Goal: Information Seeking & Learning: Learn about a topic

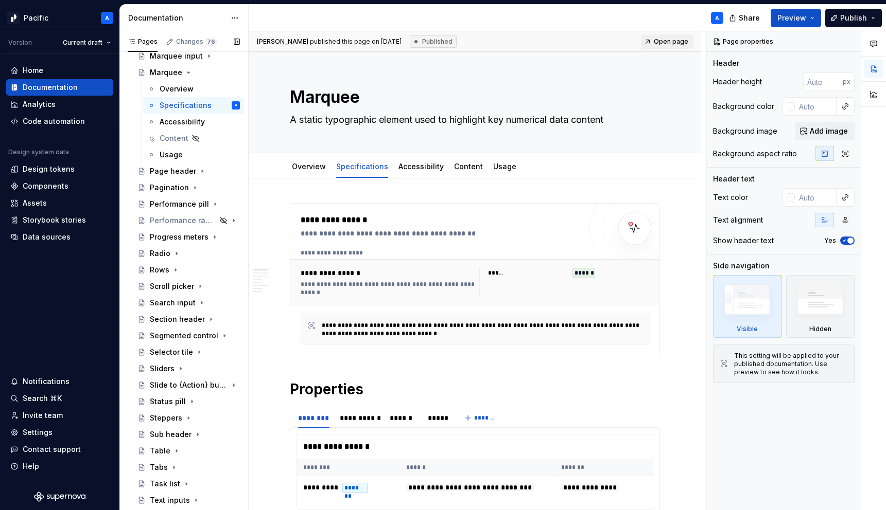
scroll to position [515, 0]
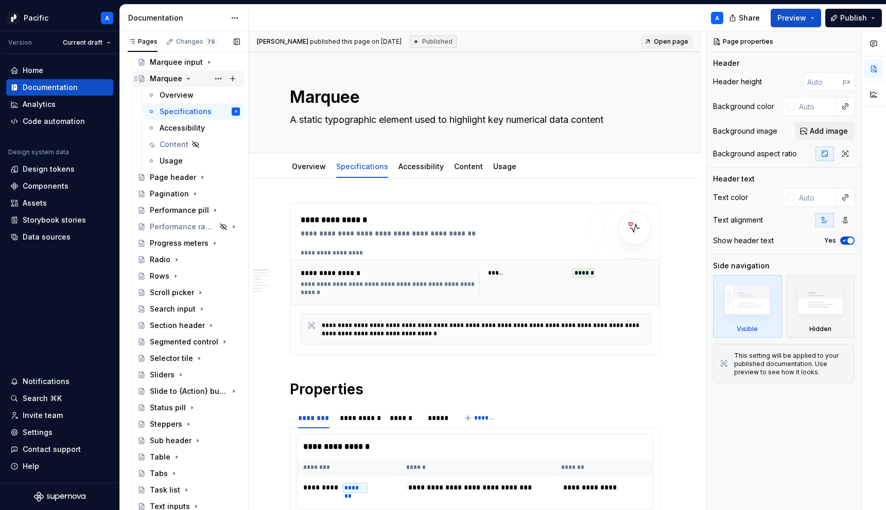
click at [184, 77] on icon "Page tree" at bounding box center [188, 79] width 8 height 8
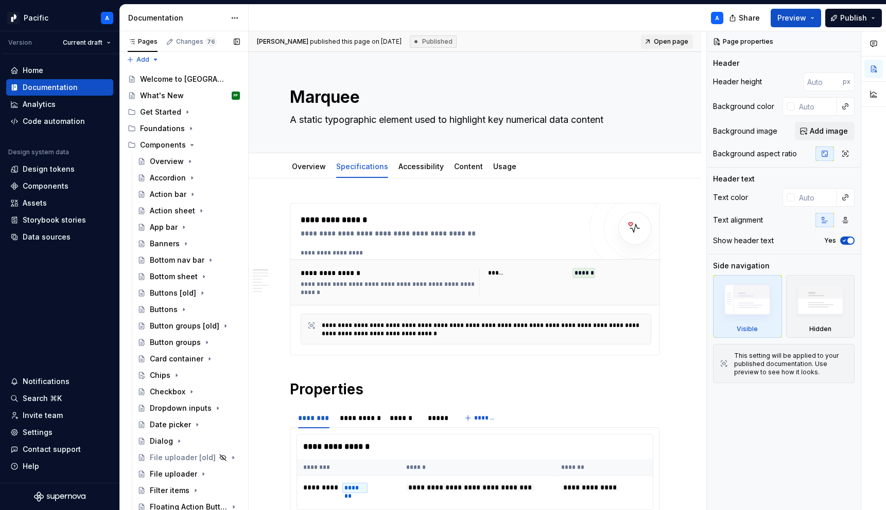
scroll to position [1, 0]
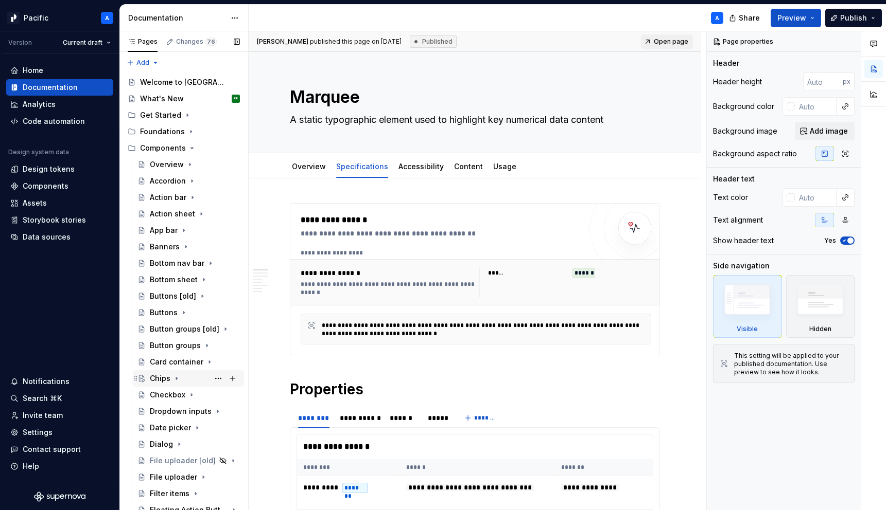
click at [178, 375] on icon "Page tree" at bounding box center [176, 379] width 8 height 8
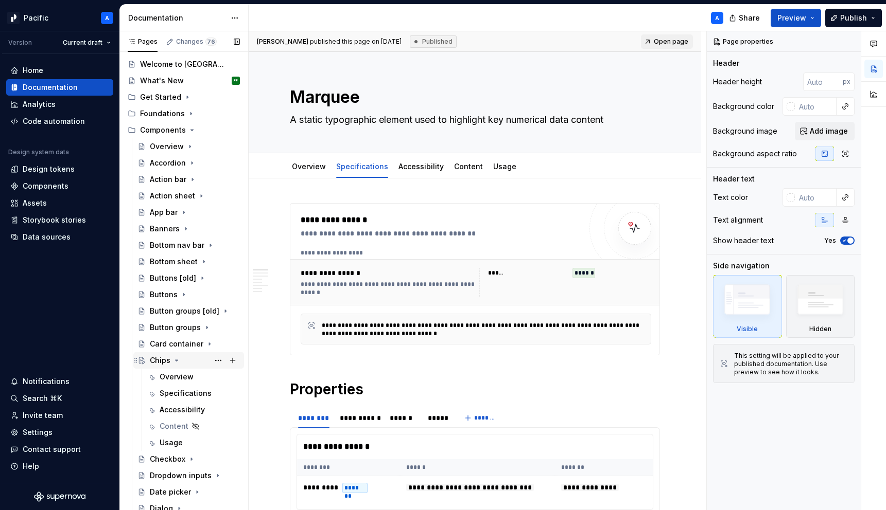
scroll to position [23, 0]
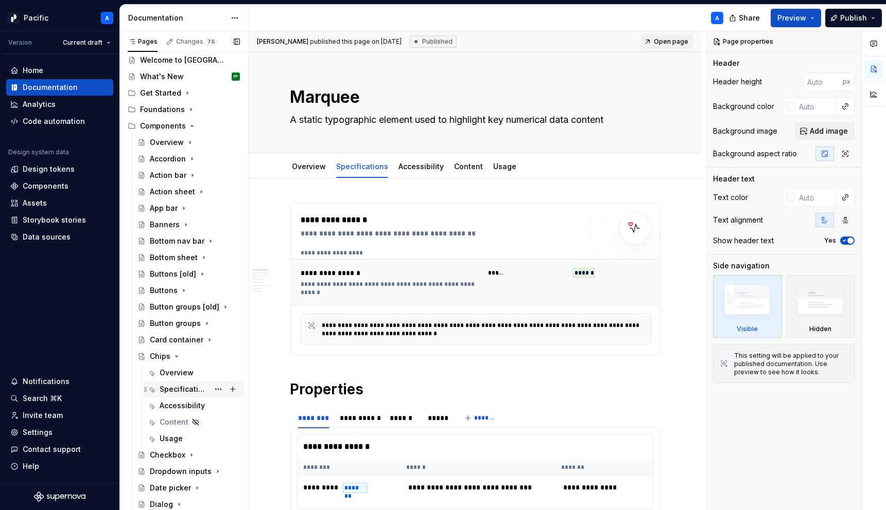
click at [192, 395] on div "Specifications" at bounding box center [200, 389] width 80 height 14
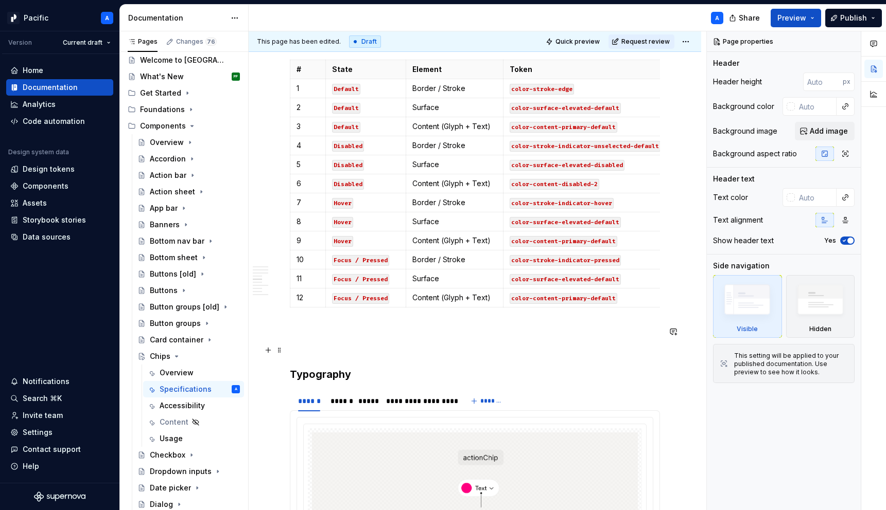
scroll to position [1214, 0]
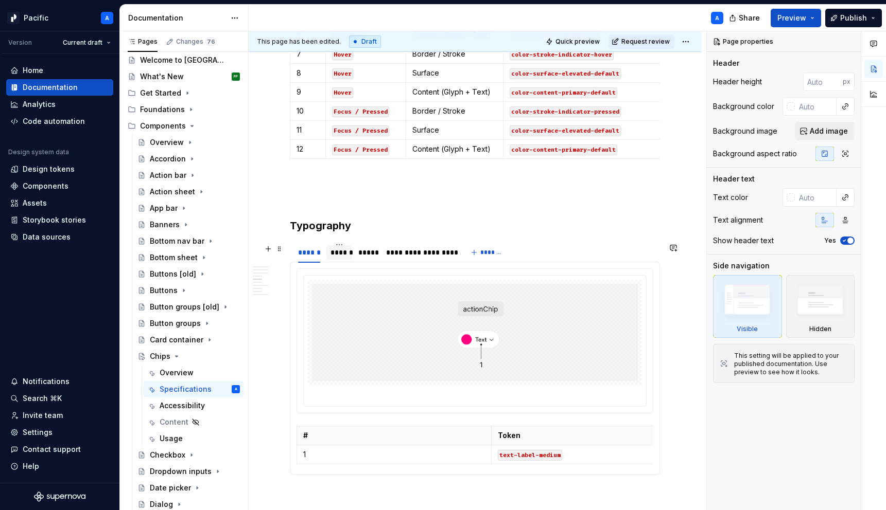
type textarea "*"
click at [339, 258] on div "******" at bounding box center [338, 253] width 17 height 10
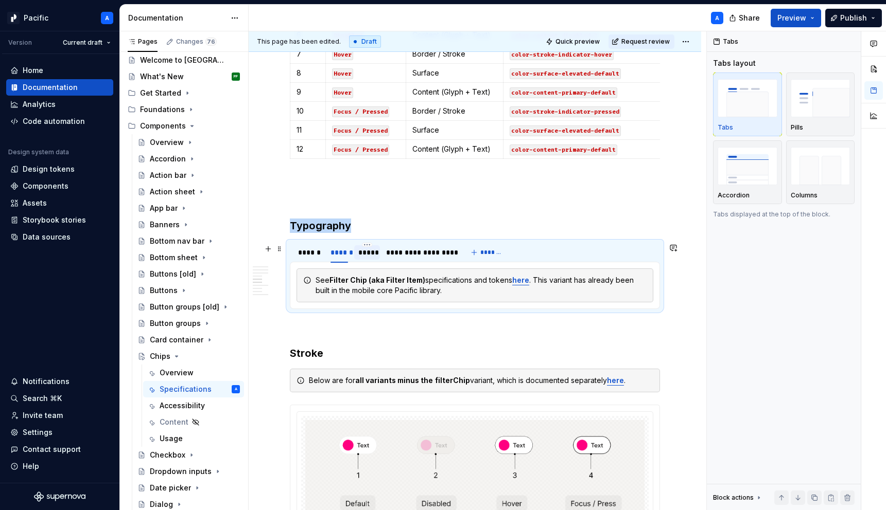
click at [365, 258] on div "*****" at bounding box center [366, 253] width 17 height 10
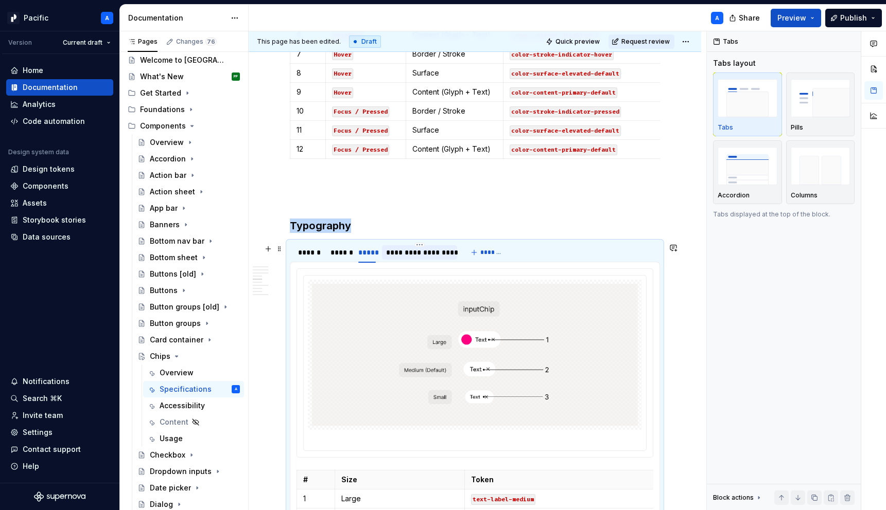
click at [398, 253] on div "**********" at bounding box center [419, 253] width 67 height 10
click at [312, 254] on div "******" at bounding box center [309, 253] width 22 height 10
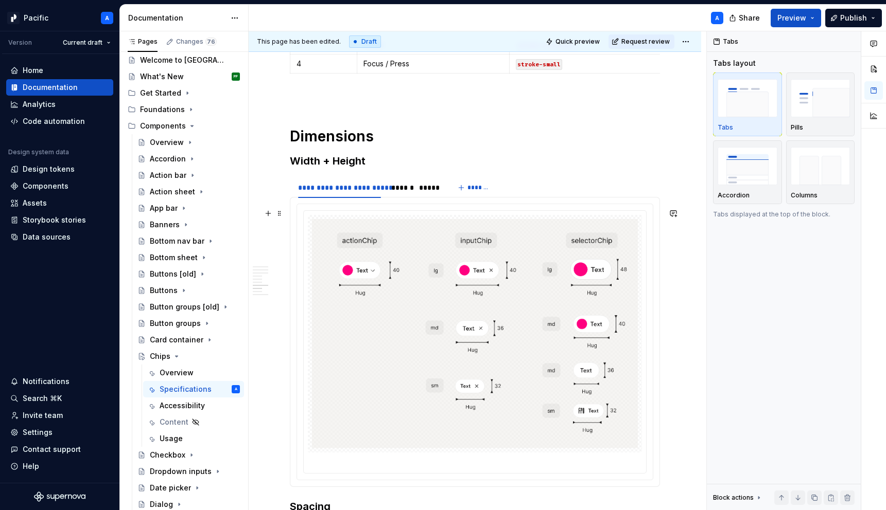
scroll to position [1980, 0]
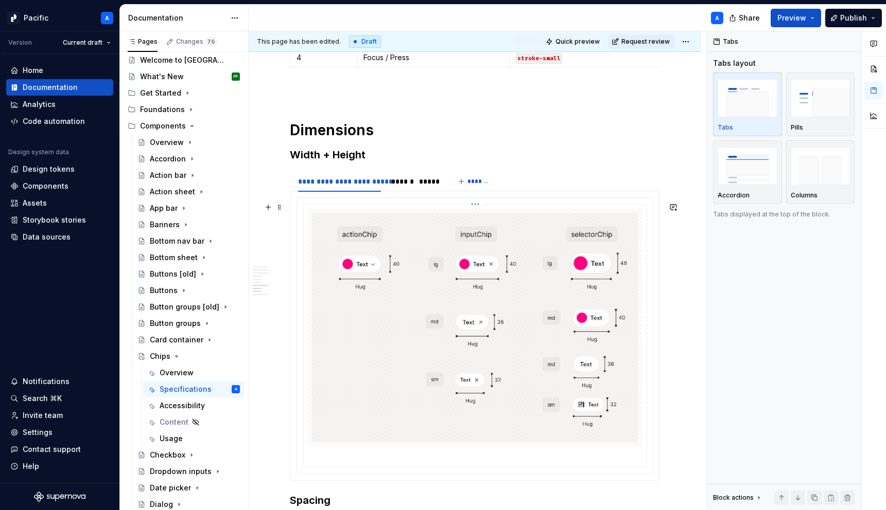
click at [349, 315] on img at bounding box center [475, 328] width 326 height 230
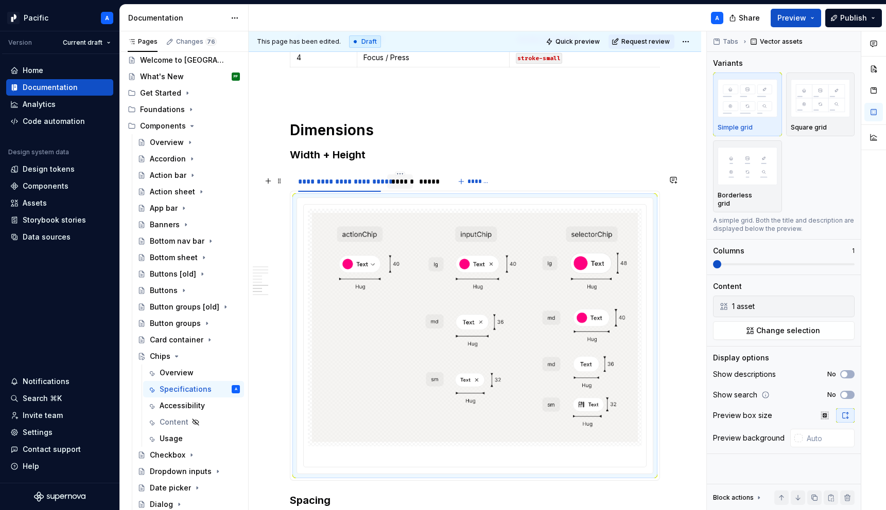
click at [397, 187] on div "******" at bounding box center [399, 182] width 17 height 10
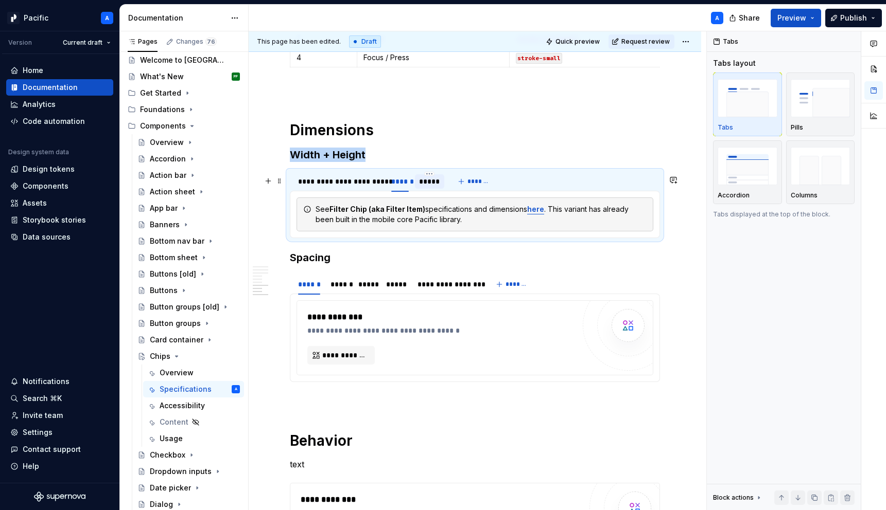
click at [421, 187] on div "*****" at bounding box center [429, 182] width 21 height 10
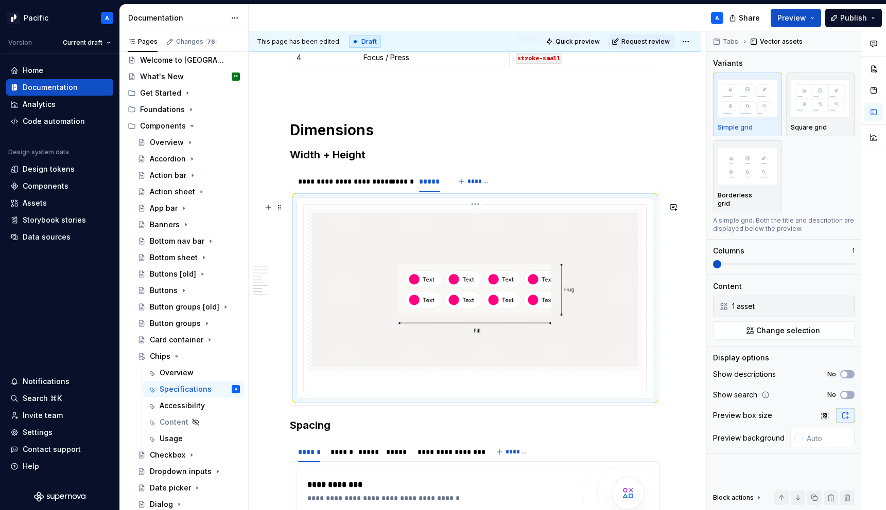
click at [356, 242] on img at bounding box center [475, 290] width 326 height 154
click at [313, 183] on div "**********" at bounding box center [339, 182] width 83 height 10
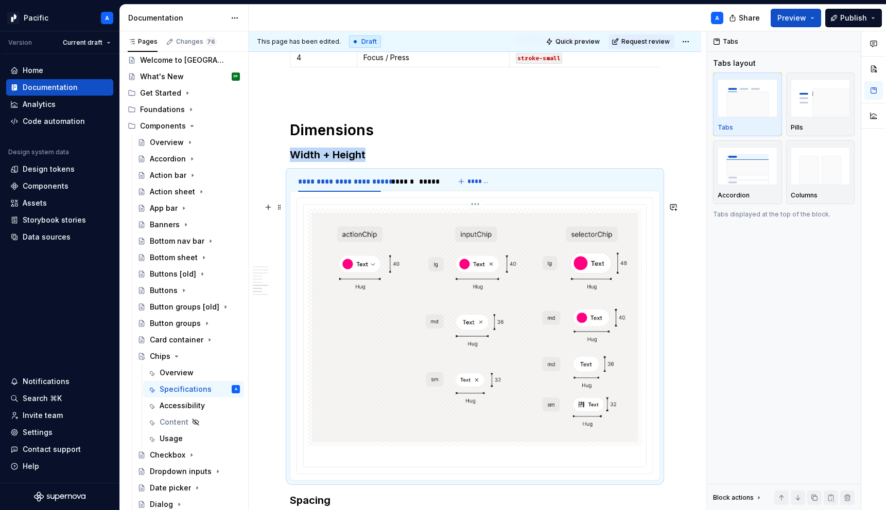
scroll to position [2273, 0]
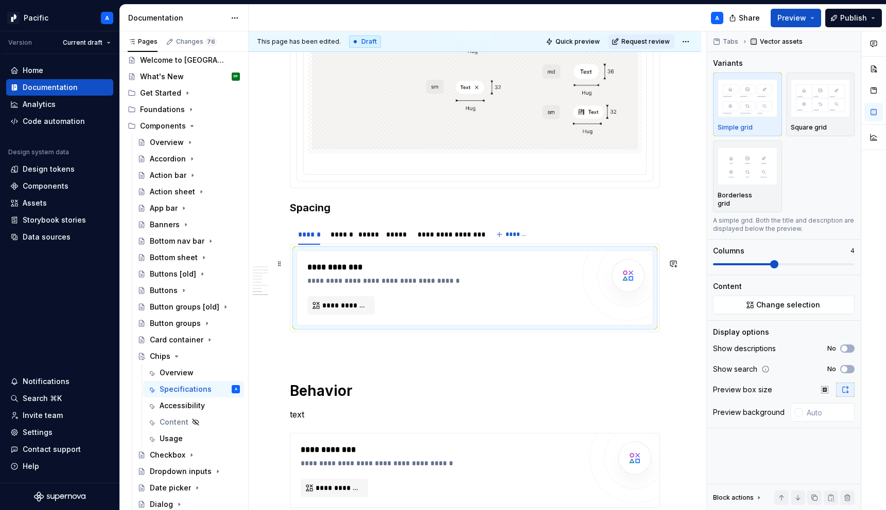
click at [355, 296] on div "**********" at bounding box center [440, 288] width 267 height 54
click at [355, 315] on button "**********" at bounding box center [340, 305] width 67 height 19
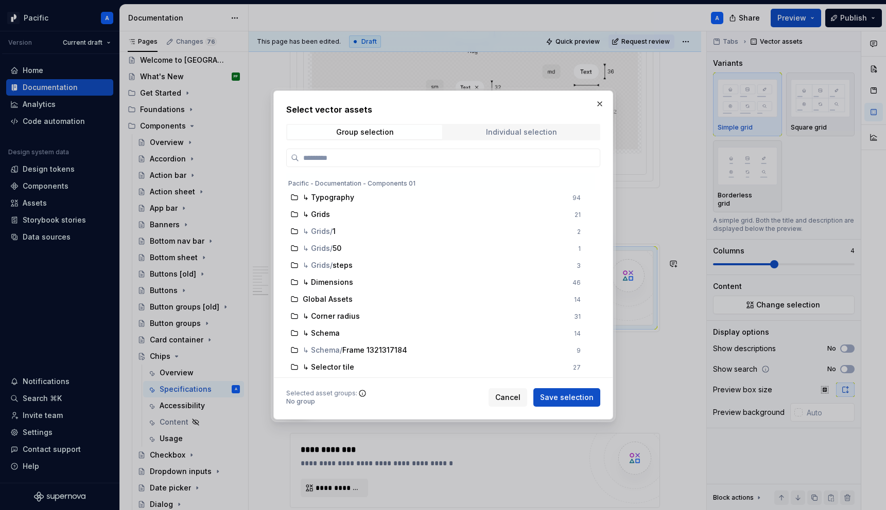
click at [523, 126] on span "Individual selection" at bounding box center [521, 132] width 155 height 14
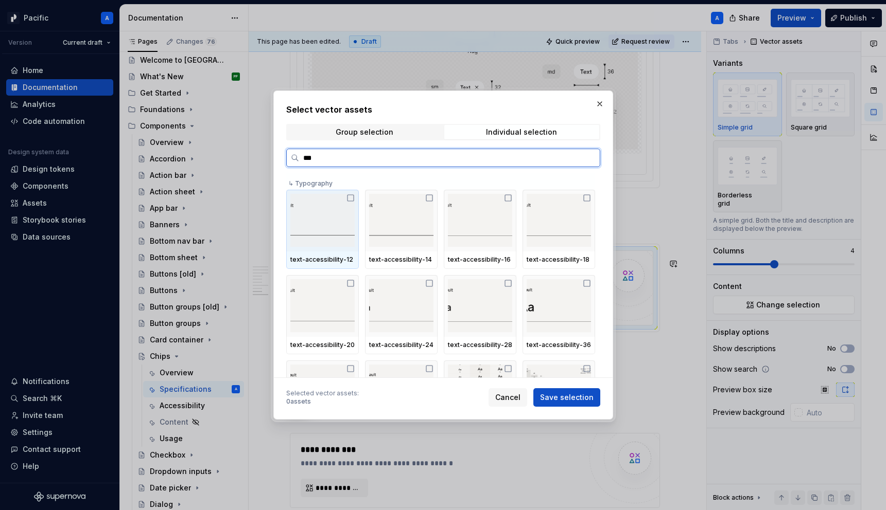
type input "****"
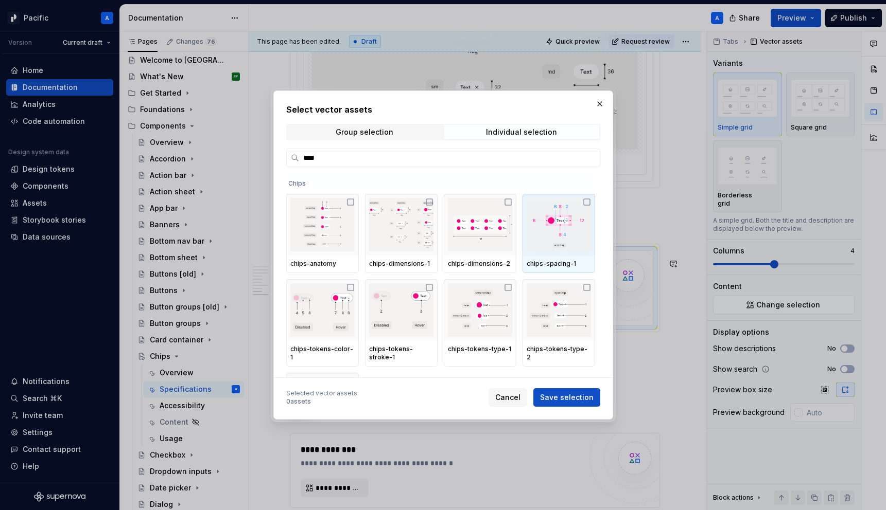
scroll to position [86, 0]
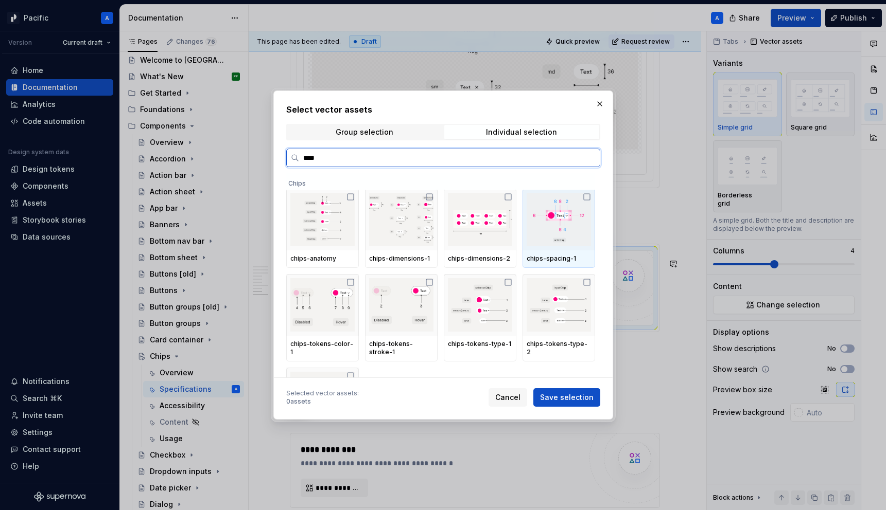
click at [565, 243] on img at bounding box center [558, 220] width 64 height 54
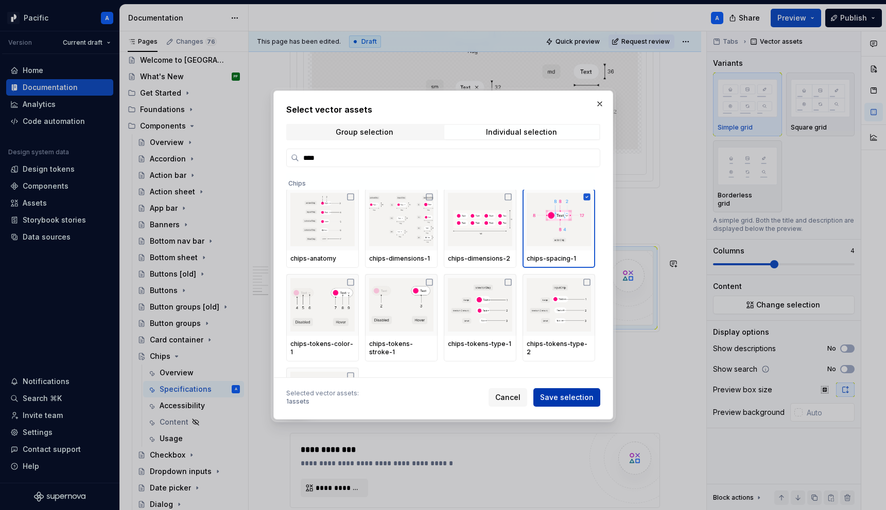
click at [583, 398] on span "Save selection" at bounding box center [567, 398] width 54 height 10
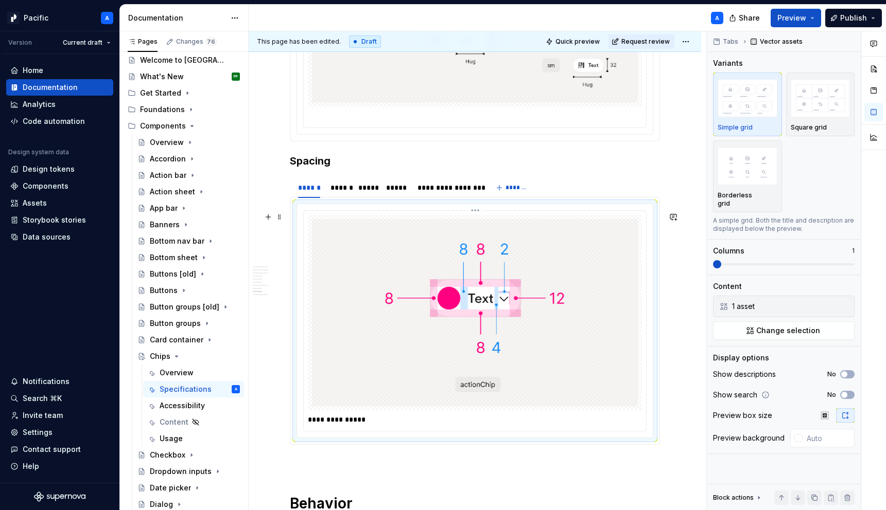
scroll to position [2320, 0]
click at [426, 424] on p "**********" at bounding box center [477, 419] width 339 height 10
click at [335, 192] on div "******" at bounding box center [338, 187] width 17 height 10
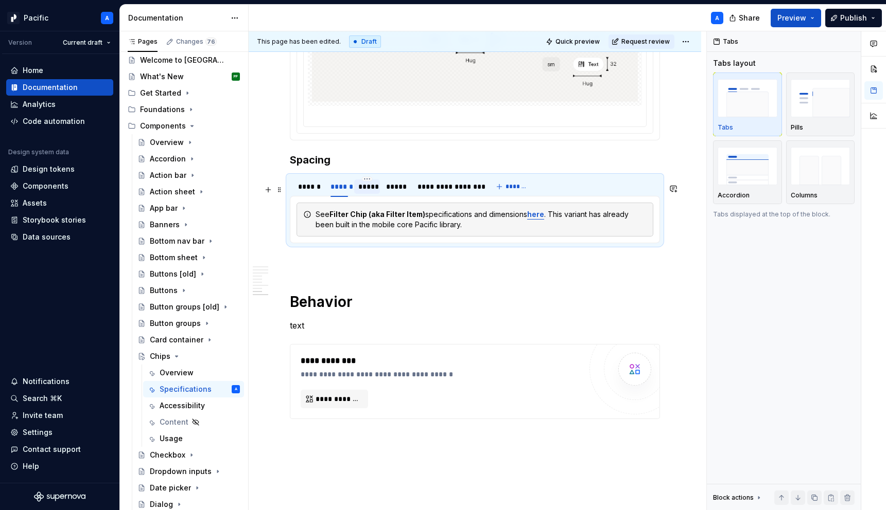
click at [366, 192] on div "*****" at bounding box center [366, 187] width 17 height 10
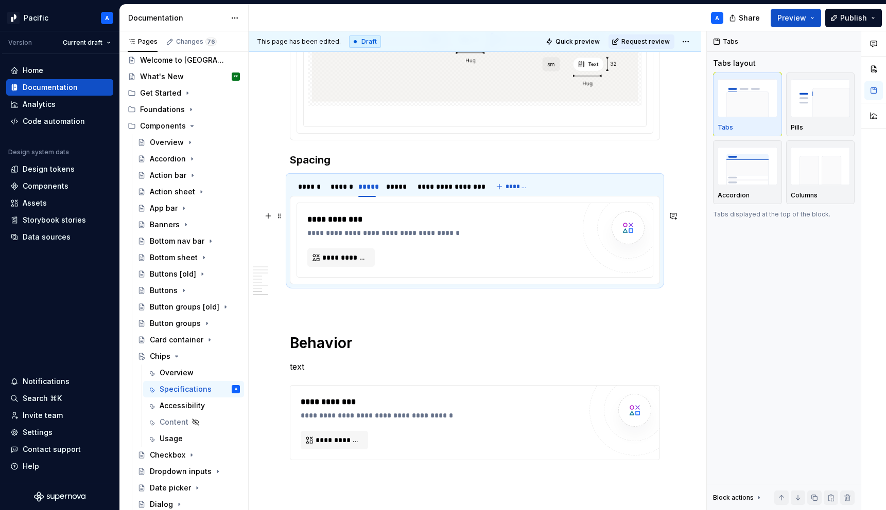
click at [422, 238] on div "**********" at bounding box center [443, 233] width 272 height 10
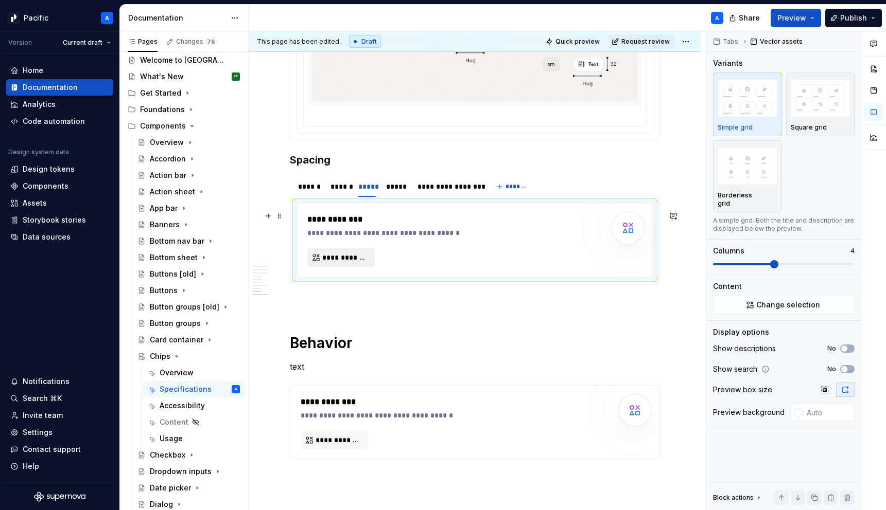
click at [343, 263] on span "**********" at bounding box center [345, 258] width 46 height 10
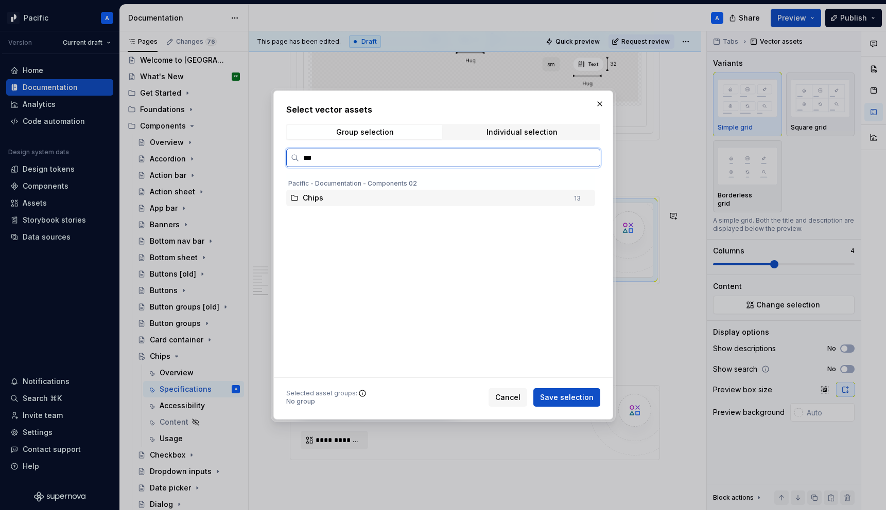
type input "****"
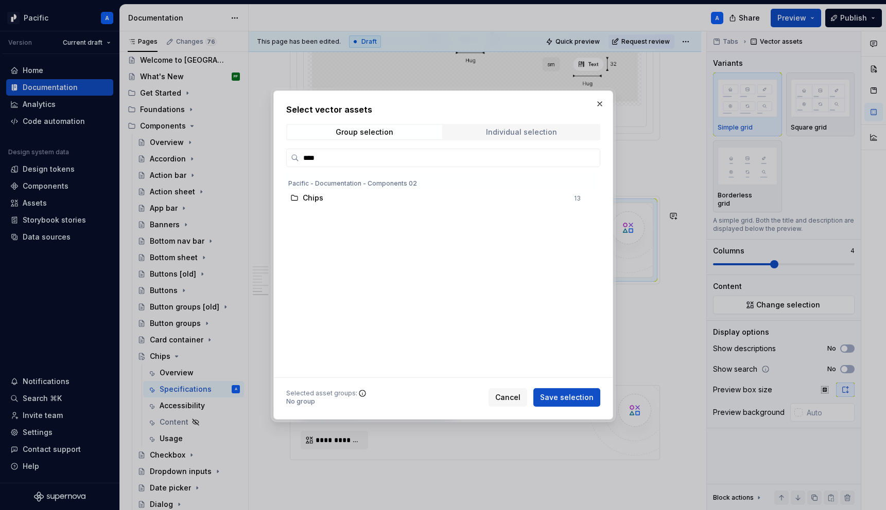
click at [497, 130] on div "Individual selection" at bounding box center [521, 132] width 71 height 8
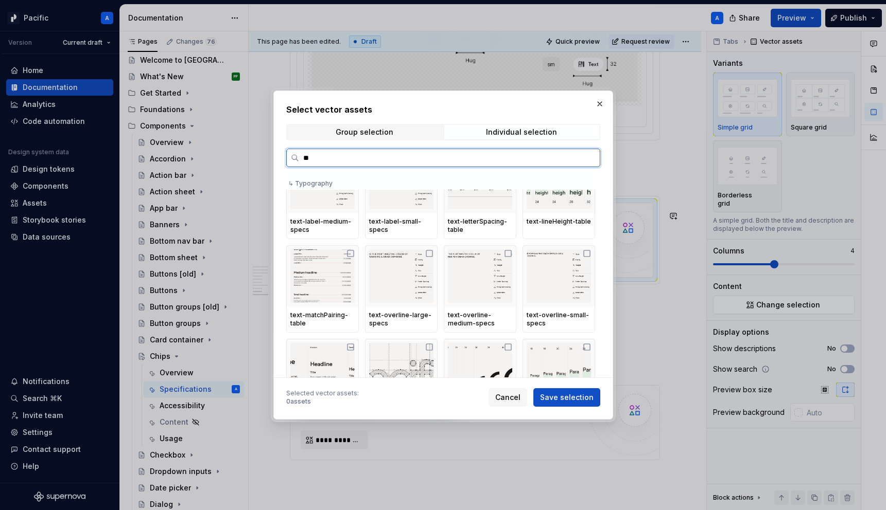
scroll to position [0, 0]
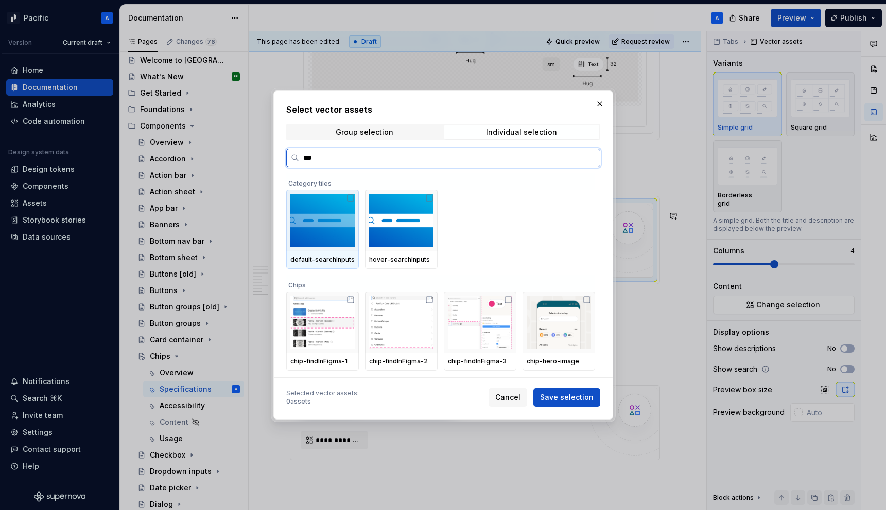
type input "****"
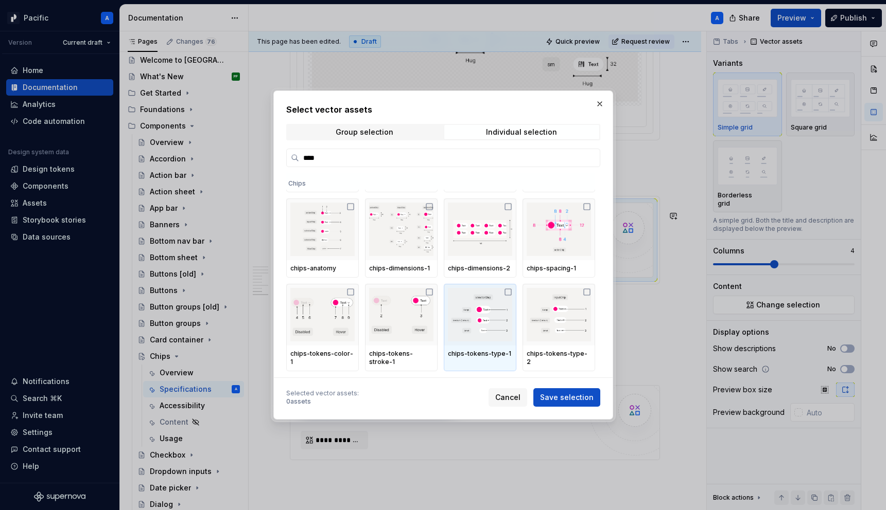
scroll to position [76, 0]
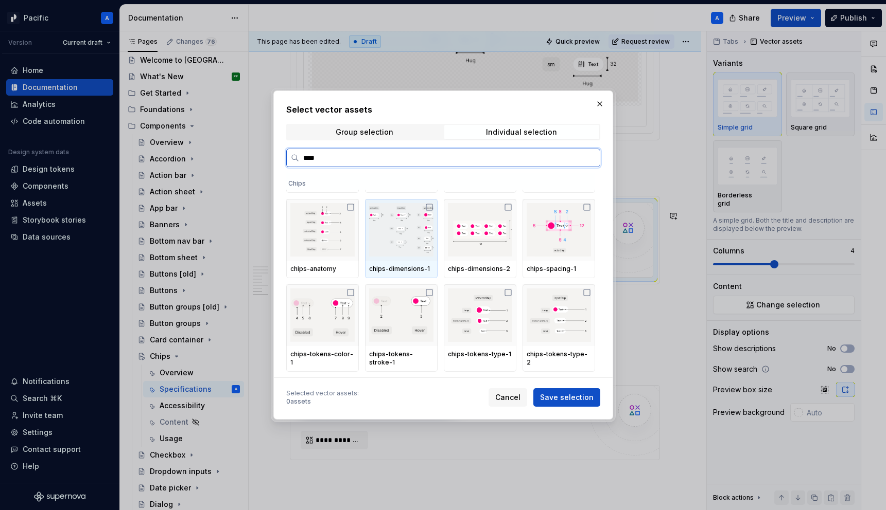
click at [393, 246] on img at bounding box center [401, 230] width 64 height 54
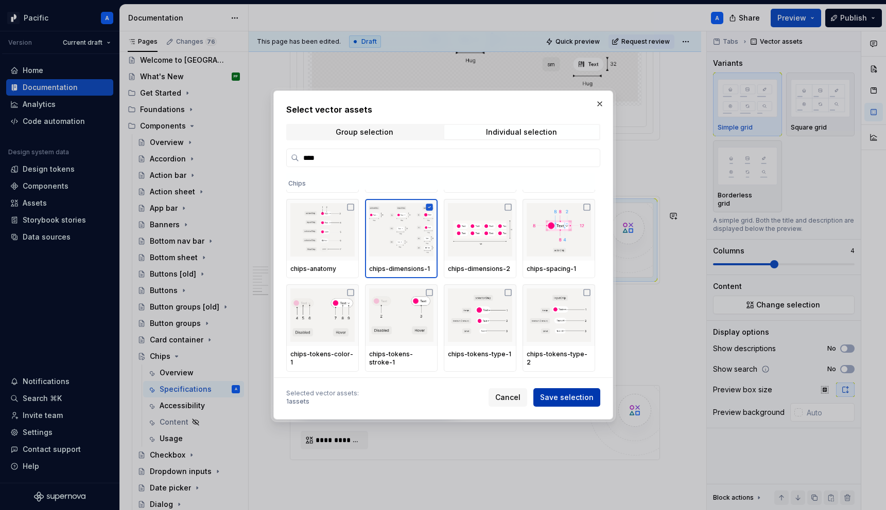
click at [576, 402] on span "Save selection" at bounding box center [567, 398] width 54 height 10
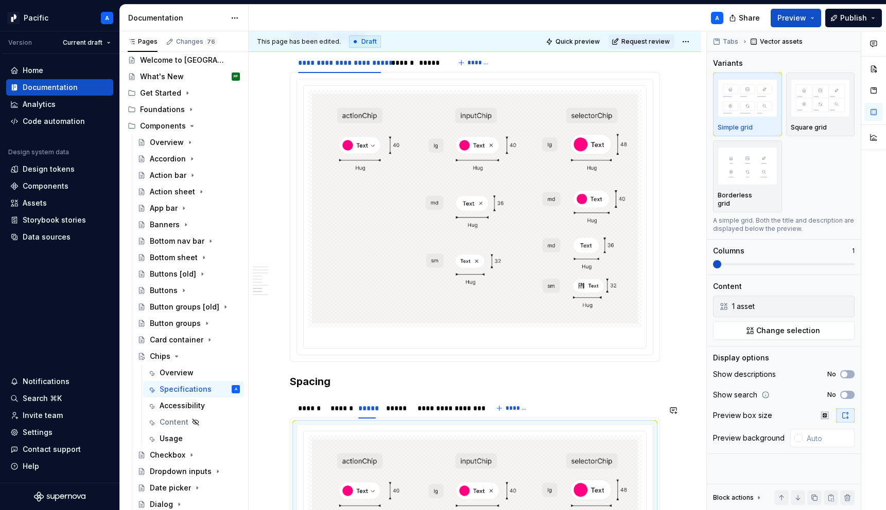
scroll to position [2219, 0]
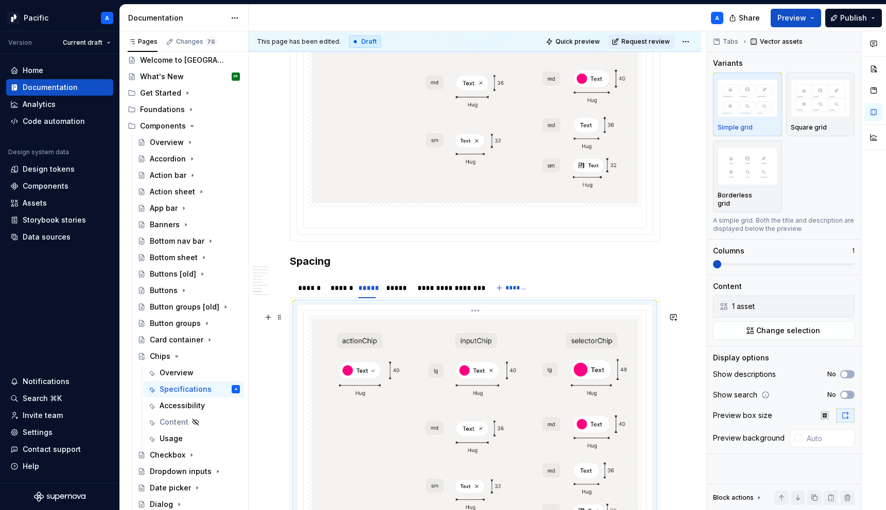
click at [570, 369] on img at bounding box center [475, 435] width 326 height 230
click at [851, 300] on button "button" at bounding box center [844, 307] width 14 height 14
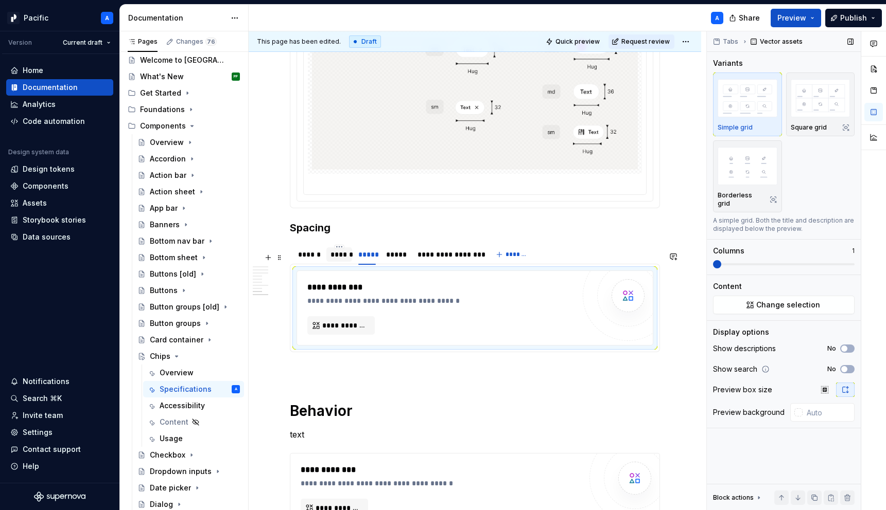
scroll to position [2253, 0]
click at [32, 239] on div "Data sources" at bounding box center [47, 237] width 48 height 10
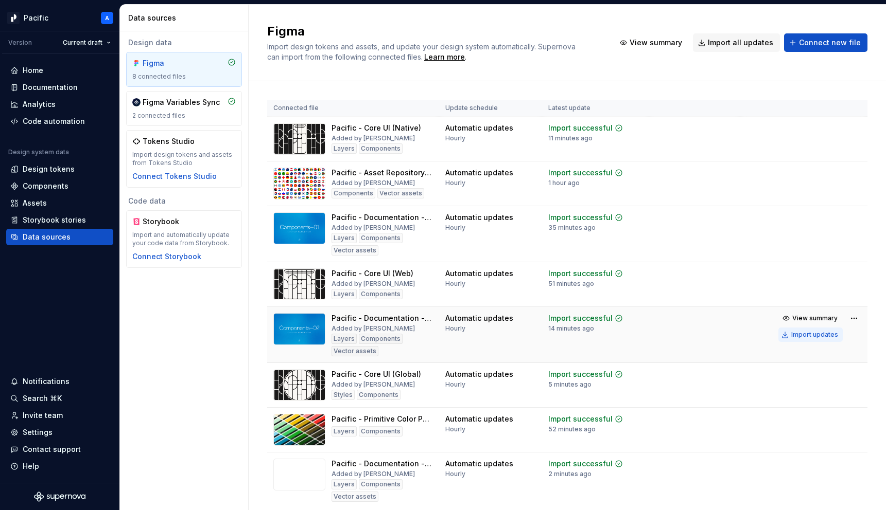
click at [803, 334] on div "Import updates" at bounding box center [814, 335] width 47 height 8
click at [75, 91] on div "Documentation" at bounding box center [50, 87] width 55 height 10
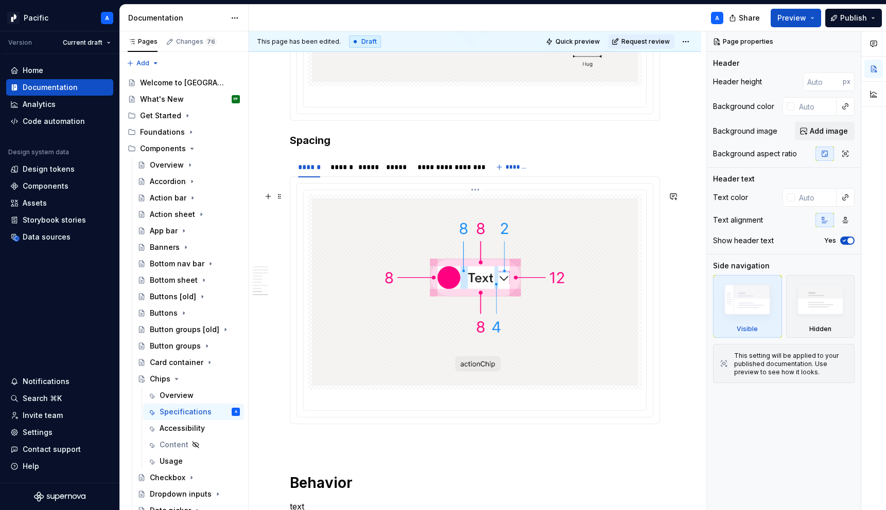
scroll to position [2229, 0]
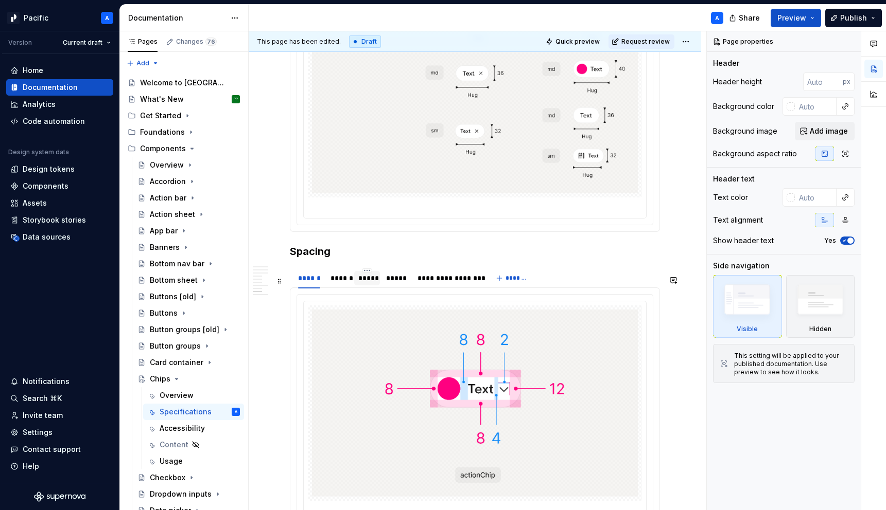
click at [368, 284] on div "*****" at bounding box center [366, 278] width 17 height 10
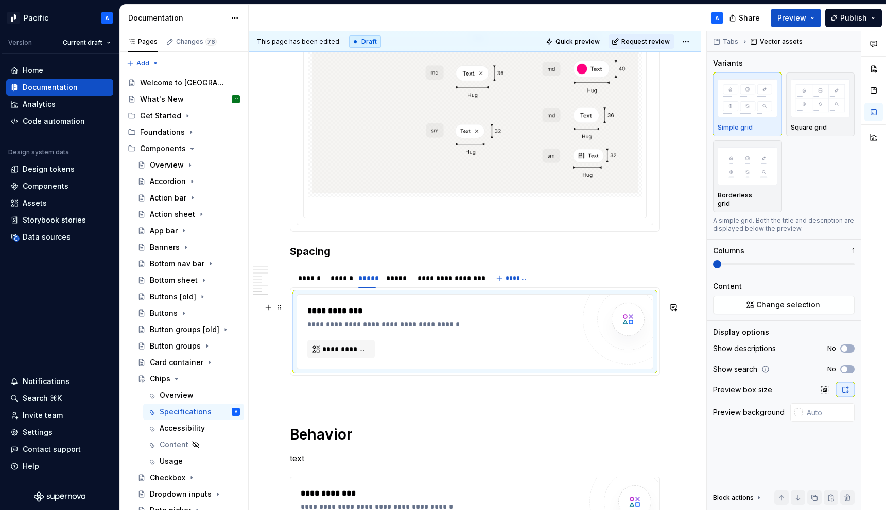
click at [407, 330] on div "**********" at bounding box center [443, 325] width 272 height 10
type textarea "*"
click at [346, 355] on span "**********" at bounding box center [345, 349] width 46 height 10
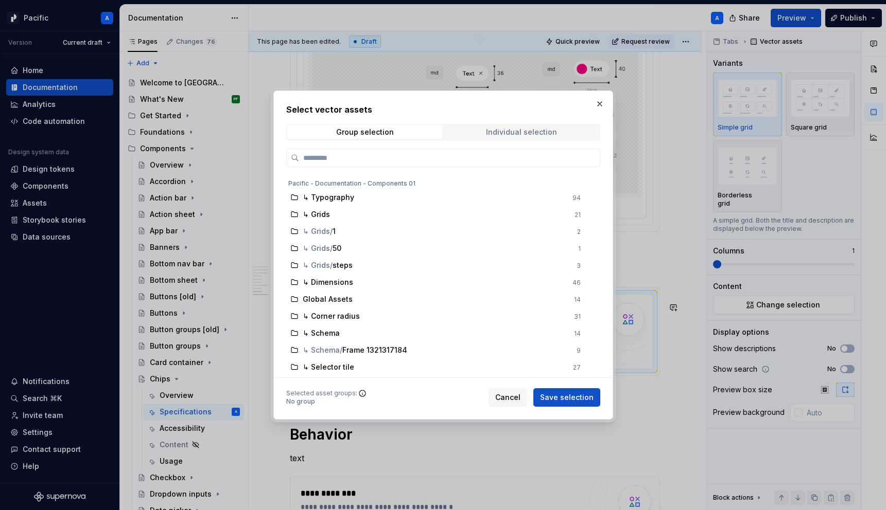
click at [492, 132] on div "Individual selection" at bounding box center [521, 132] width 71 height 8
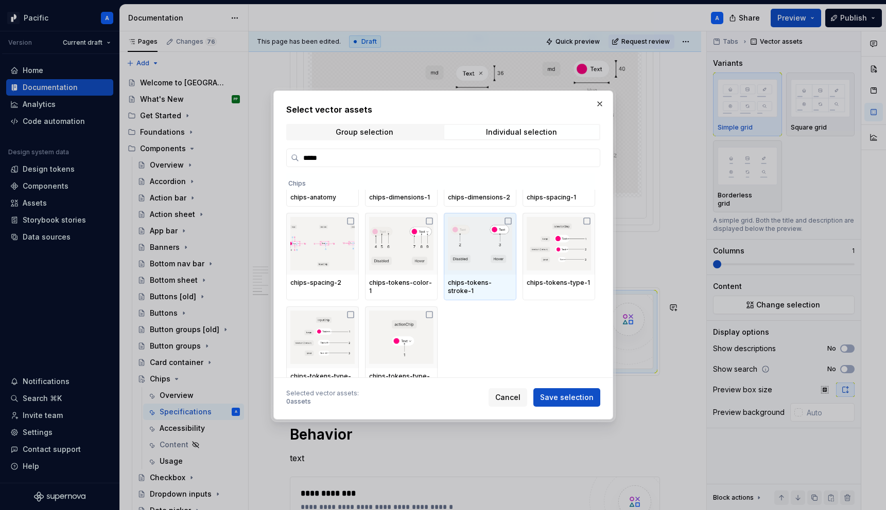
scroll to position [0, 0]
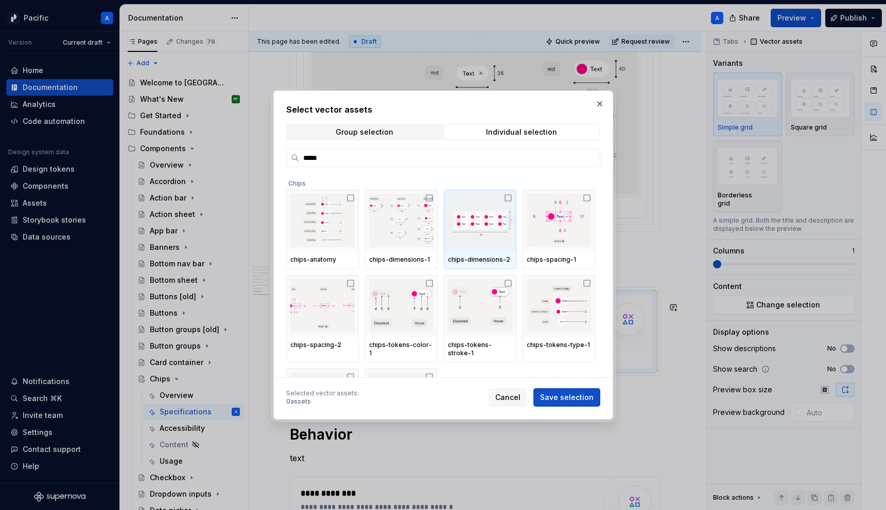
type input "****"
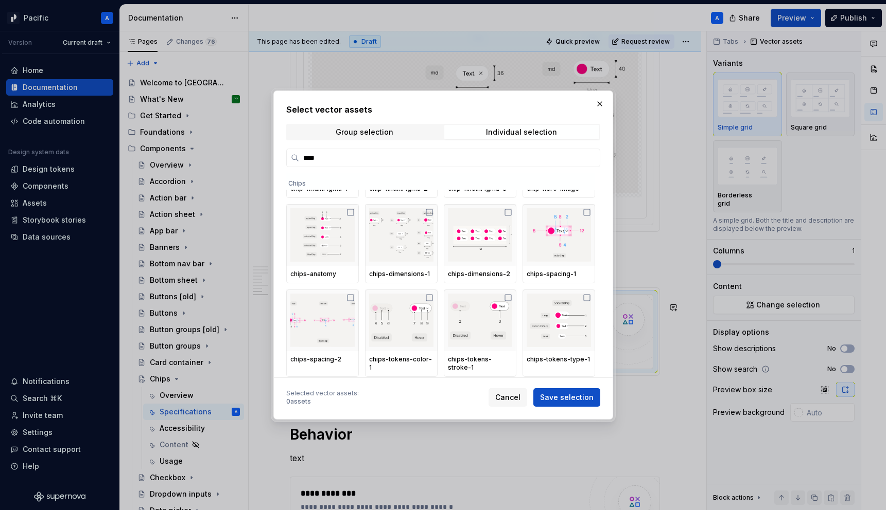
scroll to position [73, 0]
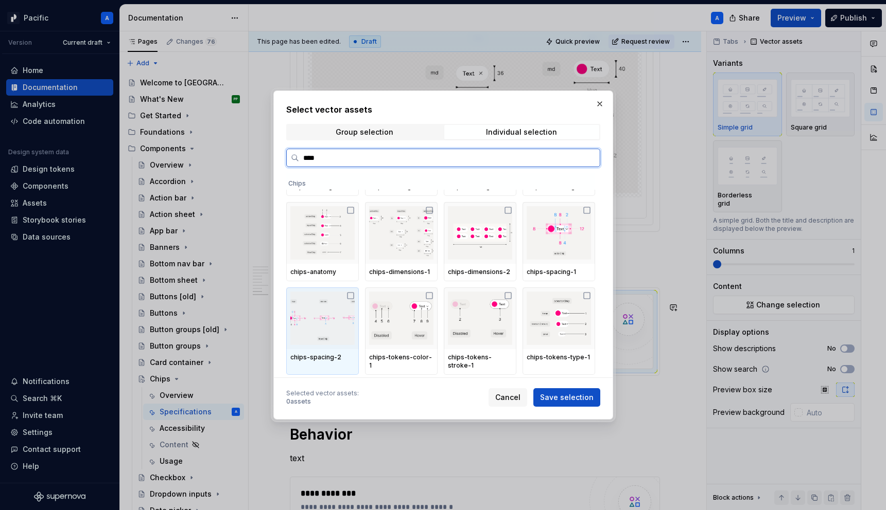
click at [325, 301] on img at bounding box center [322, 319] width 64 height 54
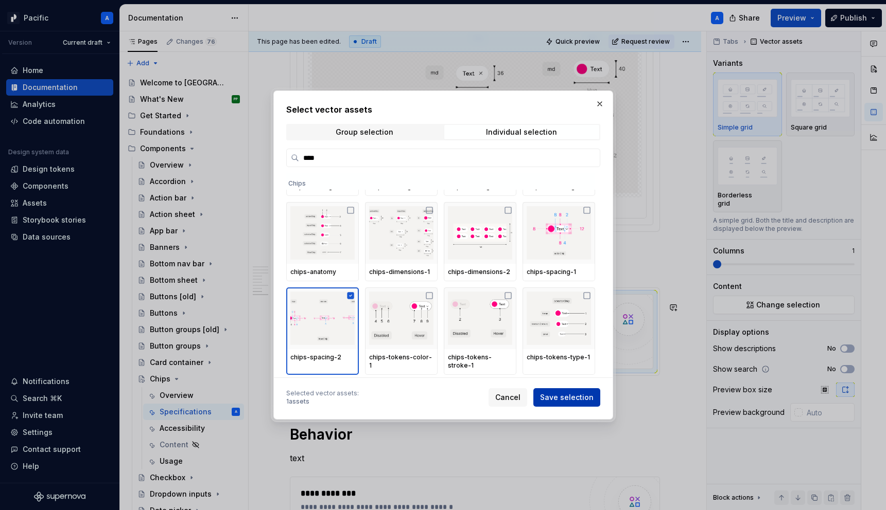
click at [571, 401] on span "Save selection" at bounding box center [567, 398] width 54 height 10
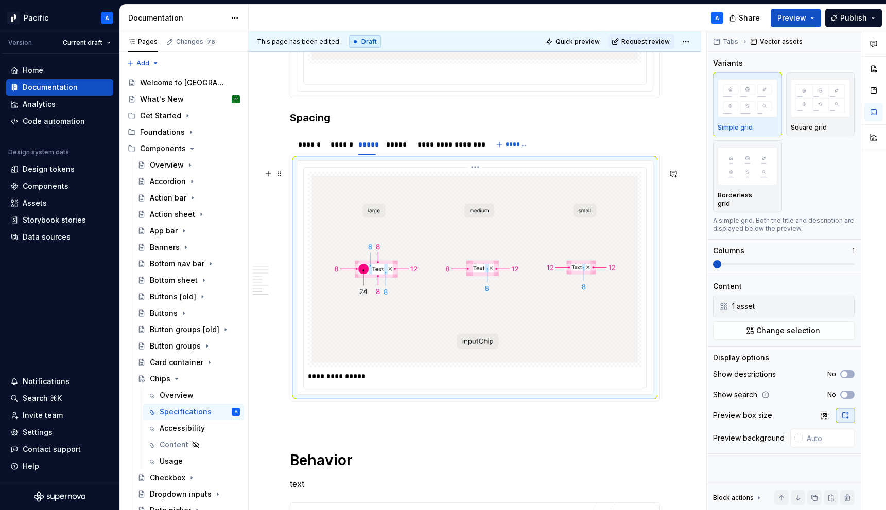
scroll to position [2360, 0]
click at [415, 384] on p "**********" at bounding box center [477, 379] width 339 height 10
click at [392, 152] on div "*****" at bounding box center [396, 147] width 21 height 10
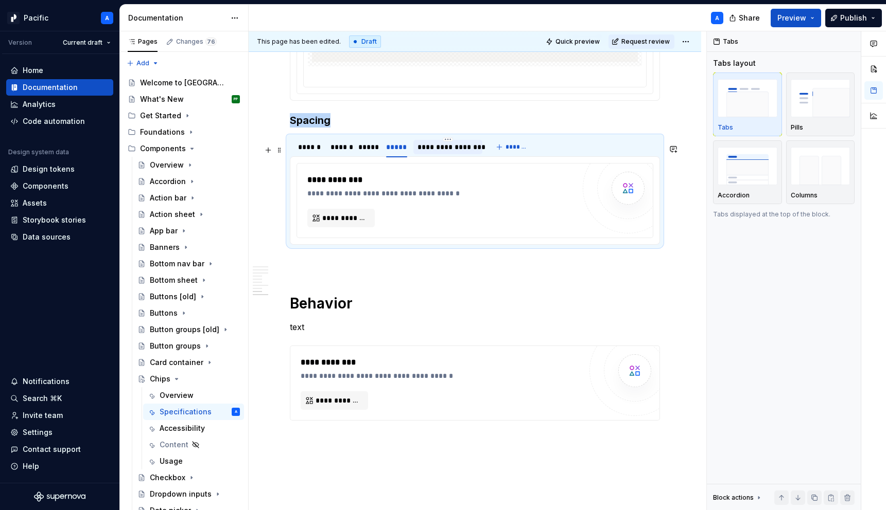
click at [441, 152] on div "**********" at bounding box center [447, 147] width 61 height 10
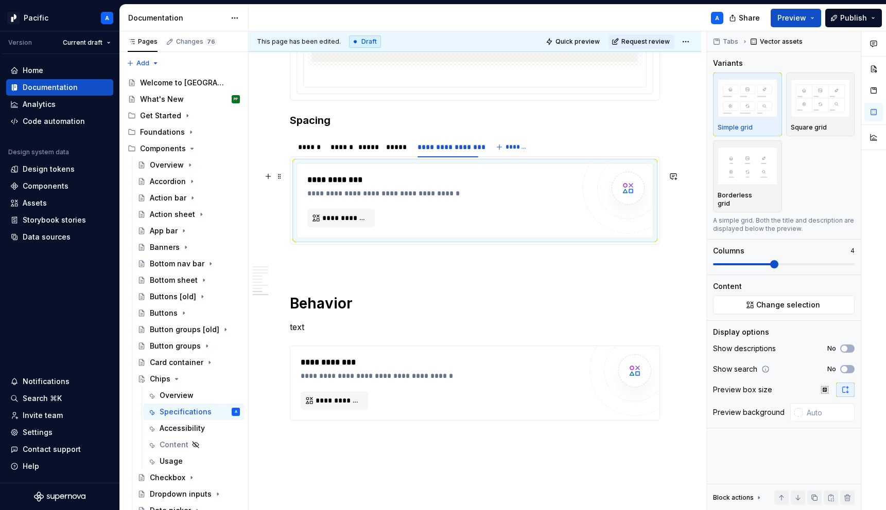
click at [445, 196] on div "**********" at bounding box center [443, 193] width 272 height 10
click at [61, 238] on div "Data sources" at bounding box center [47, 237] width 48 height 10
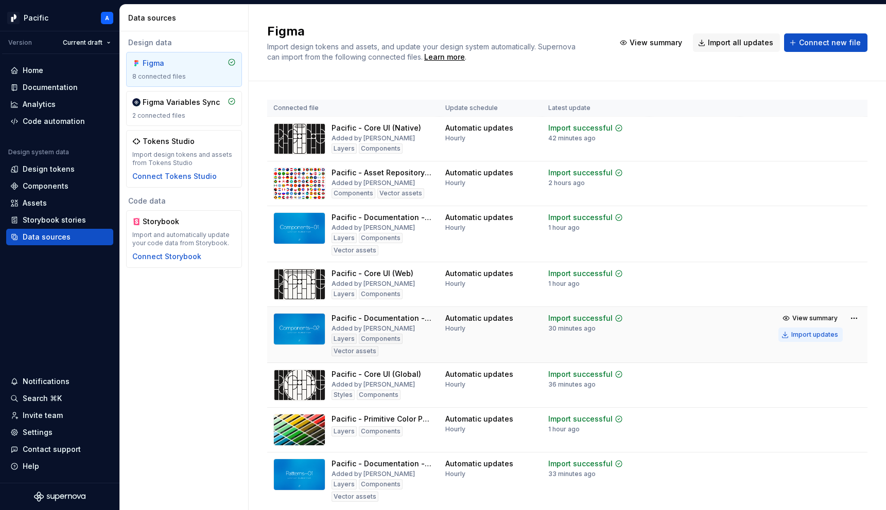
click at [825, 338] on div "Import updates" at bounding box center [814, 335] width 47 height 8
click at [75, 90] on div "Documentation" at bounding box center [50, 87] width 55 height 10
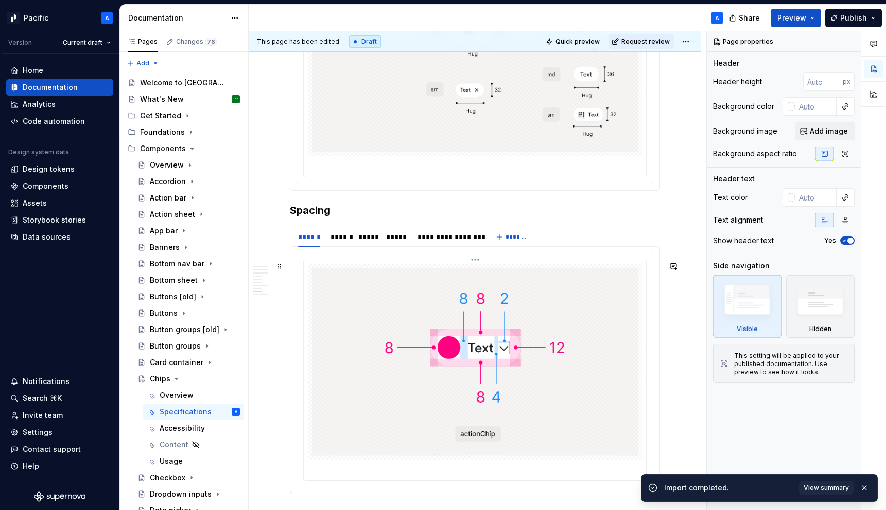
scroll to position [2255, 0]
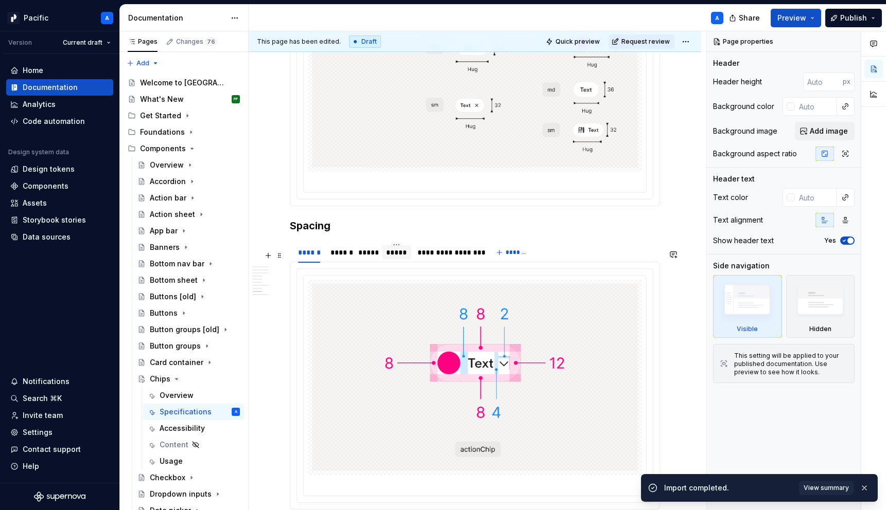
click at [394, 258] on div "*****" at bounding box center [396, 253] width 21 height 10
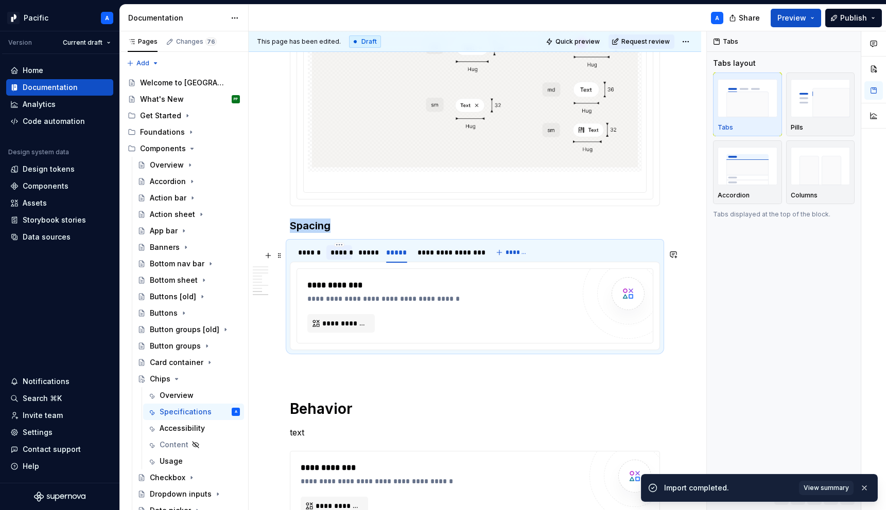
click at [349, 260] on div "******" at bounding box center [339, 252] width 26 height 14
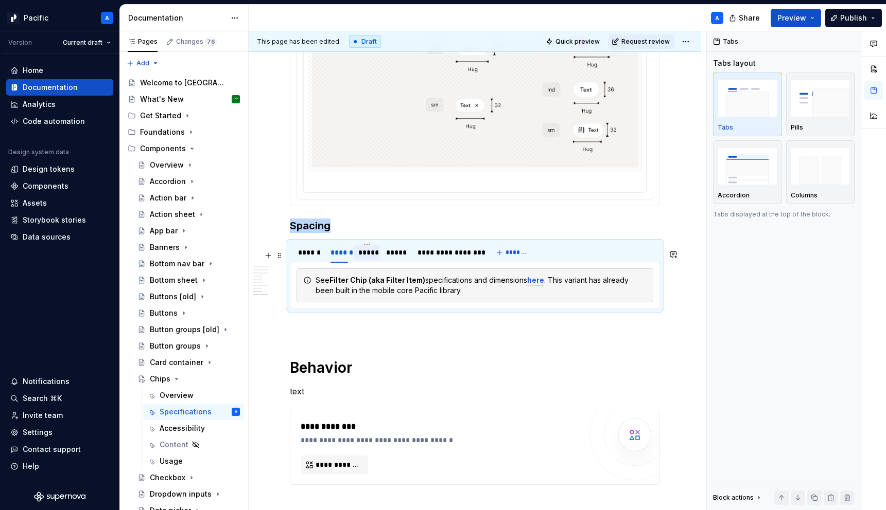
click at [366, 258] on div "*****" at bounding box center [366, 253] width 17 height 10
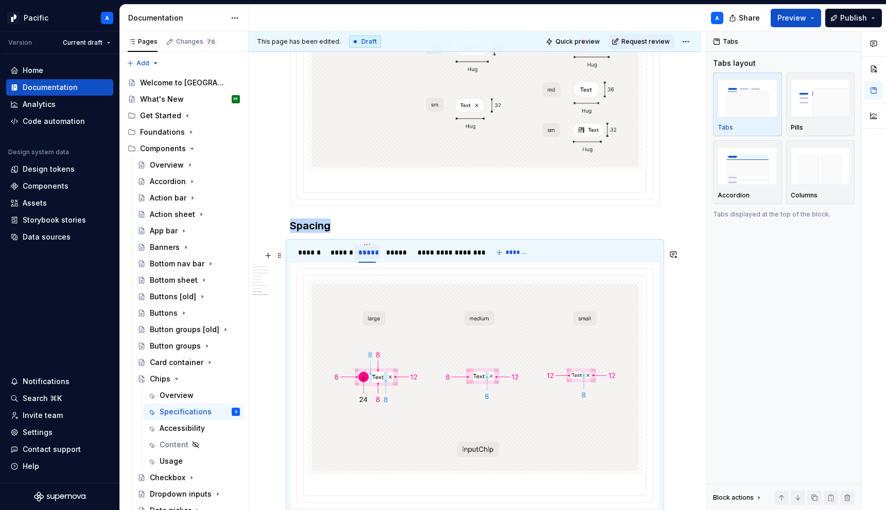
type textarea "*"
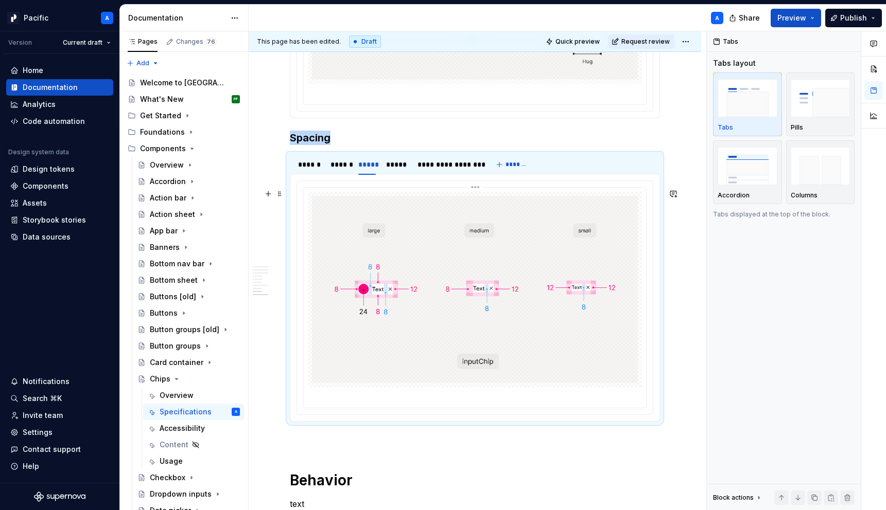
scroll to position [2372, 0]
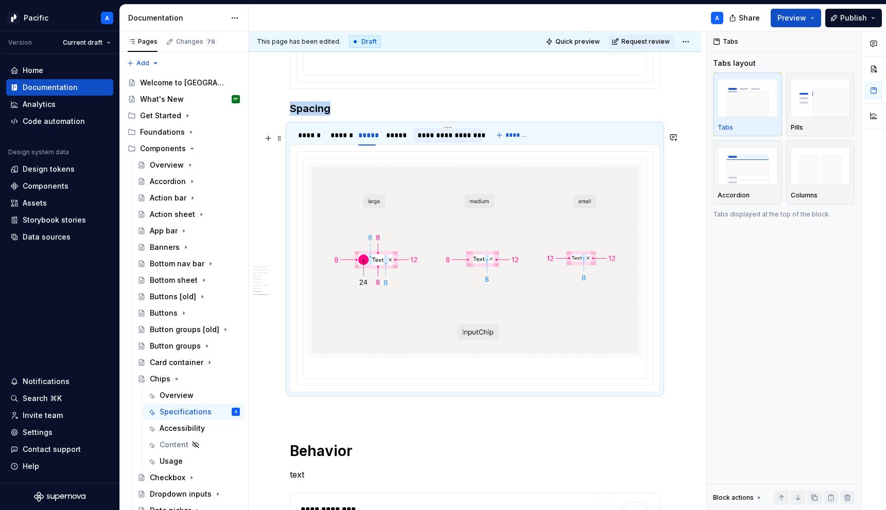
click at [431, 140] on div "**********" at bounding box center [447, 135] width 61 height 10
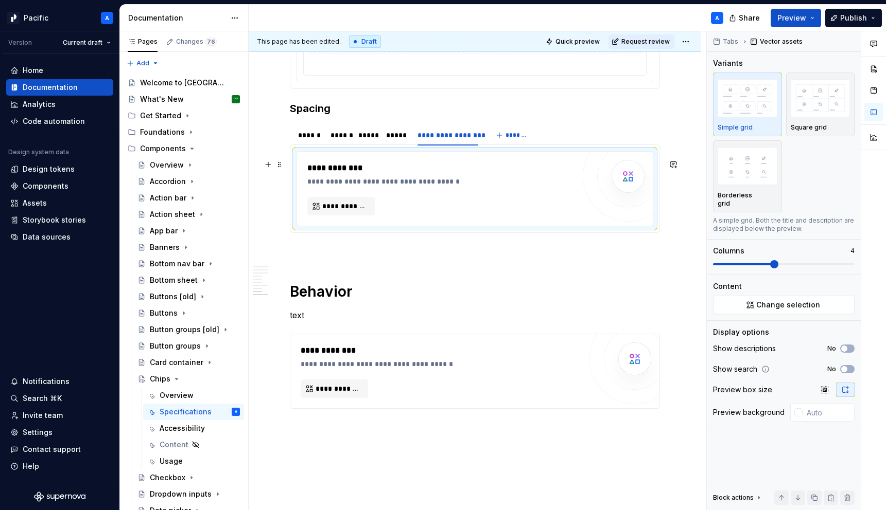
click at [436, 226] on div "**********" at bounding box center [475, 189] width 356 height 74
click at [355, 212] on span "**********" at bounding box center [345, 206] width 46 height 10
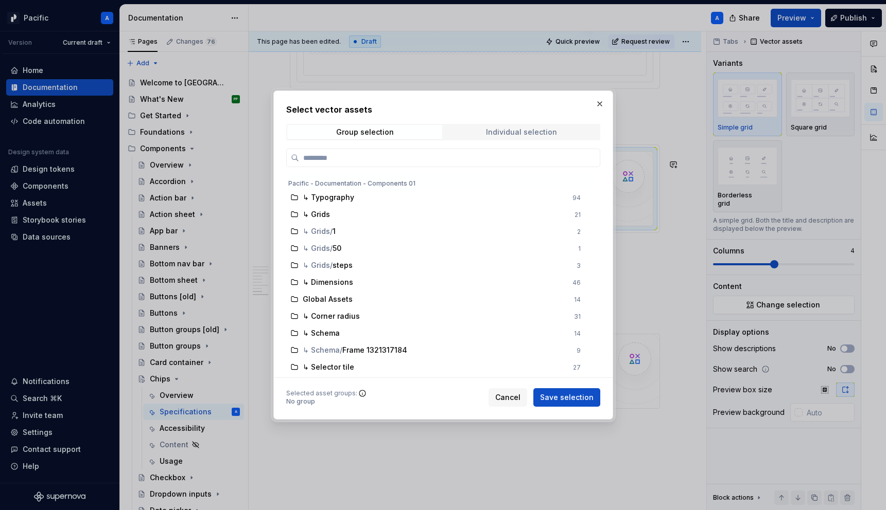
click at [526, 134] on div "Individual selection" at bounding box center [521, 132] width 71 height 8
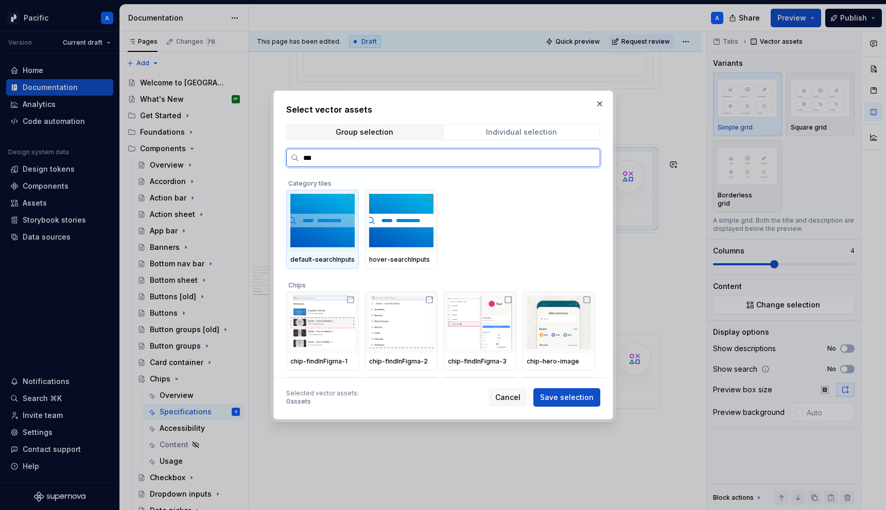
type input "****"
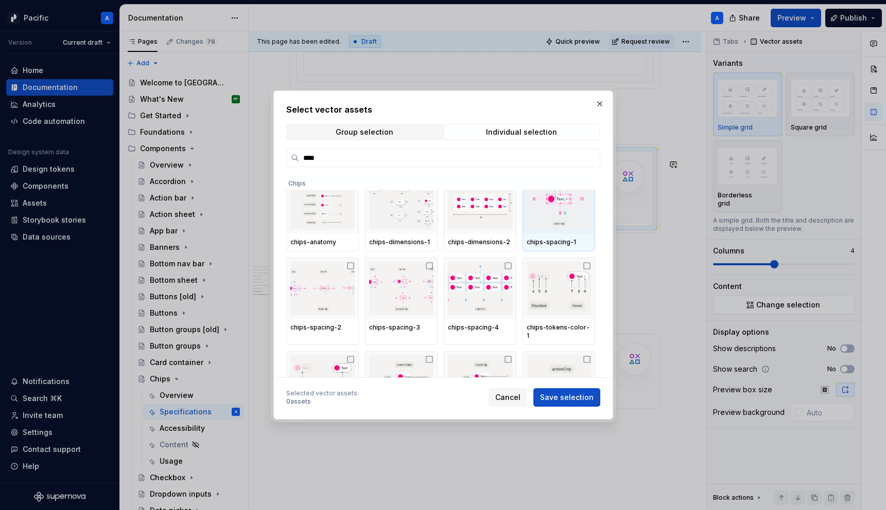
scroll to position [105, 0]
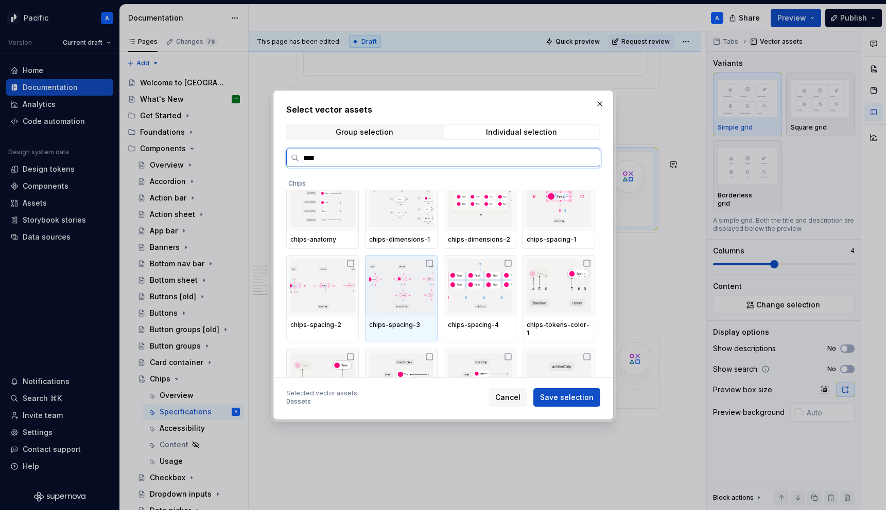
click at [422, 292] on img at bounding box center [401, 286] width 64 height 54
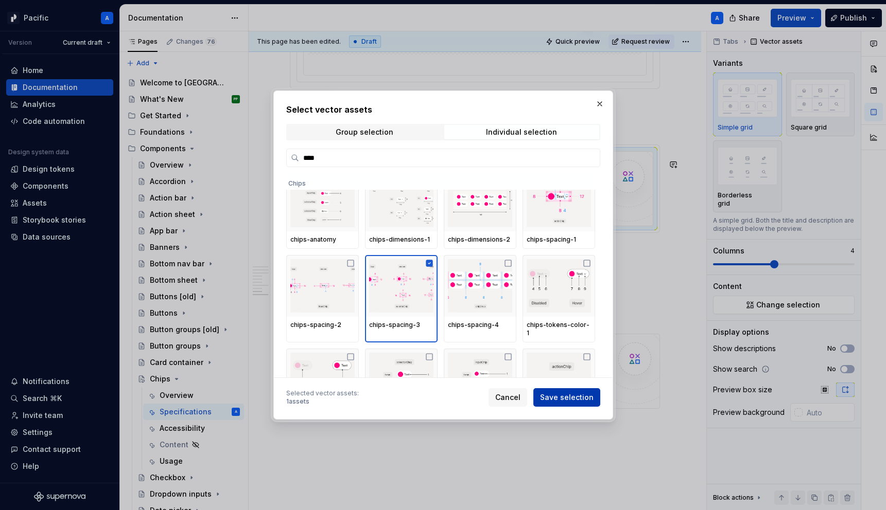
click at [571, 400] on span "Save selection" at bounding box center [567, 398] width 54 height 10
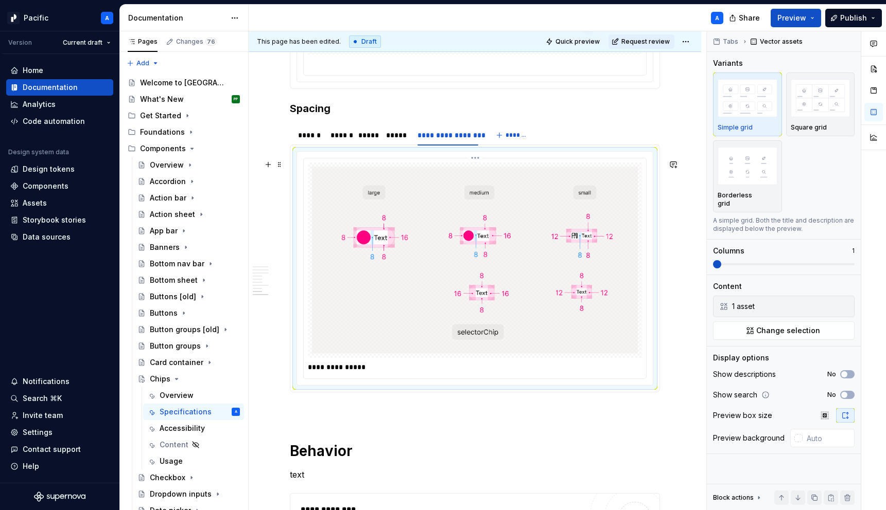
click at [364, 373] on p "**********" at bounding box center [477, 367] width 339 height 10
click at [395, 151] on div "**********" at bounding box center [388, 138] width 197 height 26
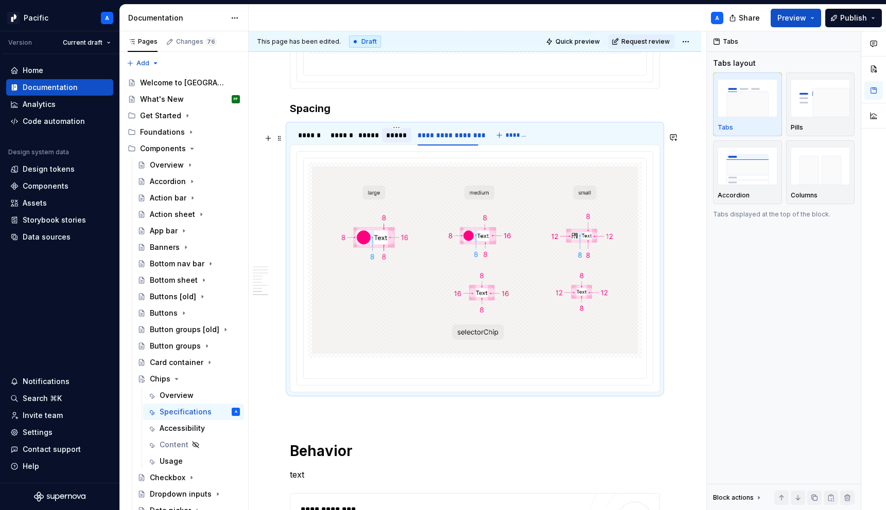
click at [397, 140] on div "*****" at bounding box center [396, 135] width 21 height 10
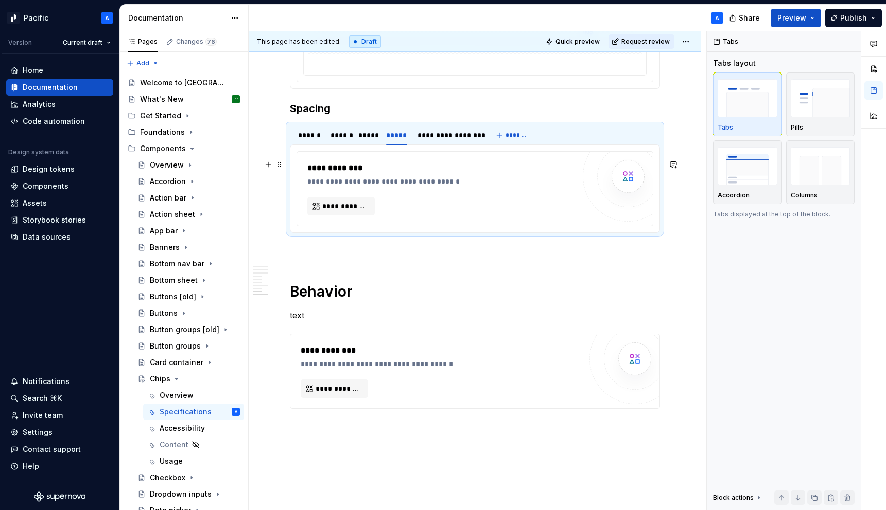
click at [418, 202] on div "**********" at bounding box center [440, 189] width 267 height 54
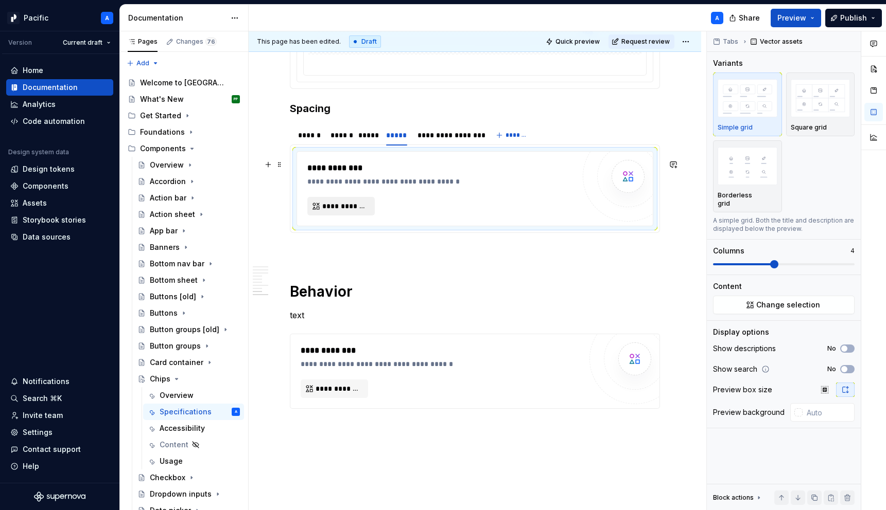
click at [351, 212] on span "**********" at bounding box center [345, 206] width 46 height 10
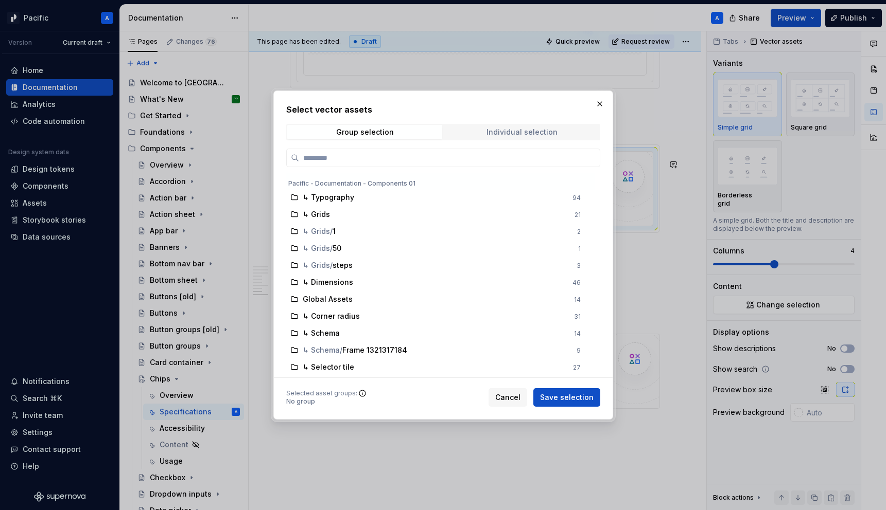
click at [508, 132] on div "Individual selection" at bounding box center [521, 132] width 71 height 8
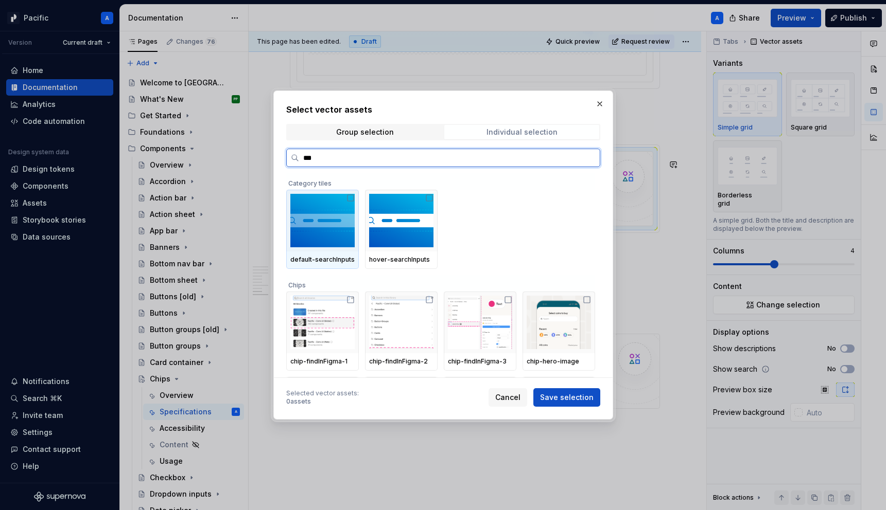
type input "****"
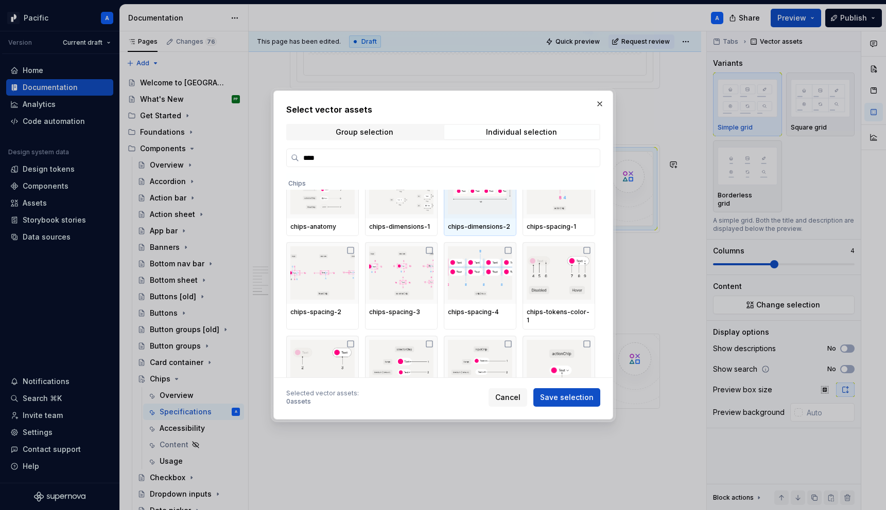
scroll to position [121, 0]
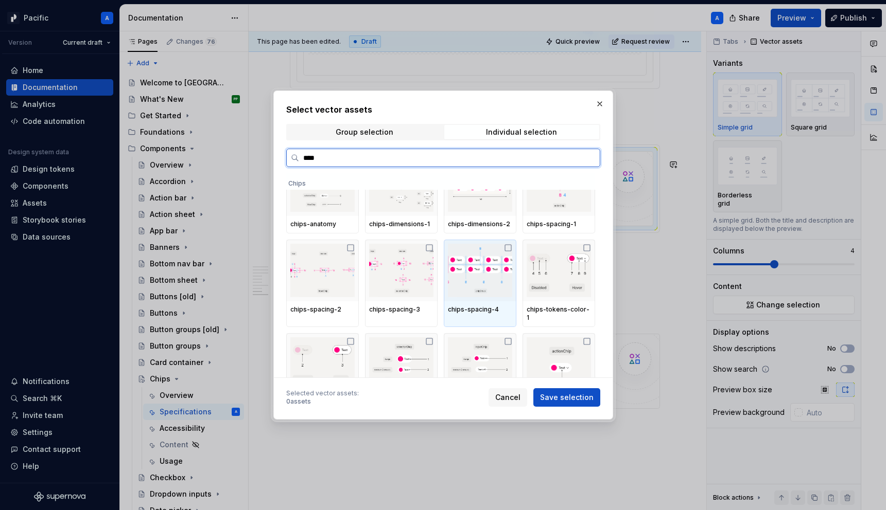
click at [474, 294] on img at bounding box center [480, 271] width 64 height 54
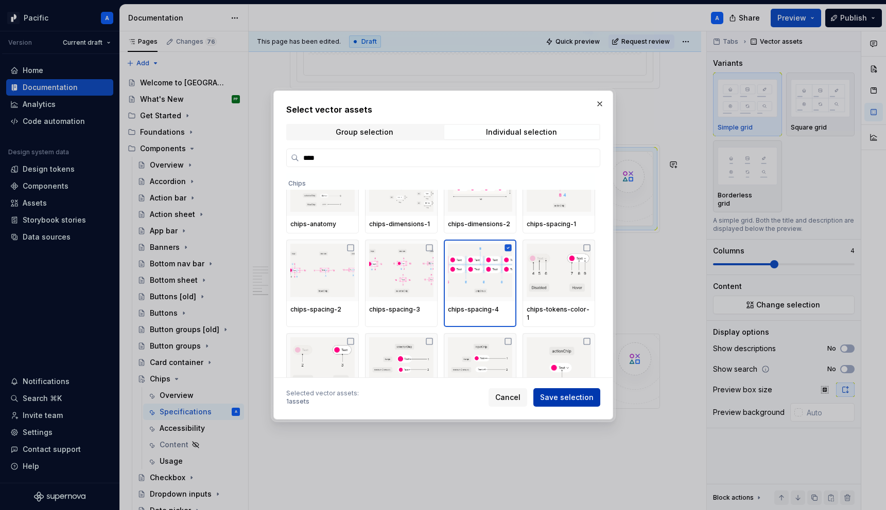
click at [565, 394] on span "Save selection" at bounding box center [567, 398] width 54 height 10
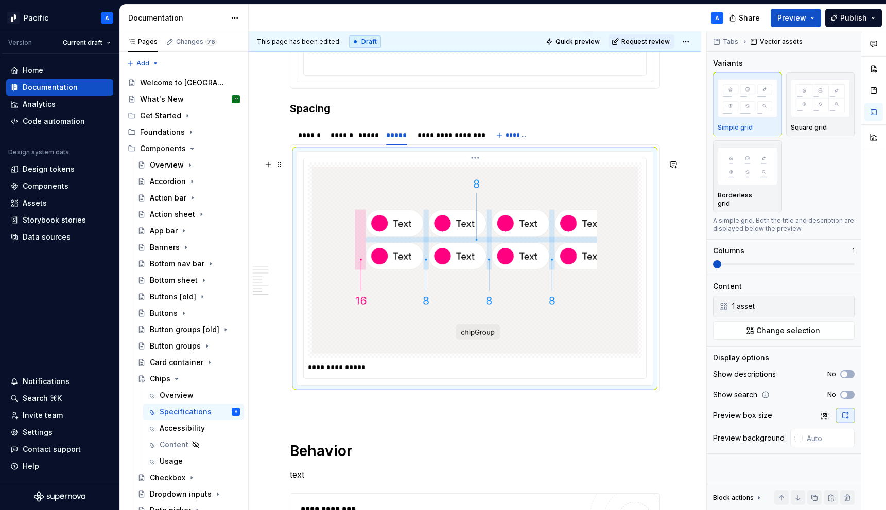
click at [351, 373] on p "**********" at bounding box center [477, 367] width 339 height 10
click at [316, 140] on div "******" at bounding box center [309, 135] width 22 height 10
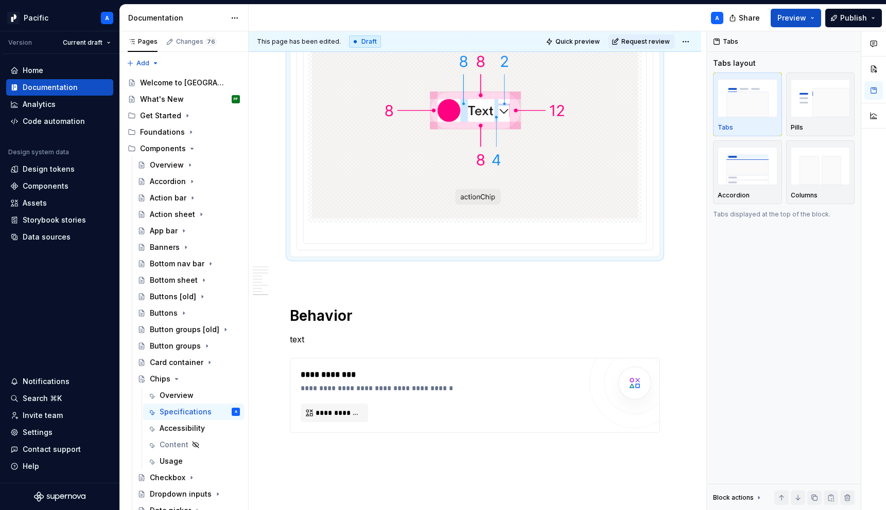
scroll to position [2510, 0]
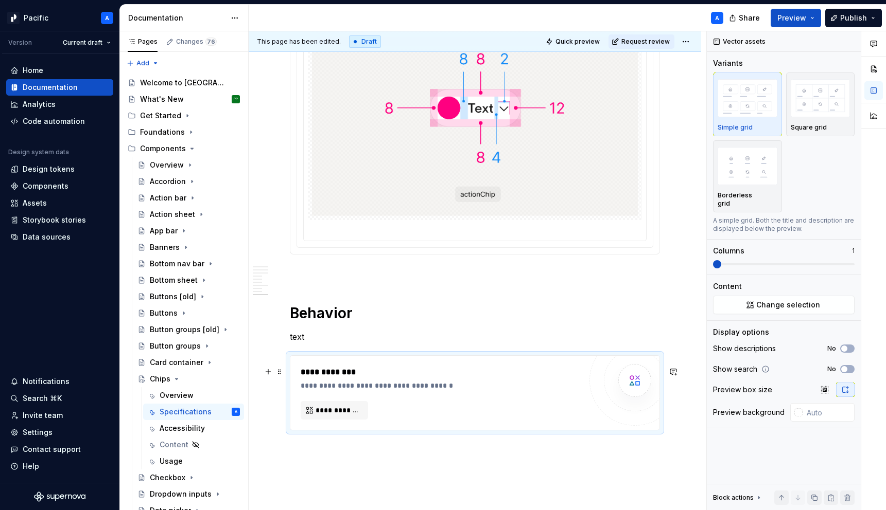
click at [368, 413] on div "**********" at bounding box center [441, 393] width 280 height 54
type textarea "*"
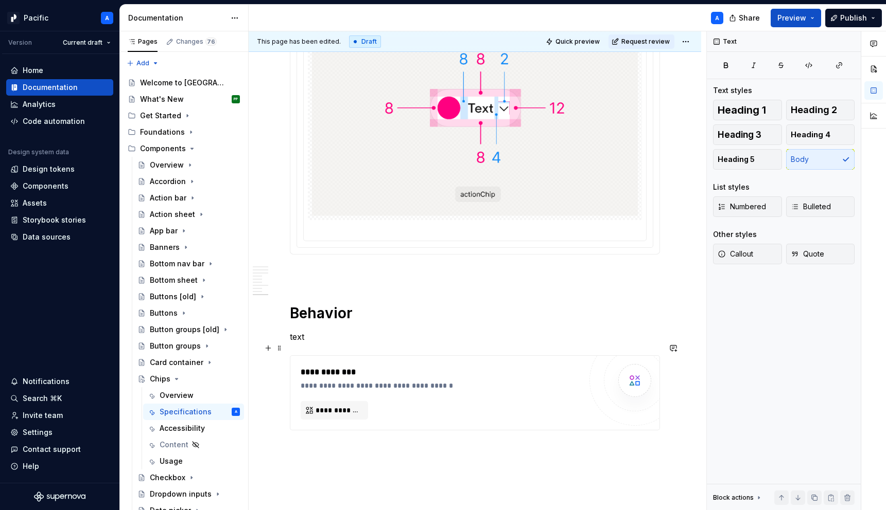
click at [396, 343] on p "text" at bounding box center [475, 337] width 370 height 12
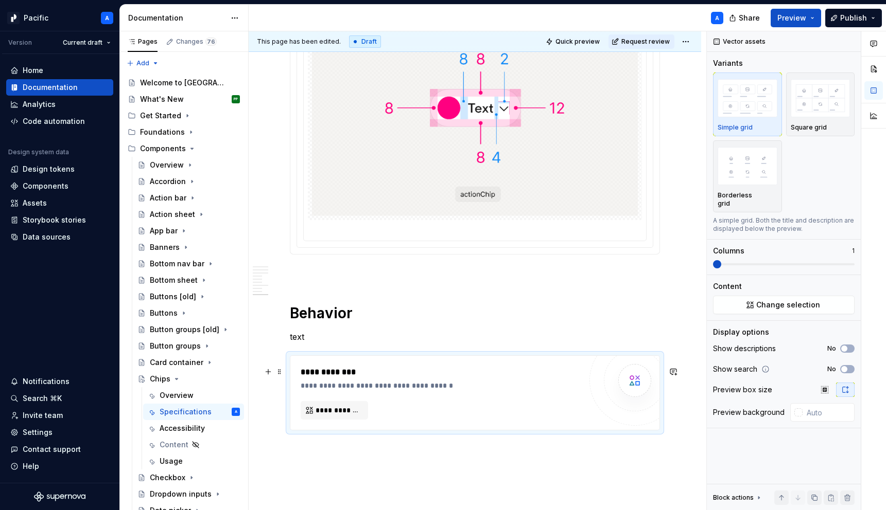
click at [400, 375] on div "**********" at bounding box center [474, 393] width 369 height 74
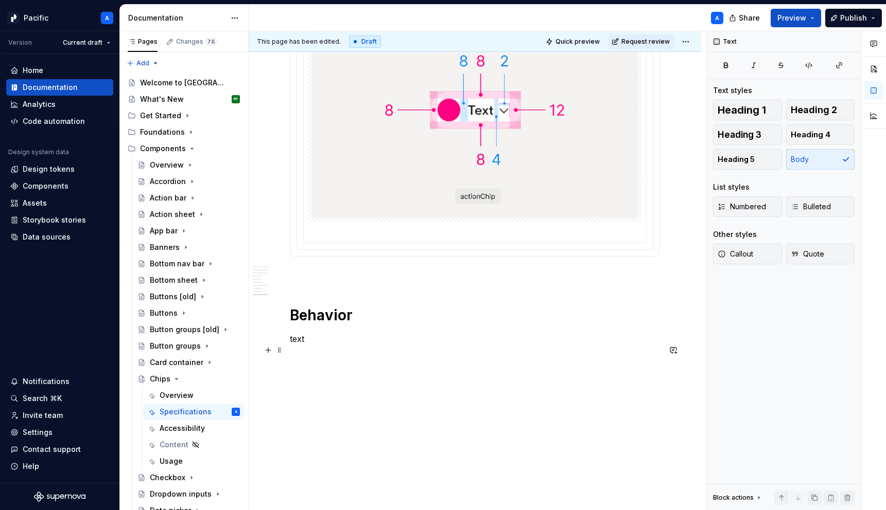
click at [296, 345] on p "text" at bounding box center [475, 339] width 370 height 12
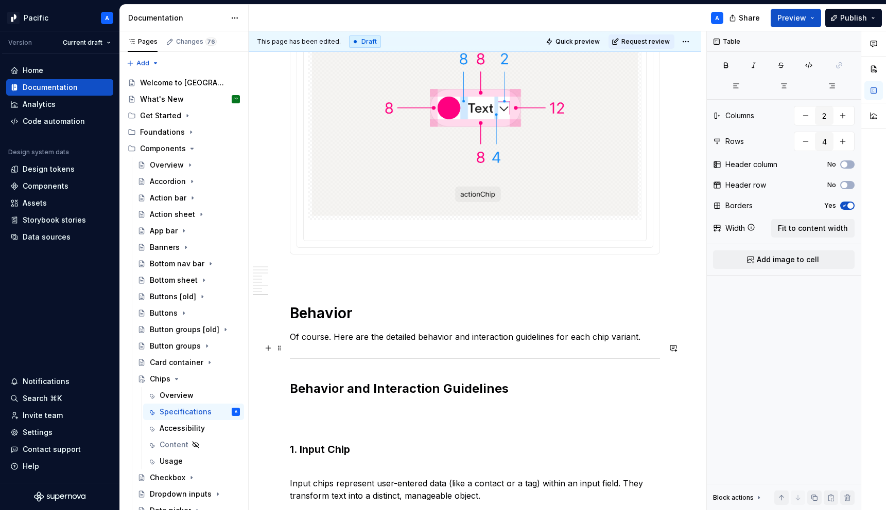
click at [356, 343] on p "Of course. Here are the detailed behavior and interaction guidelines for each c…" at bounding box center [475, 337] width 370 height 12
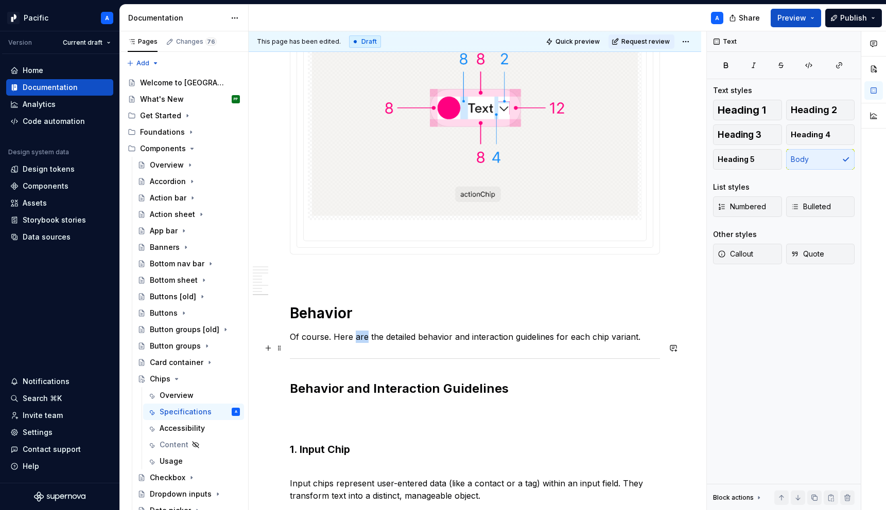
click at [356, 343] on p "Of course. Here are the detailed behavior and interaction guidelines for each c…" at bounding box center [475, 337] width 370 height 12
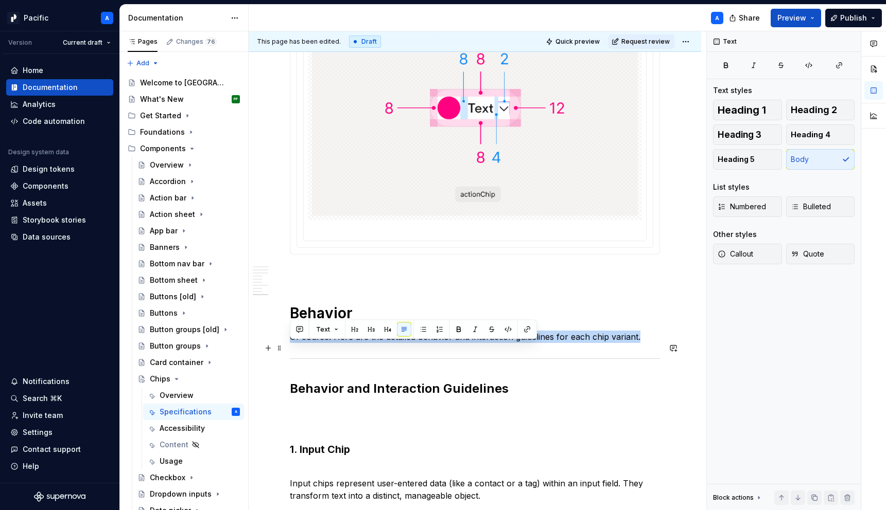
click at [356, 343] on p "Of course. Here are the detailed behavior and interaction guidelines for each c…" at bounding box center [475, 337] width 370 height 12
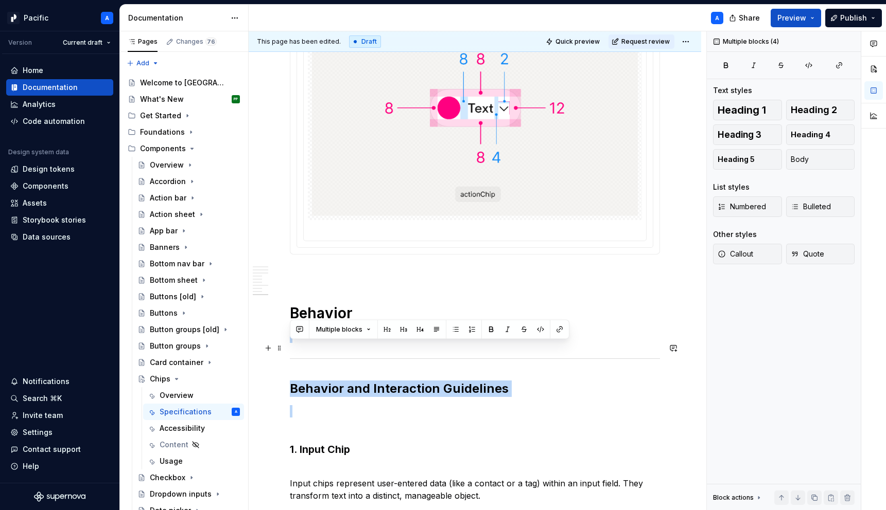
drag, startPoint x: 552, startPoint y: 409, endPoint x: 286, endPoint y: 354, distance: 271.7
click at [286, 354] on div "**********" at bounding box center [475, 18] width 452 height 4699
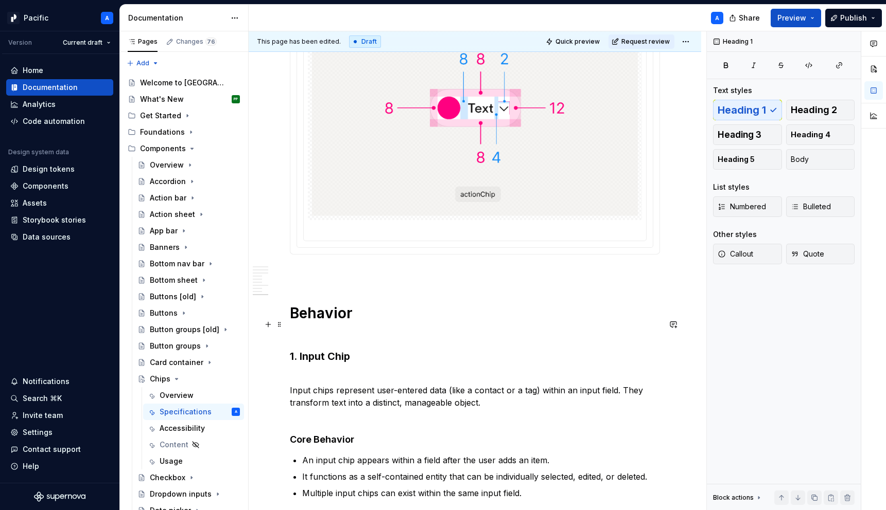
click at [330, 341] on h1 "Behavior" at bounding box center [475, 322] width 370 height 37
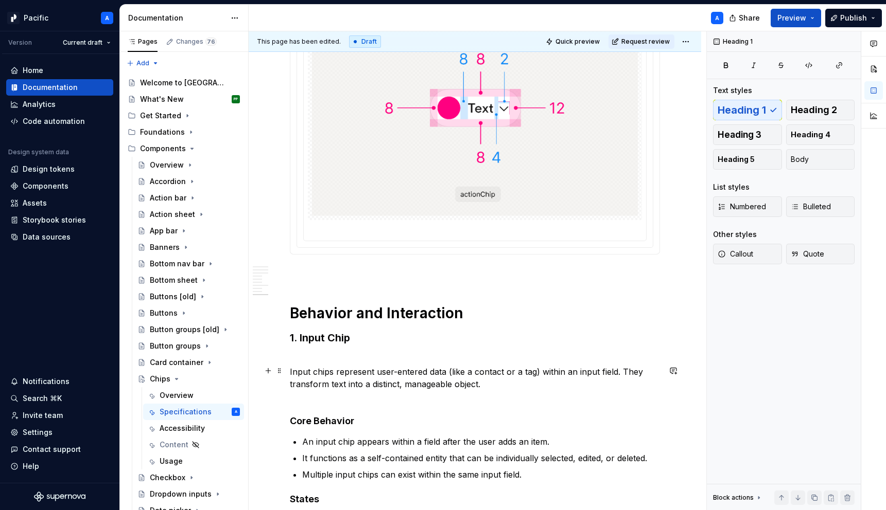
click at [337, 373] on p "Input chips represent user-entered data (like a contact or a tag) within an inp…" at bounding box center [475, 378] width 370 height 49
click at [297, 345] on h3 "1. Input Chip" at bounding box center [475, 338] width 370 height 14
click at [356, 366] on p "Input chips represent user-entered data (like a contact or a tag) within an inp…" at bounding box center [475, 378] width 370 height 49
drag, startPoint x: 292, startPoint y: 367, endPoint x: 364, endPoint y: 371, distance: 72.2
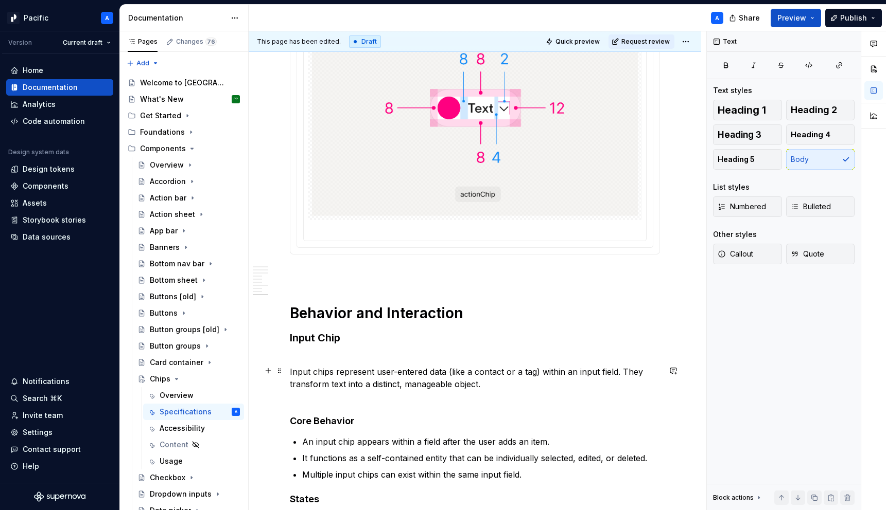
click at [364, 371] on p "Input chips represent user-entered data (like a contact or a tag) within an inp…" at bounding box center [475, 378] width 370 height 49
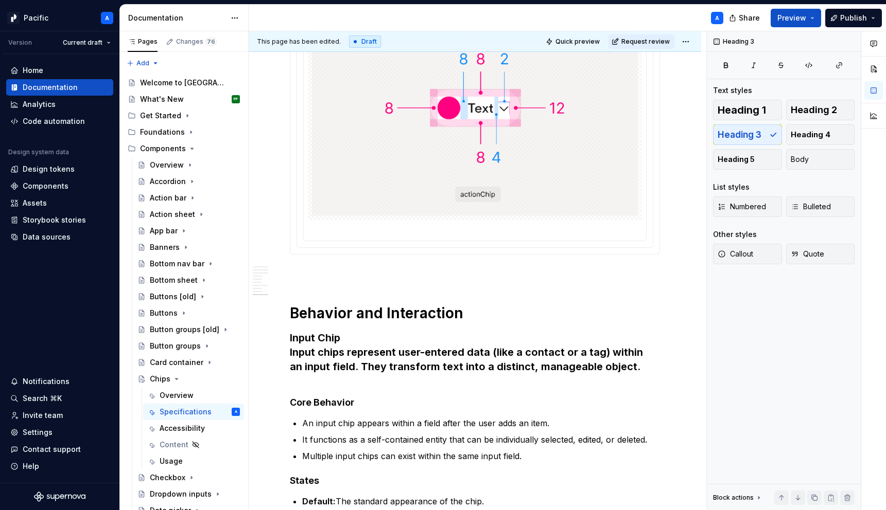
click at [363, 371] on h3 "Input Chip Input chips represent user-entered data (like a contact or a tag) wi…" at bounding box center [475, 360] width 370 height 58
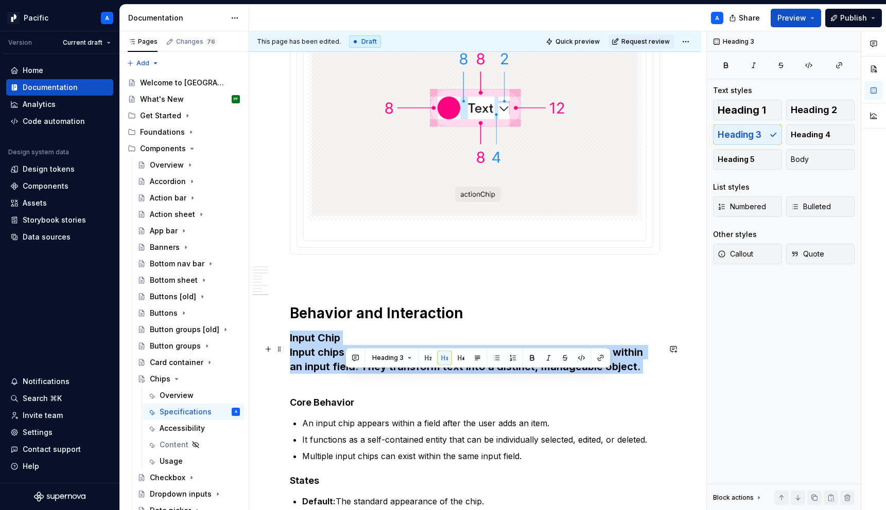
click at [363, 371] on h3 "Input Chip Input chips represent user-entered data (like a contact or a tag) wi…" at bounding box center [475, 360] width 370 height 58
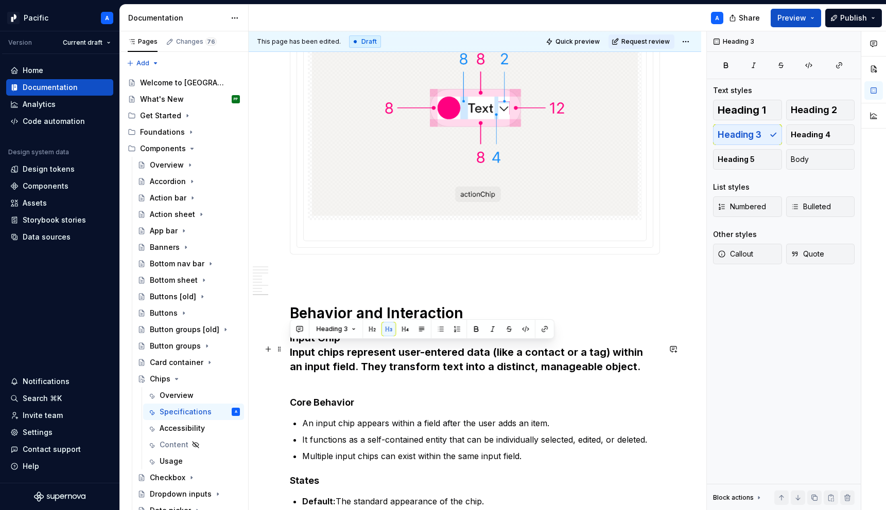
click at [364, 371] on h3 "Input Chip Input chips represent user-entered data (like a contact or a tag) wi…" at bounding box center [475, 360] width 370 height 58
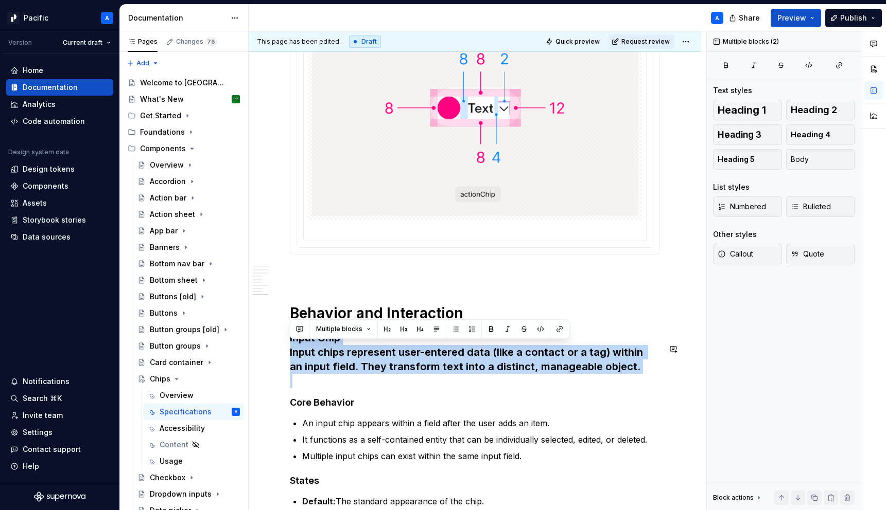
drag, startPoint x: 346, startPoint y: 345, endPoint x: 416, endPoint y: 400, distance: 89.4
click at [806, 165] on button "Body" at bounding box center [820, 159] width 69 height 21
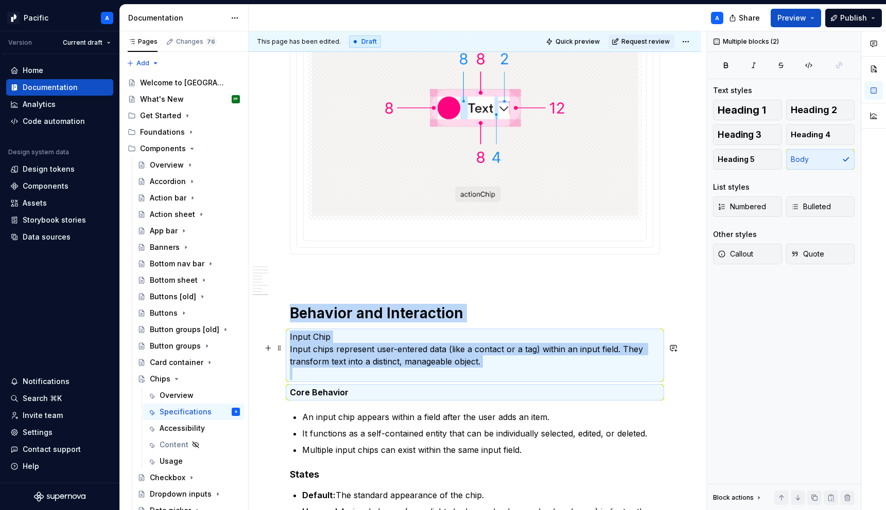
click at [411, 374] on p "Input Chip Input chips represent user-entered data (like a contact or a tag) wi…" at bounding box center [475, 355] width 370 height 49
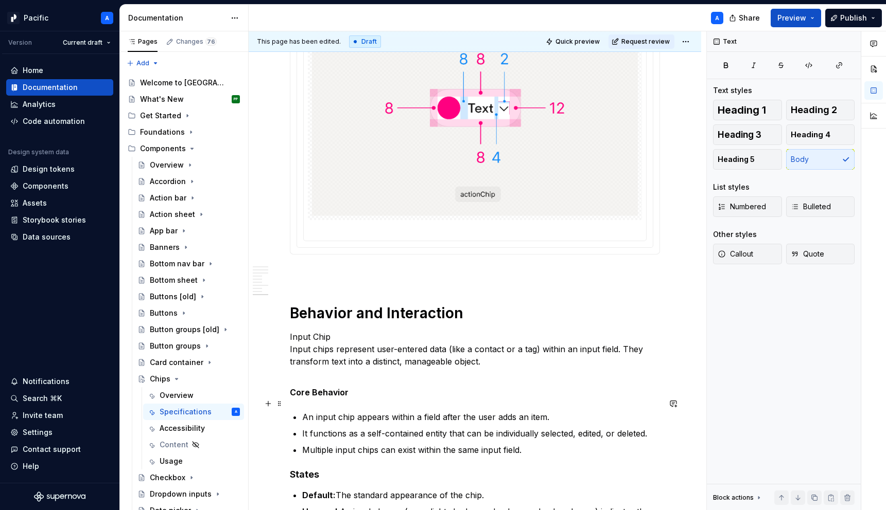
click at [302, 398] on strong "Core Behavior" at bounding box center [319, 393] width 59 height 10
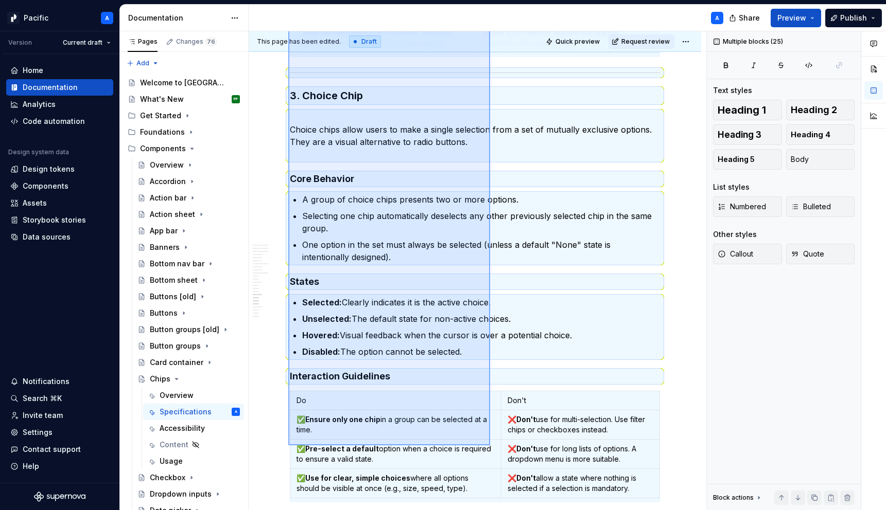
scroll to position [3625, 0]
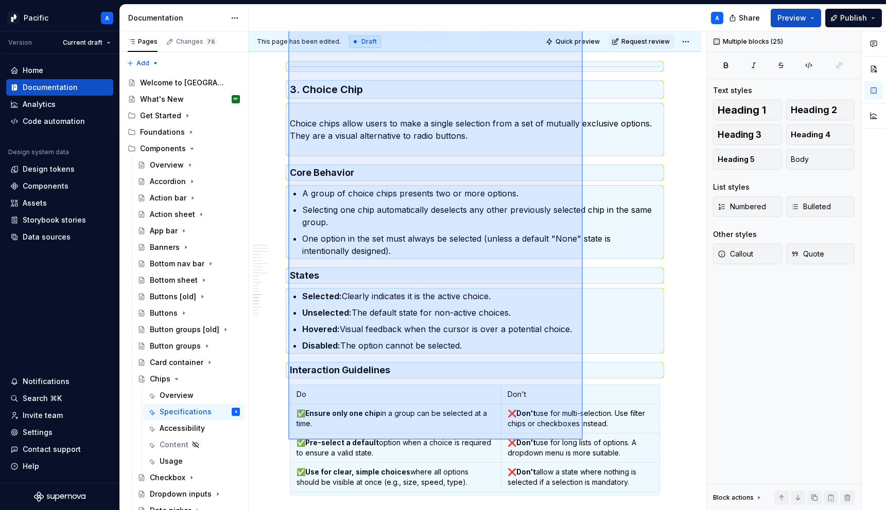
drag, startPoint x: 288, startPoint y: 347, endPoint x: 586, endPoint y: 459, distance: 318.0
click at [586, 459] on div "**********" at bounding box center [477, 271] width 457 height 480
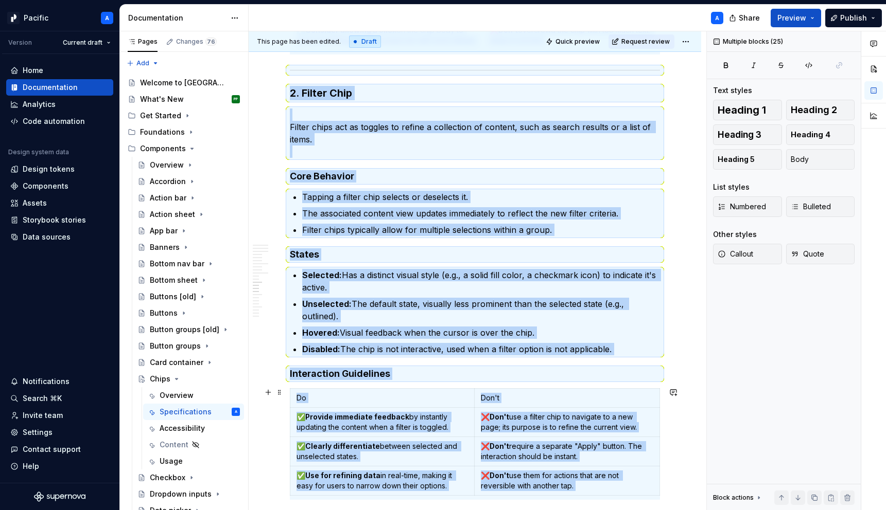
scroll to position [3139, 0]
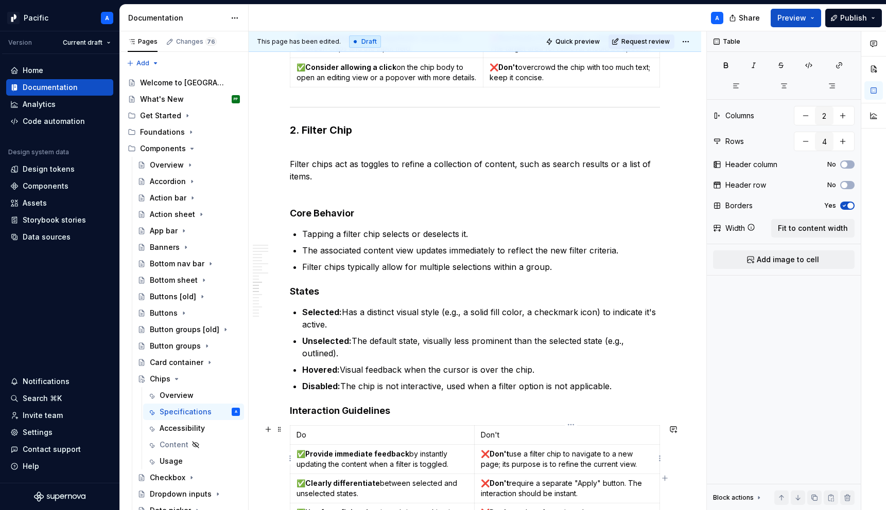
click at [586, 459] on p "❌ Don't use a filter chip to navigate to a new page; its purpose is to refine t…" at bounding box center [567, 459] width 172 height 21
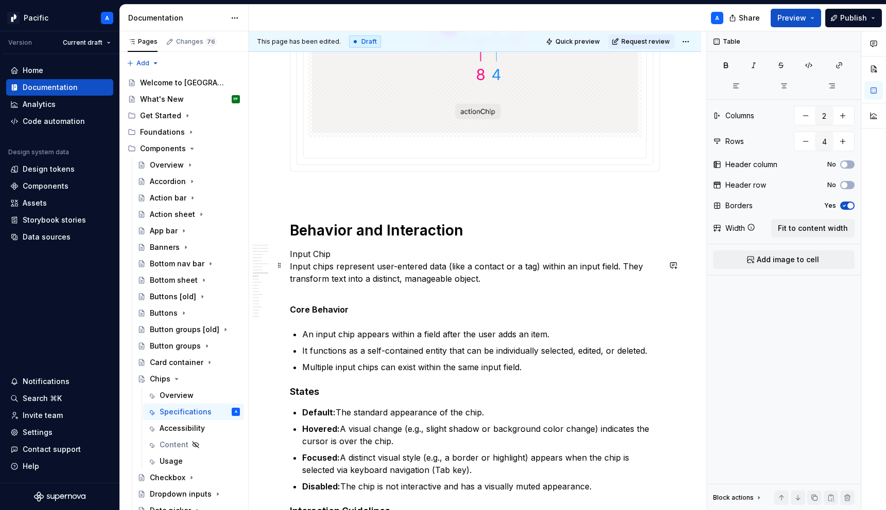
scroll to position [2593, 0]
click at [322, 272] on p "Input Chip Input chips represent user-entered data (like a contact or a tag) wi…" at bounding box center [475, 272] width 370 height 49
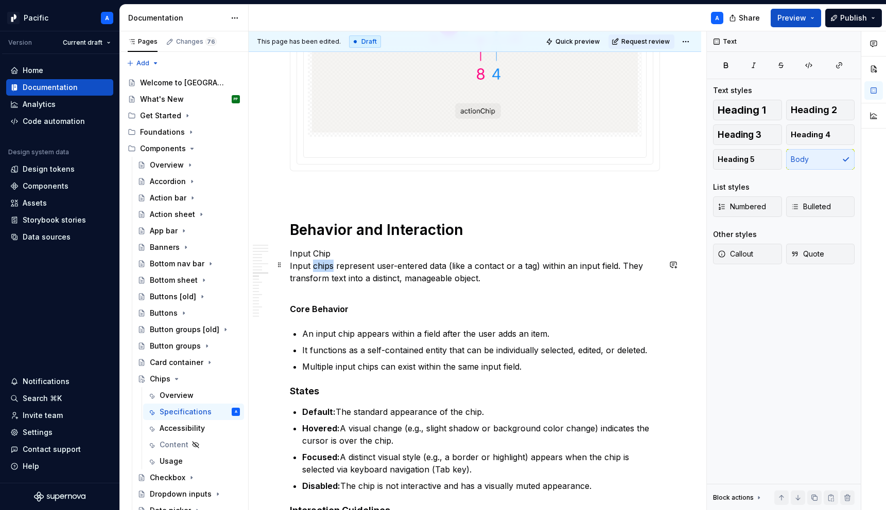
click at [322, 272] on p "Input Chip Input chips represent user-entered data (like a contact or a tag) wi…" at bounding box center [475, 272] width 370 height 49
click at [297, 265] on p "Input Chip Input chips represent user-entered data (like a contact or a tag) wi…" at bounding box center [475, 272] width 370 height 49
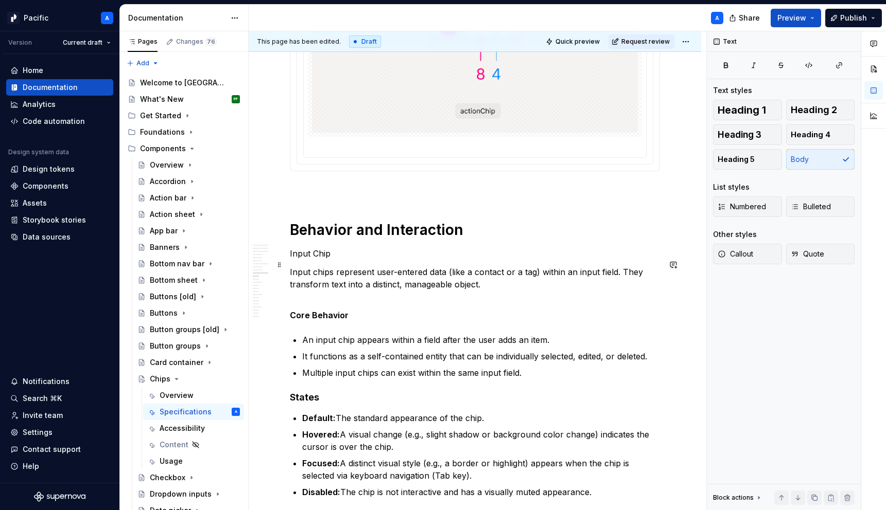
click at [316, 260] on p "Input Chip" at bounding box center [475, 254] width 370 height 12
click at [369, 243] on button "button" at bounding box center [371, 246] width 14 height 14
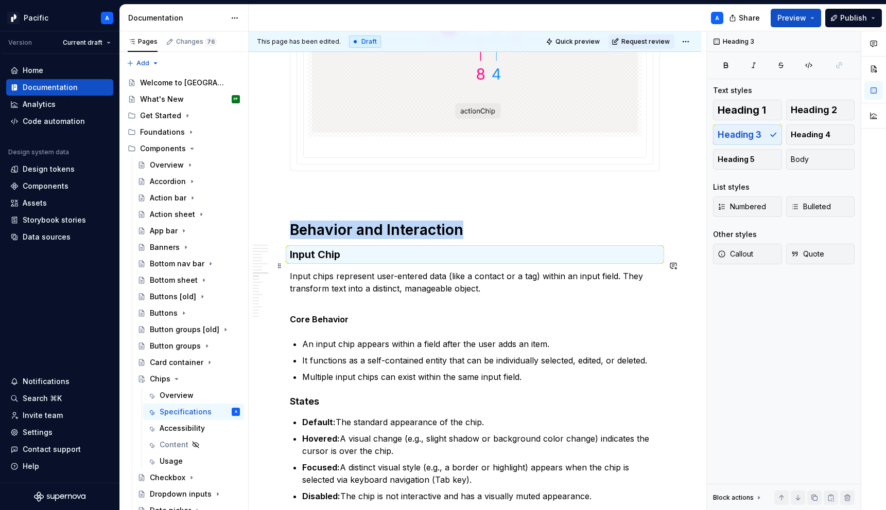
click at [373, 262] on h3 "Input Chip" at bounding box center [475, 255] width 370 height 14
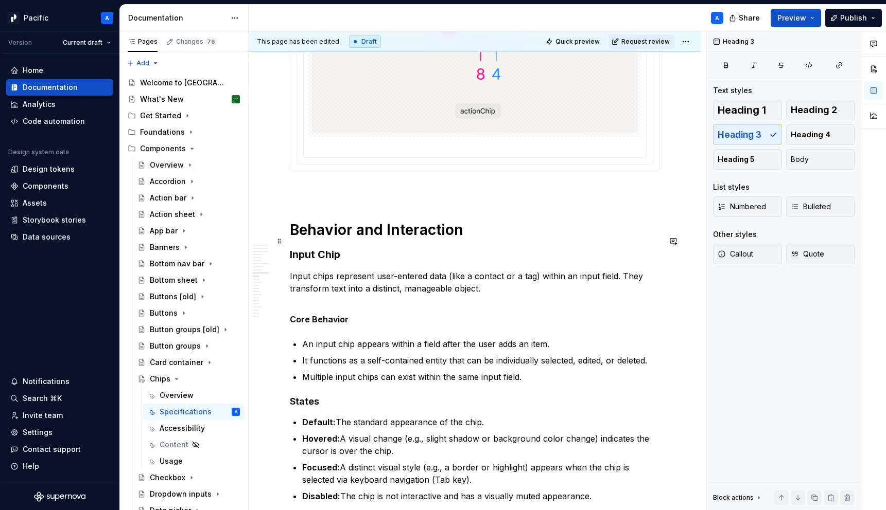
click at [364, 239] on h1 "Behavior and Interaction" at bounding box center [475, 230] width 370 height 19
click at [337, 325] on strong "Core Behavior" at bounding box center [319, 319] width 59 height 10
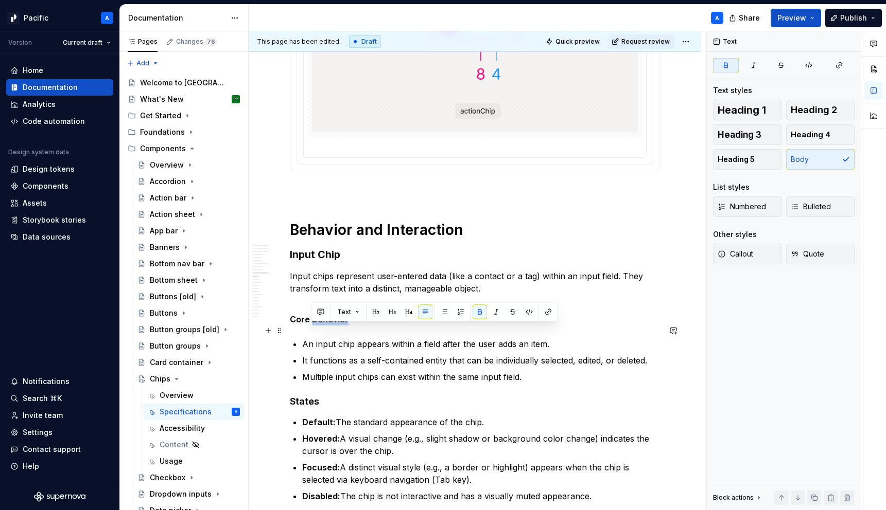
click at [337, 325] on strong "Core Behavior" at bounding box center [319, 319] width 59 height 10
click at [312, 325] on strong "Core Behavior" at bounding box center [319, 319] width 59 height 10
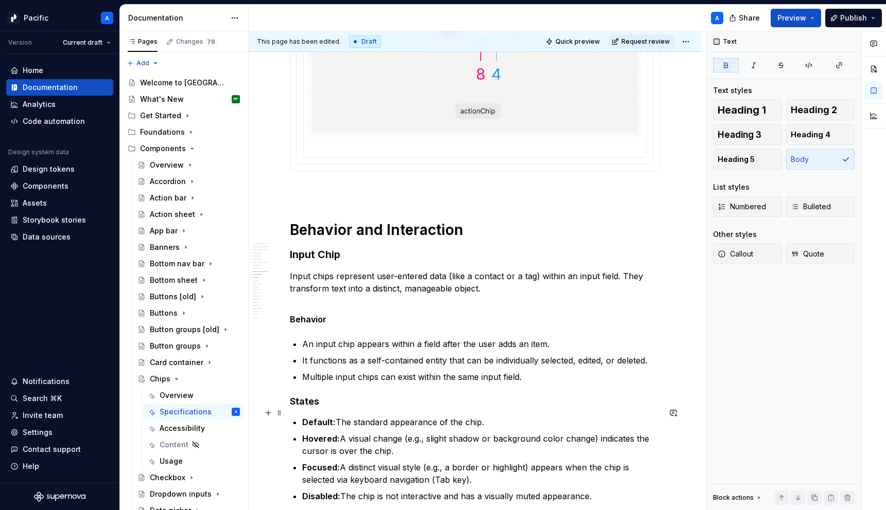
click at [322, 408] on h4 "States" at bounding box center [475, 402] width 370 height 12
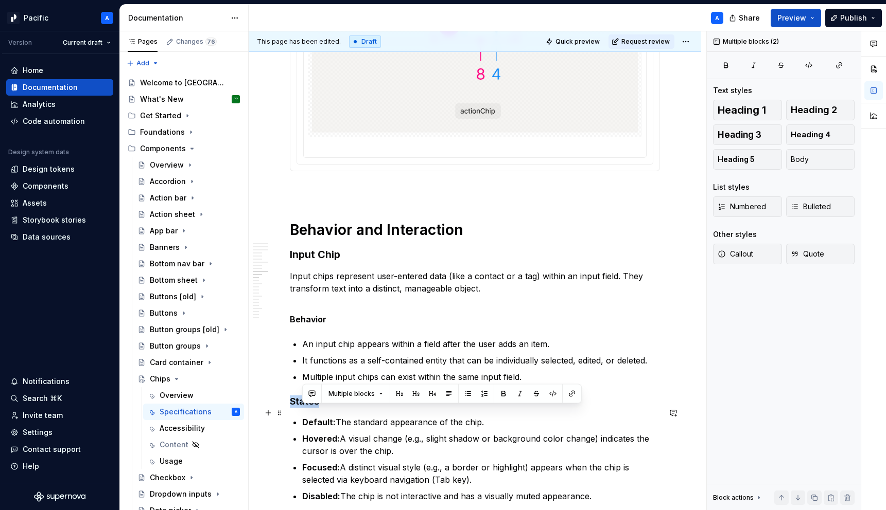
click at [322, 408] on h4 "States" at bounding box center [475, 402] width 370 height 12
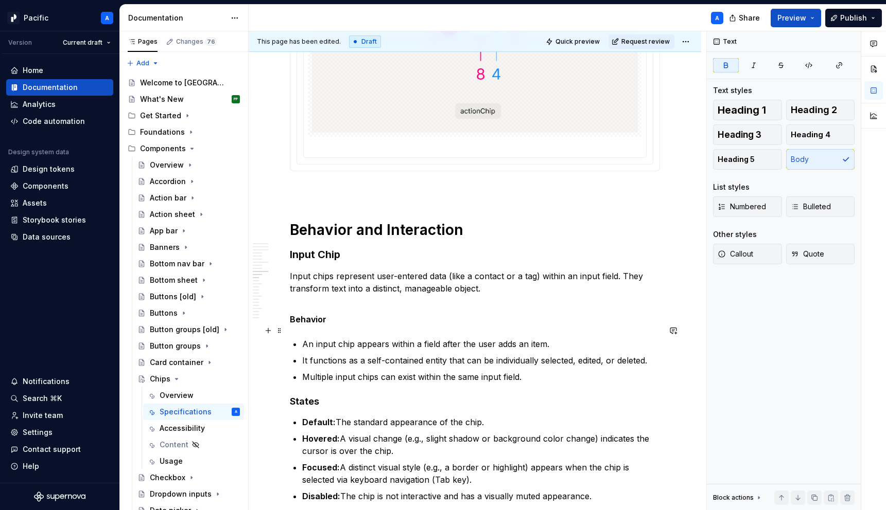
click at [311, 325] on strong "Behavior" at bounding box center [308, 319] width 37 height 10
click at [306, 407] on strong "States" at bounding box center [304, 401] width 29 height 11
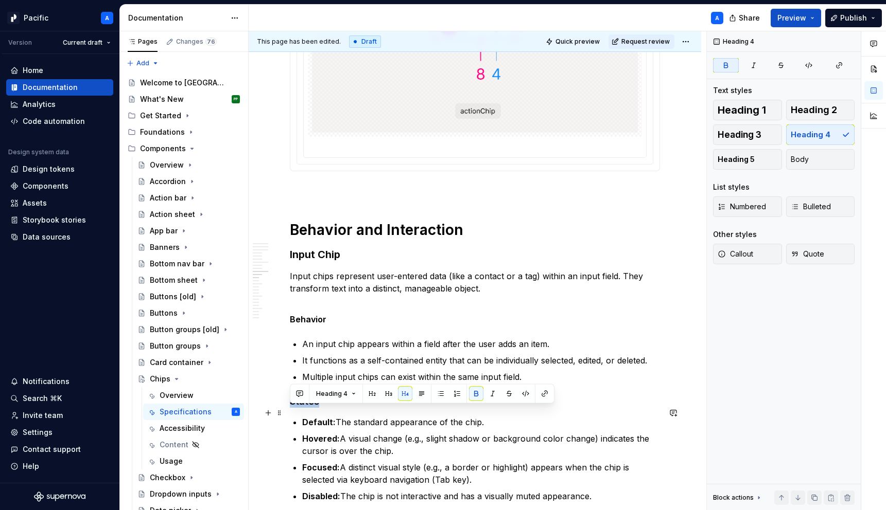
click at [306, 407] on strong "States" at bounding box center [304, 401] width 29 height 11
click at [419, 393] on button "button" at bounding box center [421, 394] width 14 height 14
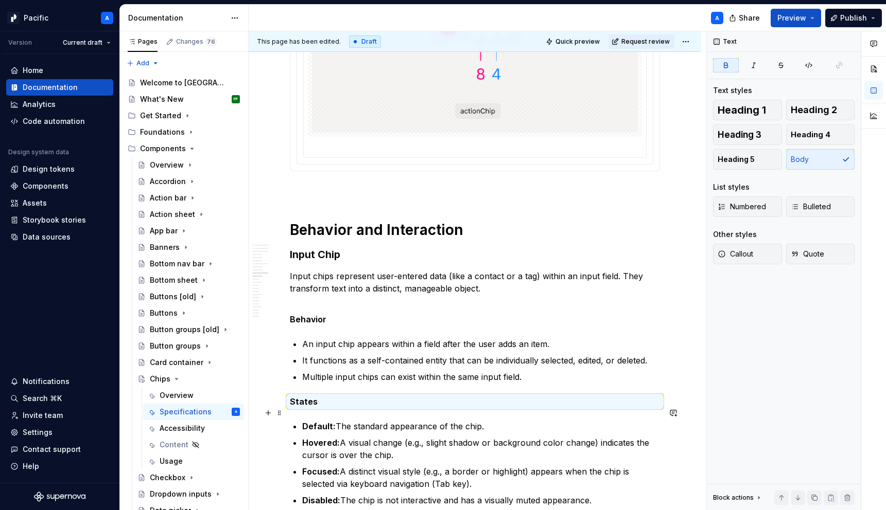
click at [394, 408] on p "States" at bounding box center [475, 402] width 370 height 12
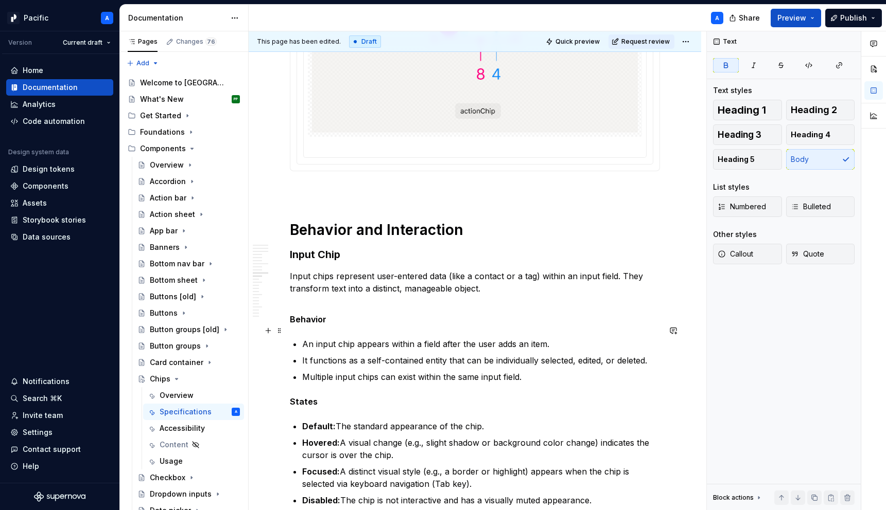
click at [338, 326] on p "Behavior" at bounding box center [475, 319] width 370 height 12
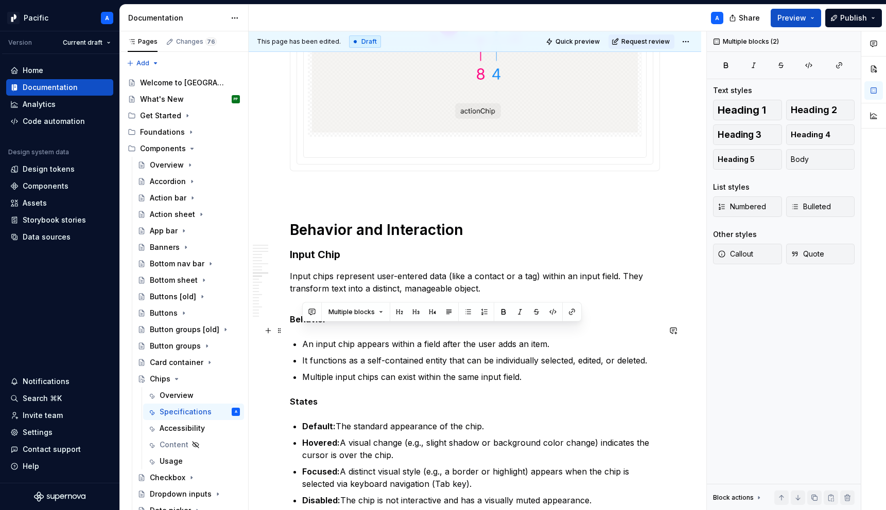
click at [338, 326] on p "Behavior" at bounding box center [475, 319] width 370 height 12
click at [389, 310] on button "button" at bounding box center [387, 312] width 14 height 14
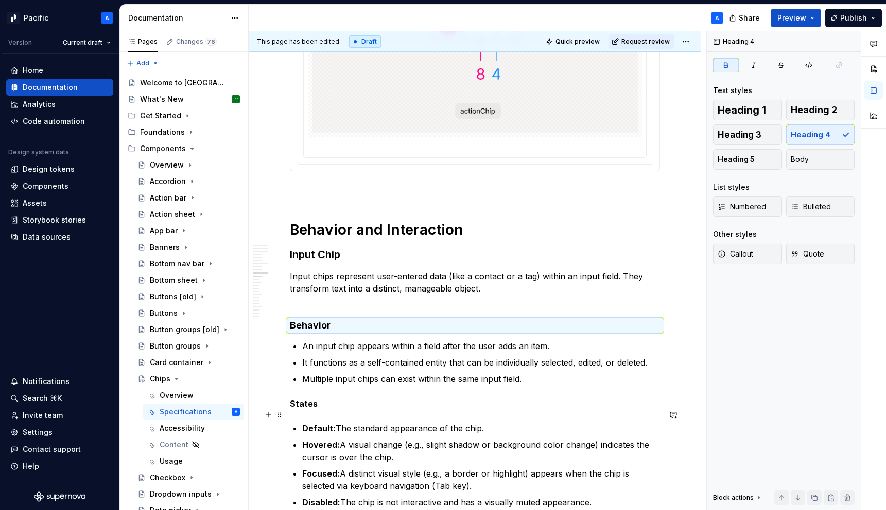
click at [296, 409] on strong "States" at bounding box center [304, 404] width 28 height 10
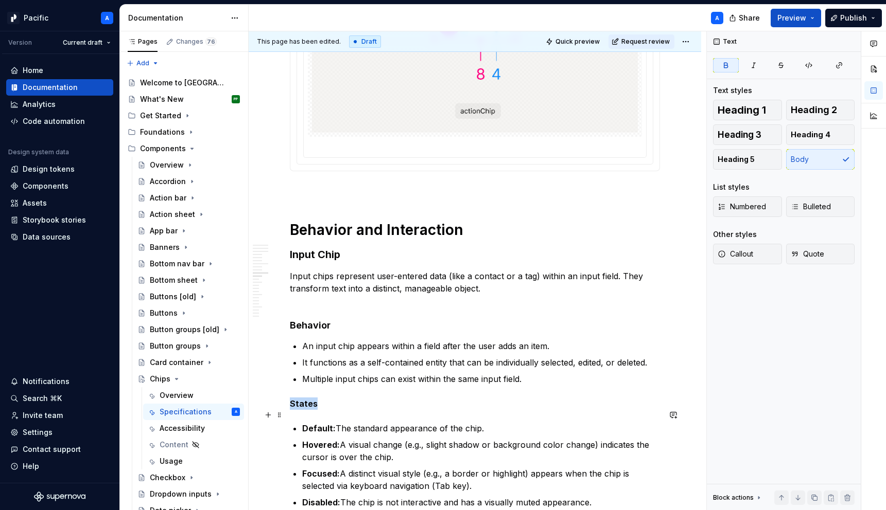
click at [296, 409] on strong "States" at bounding box center [304, 404] width 28 height 10
click at [382, 393] on button "button" at bounding box center [387, 397] width 14 height 14
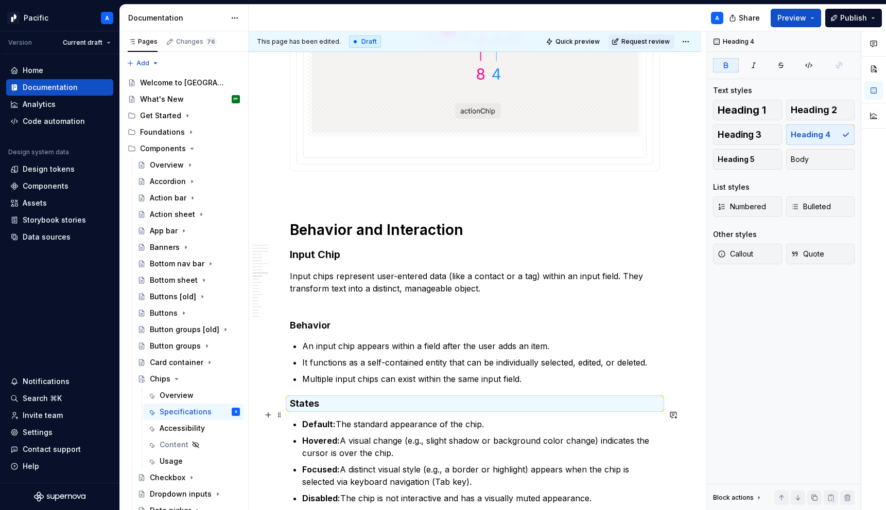
click at [380, 410] on h4 "States" at bounding box center [475, 404] width 370 height 12
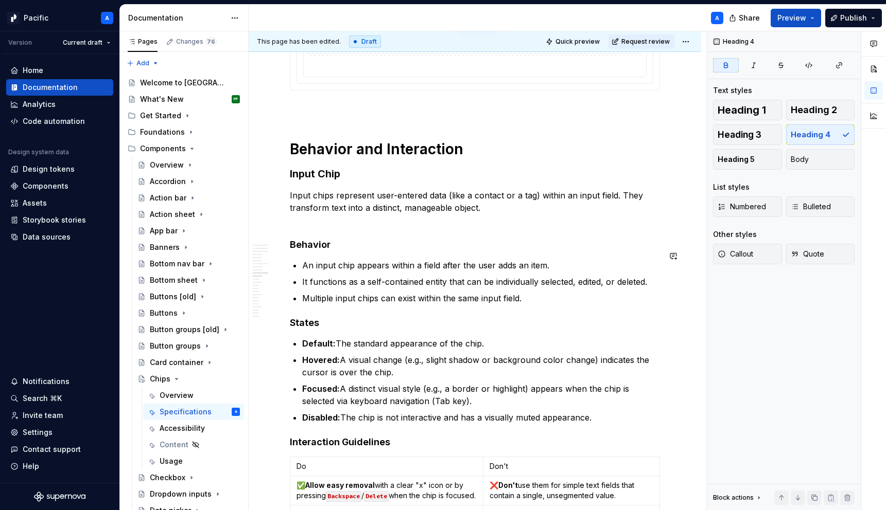
scroll to position [2676, 0]
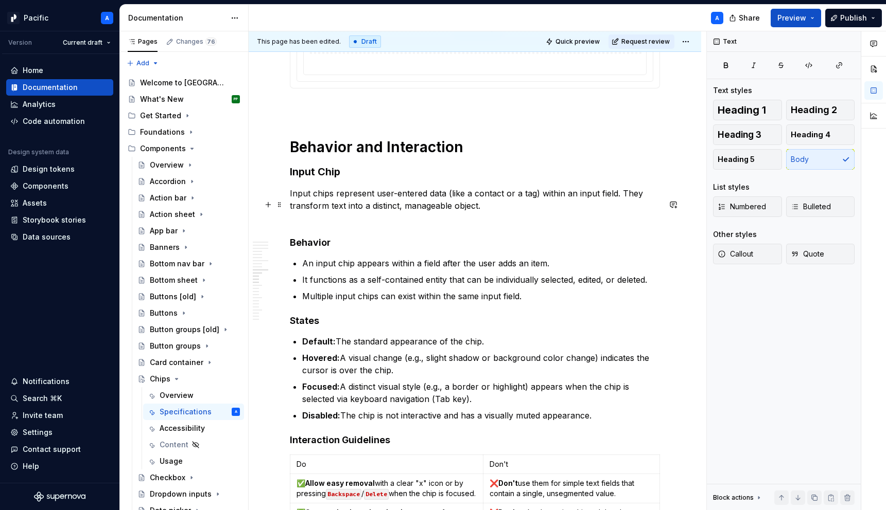
click at [327, 224] on p "Input chips represent user-entered data (like a contact or a tag) within an inp…" at bounding box center [475, 205] width 370 height 37
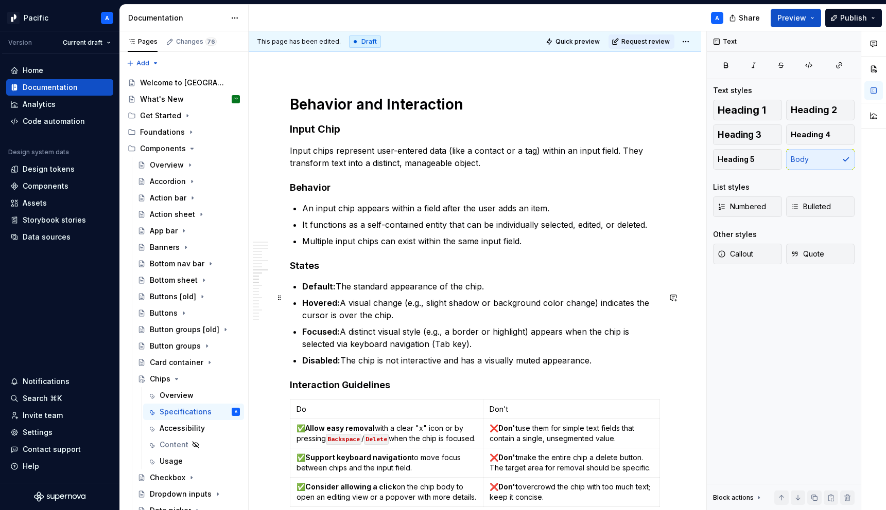
scroll to position [2724, 0]
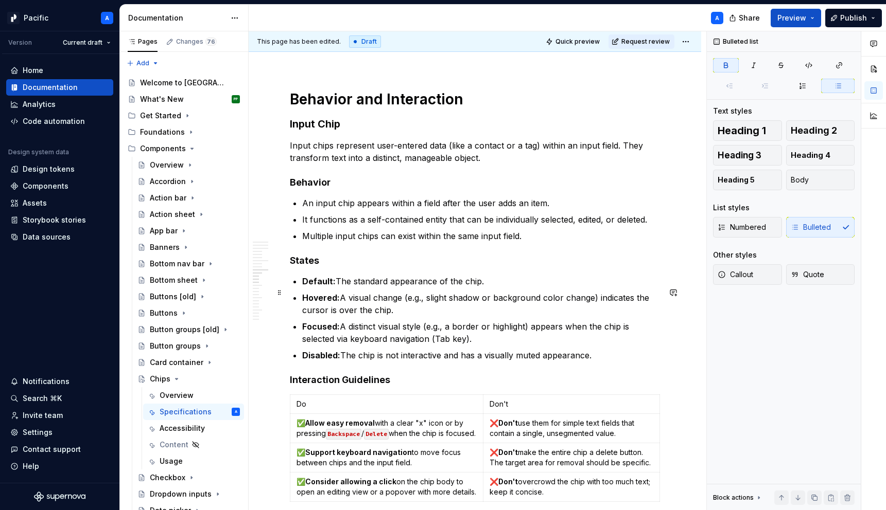
click at [320, 288] on p "Default: The standard appearance of the chip." at bounding box center [481, 281] width 358 height 12
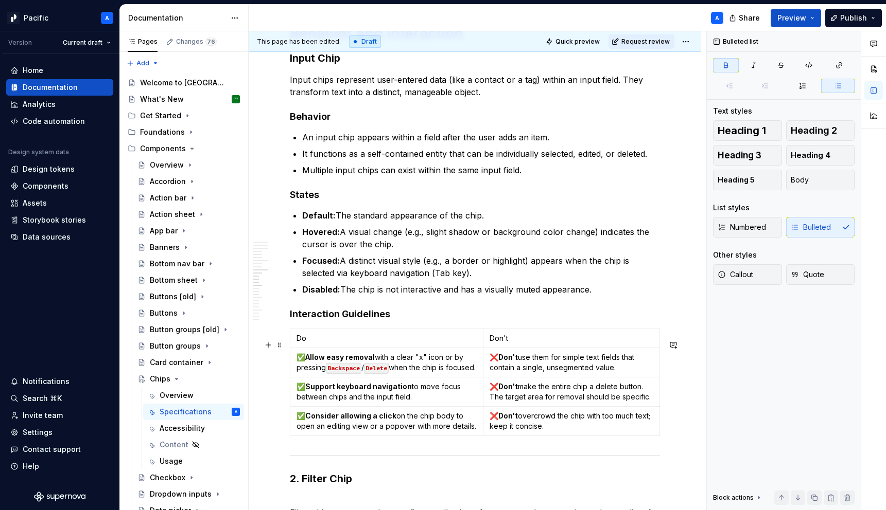
scroll to position [2791, 0]
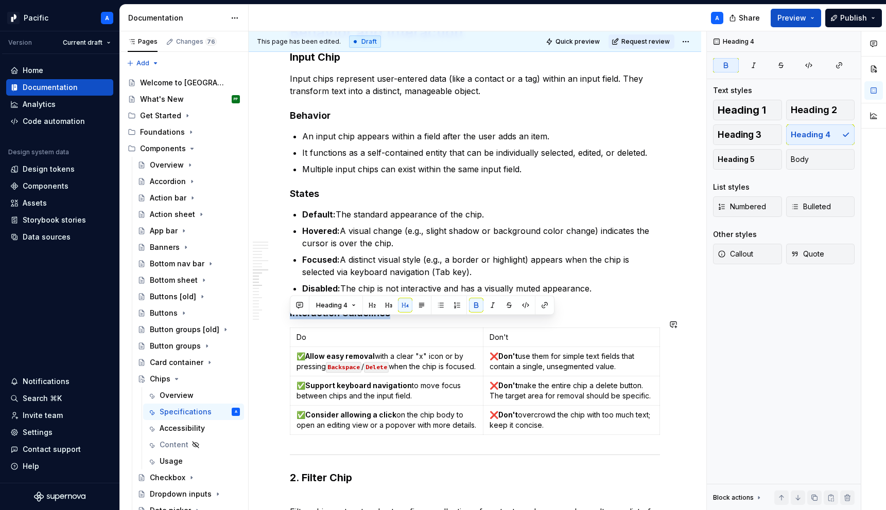
drag, startPoint x: 401, startPoint y: 323, endPoint x: 278, endPoint y: 316, distance: 123.2
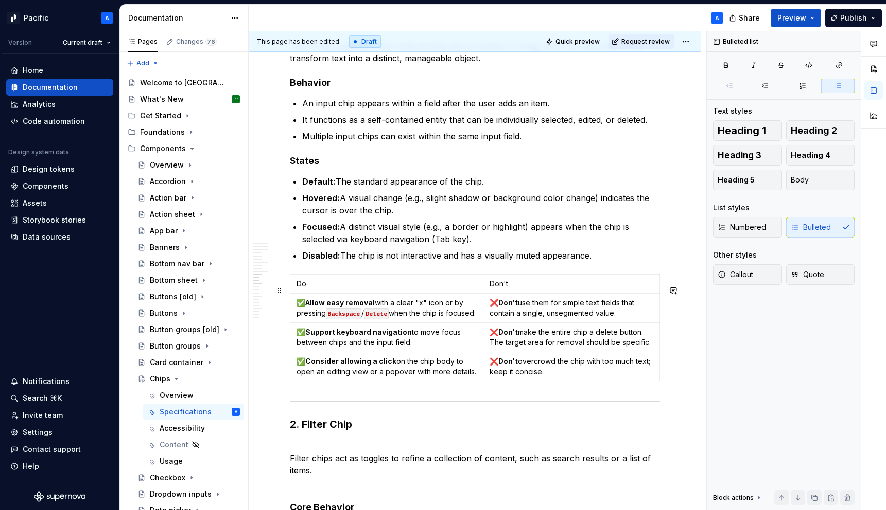
scroll to position [2830, 0]
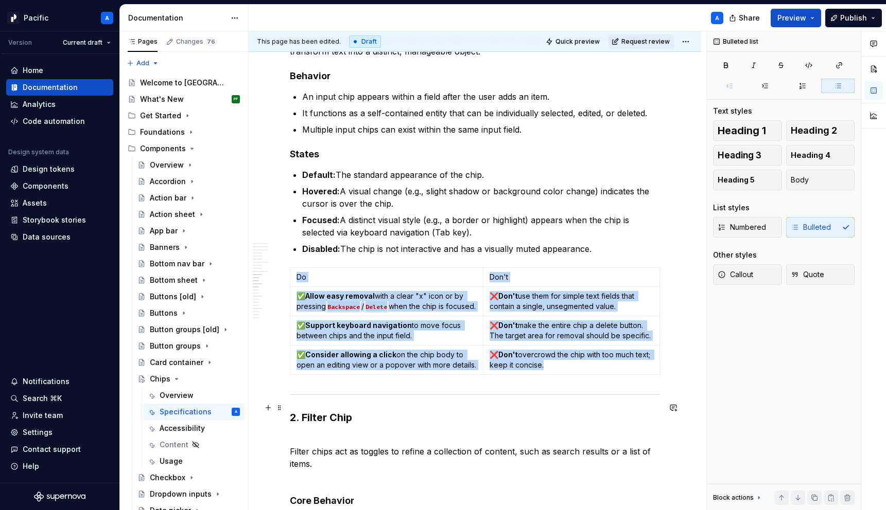
click at [536, 395] on hr at bounding box center [475, 395] width 370 height 1
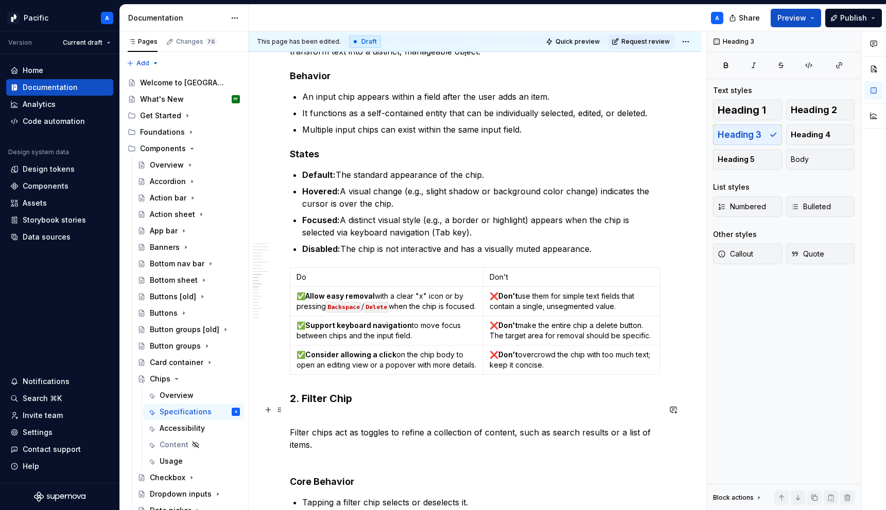
click at [303, 406] on h3 "2. Filter Chip" at bounding box center [475, 399] width 370 height 14
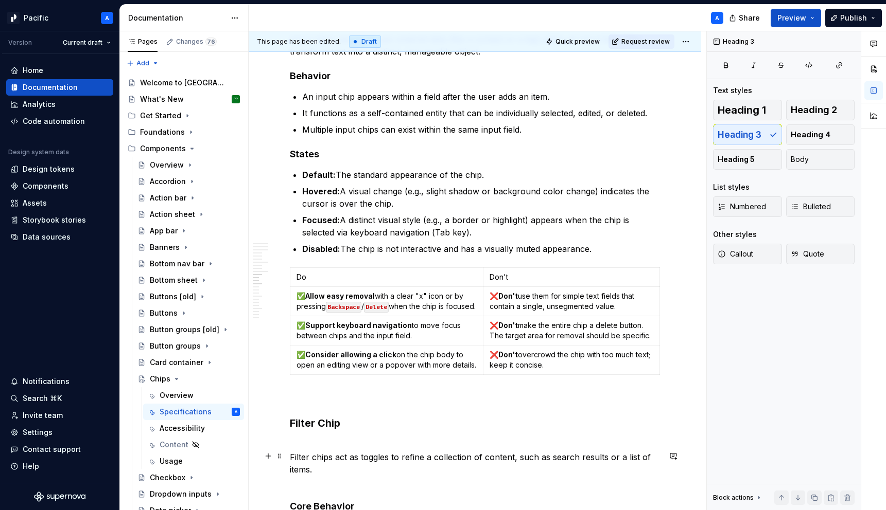
click at [318, 452] on p "Filter chips act as toggles to refine a collection of content, such as search r…" at bounding box center [475, 463] width 370 height 49
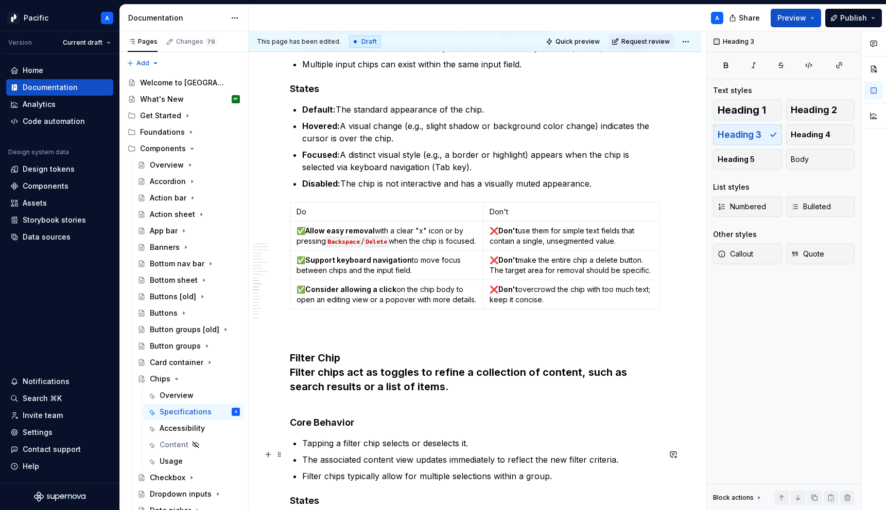
scroll to position [2895, 0]
click at [328, 393] on h3 "Filter Chip Filter chips act as toggles to refine a collection of content, such…" at bounding box center [475, 380] width 370 height 58
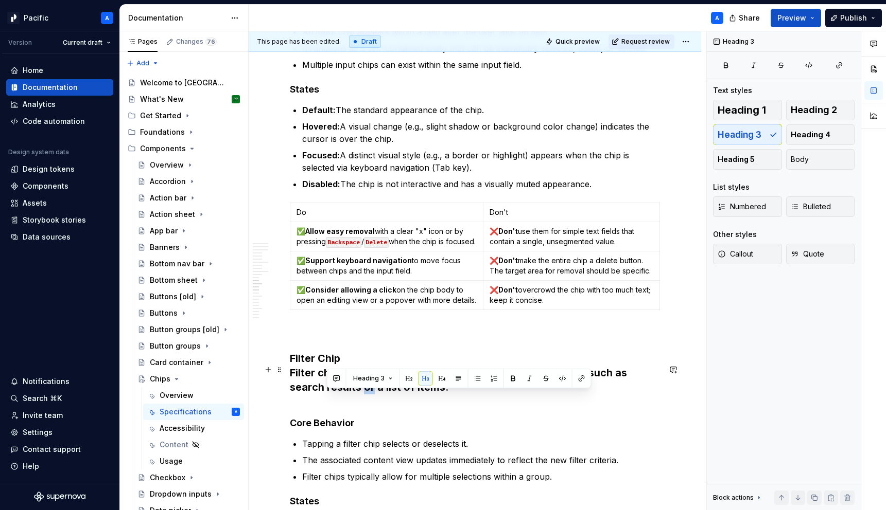
click at [328, 393] on h3 "Filter Chip Filter chips act as toggles to refine a collection of content, such…" at bounding box center [475, 380] width 370 height 58
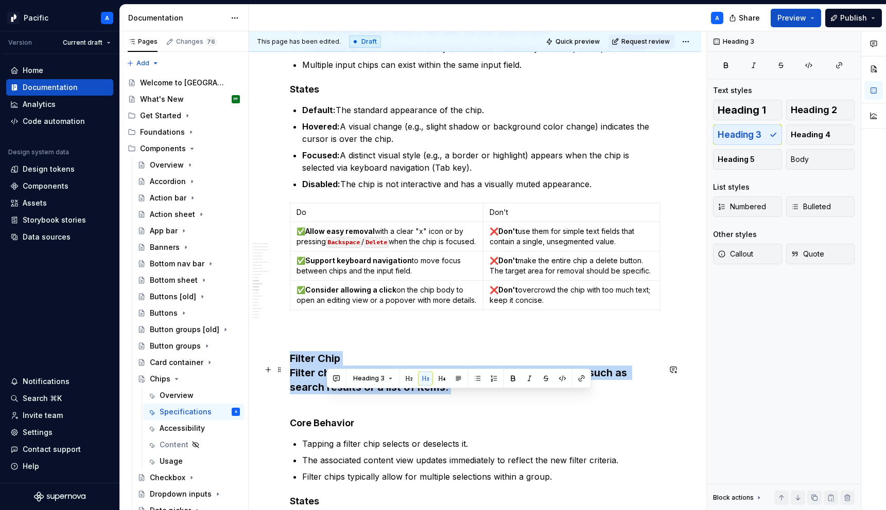
click at [328, 393] on h3 "Filter Chip Filter chips act as toggles to refine a collection of content, such…" at bounding box center [475, 380] width 370 height 58
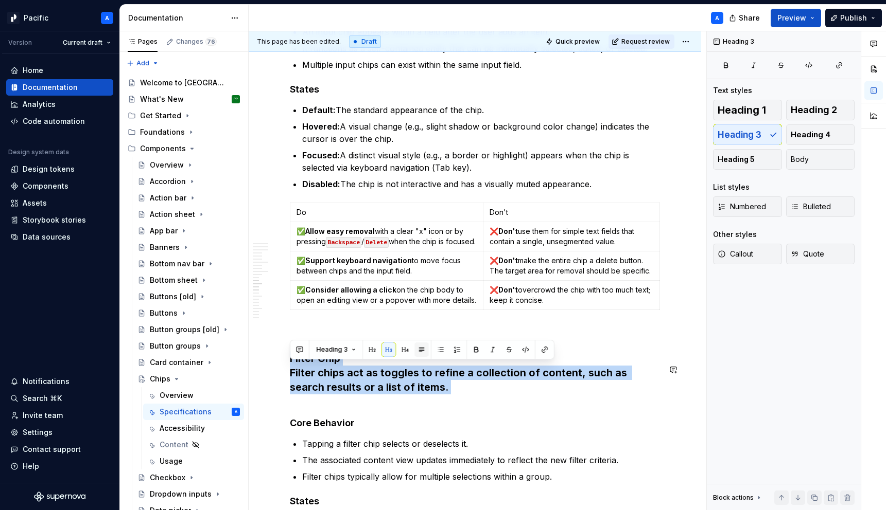
click at [422, 346] on button "button" at bounding box center [421, 350] width 14 height 14
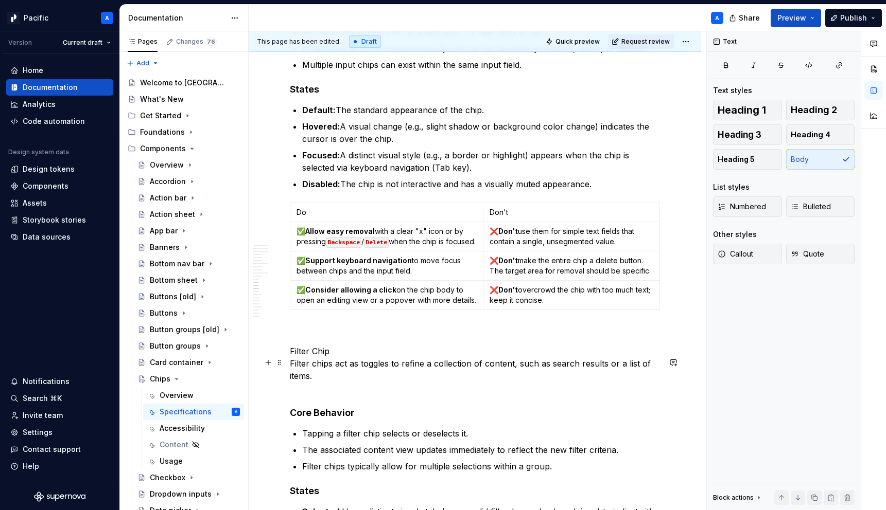
click at [347, 374] on p "Filter Chip Filter chips act as toggles to refine a collection of content, such…" at bounding box center [475, 369] width 370 height 49
click at [309, 395] on p "Filter Chip Filter chips act as toggles to refine a collection of content, such…" at bounding box center [475, 369] width 370 height 49
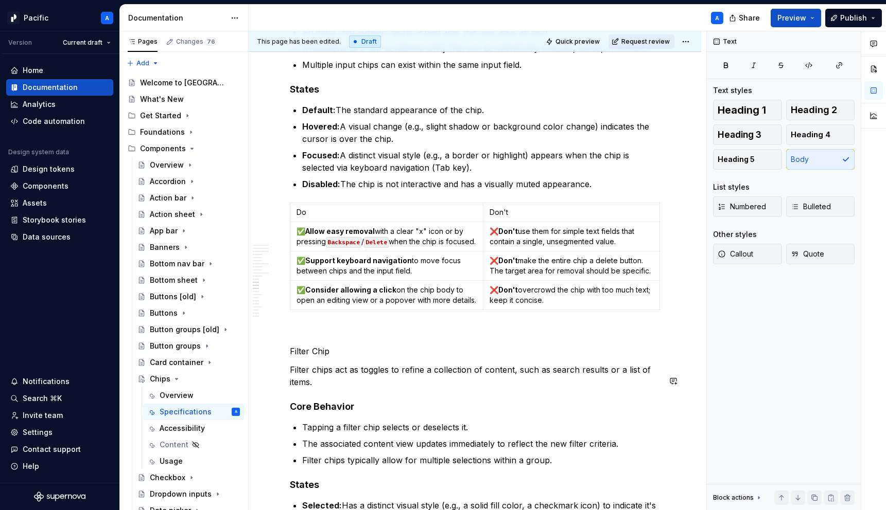
click at [308, 358] on p "Filter Chip" at bounding box center [475, 351] width 370 height 12
click at [364, 346] on button "button" at bounding box center [371, 344] width 14 height 14
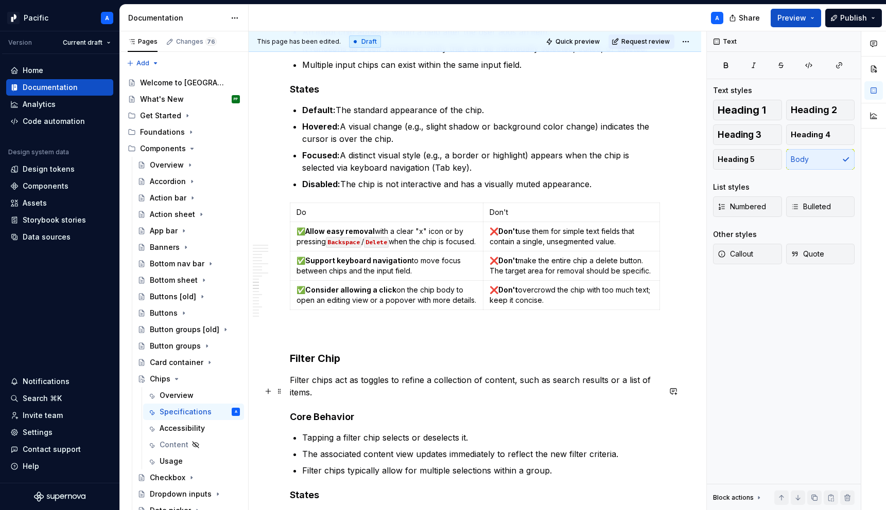
click at [354, 391] on p "Filter chips act as toggles to refine a collection of content, such as search r…" at bounding box center [475, 386] width 370 height 25
click at [331, 399] on p "Filter chips act as toggles to refine a collection of content, such as search r…" at bounding box center [475, 386] width 370 height 25
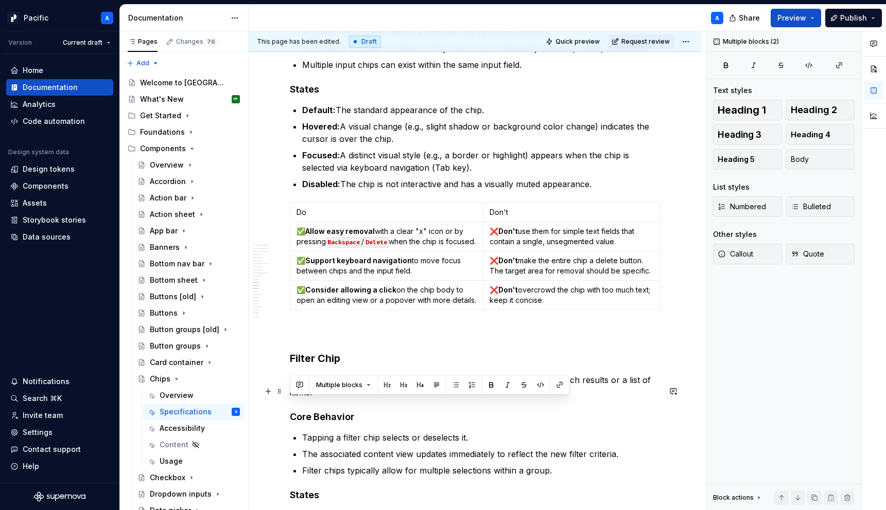
click at [331, 399] on p "Filter chips act as toggles to refine a collection of content, such as search r…" at bounding box center [475, 386] width 370 height 25
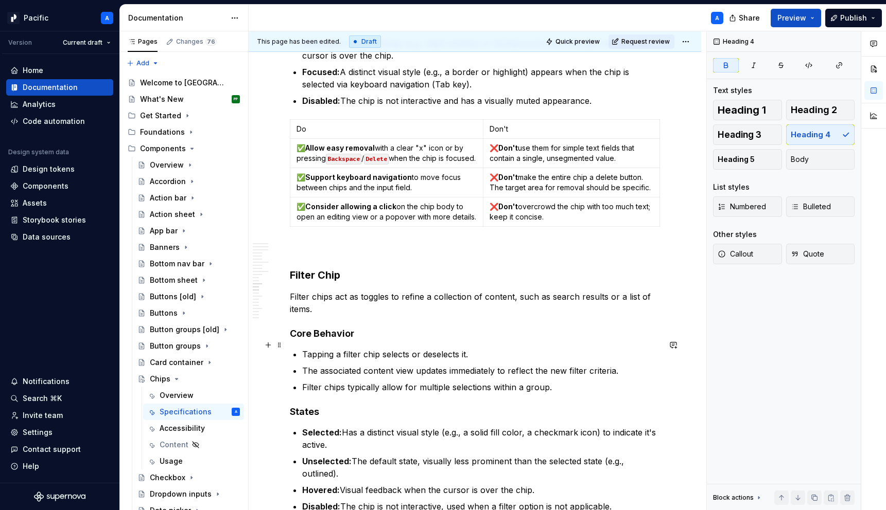
click at [334, 339] on strong "Core Behavior" at bounding box center [322, 333] width 64 height 11
click at [309, 417] on strong "States" at bounding box center [304, 412] width 29 height 11
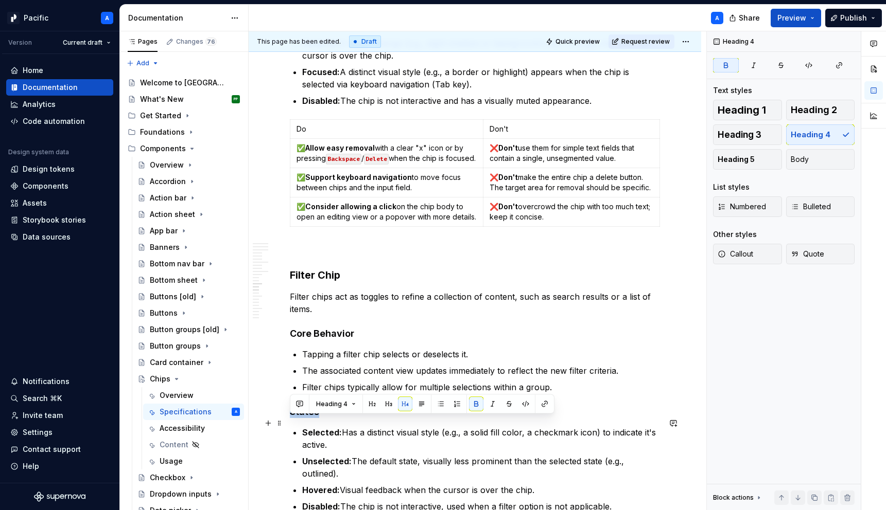
click at [309, 417] on strong "States" at bounding box center [304, 412] width 29 height 11
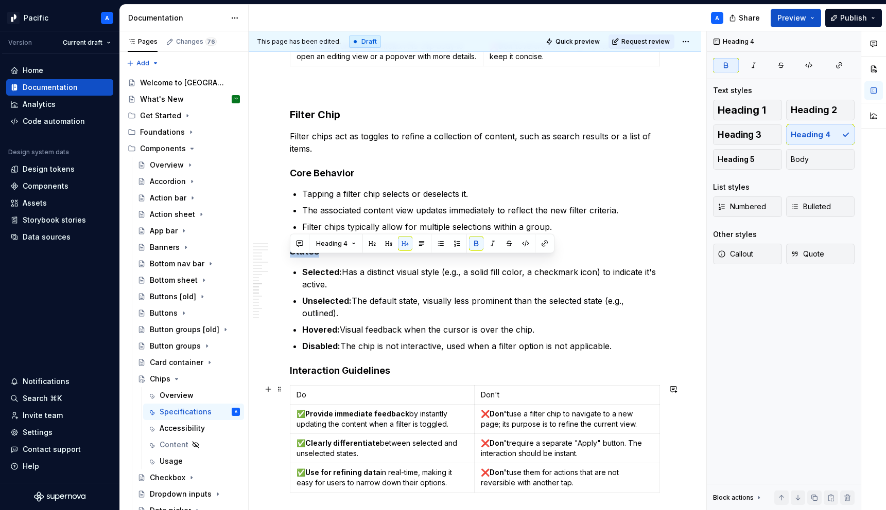
scroll to position [3133, 0]
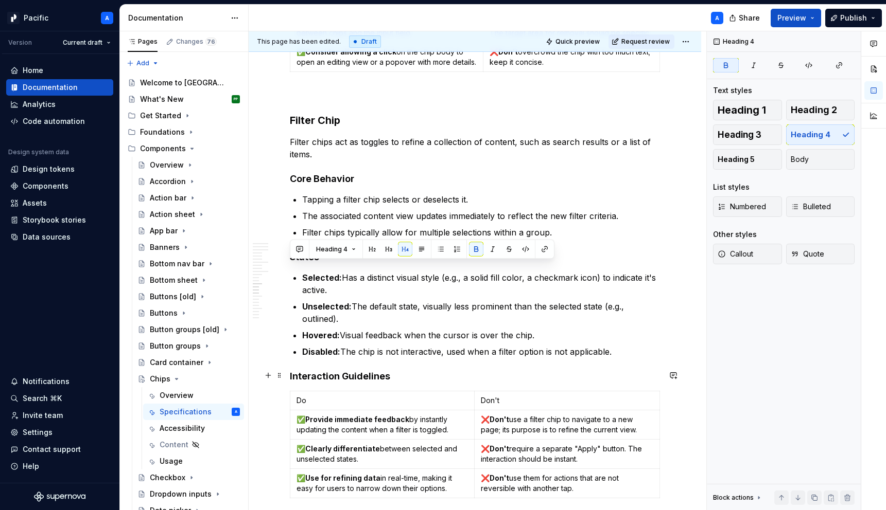
click at [339, 373] on strong "Interaction Guidelines" at bounding box center [340, 376] width 100 height 11
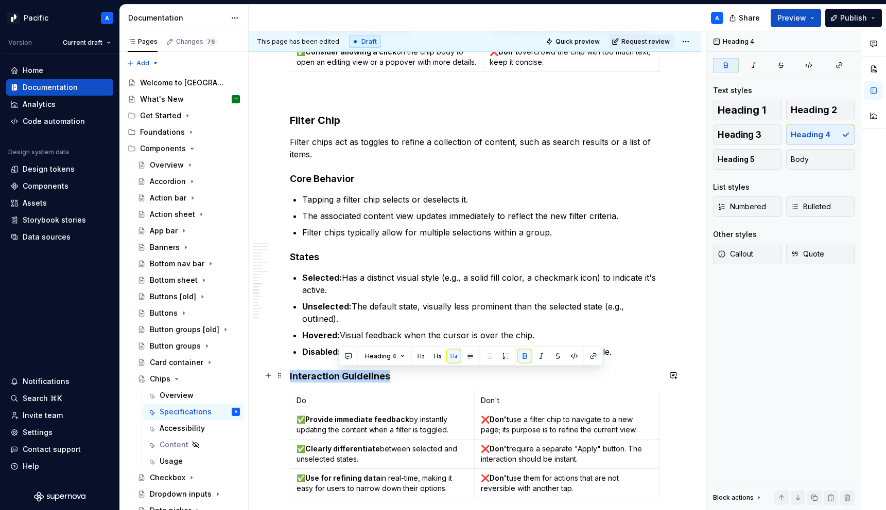
click at [339, 373] on strong "Interaction Guidelines" at bounding box center [340, 376] width 100 height 11
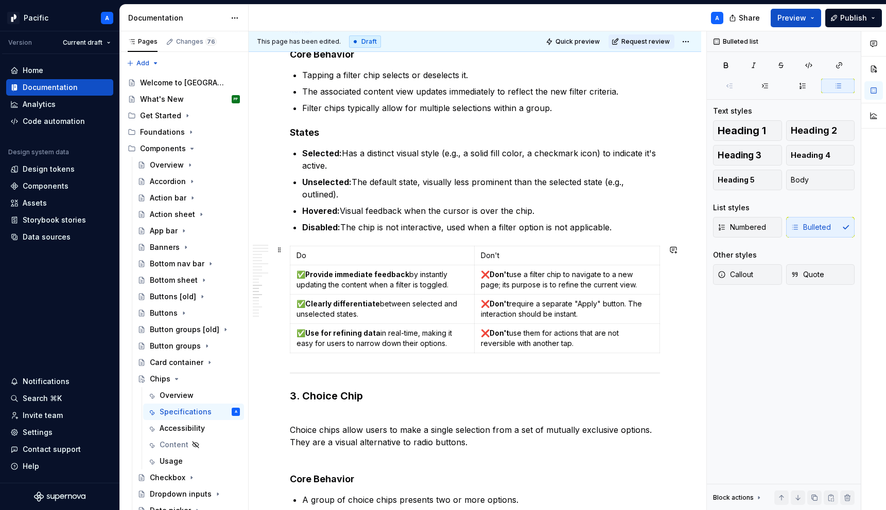
scroll to position [3258, 0]
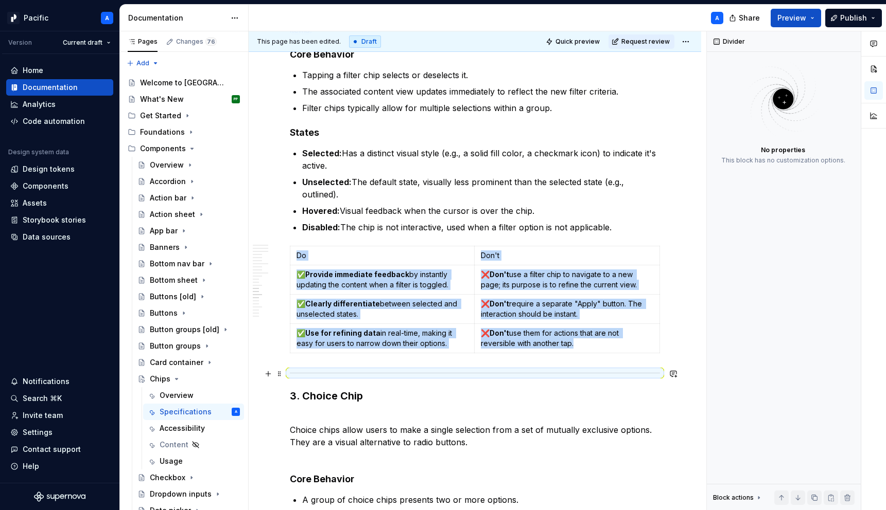
click at [300, 375] on div at bounding box center [475, 373] width 370 height 7
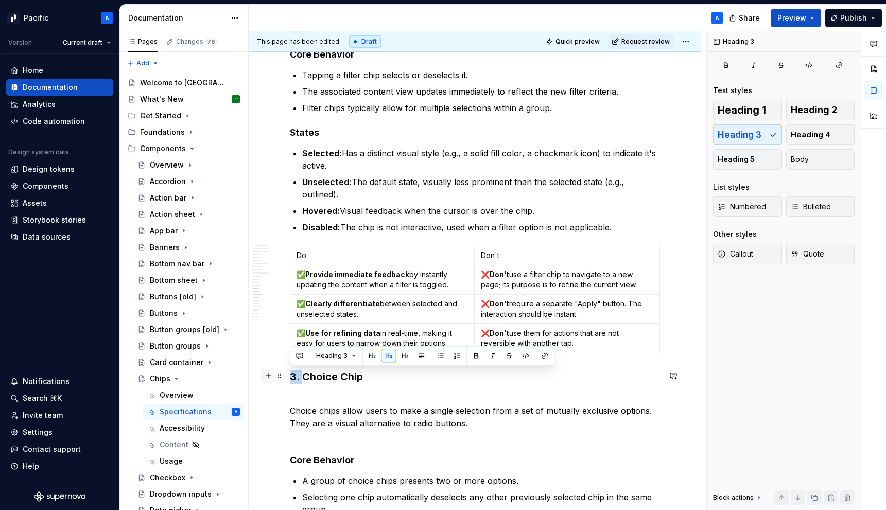
drag, startPoint x: 303, startPoint y: 379, endPoint x: 268, endPoint y: 379, distance: 35.0
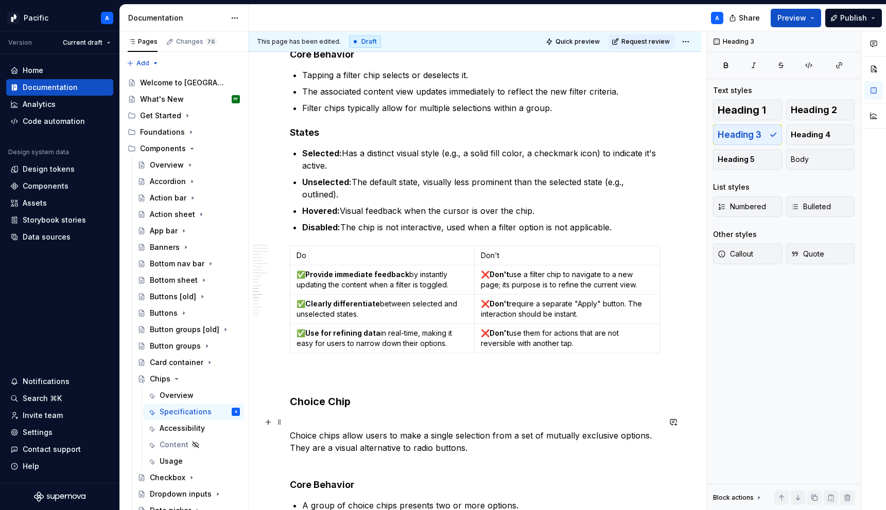
click at [327, 418] on p "Choice chips allow users to make a single selection from a set of mutually excl…" at bounding box center [475, 441] width 370 height 49
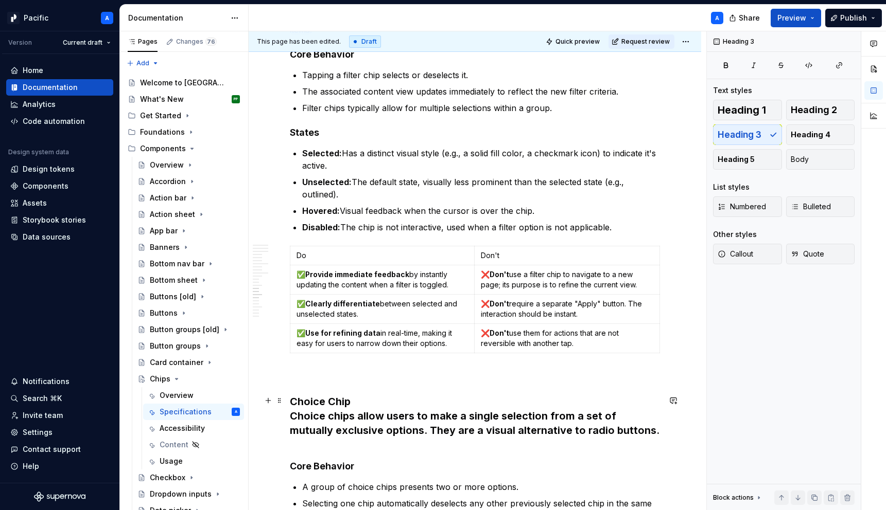
click at [336, 420] on h3 "Choice Chip Choice chips allow users to make a single selection from a set of m…" at bounding box center [475, 424] width 370 height 58
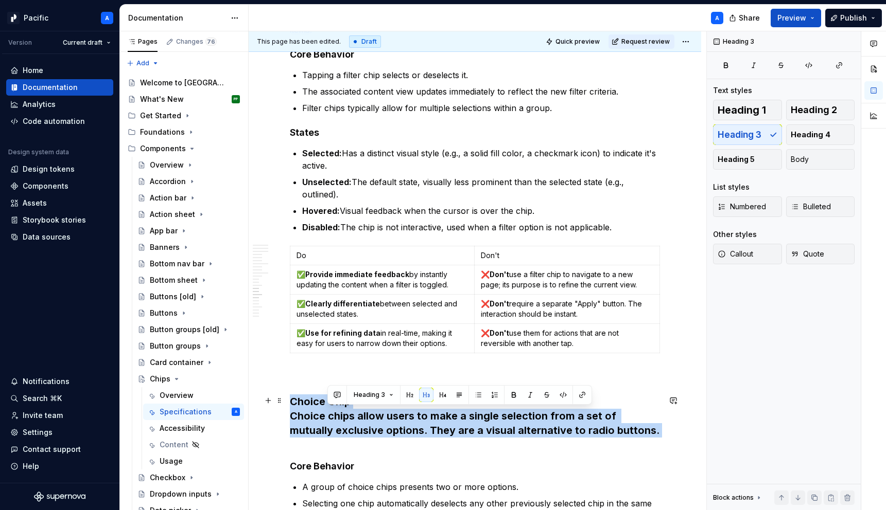
click at [336, 420] on h3 "Choice Chip Choice chips allow users to make a single selection from a set of m…" at bounding box center [475, 424] width 370 height 58
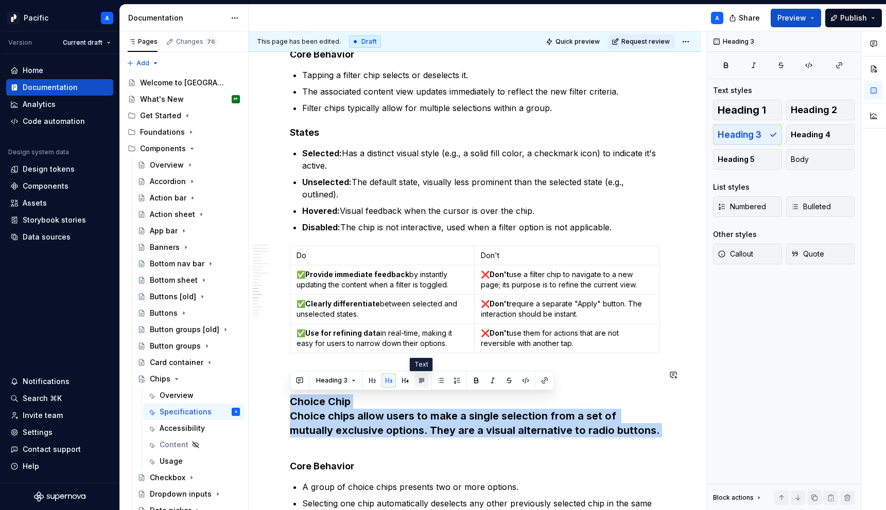
click at [419, 381] on button "button" at bounding box center [421, 381] width 14 height 14
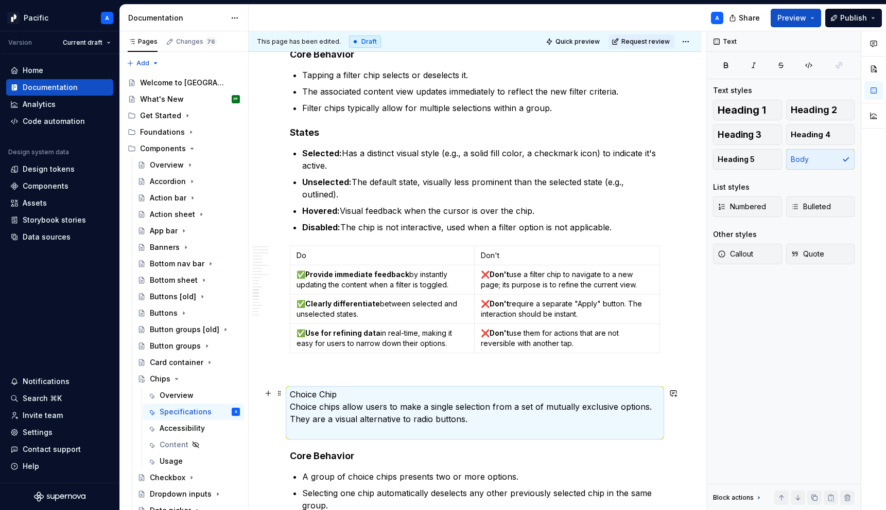
click at [340, 400] on p "Choice Chip Choice chips allow users to make a single selection from a set of m…" at bounding box center [475, 413] width 370 height 49
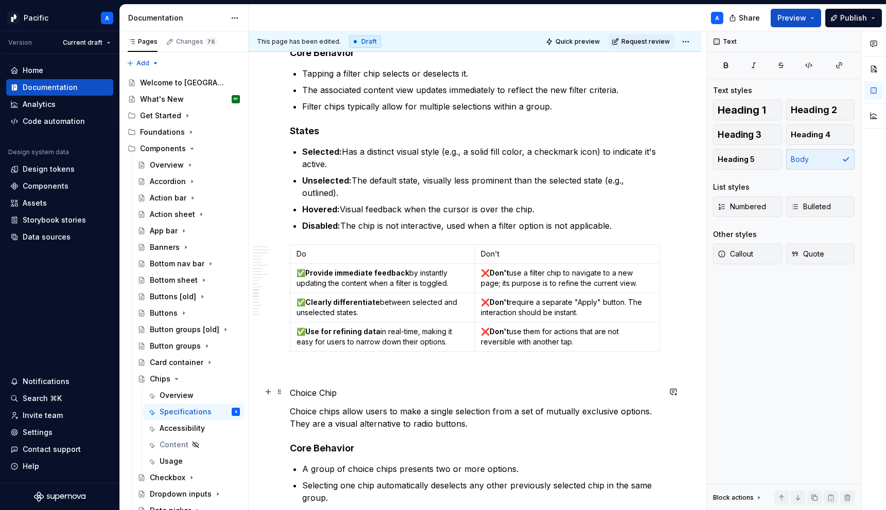
click at [302, 394] on p "Choice Chip" at bounding box center [475, 393] width 370 height 12
click at [365, 378] on button "button" at bounding box center [371, 373] width 14 height 14
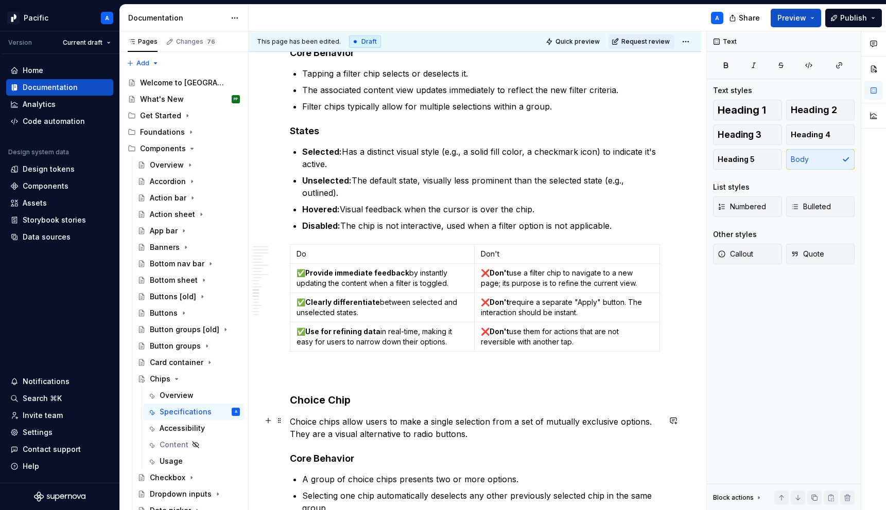
scroll to position [3279, 0]
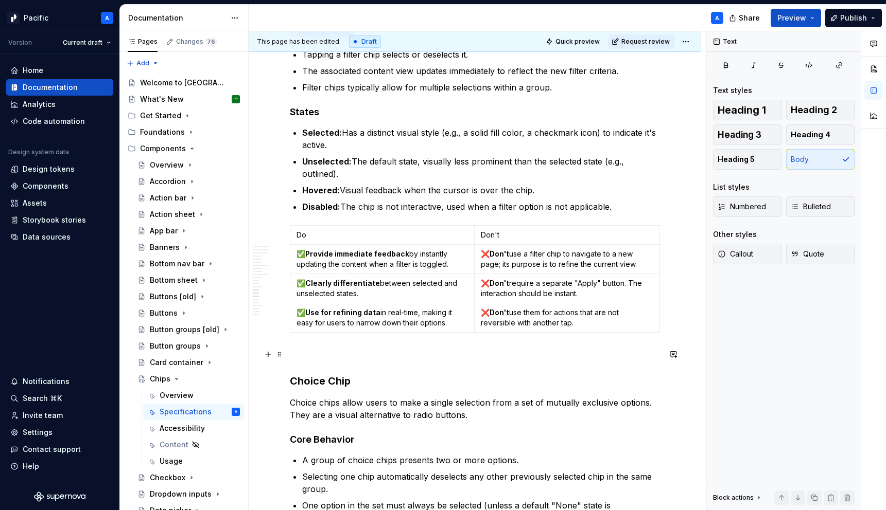
click at [331, 349] on p at bounding box center [475, 355] width 370 height 12
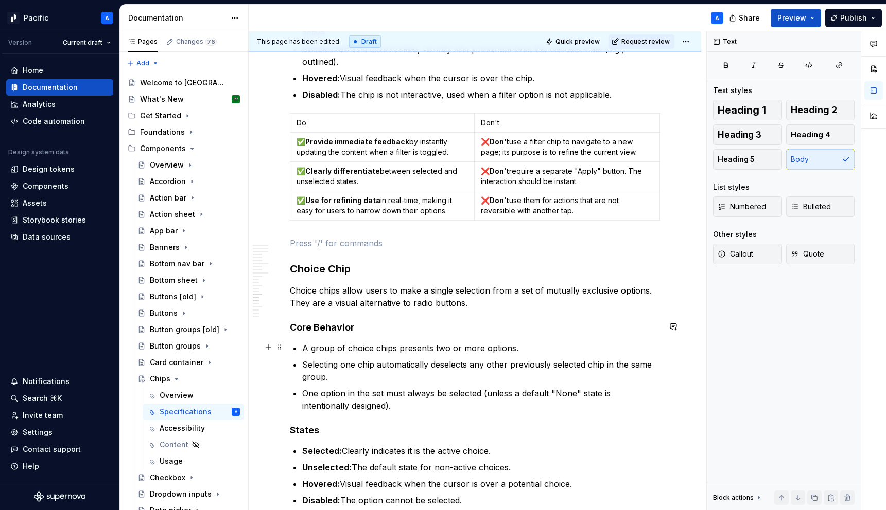
scroll to position [3401, 0]
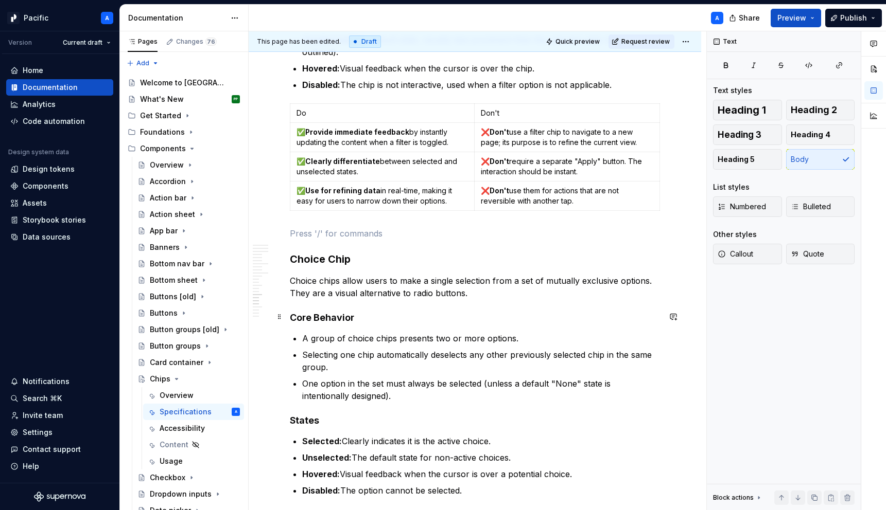
click at [330, 319] on strong "Core Behavior" at bounding box center [322, 317] width 64 height 11
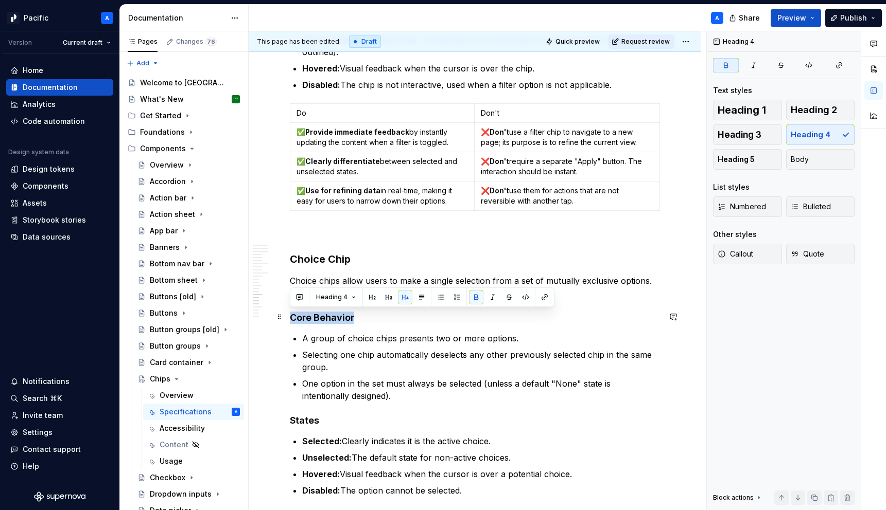
click at [330, 319] on strong "Core Behavior" at bounding box center [322, 317] width 64 height 11
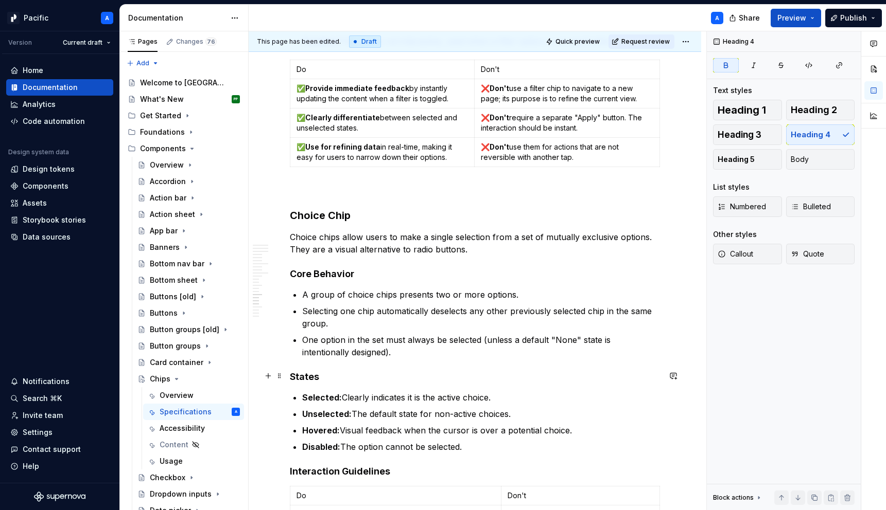
click at [307, 375] on strong "States" at bounding box center [304, 377] width 29 height 11
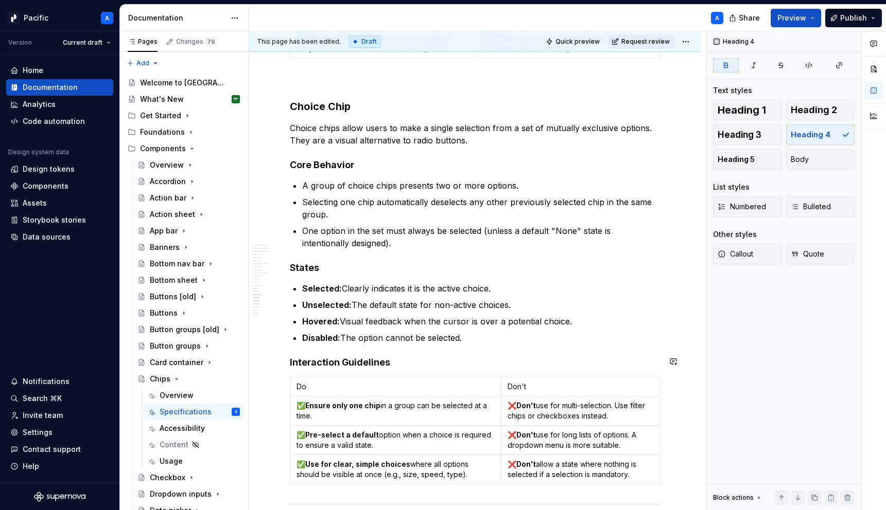
scroll to position [3554, 0]
click at [309, 361] on strong "Interaction Guidelines" at bounding box center [340, 361] width 100 height 11
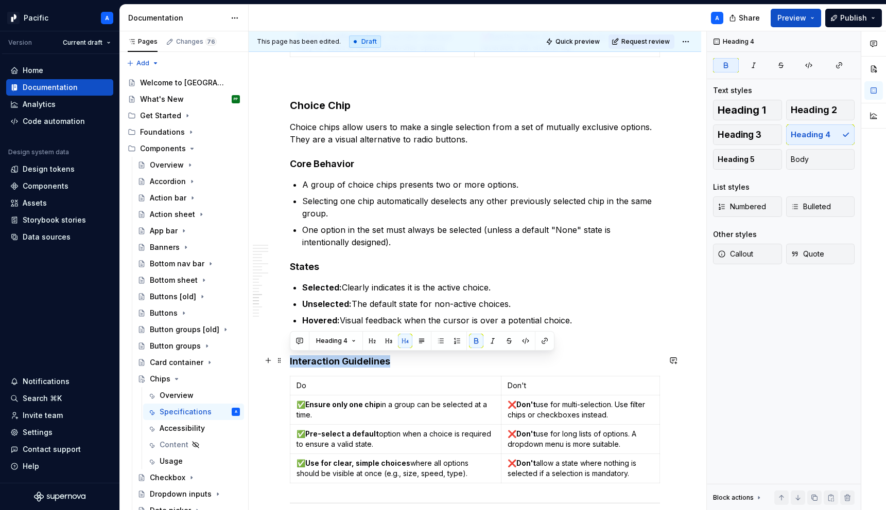
click at [309, 361] on strong "Interaction Guidelines" at bounding box center [340, 361] width 100 height 11
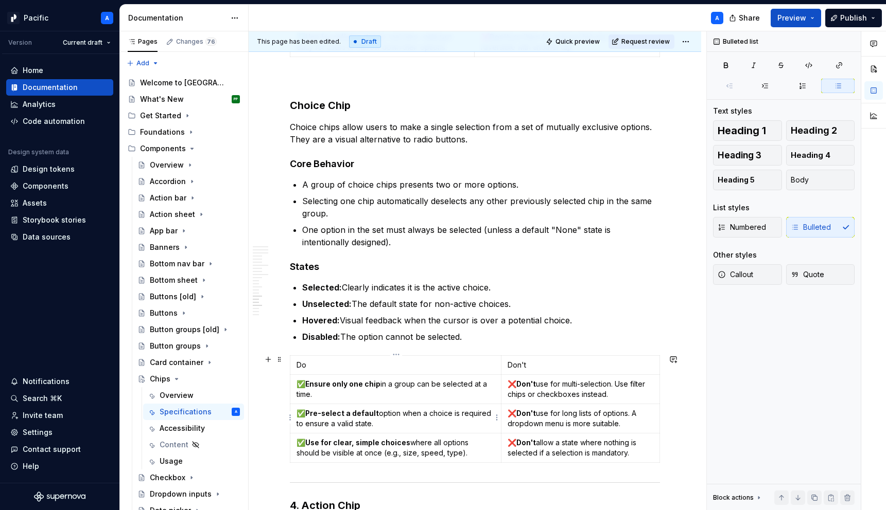
scroll to position [3647, 0]
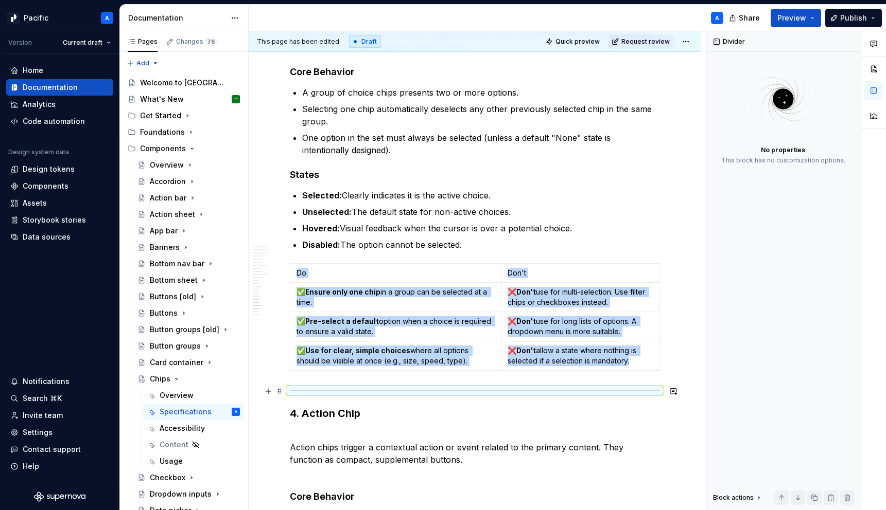
click at [324, 390] on div at bounding box center [475, 391] width 370 height 7
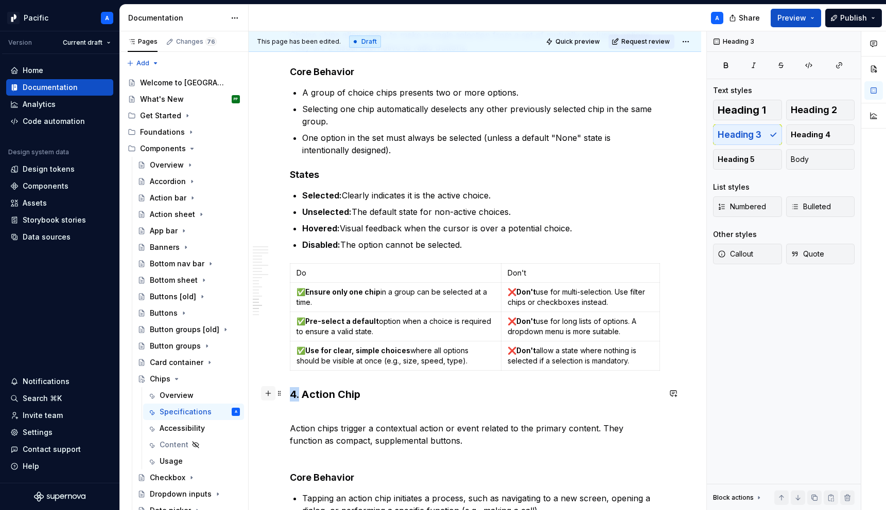
drag, startPoint x: 300, startPoint y: 389, endPoint x: 267, endPoint y: 389, distance: 33.4
click at [267, 389] on button "button" at bounding box center [268, 393] width 14 height 14
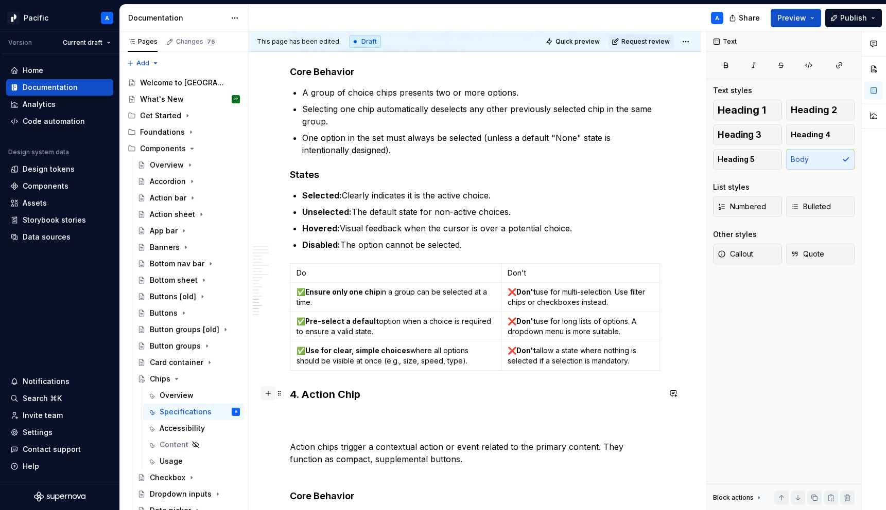
click at [267, 389] on button "button" at bounding box center [268, 393] width 14 height 14
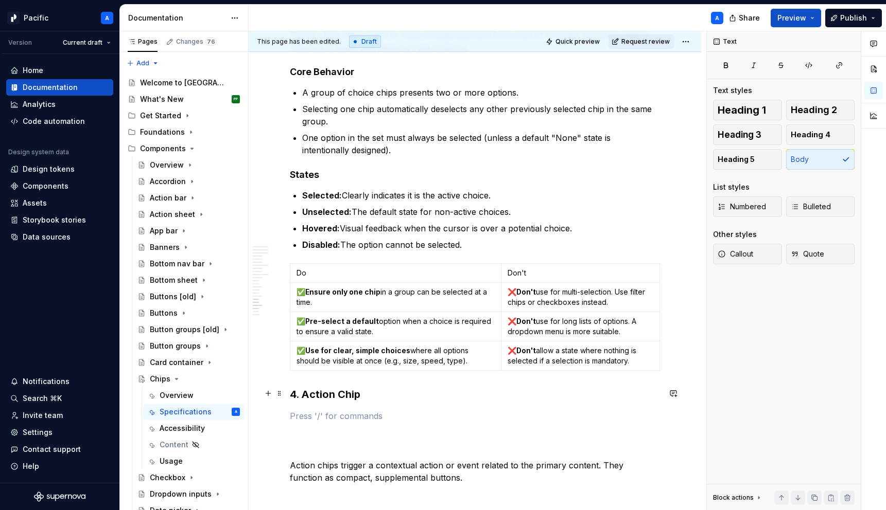
click at [297, 394] on h3 "4. Action Chip" at bounding box center [475, 395] width 370 height 14
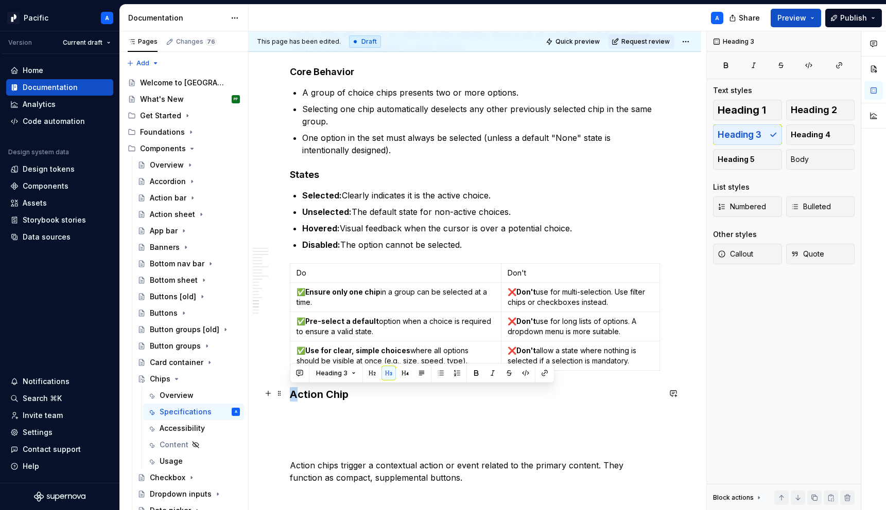
drag, startPoint x: 294, startPoint y: 398, endPoint x: 289, endPoint y: 397, distance: 5.8
click at [331, 394] on h3 "Action Chip" at bounding box center [475, 395] width 370 height 14
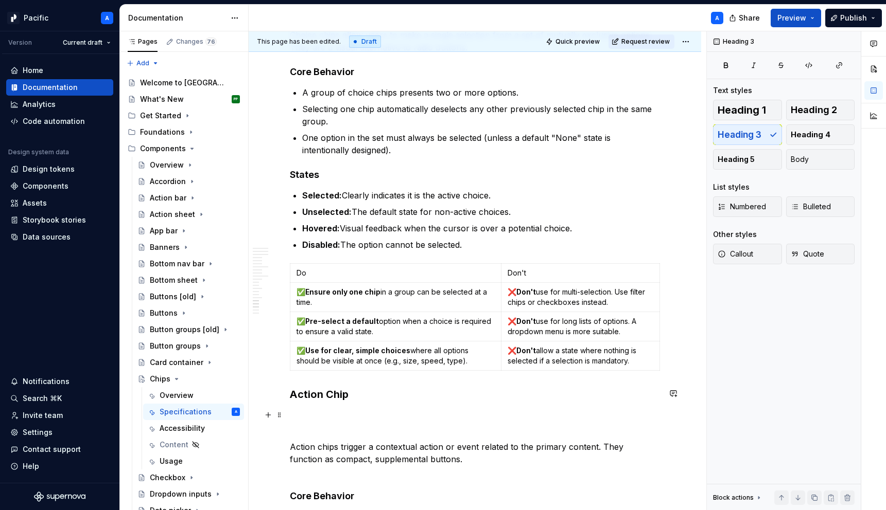
click at [324, 415] on p at bounding box center [475, 416] width 370 height 12
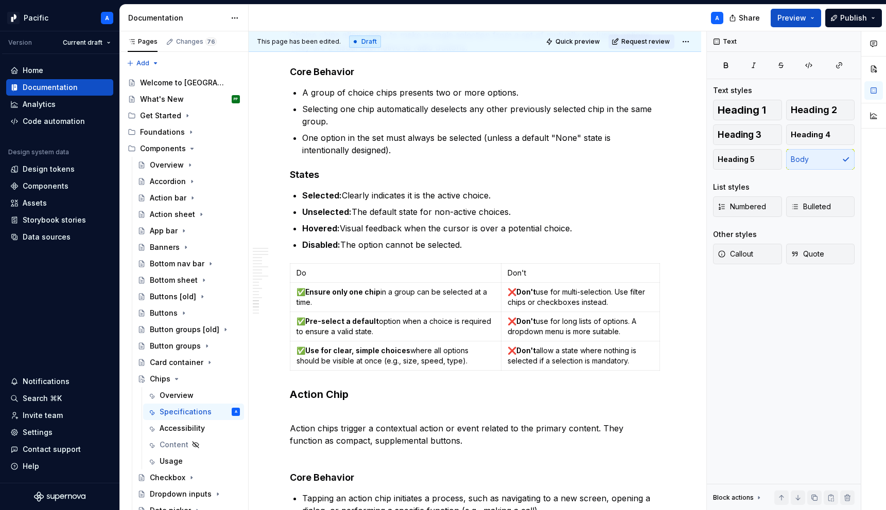
click at [324, 415] on p "Action chips trigger a contextual action or event related to the primary conten…" at bounding box center [475, 434] width 370 height 49
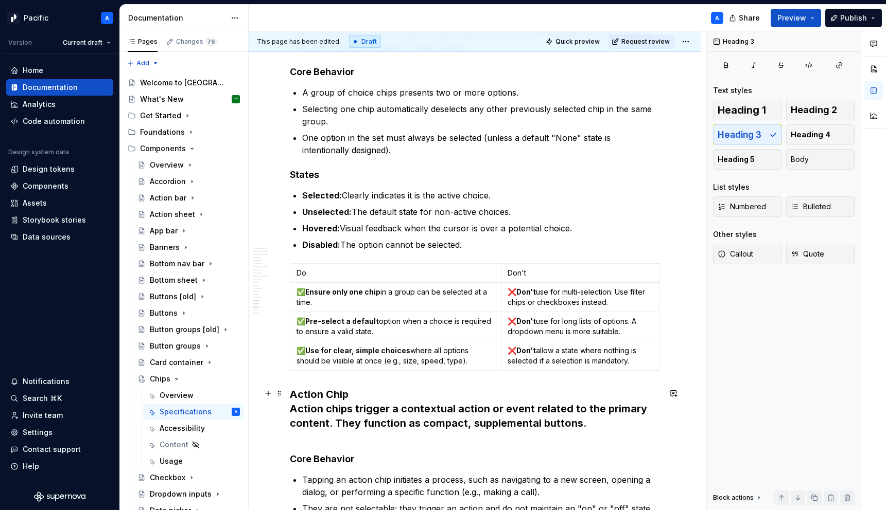
click at [364, 415] on h3 "Action Chip Action chips trigger a contextual action or event related to the pr…" at bounding box center [475, 417] width 370 height 58
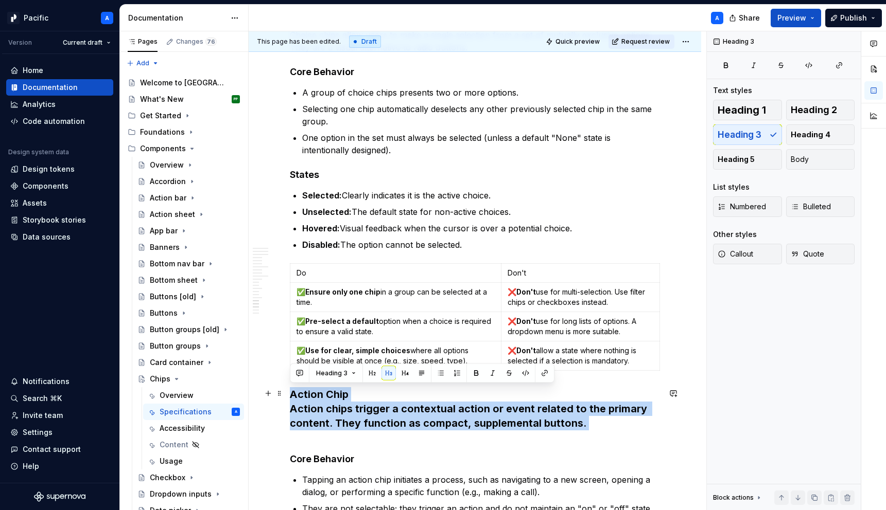
click at [364, 415] on h3 "Action Chip Action chips trigger a contextual action or event related to the pr…" at bounding box center [475, 417] width 370 height 58
click at [424, 371] on button "button" at bounding box center [421, 373] width 14 height 14
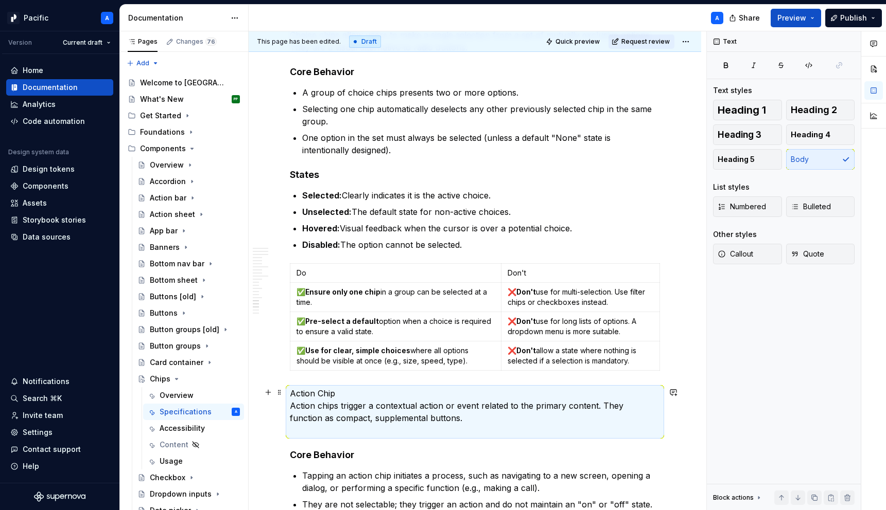
click at [359, 393] on p "Action Chip Action chips trigger a contextual action or event related to the pr…" at bounding box center [475, 412] width 370 height 49
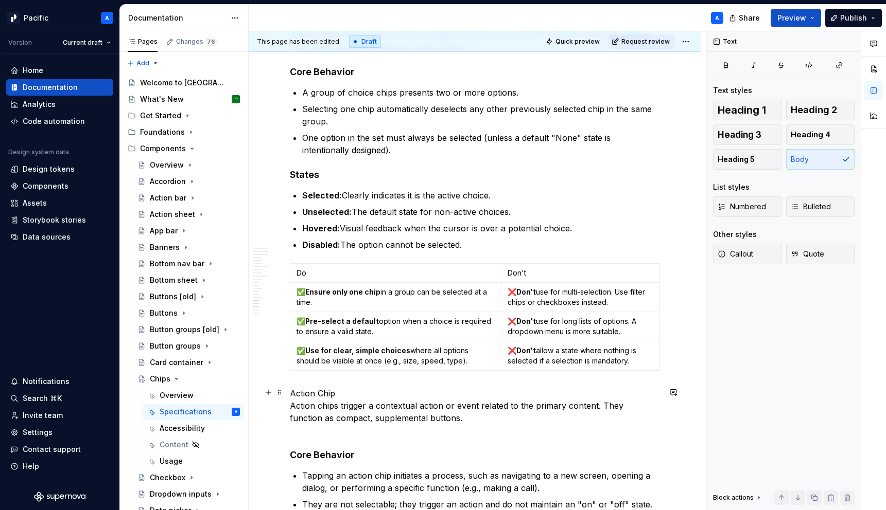
click at [359, 393] on p "Action Chip Action chips trigger a contextual action or event related to the pr…" at bounding box center [475, 412] width 370 height 49
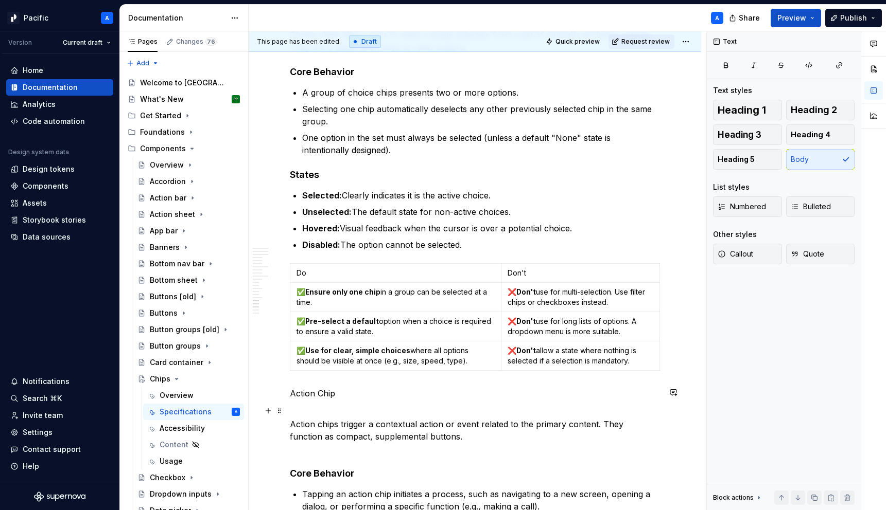
click at [366, 410] on p "Action chips trigger a contextual action or event related to the primary conten…" at bounding box center [475, 430] width 370 height 49
click at [321, 395] on p "Action Chip" at bounding box center [475, 394] width 370 height 12
click at [369, 376] on button "button" at bounding box center [371, 373] width 14 height 14
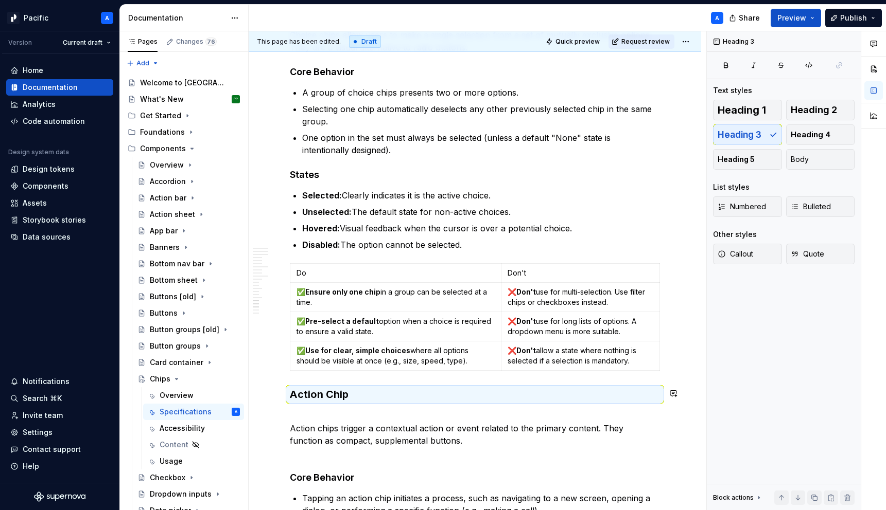
click at [365, 411] on p "Action chips trigger a contextual action or event related to the primary conten…" at bounding box center [475, 434] width 370 height 49
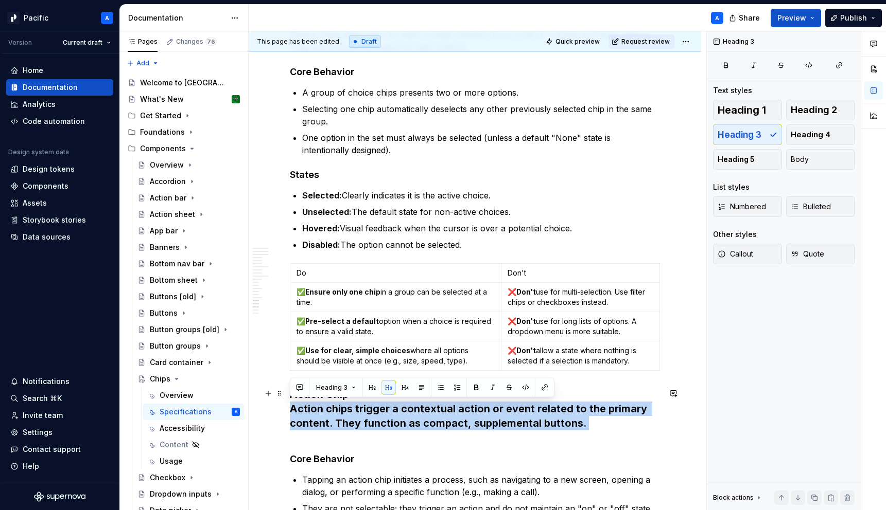
drag, startPoint x: 290, startPoint y: 412, endPoint x: 419, endPoint y: 434, distance: 131.0
click at [419, 434] on h3 "Action Chip Action chips trigger a contextual action or event related to the pr…" at bounding box center [475, 417] width 370 height 58
click at [420, 390] on button "button" at bounding box center [421, 388] width 14 height 14
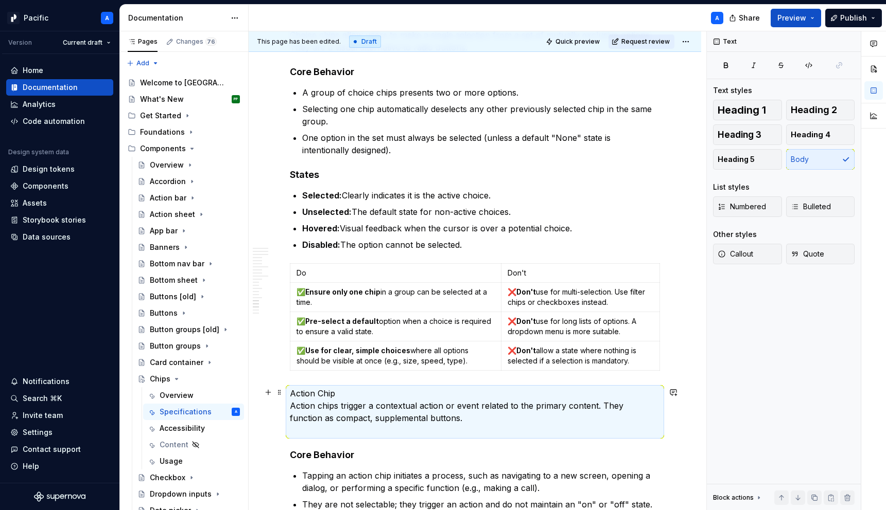
click at [432, 421] on p "Action Chip Action chips trigger a contextual action or event related to the pr…" at bounding box center [475, 412] width 370 height 49
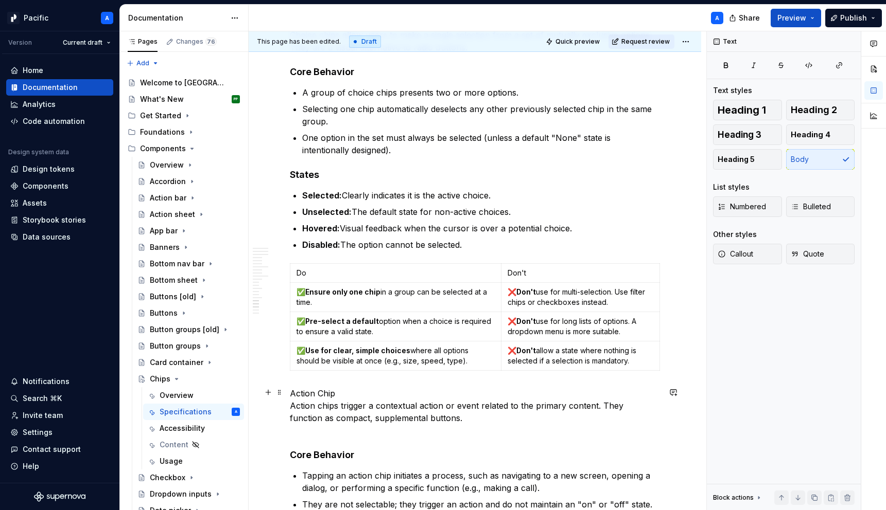
click at [328, 391] on p "Action Chip Action chips trigger a contextual action or event related to the pr…" at bounding box center [475, 412] width 370 height 49
click at [294, 400] on p "Action Chip Action chips trigger a contextual action or event related to the pr…" at bounding box center [475, 412] width 370 height 49
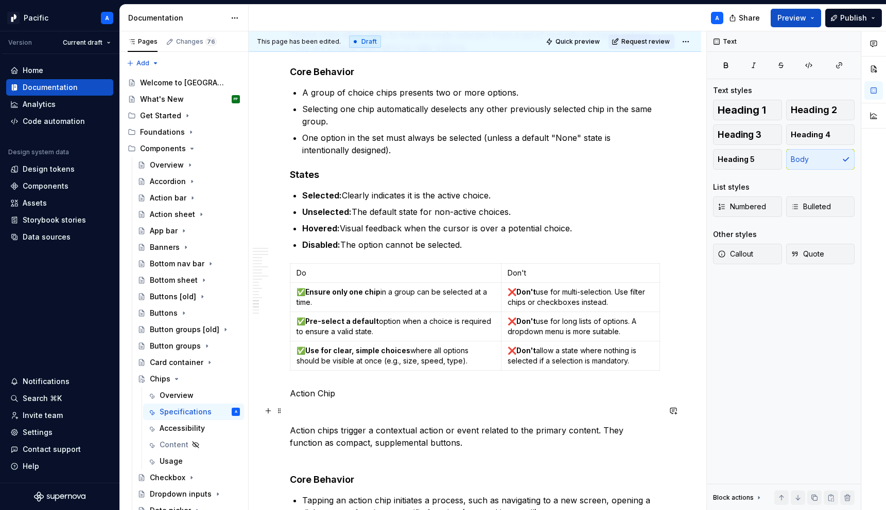
click at [294, 411] on p at bounding box center [475, 412] width 370 height 12
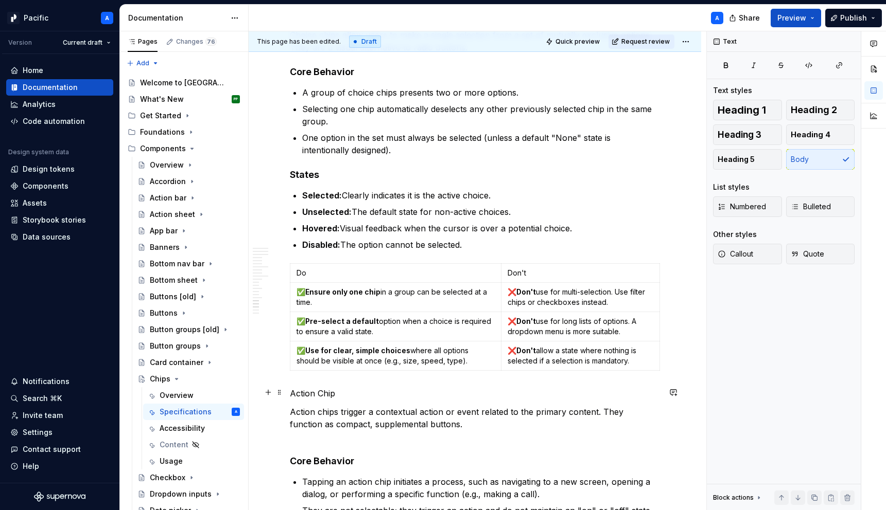
click at [305, 396] on p "Action Chip" at bounding box center [475, 394] width 370 height 12
click at [372, 375] on button "button" at bounding box center [371, 373] width 14 height 14
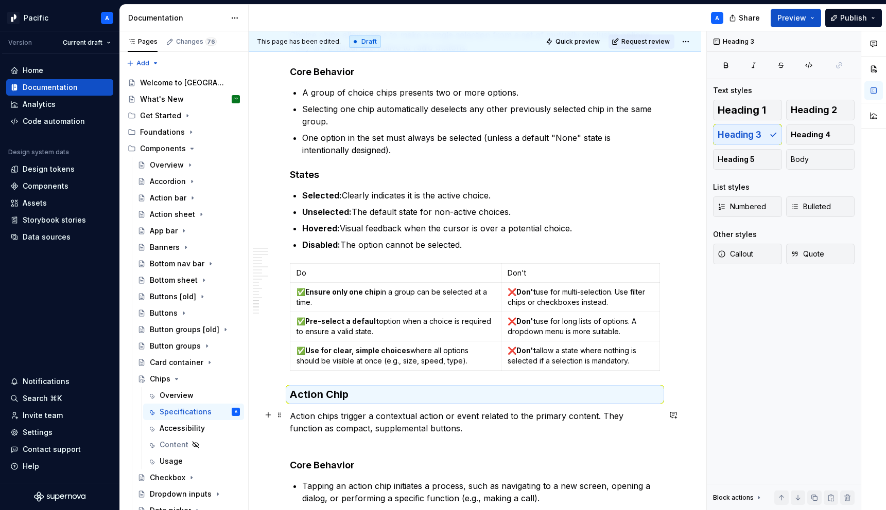
click at [346, 435] on p "Action chips trigger a contextual action or event related to the primary conten…" at bounding box center [475, 428] width 370 height 37
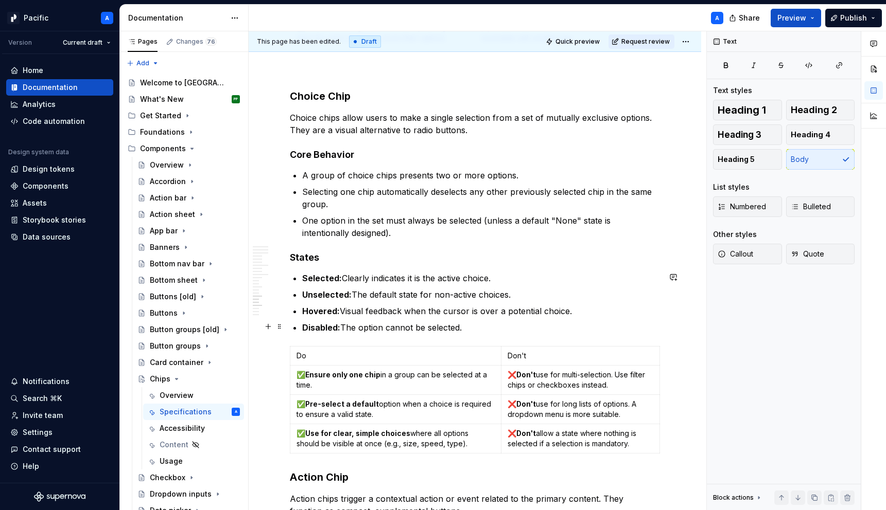
scroll to position [3566, 0]
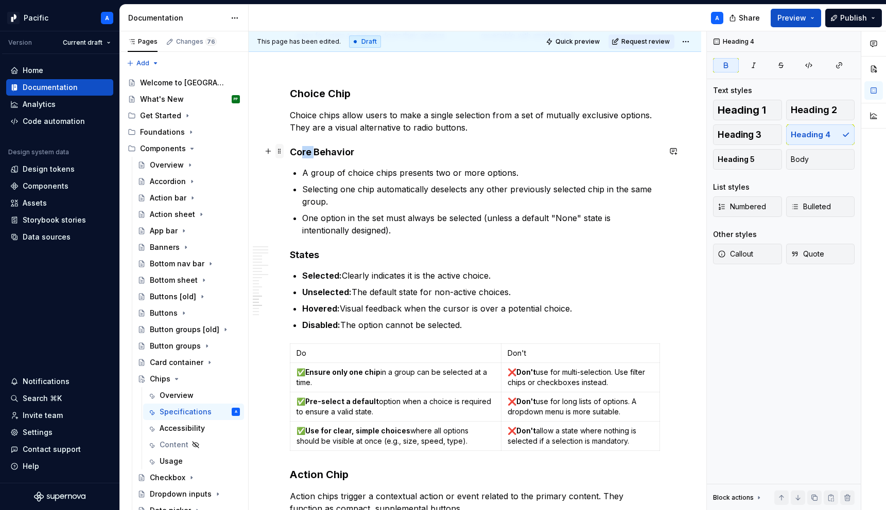
drag, startPoint x: 313, startPoint y: 150, endPoint x: 280, endPoint y: 147, distance: 33.0
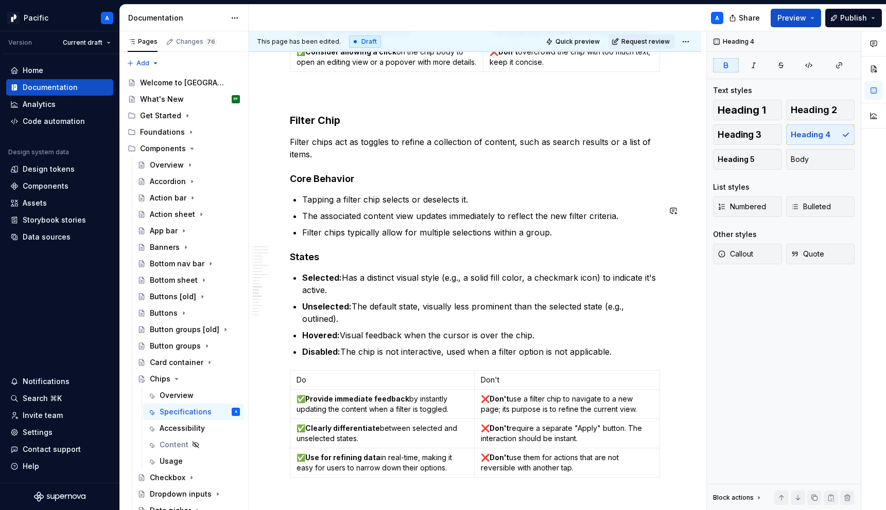
scroll to position [3132, 0]
drag, startPoint x: 313, startPoint y: 193, endPoint x: 292, endPoint y: 194, distance: 21.6
click at [292, 185] on strong "Core Behavior" at bounding box center [322, 179] width 64 height 11
click at [343, 101] on p at bounding box center [475, 96] width 370 height 12
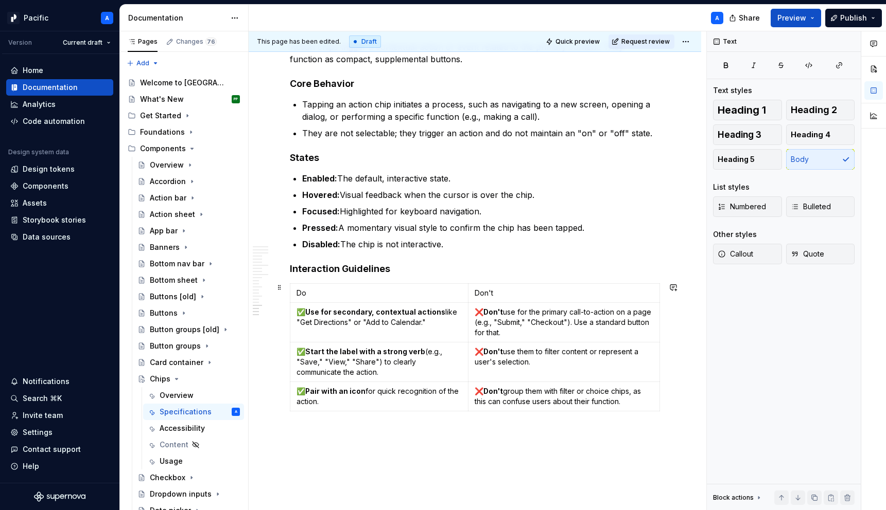
scroll to position [4017, 0]
click at [290, 268] on strong "Interaction Guidelines" at bounding box center [340, 268] width 100 height 11
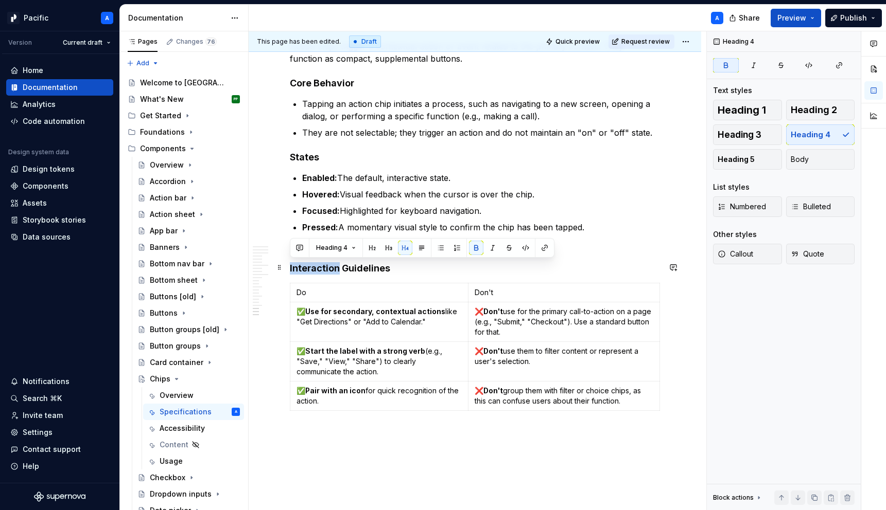
click at [290, 268] on strong "Interaction Guidelines" at bounding box center [340, 268] width 100 height 11
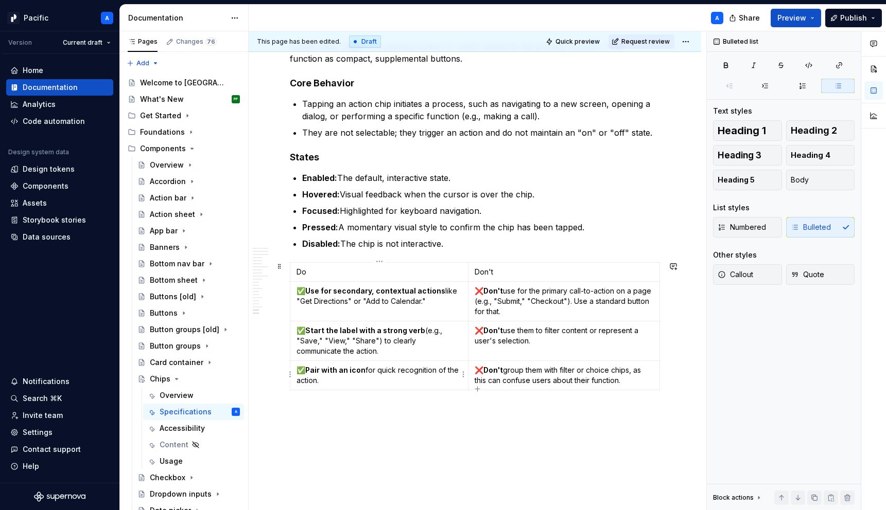
scroll to position [4065, 0]
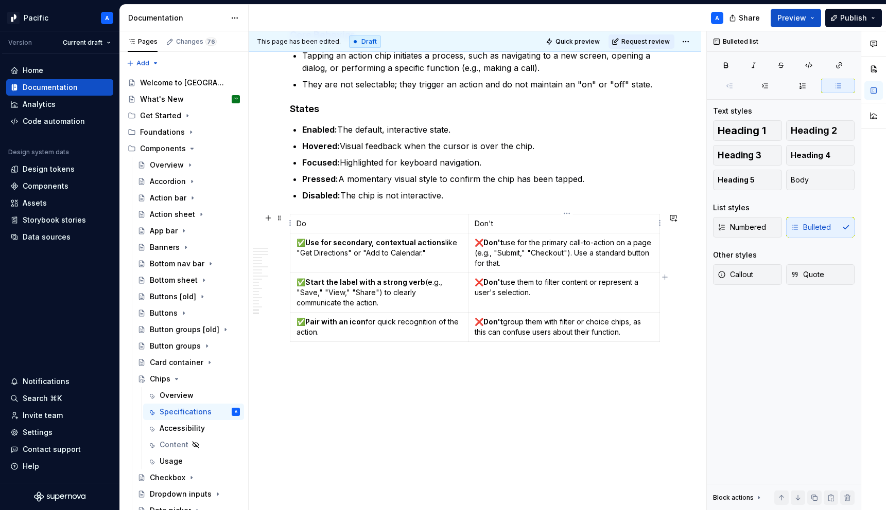
click at [486, 221] on p "Don't" at bounding box center [563, 224] width 179 height 10
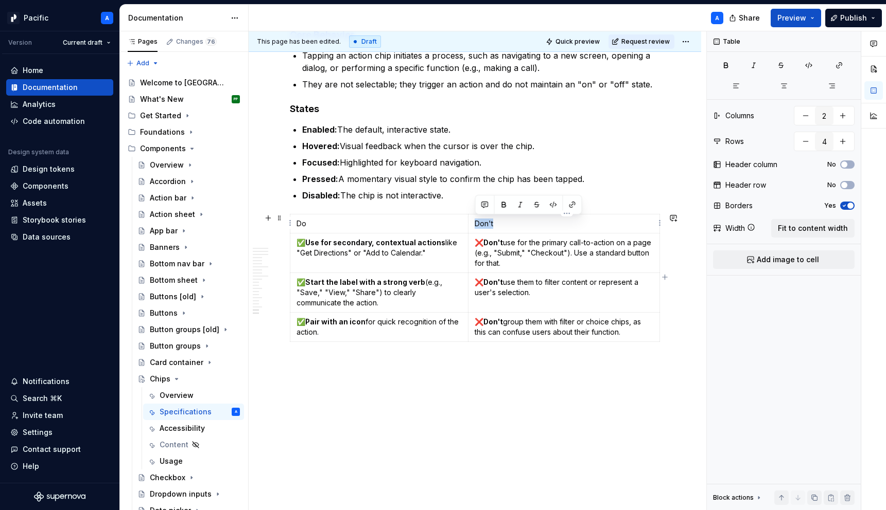
click at [486, 221] on p "Don't" at bounding box center [563, 224] width 179 height 10
click at [298, 222] on p "Do" at bounding box center [378, 224] width 165 height 10
click at [358, 231] on td "Do" at bounding box center [379, 224] width 178 height 19
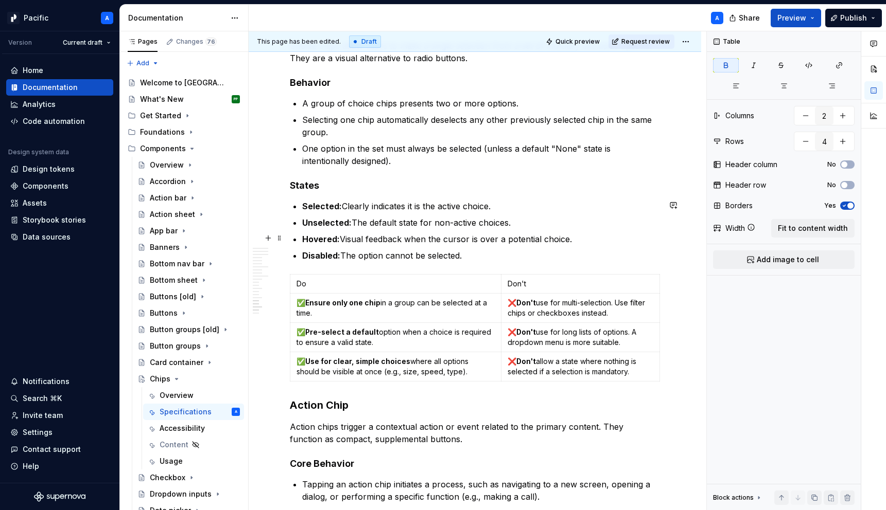
scroll to position [3637, 0]
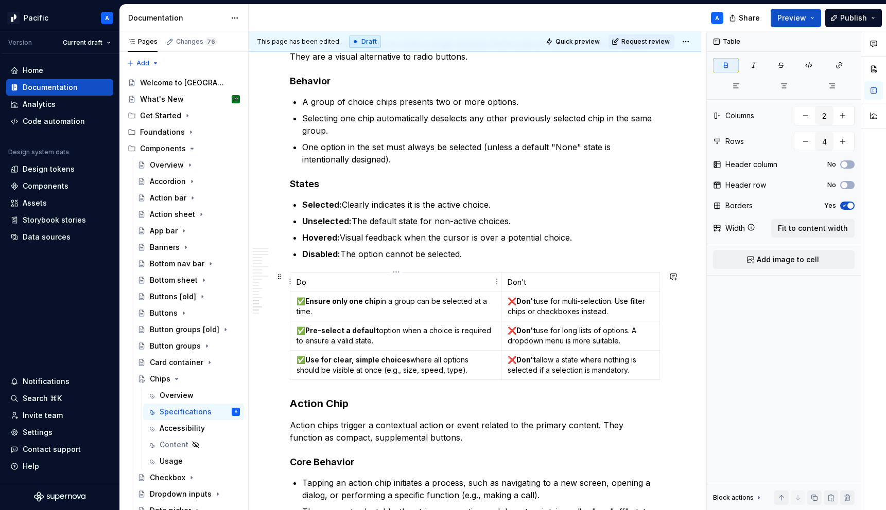
click at [299, 282] on p "Do" at bounding box center [395, 282] width 198 height 10
click at [519, 281] on p "Don't" at bounding box center [580, 282] width 146 height 10
click at [292, 280] on html "Pacific A Version Current draft Home Documentation Analytics Code automation De…" at bounding box center [443, 255] width 886 height 510
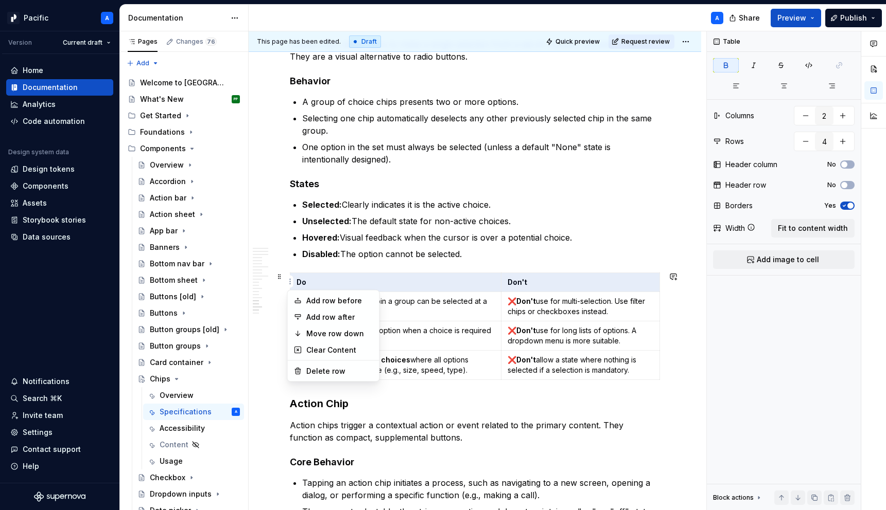
click at [848, 165] on div "Comments Open comments No comments yet Select ‘Comment’ from the block context …" at bounding box center [796, 271] width 179 height 480
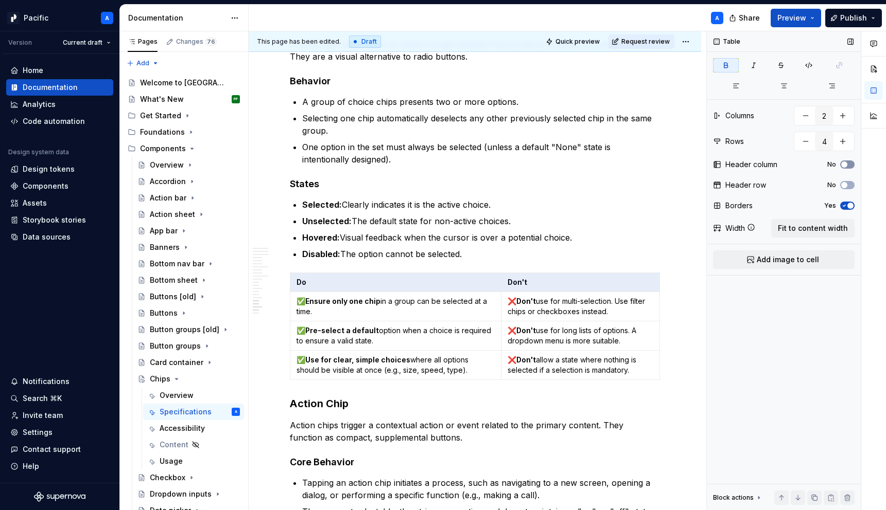
click at [844, 165] on span "button" at bounding box center [844, 165] width 6 height 6
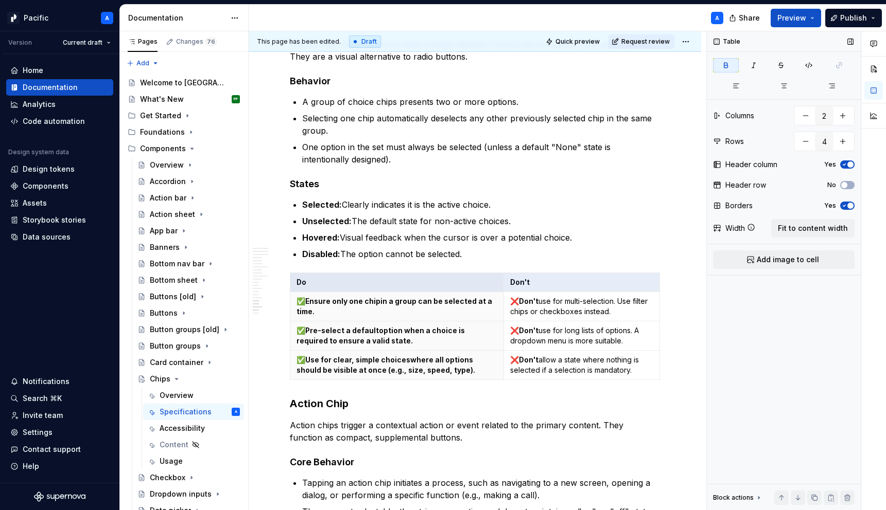
click at [844, 165] on icon "button" at bounding box center [844, 165] width 8 height 6
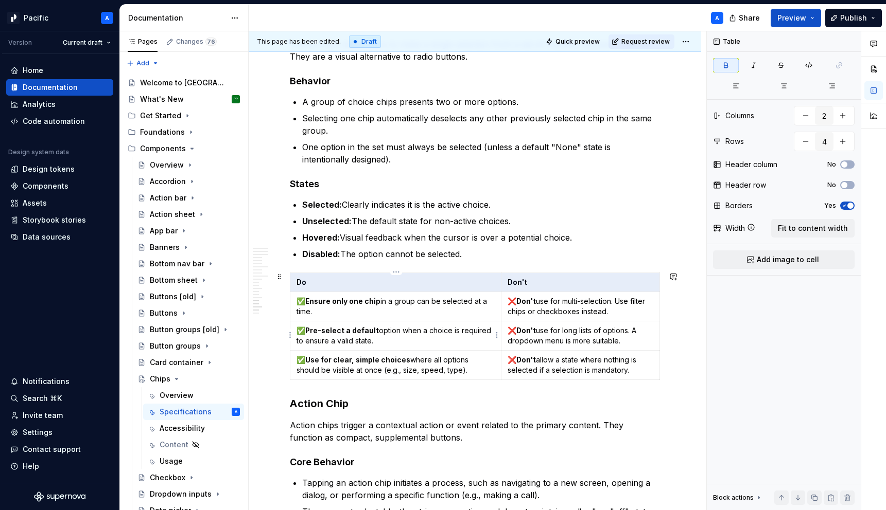
click at [353, 327] on strong "Pre-select a default" at bounding box center [342, 330] width 74 height 9
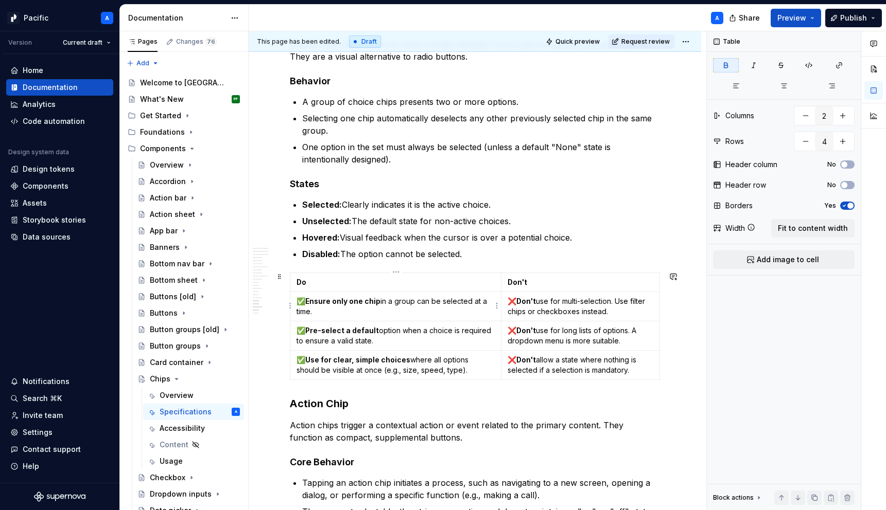
click at [358, 286] on p "Do" at bounding box center [395, 282] width 198 height 10
click at [852, 162] on button "No" at bounding box center [847, 165] width 14 height 8
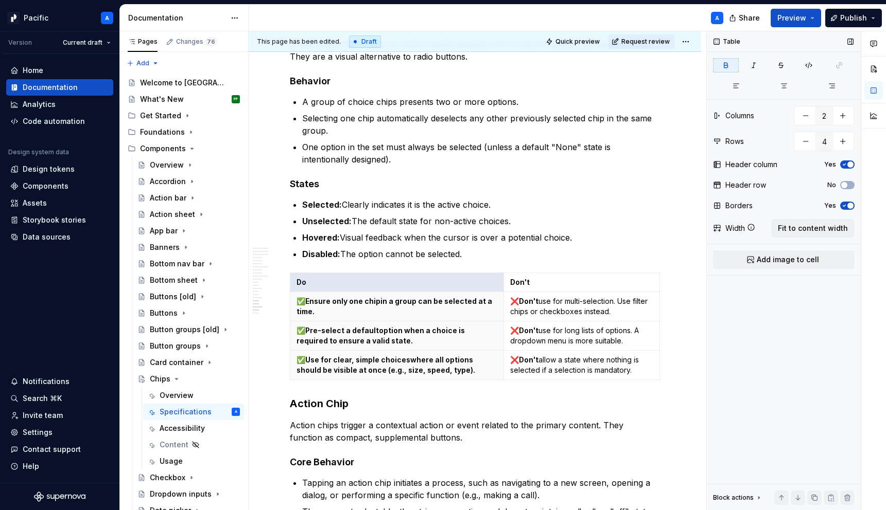
click at [852, 162] on span "button" at bounding box center [850, 165] width 6 height 6
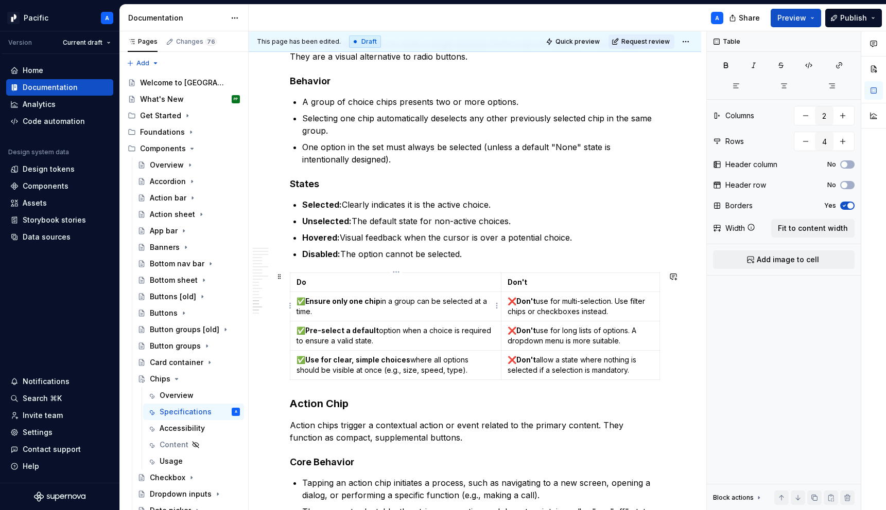
click at [447, 296] on p "✅ Ensure only one chip in a group can be selected at a time." at bounding box center [395, 306] width 198 height 21
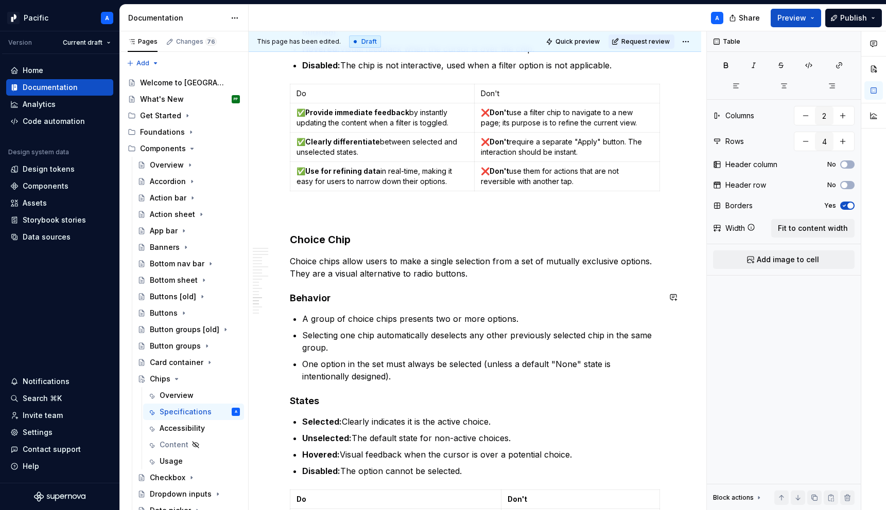
scroll to position [3338, 0]
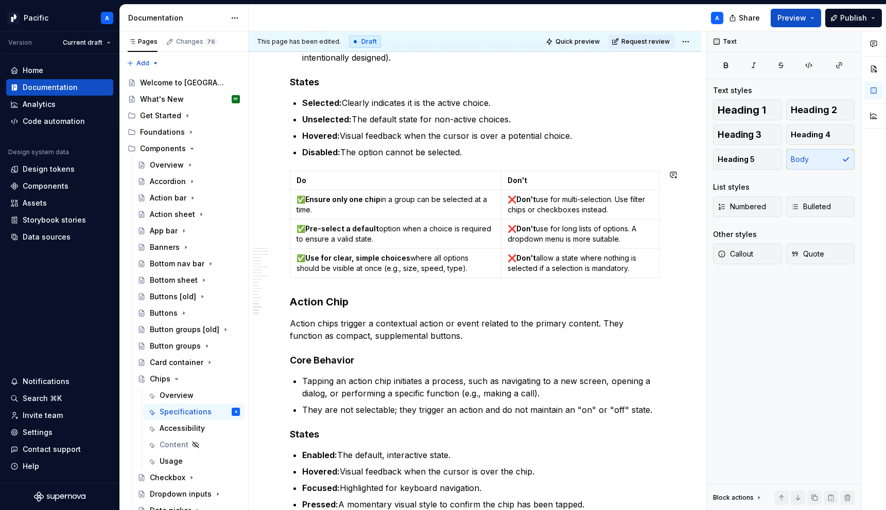
scroll to position [3746, 0]
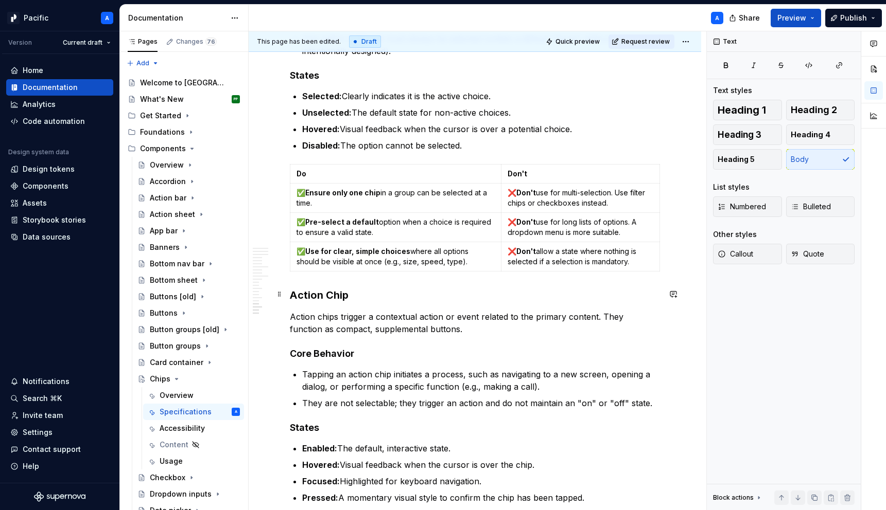
click at [291, 292] on h3 "Action Chip" at bounding box center [475, 295] width 370 height 14
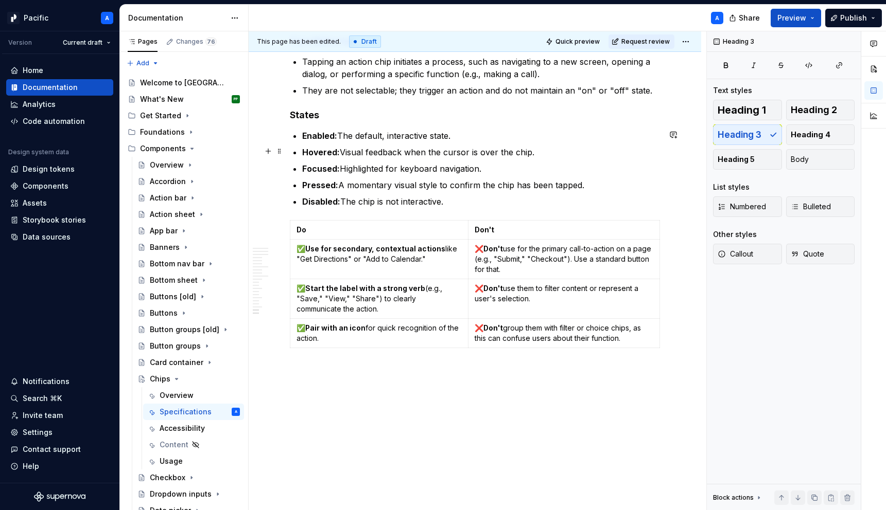
scroll to position [4090, 0]
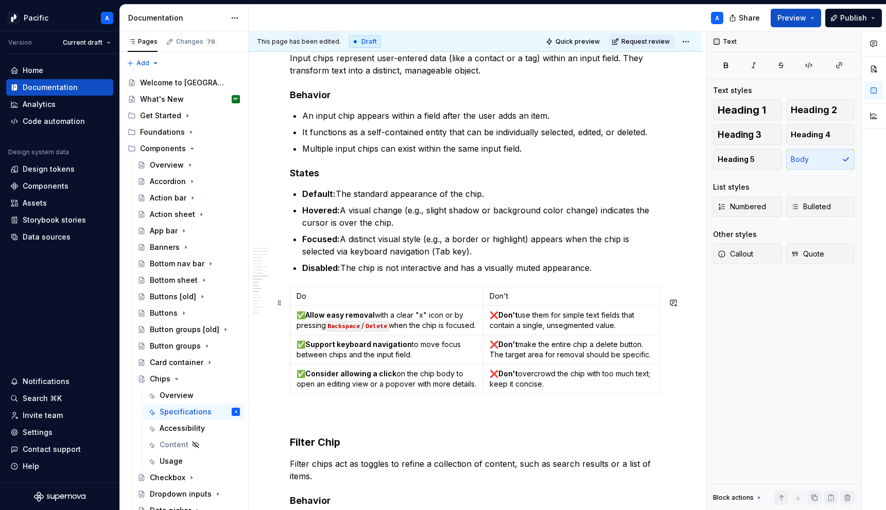
scroll to position [2812, 0]
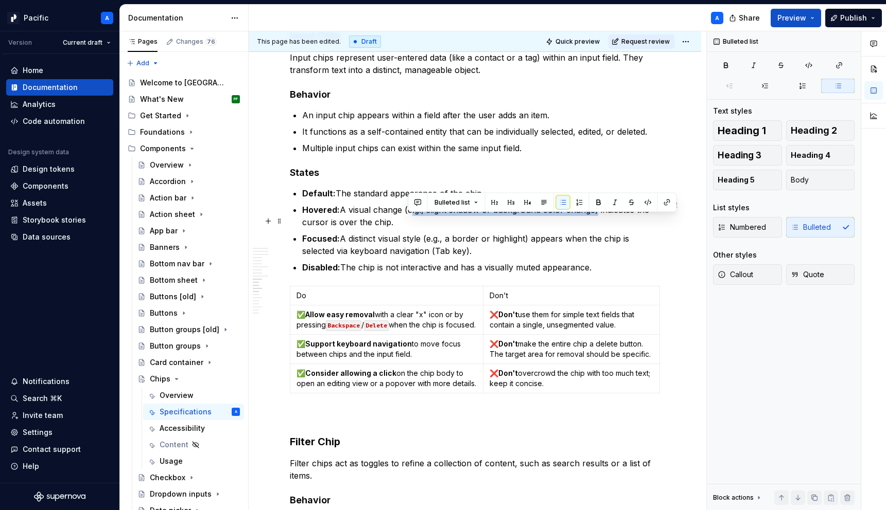
drag, startPoint x: 409, startPoint y: 221, endPoint x: 591, endPoint y: 221, distance: 182.2
click at [591, 221] on p "Hovered: A visual change (e.g., slight shadow or background color change) indic…" at bounding box center [481, 216] width 358 height 25
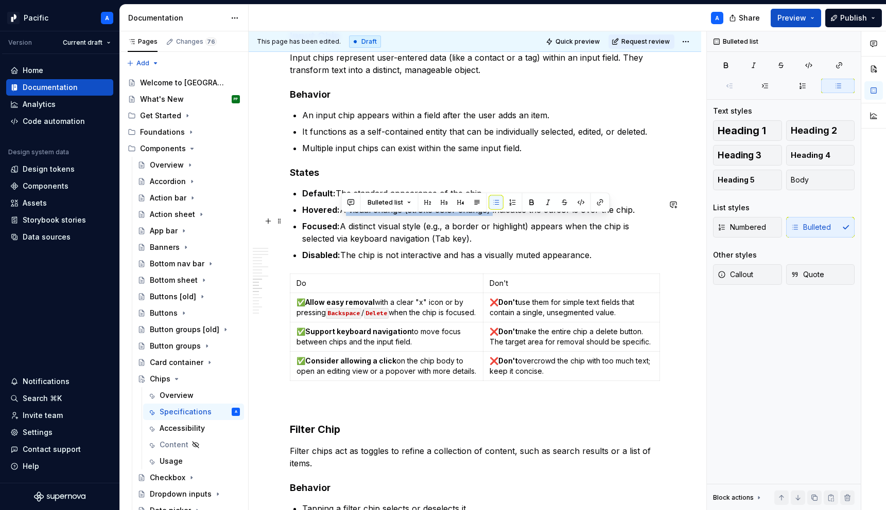
drag, startPoint x: 487, startPoint y: 222, endPoint x: 343, endPoint y: 223, distance: 143.6
click at [343, 216] on p "Hovered: A visual change (stroke color change) indicates the cursor is over the…" at bounding box center [481, 210] width 358 height 12
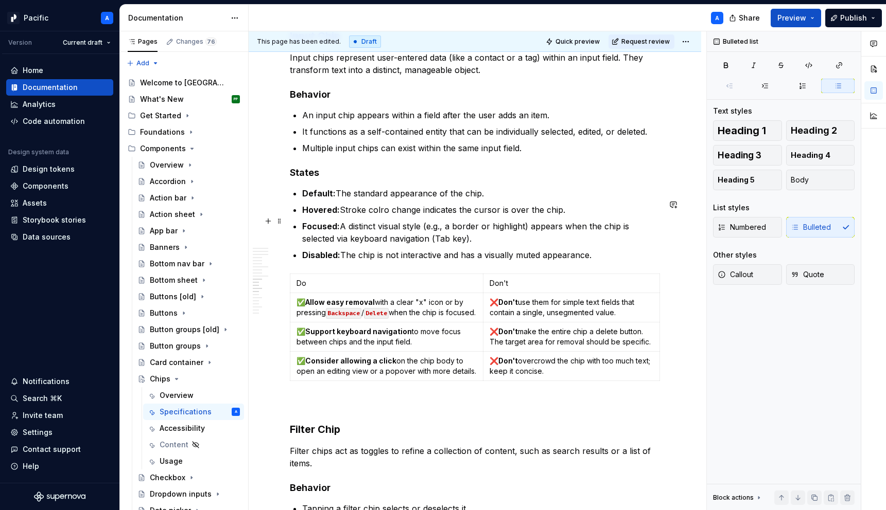
click at [381, 216] on p "Hovered: Stroke colro change indicates the cursor is over the chip." at bounding box center [481, 210] width 358 height 12
click at [569, 216] on p "Hovered: Stroke color change indicates the cursor is over the chip." at bounding box center [481, 210] width 358 height 12
drag, startPoint x: 483, startPoint y: 252, endPoint x: 350, endPoint y: 234, distance: 134.5
click at [350, 234] on p "Focused: A distinct visual style (e.g., a border or highlight) appears when the…" at bounding box center [481, 232] width 358 height 25
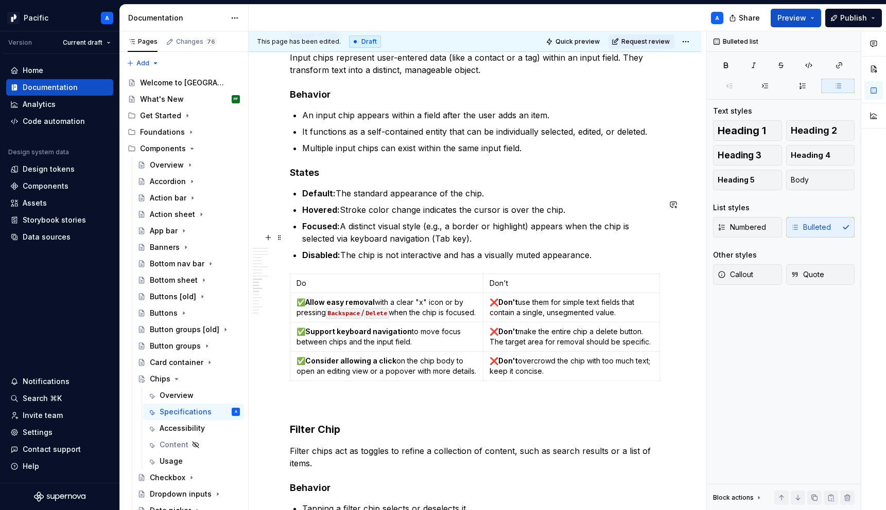
click at [485, 244] on p "Focused: A distinct visual style (e.g., a border or highlight) appears when the…" at bounding box center [481, 232] width 358 height 25
drag, startPoint x: 527, startPoint y: 237, endPoint x: 350, endPoint y: 235, distance: 177.6
click at [350, 235] on p "Focused: A distinct visual style (e.g., a border or highlight) appears when the…" at bounding box center [481, 232] width 358 height 25
click at [499, 238] on p "Focused: Stroke color and weight change appears when the chip is selected via k…" at bounding box center [481, 232] width 358 height 25
click at [336, 232] on strong "Focused:" at bounding box center [321, 226] width 38 height 10
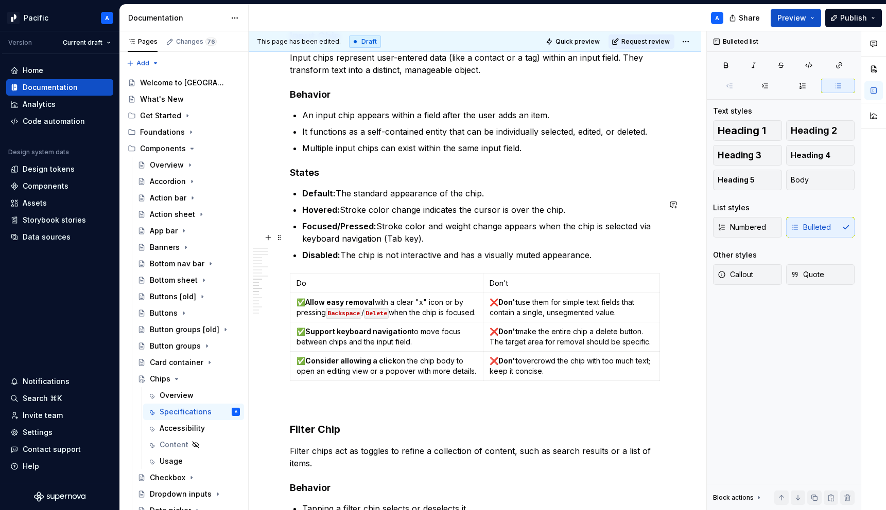
click at [418, 245] on p "Focused/Pressed: Stroke color and weight change appears when the chip is select…" at bounding box center [481, 232] width 358 height 25
click at [382, 245] on p "Focused/Pressed: Stroke color and weight change appears when the chip is select…" at bounding box center [481, 232] width 358 height 25
click at [390, 245] on p "Focused/Pressed: Stroke color and weight change appears when the chip is select…" at bounding box center [481, 232] width 358 height 25
click at [415, 245] on p "Focused/Pressed: Stroke color and weight change appears when the chip is select…" at bounding box center [481, 232] width 358 height 25
click at [452, 261] on p "Disabled: The chip is not interactive and has a visually muted appearance." at bounding box center [481, 255] width 358 height 12
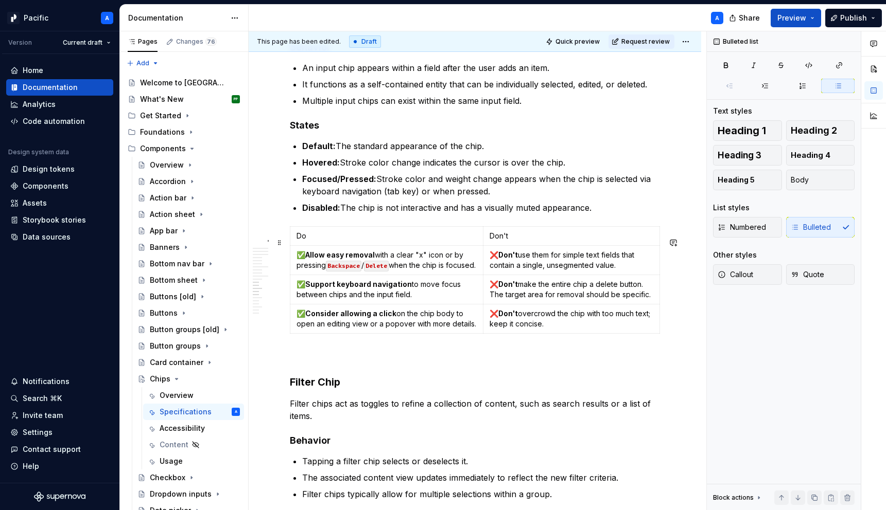
scroll to position [2856, 0]
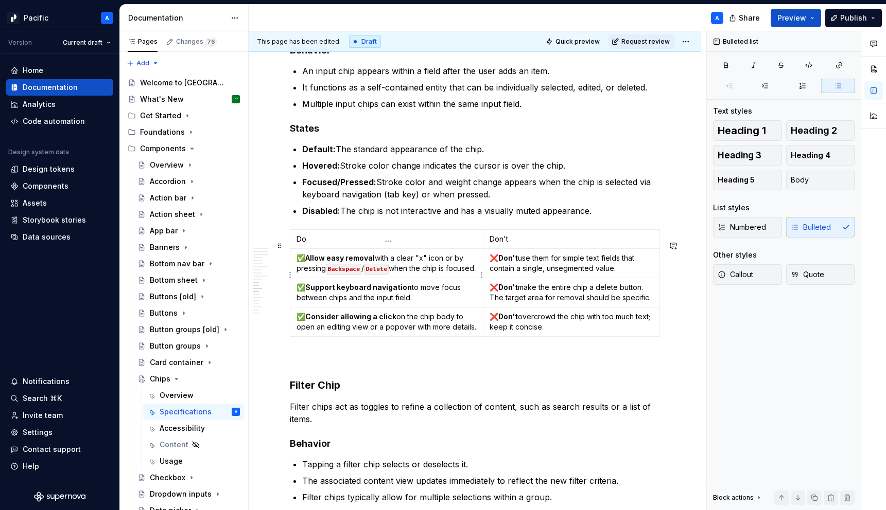
click at [423, 269] on p "✅ Allow easy removal with a clear "x" icon or by pressing Backspace / Delete wh…" at bounding box center [386, 263] width 180 height 21
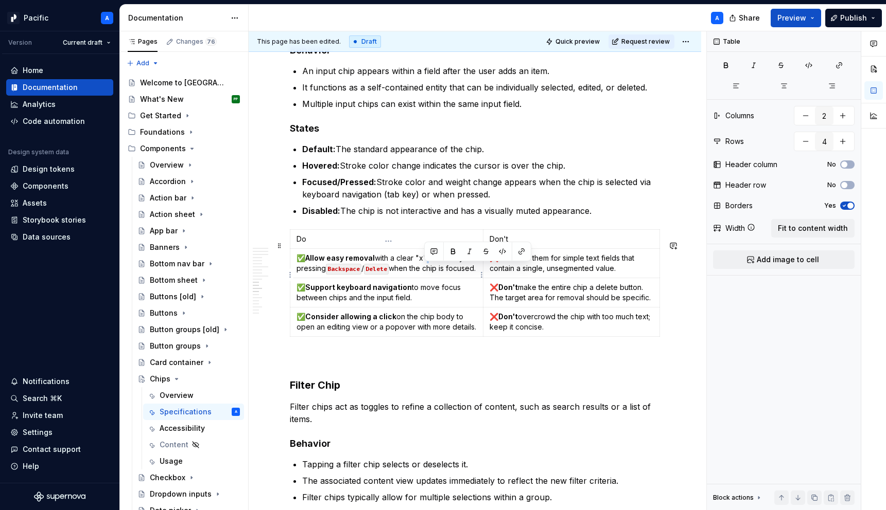
click at [423, 269] on p "✅ Allow easy removal with a clear "x" icon or by pressing Backspace / Delete wh…" at bounding box center [386, 263] width 180 height 21
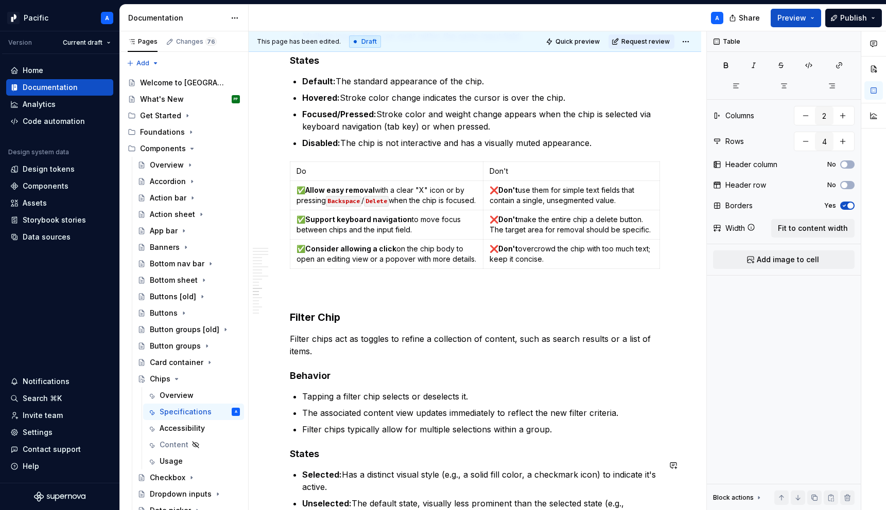
scroll to position [2884, 0]
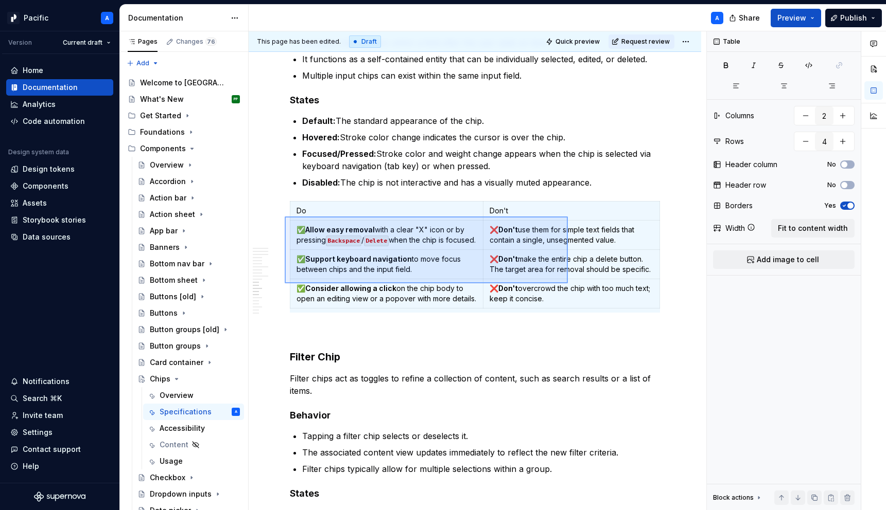
drag, startPoint x: 285, startPoint y: 217, endPoint x: 568, endPoint y: 284, distance: 290.8
click at [568, 284] on div "**********" at bounding box center [477, 271] width 457 height 480
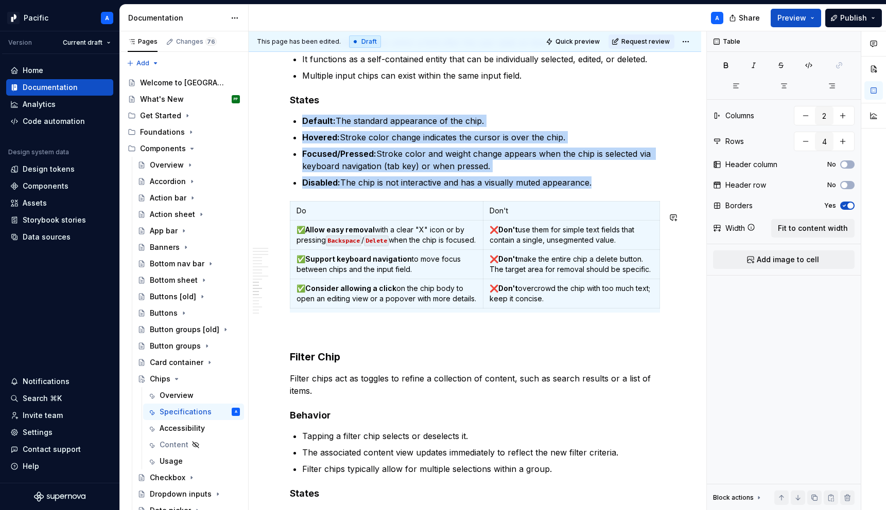
copy ul "Default: The standard appearance of the chip. Hovered: Stroke color change indi…"
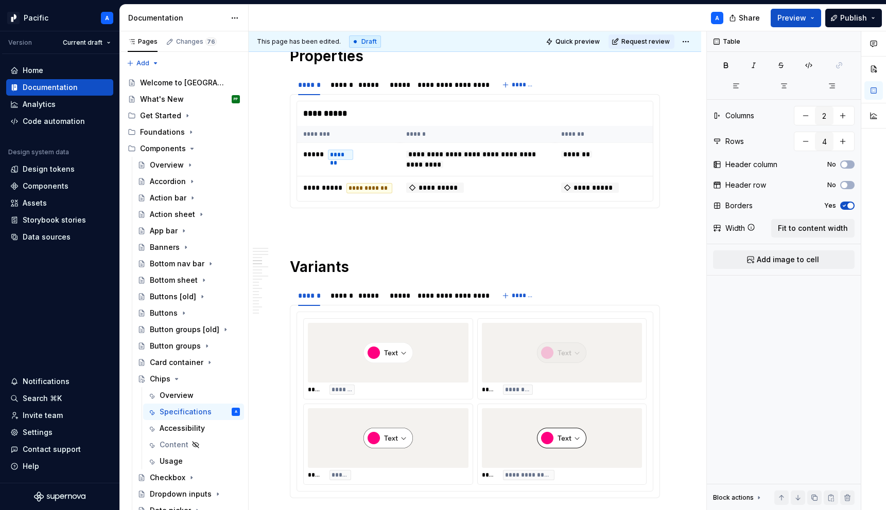
scroll to position [0, 0]
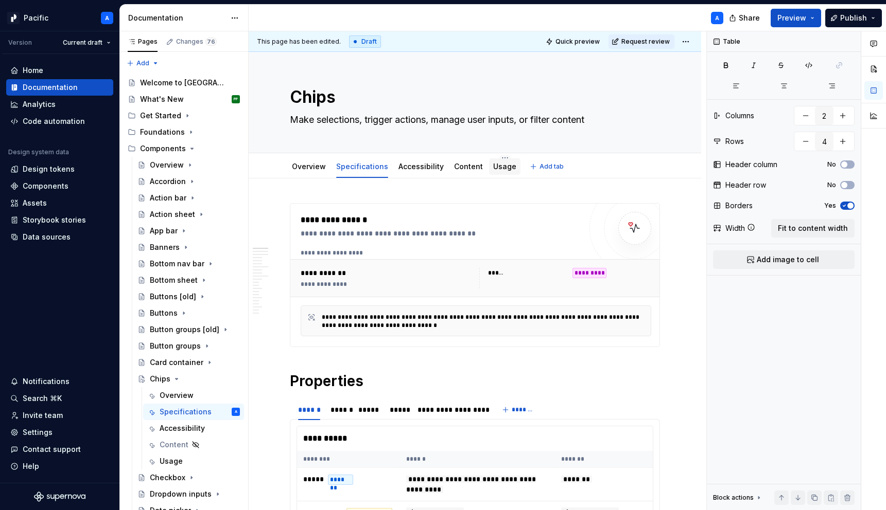
click at [498, 168] on link "Usage" at bounding box center [504, 166] width 23 height 9
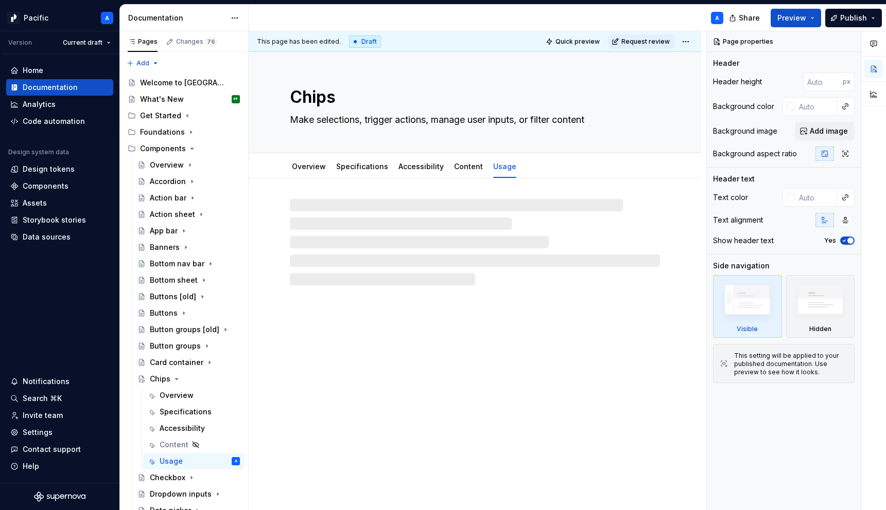
type textarea "*"
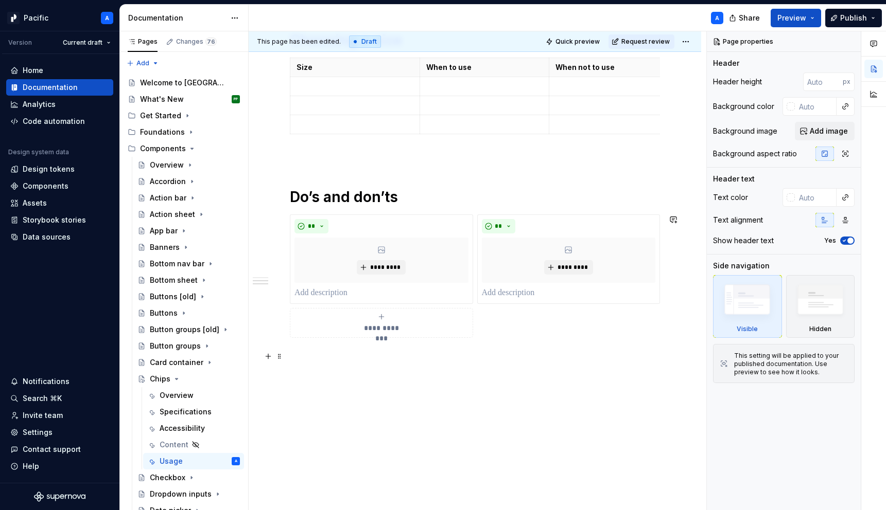
scroll to position [703, 0]
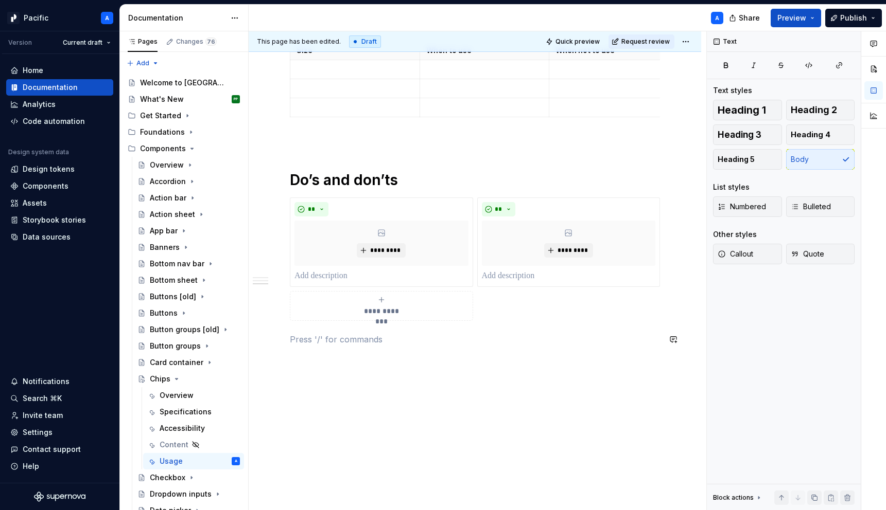
click at [416, 185] on h1 "Do’s and don’ts" at bounding box center [475, 180] width 370 height 19
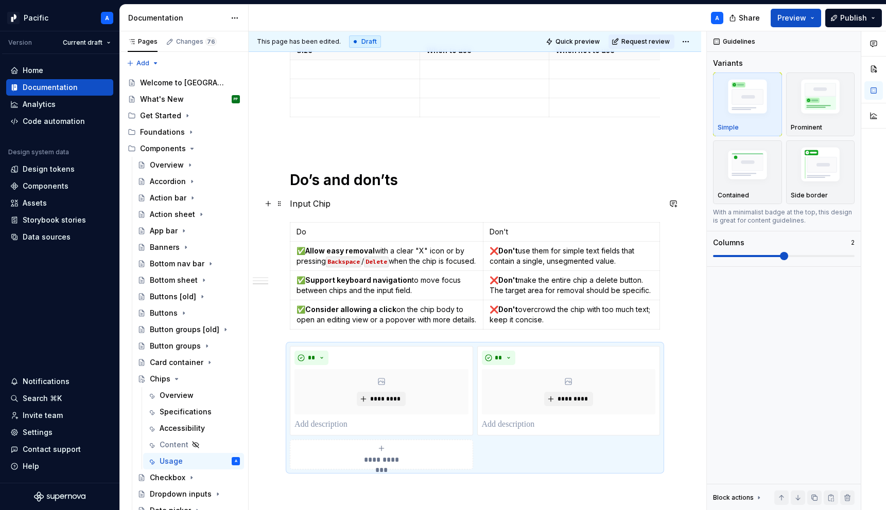
click at [306, 205] on p "Input Chip" at bounding box center [475, 204] width 370 height 12
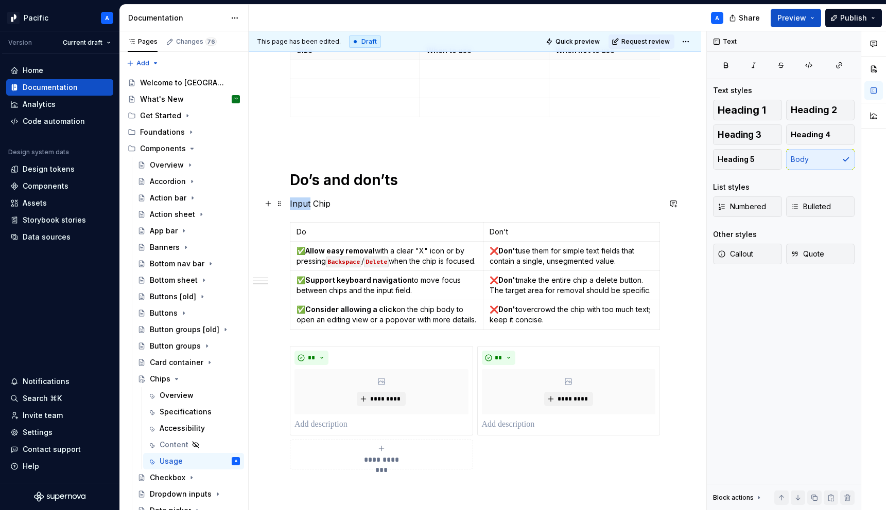
click at [306, 205] on p "Input Chip" at bounding box center [475, 204] width 370 height 12
click at [376, 187] on button "button" at bounding box center [371, 185] width 14 height 14
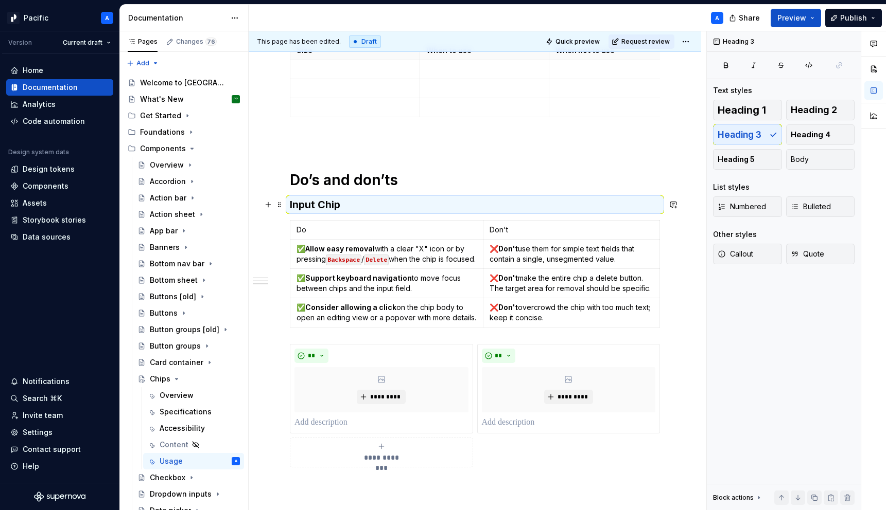
click at [391, 211] on h3 "Input Chip" at bounding box center [475, 205] width 370 height 14
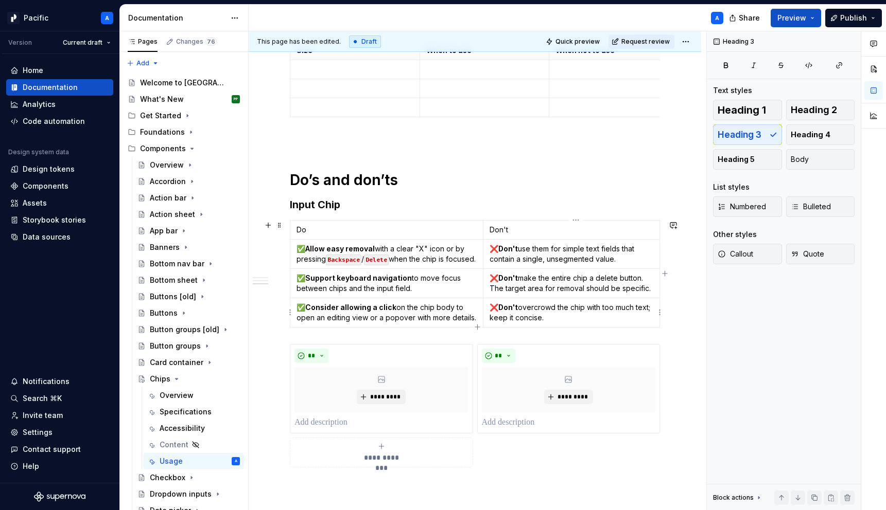
click at [669, 314] on div "**********" at bounding box center [475, 66] width 452 height 1183
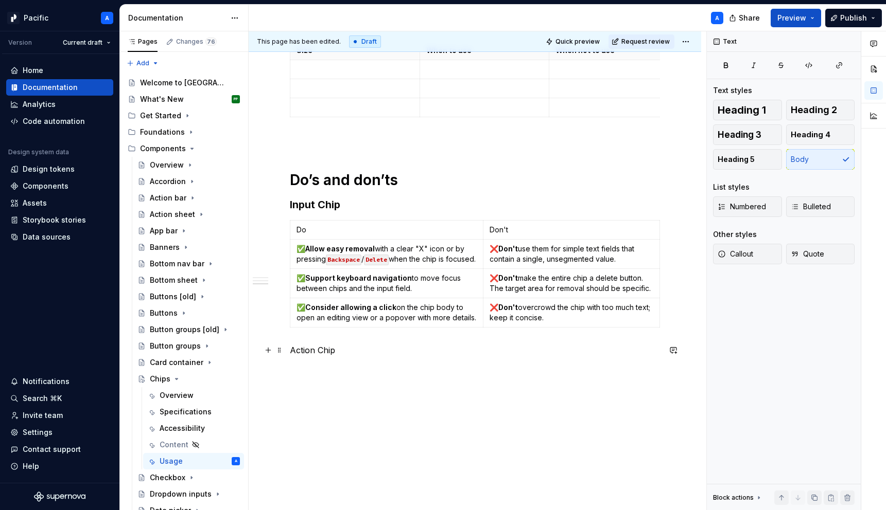
click at [329, 346] on p "Action Chip" at bounding box center [475, 350] width 370 height 12
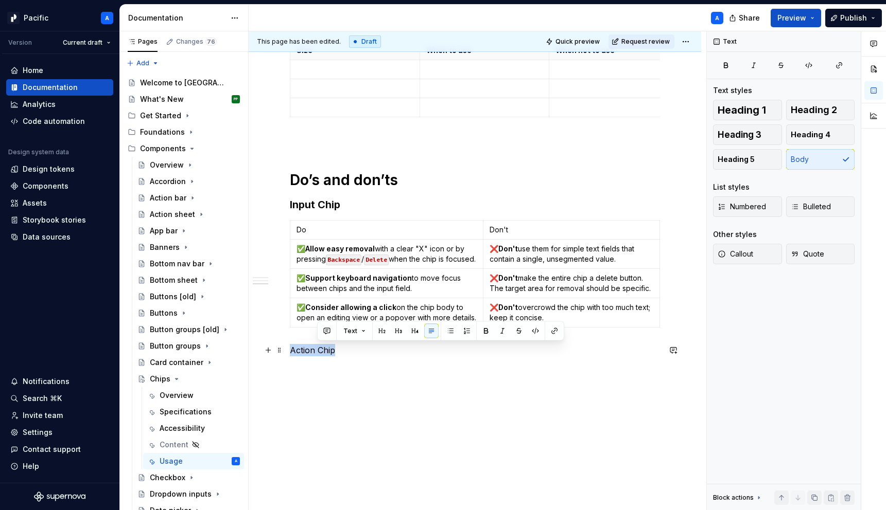
click at [329, 346] on p "Action Chip" at bounding box center [475, 350] width 370 height 12
click at [372, 331] on button "button" at bounding box center [371, 331] width 14 height 14
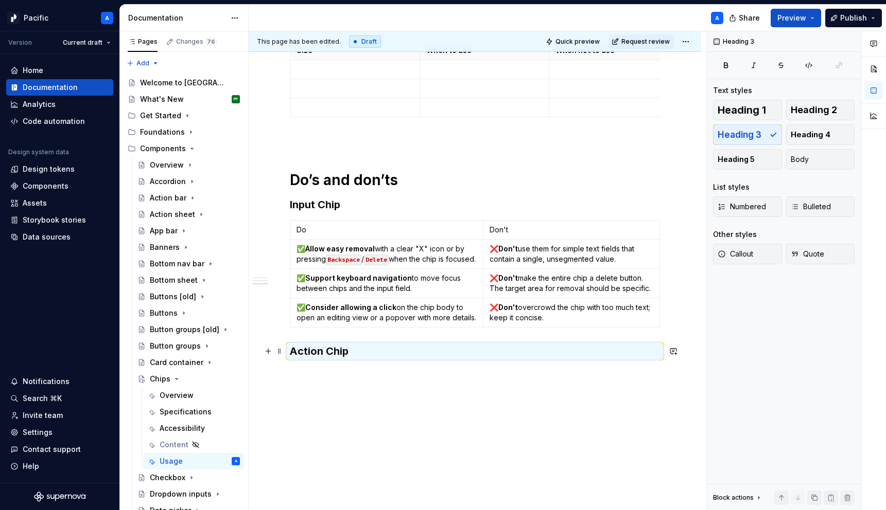
click at [379, 347] on h3 "Action Chip" at bounding box center [475, 351] width 370 height 14
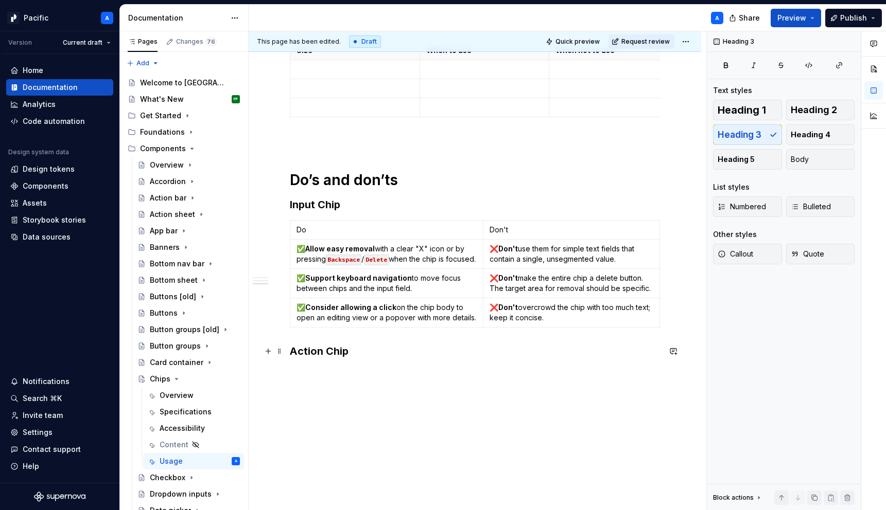
click at [303, 228] on p "Do" at bounding box center [386, 230] width 180 height 10
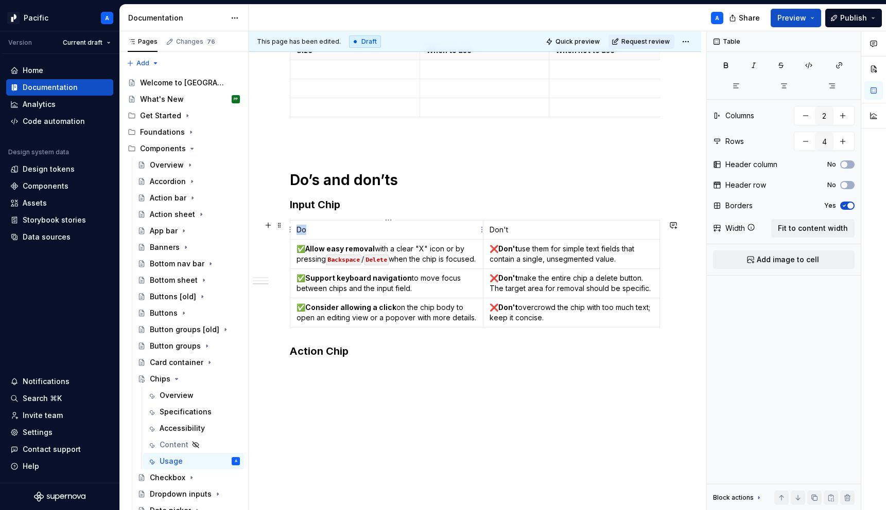
click at [303, 228] on p "Do" at bounding box center [386, 230] width 180 height 10
click at [496, 230] on p "Don't" at bounding box center [571, 230] width 164 height 10
click at [508, 411] on div "**********" at bounding box center [475, 10] width 452 height 1070
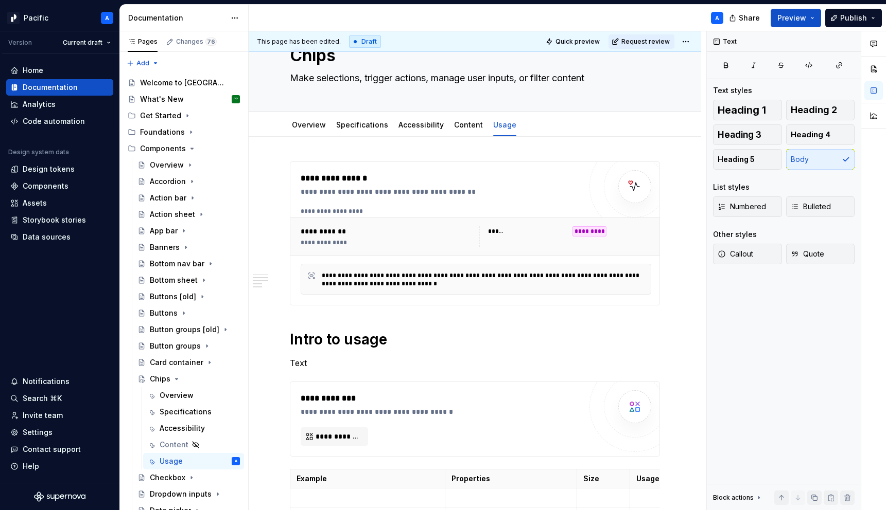
scroll to position [0, 0]
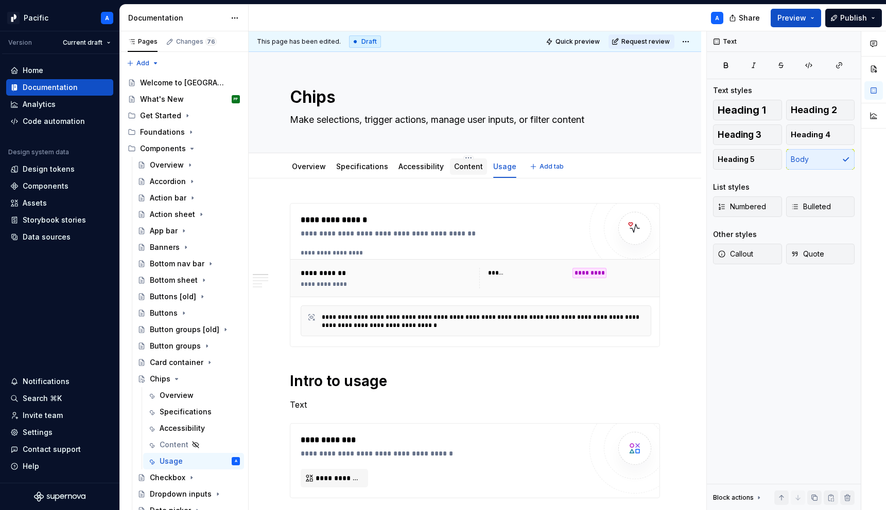
click at [467, 171] on div "Content" at bounding box center [468, 167] width 29 height 10
click at [366, 168] on link "Specifications" at bounding box center [362, 166] width 52 height 9
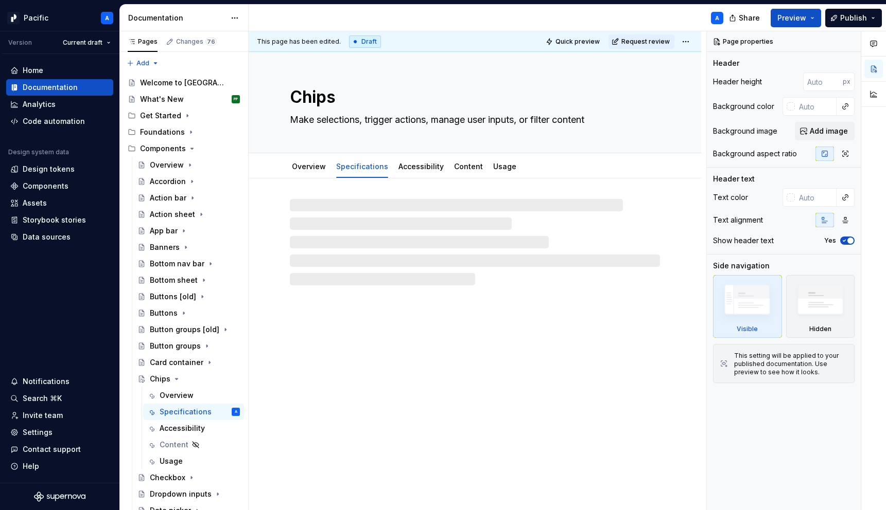
type textarea "*"
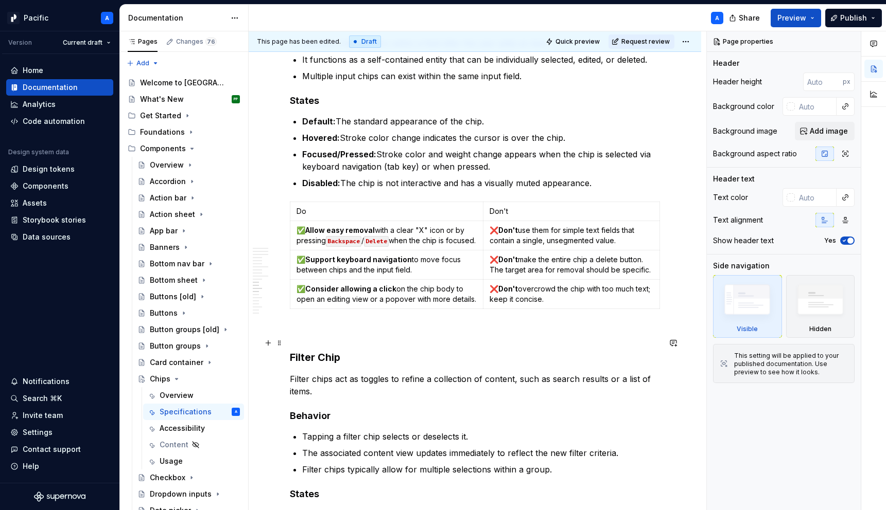
scroll to position [2887, 0]
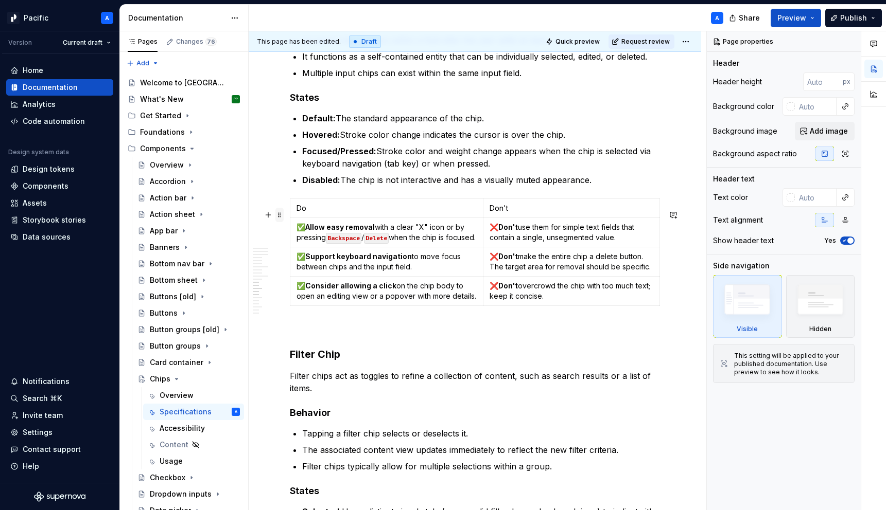
click at [280, 214] on span at bounding box center [279, 215] width 8 height 14
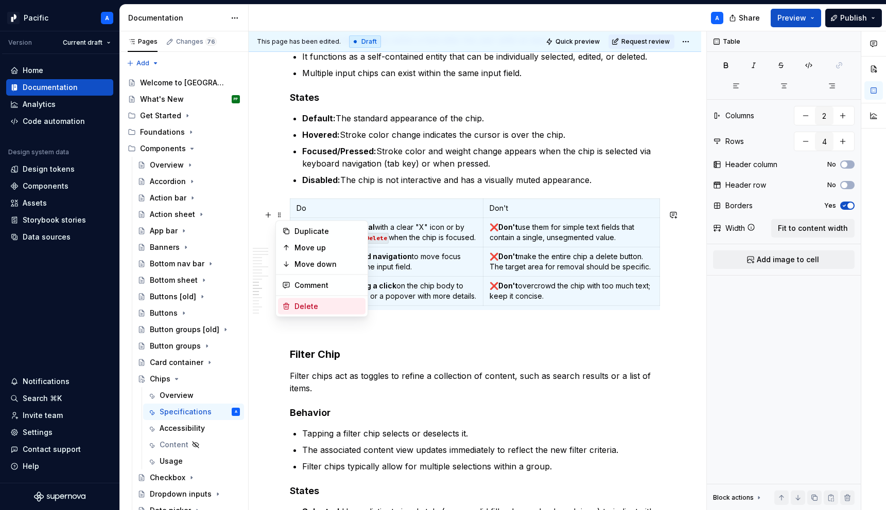
click at [334, 307] on div "Delete" at bounding box center [327, 307] width 67 height 10
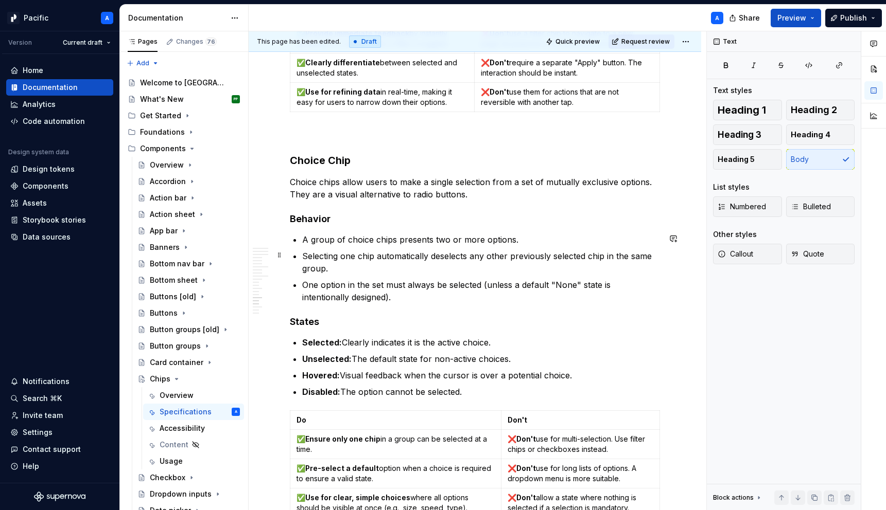
scroll to position [3365, 0]
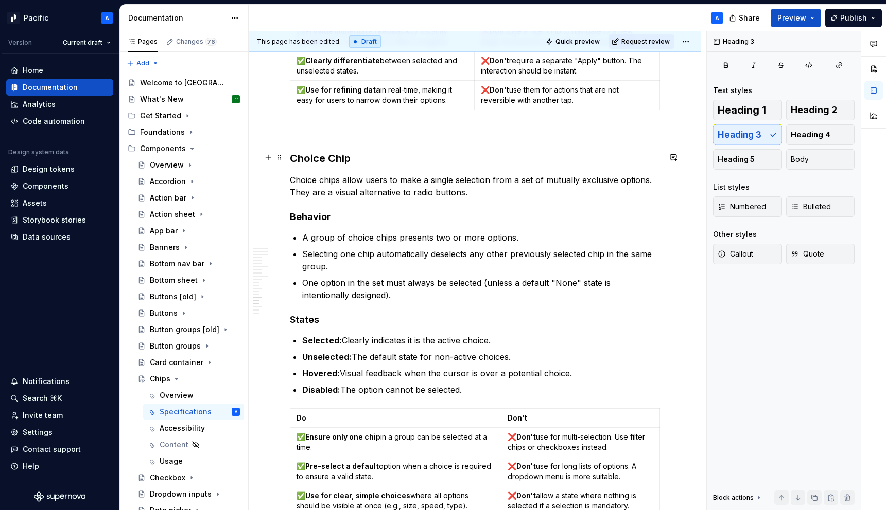
click at [304, 163] on h3 "Choice Chip" at bounding box center [475, 158] width 370 height 14
click at [293, 179] on p "Choice chips allow users to make a single selection from a set of mutually excl…" at bounding box center [475, 186] width 370 height 25
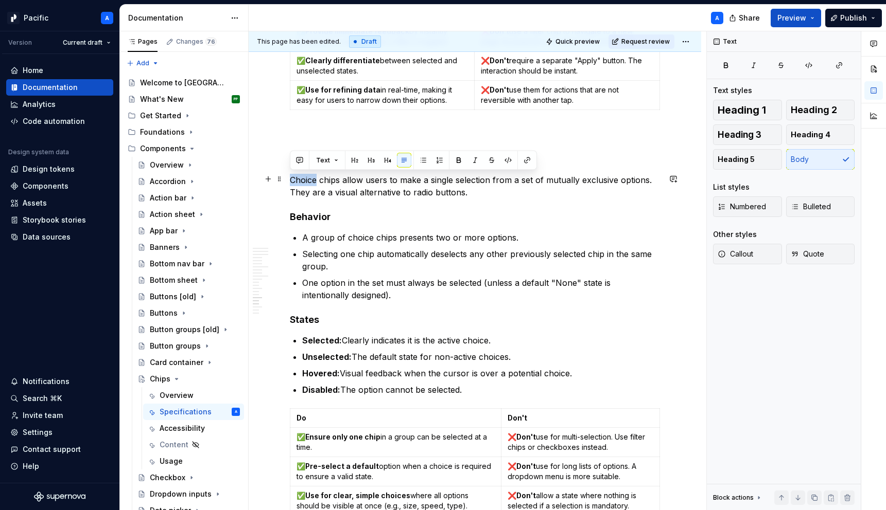
click at [293, 179] on p "Choice chips allow users to make a single selection from a set of mutually excl…" at bounding box center [475, 186] width 370 height 25
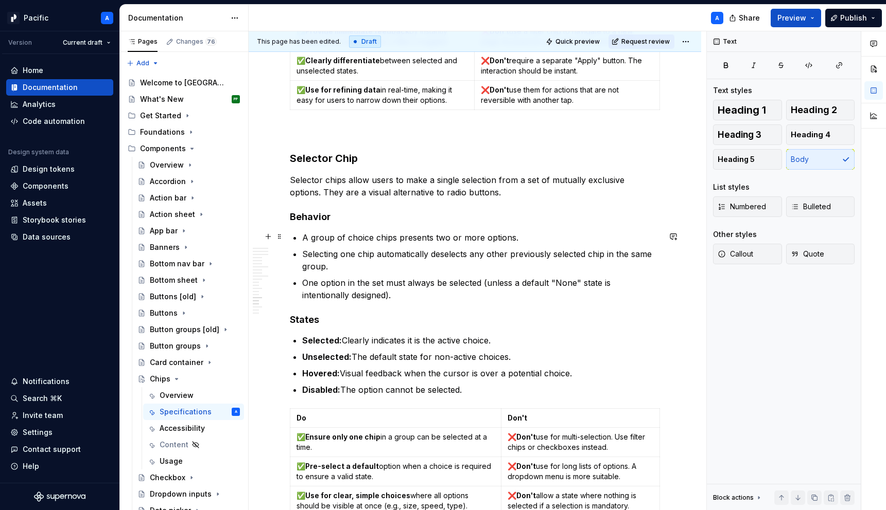
click at [358, 237] on p "A group of choice chips presents two or more options." at bounding box center [481, 238] width 358 height 12
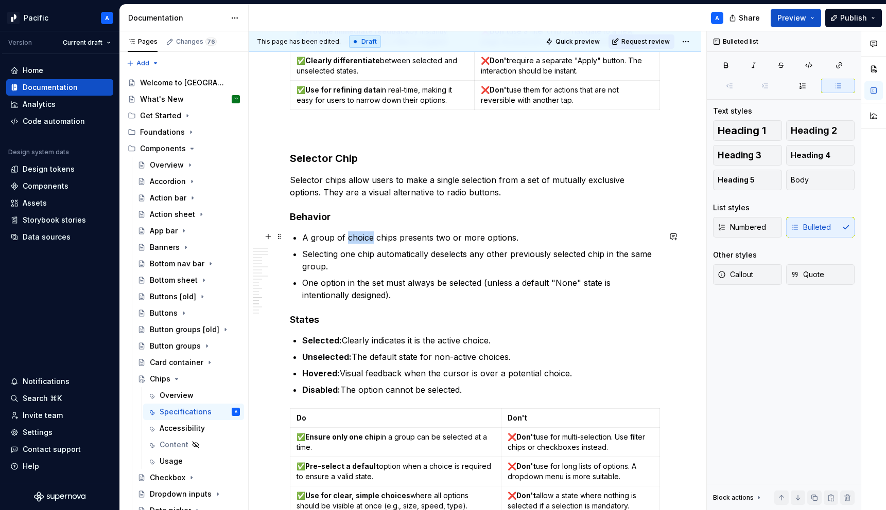
click at [358, 237] on p "A group of choice chips presents two or more options." at bounding box center [481, 238] width 358 height 12
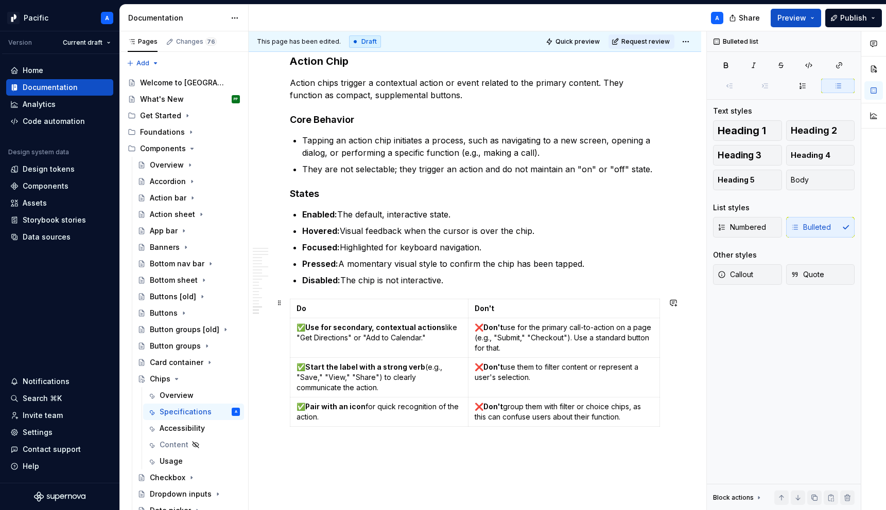
scroll to position [3881, 0]
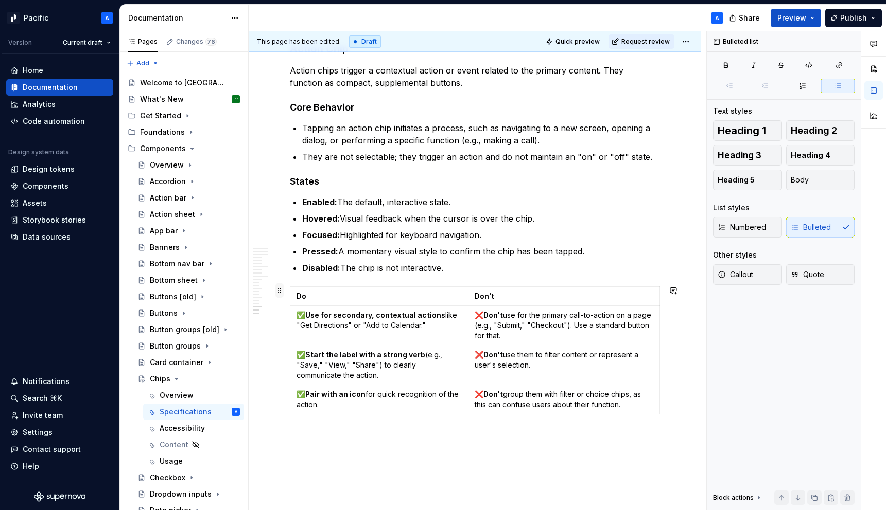
click at [280, 291] on span at bounding box center [279, 291] width 8 height 14
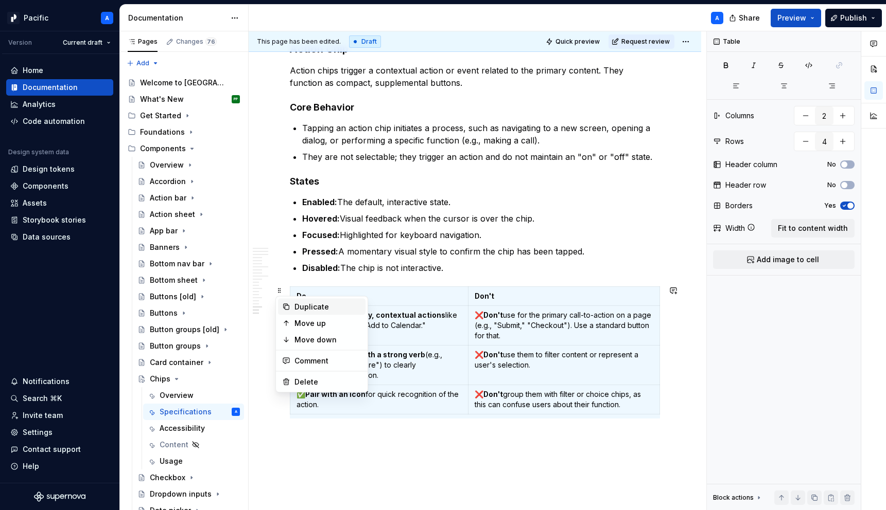
click at [311, 306] on div "Duplicate" at bounding box center [327, 307] width 67 height 10
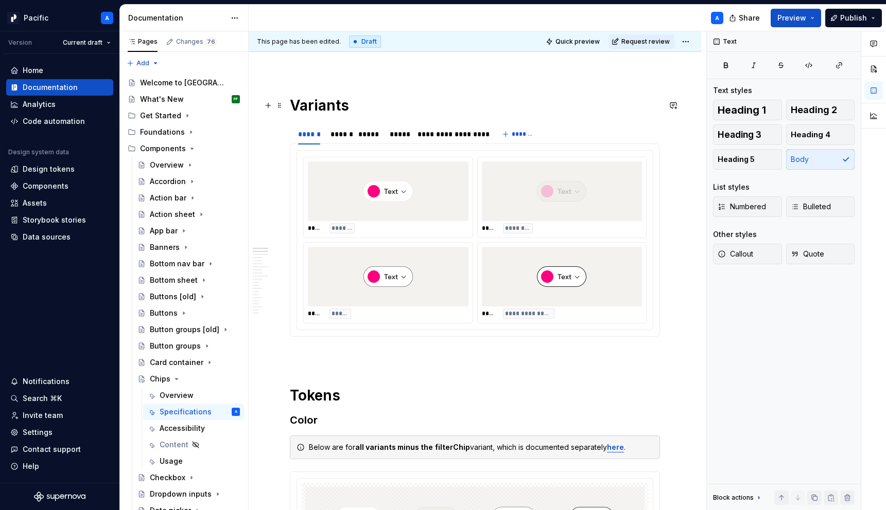
scroll to position [0, 0]
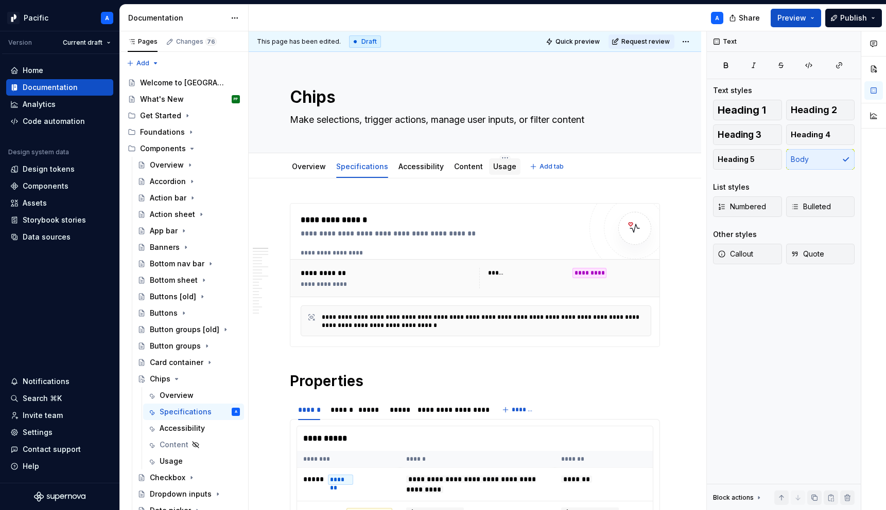
click at [496, 165] on link "Usage" at bounding box center [504, 166] width 23 height 9
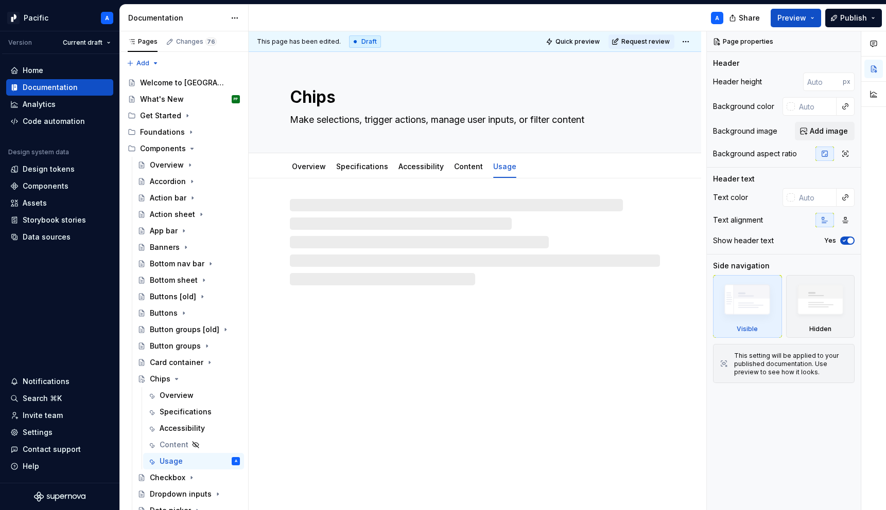
type textarea "*"
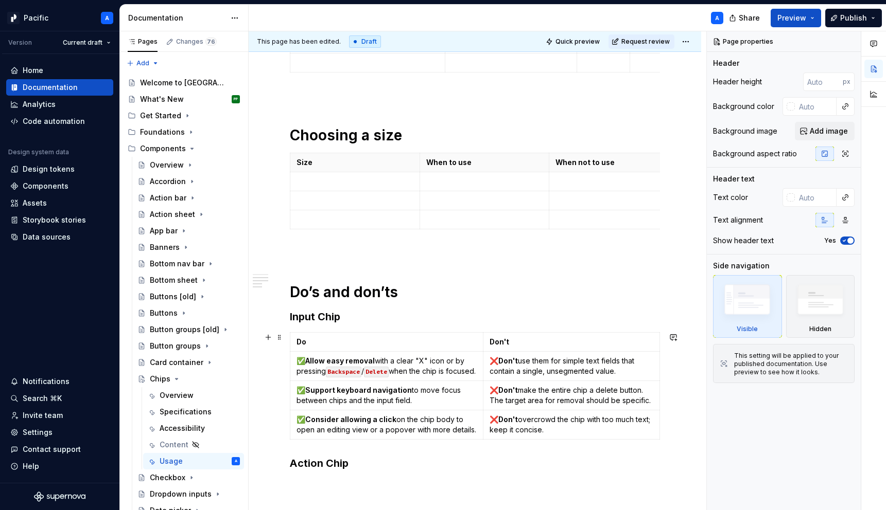
scroll to position [601, 0]
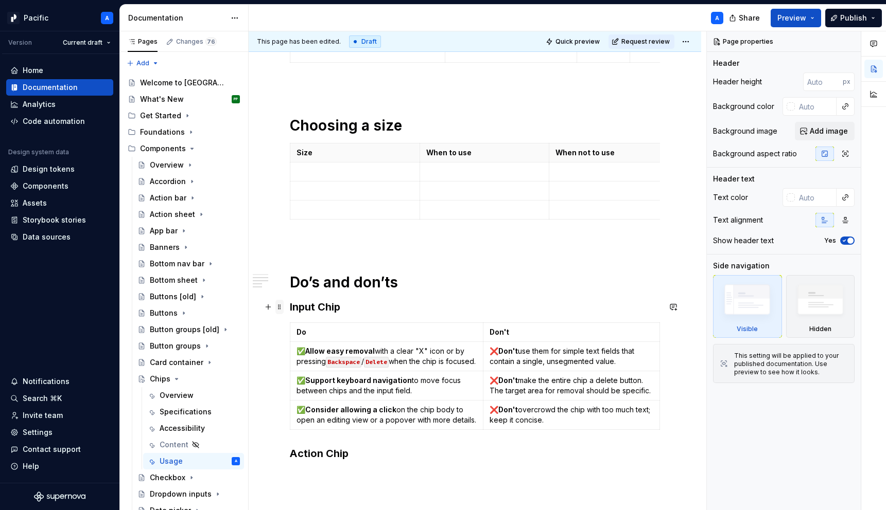
click at [281, 304] on span at bounding box center [279, 307] width 8 height 14
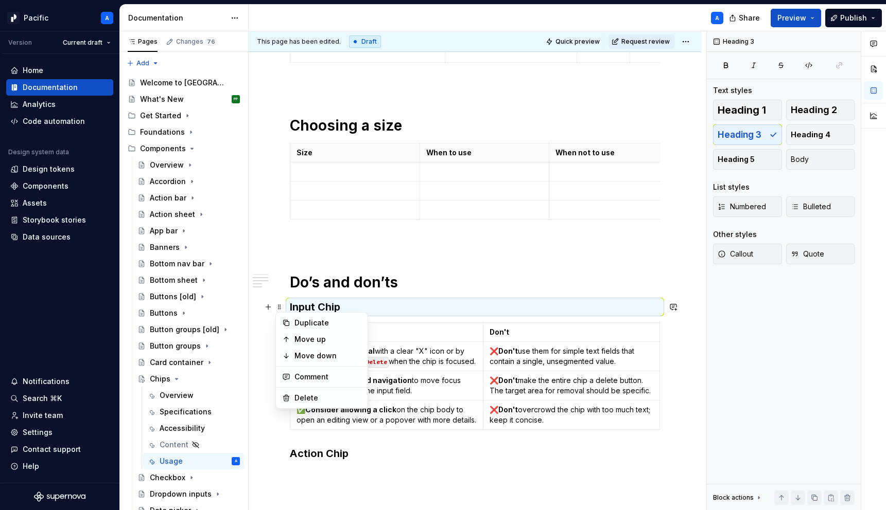
click at [310, 303] on h3 "Input Chip" at bounding box center [475, 307] width 370 height 14
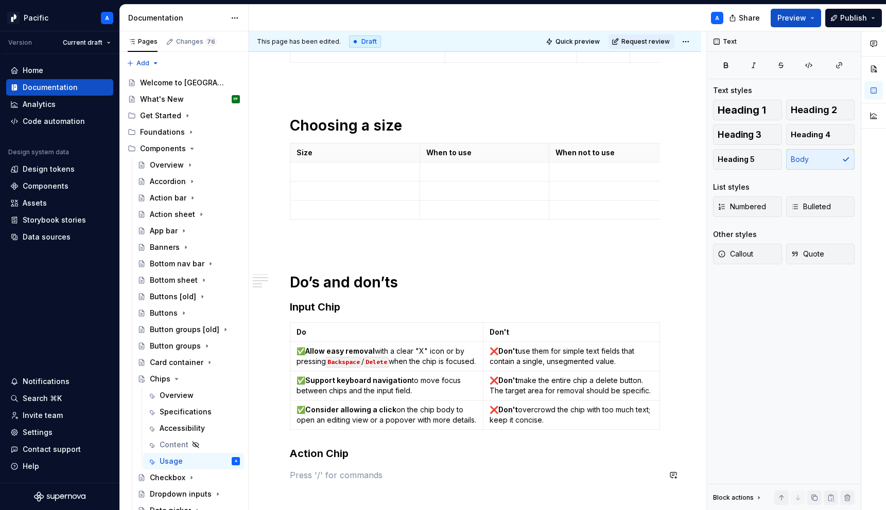
click at [355, 466] on div "**********" at bounding box center [475, 41] width 370 height 879
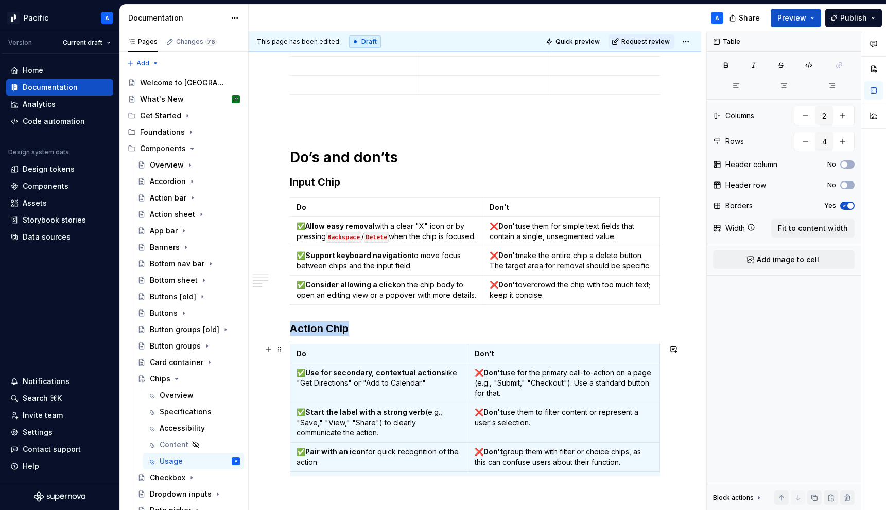
scroll to position [729, 0]
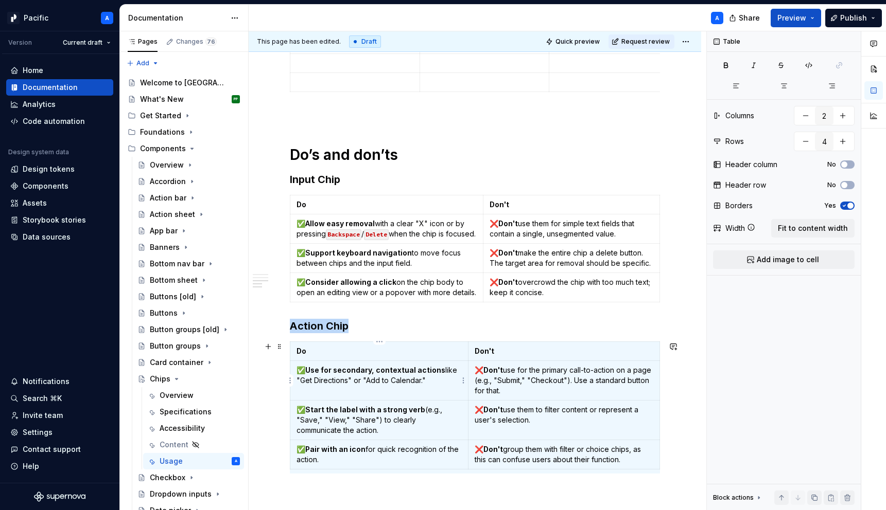
click at [363, 372] on strong "Use for secondary, contextual actions" at bounding box center [375, 370] width 140 height 9
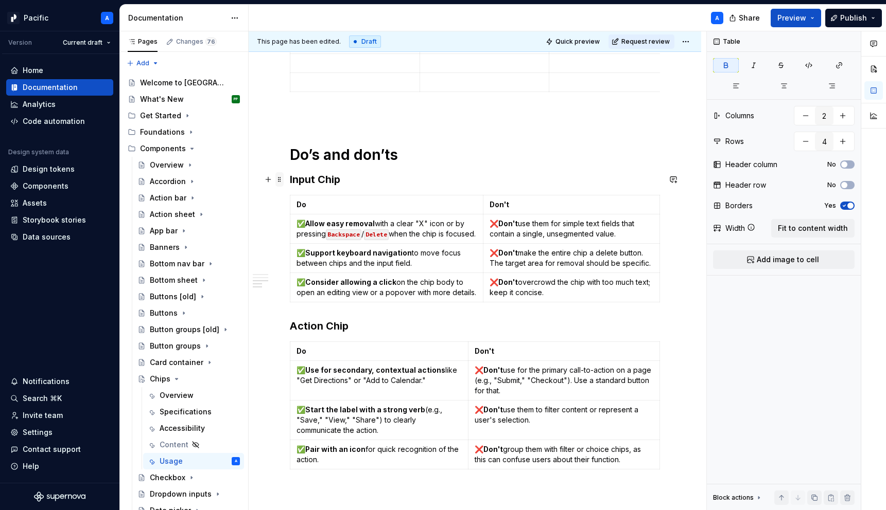
click at [281, 179] on span at bounding box center [279, 179] width 8 height 14
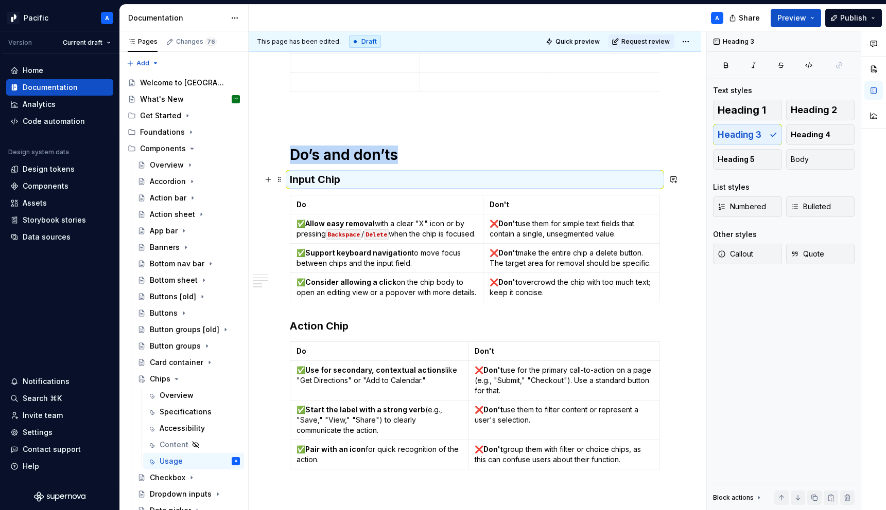
click at [262, 214] on div "**********" at bounding box center [475, 45] width 452 height 1190
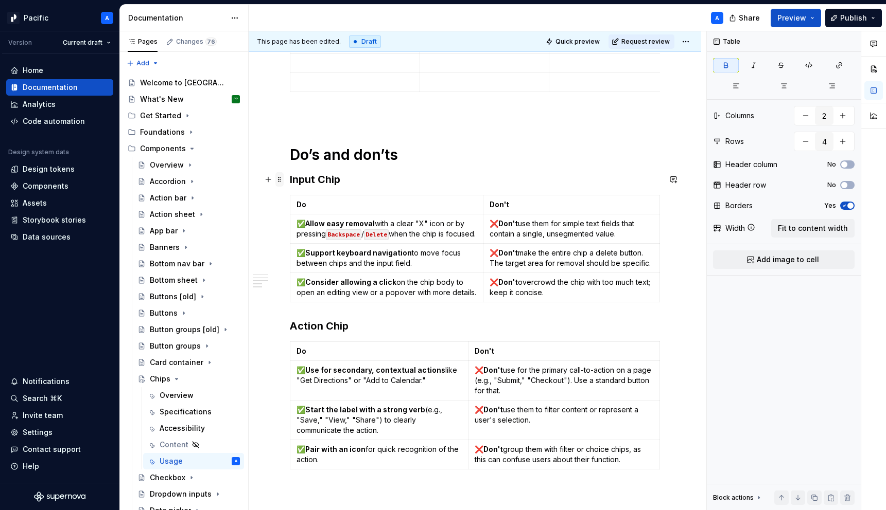
click at [280, 178] on span at bounding box center [279, 179] width 8 height 14
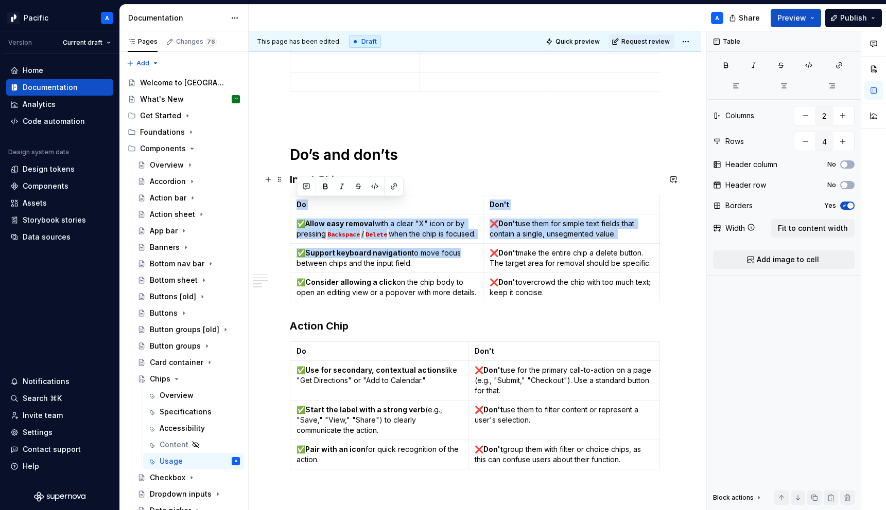
click at [452, 250] on p "✅ Support keyboard navigation to move focus between chips and the input field." at bounding box center [386, 258] width 180 height 21
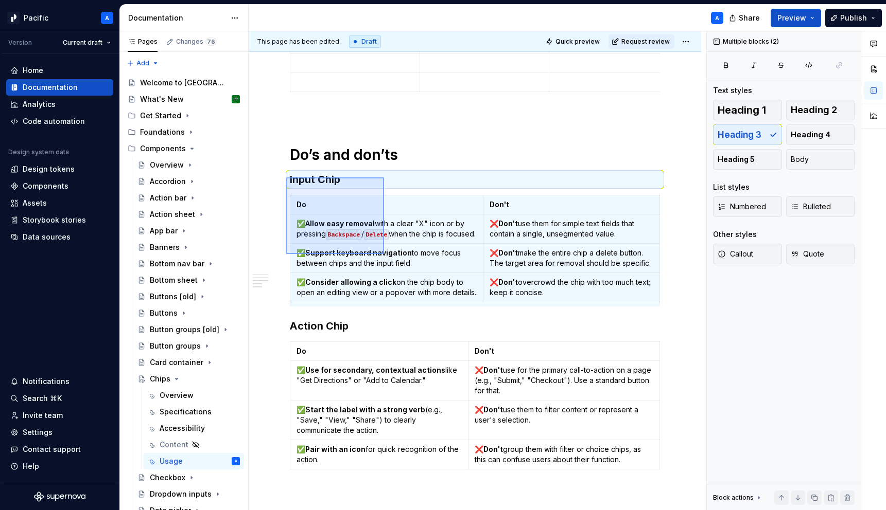
drag, startPoint x: 286, startPoint y: 178, endPoint x: 386, endPoint y: 258, distance: 128.4
click at [386, 258] on div "**********" at bounding box center [477, 271] width 457 height 480
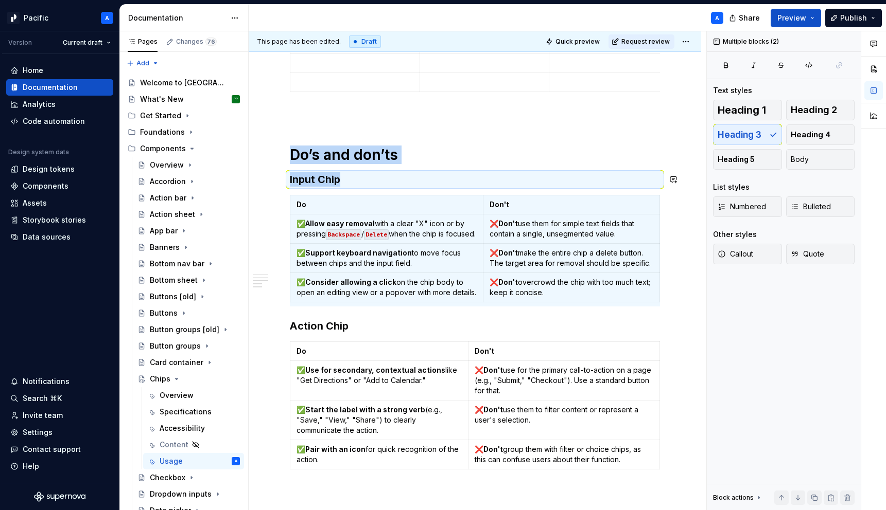
copy div "Do’s and don’ts Input Chip"
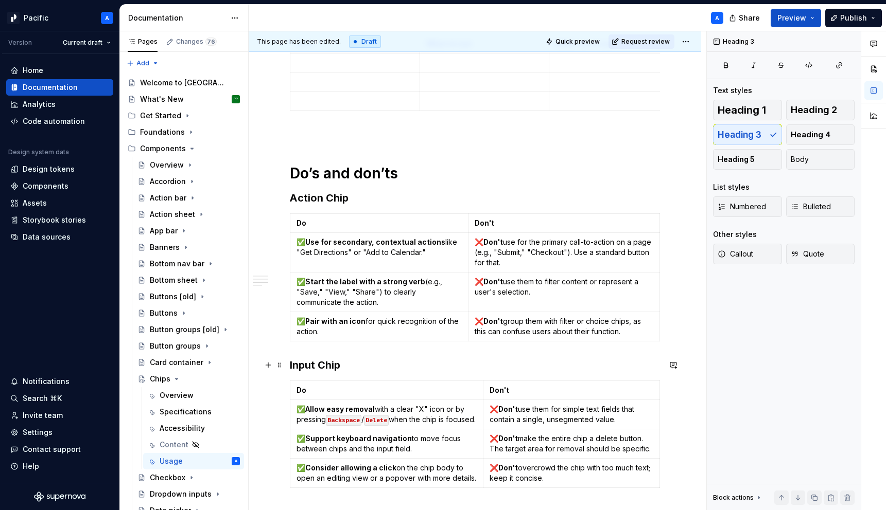
click at [290, 362] on h3 "Input Chip" at bounding box center [475, 365] width 370 height 14
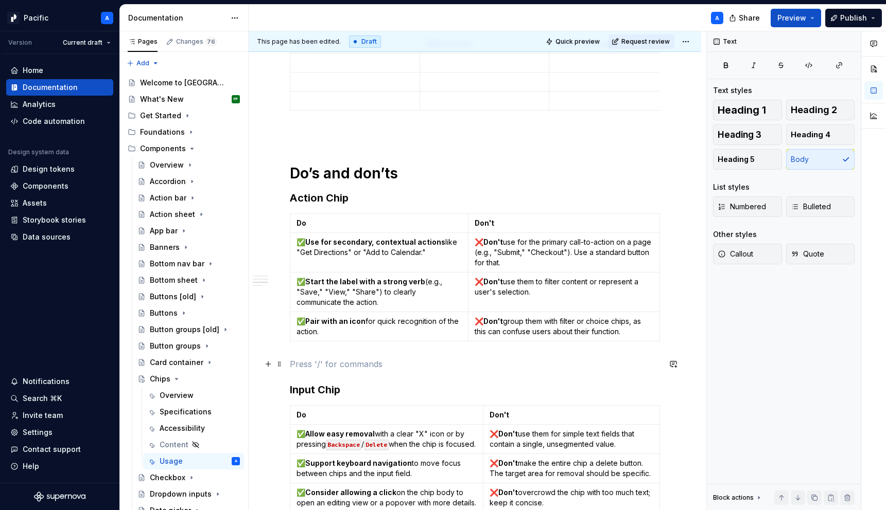
click at [328, 359] on p at bounding box center [475, 364] width 370 height 12
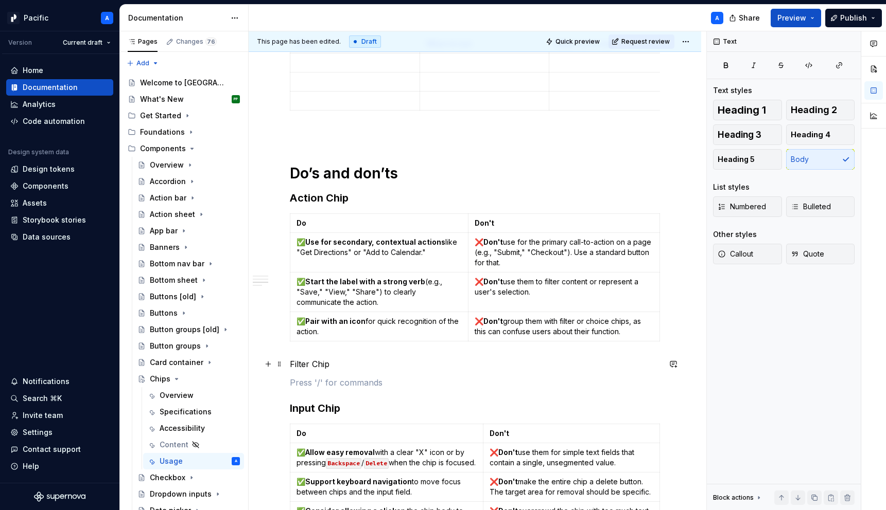
click at [312, 368] on p "Filter Chip" at bounding box center [475, 364] width 370 height 12
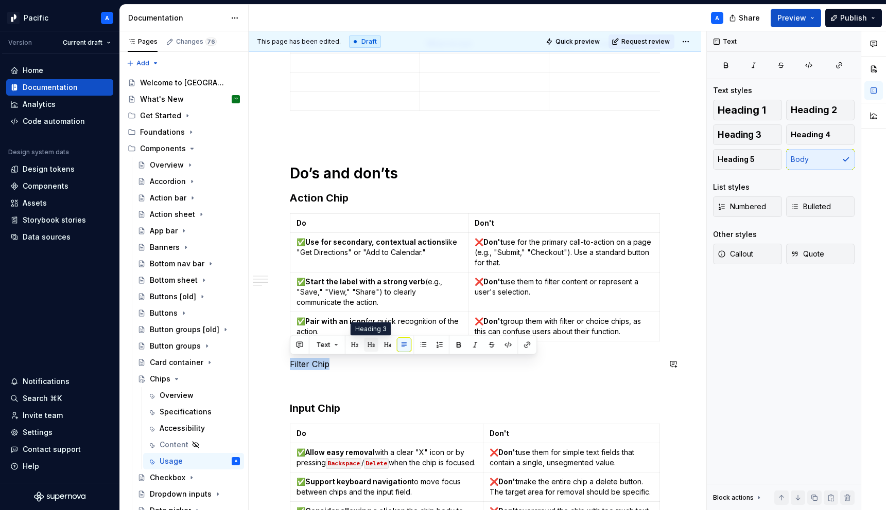
click at [369, 343] on button "button" at bounding box center [371, 345] width 14 height 14
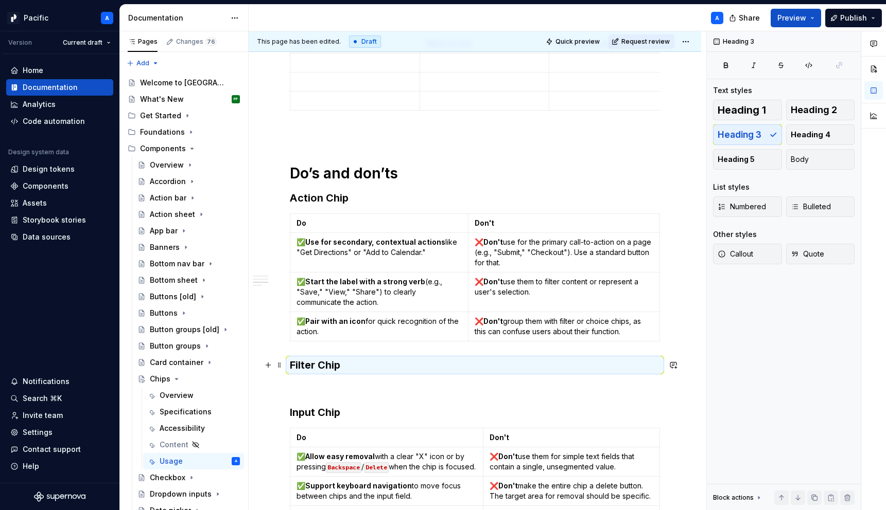
click at [359, 371] on h3 "Filter Chip" at bounding box center [475, 365] width 370 height 14
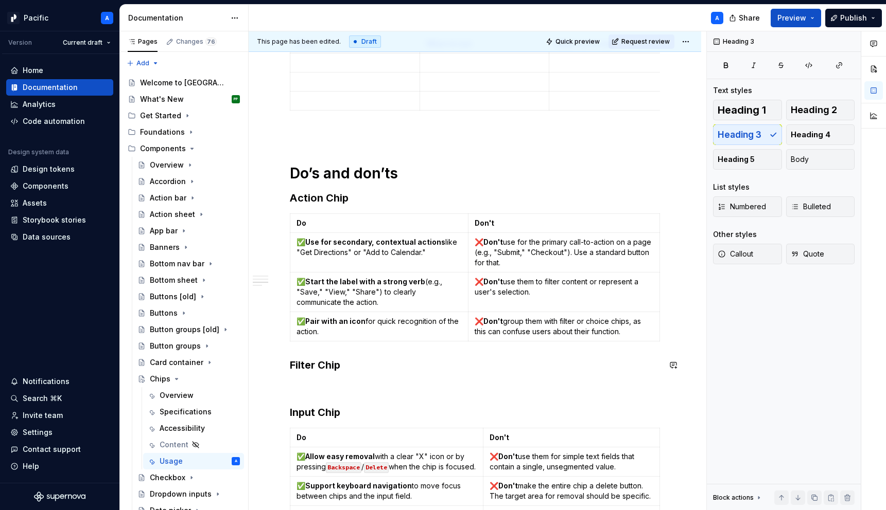
click at [359, 378] on div "**********" at bounding box center [475, 16] width 370 height 1047
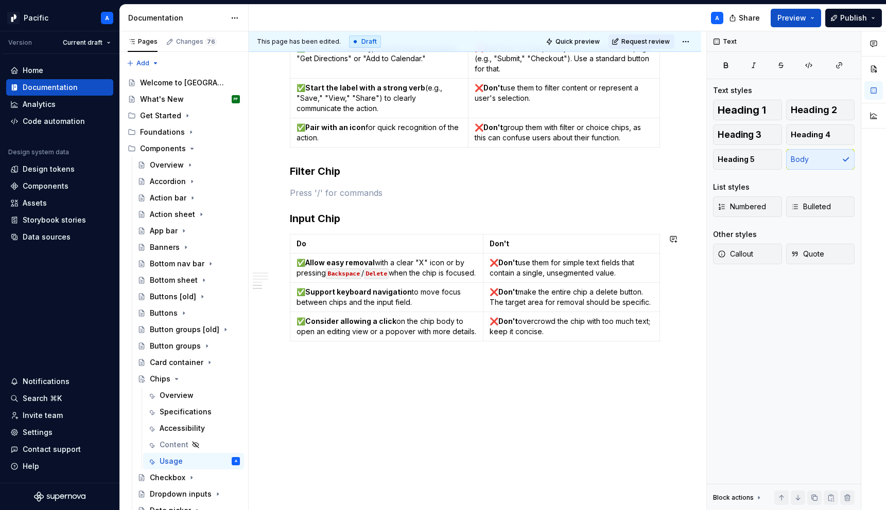
scroll to position [894, 0]
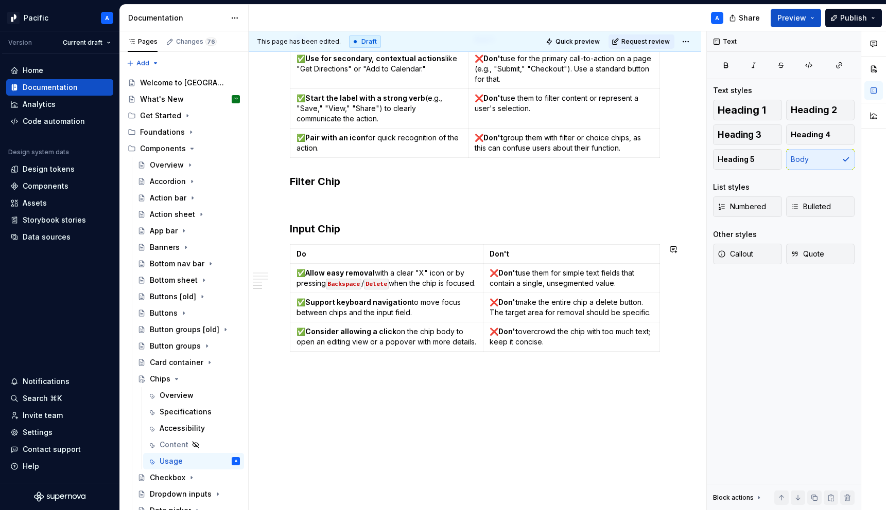
click at [317, 374] on p "Selector Chip" at bounding box center [475, 374] width 370 height 12
click at [372, 357] on button "button" at bounding box center [371, 355] width 14 height 14
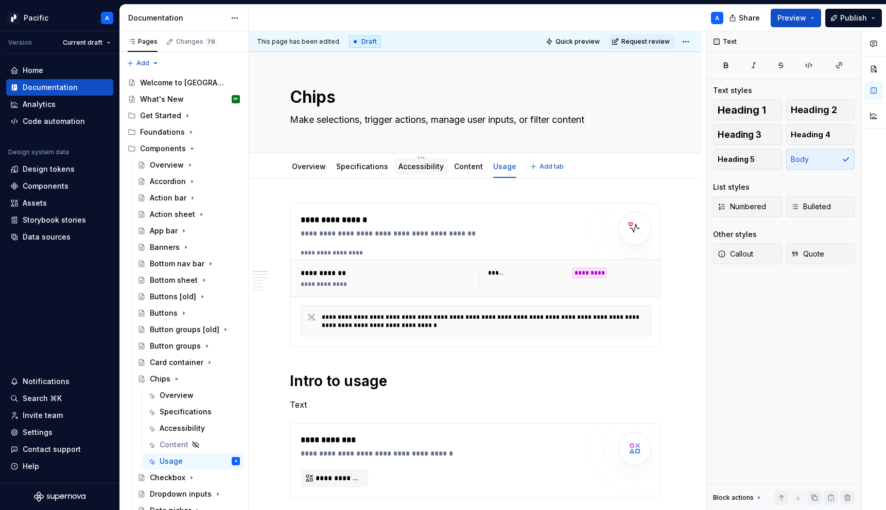
click at [414, 163] on link "Accessibility" at bounding box center [420, 166] width 45 height 9
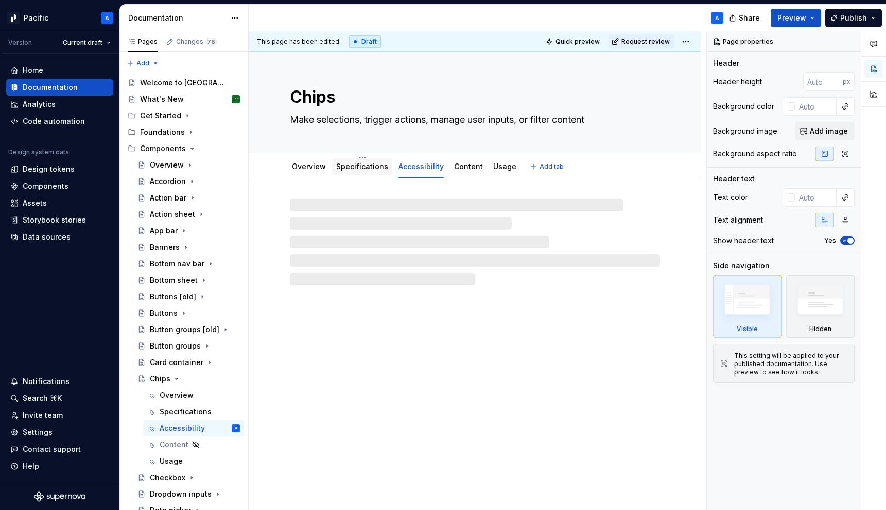
click at [353, 167] on link "Specifications" at bounding box center [362, 166] width 52 height 9
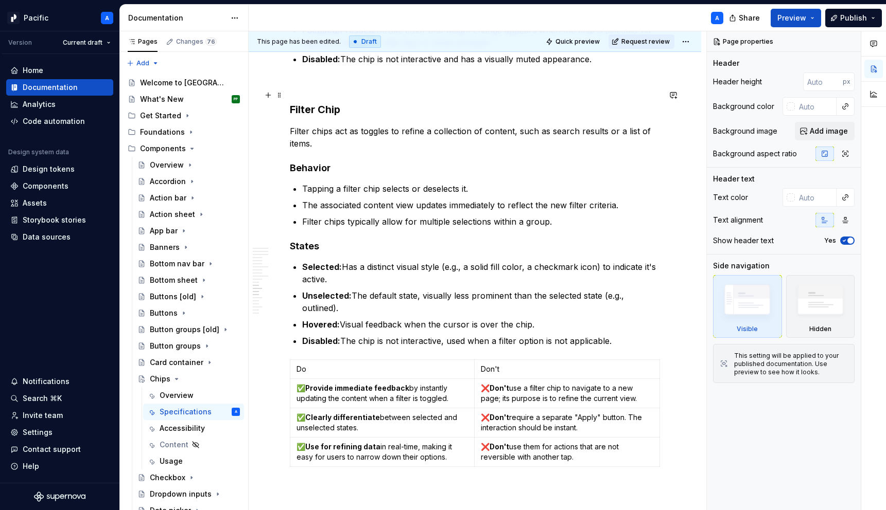
scroll to position [3015, 0]
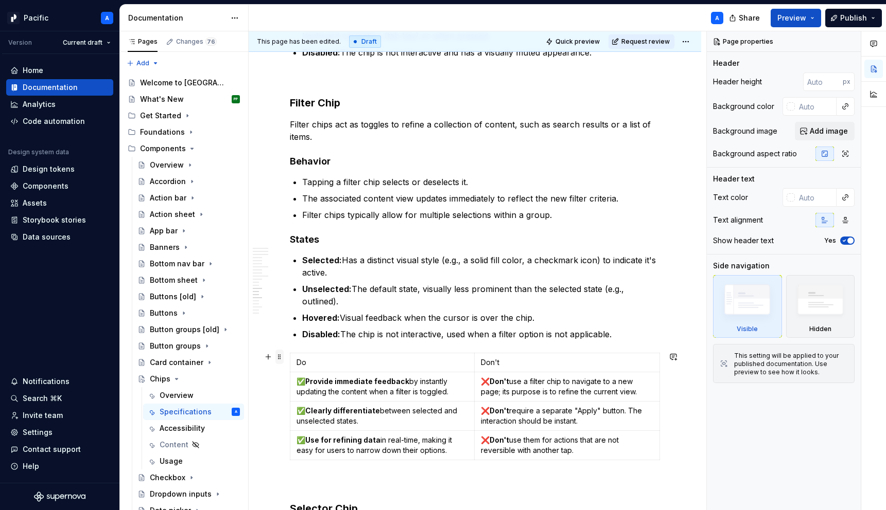
click at [278, 357] on span at bounding box center [279, 357] width 8 height 14
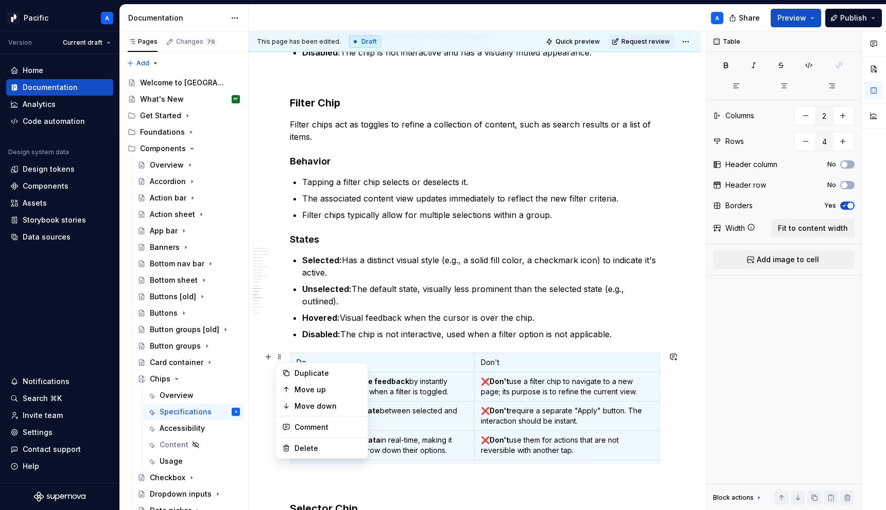
click at [311, 358] on p "Do" at bounding box center [381, 363] width 171 height 10
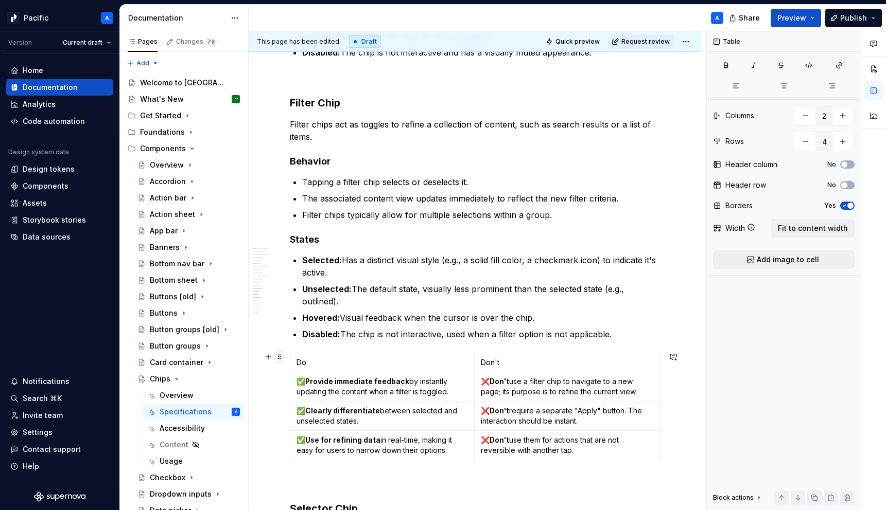
click at [279, 359] on span at bounding box center [279, 357] width 8 height 14
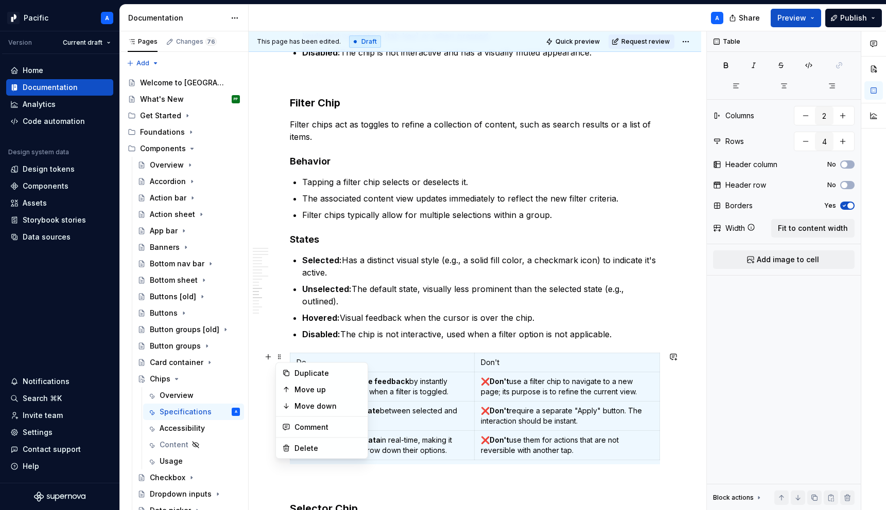
click at [377, 360] on p "Do" at bounding box center [381, 363] width 171 height 10
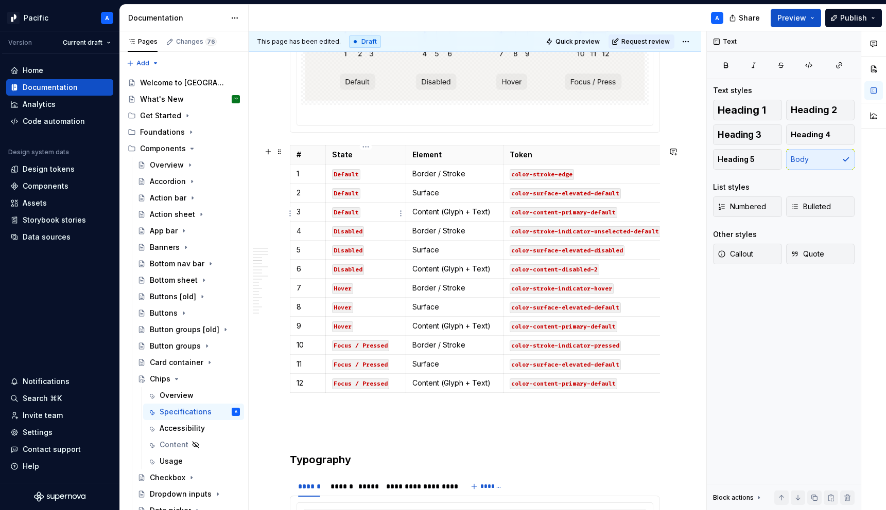
scroll to position [0, 0]
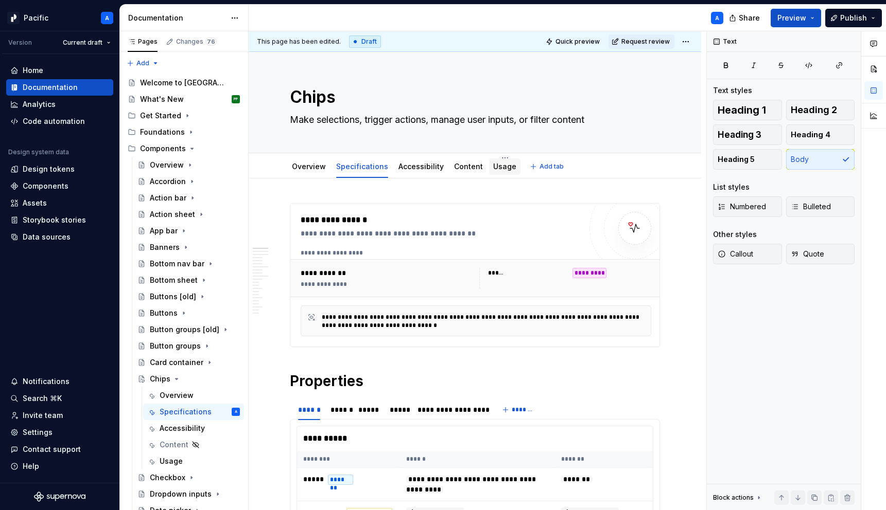
click at [493, 169] on link "Usage" at bounding box center [504, 166] width 23 height 9
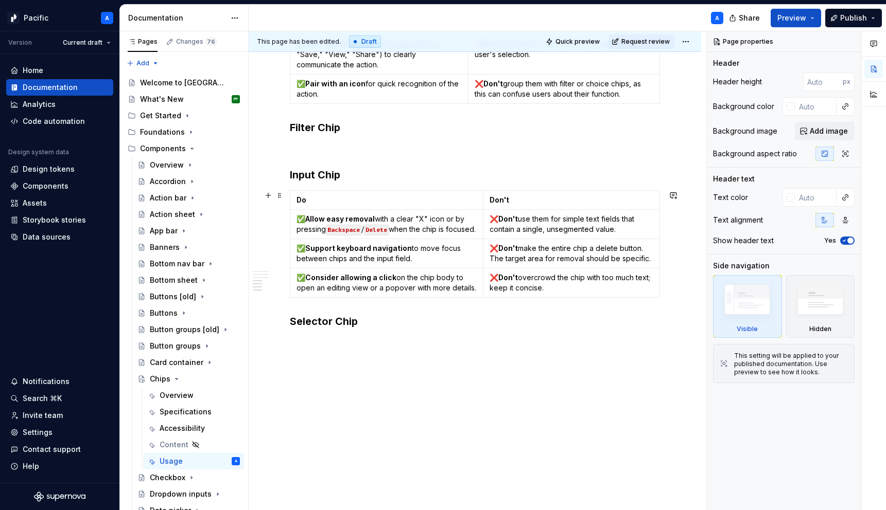
scroll to position [952, 0]
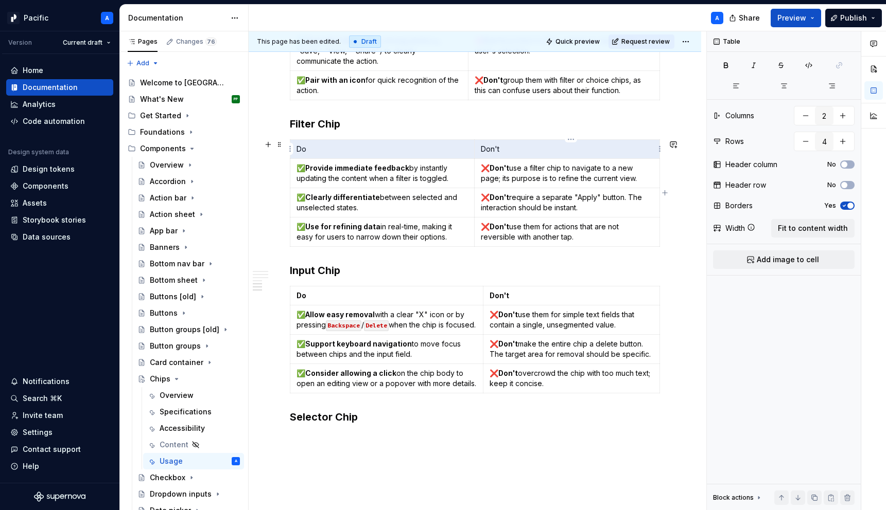
drag, startPoint x: 296, startPoint y: 149, endPoint x: 526, endPoint y: 145, distance: 229.6
click at [526, 145] on tr "Do Don't" at bounding box center [474, 149] width 369 height 19
click at [547, 173] on p "❌ Don't use a filter chip to navigate to a new page; its purpose is to refine t…" at bounding box center [567, 173] width 172 height 21
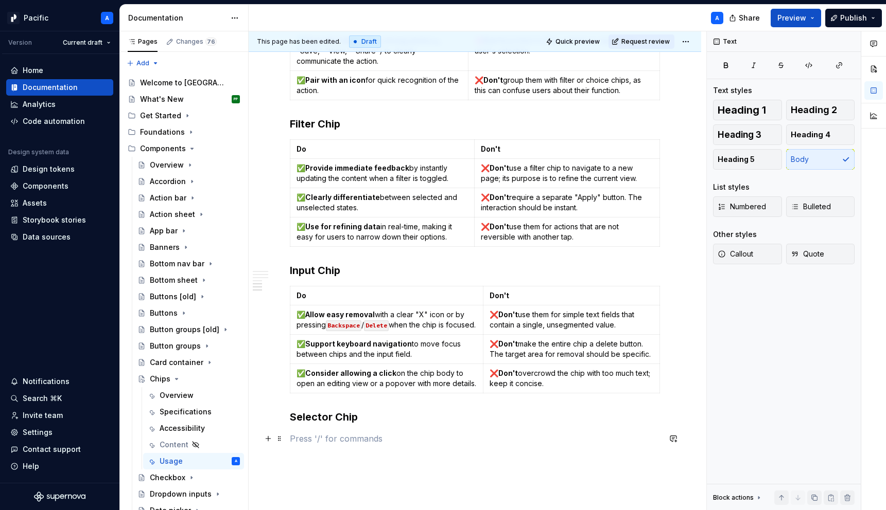
click at [343, 433] on p at bounding box center [475, 439] width 370 height 12
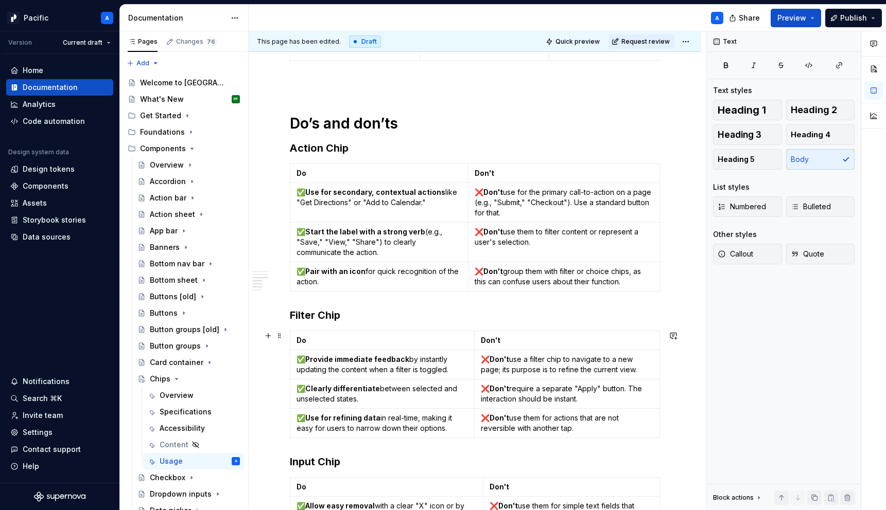
scroll to position [761, 0]
click at [193, 412] on div "Specifications" at bounding box center [184, 412] width 49 height 10
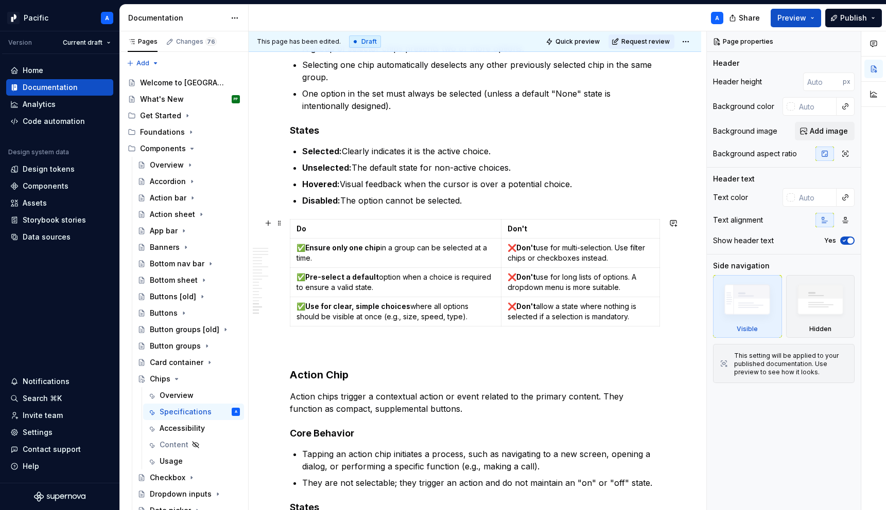
scroll to position [3422, 0]
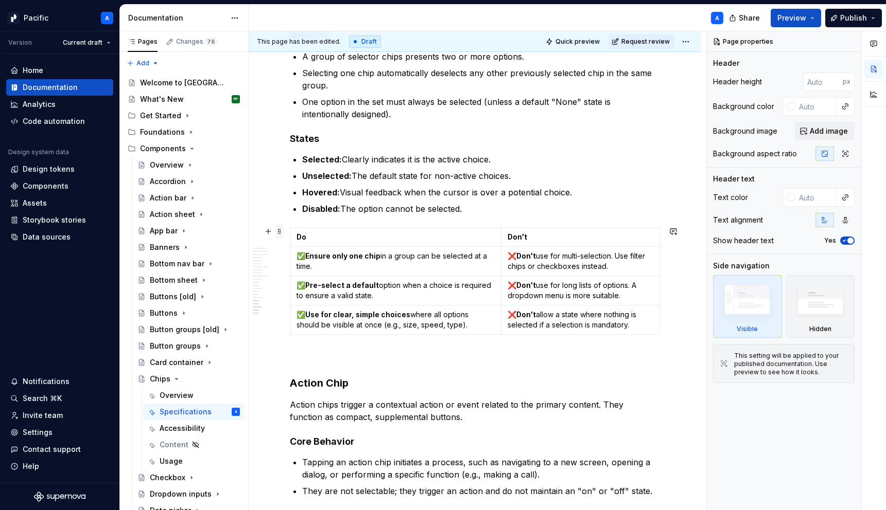
click at [281, 232] on span at bounding box center [279, 231] width 8 height 14
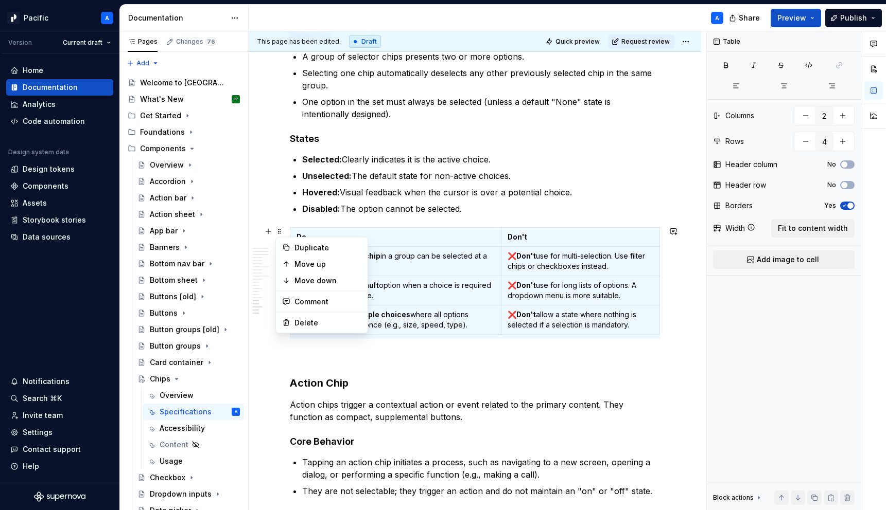
click at [401, 232] on p "Do" at bounding box center [395, 237] width 198 height 10
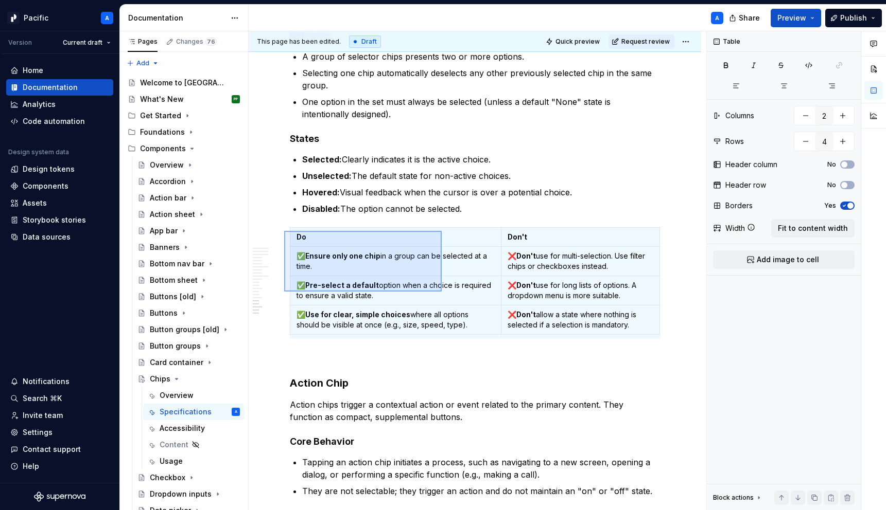
drag, startPoint x: 284, startPoint y: 231, endPoint x: 442, endPoint y: 292, distance: 169.0
click at [442, 292] on div "**********" at bounding box center [477, 271] width 457 height 480
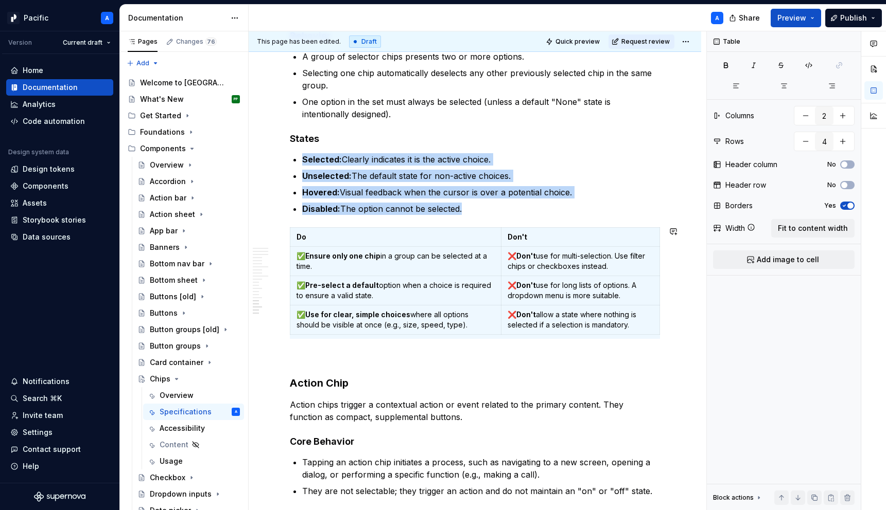
copy ul "Selected: Clearly indicates it is the active choice. Unselected: The default st…"
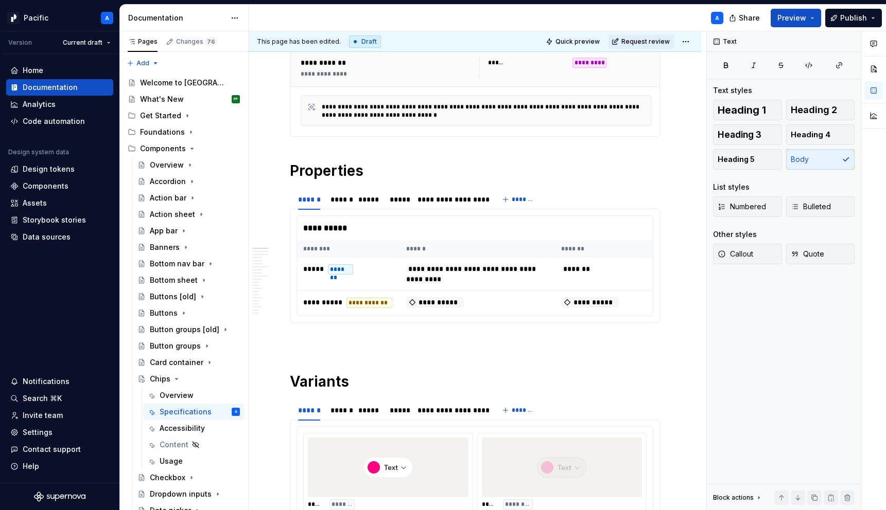
scroll to position [0, 0]
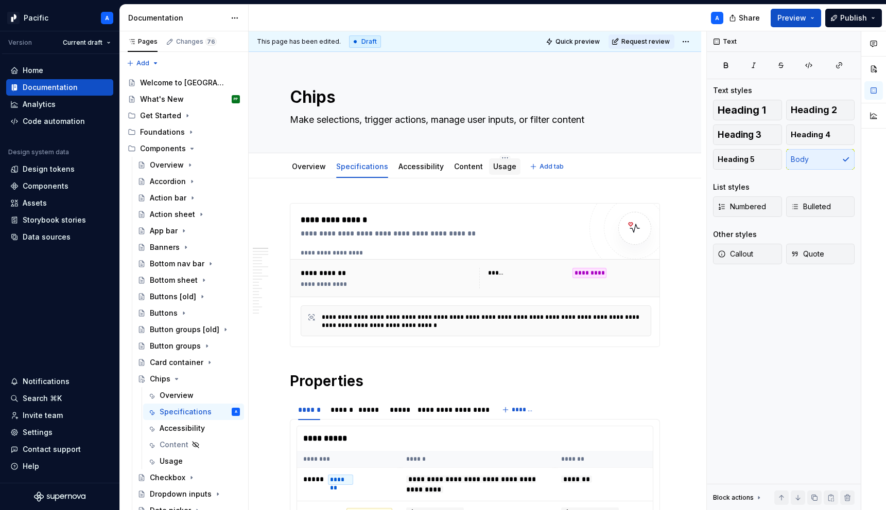
click at [498, 170] on link "Usage" at bounding box center [504, 166] width 23 height 9
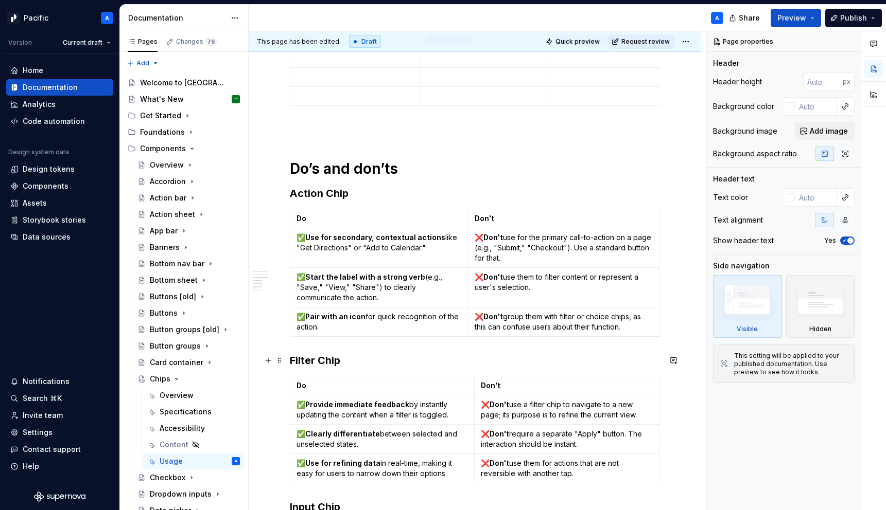
scroll to position [1051, 0]
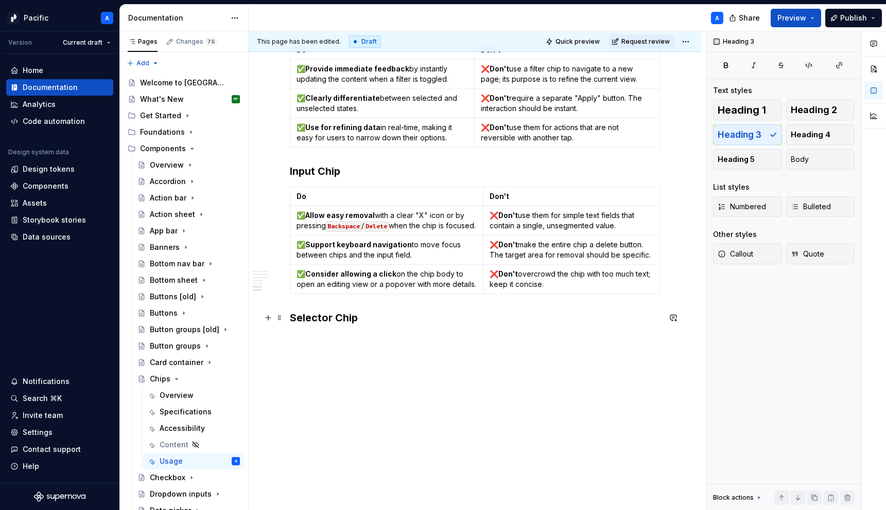
click at [473, 319] on h3 "Selector Chip" at bounding box center [475, 318] width 370 height 14
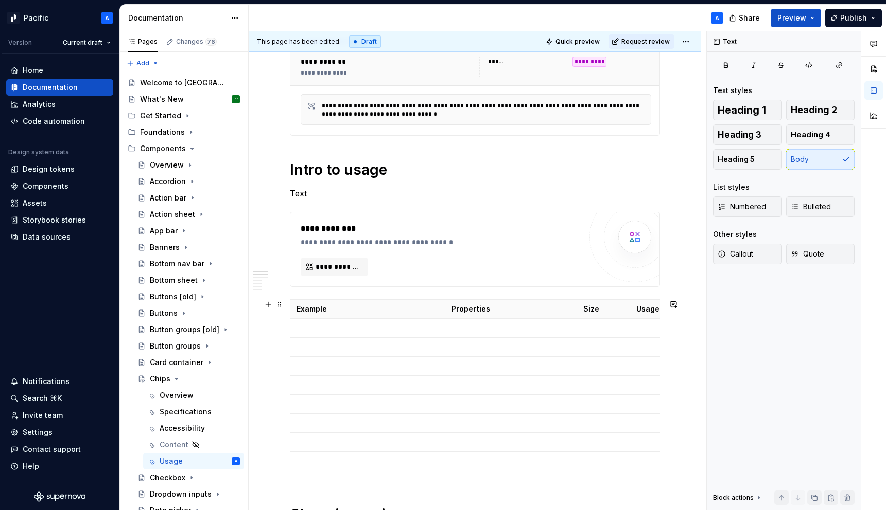
scroll to position [0, 0]
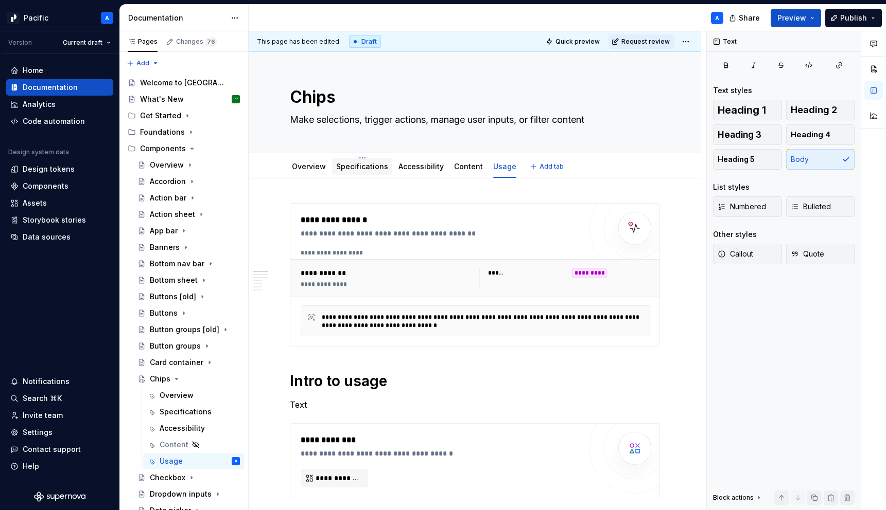
click at [361, 166] on link "Specifications" at bounding box center [362, 166] width 52 height 9
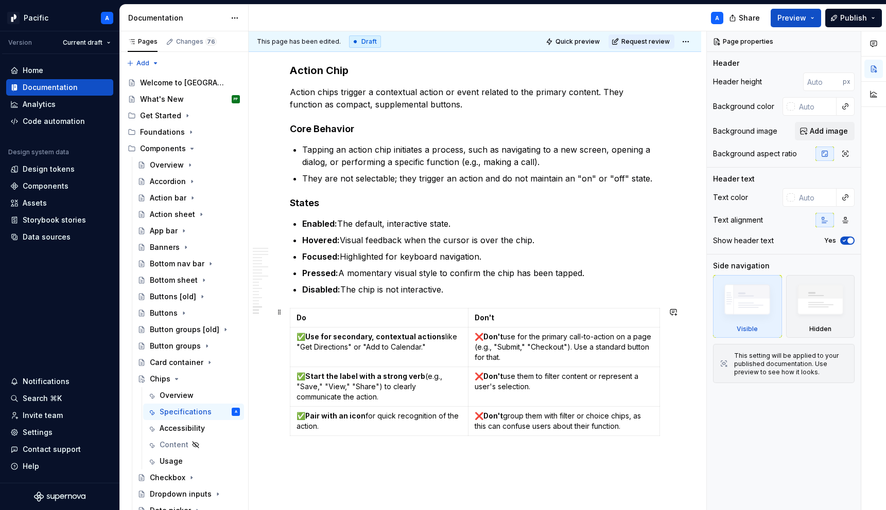
scroll to position [3613, 0]
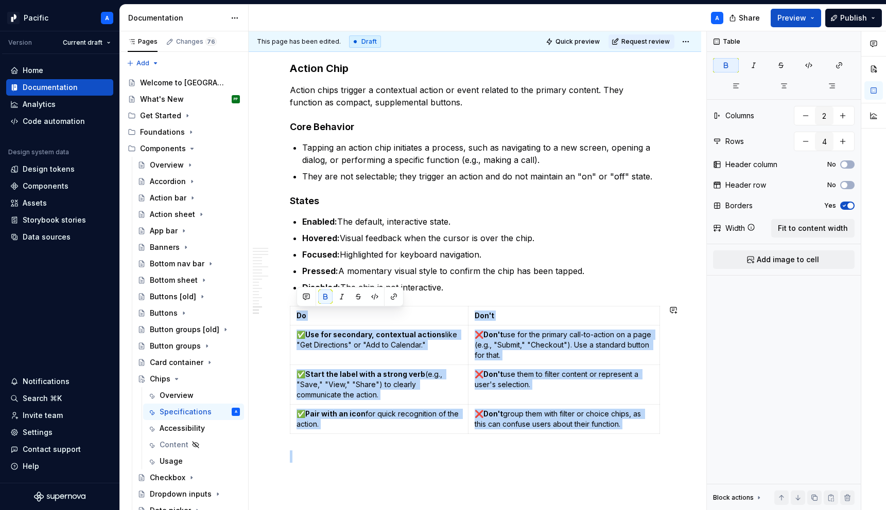
drag, startPoint x: 567, startPoint y: 442, endPoint x: 454, endPoint y: 296, distance: 184.9
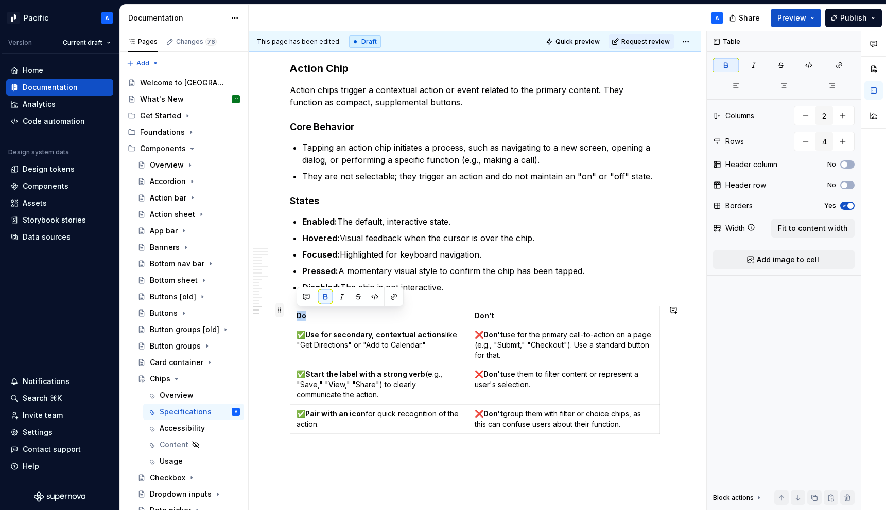
click at [278, 310] on span at bounding box center [279, 310] width 8 height 14
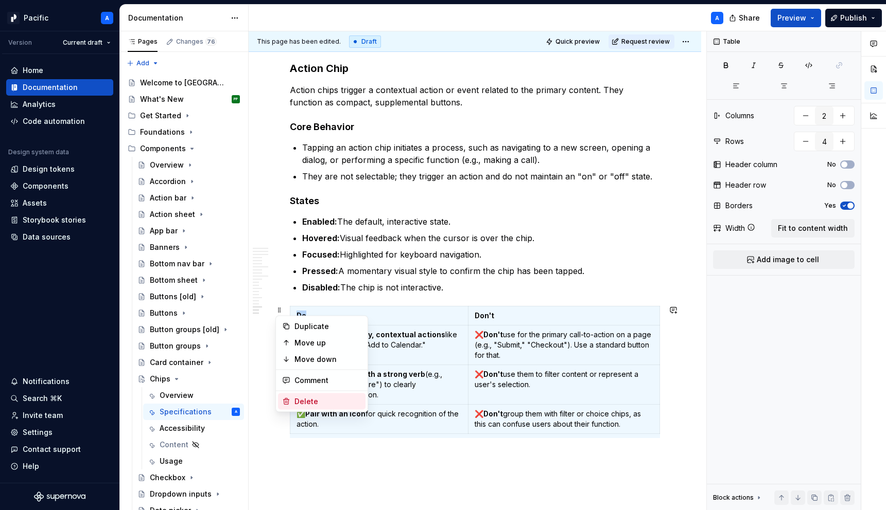
click at [314, 398] on div "Delete" at bounding box center [327, 402] width 67 height 10
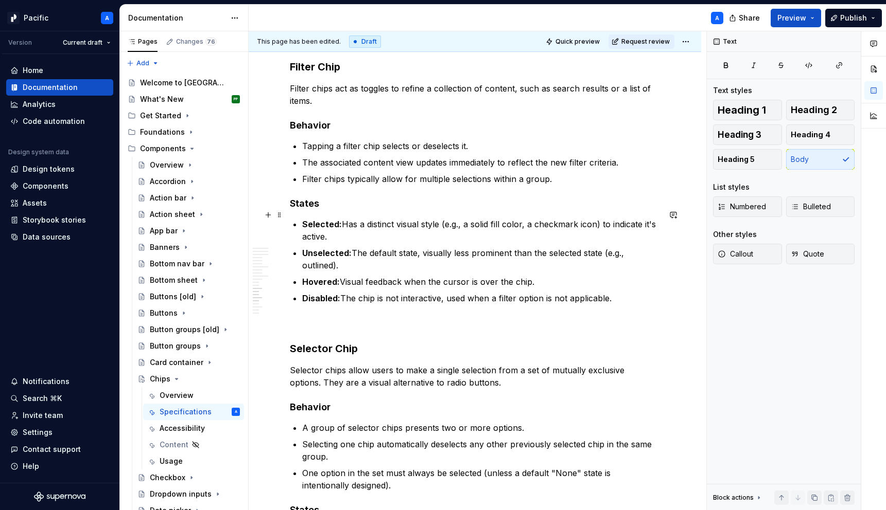
scroll to position [3035, 0]
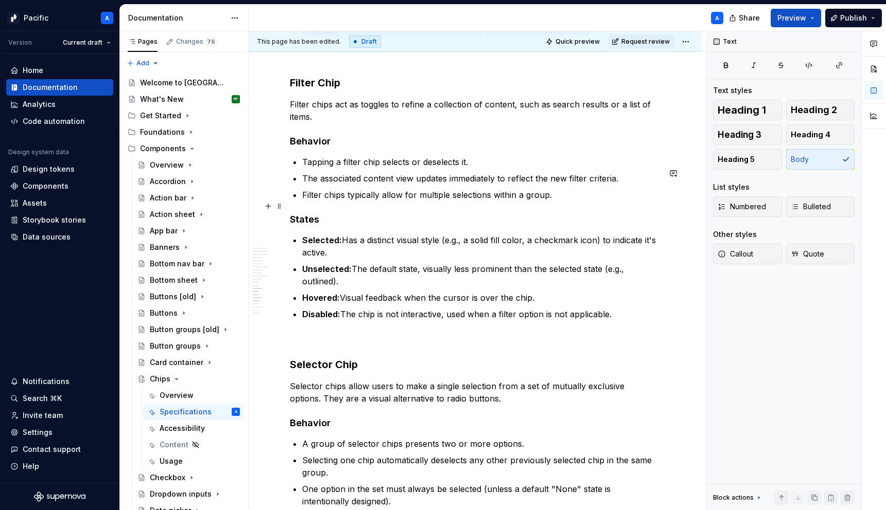
type textarea "*"
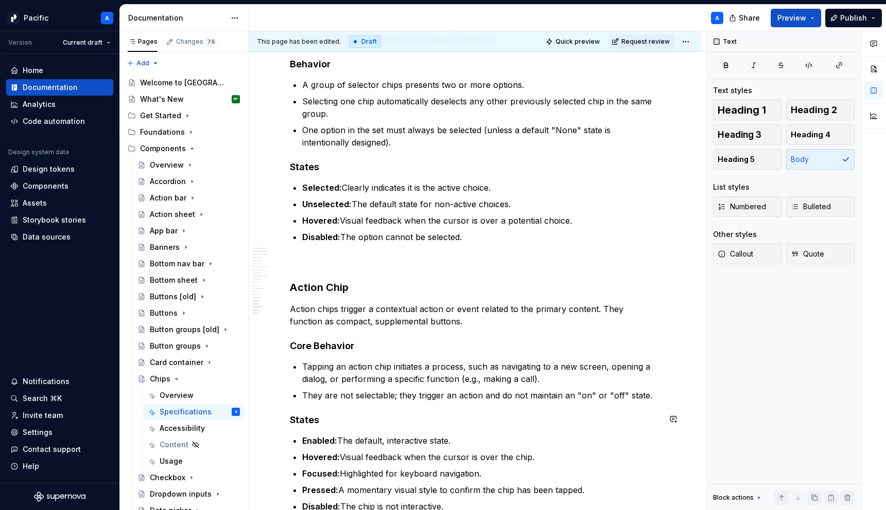
scroll to position [3410, 0]
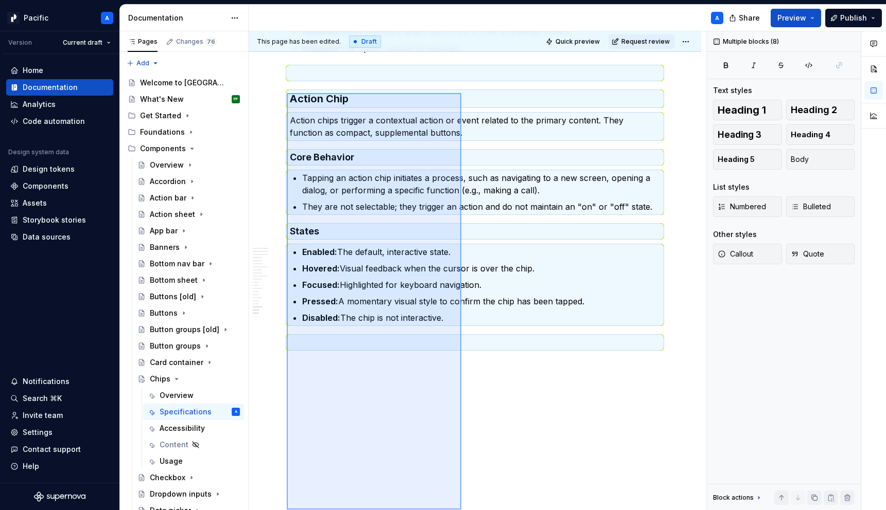
drag, startPoint x: 287, startPoint y: 245, endPoint x: 460, endPoint y: 505, distance: 312.4
click at [460, 505] on div "**********" at bounding box center [477, 271] width 457 height 480
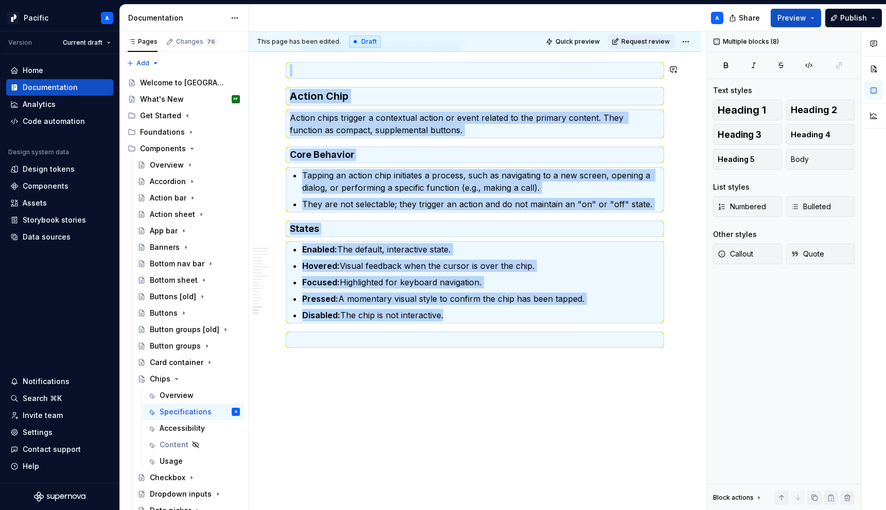
copy div "Selected: Clearly indicates it is the active choice. Unselected: The default st…"
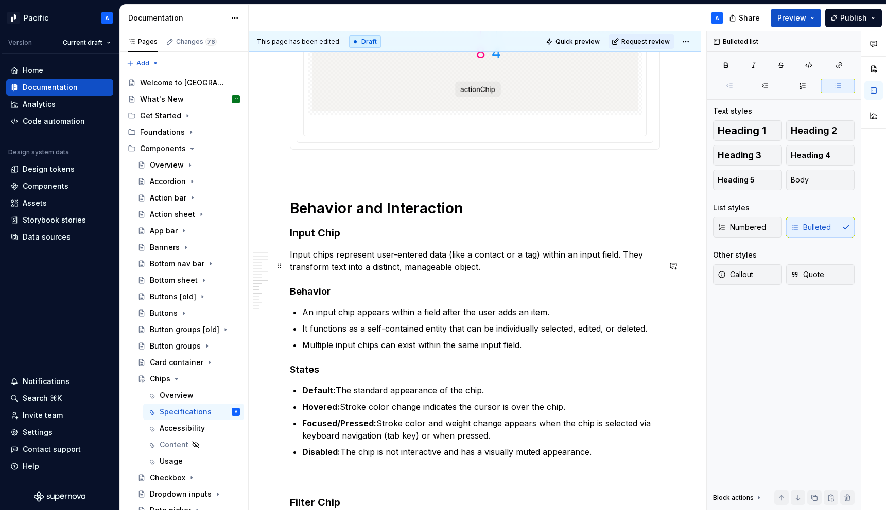
scroll to position [2618, 0]
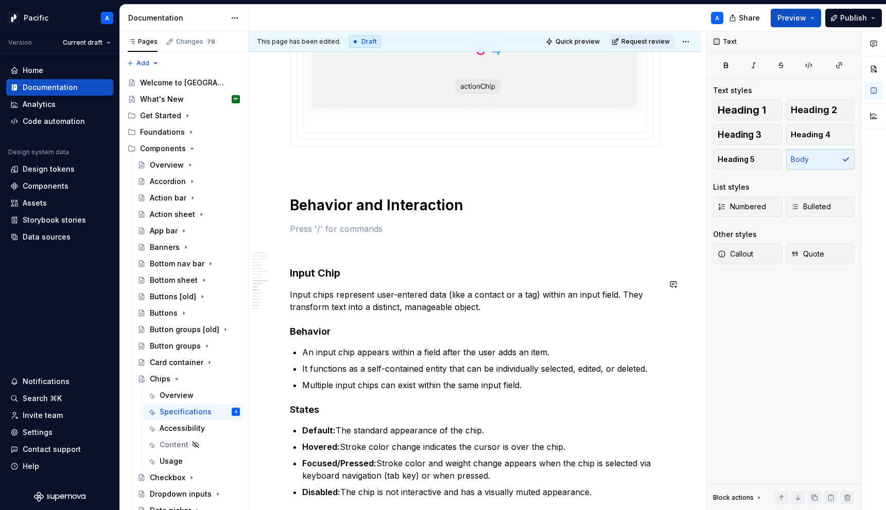
paste div
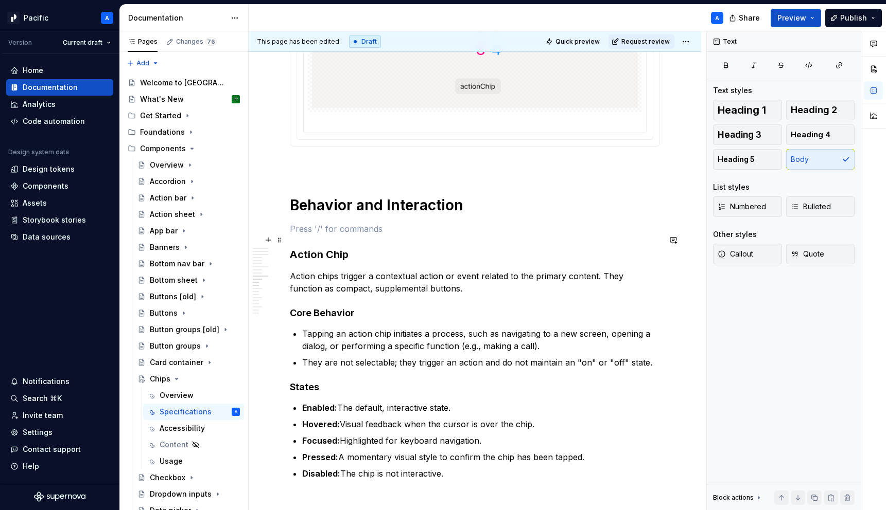
click at [298, 235] on p at bounding box center [475, 229] width 370 height 12
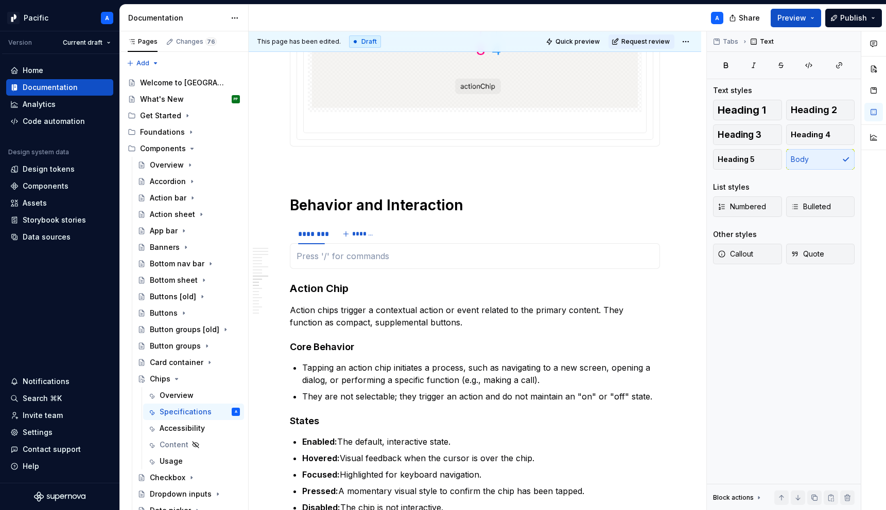
type textarea "*"
click at [314, 239] on div "********" at bounding box center [311, 234] width 27 height 10
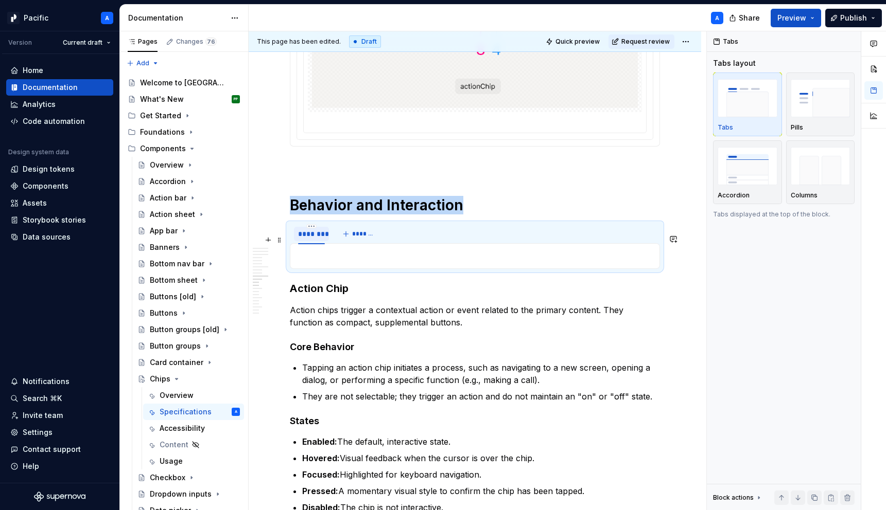
click at [314, 239] on div "********" at bounding box center [311, 234] width 27 height 10
type input "******"
click at [359, 241] on button "*******" at bounding box center [354, 234] width 41 height 14
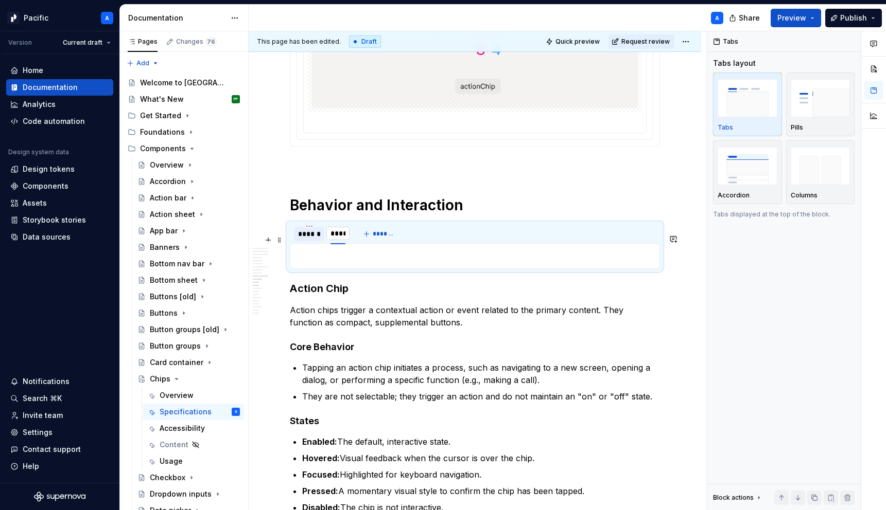
type input "******"
click at [391, 238] on span "*******" at bounding box center [386, 234] width 23 height 8
type input "*****"
click at [409, 238] on span "*******" at bounding box center [414, 234] width 23 height 8
type input "*"
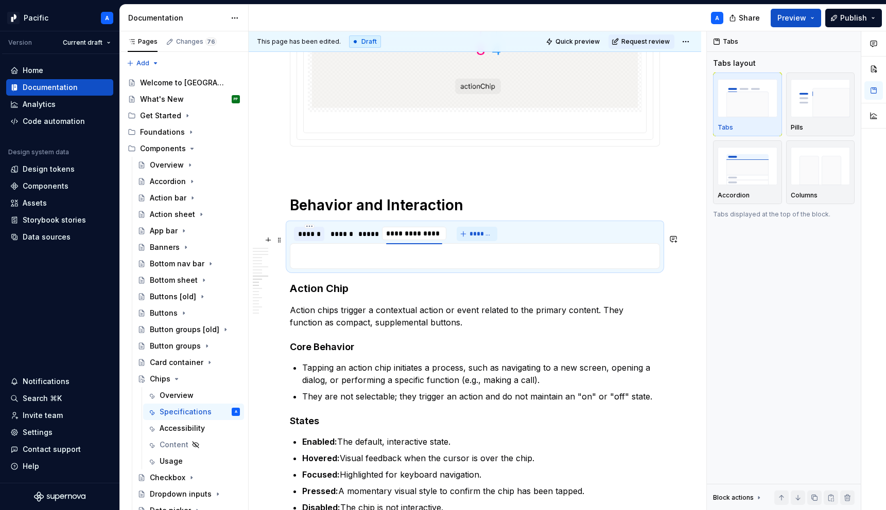
type input "**********"
click at [310, 238] on html "Pacific A Version Current draft Home Documentation Analytics Code automation De…" at bounding box center [443, 255] width 886 height 510
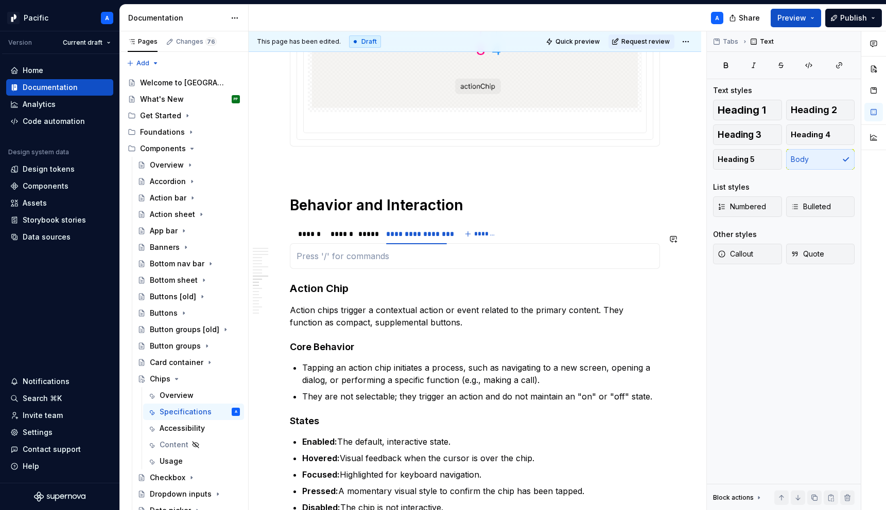
click at [293, 265] on html "Pacific A Version Current draft Home Documentation Analytics Code automation De…" at bounding box center [443, 255] width 886 height 510
click at [307, 262] on p at bounding box center [474, 256] width 357 height 12
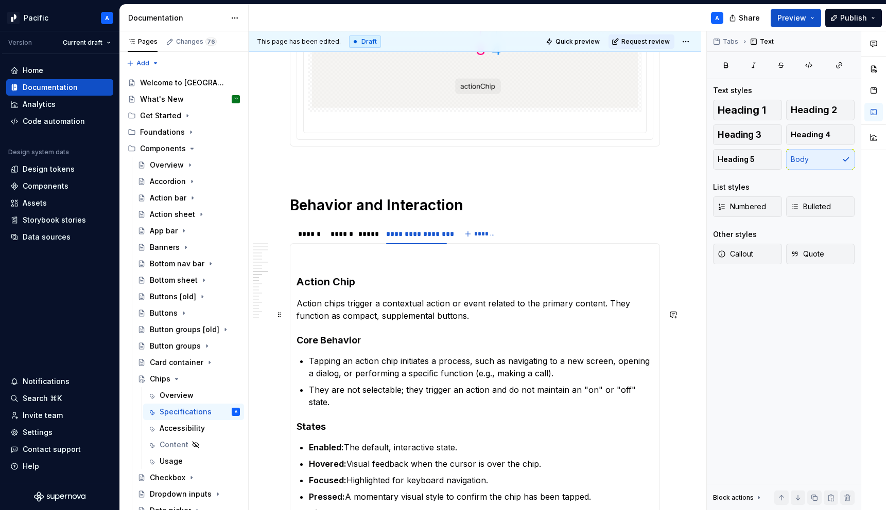
scroll to position [2627, 0]
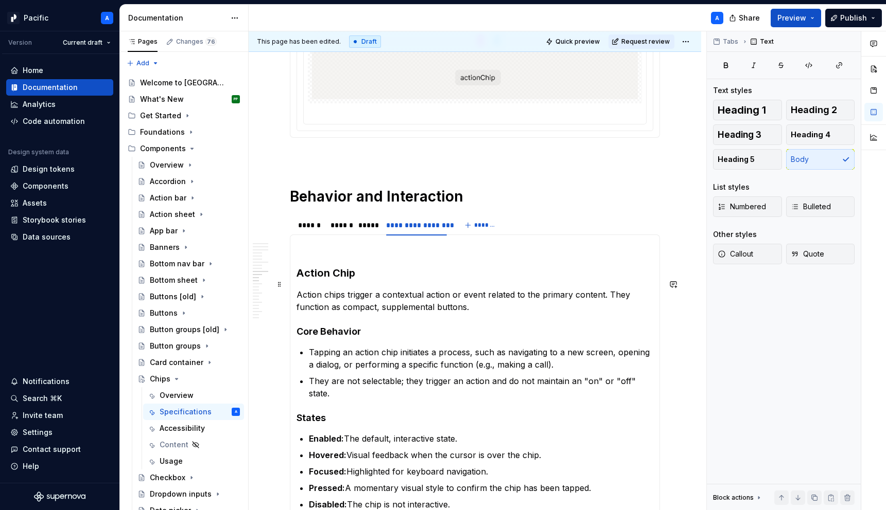
click at [298, 280] on h3 "Action Chip" at bounding box center [474, 273] width 357 height 14
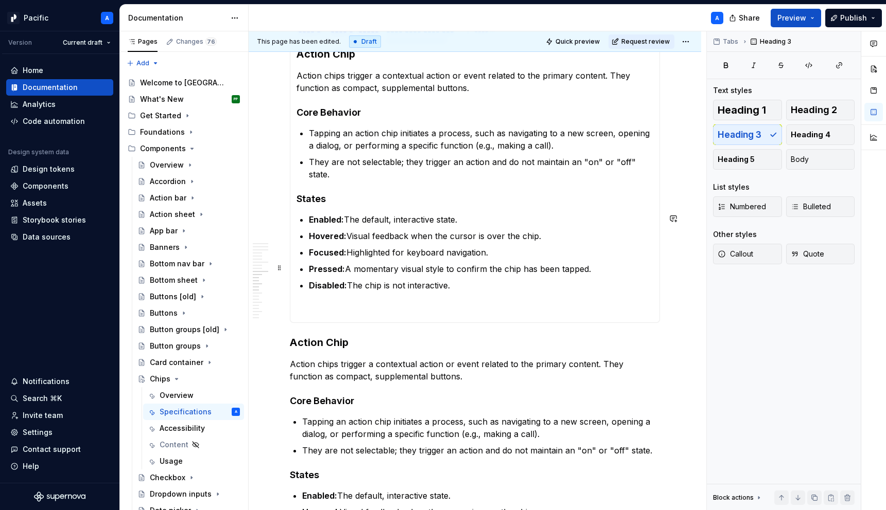
scroll to position [2839, 0]
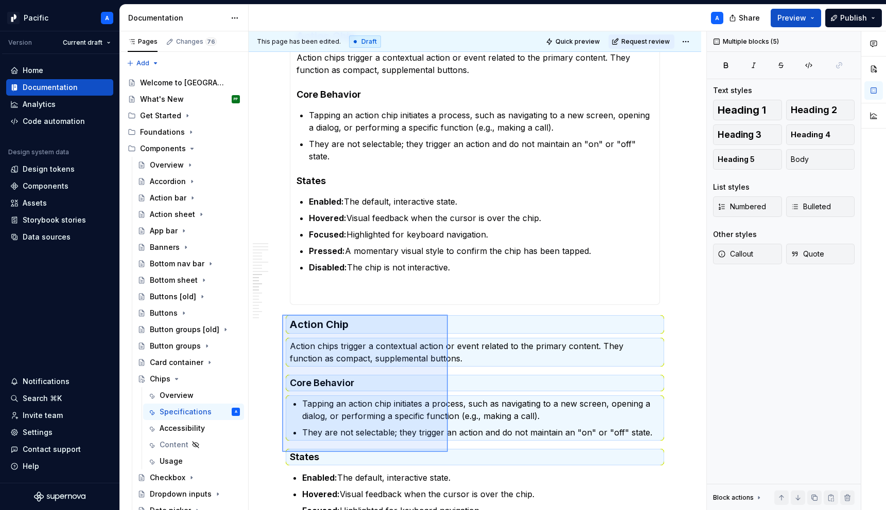
drag, startPoint x: 282, startPoint y: 315, endPoint x: 448, endPoint y: 452, distance: 215.3
click at [448, 452] on div "**********" at bounding box center [477, 271] width 457 height 480
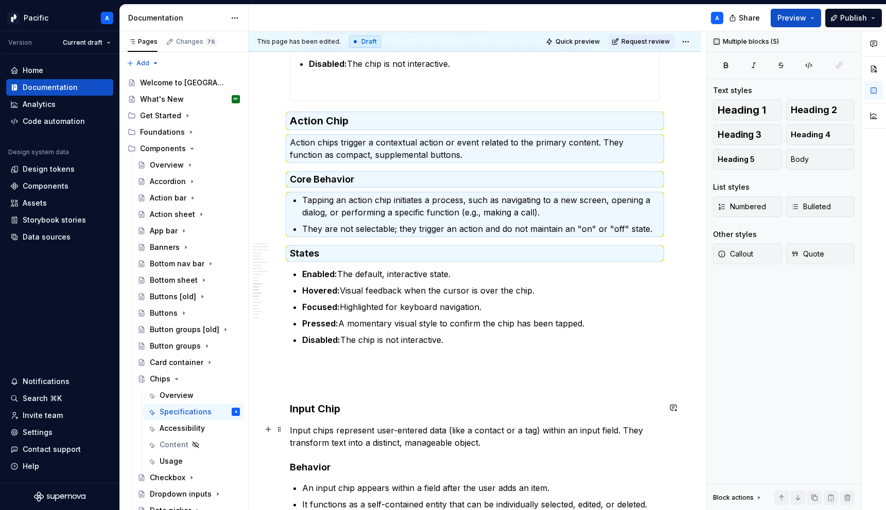
scroll to position [3044, 0]
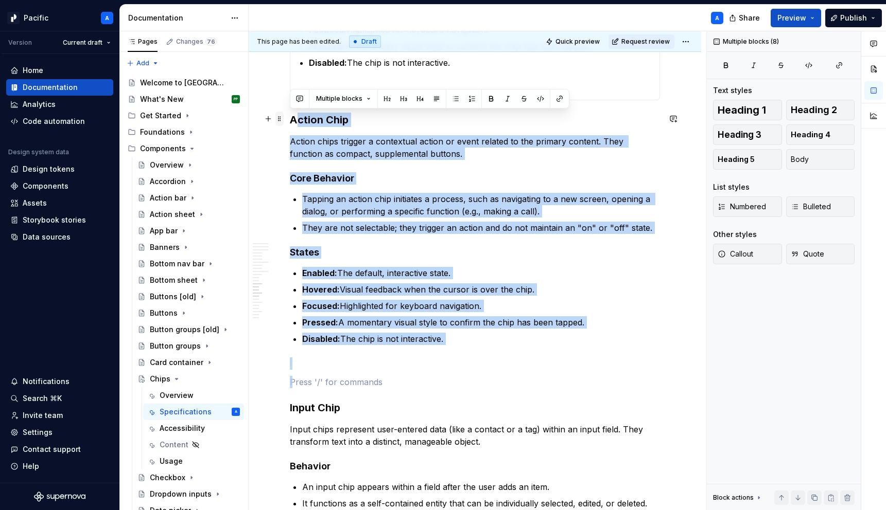
drag, startPoint x: 489, startPoint y: 376, endPoint x: 276, endPoint y: 121, distance: 332.1
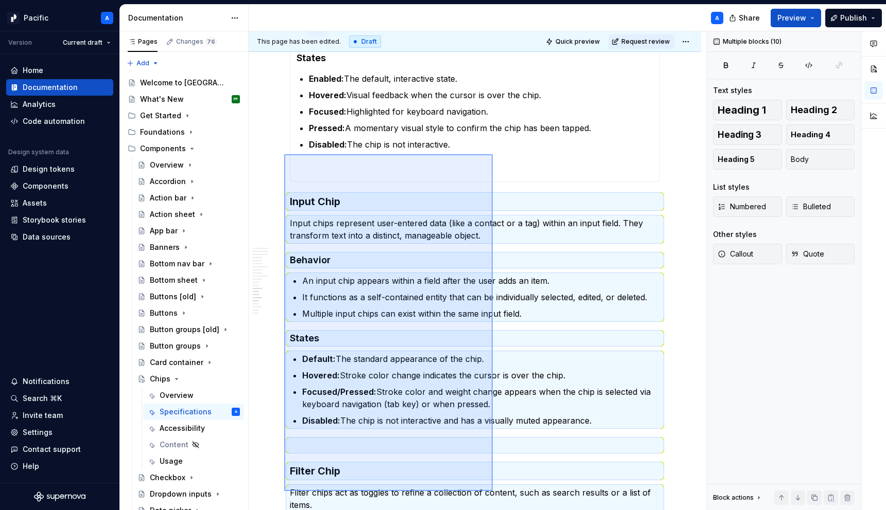
scroll to position [3009, 0]
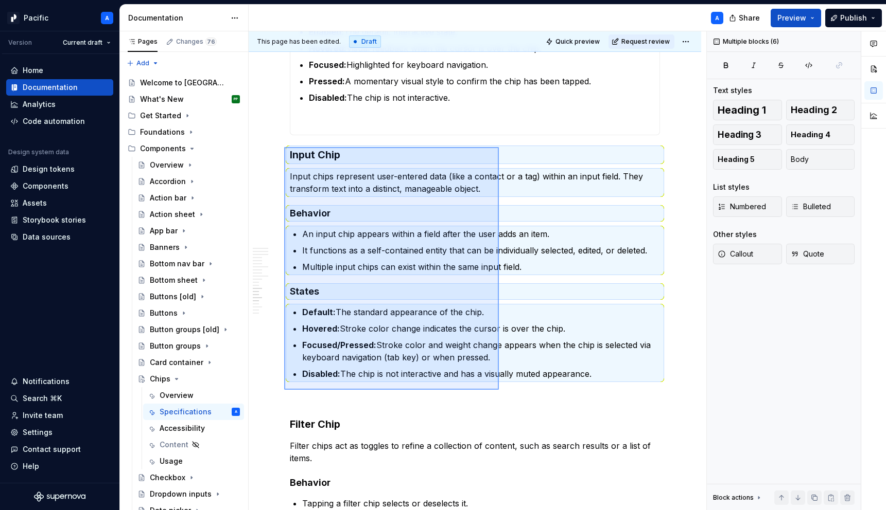
drag, startPoint x: 358, startPoint y: 374, endPoint x: 499, endPoint y: 390, distance: 141.4
click at [499, 390] on div "**********" at bounding box center [477, 271] width 457 height 480
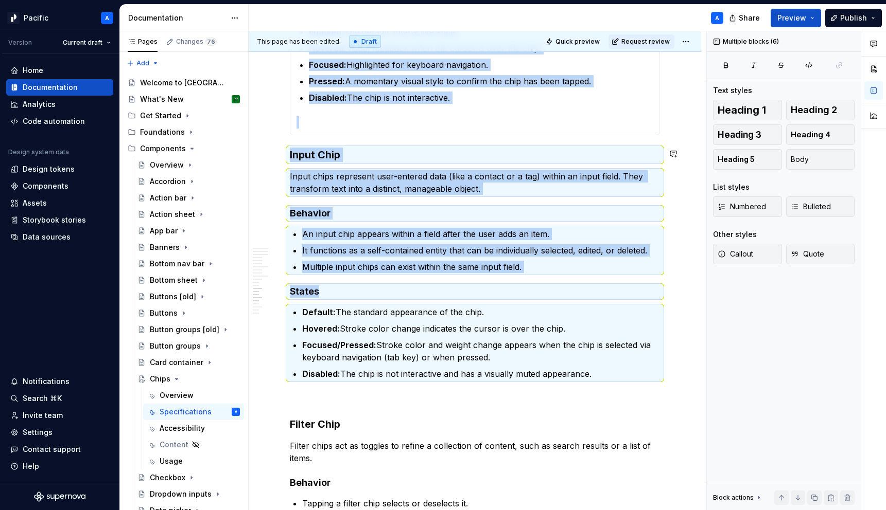
copy div "**********"
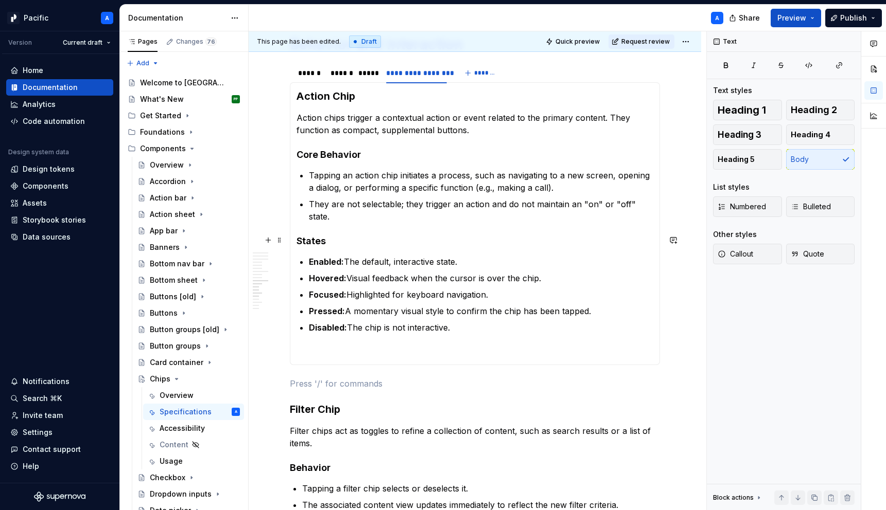
scroll to position [2755, 0]
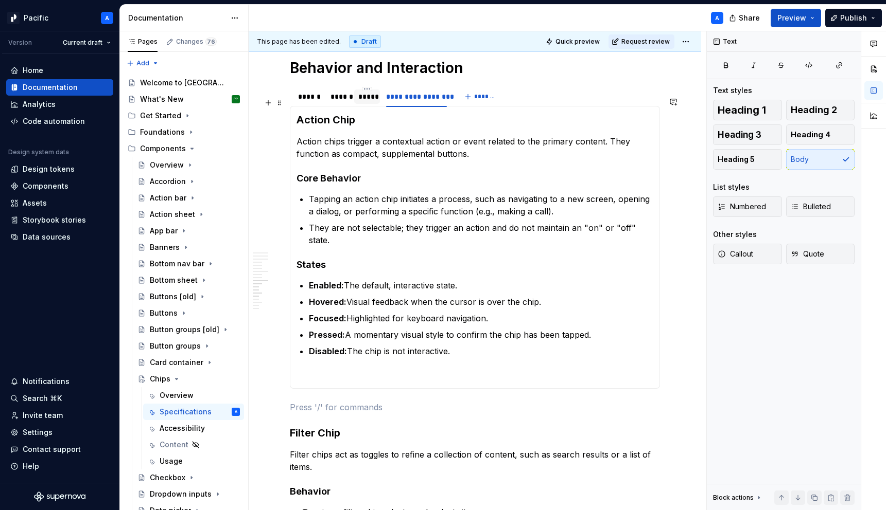
click at [364, 102] on div "*****" at bounding box center [366, 97] width 17 height 10
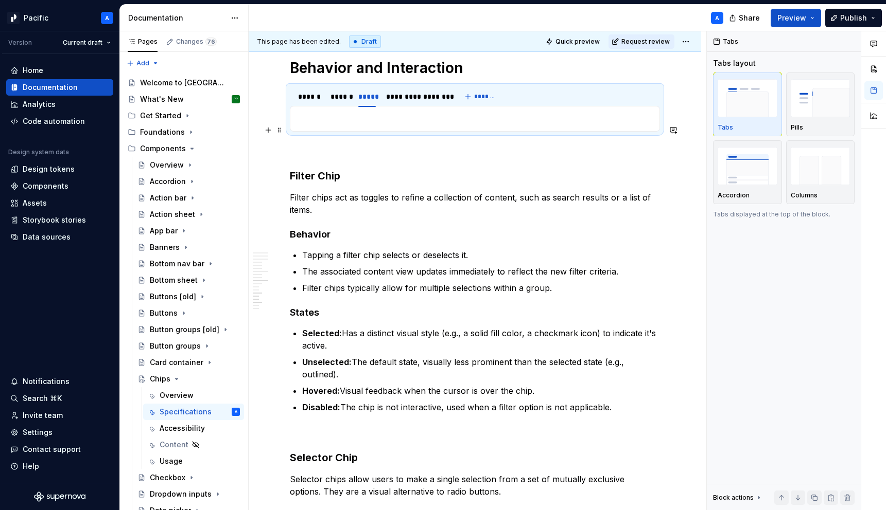
click at [372, 125] on p at bounding box center [474, 119] width 357 height 12
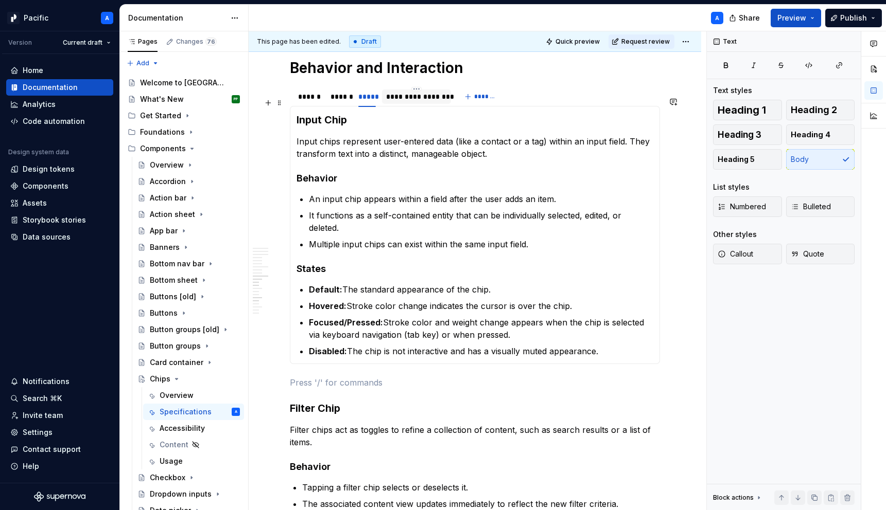
click at [432, 102] on div "**********" at bounding box center [416, 97] width 61 height 10
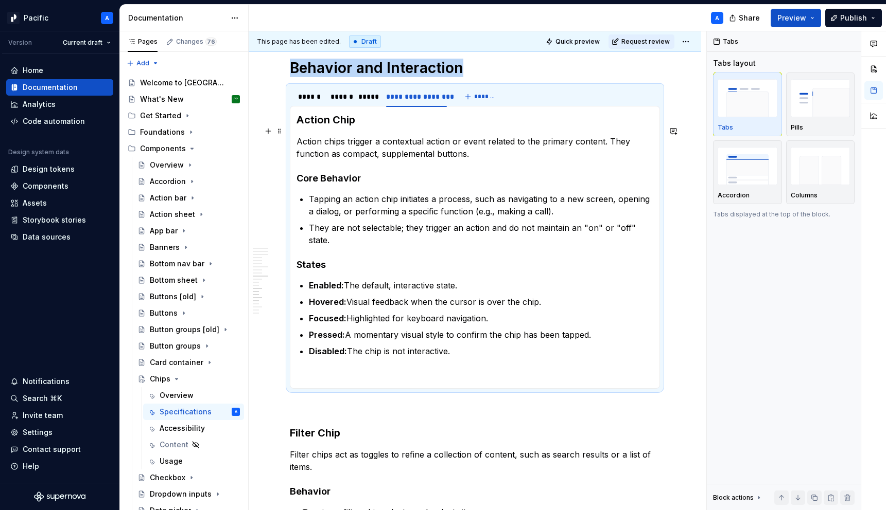
click at [396, 151] on p "Action chips trigger a contextual action or event related to the primary conten…" at bounding box center [474, 147] width 357 height 25
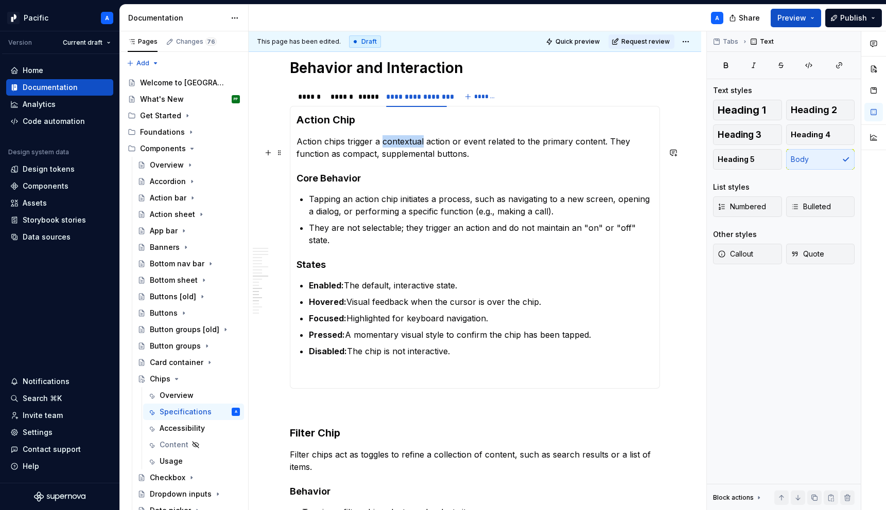
click at [396, 151] on p "Action chips trigger a contextual action or event related to the primary conten…" at bounding box center [474, 147] width 357 height 25
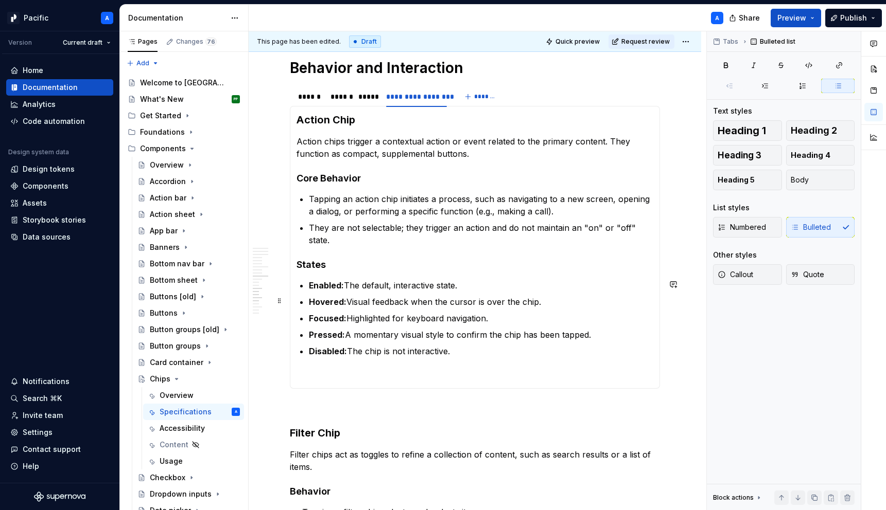
click at [454, 300] on p "Hovered: Visual feedback when the cursor is over the chip." at bounding box center [481, 302] width 344 height 12
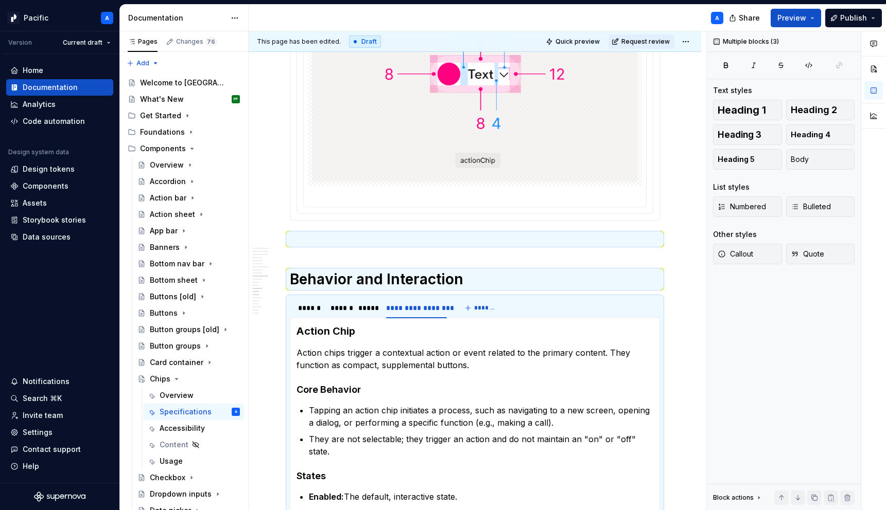
scroll to position [2462, 0]
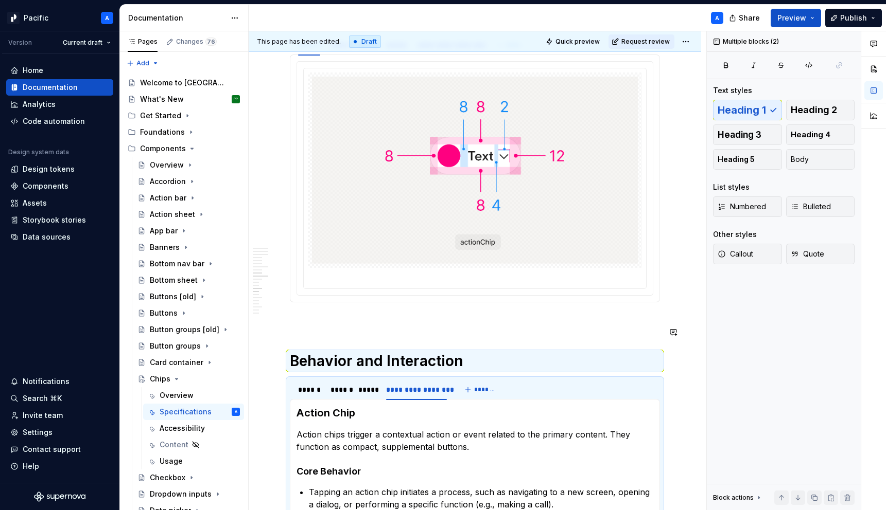
drag, startPoint x: 504, startPoint y: 349, endPoint x: 362, endPoint y: 356, distance: 141.7
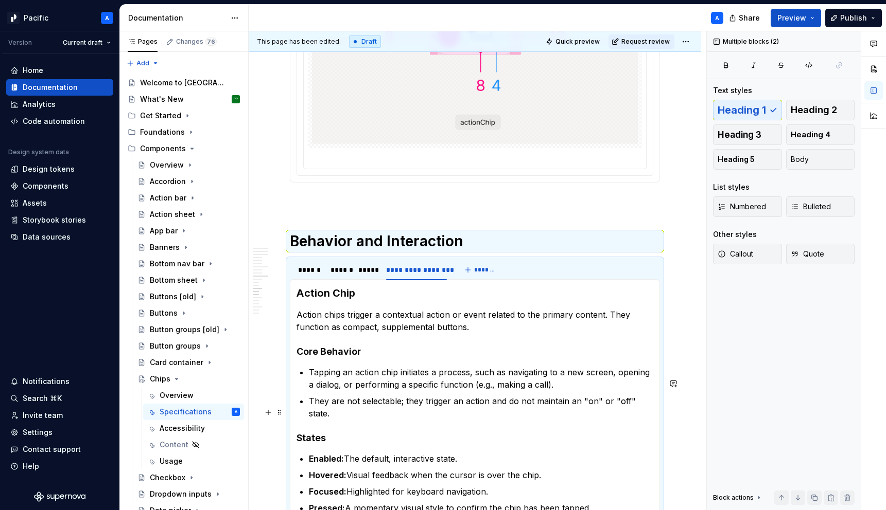
scroll to position [2583, 0]
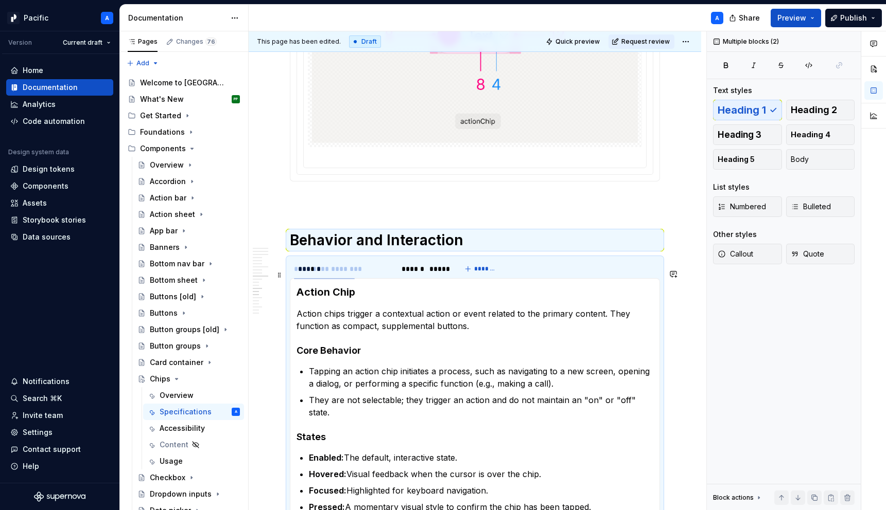
drag, startPoint x: 411, startPoint y: 282, endPoint x: 310, endPoint y: 284, distance: 101.4
click at [310, 274] on div "**********" at bounding box center [324, 269] width 61 height 10
click at [349, 274] on div "**********" at bounding box center [360, 269] width 61 height 10
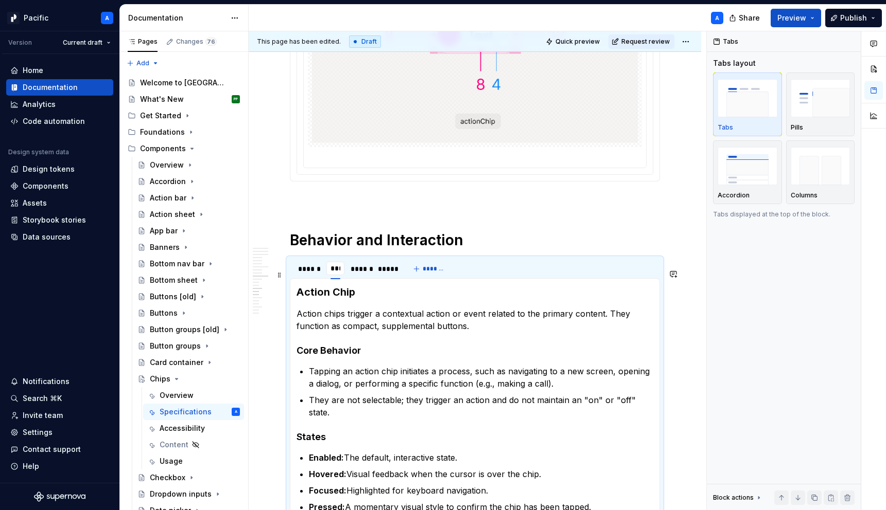
type input "******"
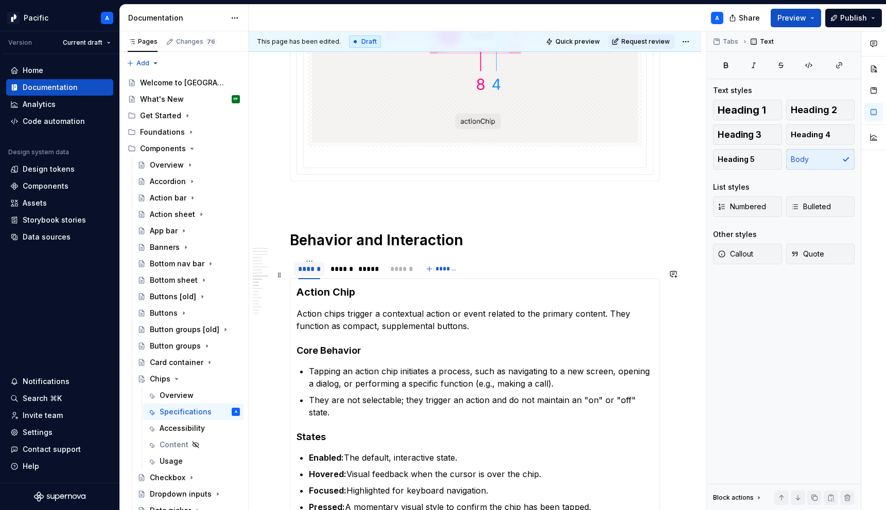
drag, startPoint x: 306, startPoint y: 278, endPoint x: 419, endPoint y: 280, distance: 112.7
click at [395, 274] on div "******" at bounding box center [397, 269] width 22 height 10
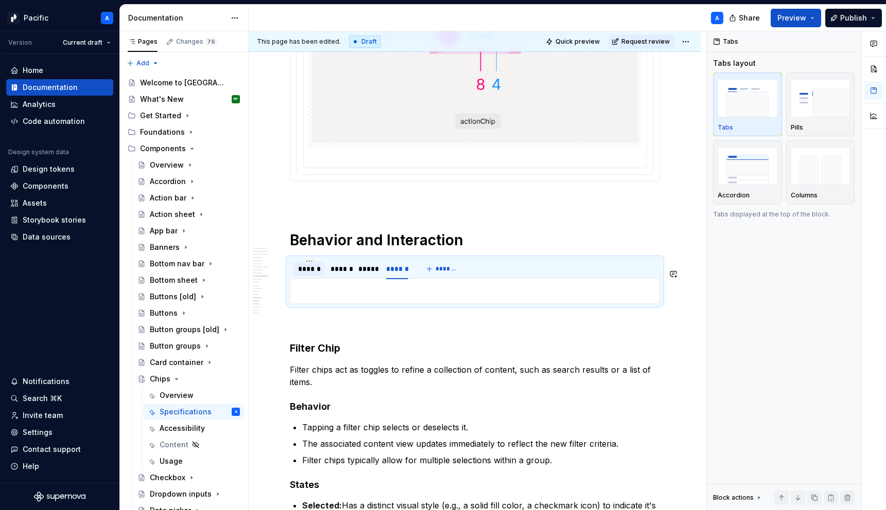
click at [396, 295] on div "Action Chip Action chips trigger a contextual action or event related to the pr…" at bounding box center [475, 291] width 370 height 26
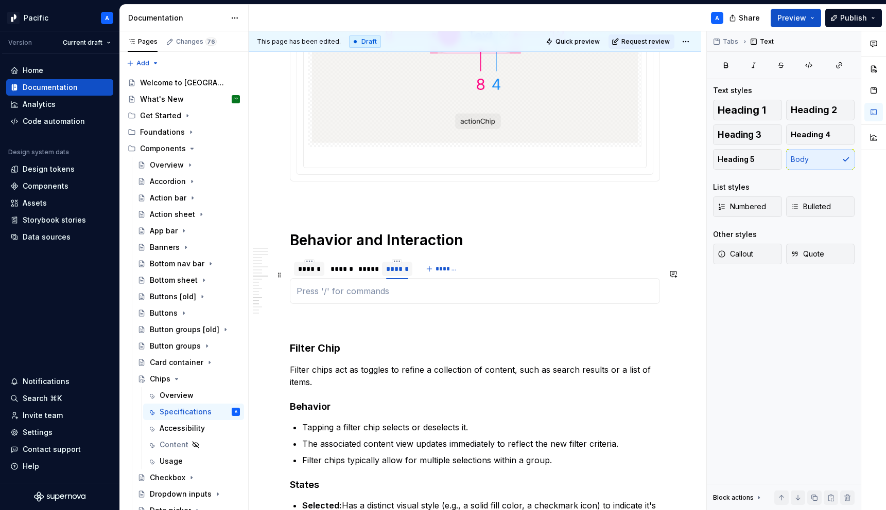
click at [395, 274] on div "******" at bounding box center [397, 269] width 22 height 10
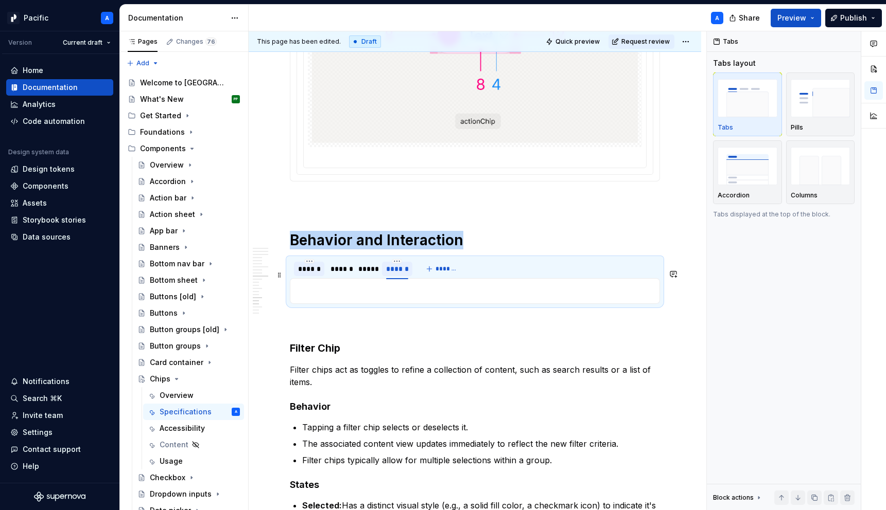
click at [395, 274] on div "******" at bounding box center [397, 269] width 22 height 10
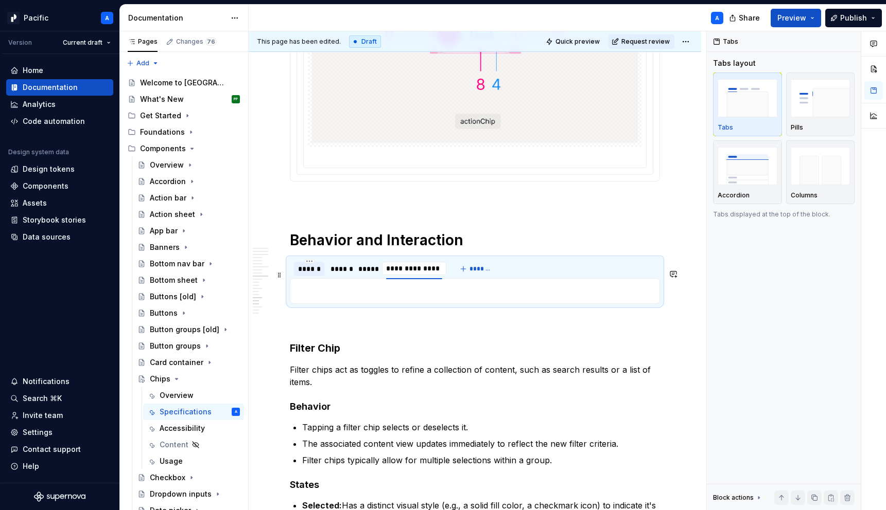
type input "**********"
click at [310, 274] on div "******" at bounding box center [309, 269] width 22 height 10
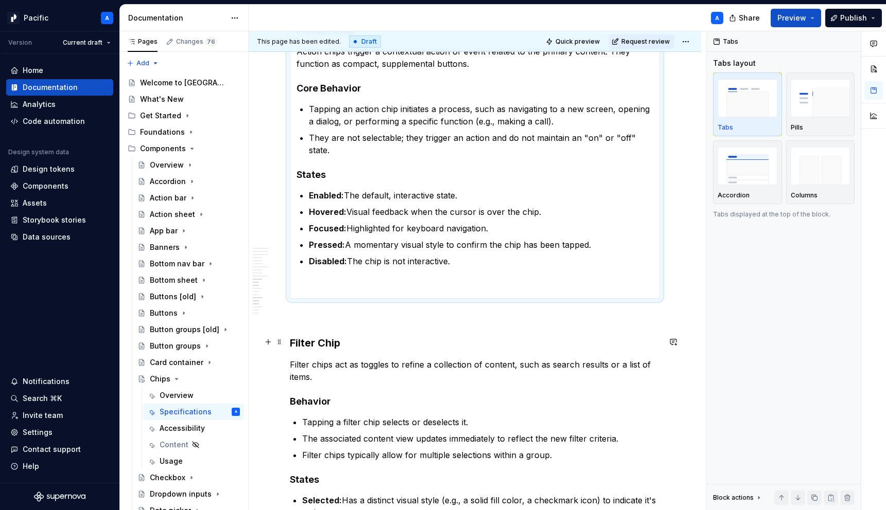
scroll to position [2858, 0]
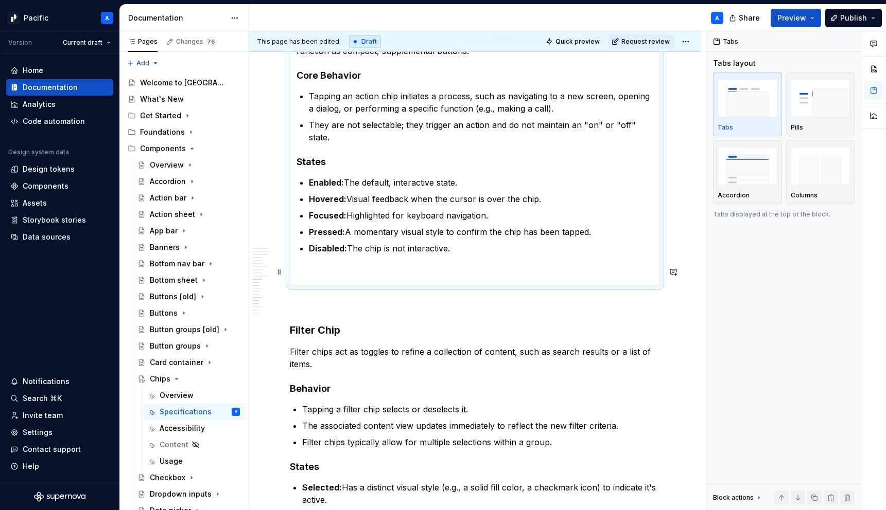
click at [330, 267] on p at bounding box center [474, 273] width 357 height 12
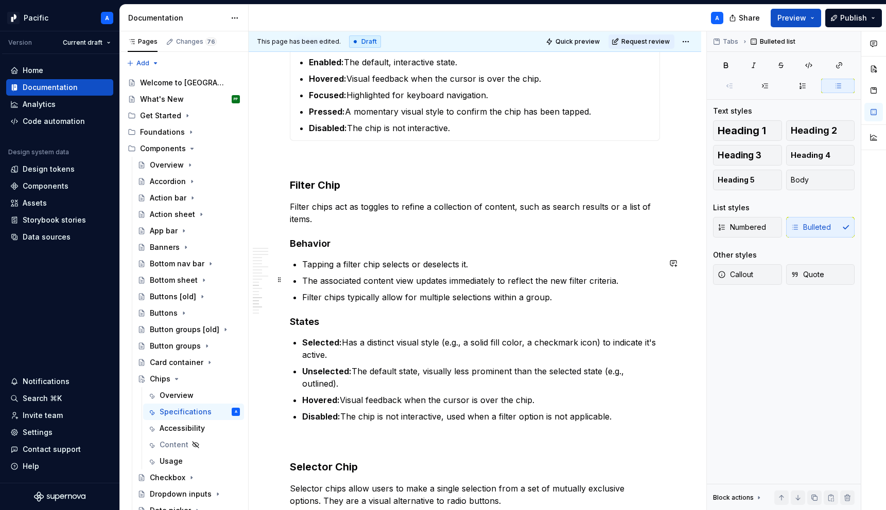
scroll to position [2982, 0]
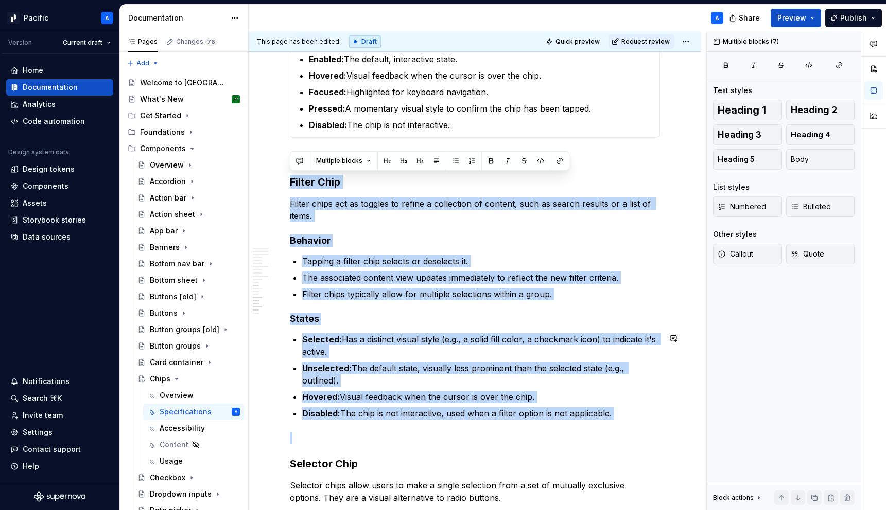
drag, startPoint x: 290, startPoint y: 166, endPoint x: 620, endPoint y: 407, distance: 408.0
copy div "Filter Chip Filter chips act as toggles to refine a collection of content, such…"
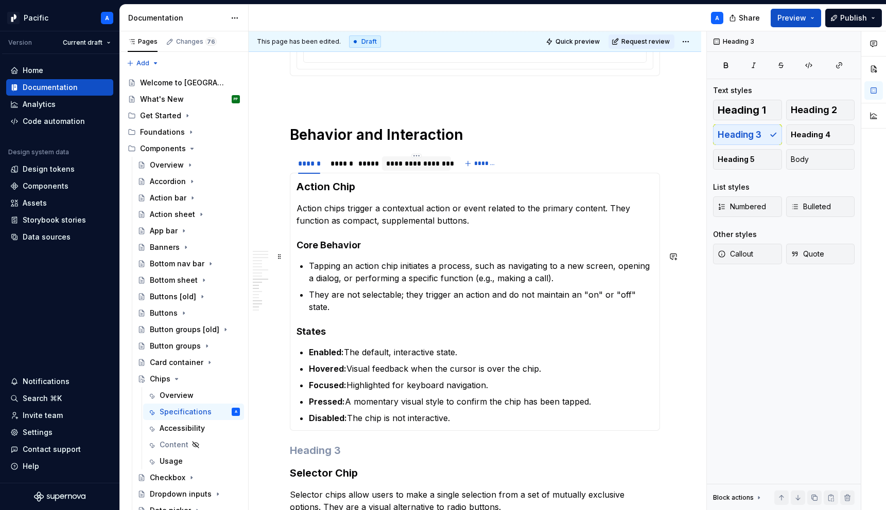
scroll to position [2618, 0]
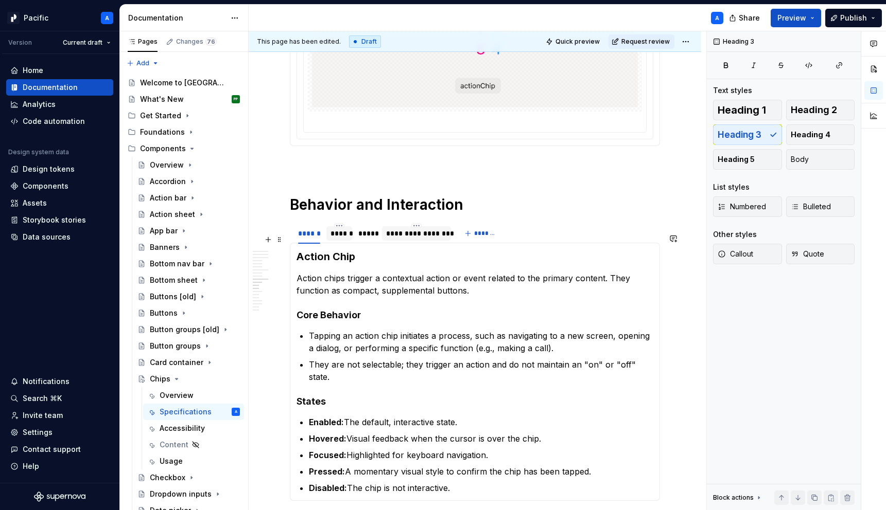
click at [342, 239] on div "******" at bounding box center [338, 233] width 17 height 10
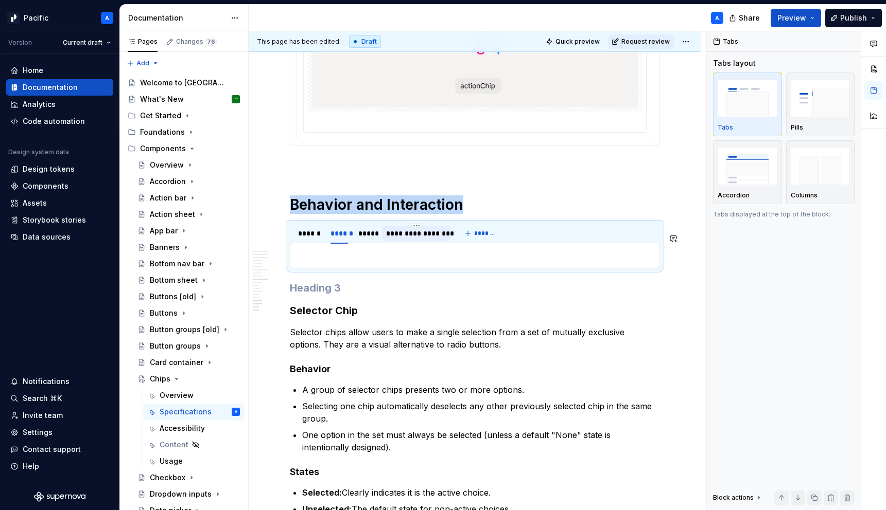
click at [361, 269] on div "Action Chip Action chips trigger a contextual action or event related to the pr…" at bounding box center [475, 256] width 370 height 26
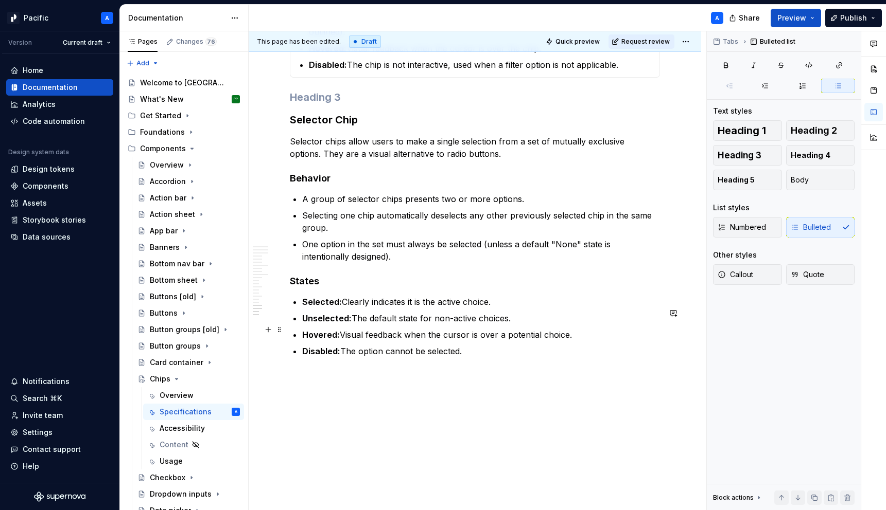
scroll to position [3039, 0]
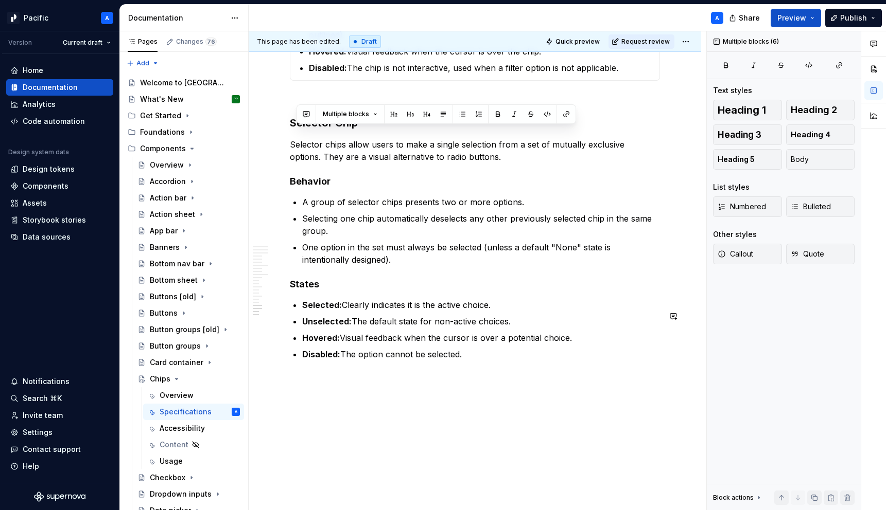
drag, startPoint x: 296, startPoint y: 133, endPoint x: 506, endPoint y: 378, distance: 322.6
drag, startPoint x: 495, startPoint y: 372, endPoint x: 295, endPoint y: 161, distance: 290.1
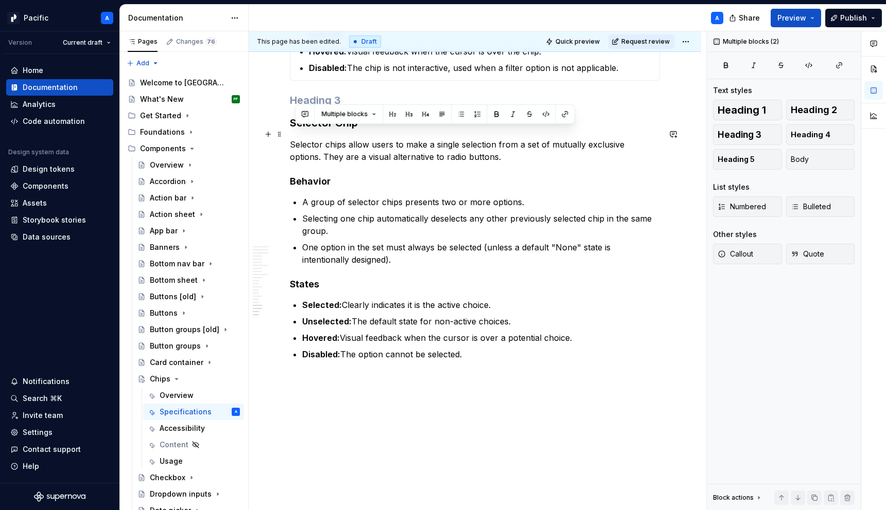
click at [292, 130] on h3 "Selector Chip" at bounding box center [475, 123] width 370 height 14
drag, startPoint x: 292, startPoint y: 137, endPoint x: 501, endPoint y: 383, distance: 322.3
copy div "Selector Chip Selector chips allow users to make a single selection from a set …"
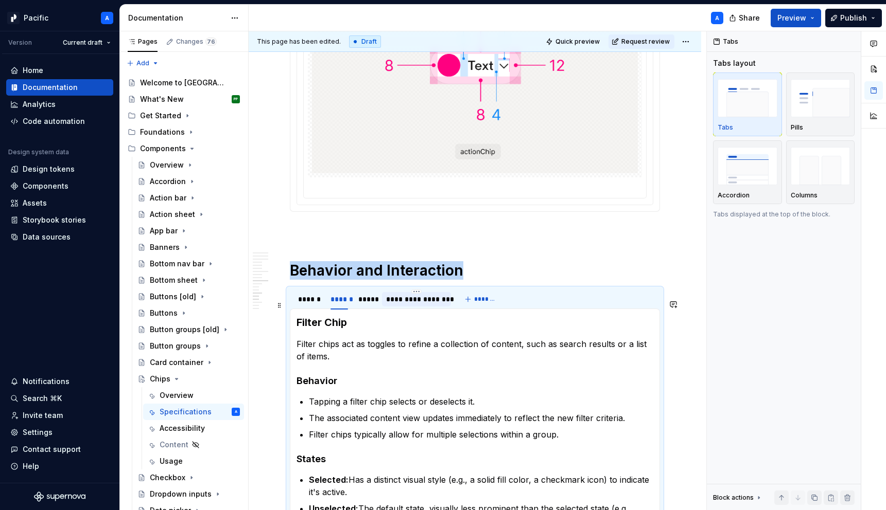
scroll to position [2552, 0]
click at [396, 303] on div "**********" at bounding box center [416, 300] width 69 height 20
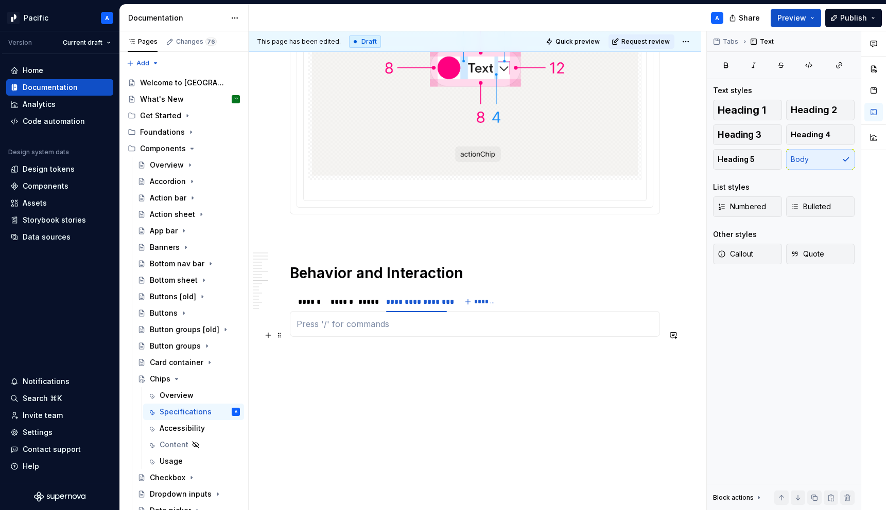
click at [388, 330] on p at bounding box center [474, 324] width 357 height 12
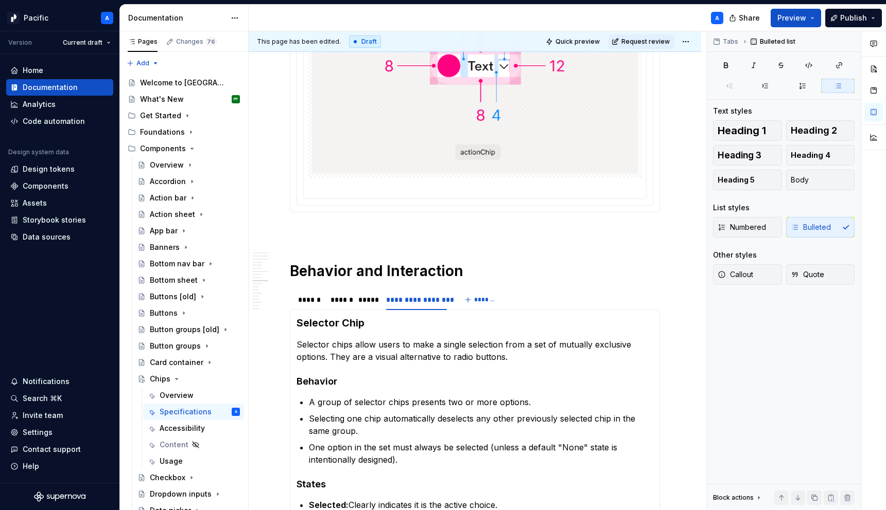
scroll to position [2794, 0]
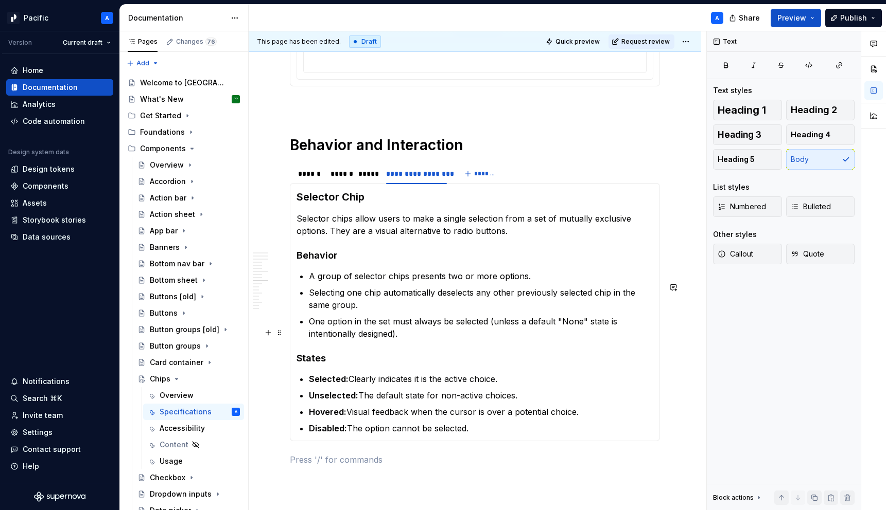
scroll to position [2676, 0]
click at [307, 181] on div "******" at bounding box center [309, 175] width 22 height 10
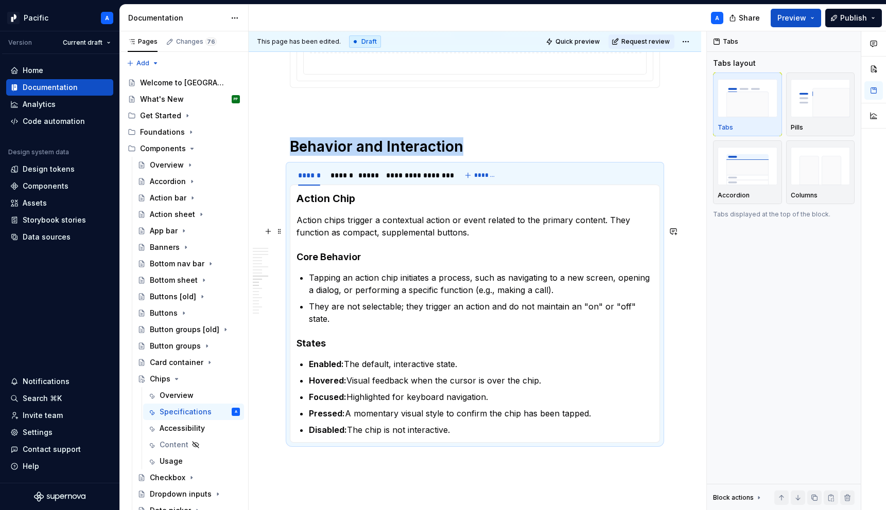
scroll to position [2798, 0]
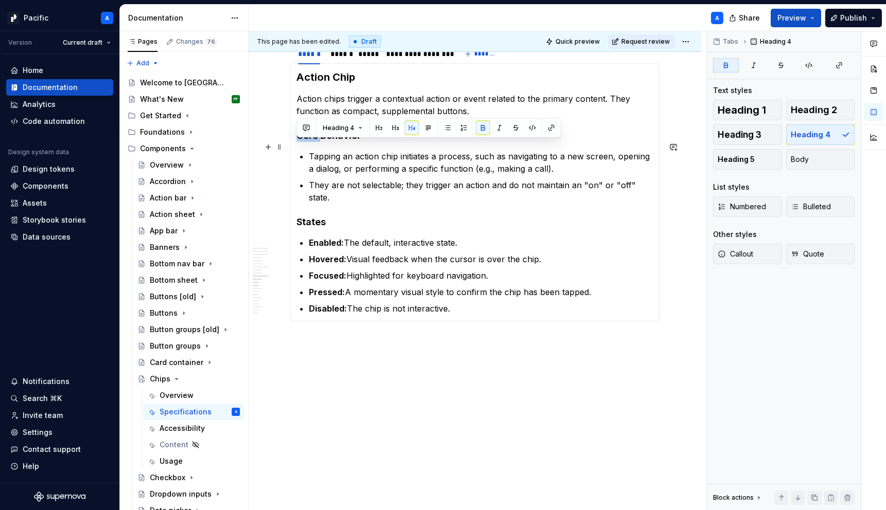
drag, startPoint x: 320, startPoint y: 148, endPoint x: 297, endPoint y: 145, distance: 22.8
click at [297, 141] on strong "Core Behavior" at bounding box center [328, 135] width 64 height 11
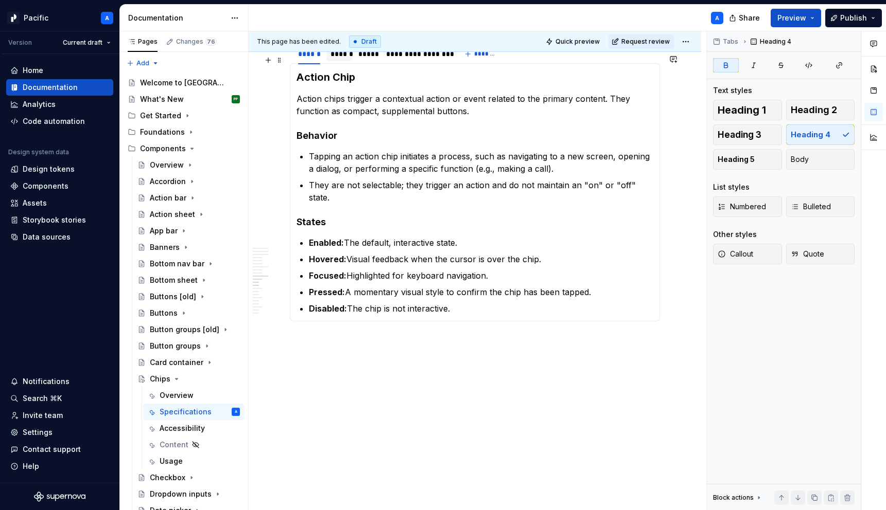
click at [336, 59] on div "******" at bounding box center [338, 54] width 17 height 10
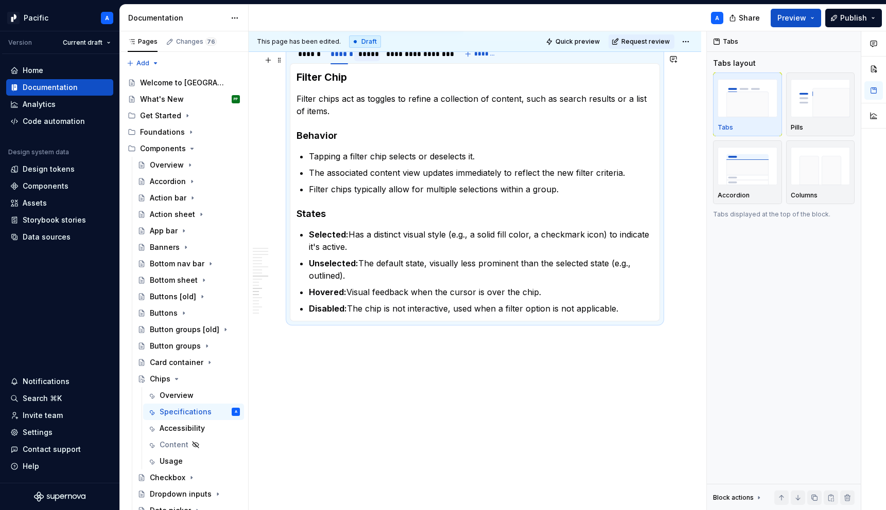
click at [372, 59] on div "*****" at bounding box center [366, 54] width 17 height 10
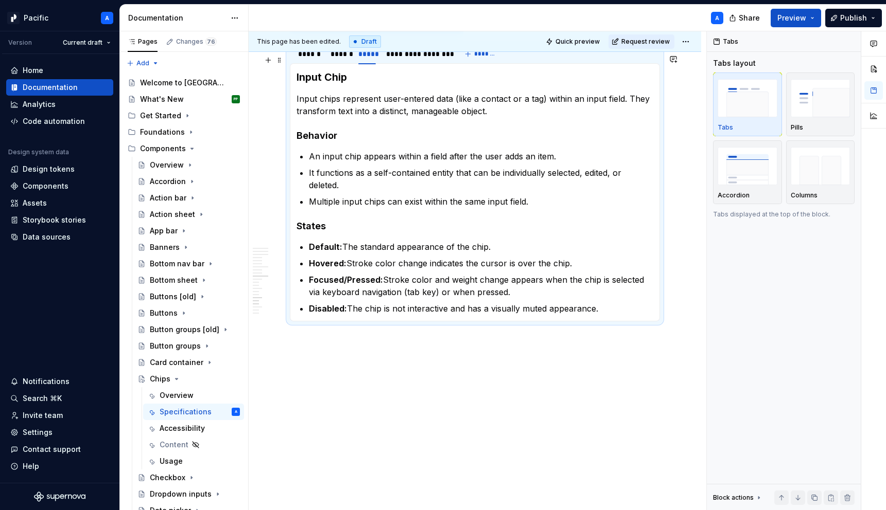
click at [407, 59] on div "**********" at bounding box center [416, 54] width 61 height 10
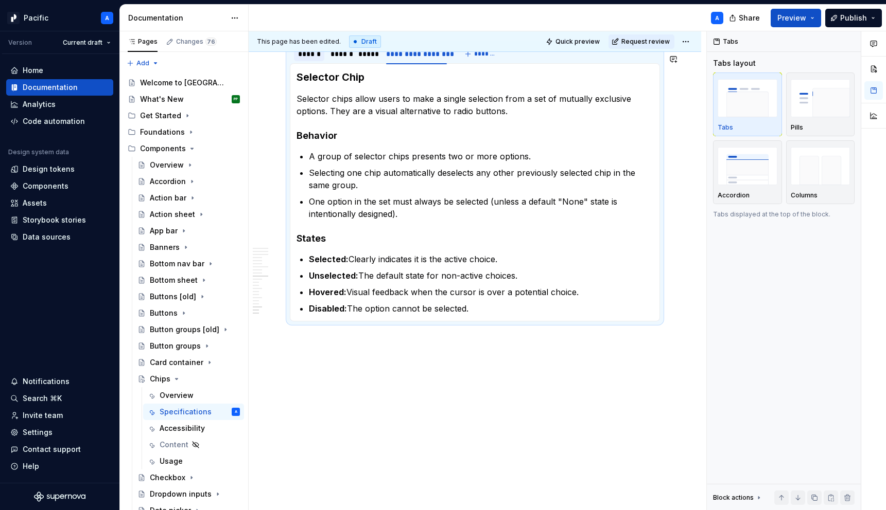
click at [313, 59] on div "******" at bounding box center [309, 54] width 22 height 10
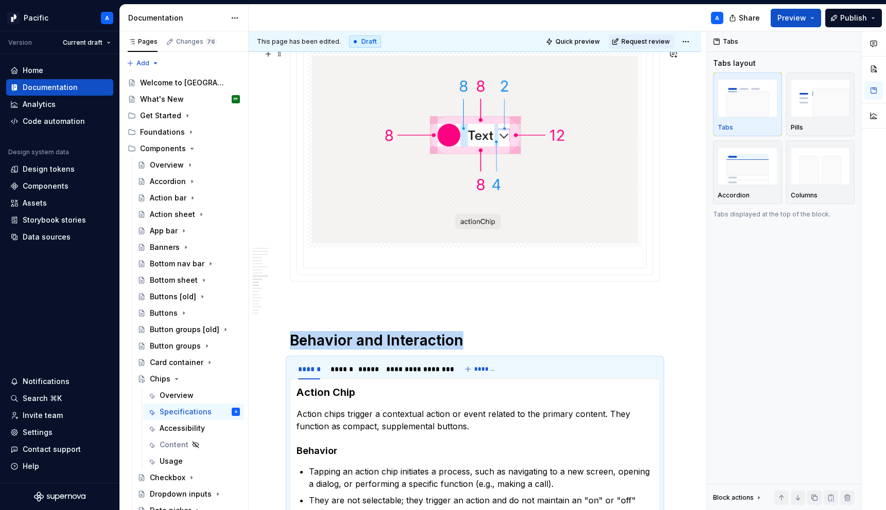
scroll to position [2479, 0]
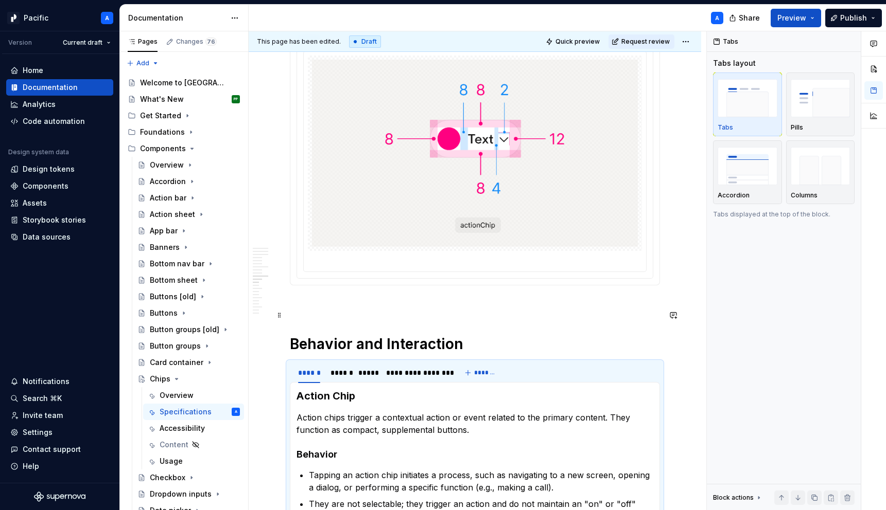
click at [409, 310] on p at bounding box center [475, 304] width 370 height 12
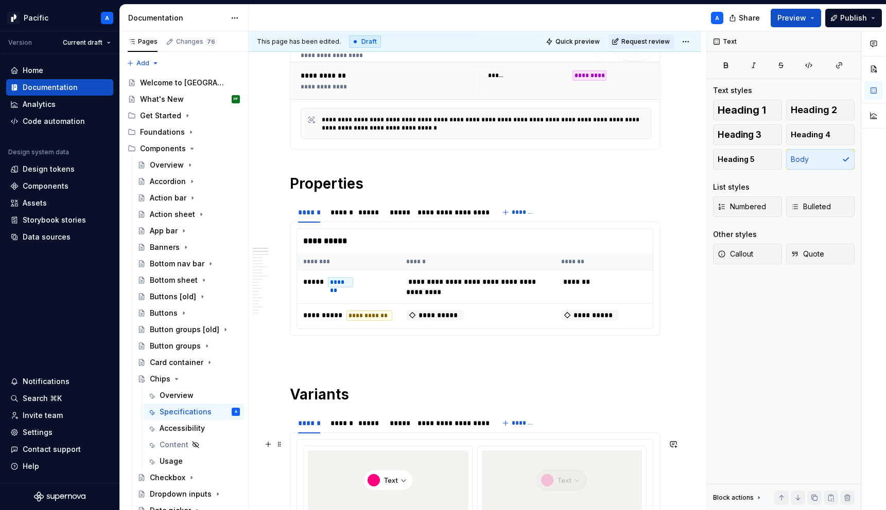
scroll to position [0, 0]
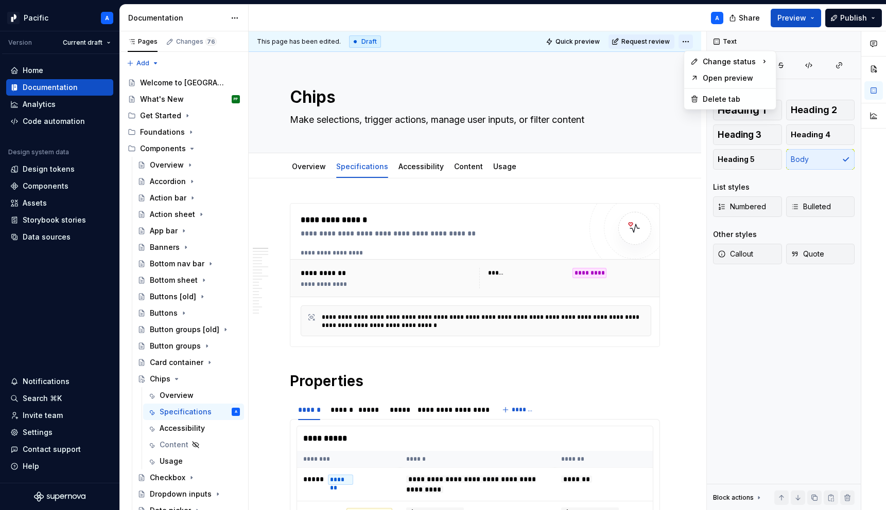
click at [697, 39] on html "Pacific A Version Current draft Home Documentation Analytics Code automation De…" at bounding box center [443, 255] width 886 height 510
click at [807, 78] on div "Ready for review" at bounding box center [841, 81] width 72 height 10
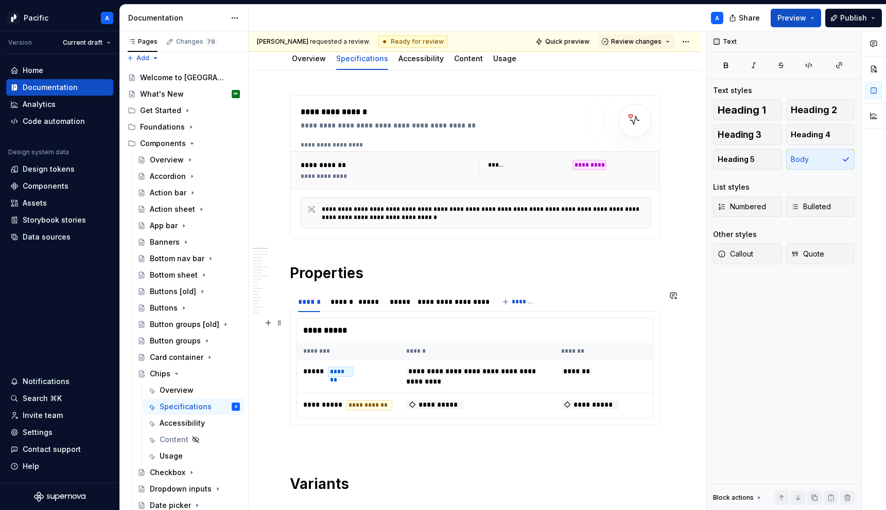
scroll to position [117, 0]
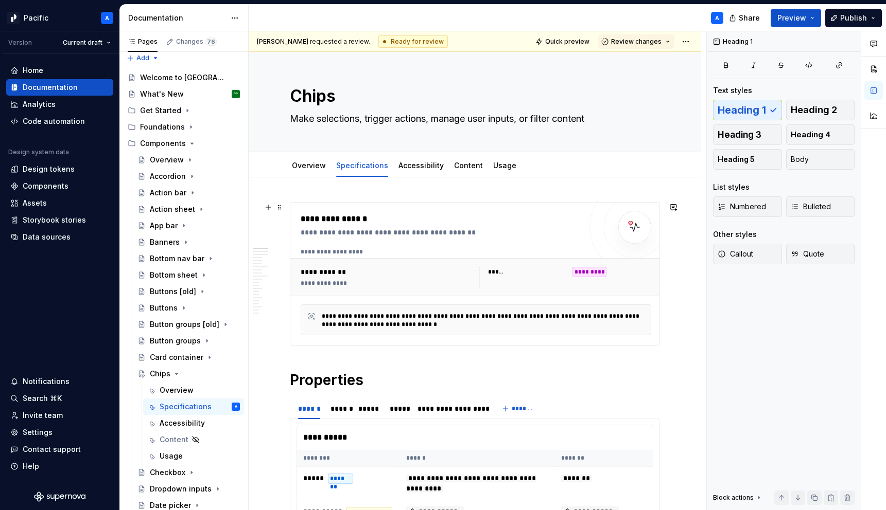
scroll to position [0, 0]
click at [310, 172] on div "Overview" at bounding box center [309, 167] width 34 height 12
click at [304, 167] on link "Overview" at bounding box center [309, 166] width 34 height 9
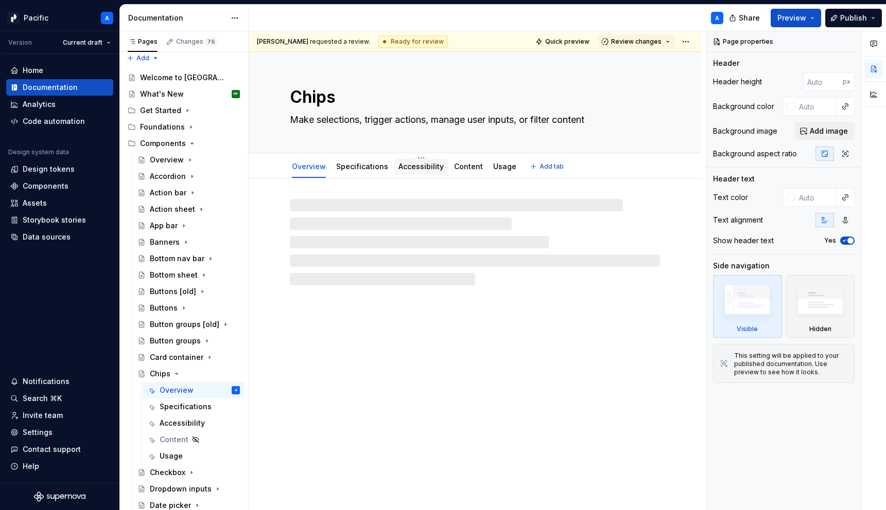
click at [417, 168] on link "Accessibility" at bounding box center [420, 166] width 45 height 9
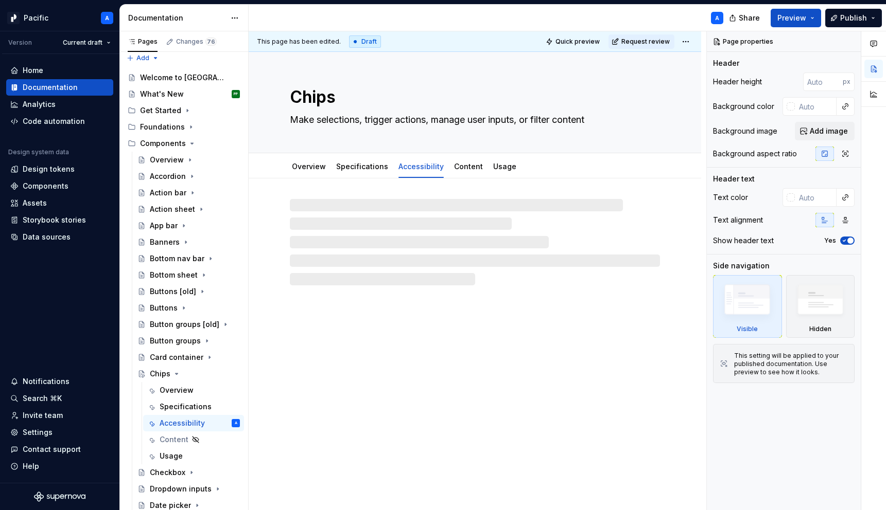
type textarea "*"
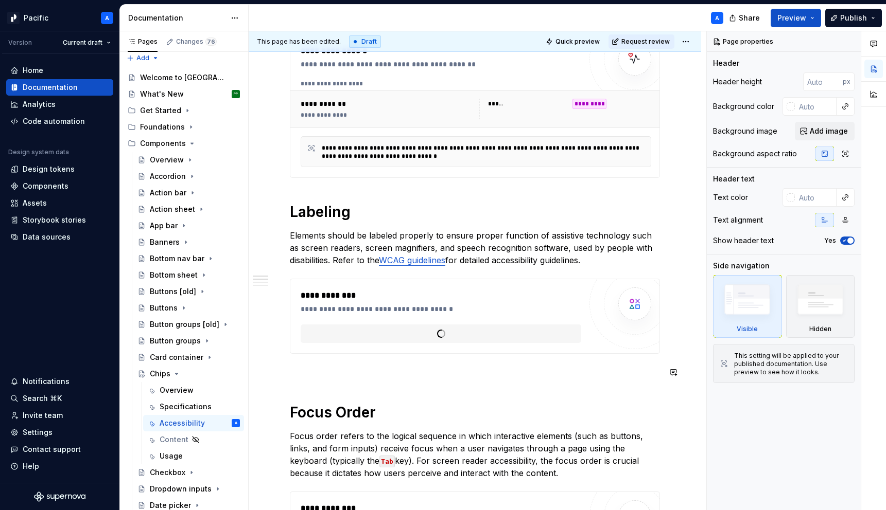
scroll to position [184, 0]
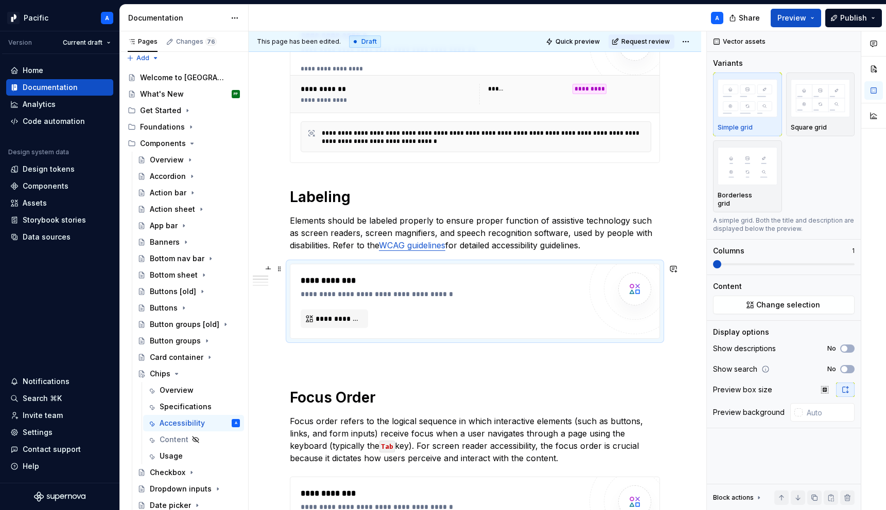
click at [463, 313] on div "**********" at bounding box center [441, 302] width 280 height 54
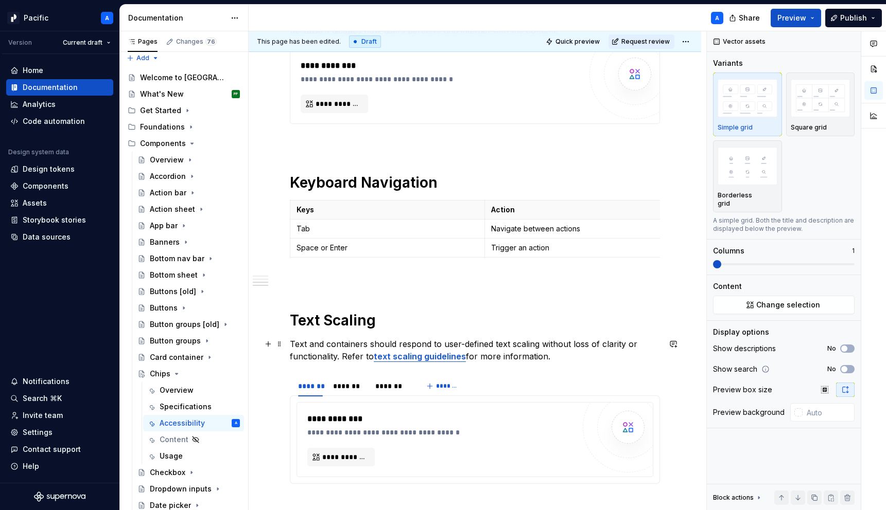
scroll to position [610, 0]
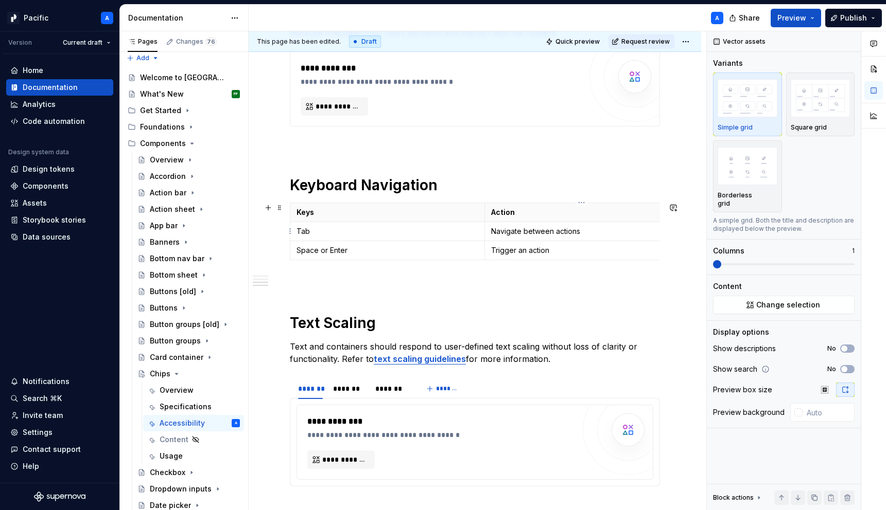
click at [566, 229] on p "Navigate between actions" at bounding box center [582, 231] width 182 height 10
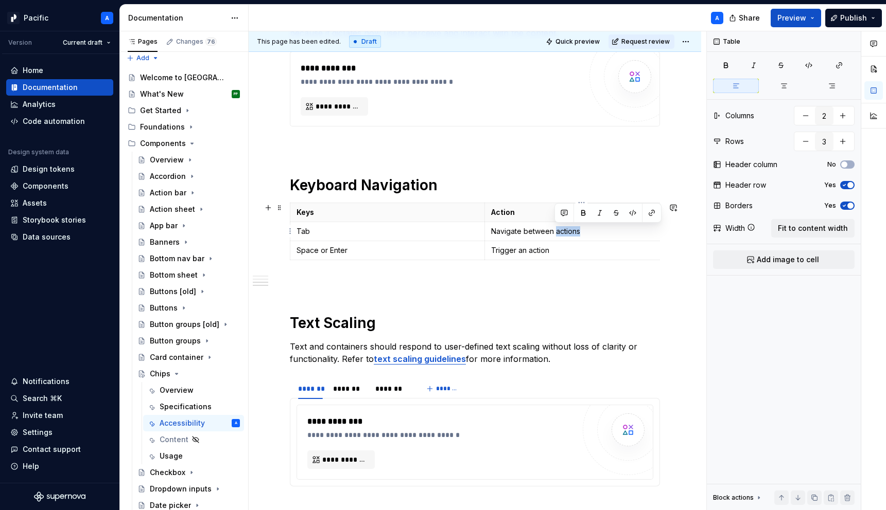
click at [566, 229] on p "Navigate between actions" at bounding box center [582, 231] width 182 height 10
click at [483, 259] on icon "button" at bounding box center [484, 259] width 5 height 5
type input "4"
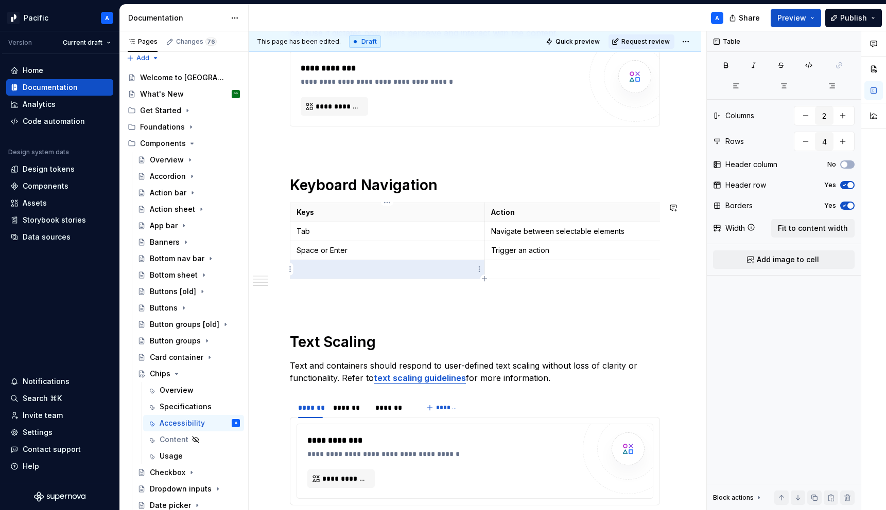
click at [410, 270] on p at bounding box center [387, 270] width 182 height 10
click at [518, 265] on p at bounding box center [582, 270] width 182 height 10
click at [528, 267] on p "Deselect chip or element" at bounding box center [582, 270] width 182 height 10
drag, startPoint x: 544, startPoint y: 270, endPoint x: 522, endPoint y: 270, distance: 22.1
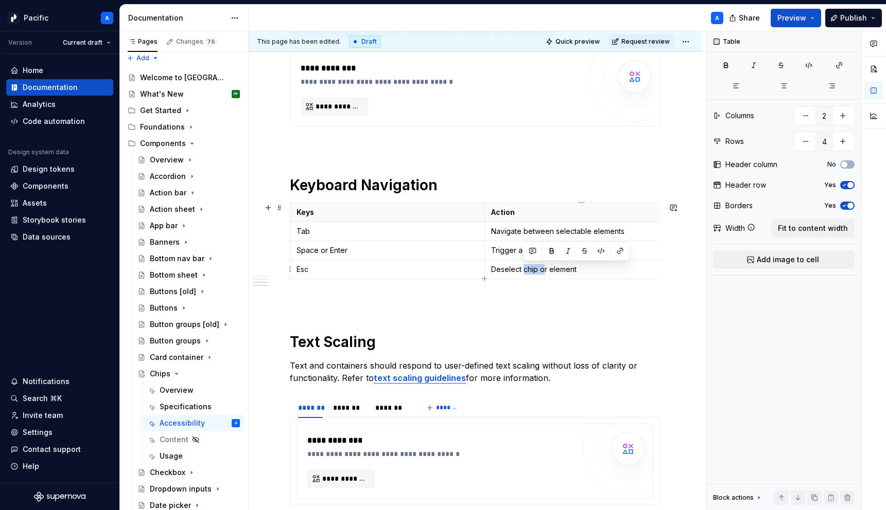
click at [522, 270] on p "Deselect chip or element" at bounding box center [582, 270] width 182 height 10
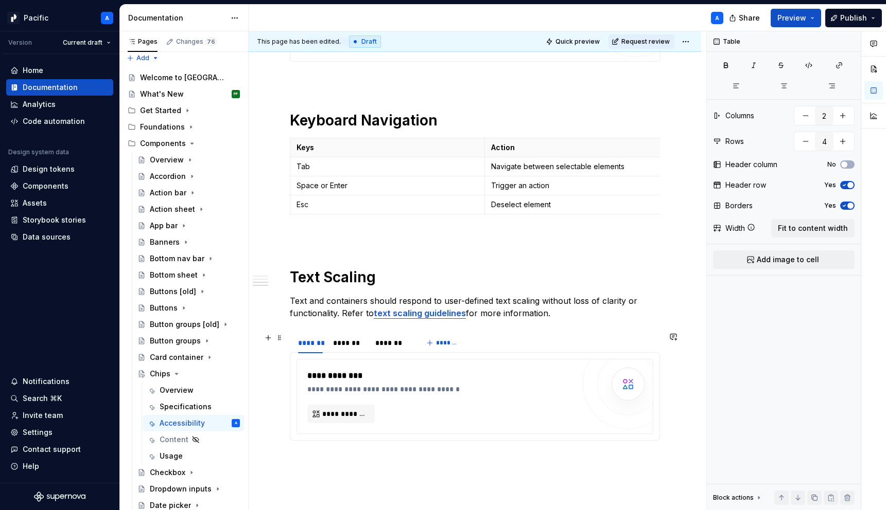
scroll to position [684, 0]
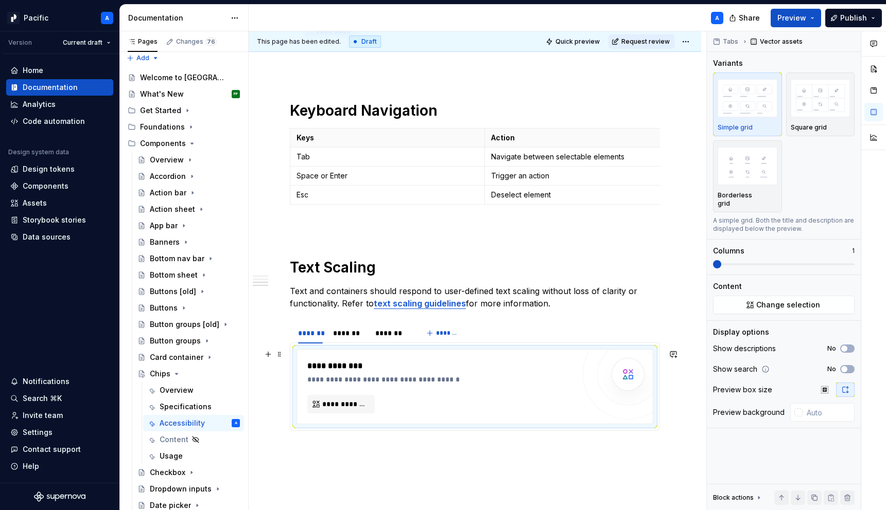
click at [553, 373] on div "**********" at bounding box center [440, 372] width 267 height 25
click at [522, 196] on p "Deselect element" at bounding box center [582, 195] width 182 height 10
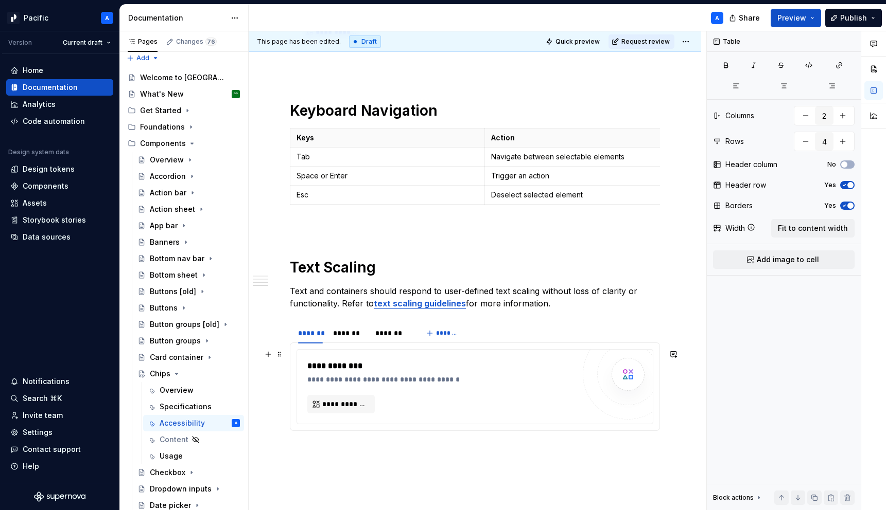
click at [519, 376] on div "**********" at bounding box center [443, 380] width 272 height 10
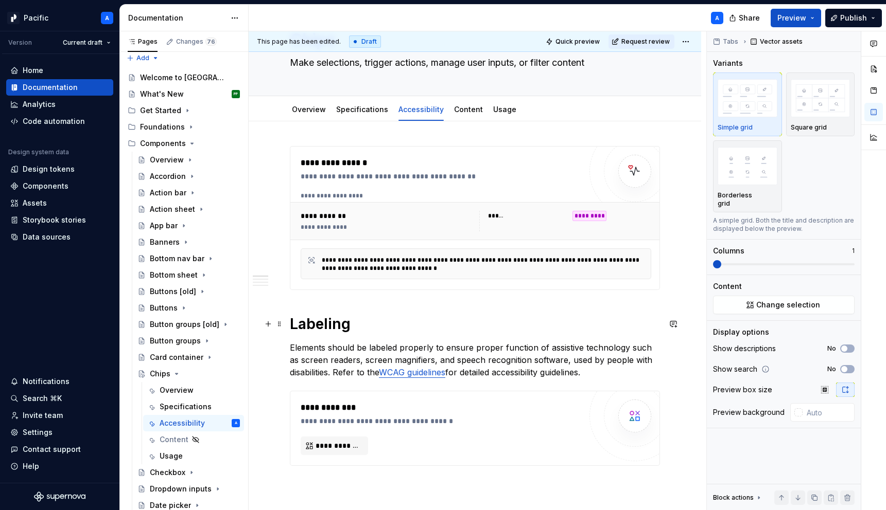
scroll to position [0, 0]
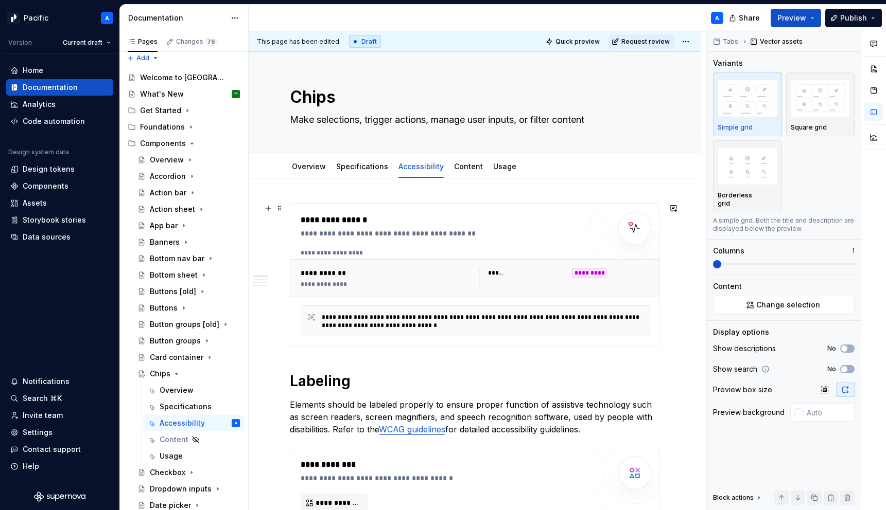
click at [380, 302] on div "**********" at bounding box center [476, 292] width 350 height 87
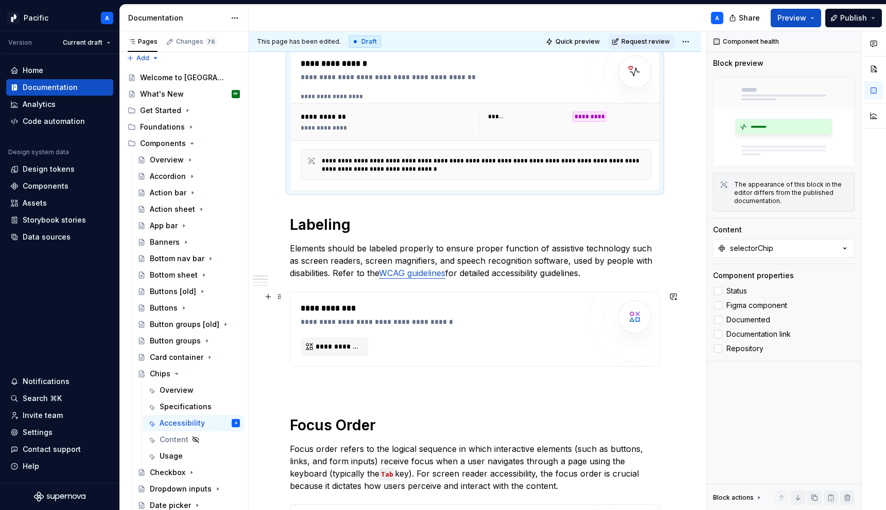
scroll to position [157, 0]
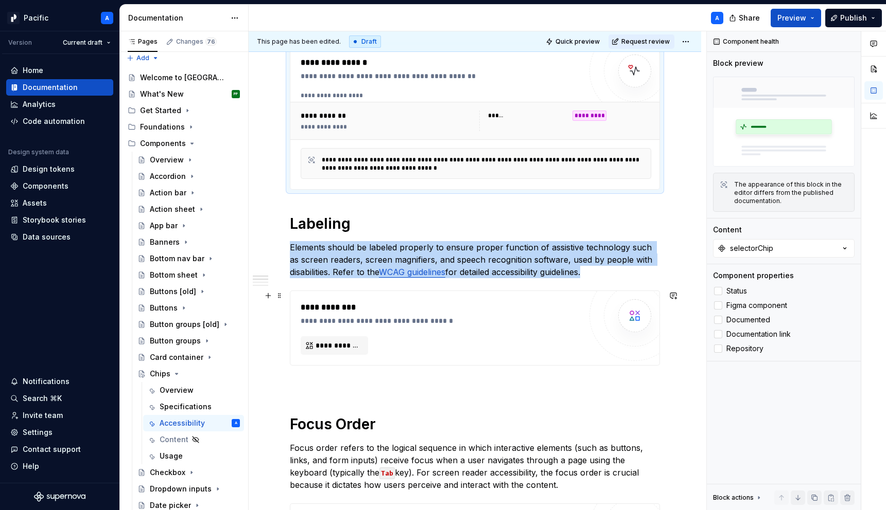
click at [404, 337] on div "**********" at bounding box center [441, 329] width 280 height 54
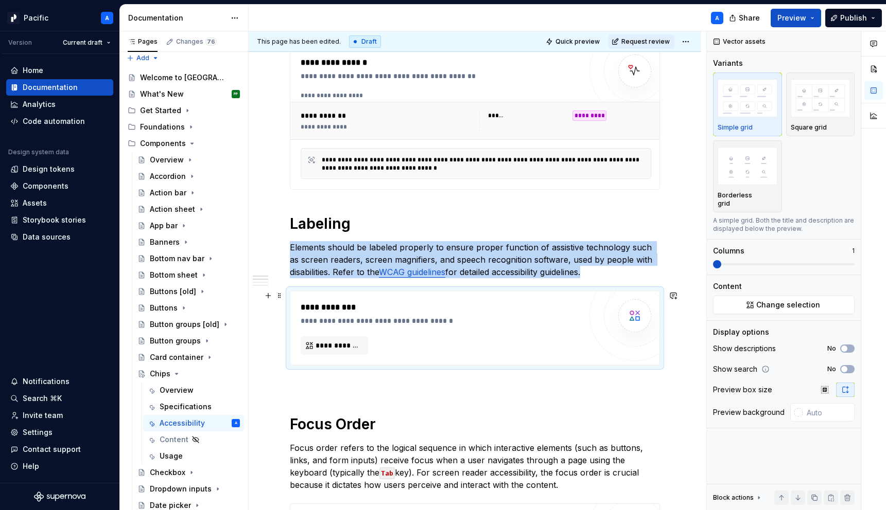
click at [446, 318] on div "**********" at bounding box center [444, 321] width 286 height 10
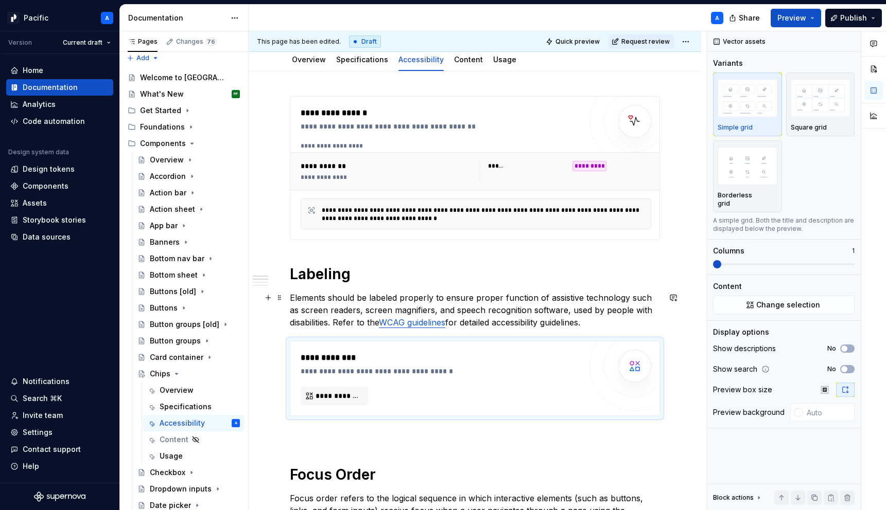
scroll to position [108, 0]
click at [53, 241] on div "Data sources" at bounding box center [47, 237] width 48 height 10
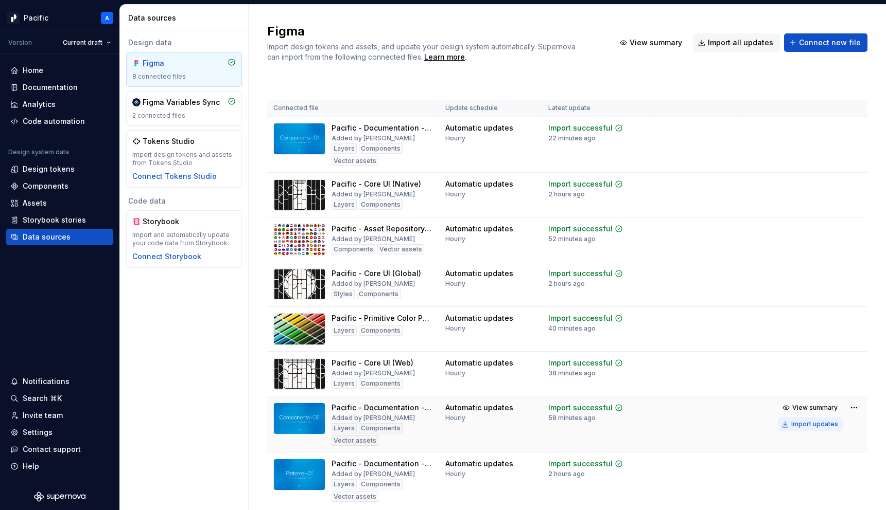
click at [824, 420] on div "Import updates" at bounding box center [814, 424] width 47 height 8
click at [67, 90] on div "Documentation" at bounding box center [50, 87] width 55 height 10
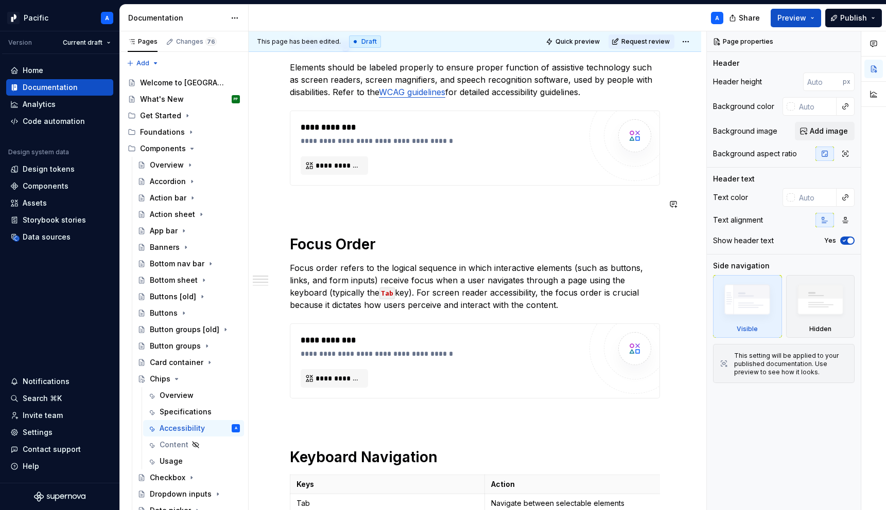
scroll to position [342, 0]
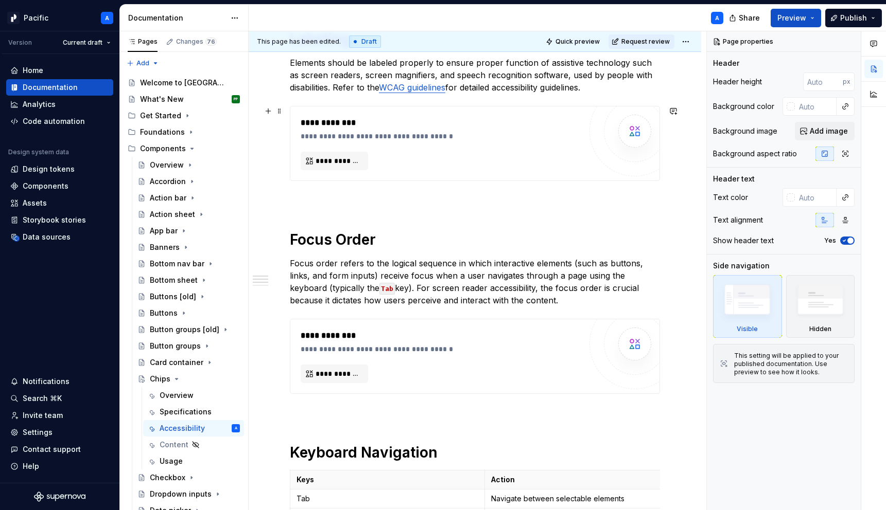
click at [433, 153] on div "**********" at bounding box center [441, 144] width 280 height 54
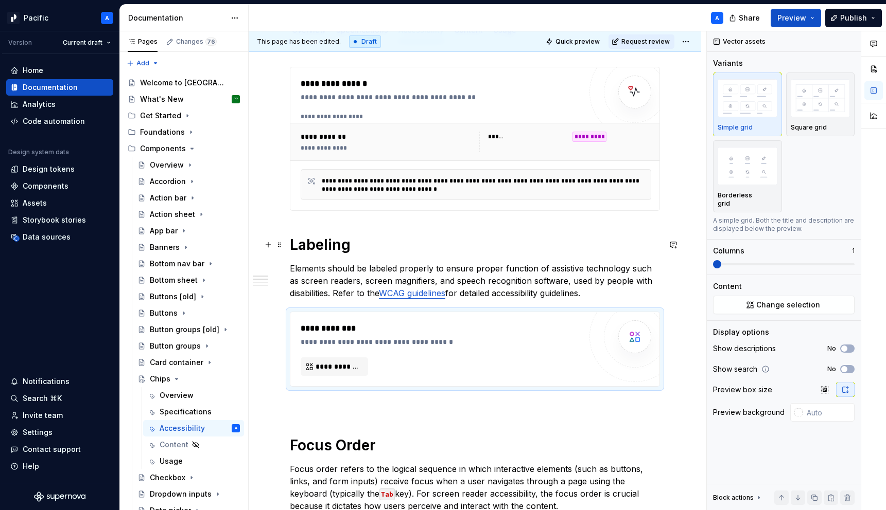
scroll to position [27, 0]
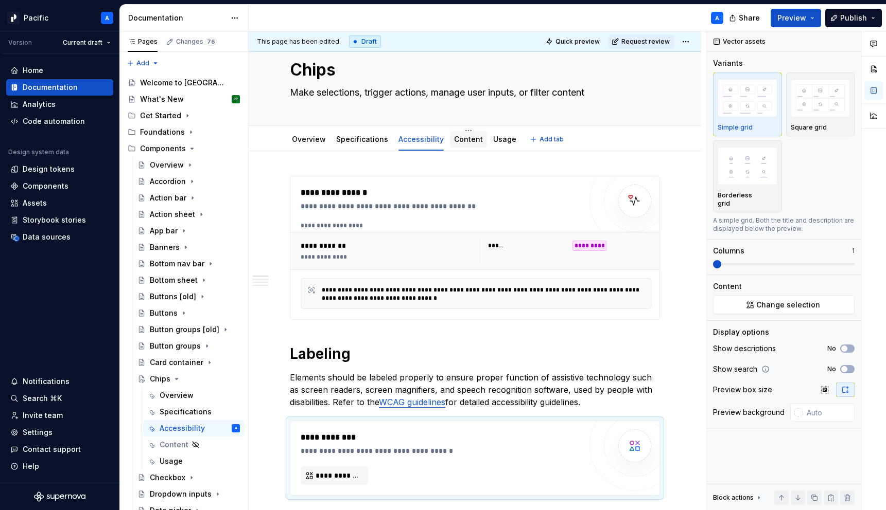
click at [467, 140] on link "Content" at bounding box center [468, 139] width 29 height 9
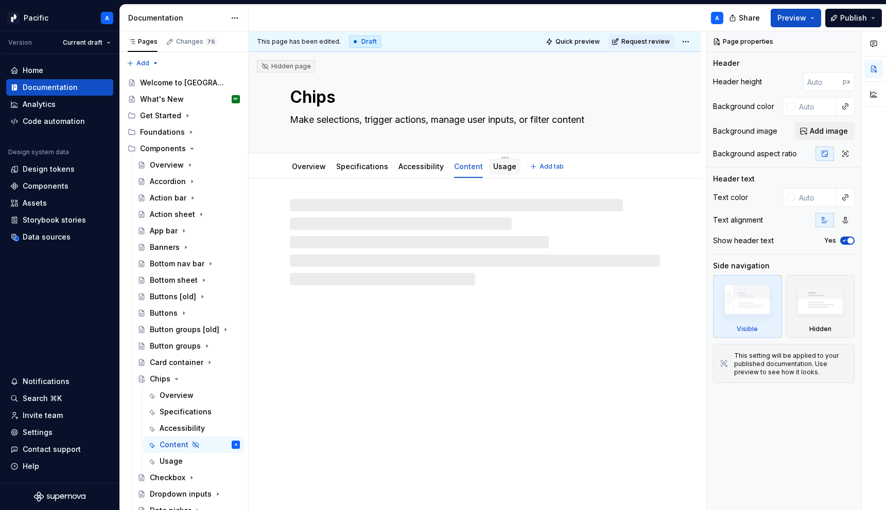
click at [496, 162] on link "Usage" at bounding box center [504, 166] width 23 height 9
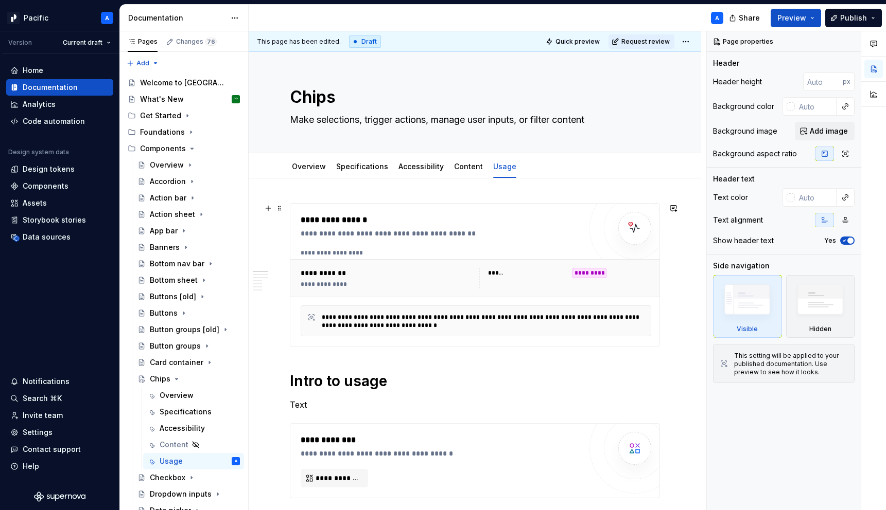
click at [506, 235] on div "**********" at bounding box center [444, 233] width 286 height 10
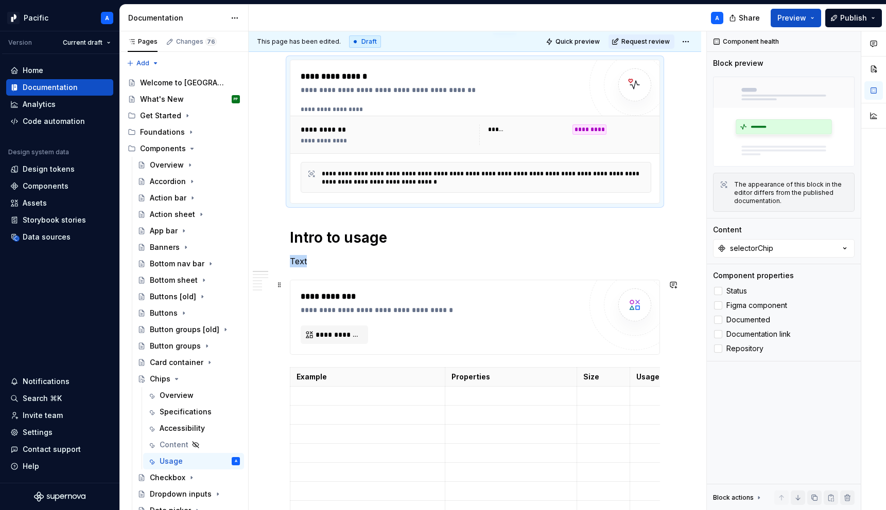
click at [498, 302] on div "**********" at bounding box center [444, 297] width 286 height 12
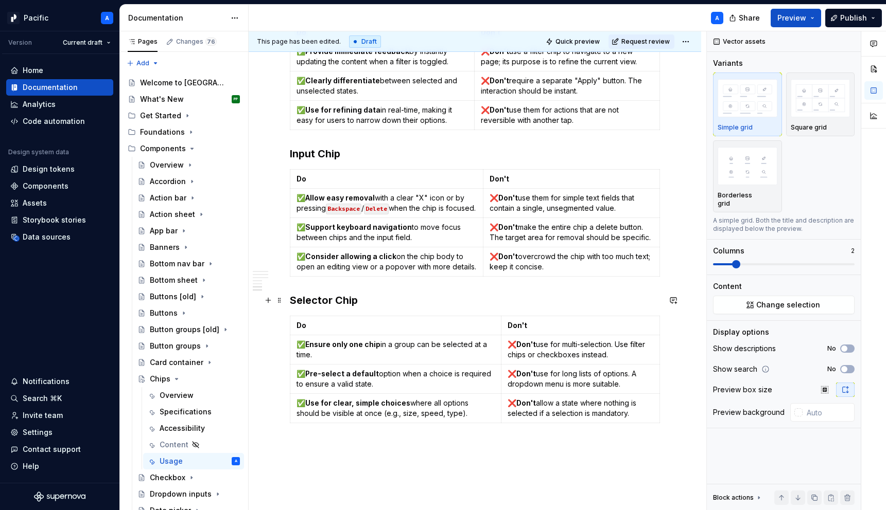
scroll to position [1077, 0]
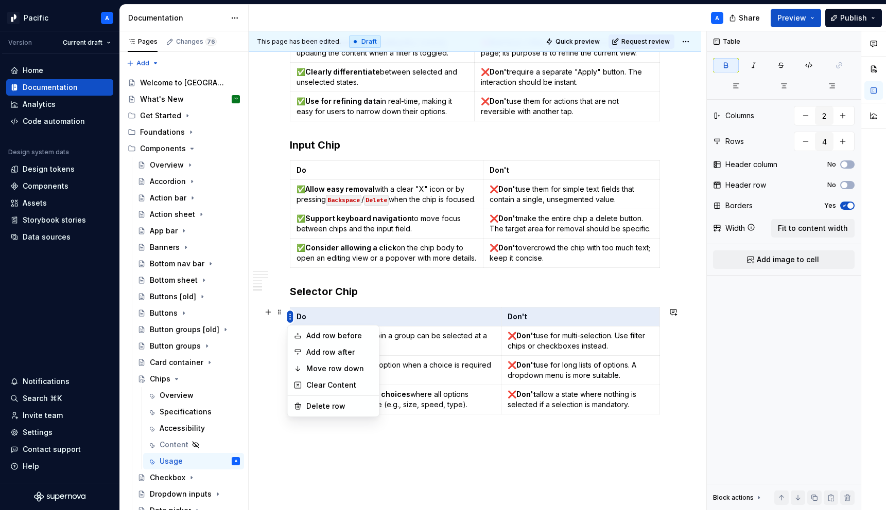
click at [287, 315] on html "Pacific A Version Current draft Home Documentation Analytics Code automation De…" at bounding box center [443, 255] width 886 height 510
click at [406, 482] on html "Pacific A Version Current draft Home Documentation Analytics Code automation De…" at bounding box center [443, 255] width 886 height 510
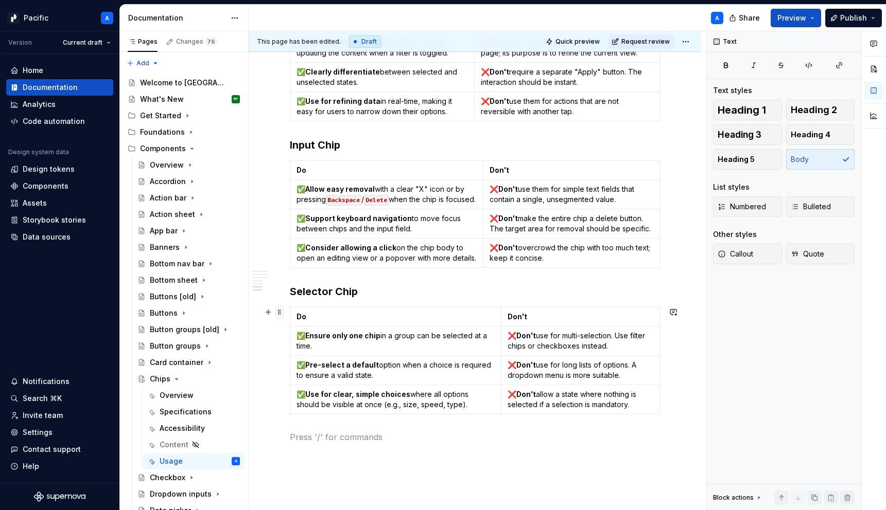
click at [279, 315] on span at bounding box center [279, 312] width 8 height 14
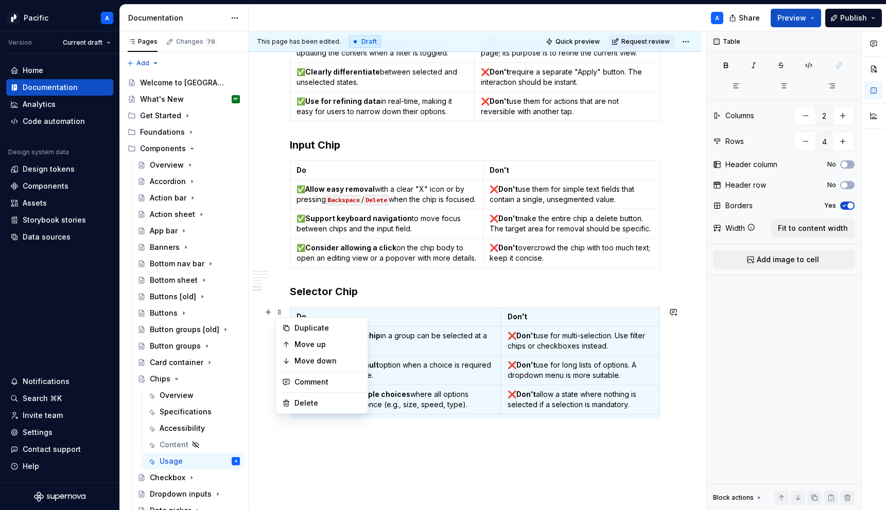
click at [489, 310] on td "Do" at bounding box center [395, 317] width 211 height 19
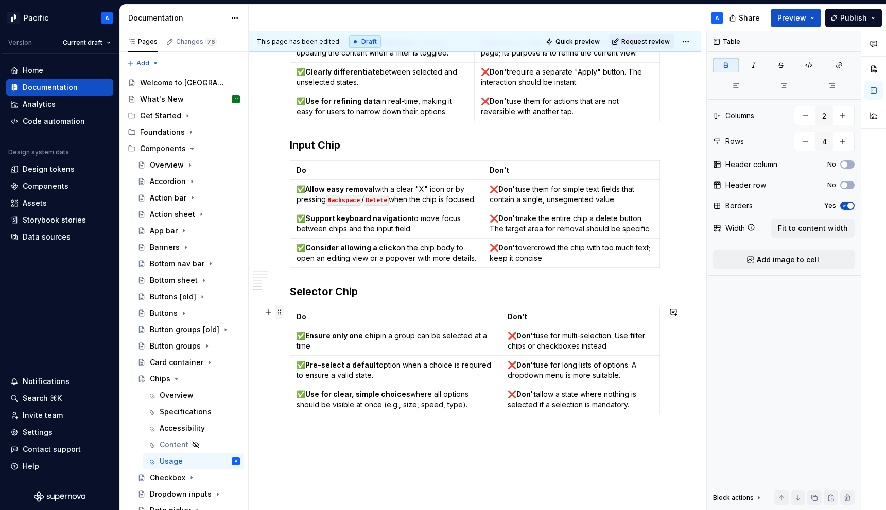
click at [280, 313] on span at bounding box center [279, 312] width 8 height 14
click at [589, 314] on p "Don't" at bounding box center [580, 317] width 146 height 10
click at [339, 324] on td "Do" at bounding box center [395, 317] width 211 height 19
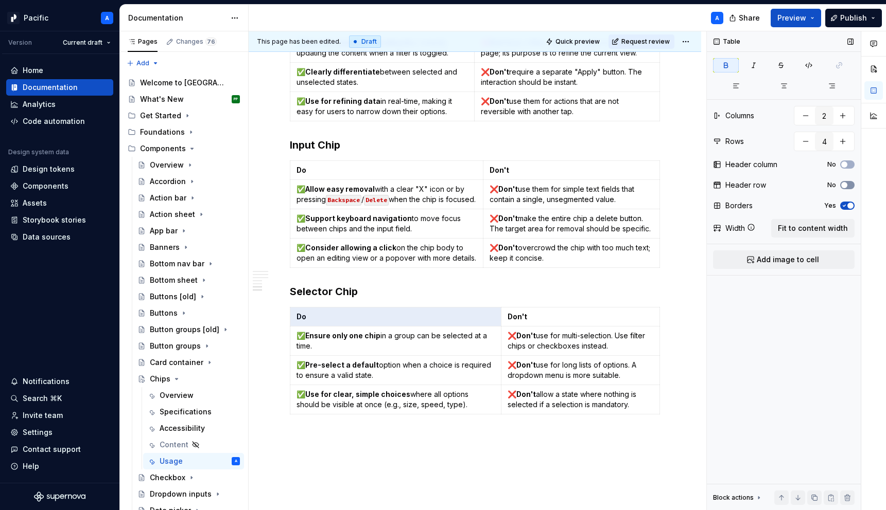
click at [845, 182] on button "No" at bounding box center [847, 185] width 14 height 8
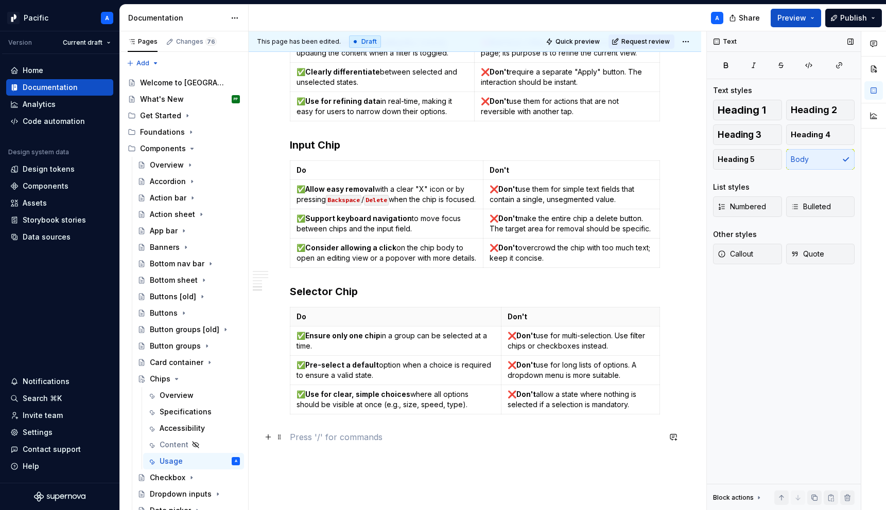
click at [548, 432] on p at bounding box center [475, 437] width 370 height 12
click at [283, 163] on span at bounding box center [279, 166] width 8 height 14
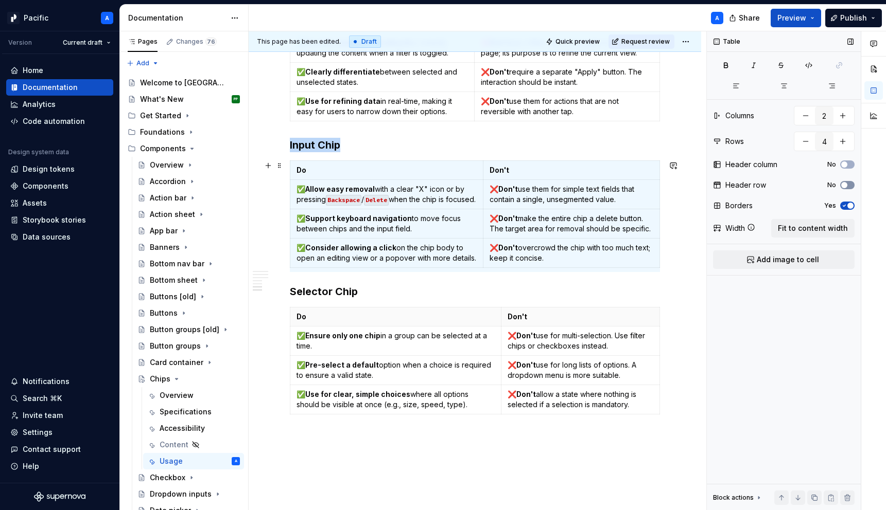
click at [849, 187] on button "No" at bounding box center [847, 185] width 14 height 8
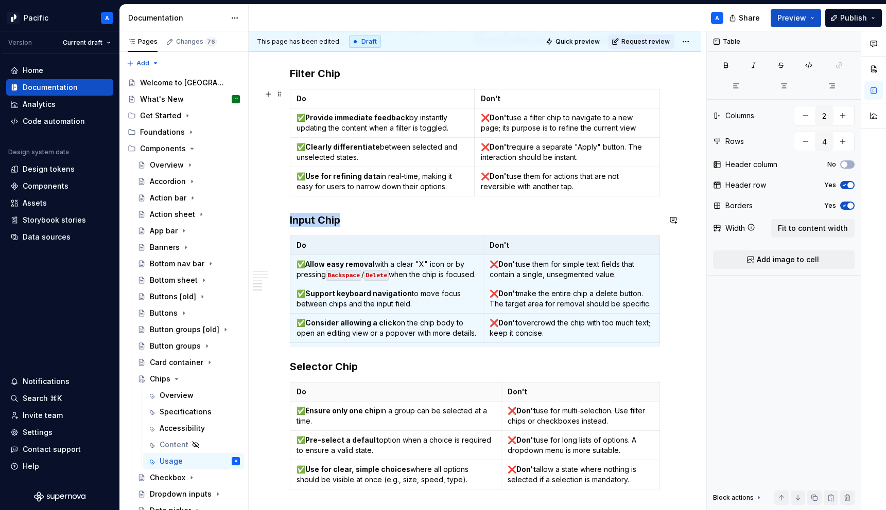
scroll to position [995, 0]
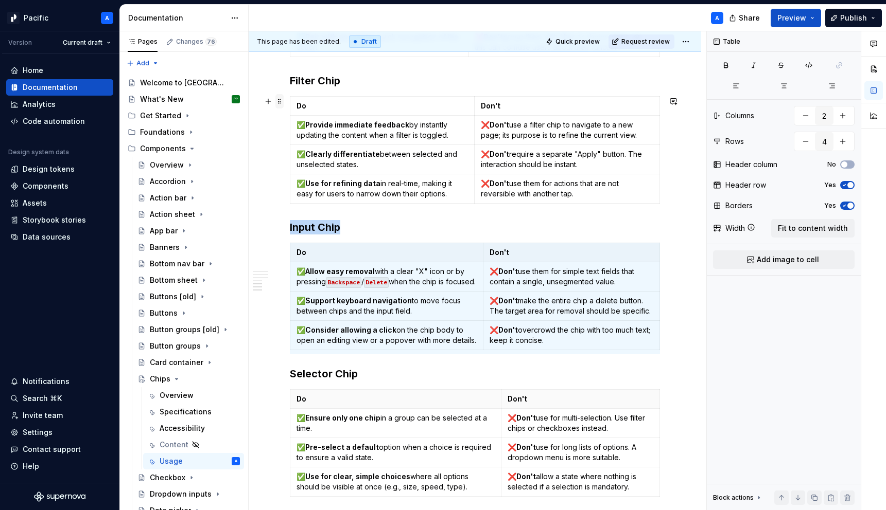
click at [280, 104] on span at bounding box center [279, 101] width 8 height 14
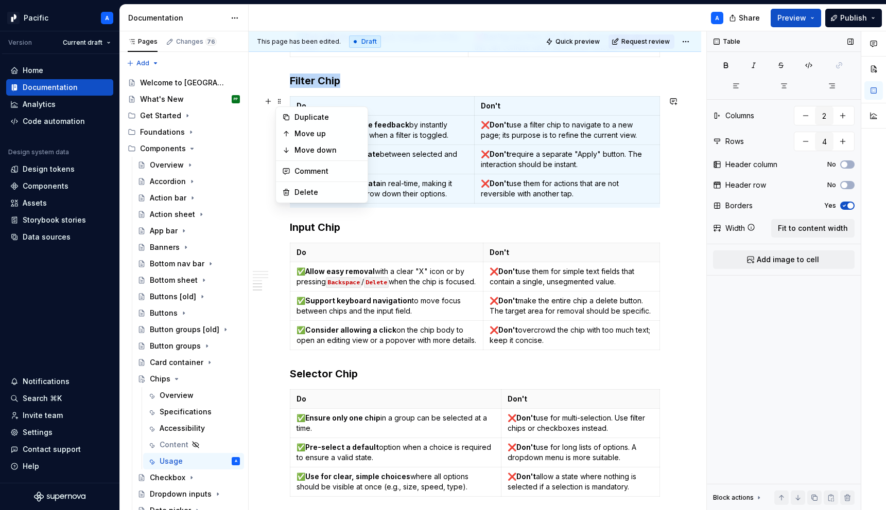
click at [844, 179] on div "Header row No" at bounding box center [784, 185] width 142 height 14
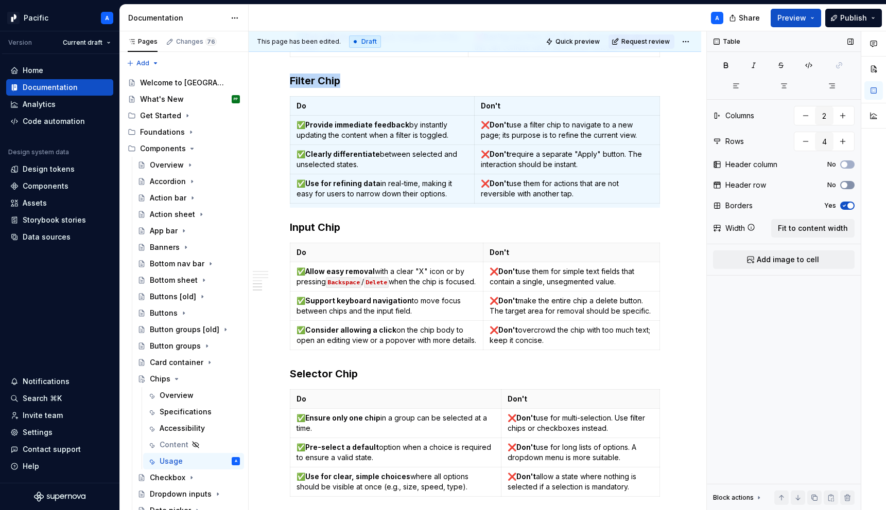
click at [845, 184] on span "button" at bounding box center [844, 185] width 6 height 6
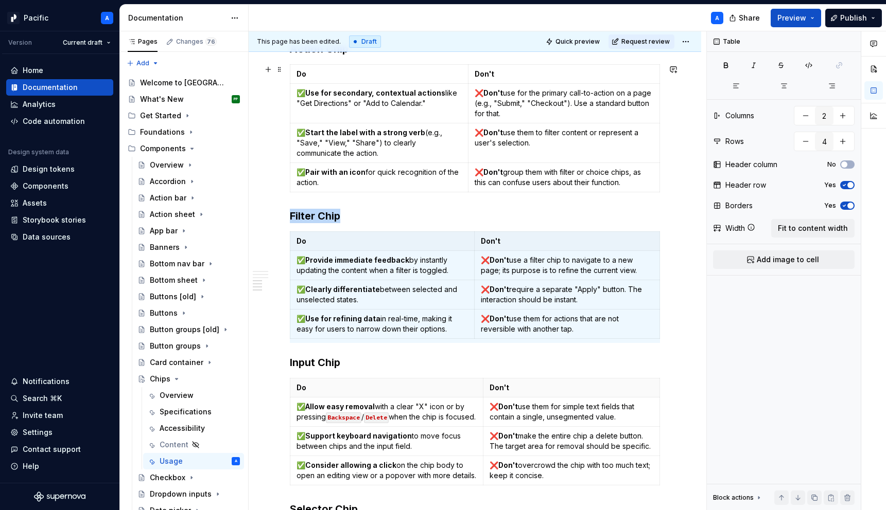
scroll to position [843, 0]
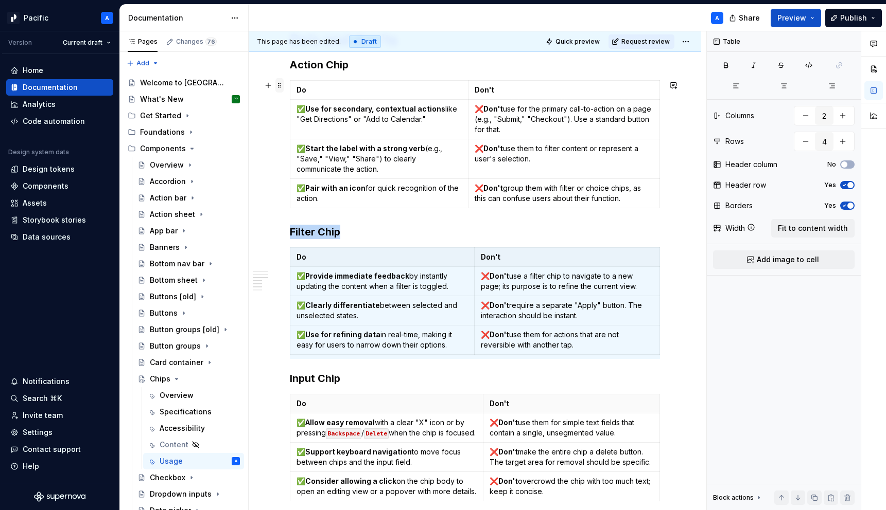
click at [280, 86] on span at bounding box center [279, 85] width 8 height 14
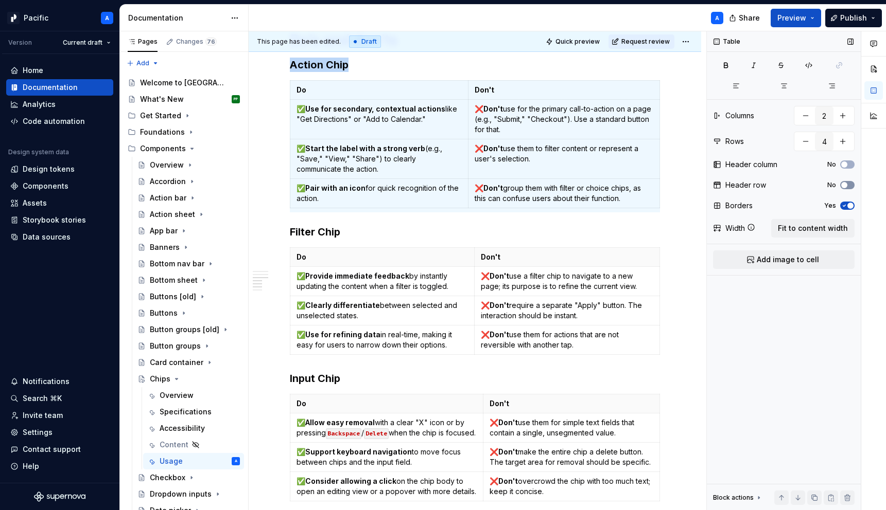
click at [843, 185] on span "button" at bounding box center [844, 185] width 6 height 6
click at [843, 185] on icon "button" at bounding box center [844, 186] width 3 height 2
click at [843, 185] on span "button" at bounding box center [844, 185] width 6 height 6
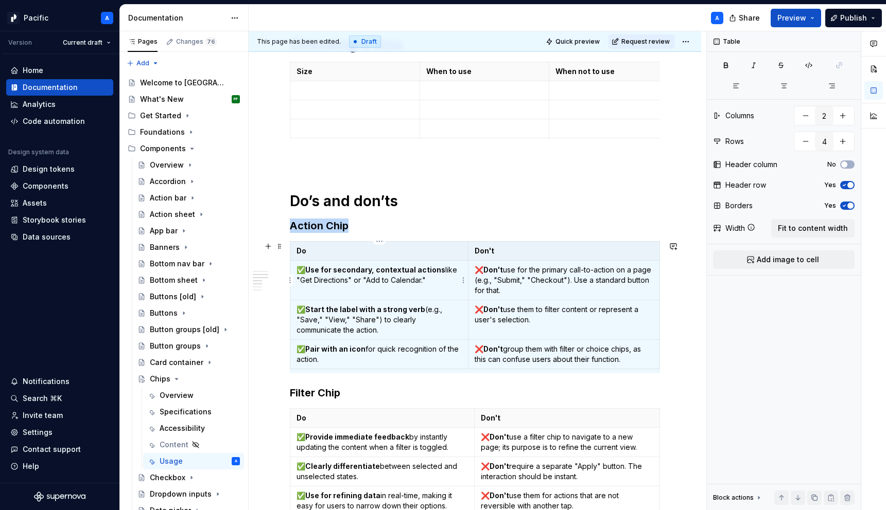
scroll to position [4, 0]
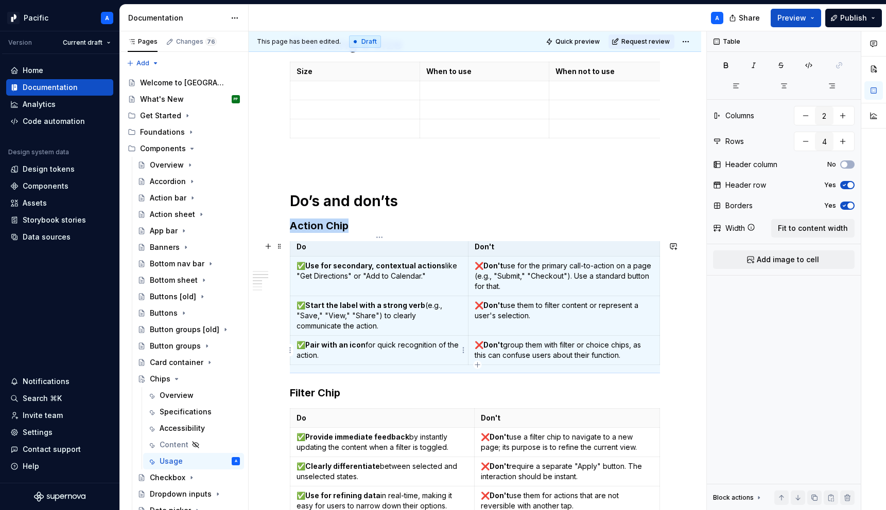
click at [393, 358] on p "✅ Pair with an icon for quick recognition of the action." at bounding box center [378, 350] width 165 height 21
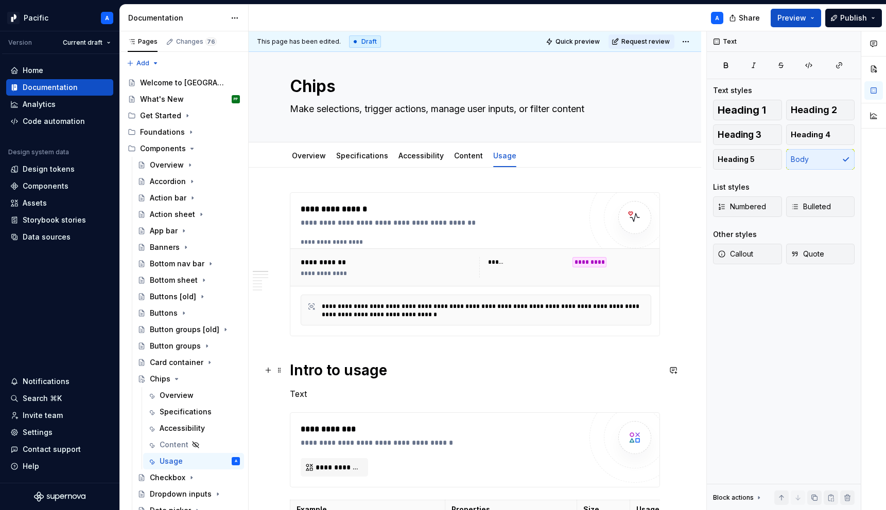
scroll to position [10, 0]
click at [424, 156] on link "Accessibility" at bounding box center [420, 156] width 45 height 9
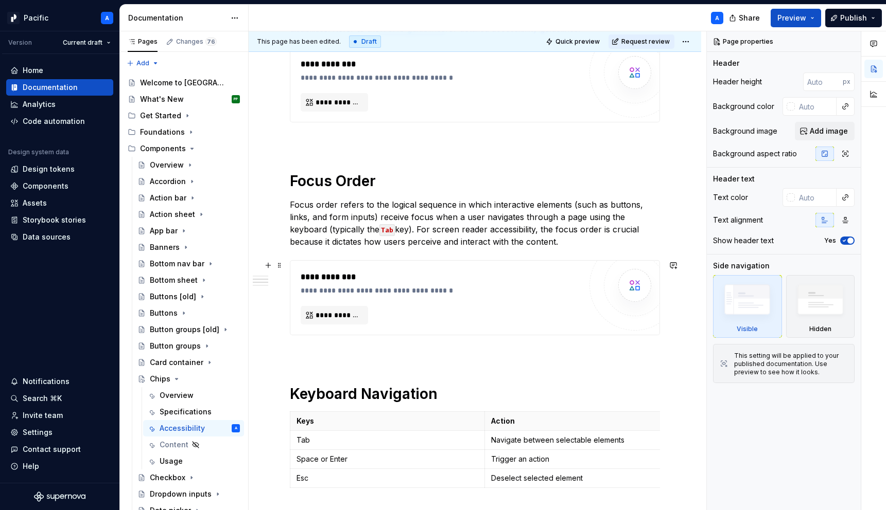
scroll to position [406, 0]
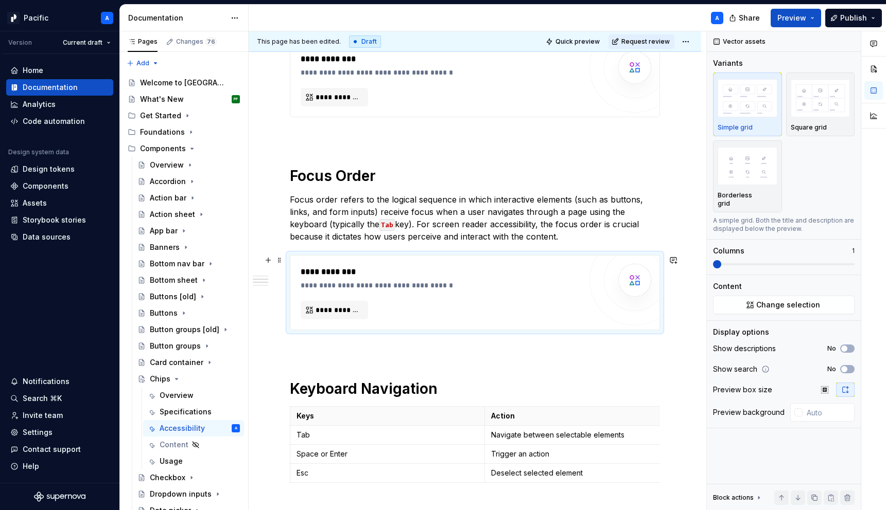
click at [396, 286] on div "**********" at bounding box center [444, 285] width 286 height 10
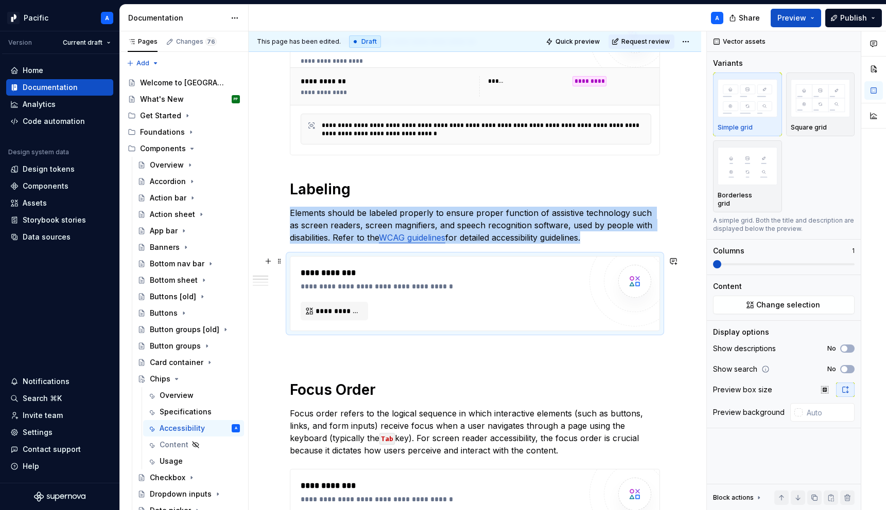
click at [396, 286] on div "**********" at bounding box center [444, 286] width 286 height 10
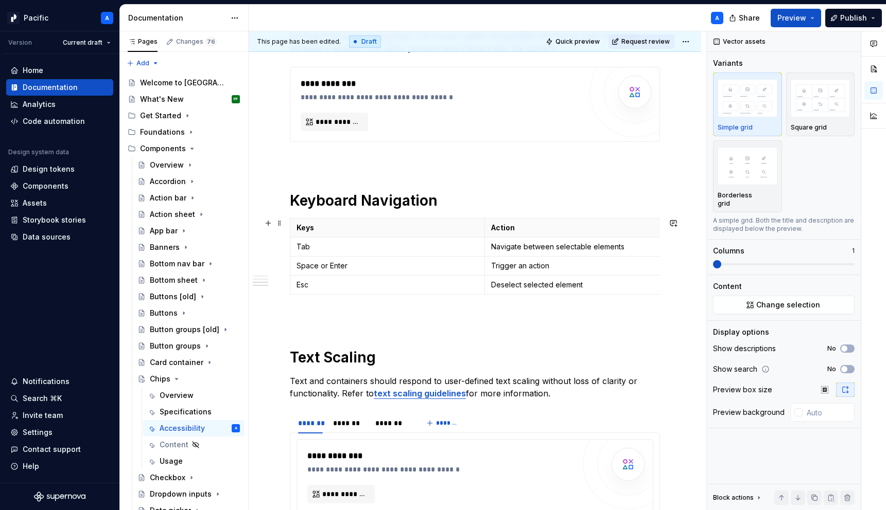
scroll to position [795, 0]
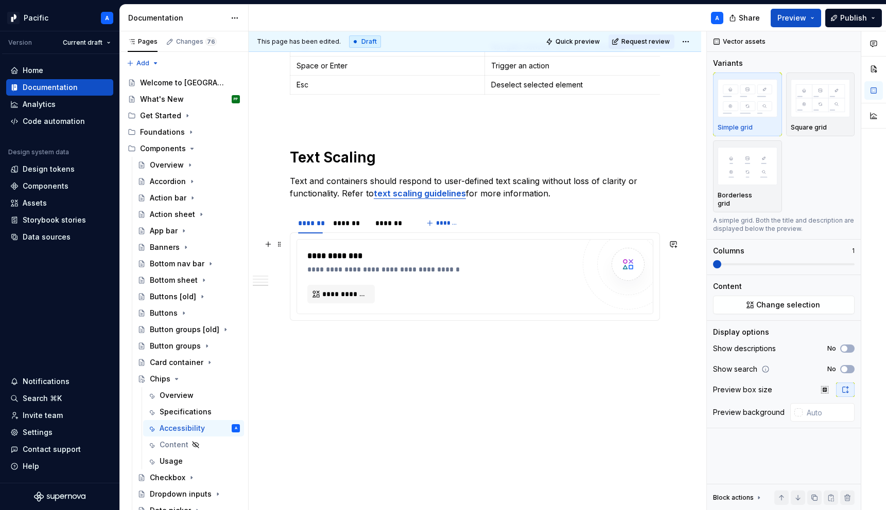
click at [385, 274] on div "**********" at bounding box center [443, 270] width 272 height 10
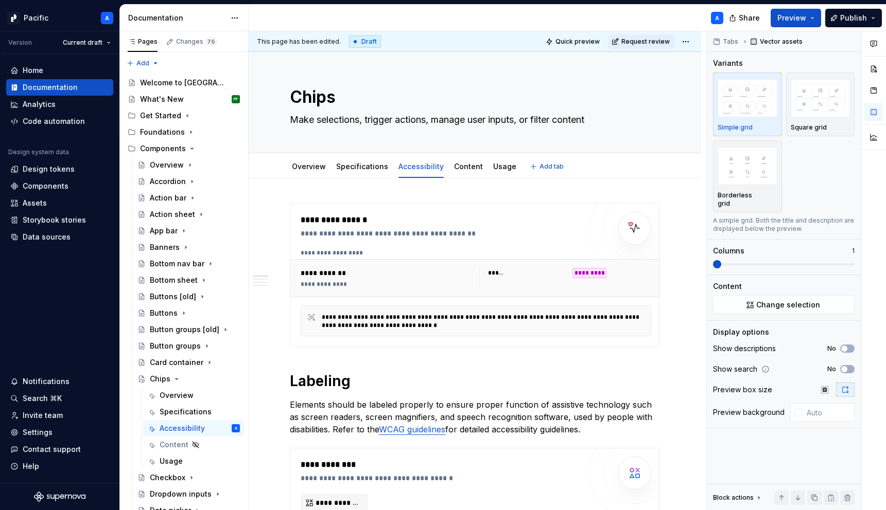
type textarea "*"
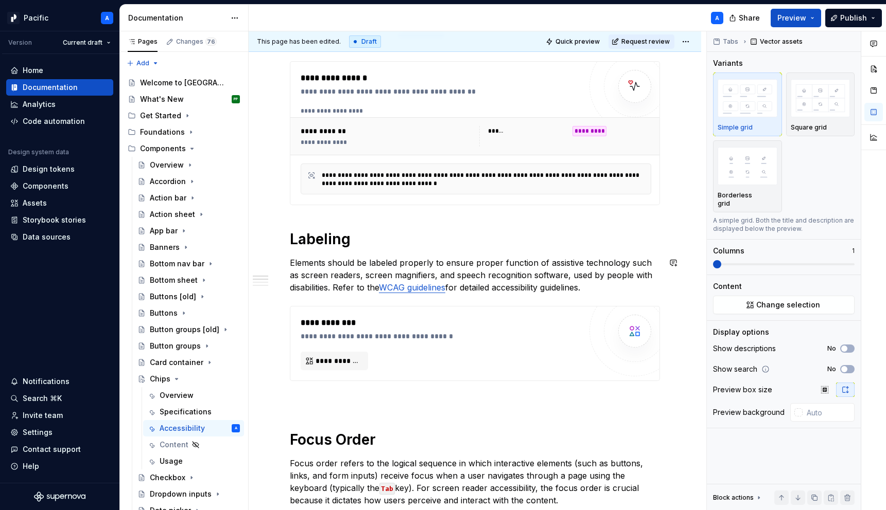
scroll to position [149, 0]
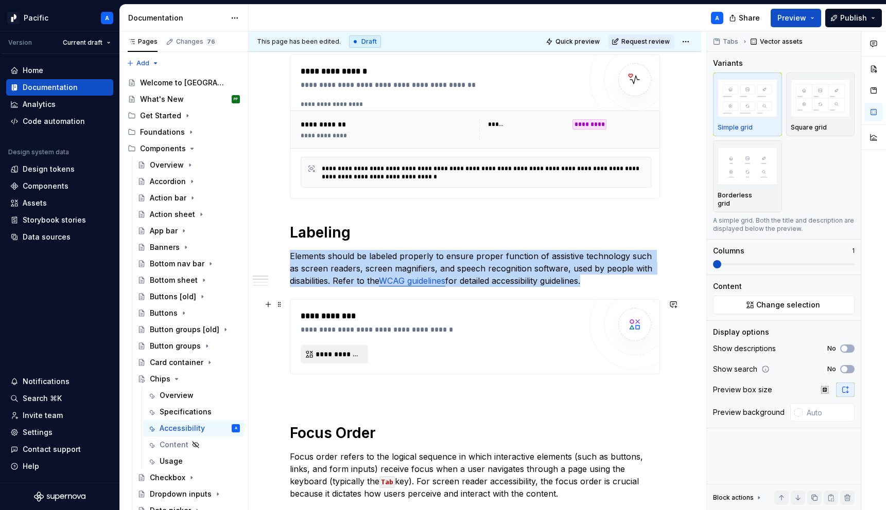
click at [340, 356] on span "**********" at bounding box center [338, 354] width 46 height 10
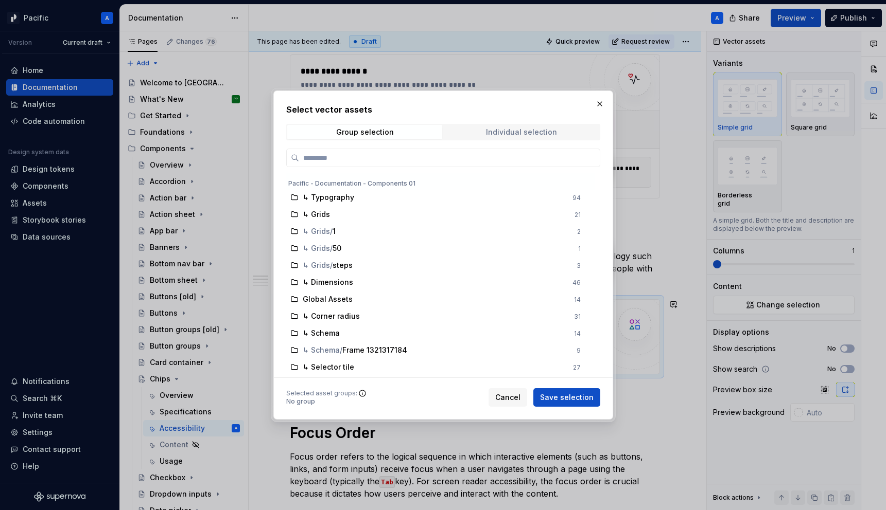
click at [491, 130] on div "Individual selection" at bounding box center [521, 132] width 71 height 8
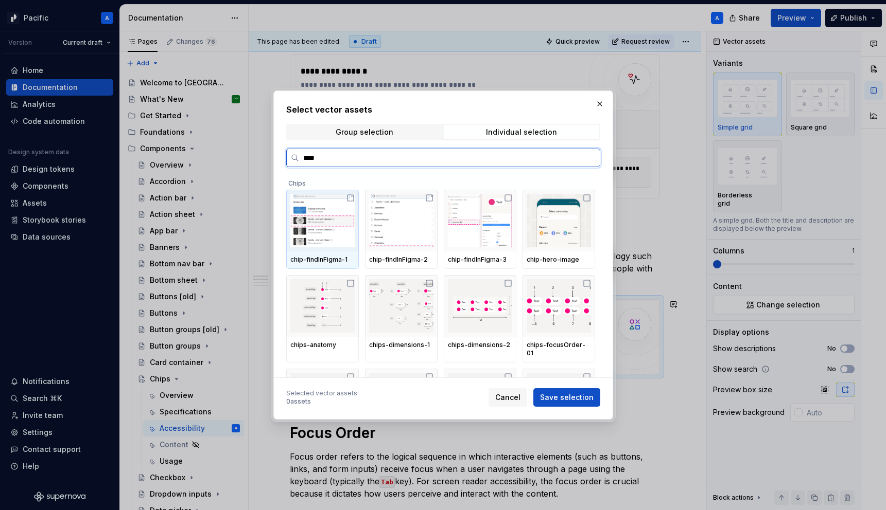
type input "*****"
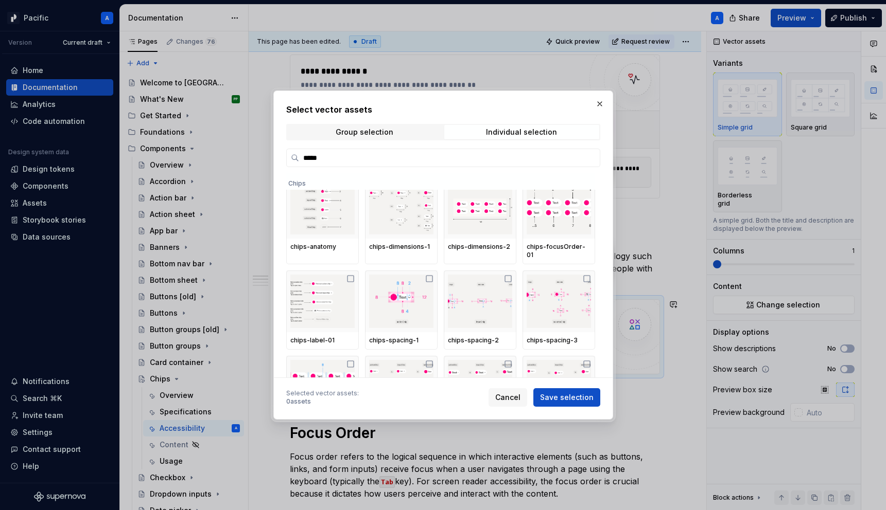
scroll to position [5, 0]
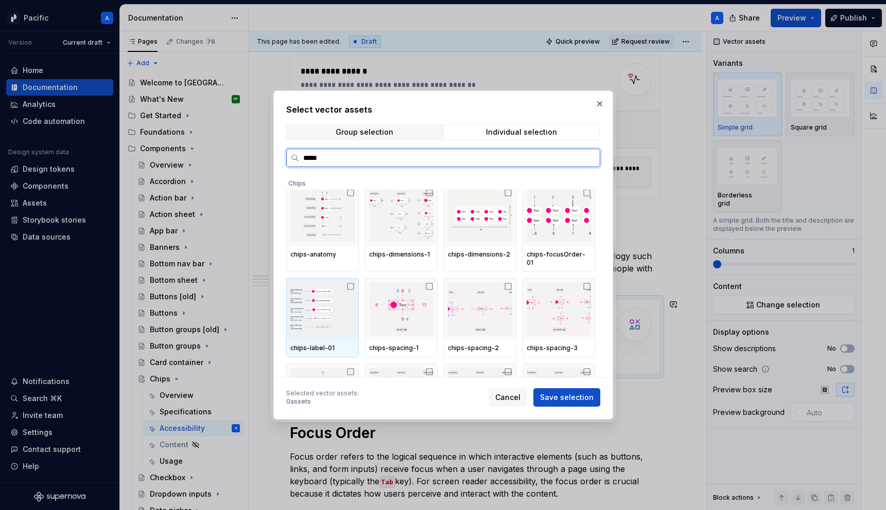
click at [344, 312] on img at bounding box center [322, 310] width 64 height 54
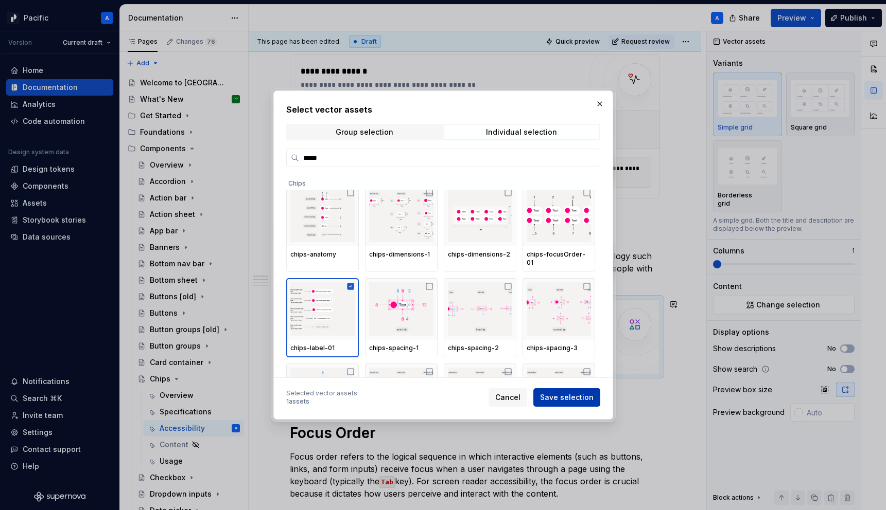
click at [568, 394] on span "Save selection" at bounding box center [567, 398] width 54 height 10
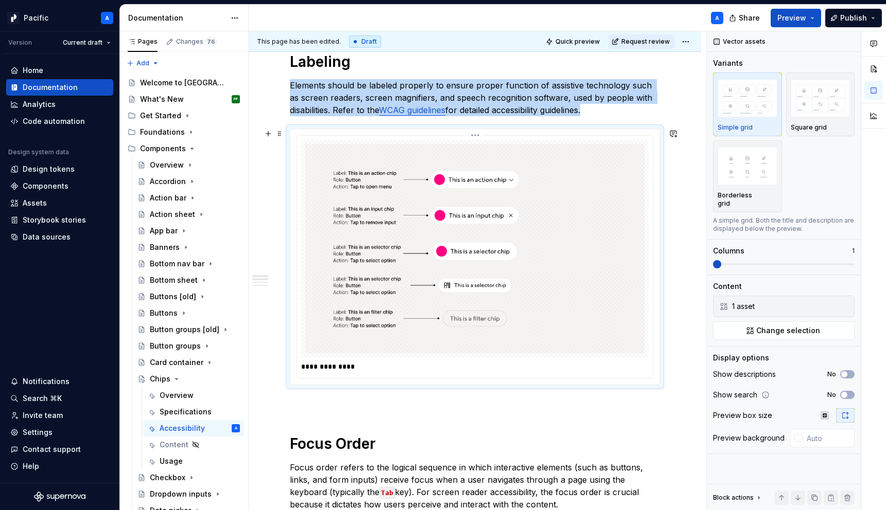
scroll to position [318, 0]
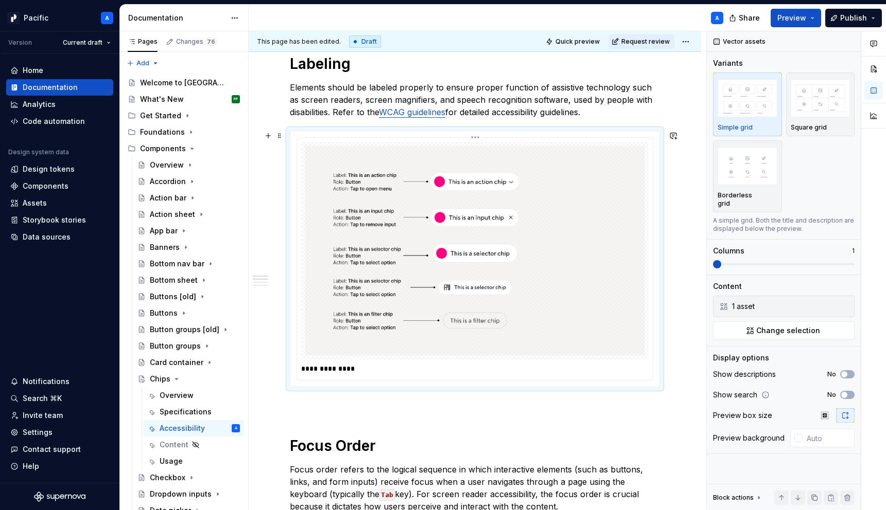
click at [476, 367] on p "**********" at bounding box center [477, 369] width 353 height 10
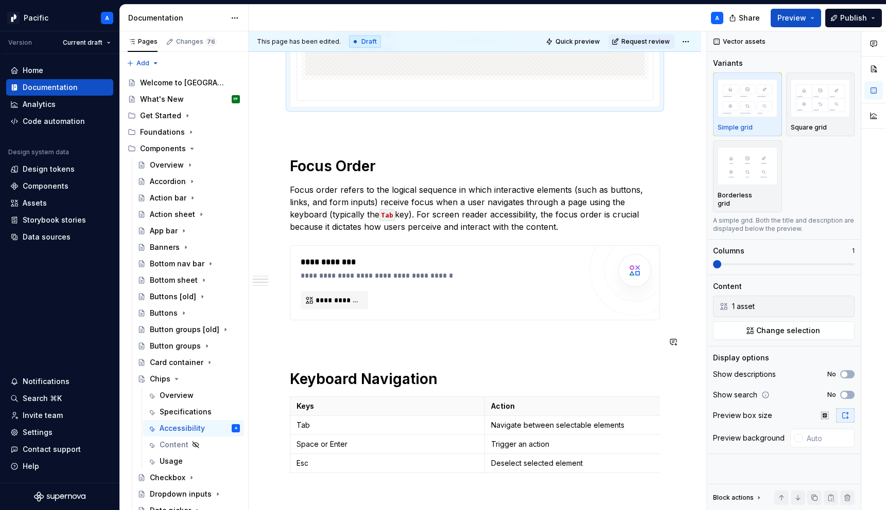
scroll to position [600, 0]
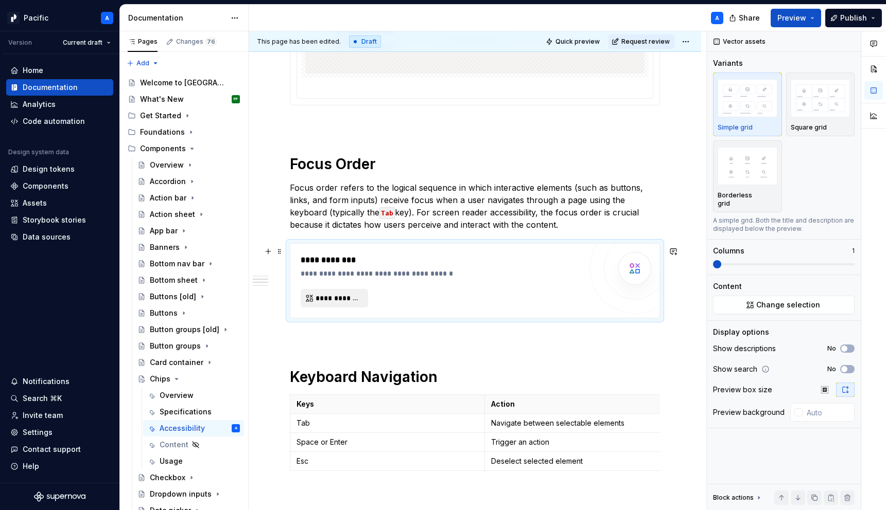
click at [339, 304] on span "**********" at bounding box center [338, 298] width 46 height 10
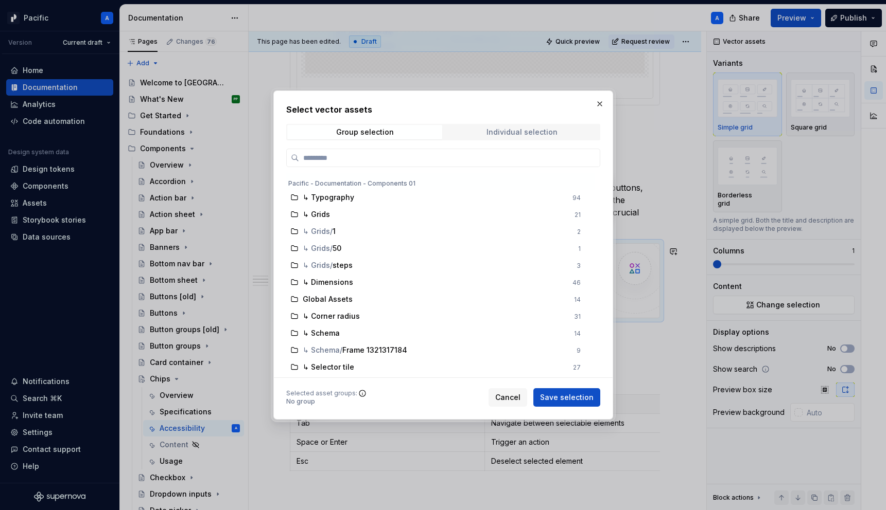
click at [486, 135] on span "Individual selection" at bounding box center [521, 132] width 155 height 14
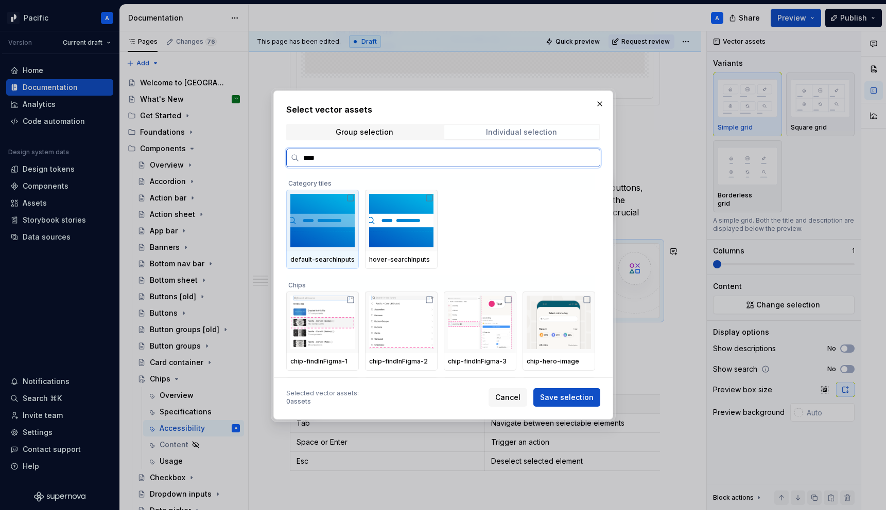
type input "*****"
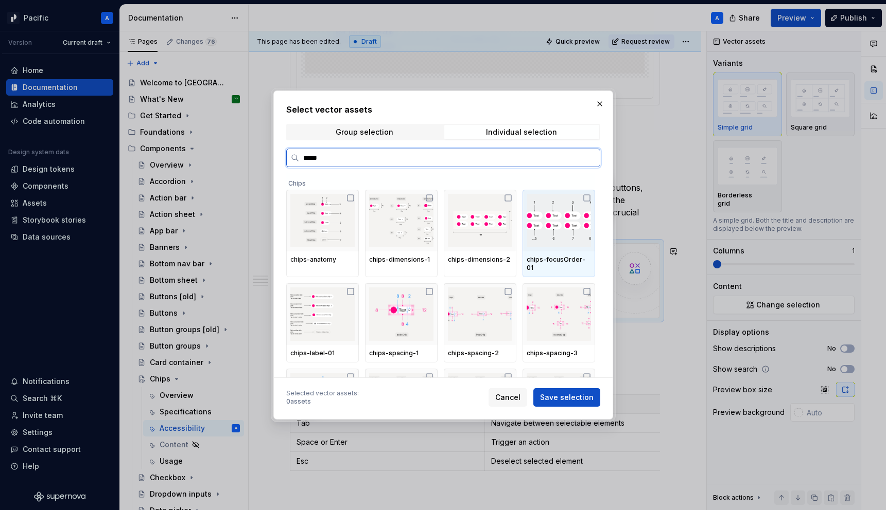
click at [568, 234] on img at bounding box center [558, 221] width 64 height 54
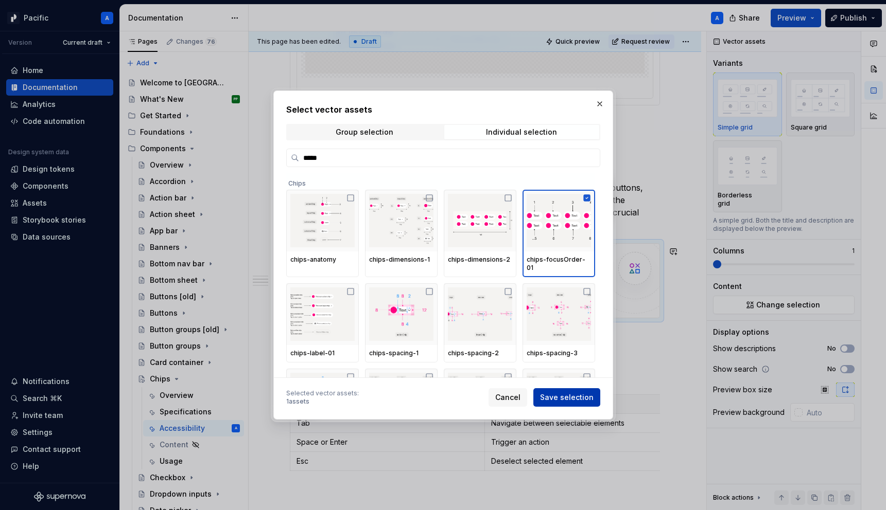
click at [590, 396] on span "Save selection" at bounding box center [567, 398] width 54 height 10
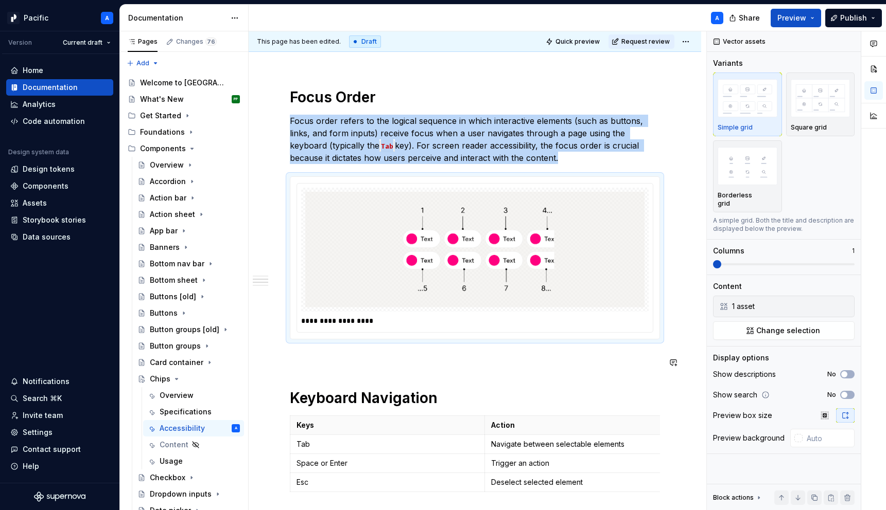
scroll to position [659, 0]
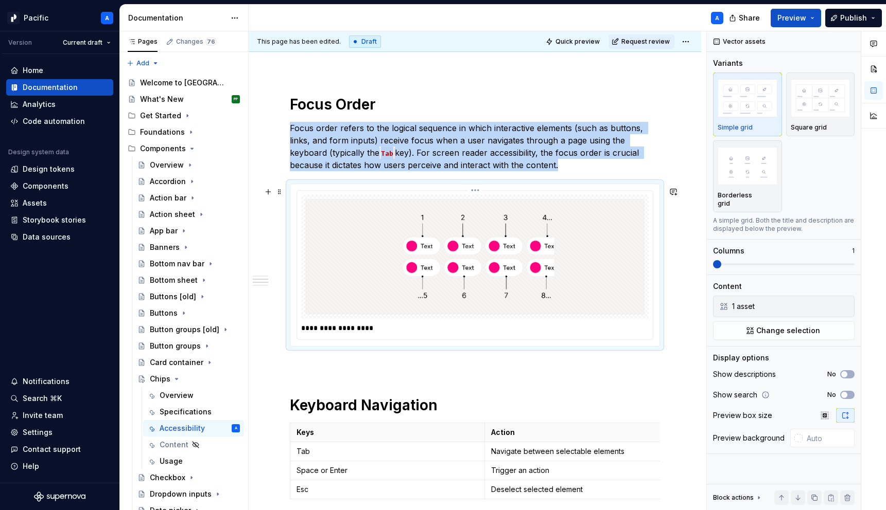
click at [495, 333] on p "**********" at bounding box center [477, 328] width 353 height 10
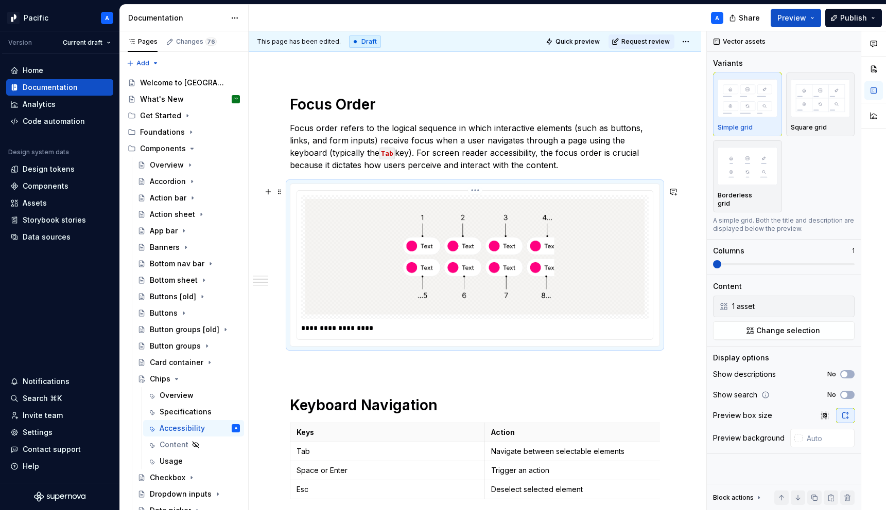
click at [495, 333] on p "**********" at bounding box center [477, 328] width 353 height 10
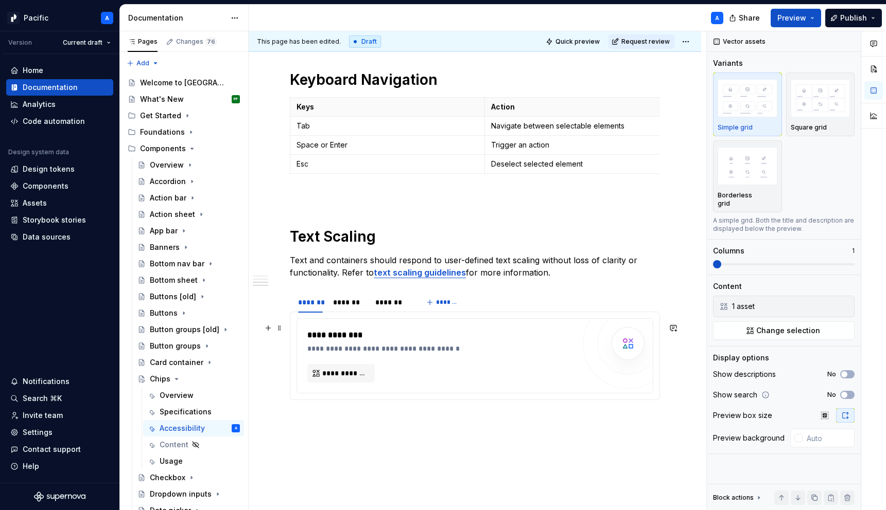
scroll to position [987, 0]
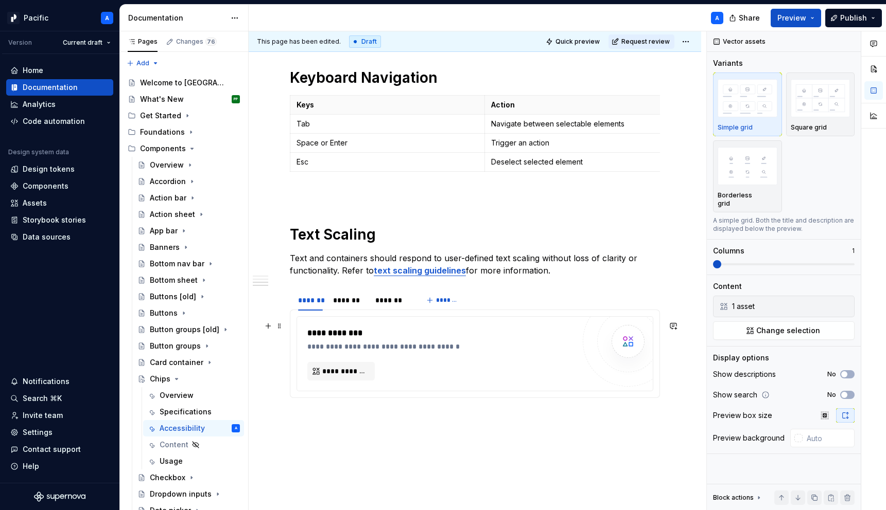
click at [395, 391] on div "**********" at bounding box center [475, 354] width 356 height 74
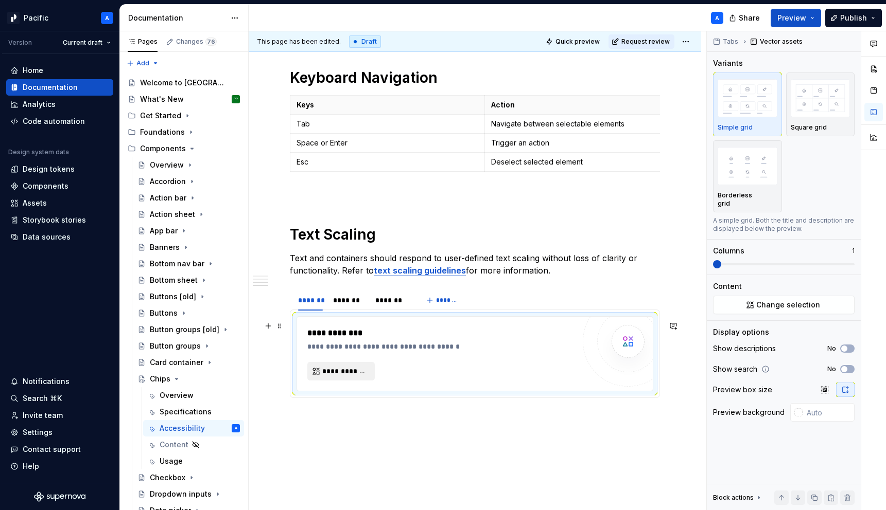
click at [351, 381] on button "**********" at bounding box center [340, 371] width 67 height 19
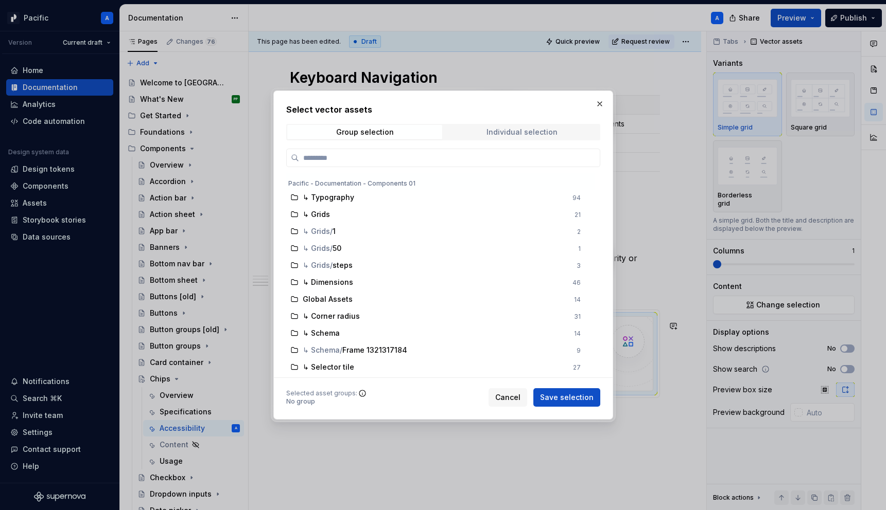
click at [534, 125] on span "Individual selection" at bounding box center [521, 132] width 155 height 14
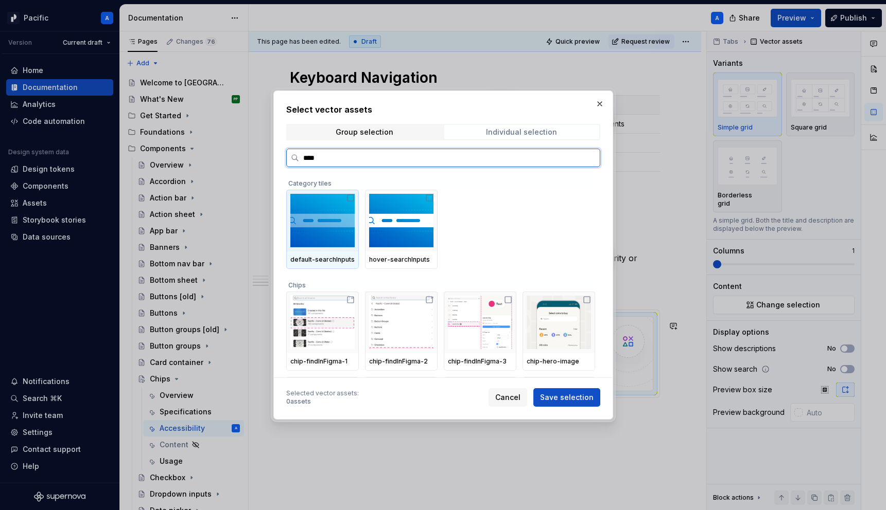
type input "*****"
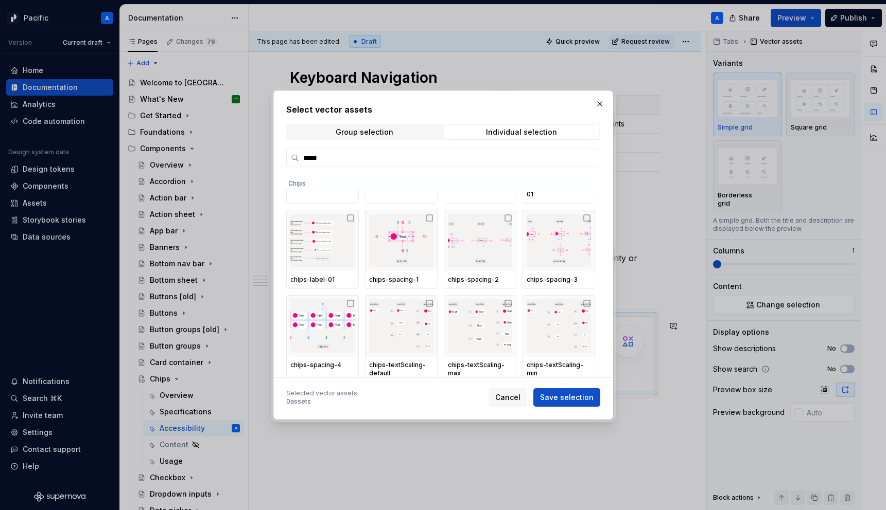
scroll to position [76, 0]
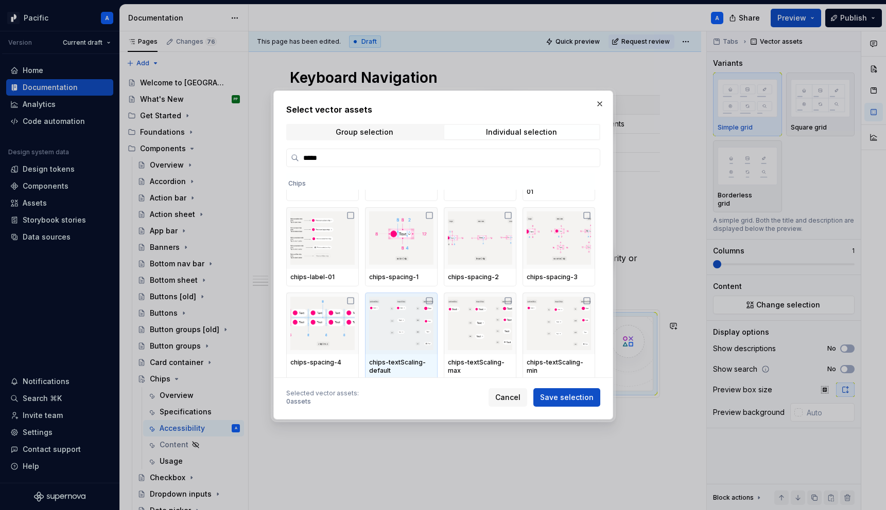
type textarea "*"
click at [394, 330] on img at bounding box center [401, 324] width 64 height 54
click at [564, 390] on button "Save selection" at bounding box center [566, 398] width 67 height 19
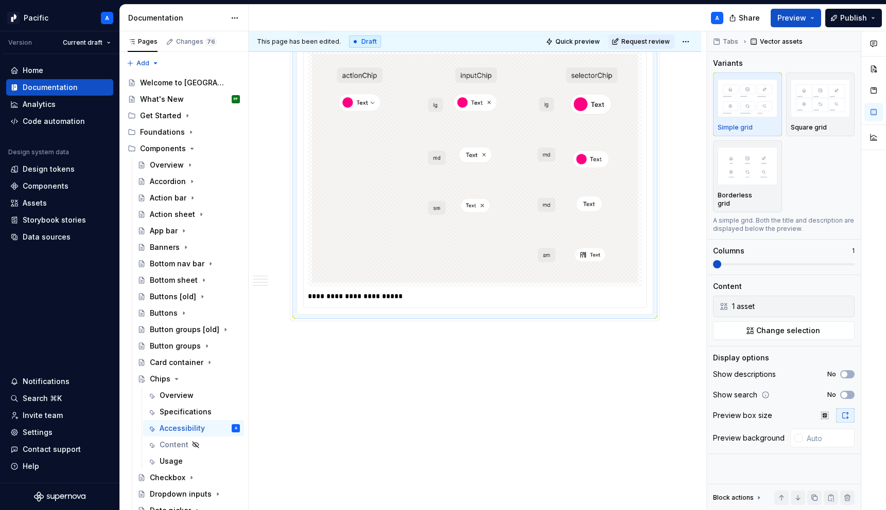
scroll to position [1266, 0]
click at [366, 301] on p "**********" at bounding box center [477, 295] width 339 height 10
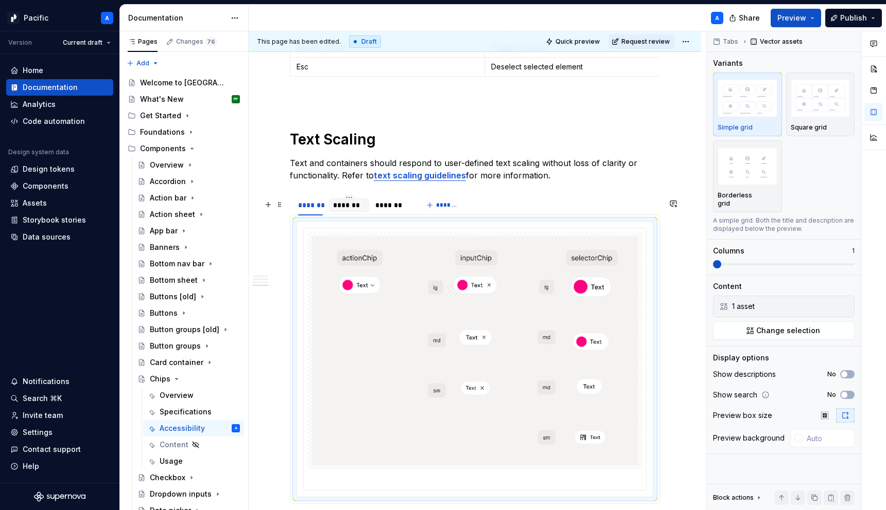
click at [361, 210] on div "*******" at bounding box center [349, 205] width 32 height 10
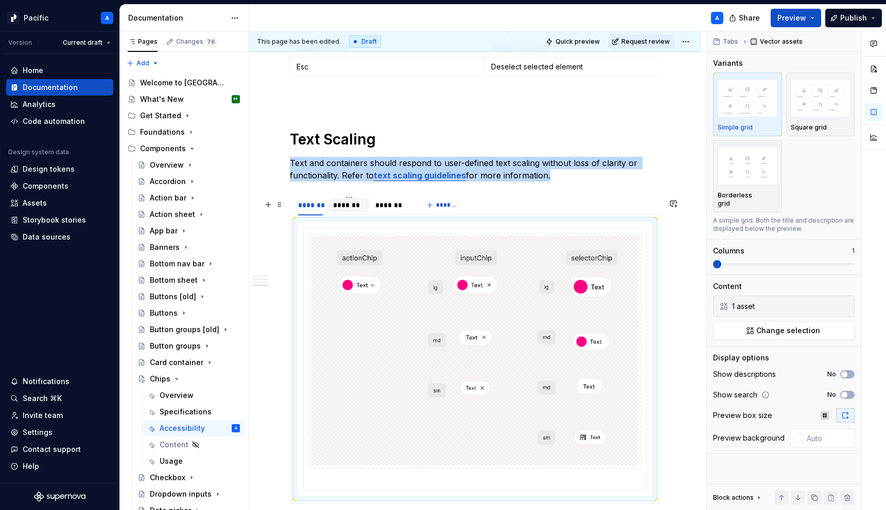
scroll to position [1069, 0]
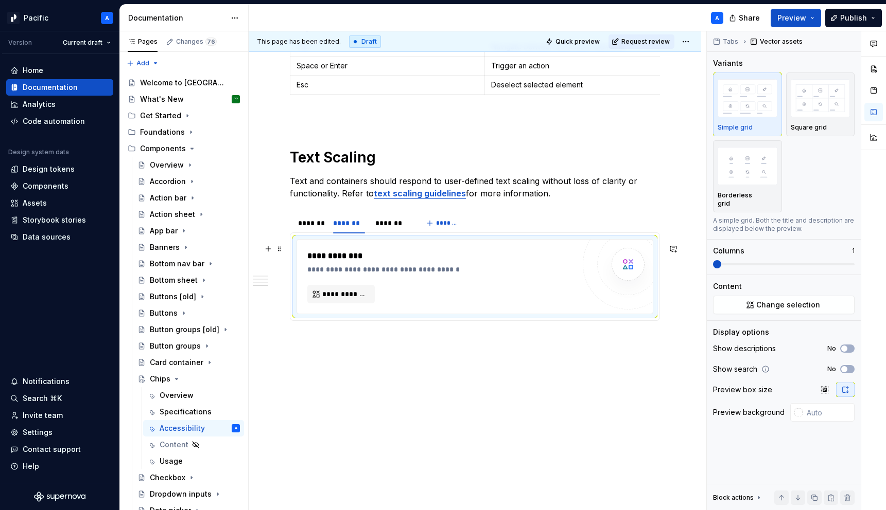
click at [400, 293] on div "**********" at bounding box center [440, 277] width 267 height 54
click at [359, 293] on span "**********" at bounding box center [345, 294] width 46 height 10
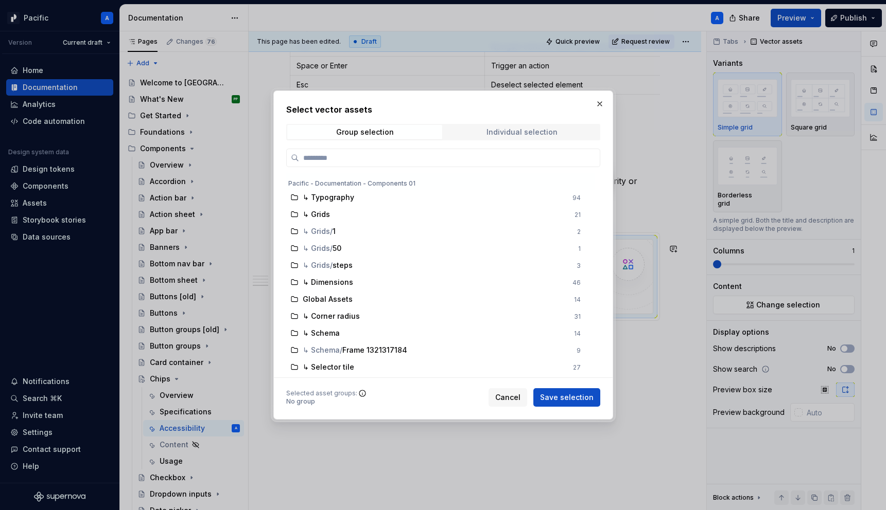
click at [526, 129] on div "Individual selection" at bounding box center [521, 132] width 71 height 8
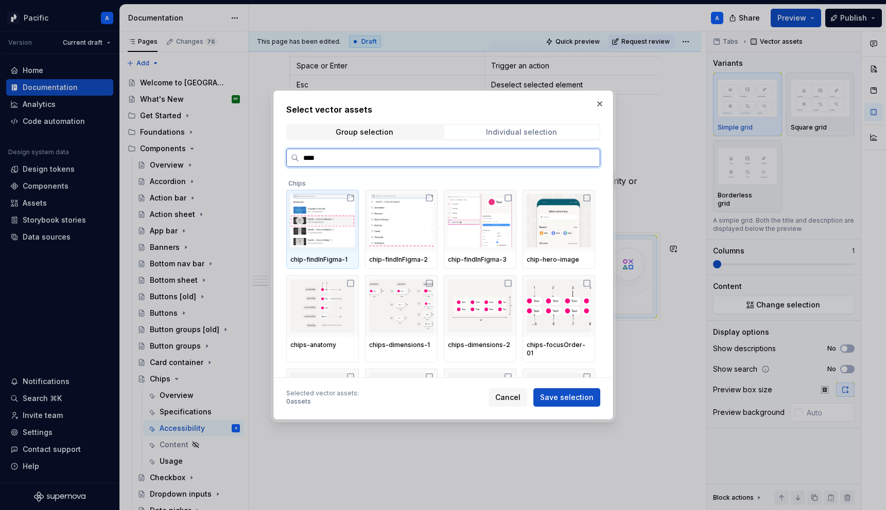
type input "*****"
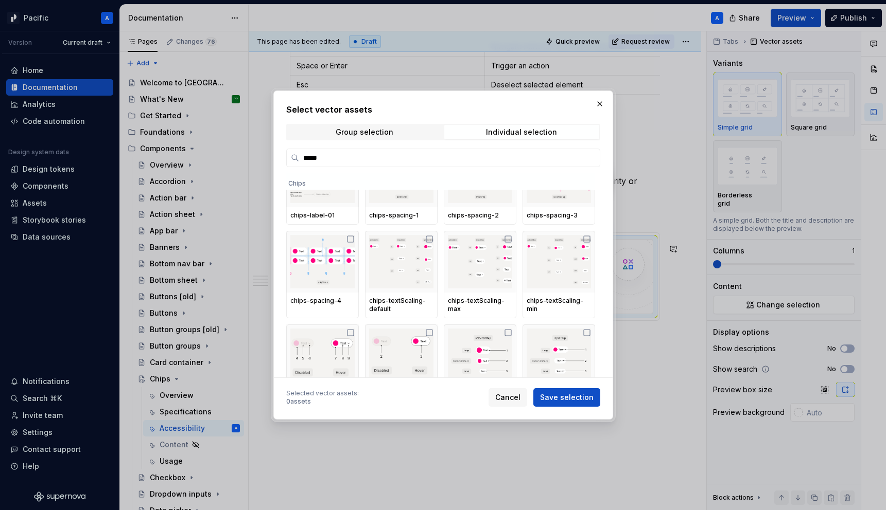
scroll to position [144, 0]
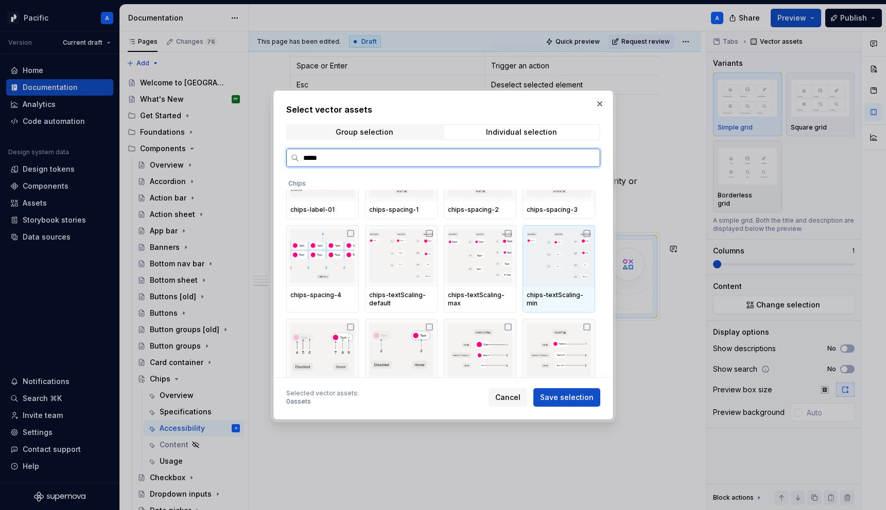
click at [582, 271] on img at bounding box center [558, 257] width 64 height 54
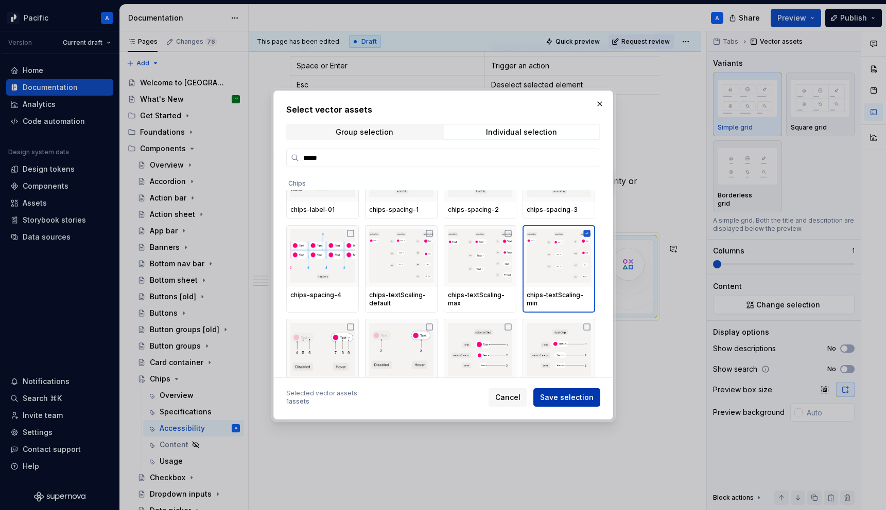
click at [592, 399] on span "Save selection" at bounding box center [567, 398] width 54 height 10
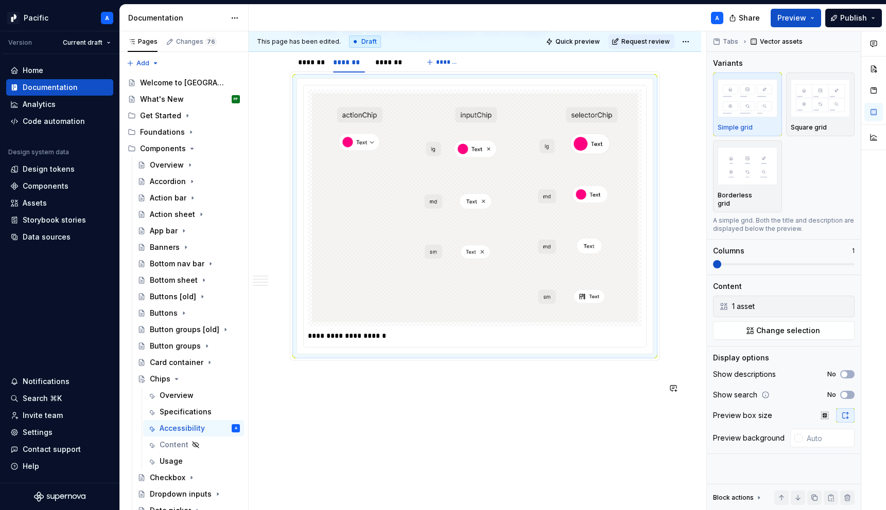
scroll to position [1258, 0]
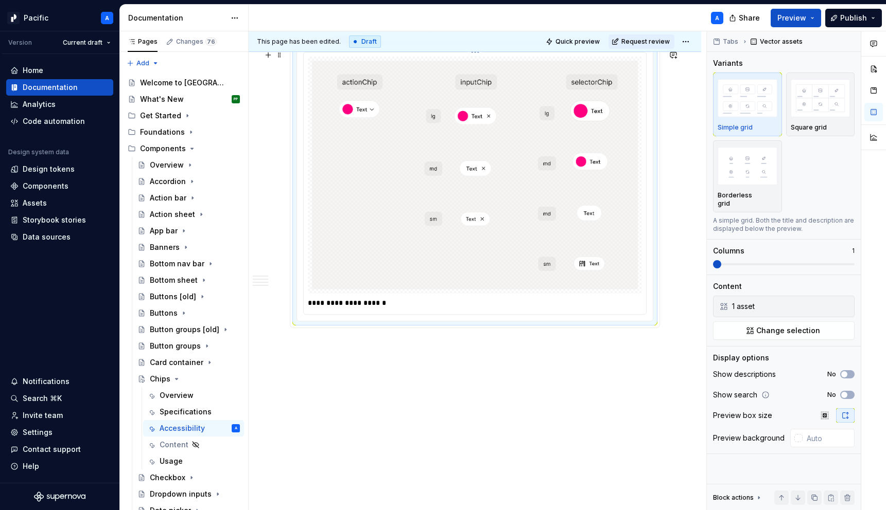
click at [408, 308] on p "**********" at bounding box center [477, 303] width 339 height 10
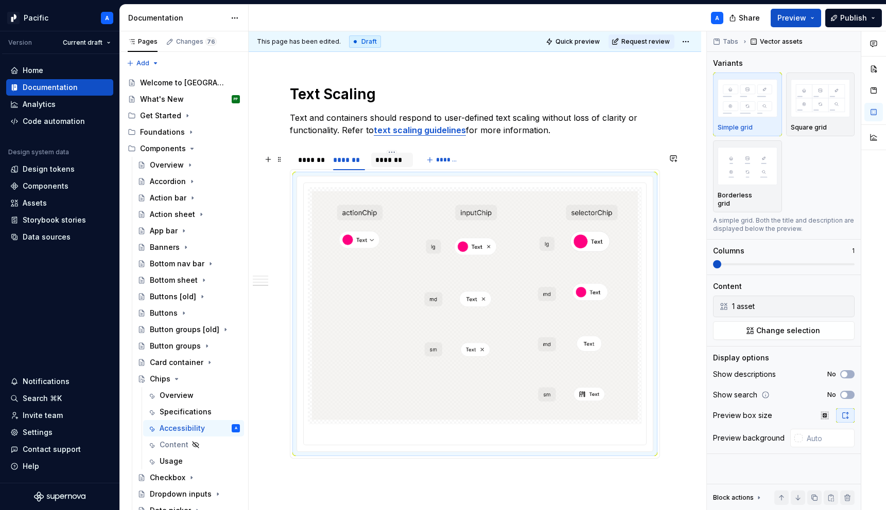
click at [394, 164] on div "*******" at bounding box center [391, 160] width 33 height 10
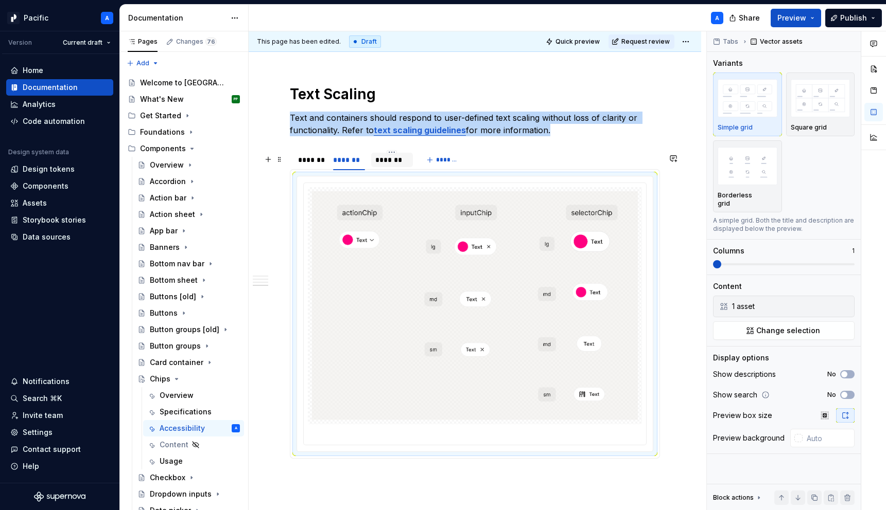
scroll to position [1069, 0]
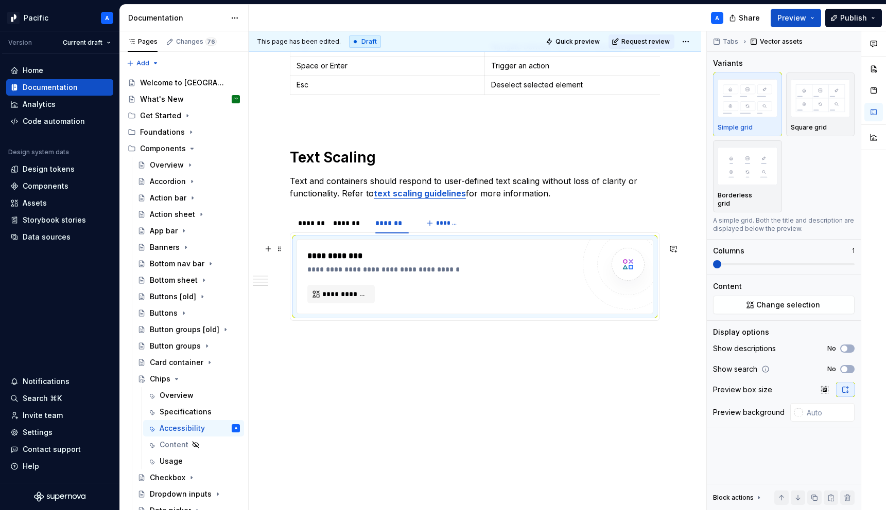
click at [398, 286] on div "**********" at bounding box center [440, 277] width 267 height 54
click at [346, 292] on span "**********" at bounding box center [345, 294] width 46 height 10
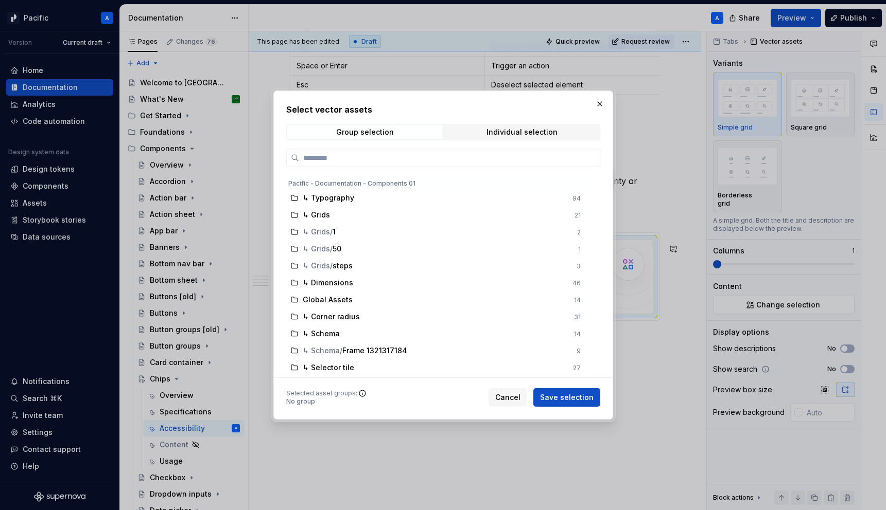
click at [470, 141] on div "Select vector assets Group selection Individual selection Pacific - Documentati…" at bounding box center [443, 255] width 314 height 304
click at [478, 127] on span "Individual selection" at bounding box center [521, 132] width 155 height 14
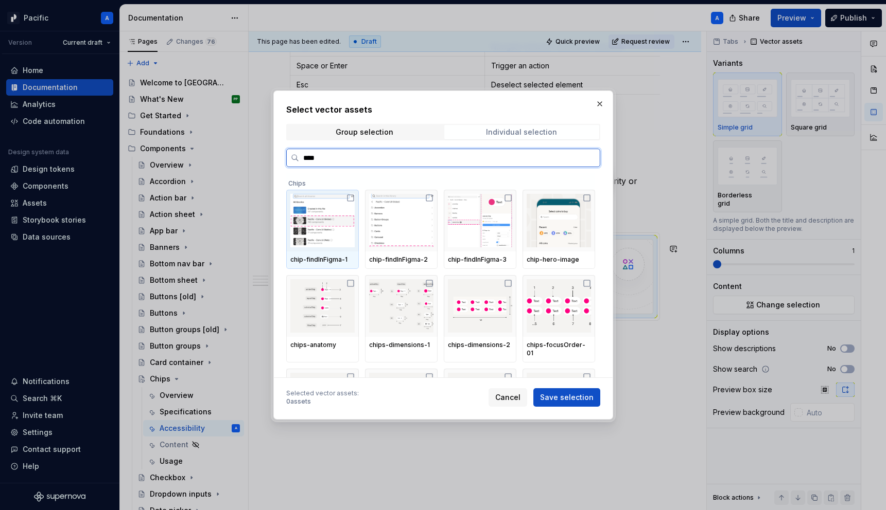
type input "*****"
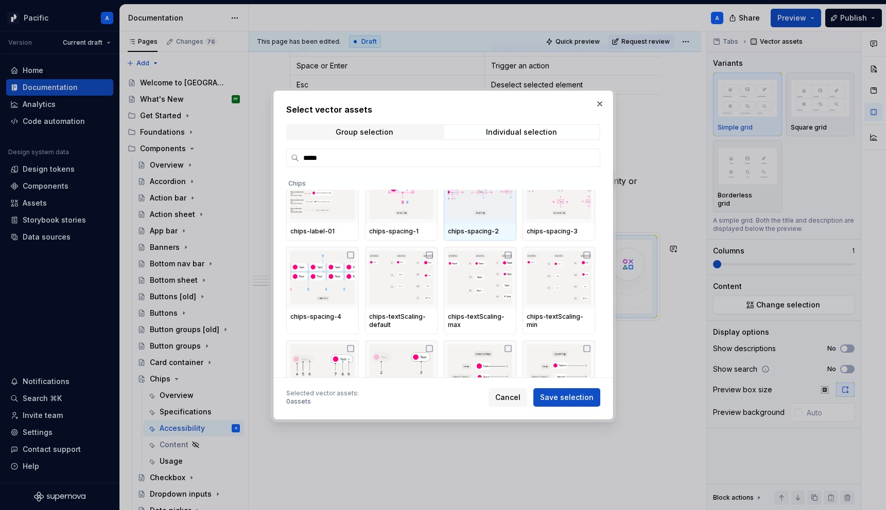
scroll to position [127, 0]
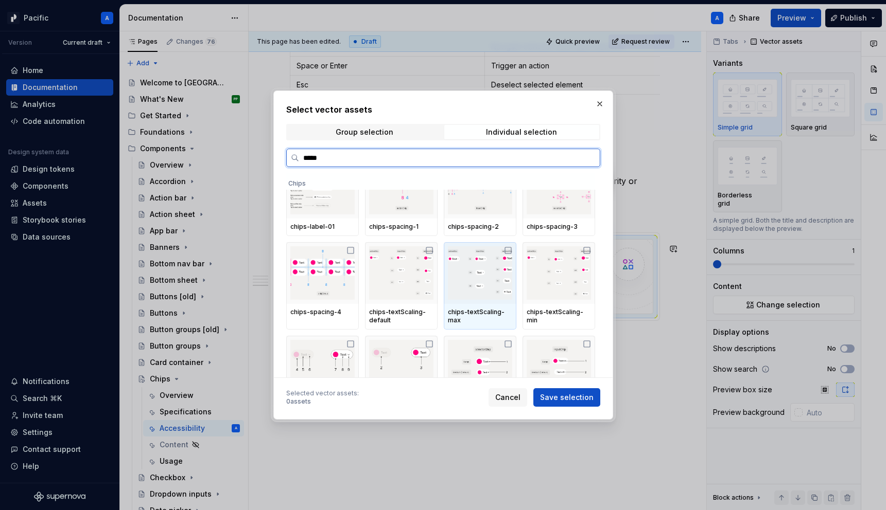
click at [496, 270] on img at bounding box center [480, 273] width 64 height 54
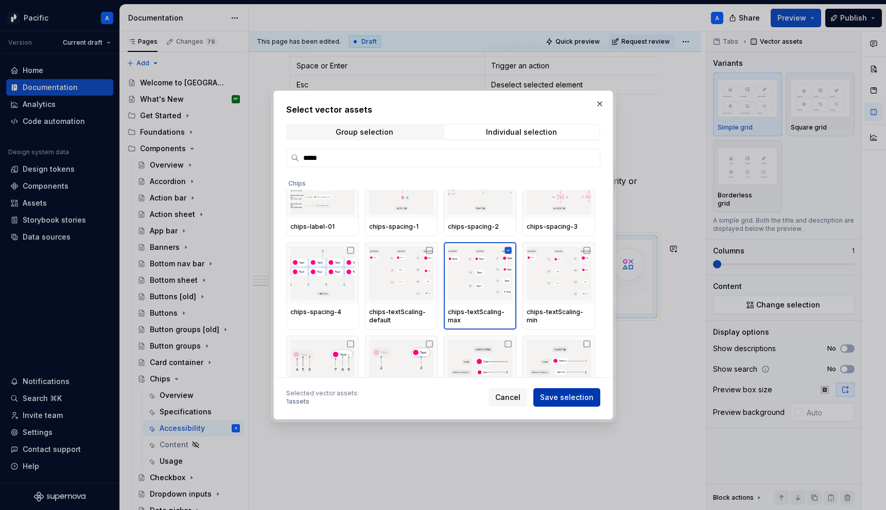
click at [579, 401] on span "Save selection" at bounding box center [567, 398] width 54 height 10
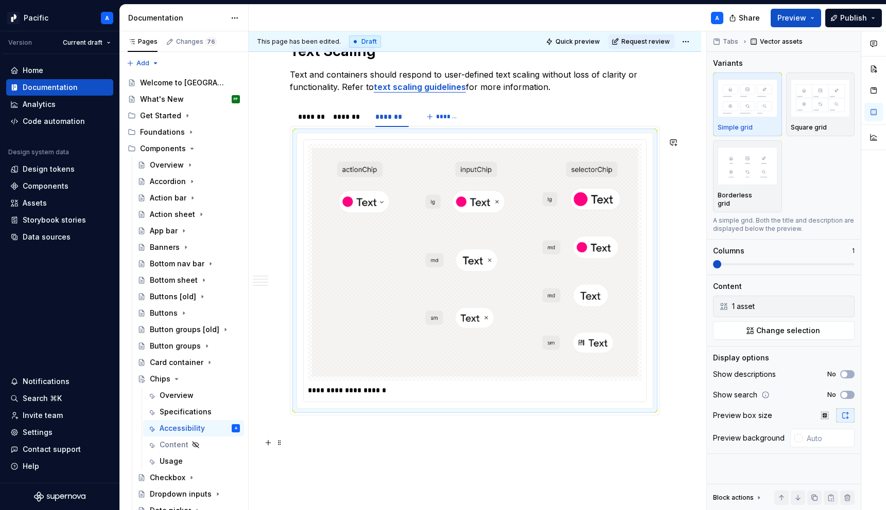
scroll to position [1274, 0]
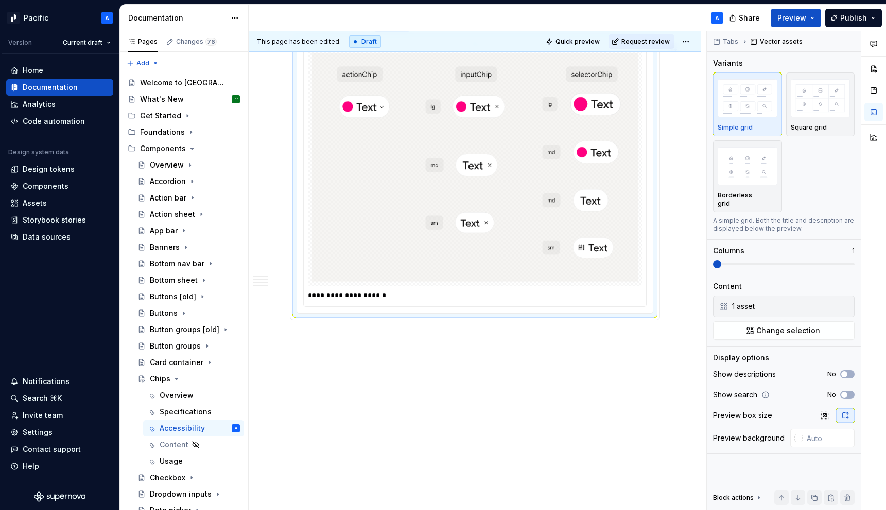
click at [443, 300] on p "**********" at bounding box center [477, 295] width 339 height 10
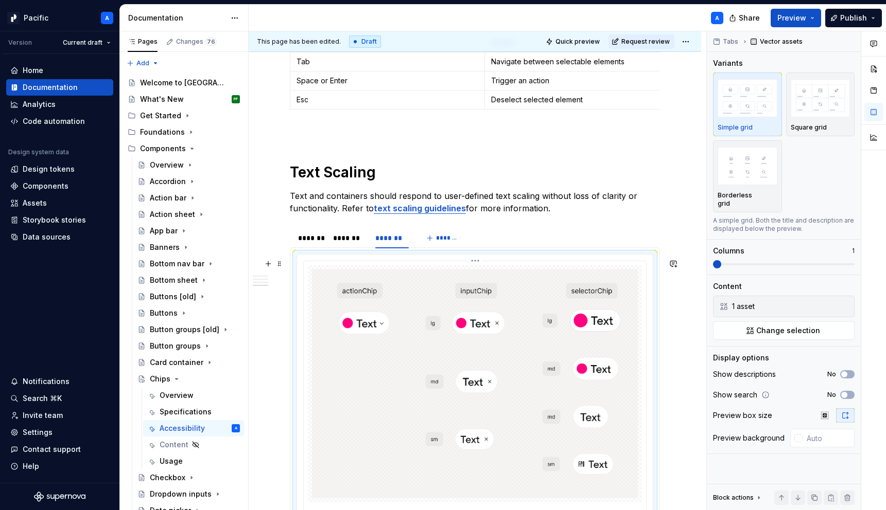
scroll to position [1045, 0]
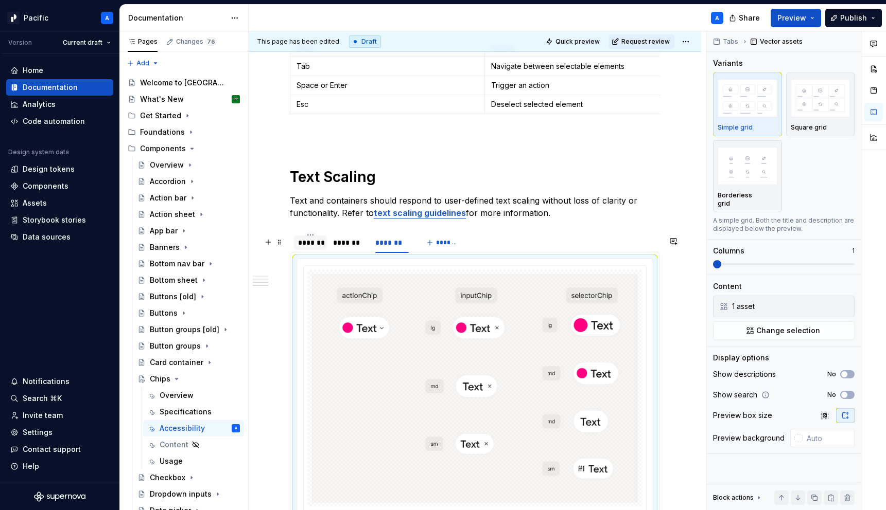
click at [308, 248] on div "*******" at bounding box center [310, 243] width 25 height 10
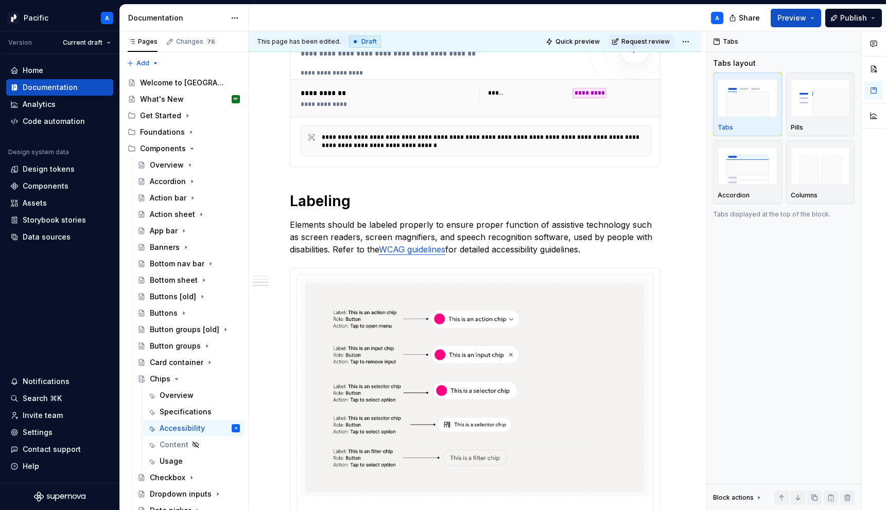
scroll to position [0, 0]
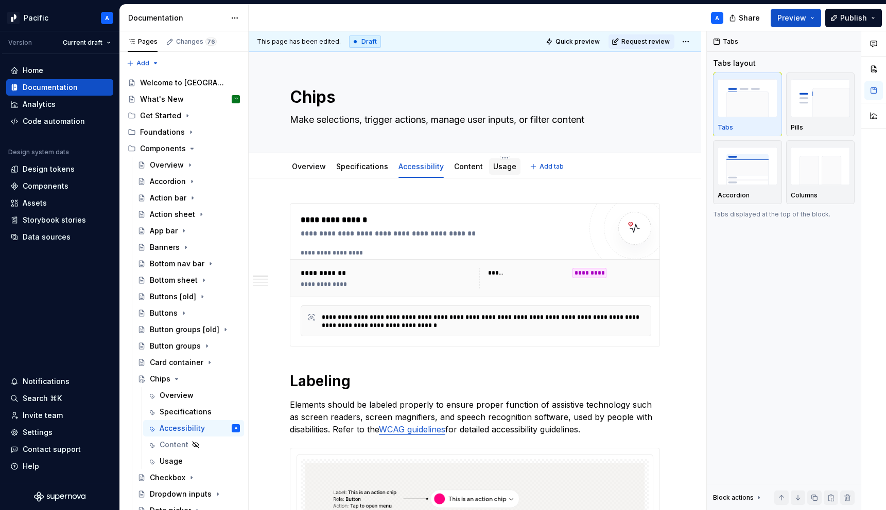
click at [504, 164] on link "Usage" at bounding box center [504, 166] width 23 height 9
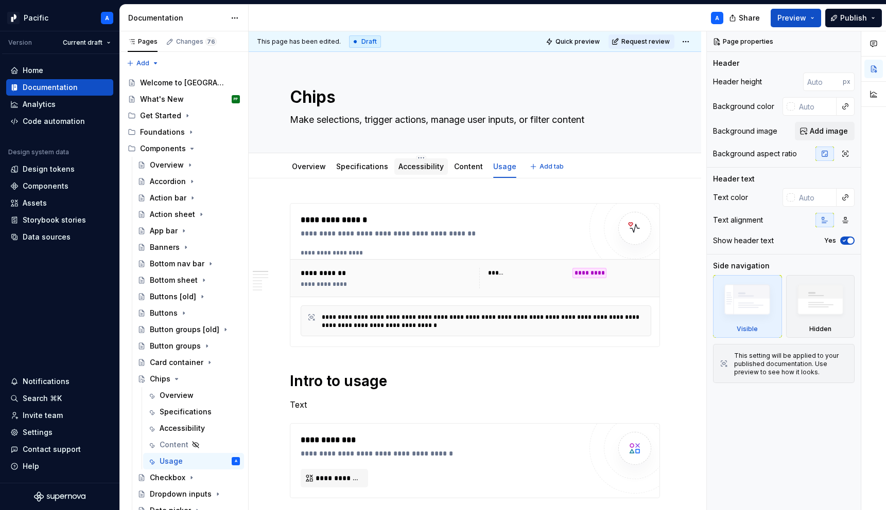
click at [417, 164] on link "Accessibility" at bounding box center [420, 166] width 45 height 9
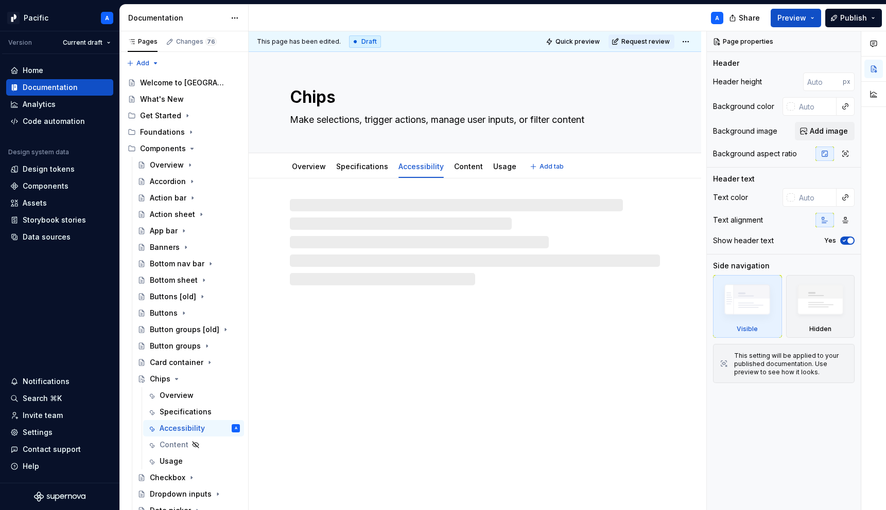
click at [681, 55] on div "Chips Make selections, trigger actions, manage user inputs, or filter content" at bounding box center [475, 102] width 452 height 101
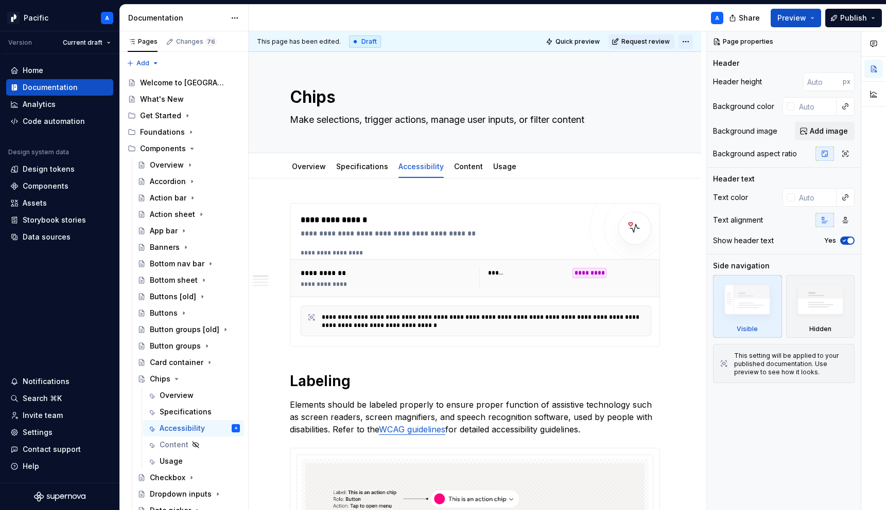
click at [694, 39] on html "Pacific A Version Current draft Home Documentation Analytics Code automation De…" at bounding box center [443, 255] width 886 height 510
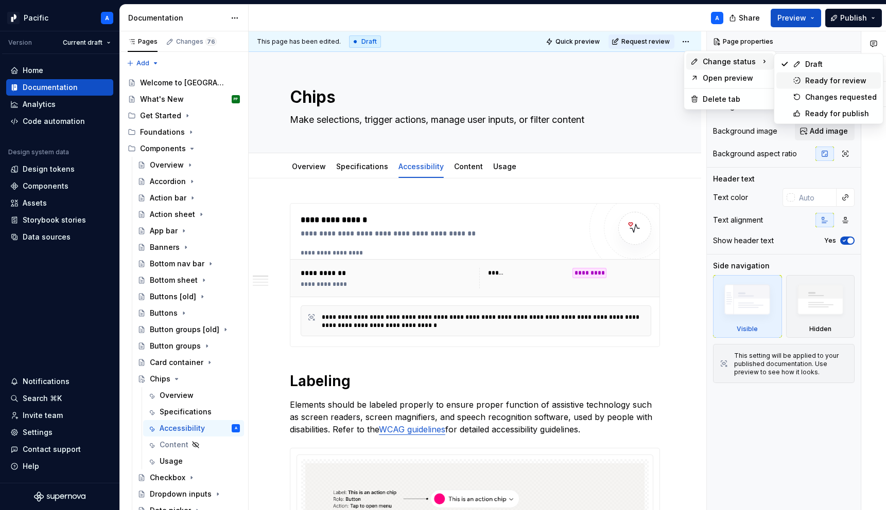
click at [835, 79] on div "Ready for review" at bounding box center [841, 81] width 72 height 10
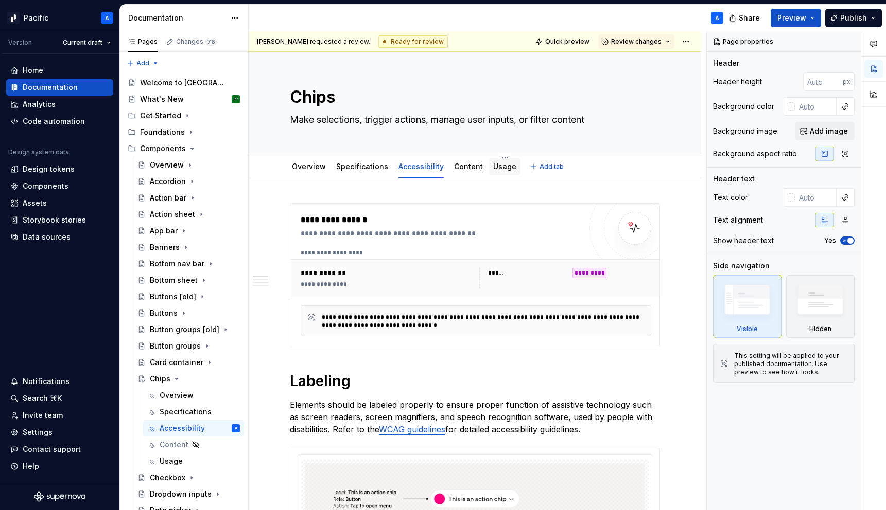
click at [497, 175] on div "Usage" at bounding box center [504, 166] width 31 height 19
click at [493, 162] on link "Usage" at bounding box center [504, 166] width 23 height 9
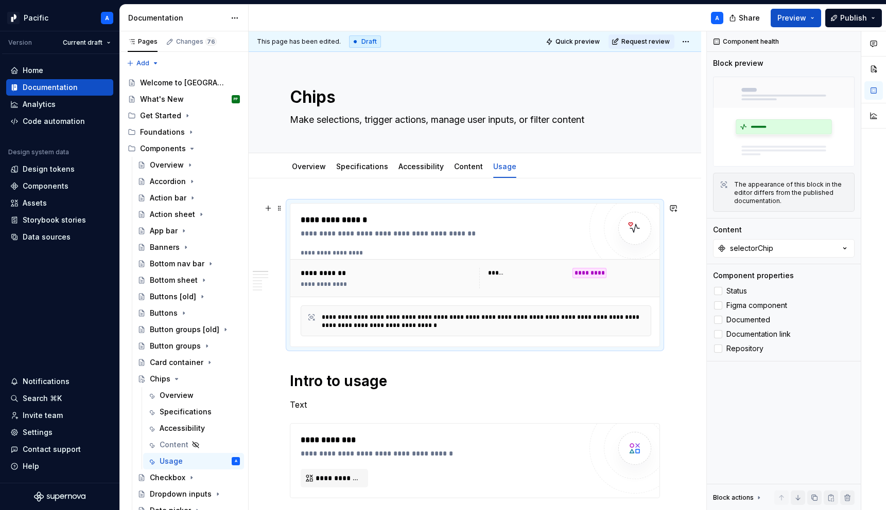
click at [498, 207] on div "**********" at bounding box center [474, 275] width 369 height 143
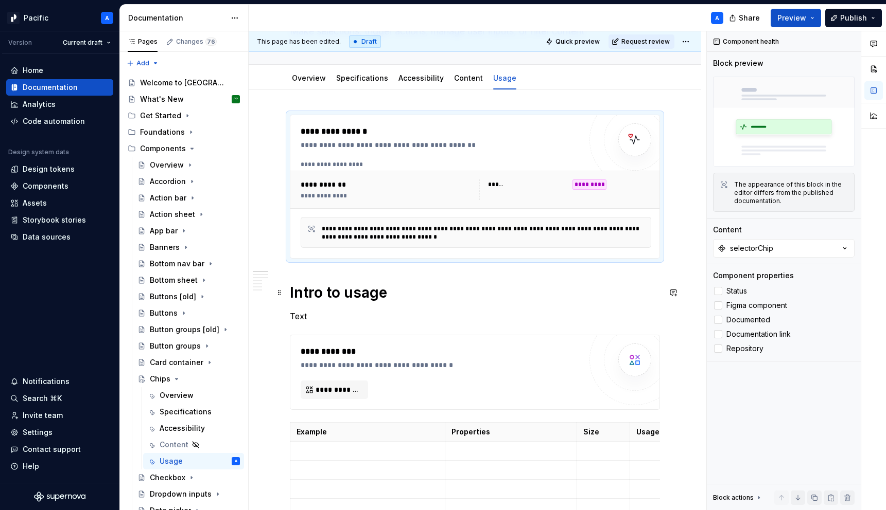
scroll to position [96, 0]
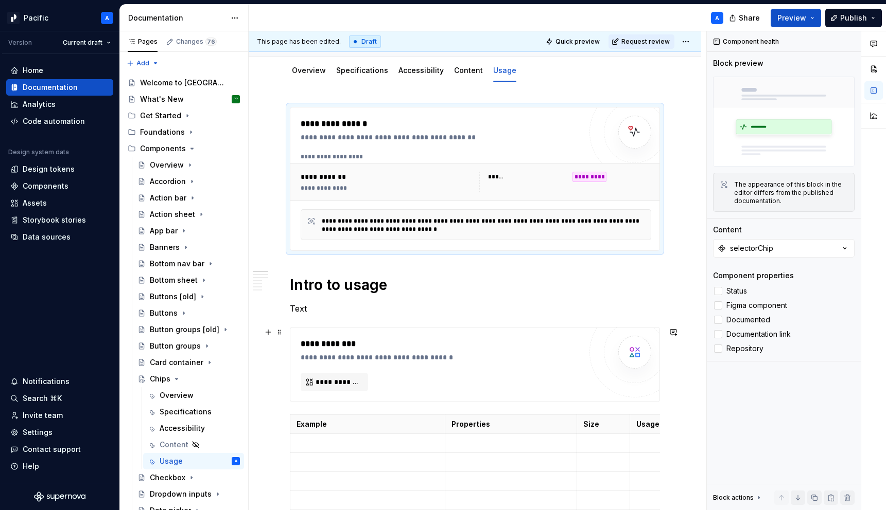
click at [458, 367] on div "**********" at bounding box center [441, 365] width 280 height 54
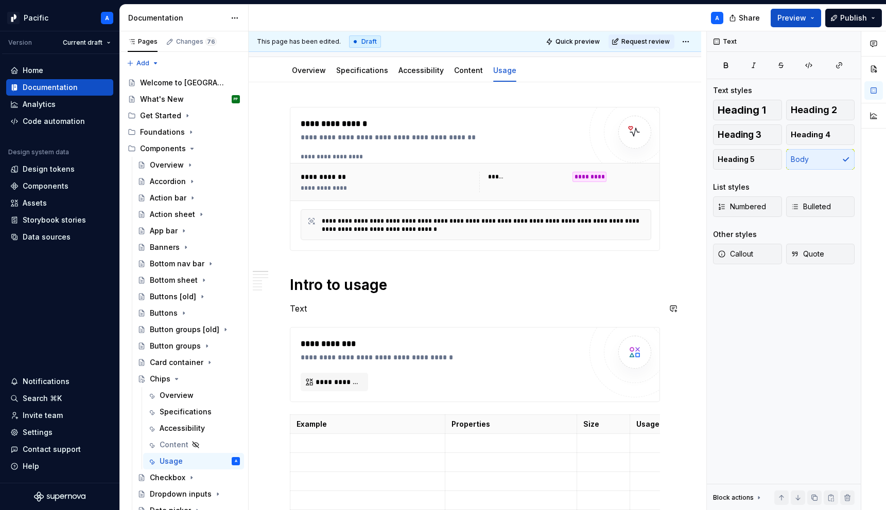
type textarea "*"
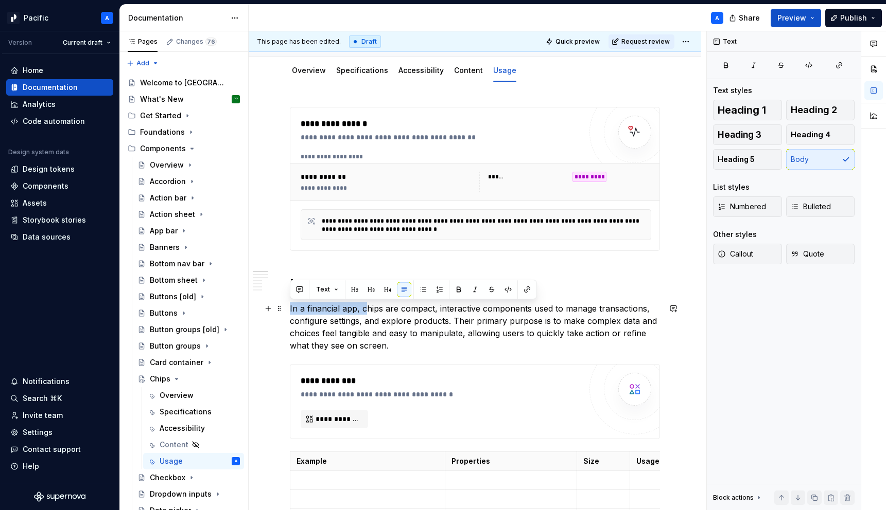
drag, startPoint x: 363, startPoint y: 309, endPoint x: 289, endPoint y: 307, distance: 74.1
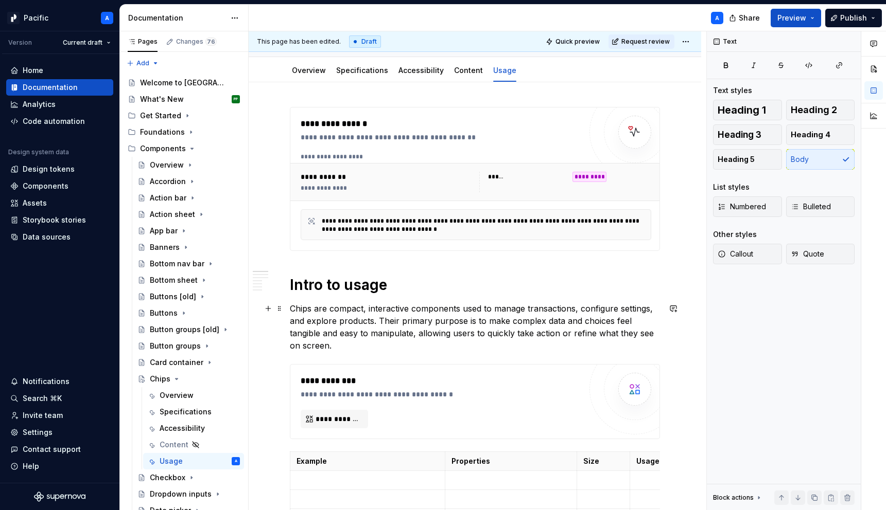
click at [438, 319] on p "Chips are compact, interactive components used to manage transactions, configur…" at bounding box center [475, 327] width 370 height 49
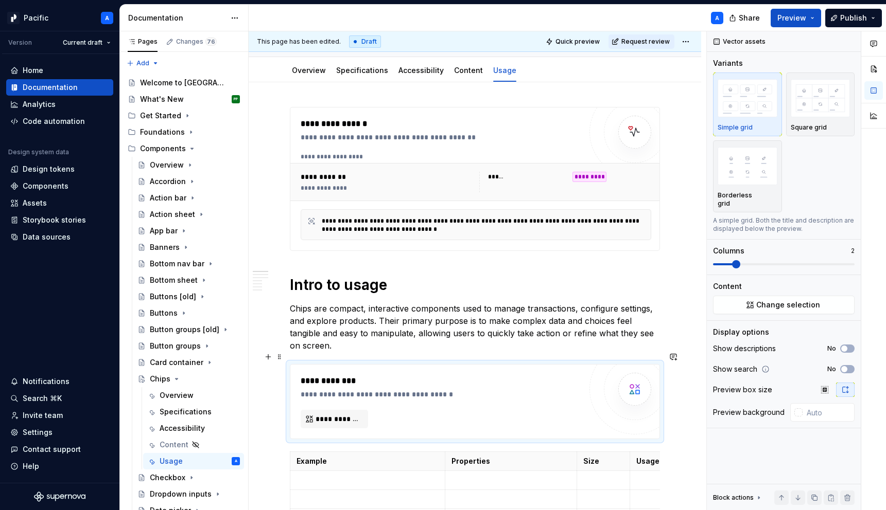
click at [462, 375] on div "**********" at bounding box center [444, 381] width 286 height 12
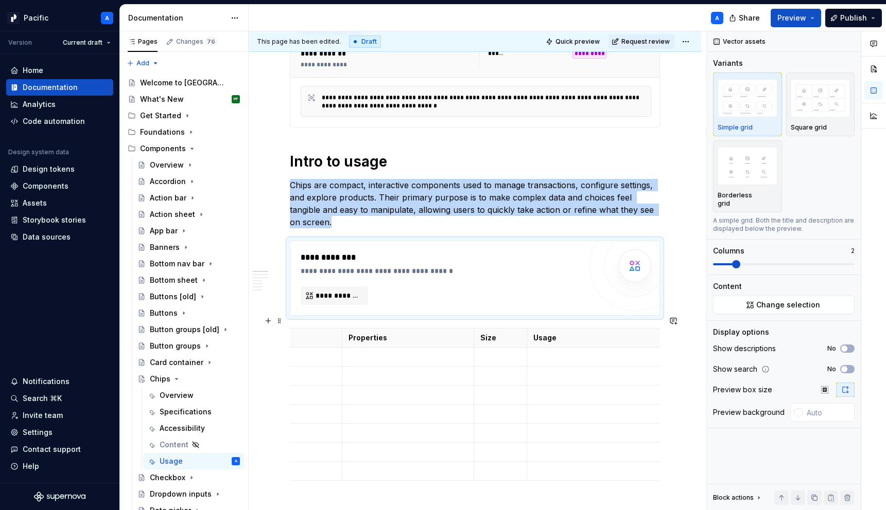
scroll to position [0, 0]
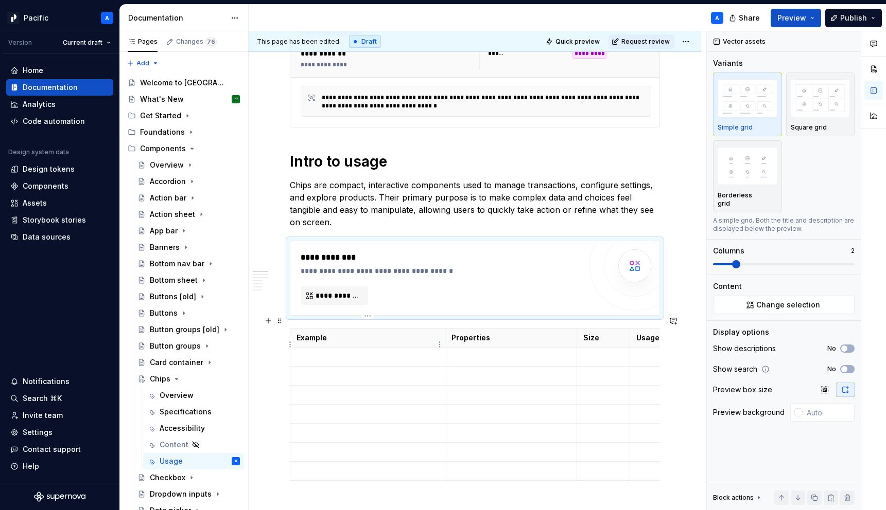
click at [364, 352] on p at bounding box center [367, 357] width 142 height 10
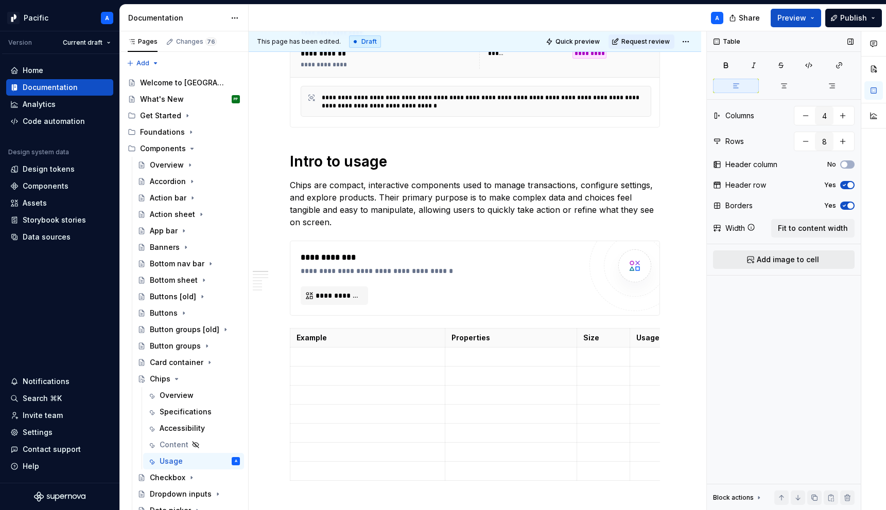
click at [824, 259] on button "Add image to cell" at bounding box center [784, 260] width 142 height 19
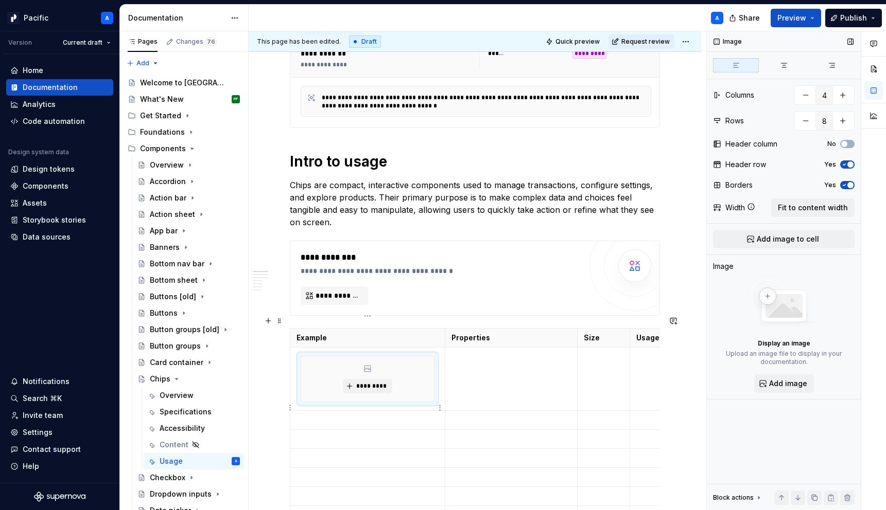
click at [416, 415] on p at bounding box center [367, 420] width 142 height 10
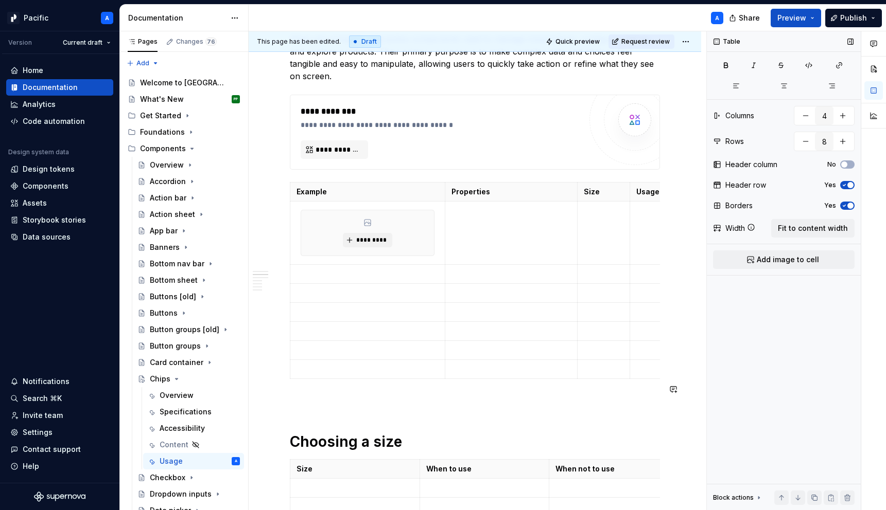
scroll to position [370, 0]
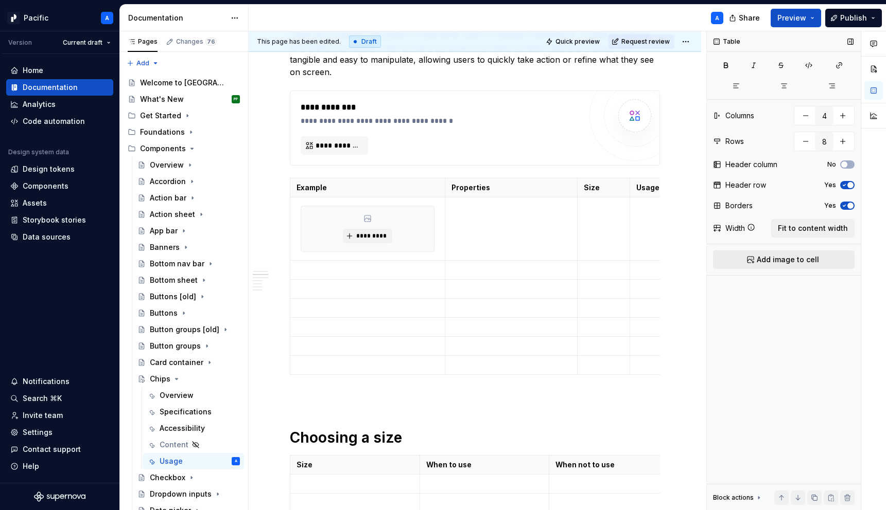
click at [831, 259] on button "Add image to cell" at bounding box center [784, 260] width 142 height 19
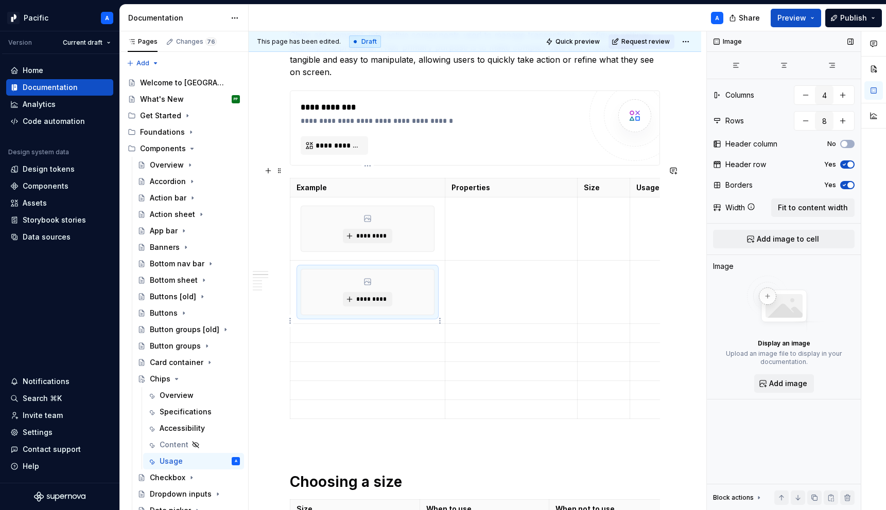
click at [381, 328] on p at bounding box center [367, 333] width 142 height 10
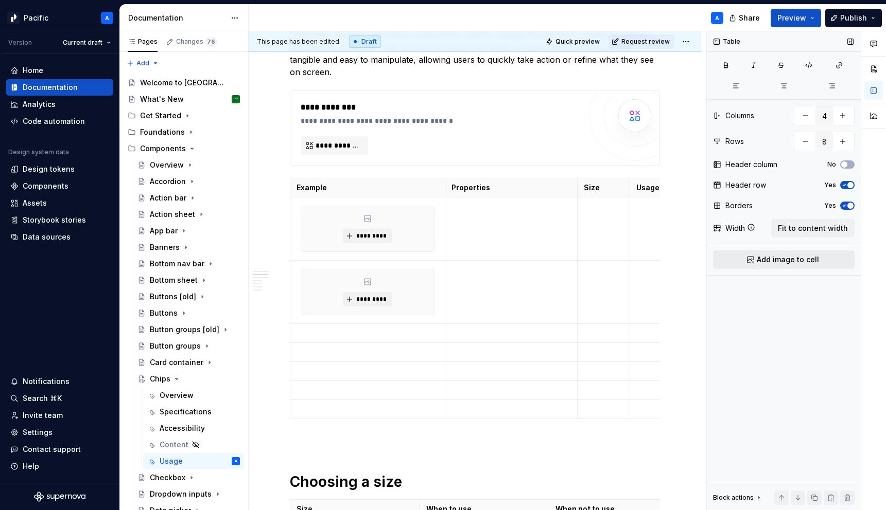
click at [809, 256] on span "Add image to cell" at bounding box center [787, 260] width 62 height 10
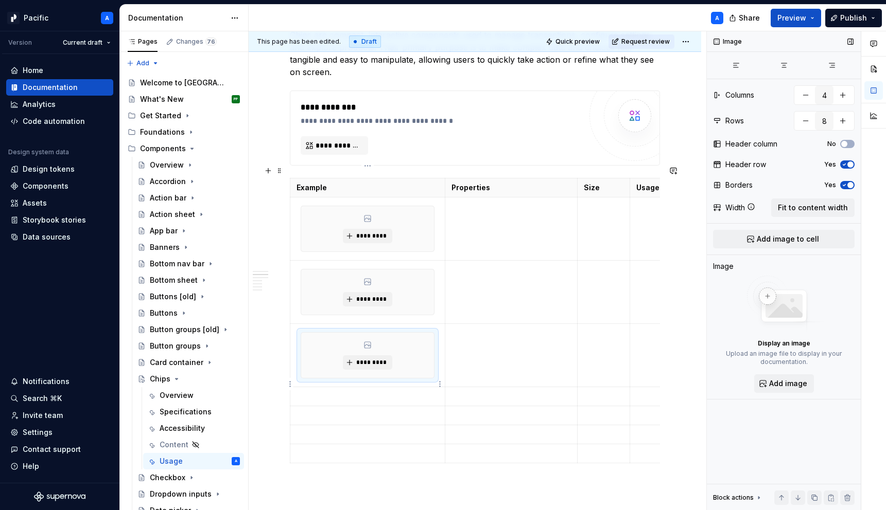
click at [334, 392] on p at bounding box center [367, 397] width 142 height 10
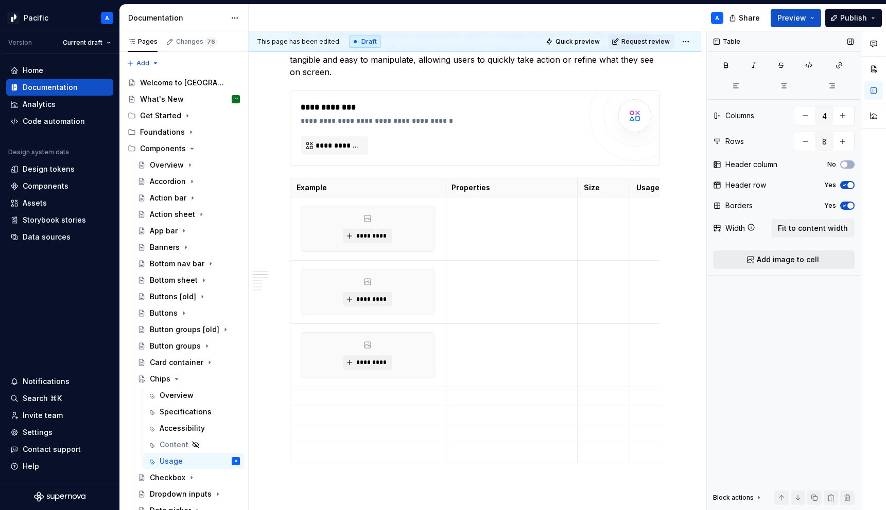
click at [813, 260] on span "Add image to cell" at bounding box center [787, 260] width 62 height 10
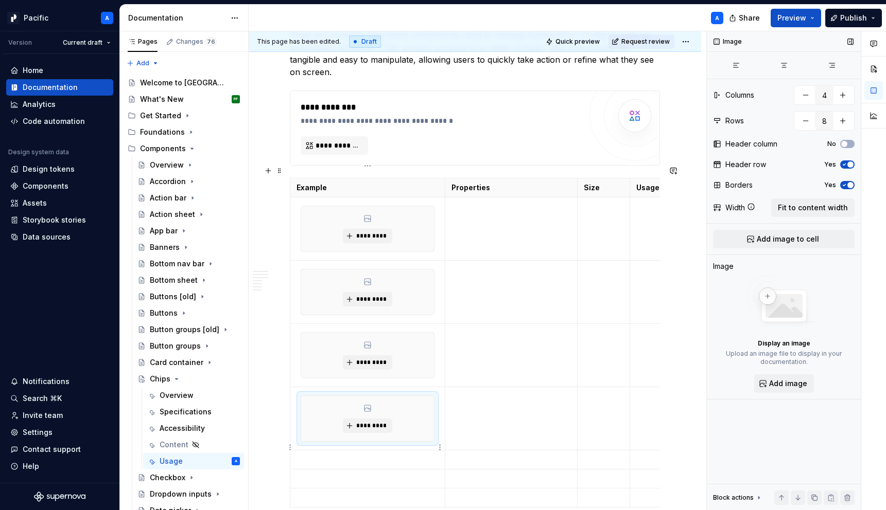
click at [371, 455] on p at bounding box center [367, 460] width 142 height 10
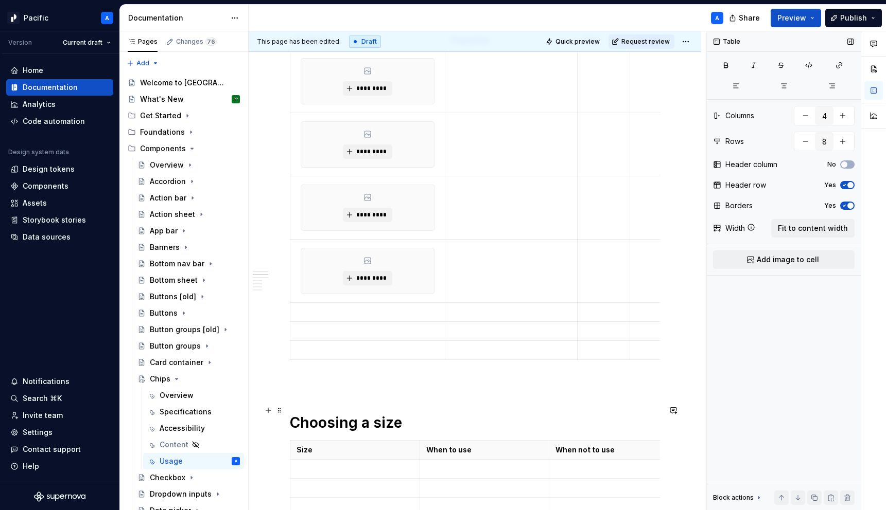
scroll to position [522, 0]
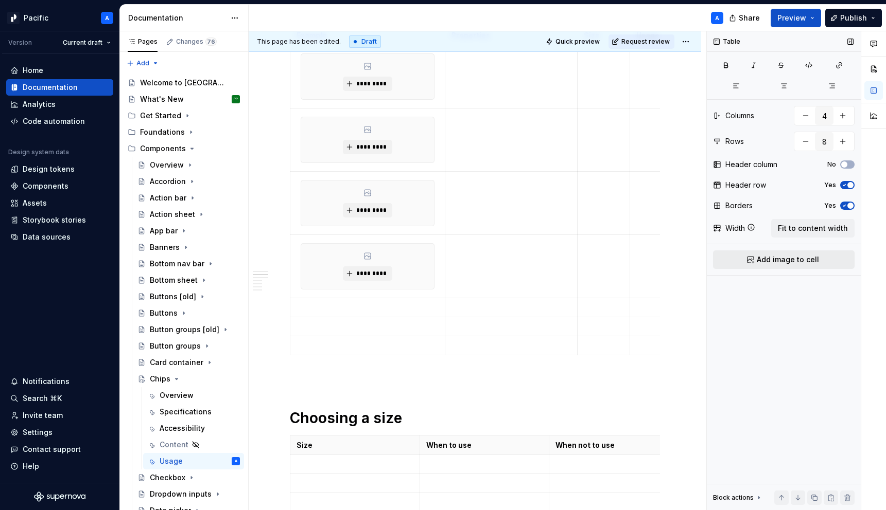
click at [807, 262] on span "Add image to cell" at bounding box center [787, 260] width 62 height 10
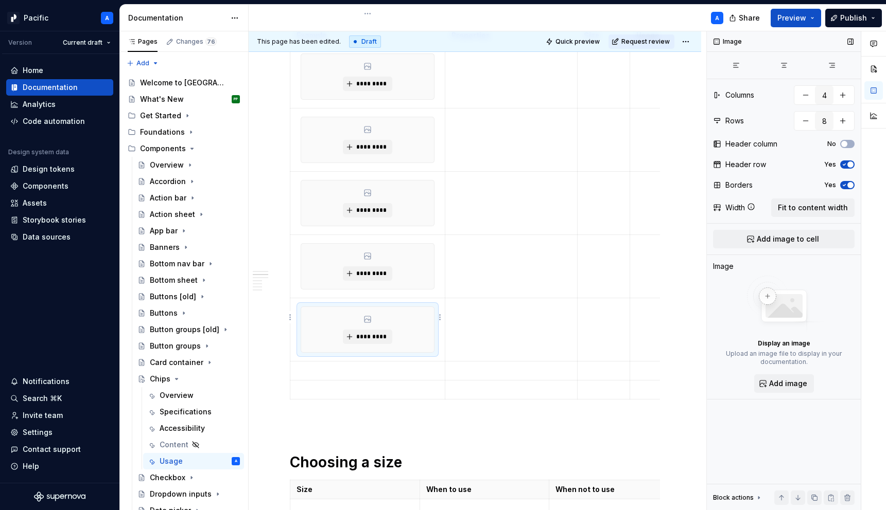
click at [368, 362] on td at bounding box center [367, 371] width 155 height 19
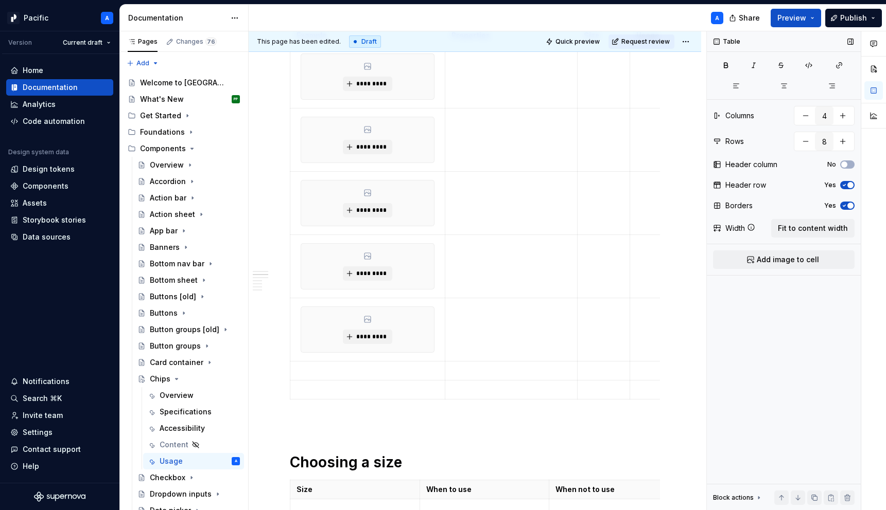
click at [796, 259] on span "Add image to cell" at bounding box center [787, 260] width 62 height 10
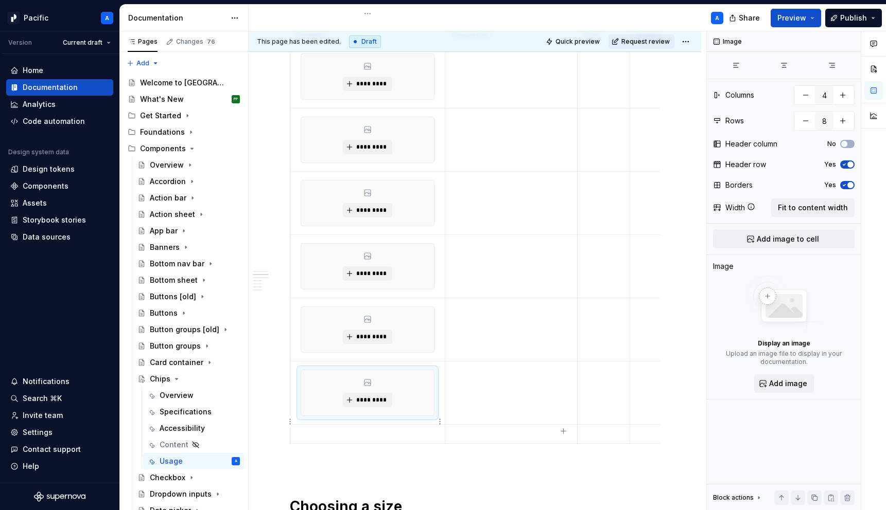
click at [391, 425] on td at bounding box center [367, 434] width 155 height 19
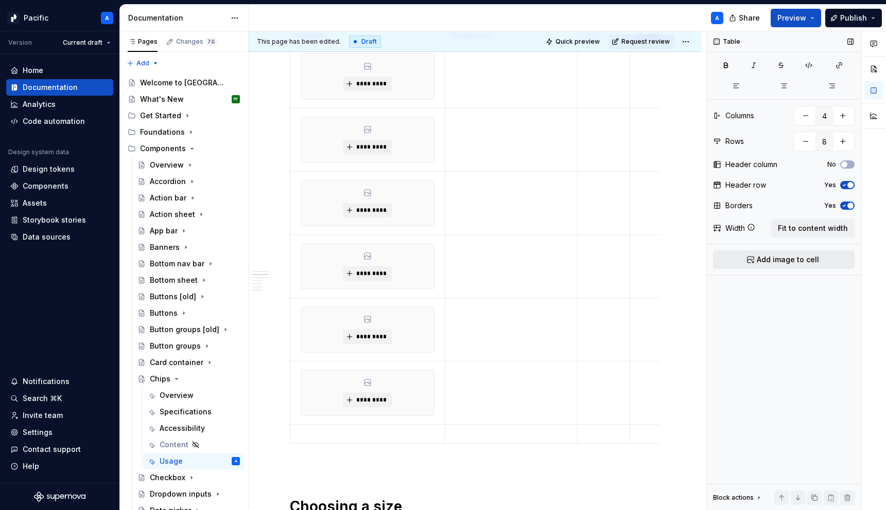
click at [781, 256] on span "Add image to cell" at bounding box center [787, 260] width 62 height 10
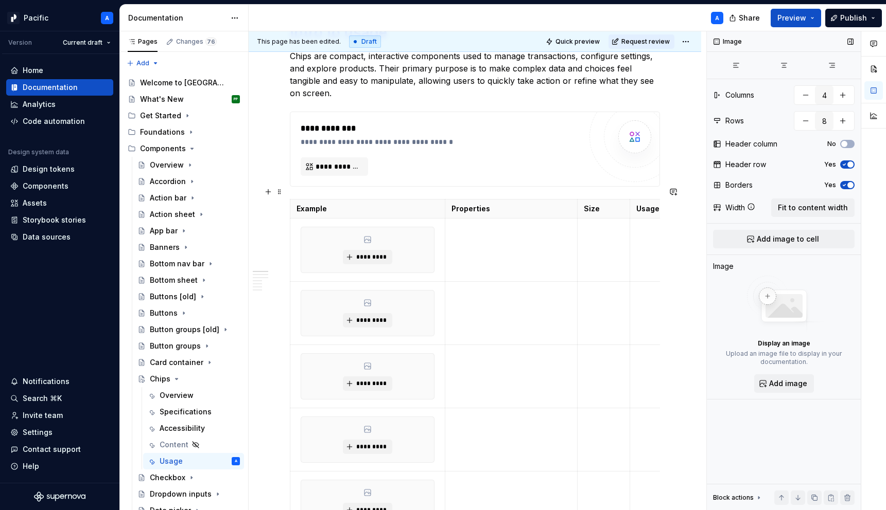
scroll to position [348, 0]
click at [322, 204] on p "Example" at bounding box center [367, 209] width 142 height 10
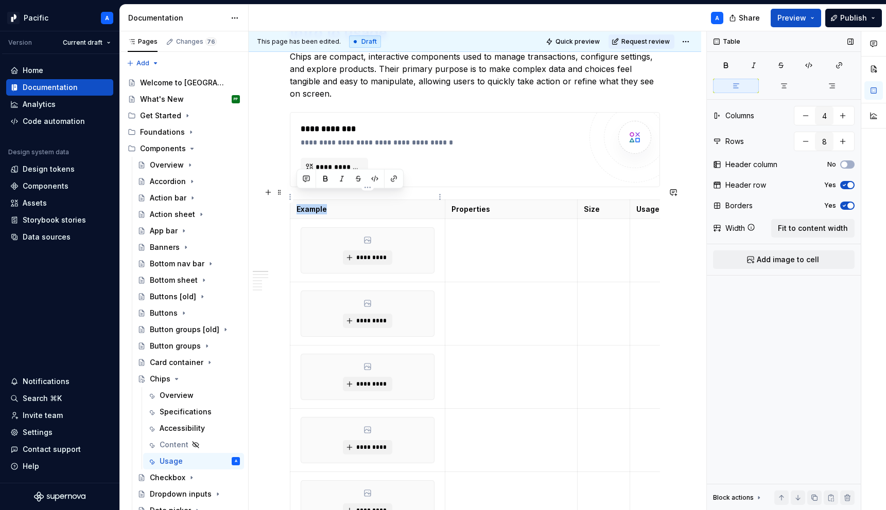
click at [322, 204] on p "Example" at bounding box center [367, 209] width 142 height 10
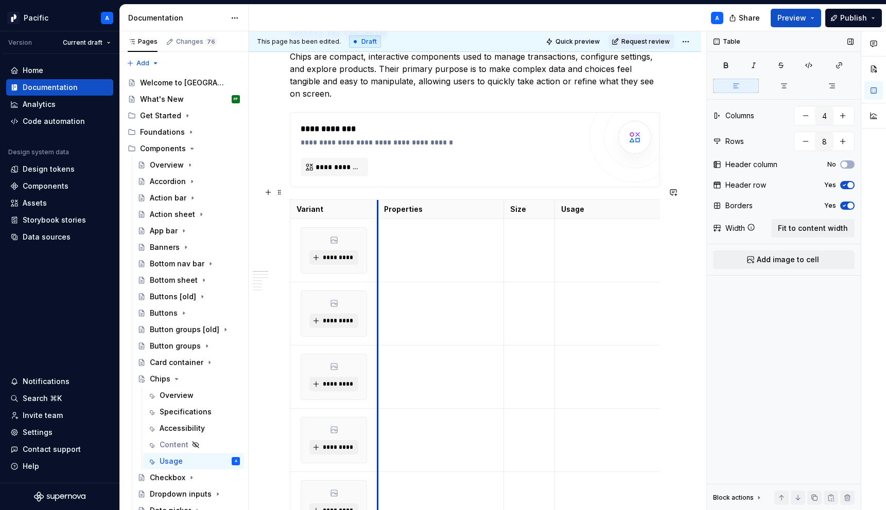
drag, startPoint x: 446, startPoint y: 197, endPoint x: 361, endPoint y: 206, distance: 86.0
click at [430, 204] on p "Properties" at bounding box center [440, 209] width 113 height 10
click at [403, 204] on p "Properties" at bounding box center [440, 209] width 113 height 10
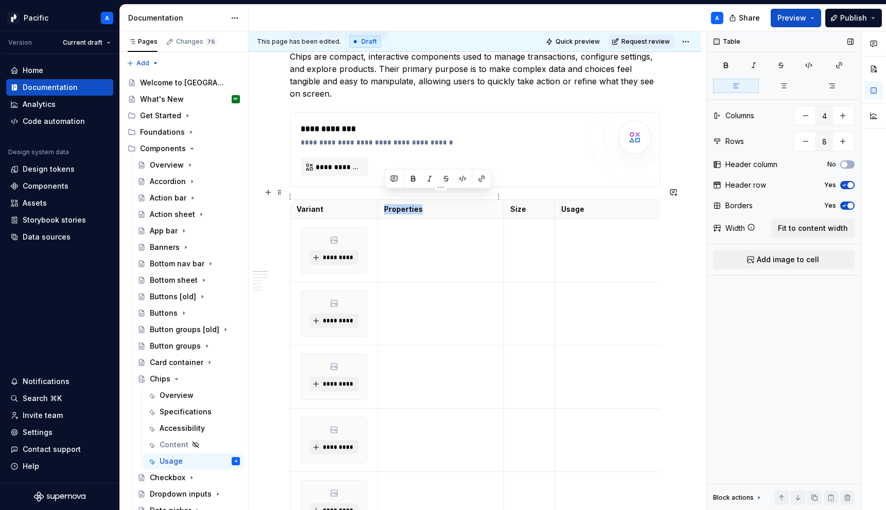
click at [403, 204] on p "Properties" at bounding box center [440, 209] width 113 height 10
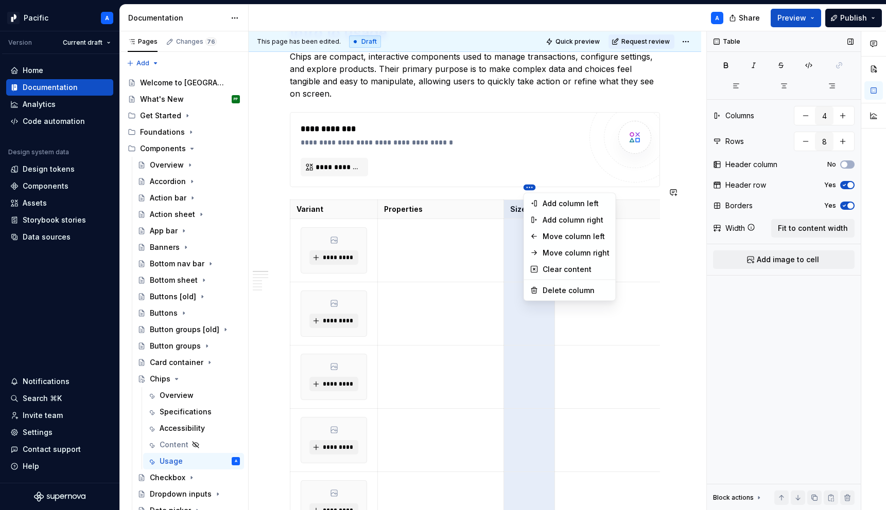
click at [431, 195] on html "Pacific A Version Current draft Home Documentation Analytics Code automation De…" at bounding box center [443, 255] width 886 height 510
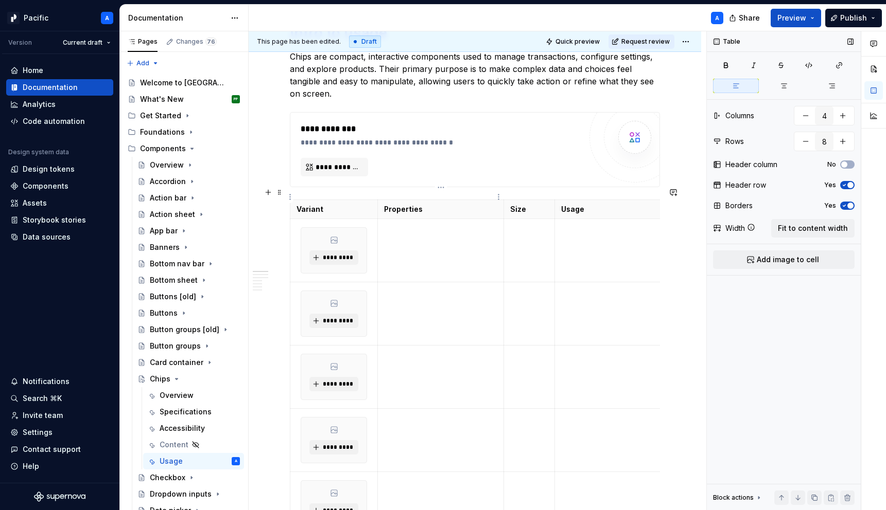
drag, startPoint x: 528, startPoint y: 186, endPoint x: 407, endPoint y: 197, distance: 121.4
click at [407, 197] on html "Pacific A Version Current draft Home Documentation Analytics Code automation De…" at bounding box center [443, 255] width 886 height 510
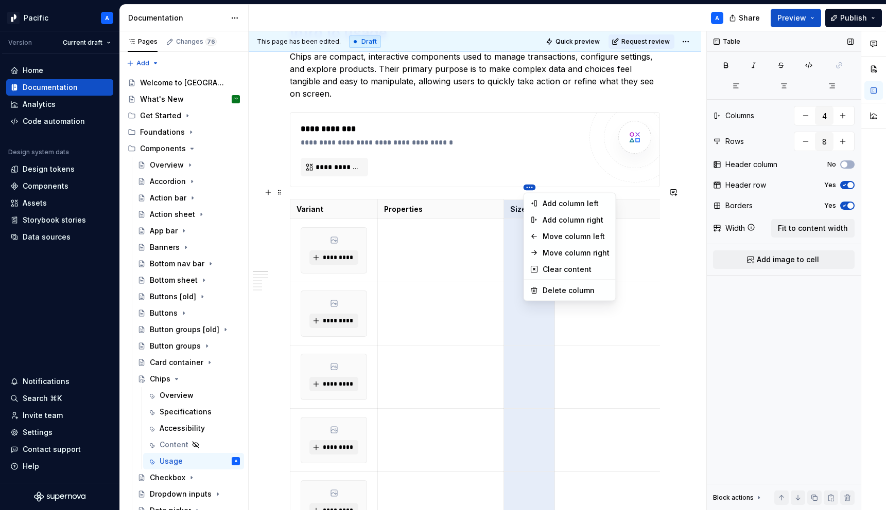
click at [411, 193] on html "Pacific A Version Current draft Home Documentation Analytics Code automation De…" at bounding box center [443, 255] width 886 height 510
click at [577, 249] on div "Move column right" at bounding box center [575, 253] width 67 height 10
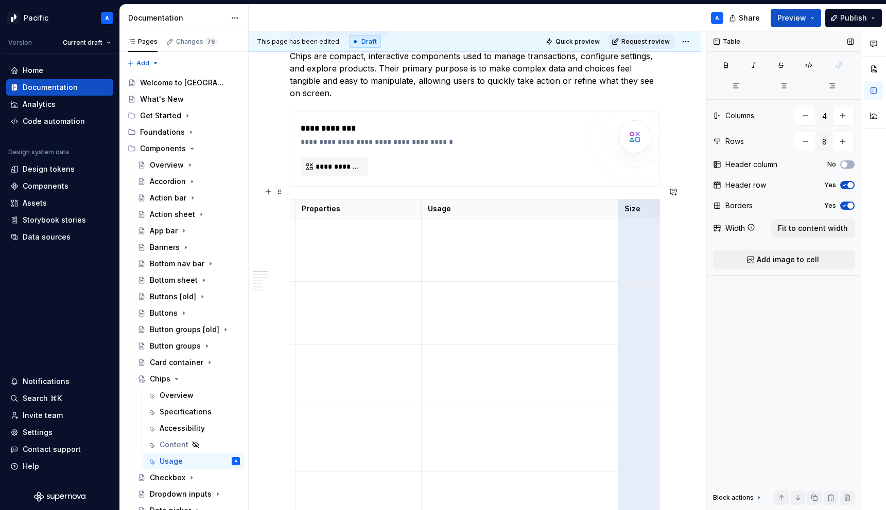
scroll to position [350, 0]
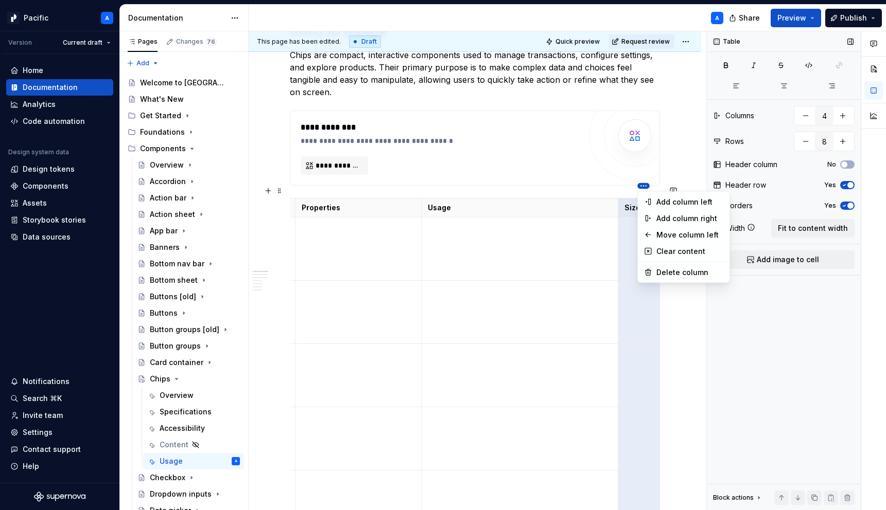
click at [645, 187] on html "Pacific A Version Current draft Home Documentation Analytics Code automation De…" at bounding box center [443, 255] width 886 height 510
click at [671, 270] on div "Delete column" at bounding box center [689, 273] width 67 height 10
type input "3"
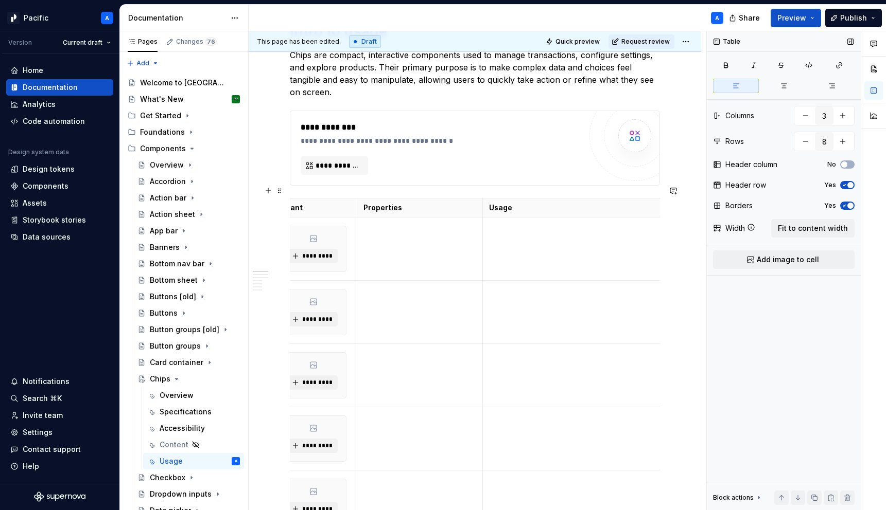
scroll to position [0, 0]
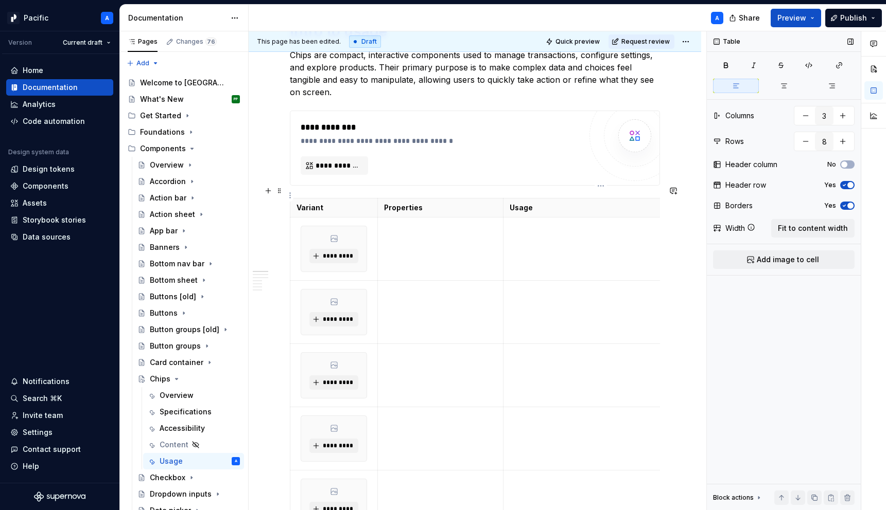
click at [558, 203] on p "Usage" at bounding box center [600, 208] width 182 height 10
click at [554, 203] on p "Usage guidelines" at bounding box center [600, 208] width 182 height 10
click at [541, 203] on p "Usage example" at bounding box center [600, 208] width 182 height 10
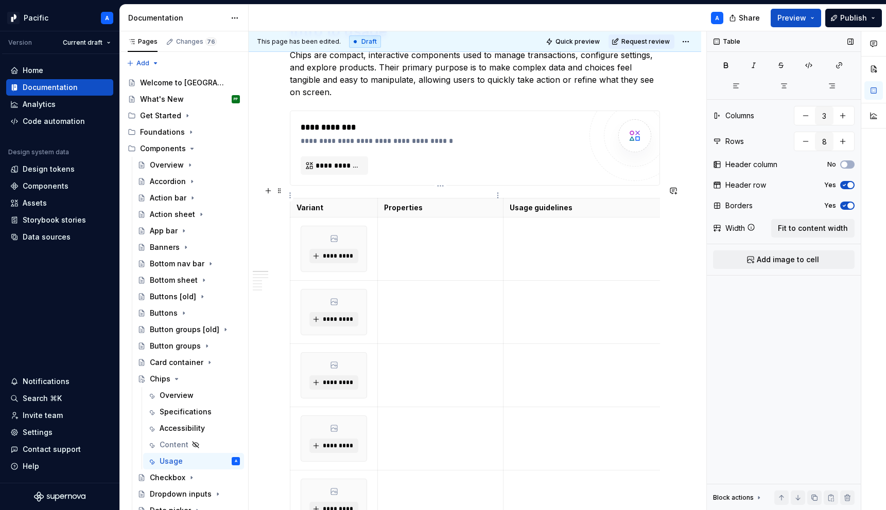
click at [410, 203] on p "Properties" at bounding box center [440, 208] width 112 height 10
click at [441, 222] on p at bounding box center [440, 227] width 112 height 10
click at [470, 235] on td at bounding box center [440, 249] width 125 height 63
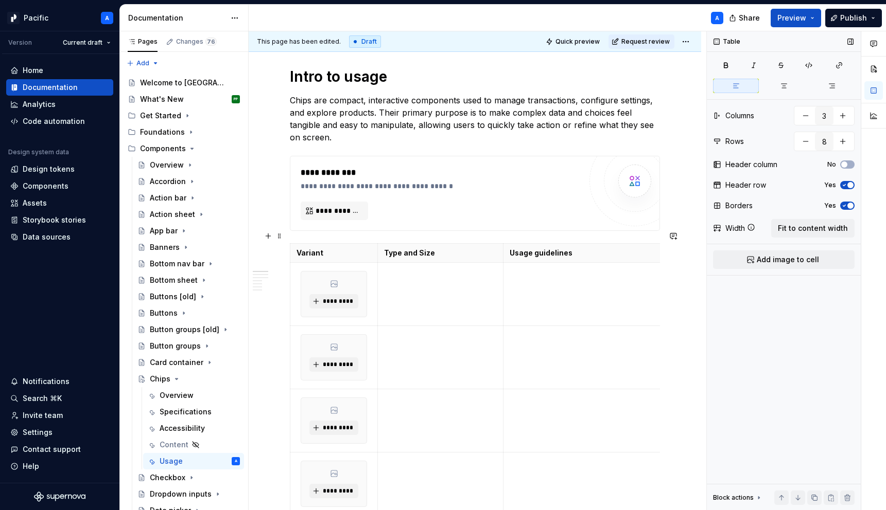
scroll to position [292, 0]
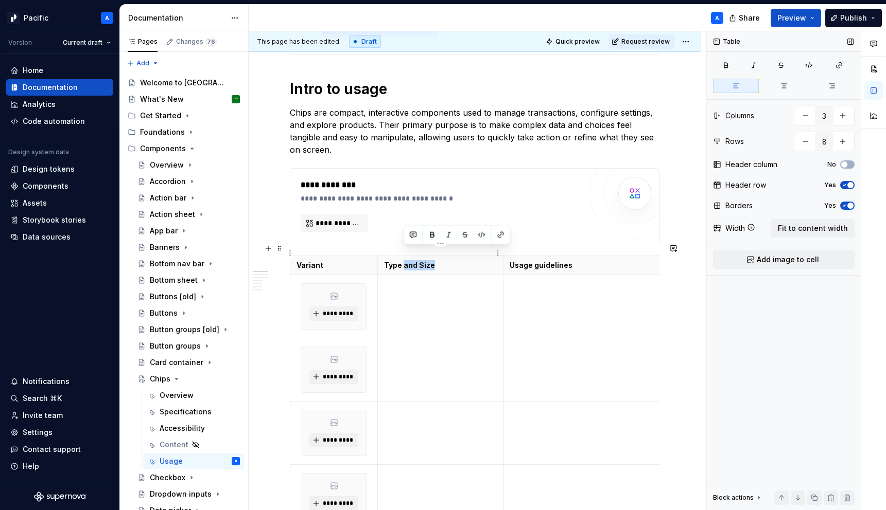
drag, startPoint x: 404, startPoint y: 250, endPoint x: 454, endPoint y: 248, distance: 50.5
click at [454, 260] on p "Type and Size" at bounding box center [440, 265] width 112 height 10
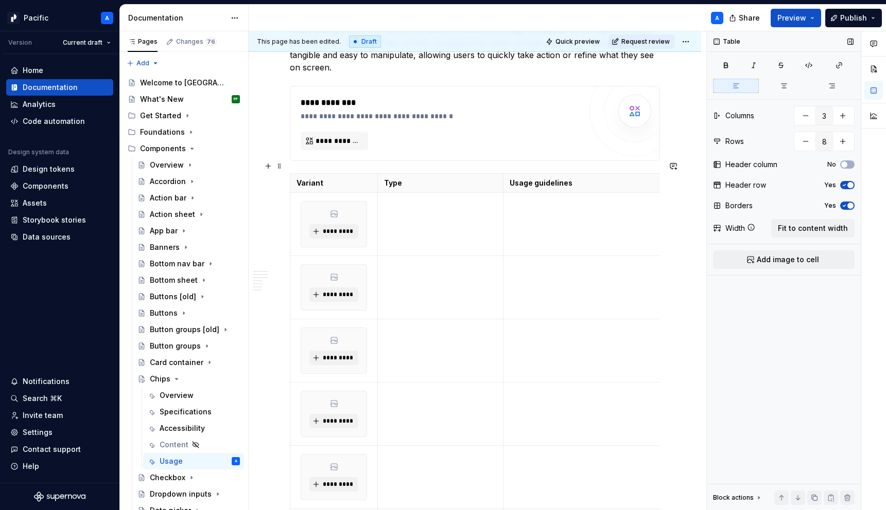
scroll to position [376, 0]
click at [405, 201] on td at bounding box center [440, 223] width 125 height 63
click at [392, 196] on p "Action chip" at bounding box center [440, 201] width 112 height 10
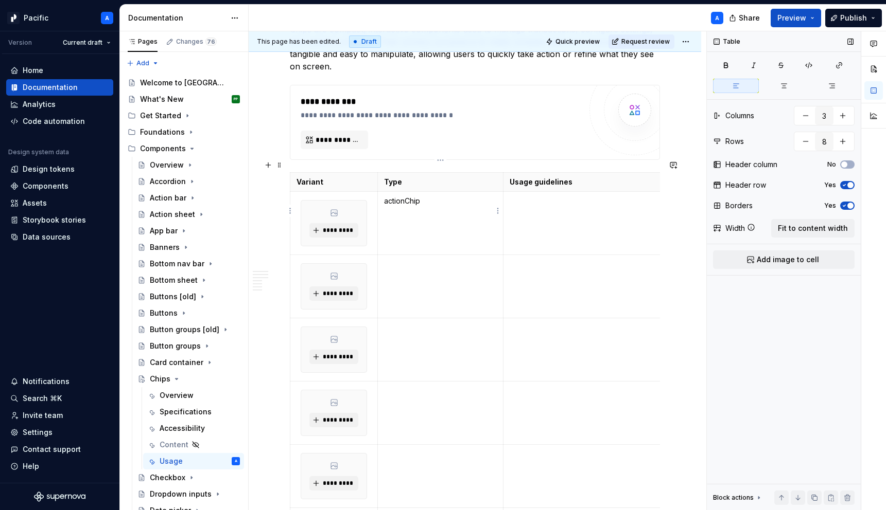
click at [391, 196] on p "actionChip" at bounding box center [440, 201] width 112 height 10
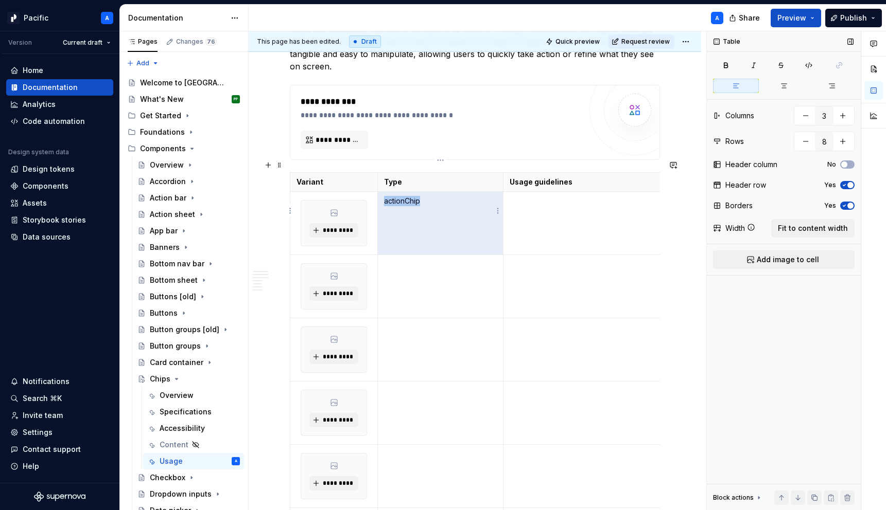
click at [391, 196] on p "actionChip" at bounding box center [440, 201] width 112 height 10
click at [420, 196] on p "actionChip" at bounding box center [440, 201] width 112 height 10
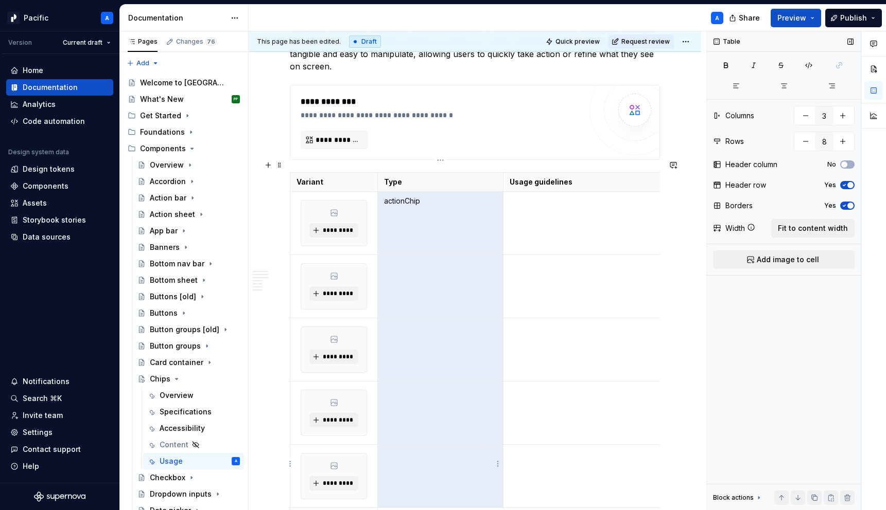
drag, startPoint x: 381, startPoint y: 188, endPoint x: 469, endPoint y: 443, distance: 269.7
click at [469, 443] on tbody "Variant Type Usage guidelines ********* actionChip ********* ********* ********…" at bounding box center [494, 404] width 408 height 462
click at [810, 67] on icon "button" at bounding box center [808, 65] width 8 height 8
click at [403, 266] on td at bounding box center [440, 286] width 125 height 63
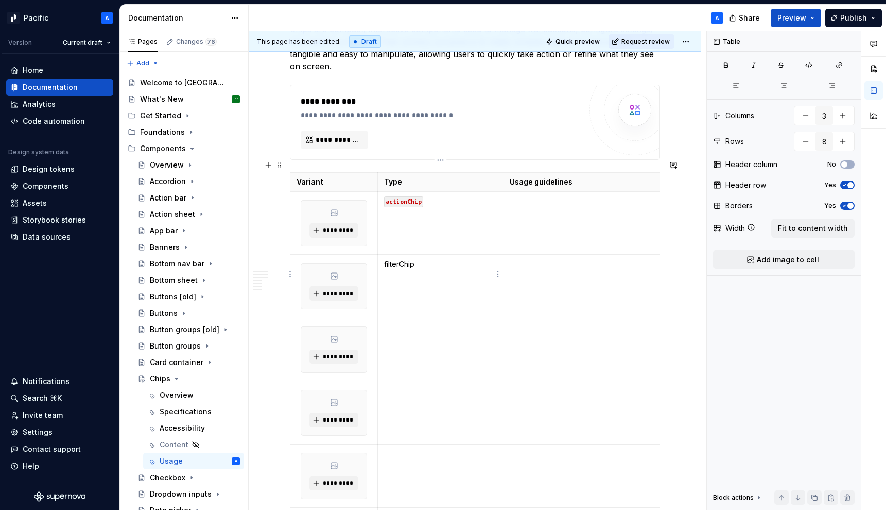
click at [388, 259] on p "filterChip" at bounding box center [440, 264] width 112 height 10
click at [462, 234] on button "button" at bounding box center [462, 234] width 14 height 14
click at [424, 328] on td at bounding box center [440, 350] width 125 height 63
click at [395, 323] on p "inputChip" at bounding box center [440, 328] width 112 height 10
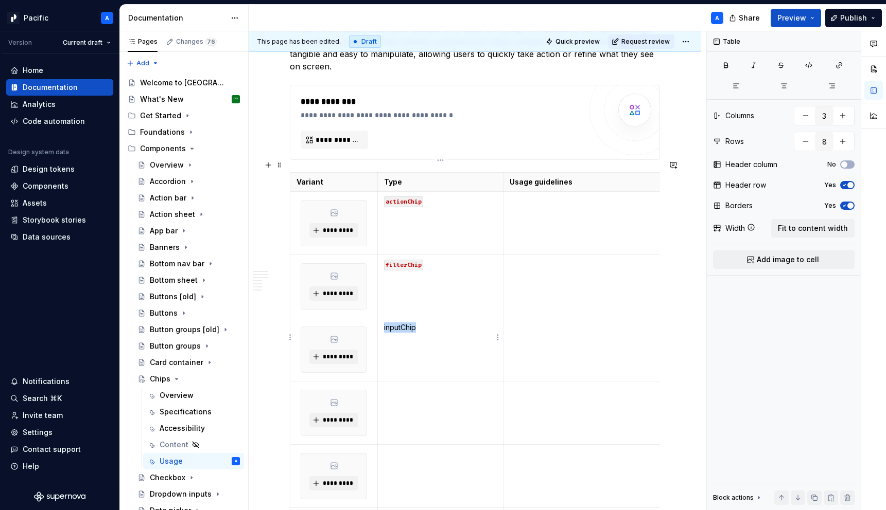
click at [395, 323] on p "inputChip" at bounding box center [440, 328] width 112 height 10
click at [462, 297] on button "button" at bounding box center [462, 297] width 14 height 14
click at [423, 391] on td at bounding box center [440, 413] width 125 height 63
click at [403, 386] on p "selectorChip" at bounding box center [440, 391] width 112 height 10
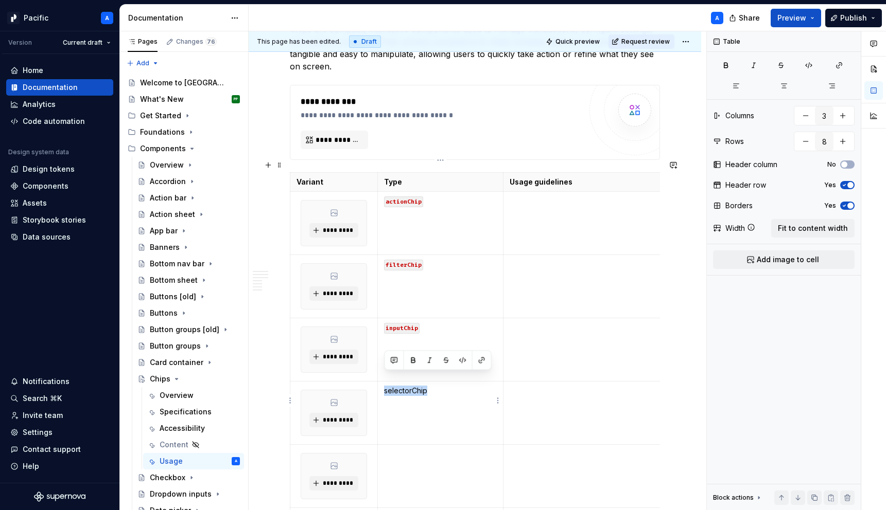
click at [403, 386] on p "selectorChip" at bounding box center [440, 391] width 112 height 10
click at [434, 385] on td "selectorChip" at bounding box center [440, 413] width 125 height 63
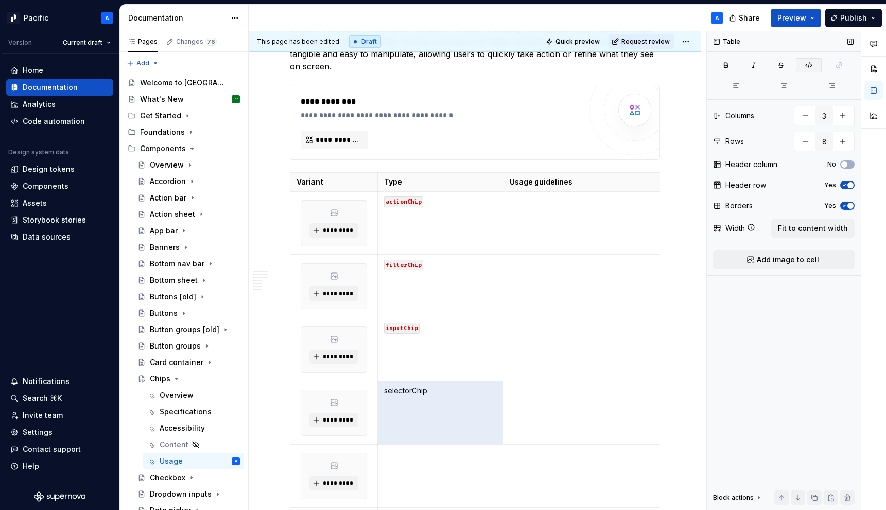
click at [808, 68] on icon "button" at bounding box center [808, 66] width 6 height 6
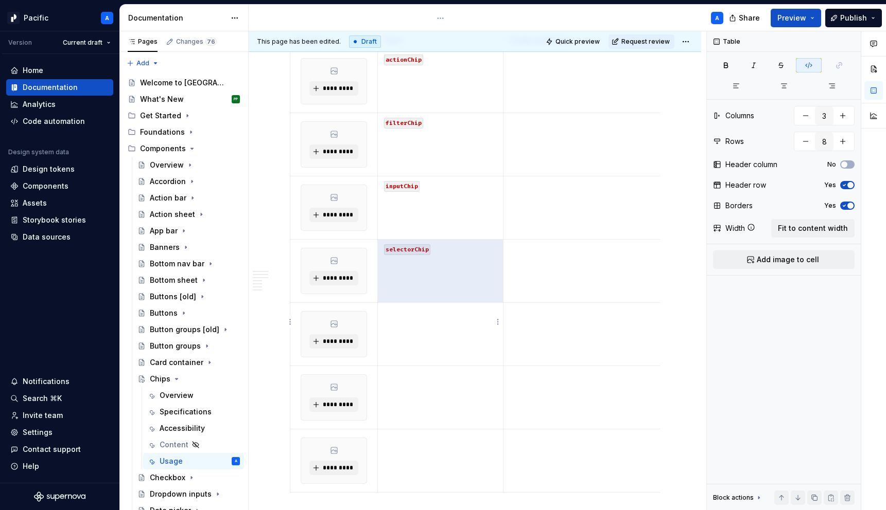
click at [476, 316] on td at bounding box center [440, 334] width 125 height 63
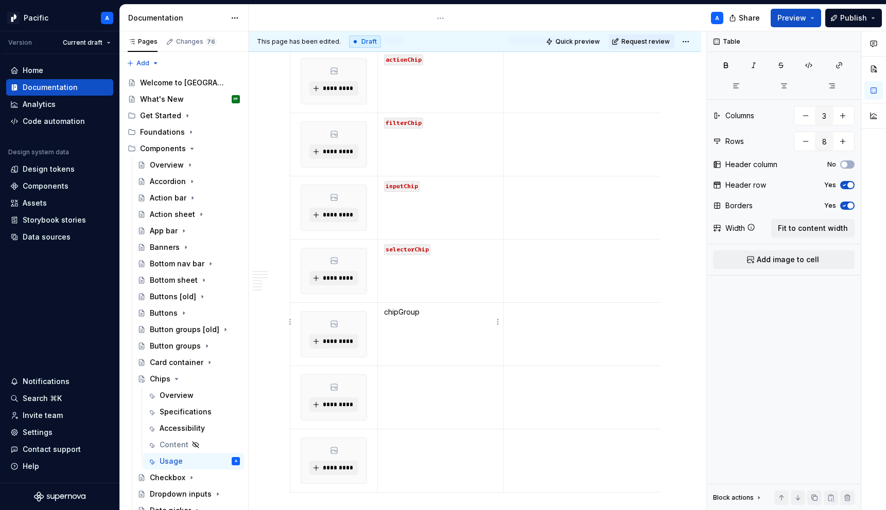
click at [391, 307] on p "chipGroup" at bounding box center [440, 312] width 112 height 10
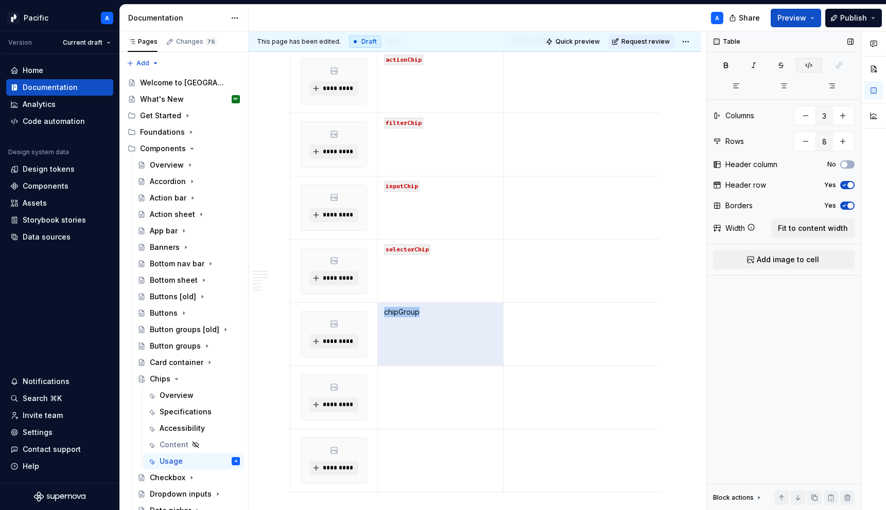
click at [807, 67] on icon "button" at bounding box center [808, 66] width 6 height 6
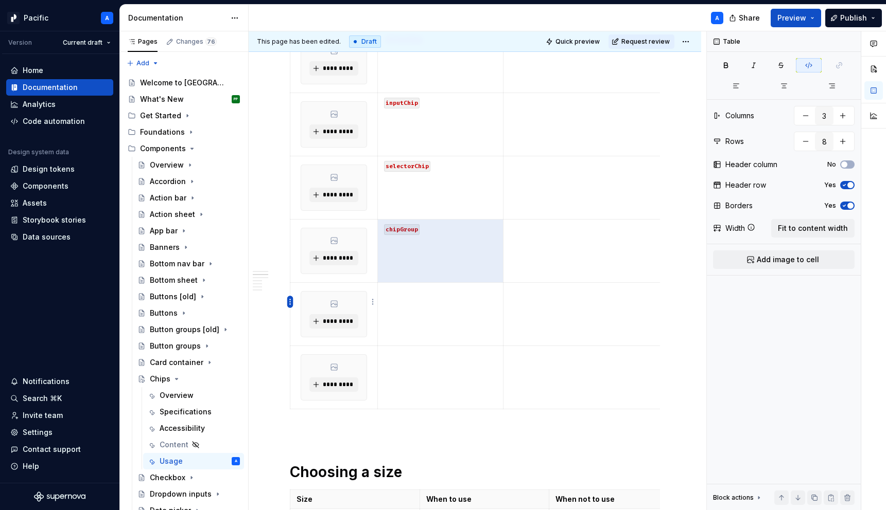
click at [288, 302] on html "Pacific A Version Current draft Home Documentation Analytics Code automation De…" at bounding box center [443, 255] width 886 height 510
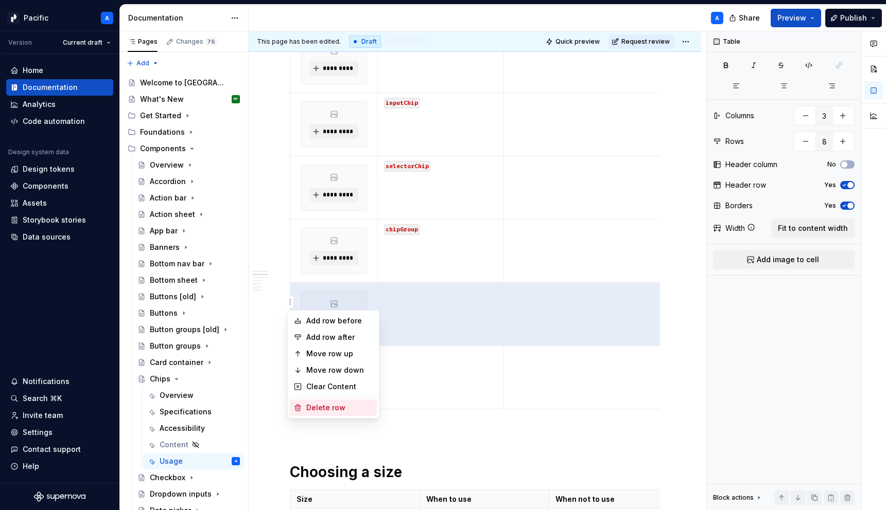
click at [344, 406] on div "Delete row" at bounding box center [339, 408] width 67 height 10
type input "7"
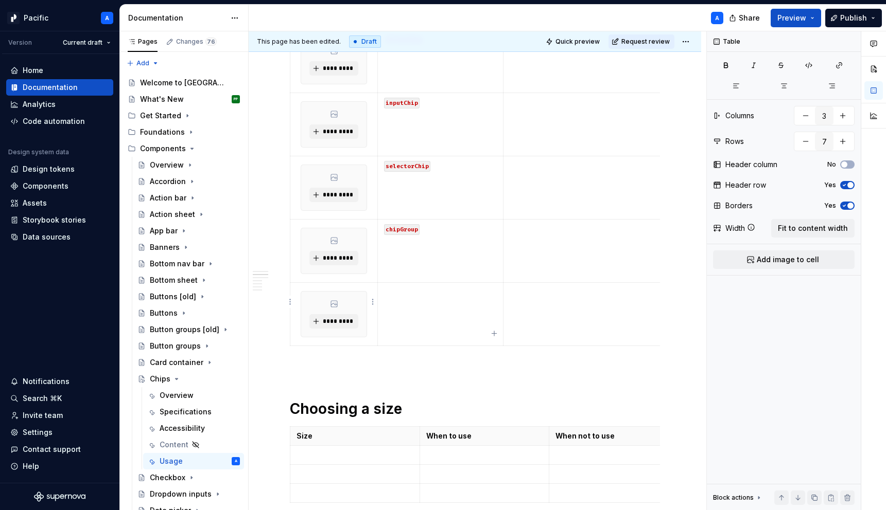
click at [293, 302] on td "*********" at bounding box center [333, 314] width 87 height 63
click at [287, 298] on html "Pacific A Version Current draft Home Documentation Analytics Code automation De…" at bounding box center [443, 255] width 886 height 510
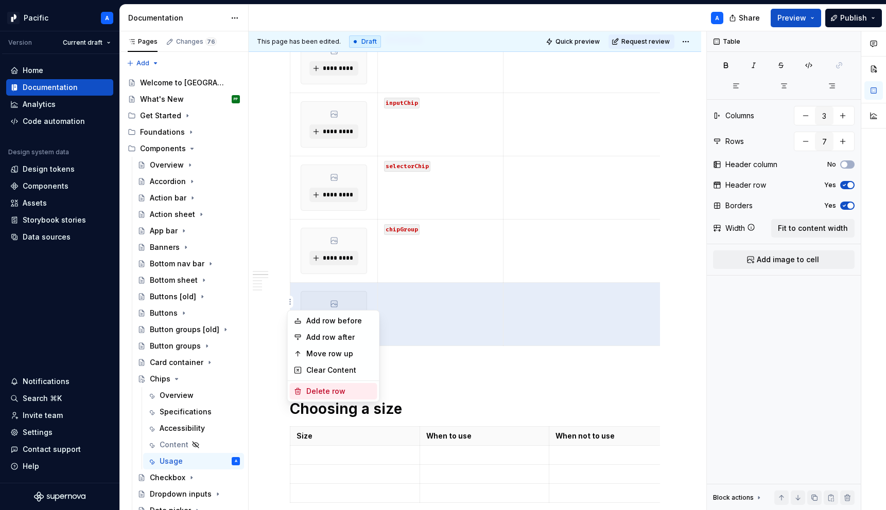
click at [324, 391] on div "Delete row" at bounding box center [339, 391] width 67 height 10
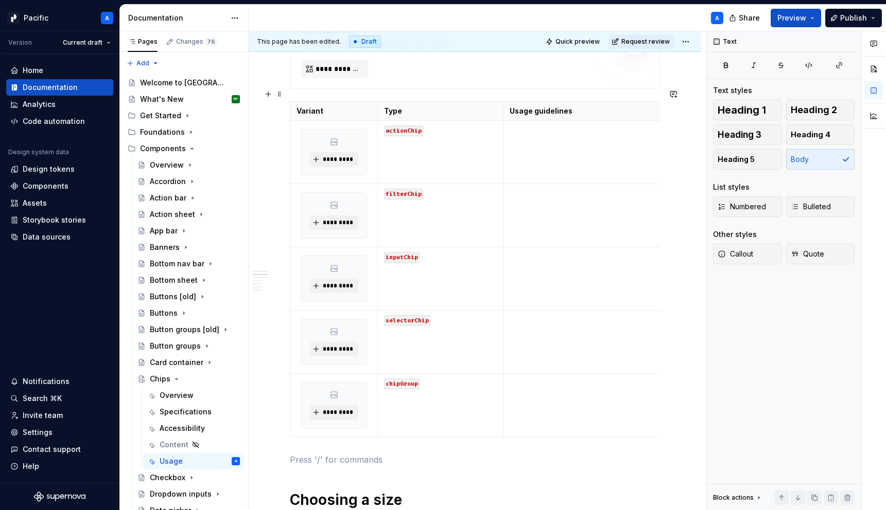
scroll to position [451, 0]
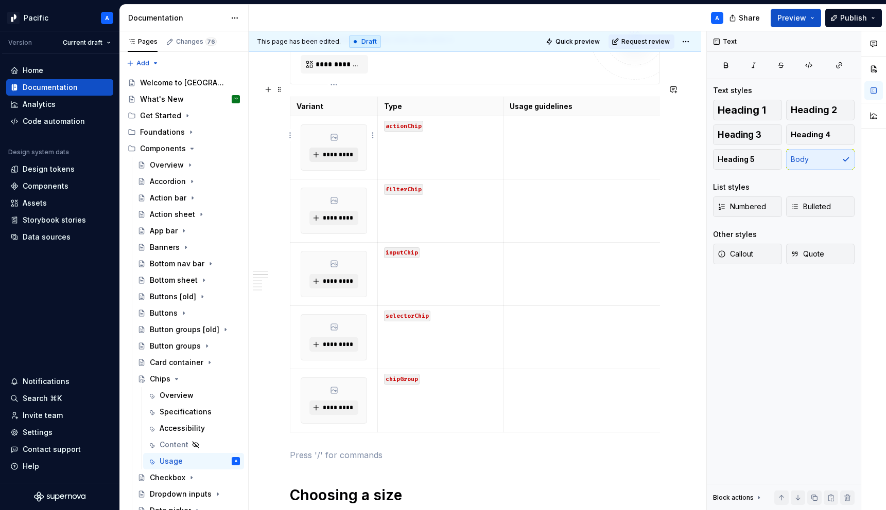
click at [335, 148] on button "*********" at bounding box center [333, 155] width 49 height 14
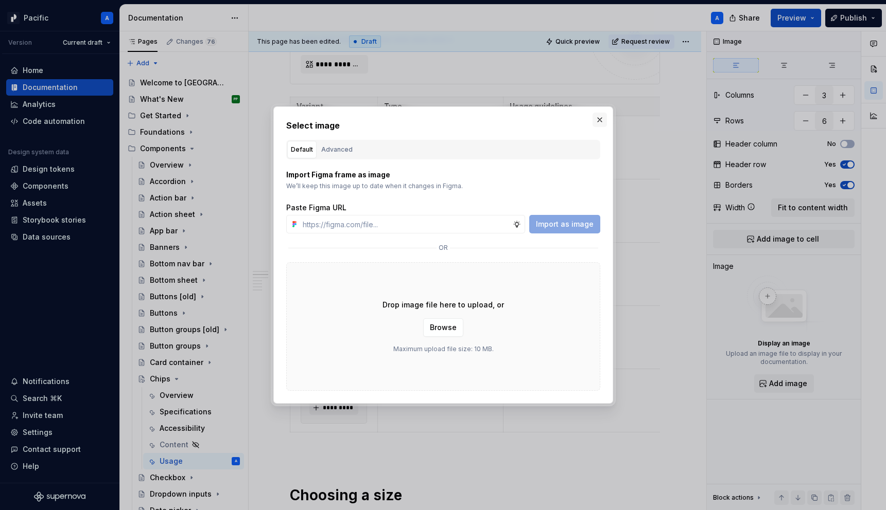
click at [601, 122] on button "button" at bounding box center [599, 120] width 14 height 14
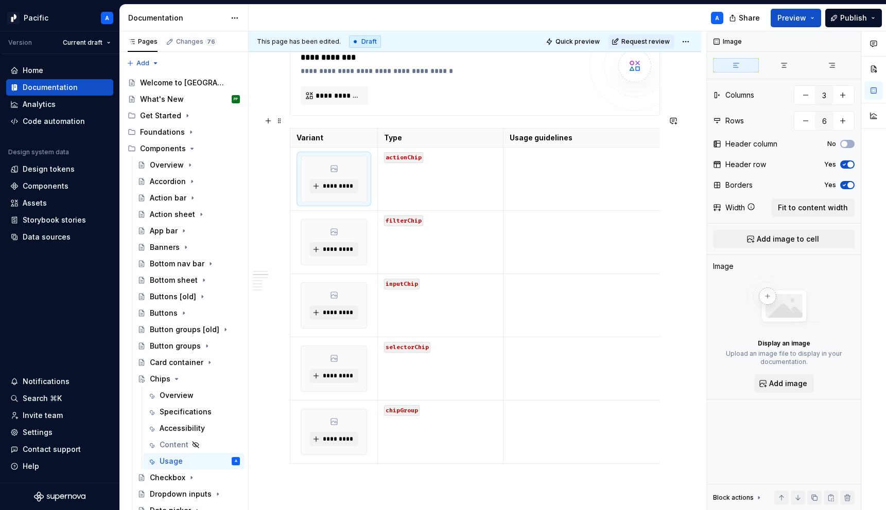
scroll to position [420, 0]
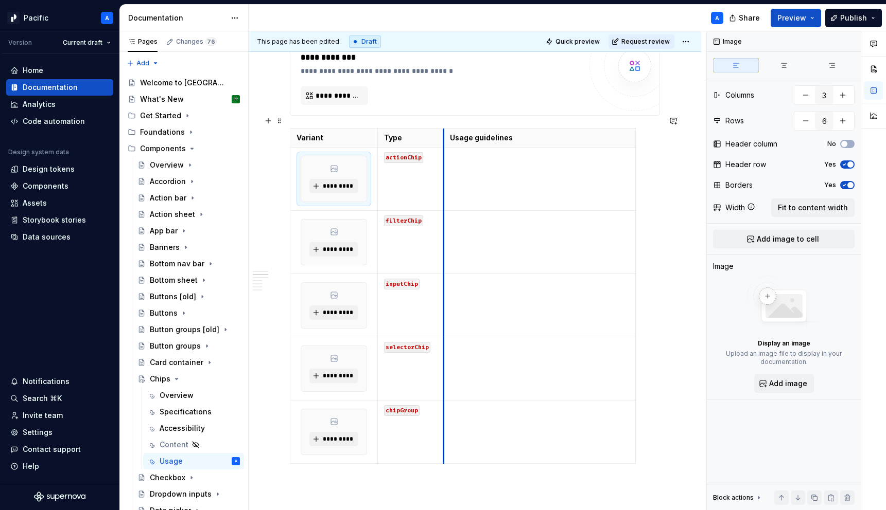
drag, startPoint x: 503, startPoint y: 123, endPoint x: 440, endPoint y: 120, distance: 62.8
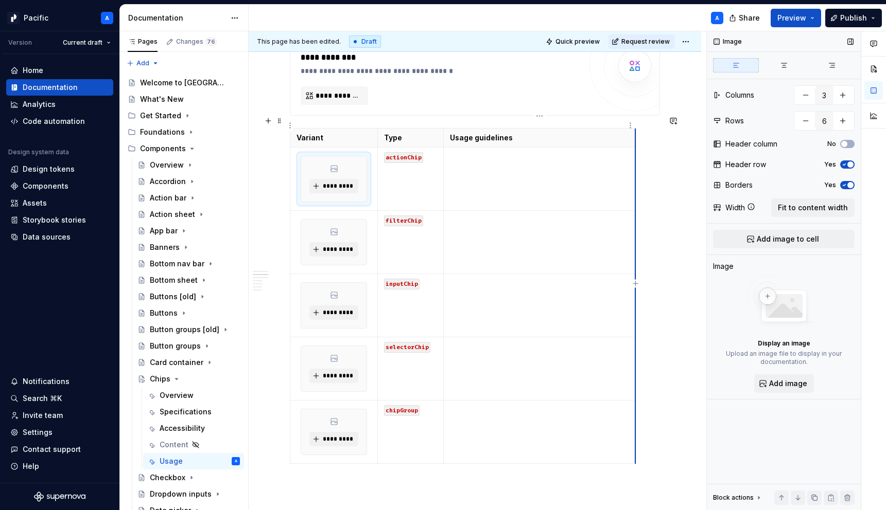
drag, startPoint x: 635, startPoint y: 126, endPoint x: 773, endPoint y: 125, distance: 138.4
click at [511, 162] on td at bounding box center [609, 179] width 329 height 63
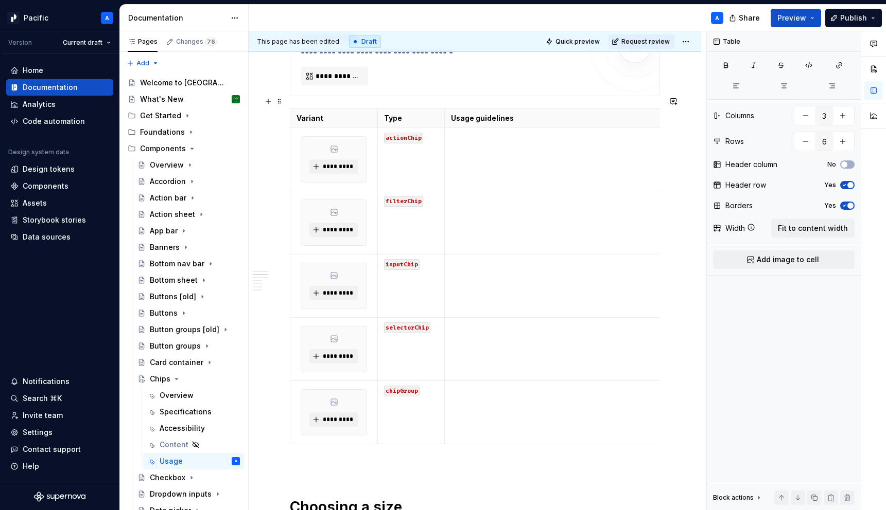
scroll to position [442, 0]
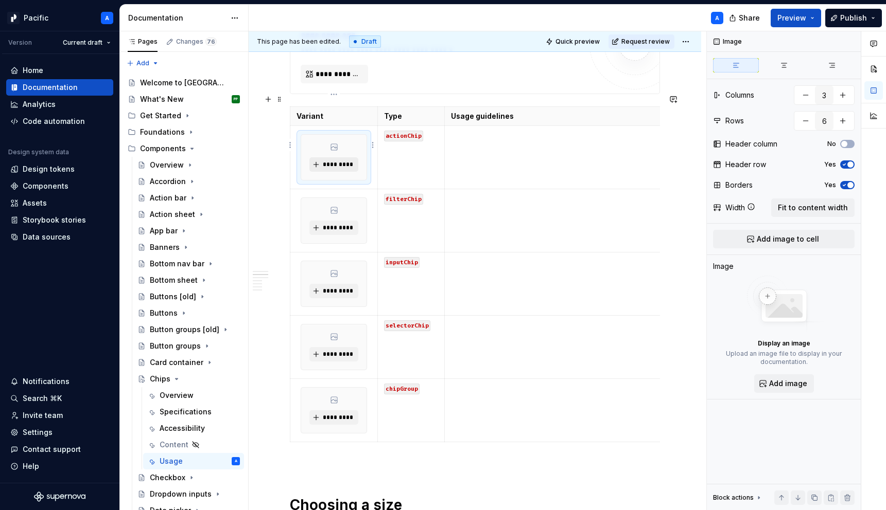
click at [346, 161] on span "*********" at bounding box center [337, 165] width 31 height 8
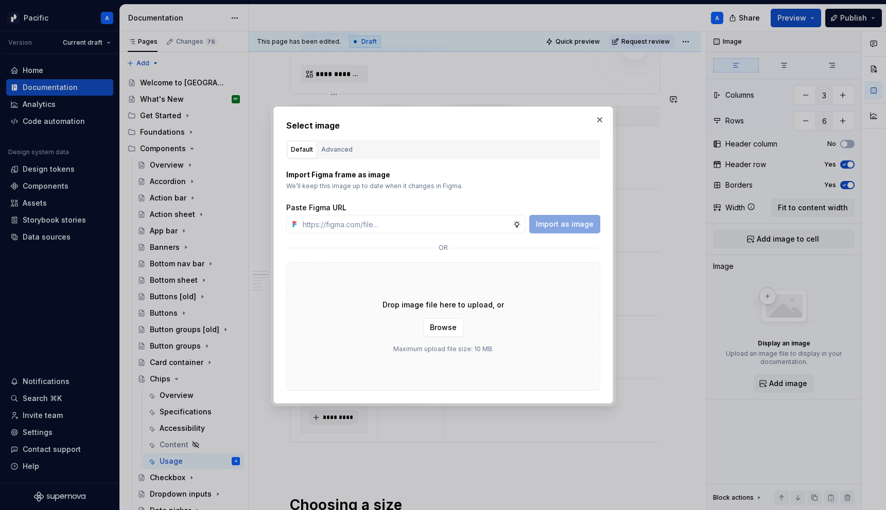
type textarea "*"
type input "[URL][DOMAIN_NAME]"
click at [570, 223] on span "Import as image" at bounding box center [565, 224] width 58 height 10
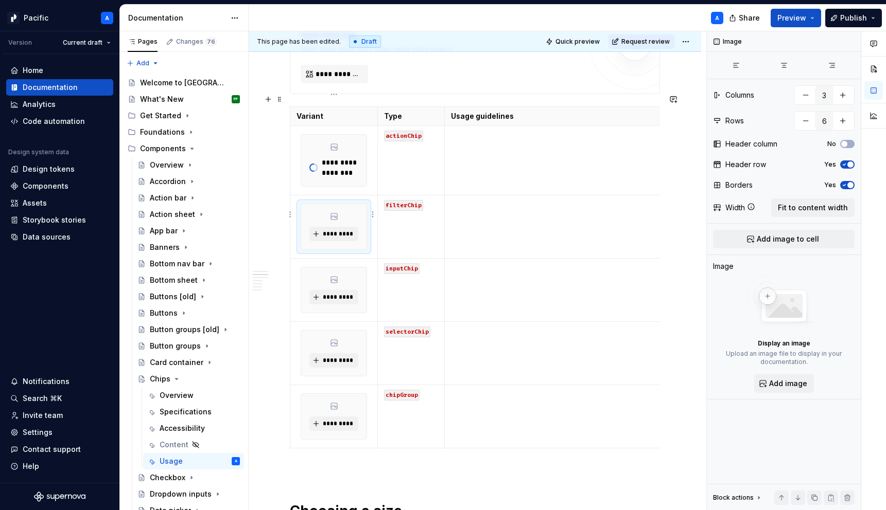
click at [350, 204] on div "*********" at bounding box center [333, 226] width 65 height 45
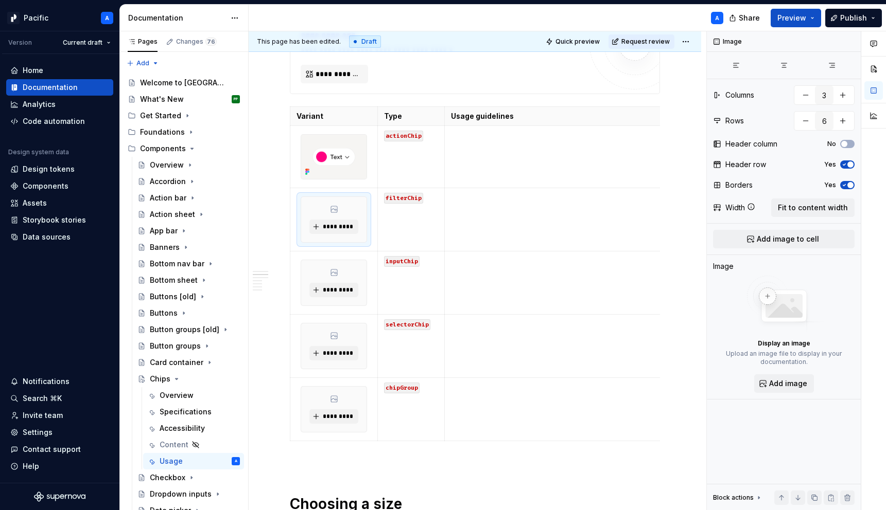
type textarea "*"
click at [341, 223] on span "*********" at bounding box center [337, 227] width 31 height 8
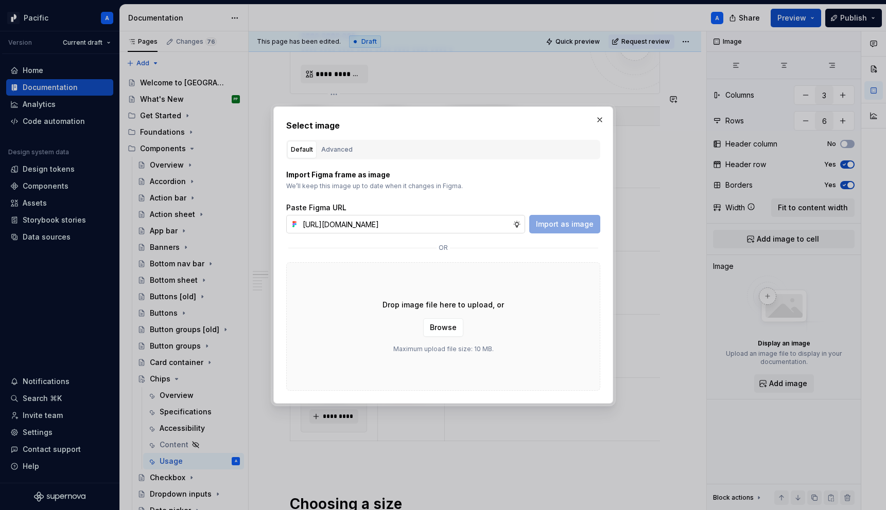
scroll to position [0, 314]
type input "[URL][DOMAIN_NAME]"
click at [565, 223] on span "Import as image" at bounding box center [565, 224] width 58 height 10
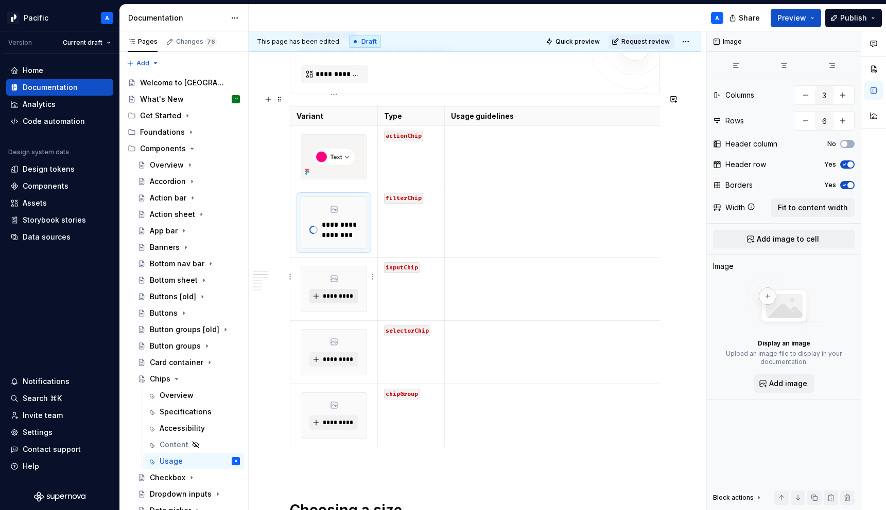
click at [342, 292] on span "*********" at bounding box center [337, 296] width 31 height 8
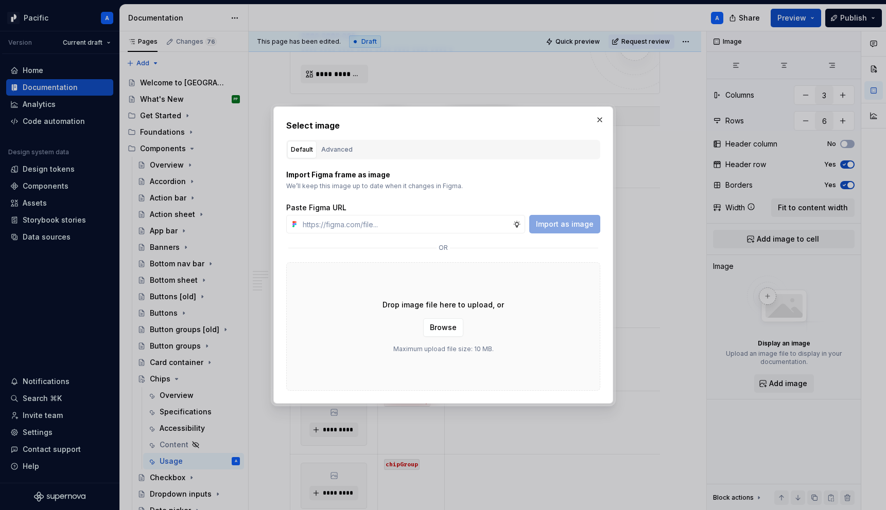
type textarea "*"
click at [382, 225] on input "text" at bounding box center [405, 224] width 214 height 19
paste input "[URL][DOMAIN_NAME]"
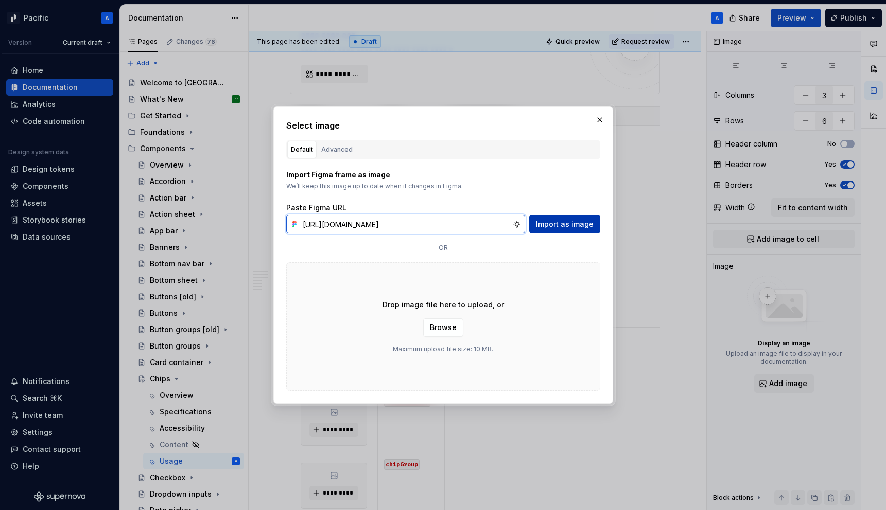
type input "[URL][DOMAIN_NAME]"
click at [576, 218] on button "Import as image" at bounding box center [564, 224] width 71 height 19
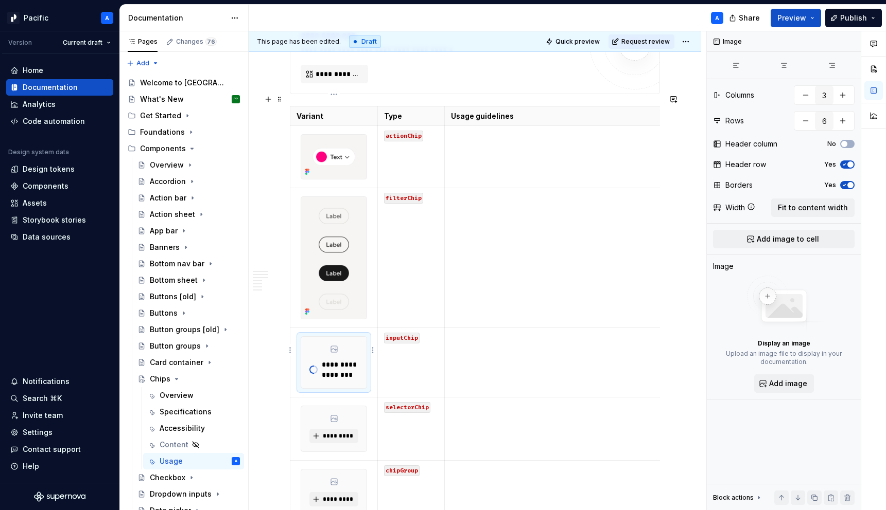
scroll to position [497, 0]
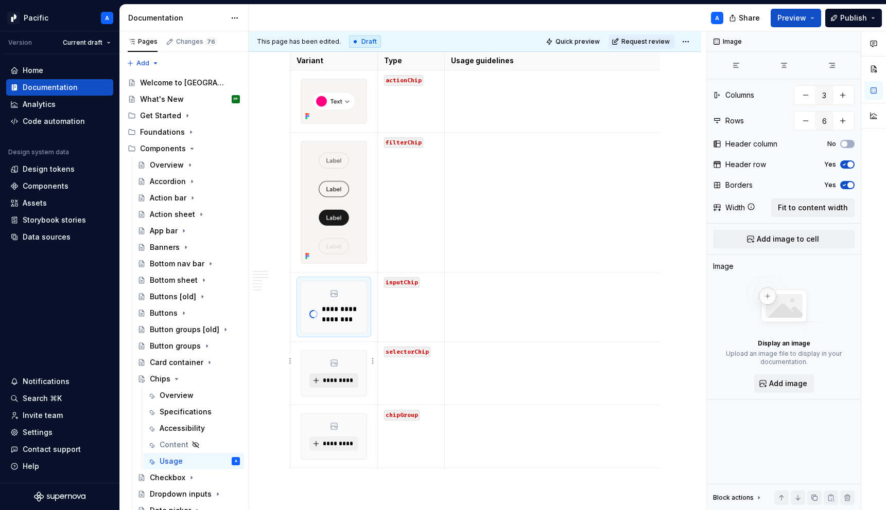
click at [340, 377] on span "*********" at bounding box center [337, 381] width 31 height 8
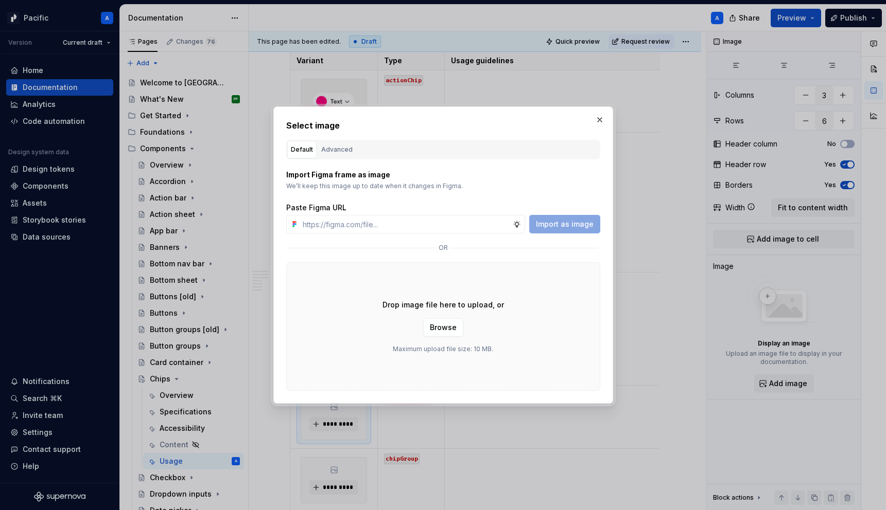
type textarea "*"
click at [358, 226] on input "text" at bounding box center [405, 224] width 214 height 19
paste input "[URL][DOMAIN_NAME]"
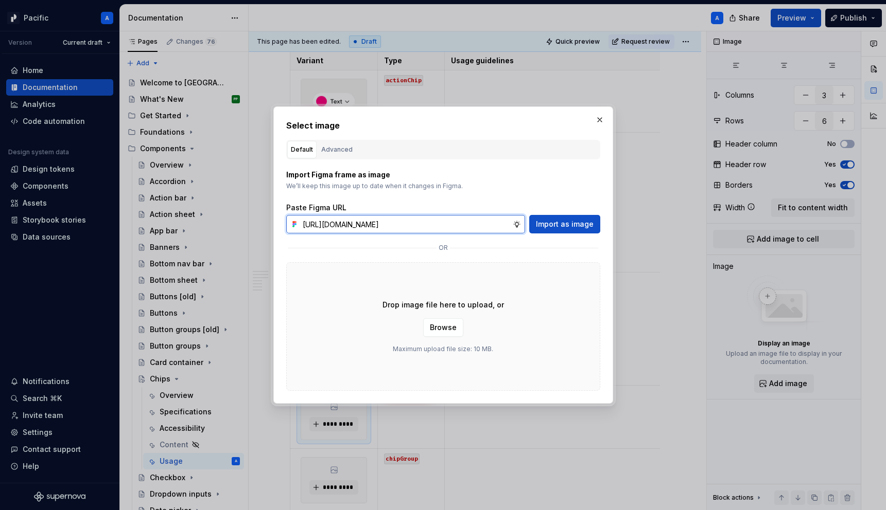
scroll to position [0, 315]
type input "[URL][DOMAIN_NAME]"
click at [581, 221] on span "Import as image" at bounding box center [565, 224] width 58 height 10
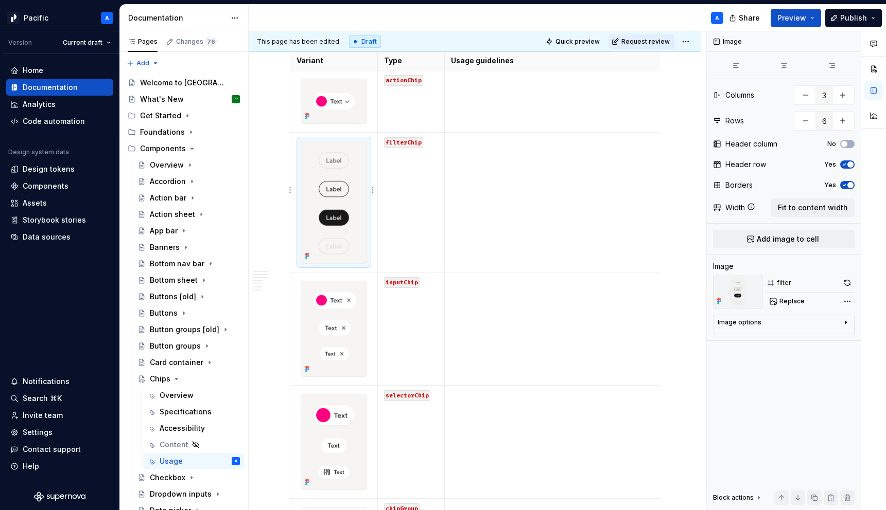
click at [343, 197] on img at bounding box center [333, 203] width 65 height 122
click at [848, 284] on button "button" at bounding box center [847, 283] width 14 height 14
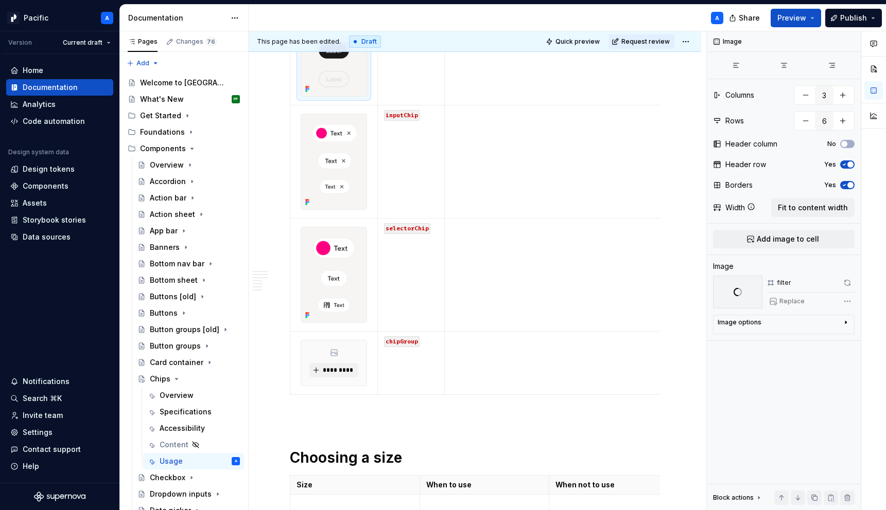
scroll to position [667, 0]
click at [343, 348] on div "*********" at bounding box center [333, 360] width 65 height 45
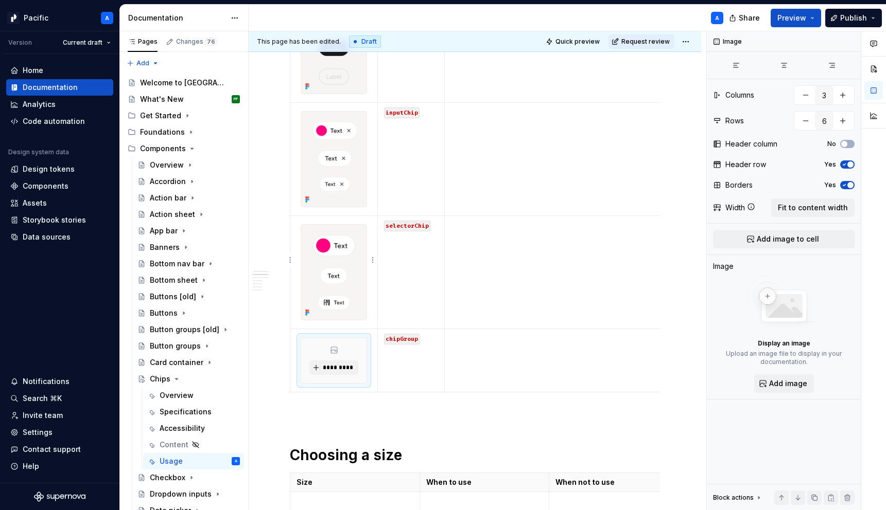
click at [344, 243] on img at bounding box center [333, 272] width 65 height 95
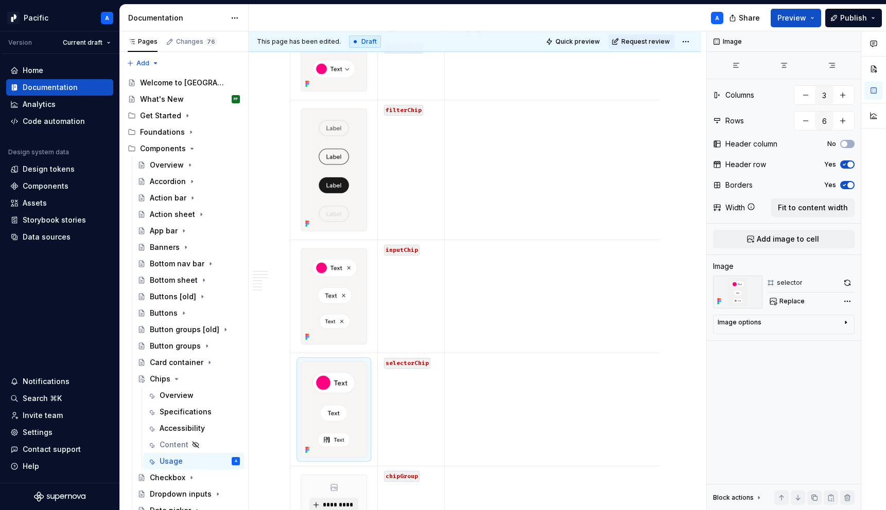
scroll to position [523, 0]
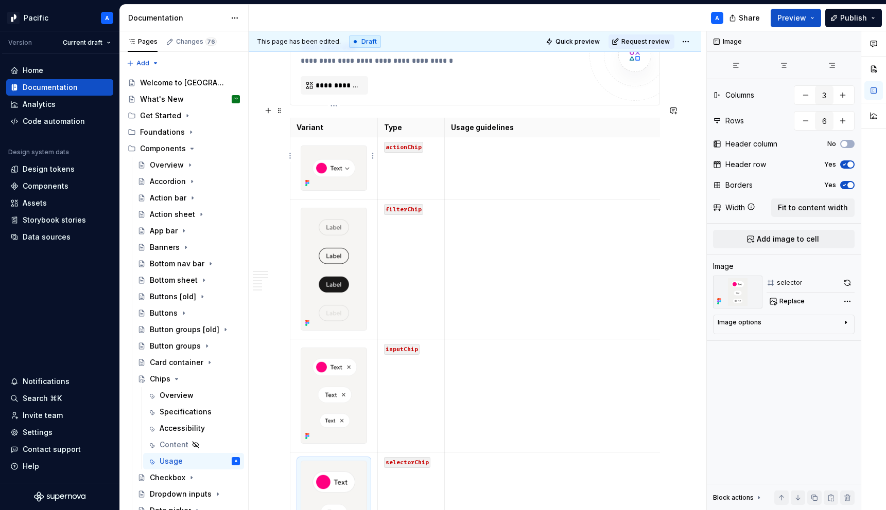
click at [334, 146] on img at bounding box center [333, 168] width 65 height 44
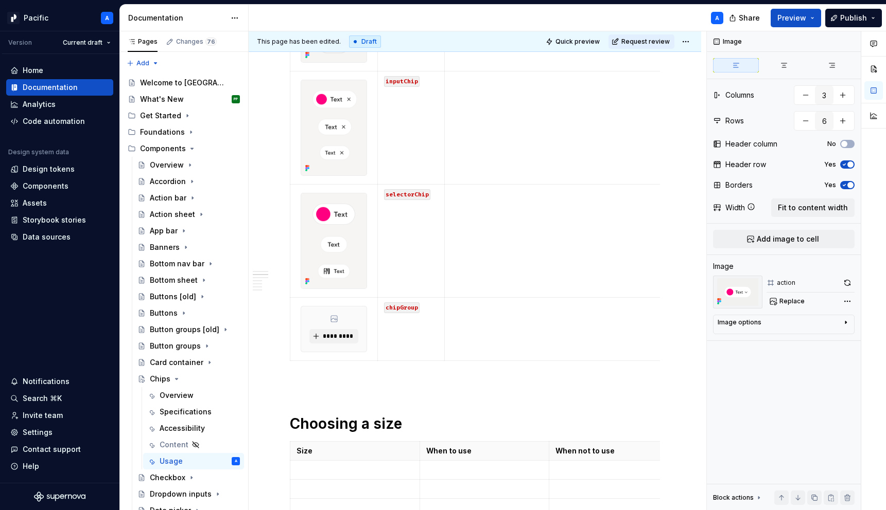
scroll to position [707, 0]
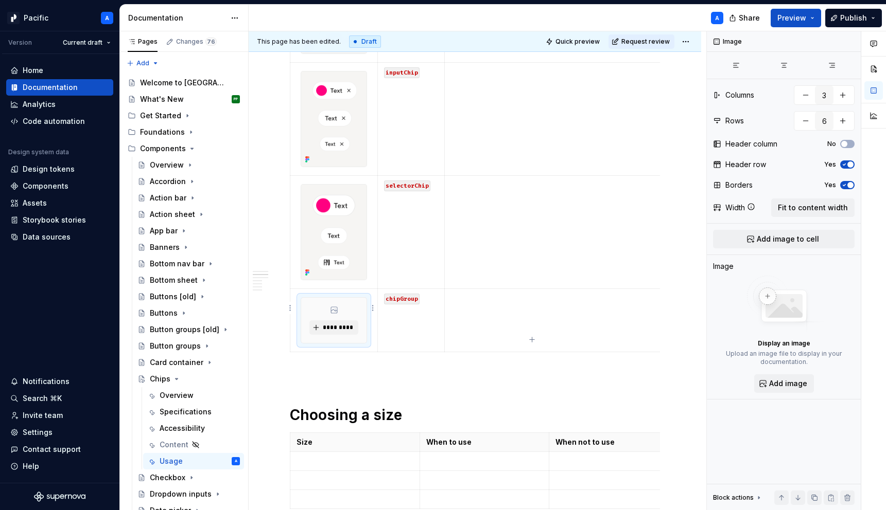
click at [340, 298] on div "*********" at bounding box center [333, 320] width 65 height 45
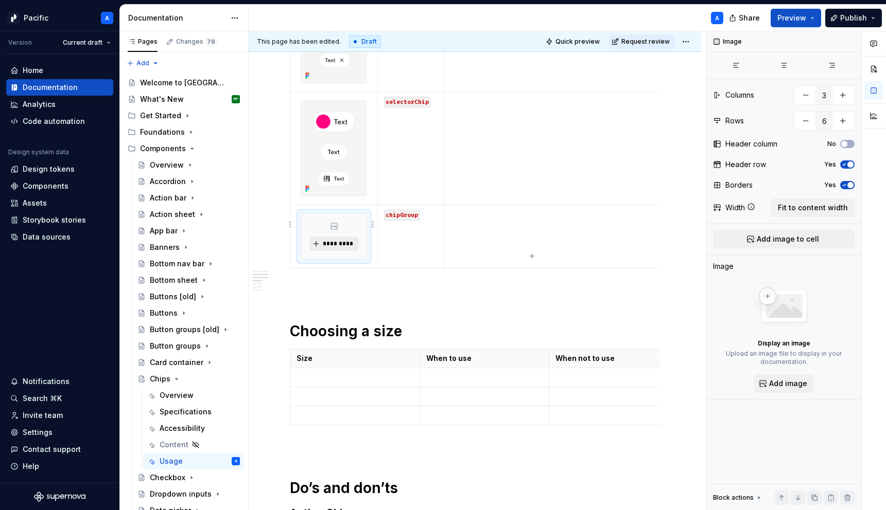
click at [344, 238] on button "*********" at bounding box center [333, 244] width 49 height 14
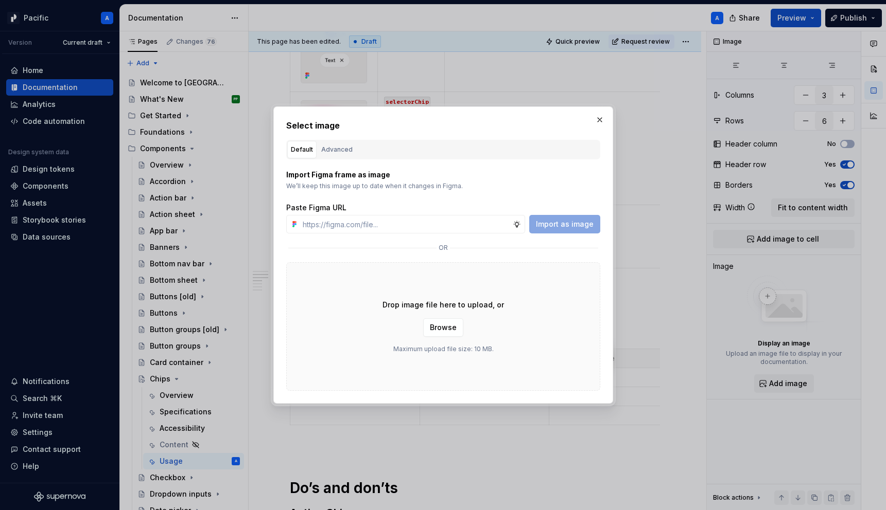
type textarea "*"
type input "[URL][DOMAIN_NAME]"
click at [560, 223] on span "Import as image" at bounding box center [565, 224] width 58 height 10
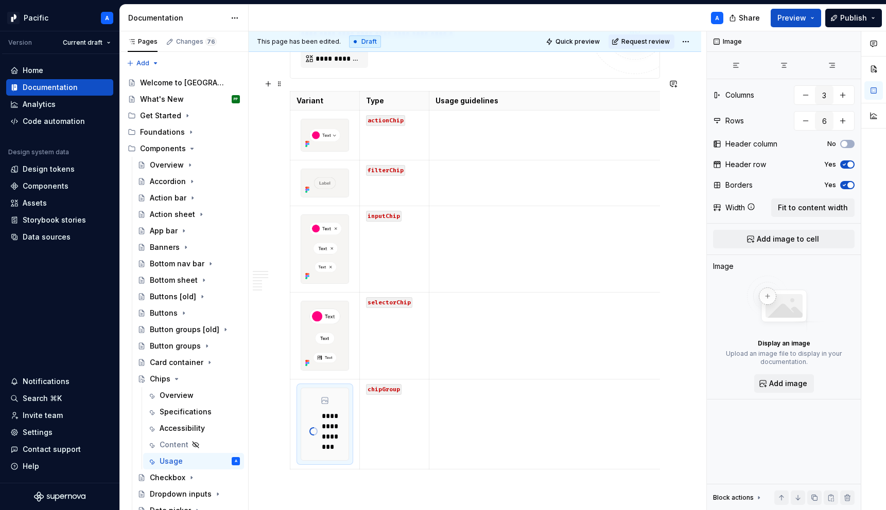
scroll to position [458, 0]
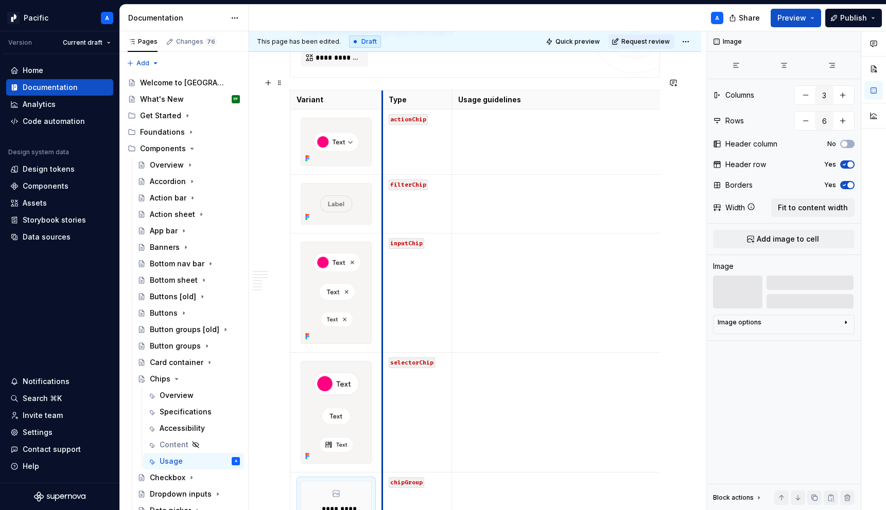
drag, startPoint x: 359, startPoint y: 87, endPoint x: 382, endPoint y: 90, distance: 22.7
click at [382, 91] on th "Type" at bounding box center [416, 100] width 69 height 19
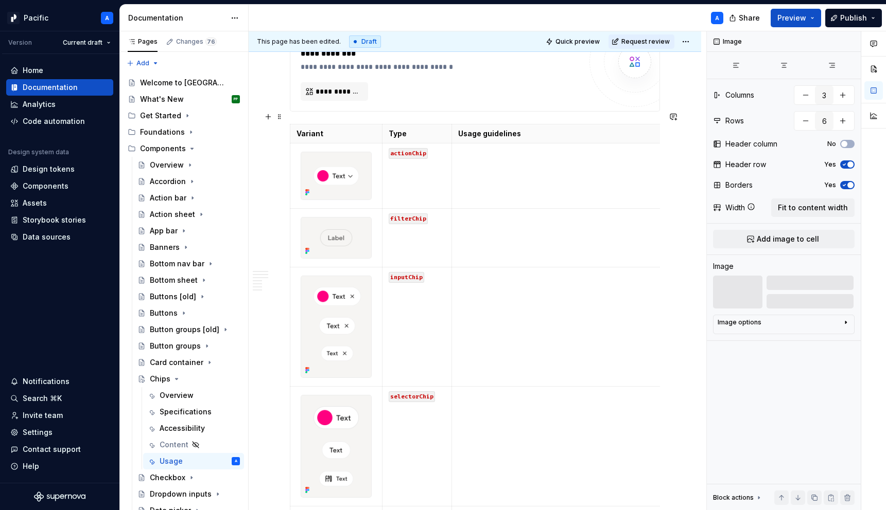
scroll to position [405, 0]
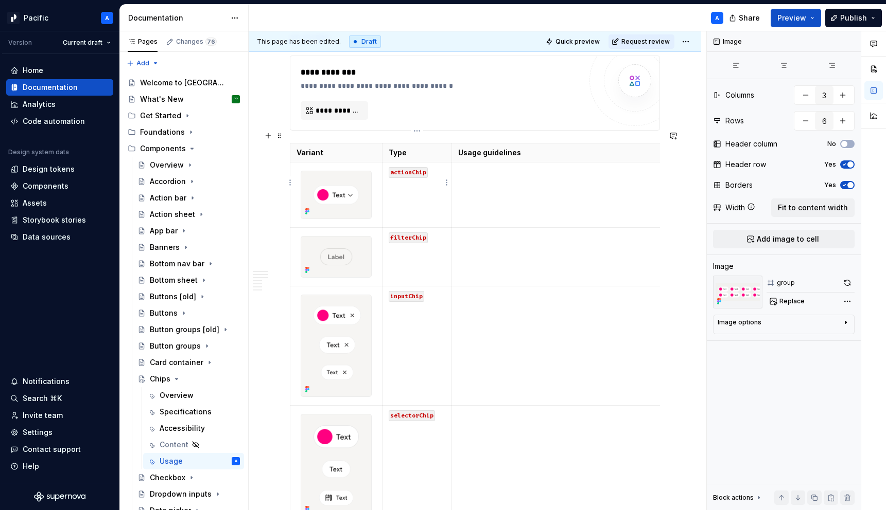
type textarea "*"
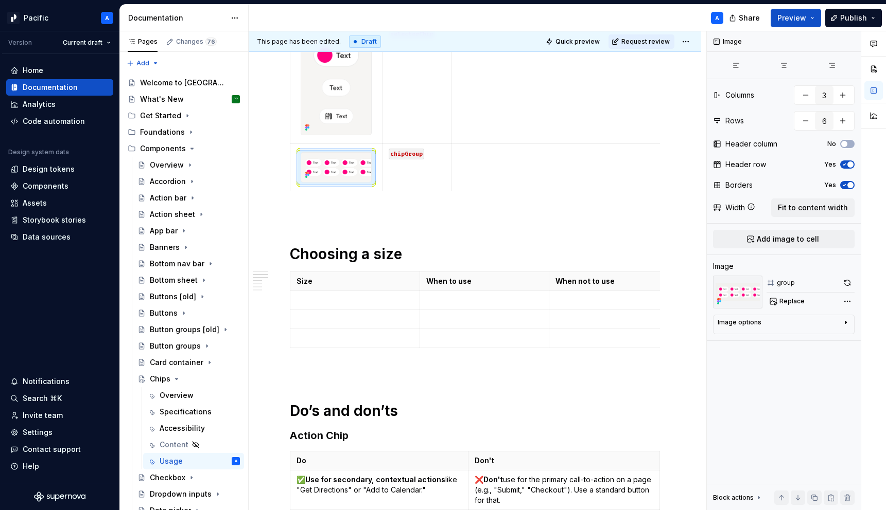
scroll to position [726, 0]
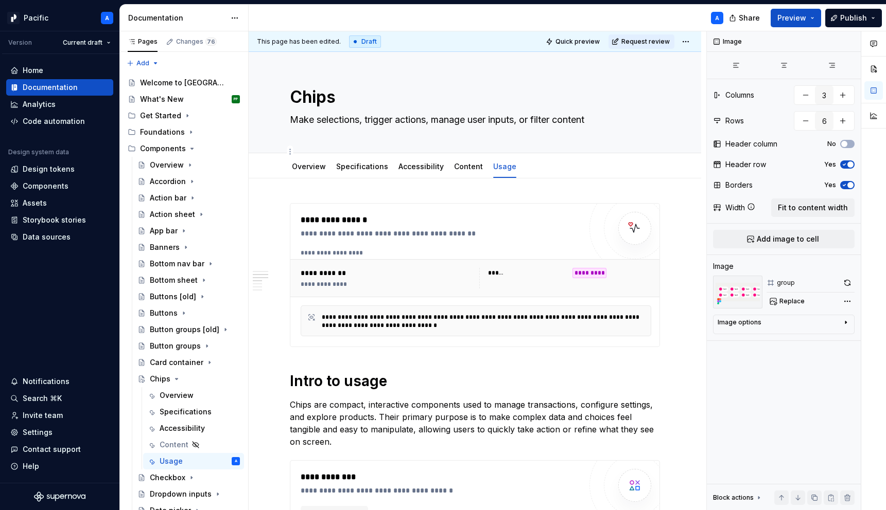
scroll to position [707, 0]
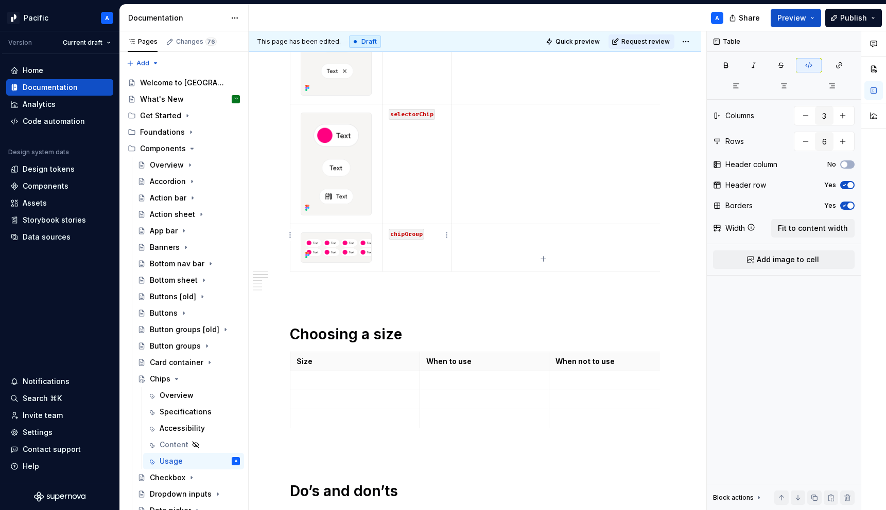
click at [421, 246] on td "chipGroup" at bounding box center [416, 247] width 69 height 47
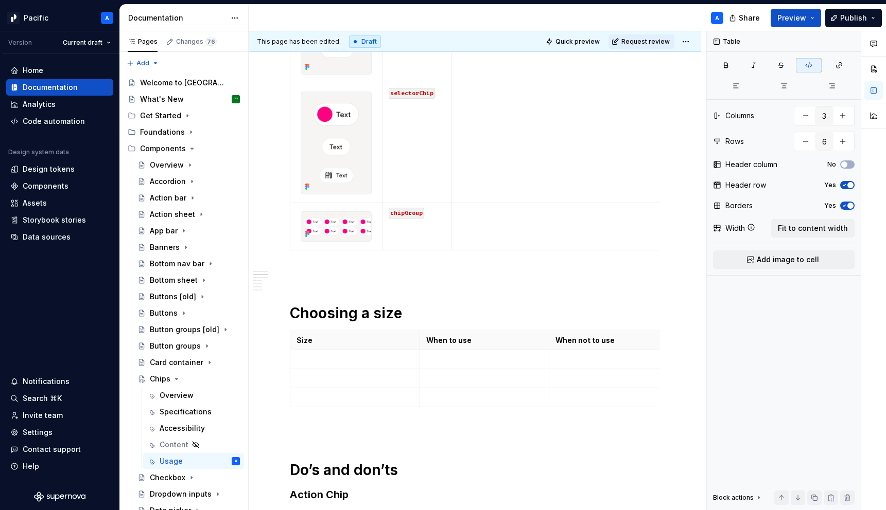
scroll to position [891, 0]
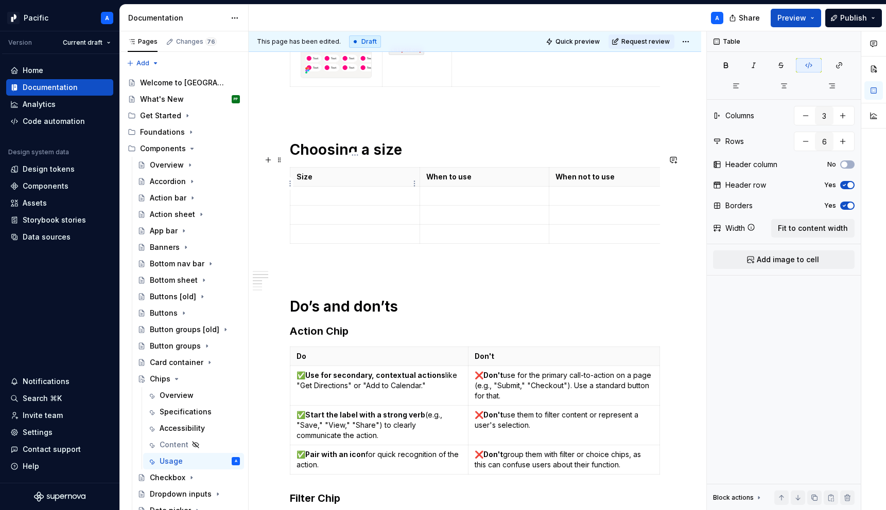
type input "4"
click at [374, 191] on p at bounding box center [354, 196] width 117 height 10
click at [371, 205] on td at bounding box center [355, 214] width 130 height 19
click at [364, 229] on p at bounding box center [354, 234] width 117 height 10
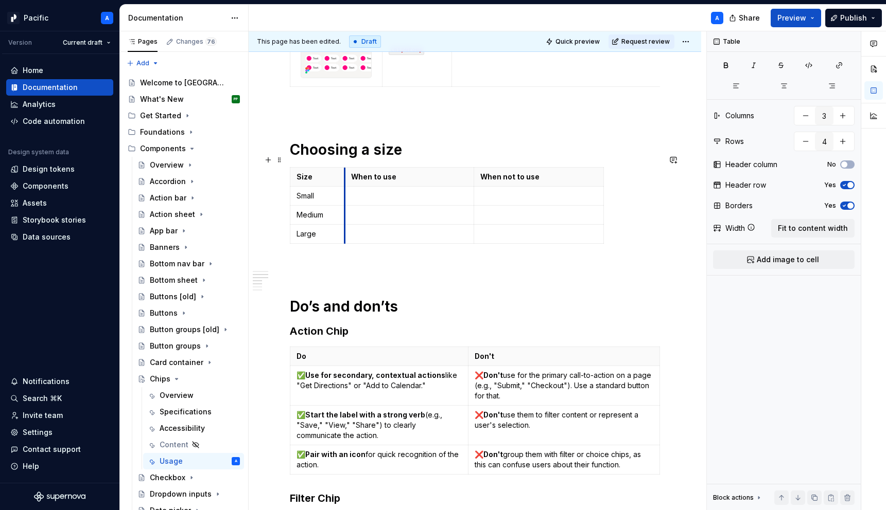
drag, startPoint x: 420, startPoint y: 162, endPoint x: 348, endPoint y: 167, distance: 72.3
click at [348, 167] on th "When to use" at bounding box center [409, 176] width 130 height 19
drag, startPoint x: 331, startPoint y: 226, endPoint x: 296, endPoint y: 182, distance: 56.7
click at [296, 182] on tbody "Size When to use When not to use Small Medium Large" at bounding box center [448, 205] width 316 height 76
click at [806, 71] on button "button" at bounding box center [809, 65] width 26 height 14
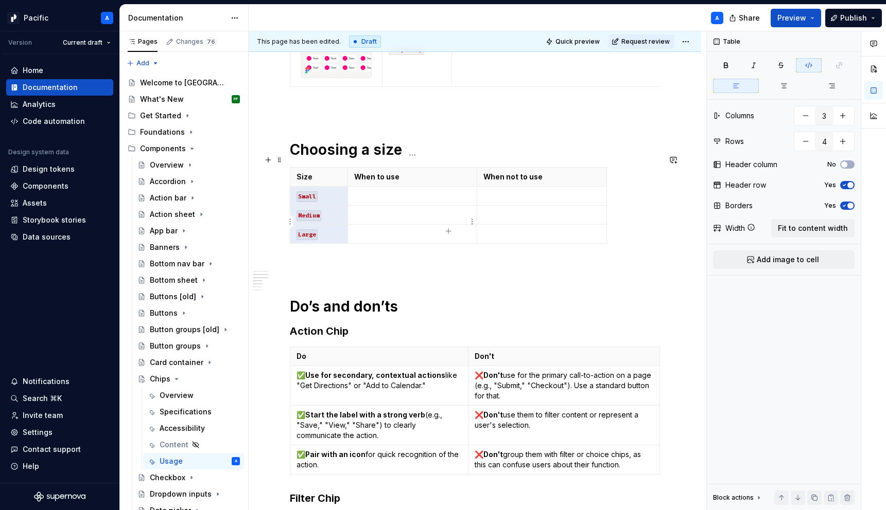
click at [391, 231] on table "Size When to use When not to use Small Medium Large" at bounding box center [448, 205] width 317 height 77
click at [321, 154] on html "Pacific A Version Current draft Home Documentation Analytics Code automation De…" at bounding box center [443, 255] width 886 height 510
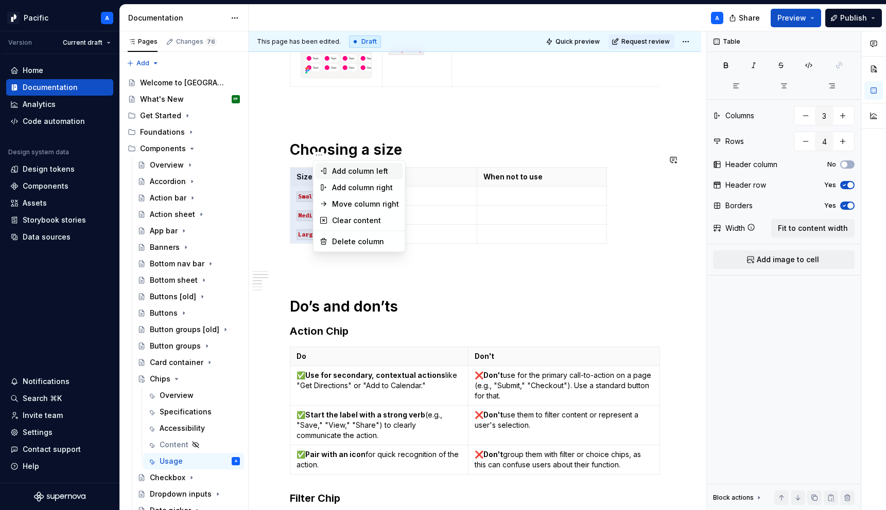
click at [357, 171] on div "Add column left" at bounding box center [365, 171] width 67 height 10
type input "4"
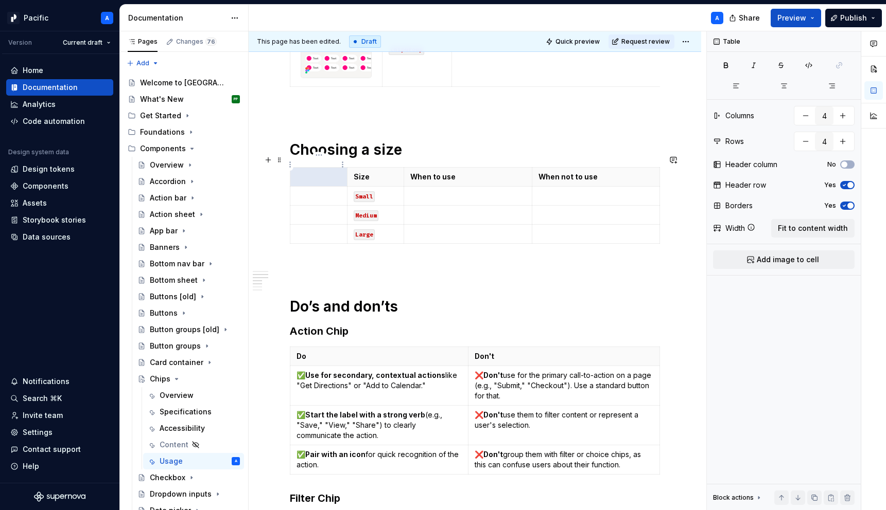
click at [314, 172] on p at bounding box center [318, 177] width 44 height 10
click at [321, 189] on td at bounding box center [318, 195] width 57 height 19
click at [319, 191] on p "chipAction" at bounding box center [318, 196] width 44 height 10
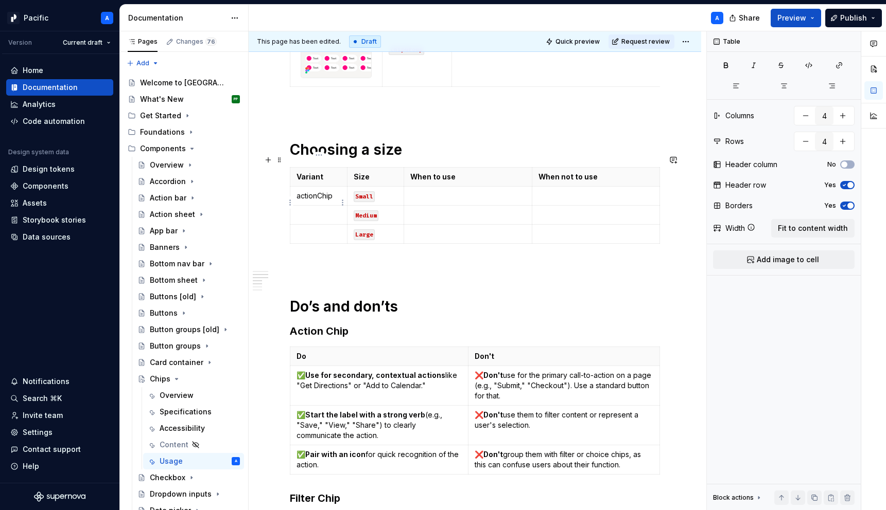
click at [316, 205] on td at bounding box center [318, 214] width 57 height 19
click at [312, 205] on td "actionChip" at bounding box center [318, 214] width 57 height 19
click at [308, 229] on p at bounding box center [318, 234] width 44 height 10
click at [320, 191] on p "actionChip" at bounding box center [318, 196] width 44 height 10
drag, startPoint x: 293, startPoint y: 180, endPoint x: 332, endPoint y: 221, distance: 56.8
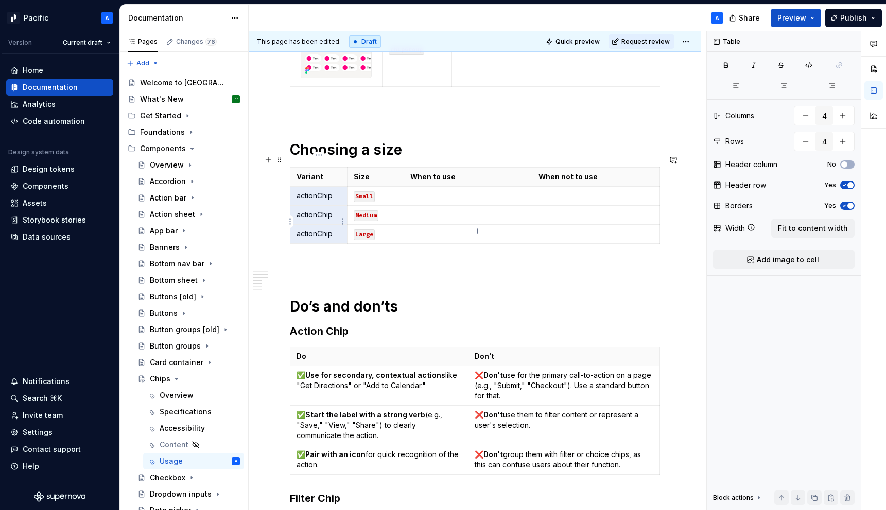
click at [332, 222] on tbody "Variant Size When to use When not to use actionChip Small actionChip Medium act…" at bounding box center [474, 205] width 369 height 76
click at [806, 60] on button "button" at bounding box center [809, 65] width 26 height 14
click at [484, 186] on td at bounding box center [468, 195] width 128 height 19
click at [277, 160] on span at bounding box center [279, 160] width 8 height 14
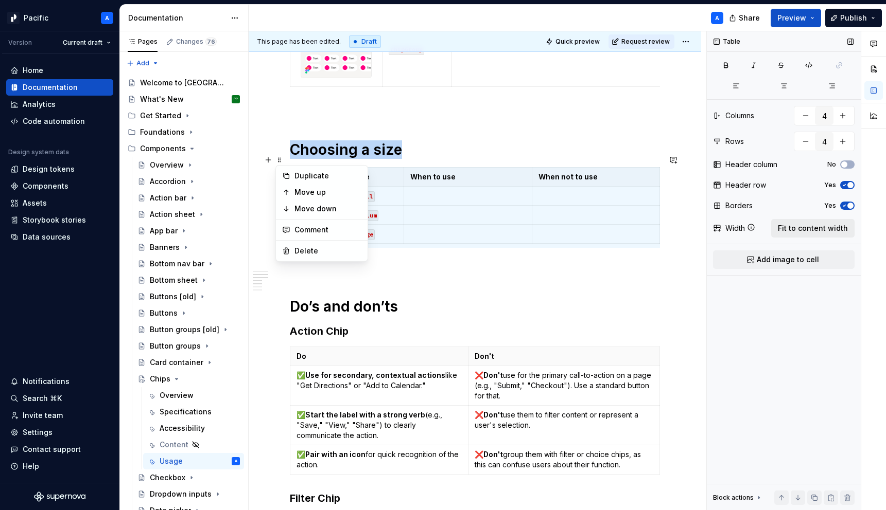
click at [807, 223] on span "Fit to content width" at bounding box center [813, 228] width 70 height 10
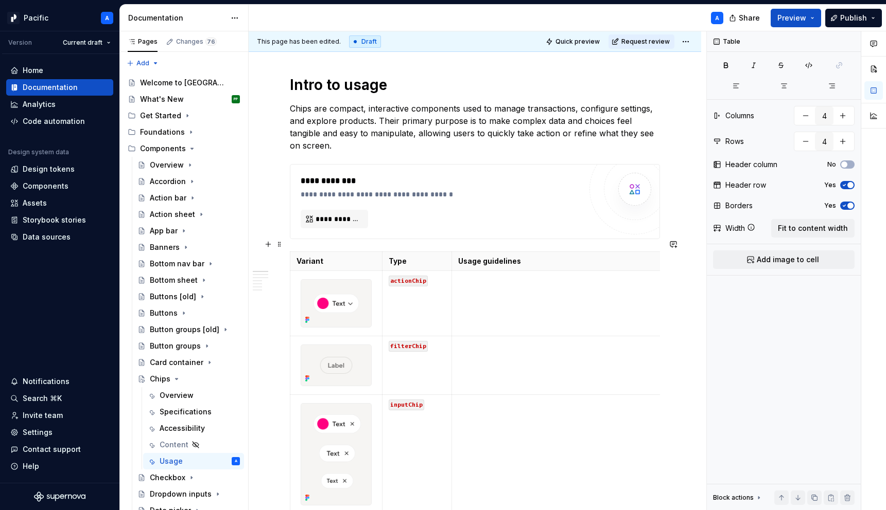
scroll to position [289, 0]
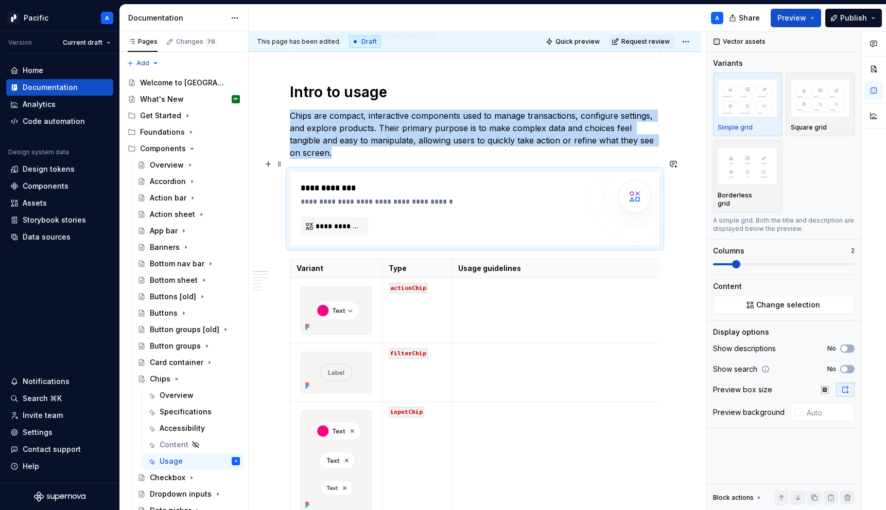
click at [404, 202] on div "**********" at bounding box center [441, 209] width 280 height 54
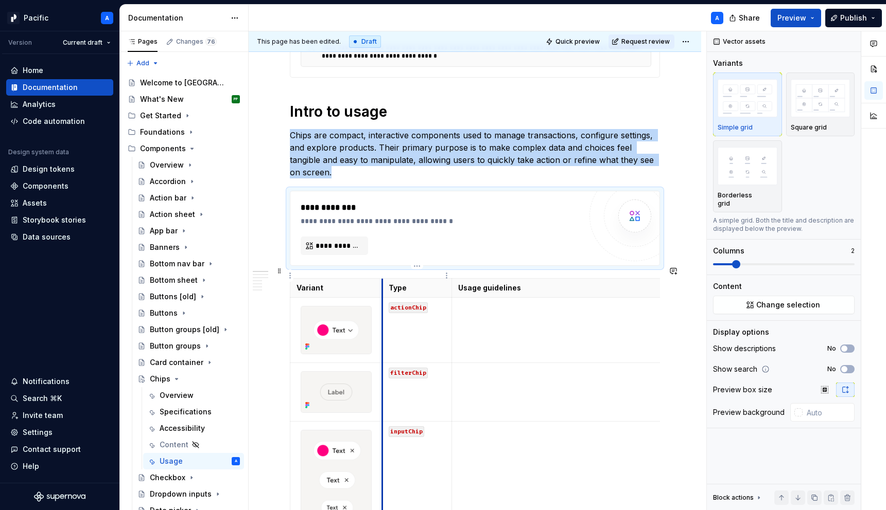
scroll to position [276, 0]
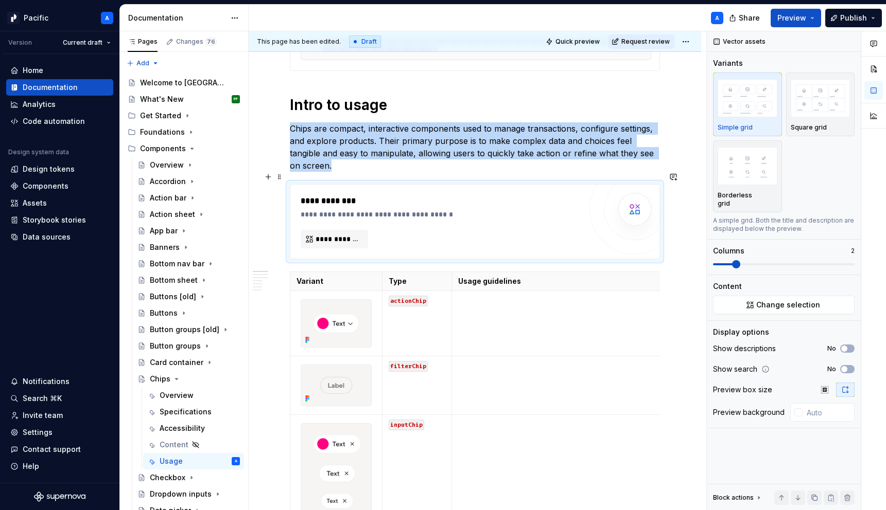
click at [389, 195] on div "**********" at bounding box center [444, 201] width 286 height 12
click at [45, 235] on div "Data sources" at bounding box center [47, 237] width 48 height 10
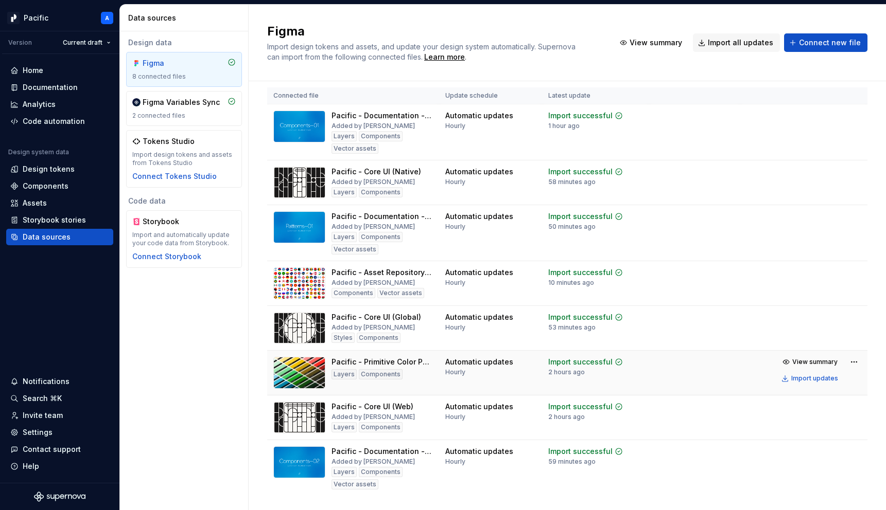
scroll to position [37, 0]
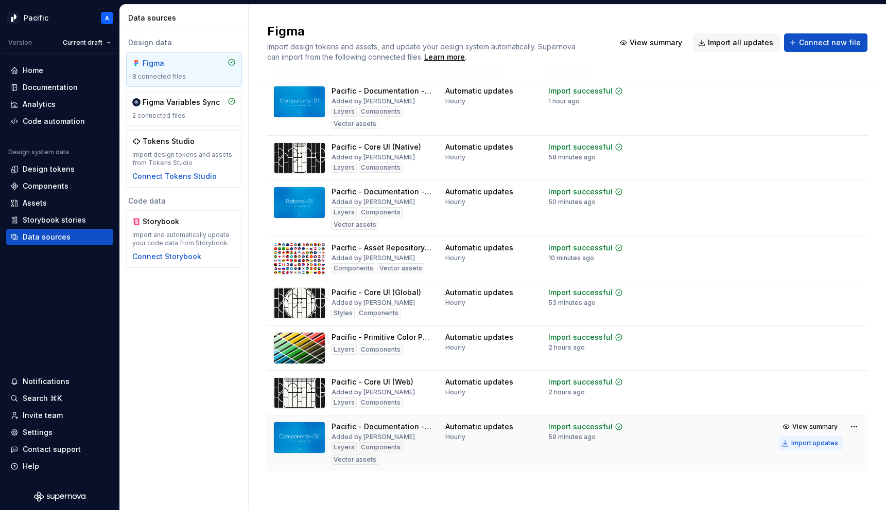
click at [819, 442] on div "Import updates" at bounding box center [814, 443] width 47 height 8
click at [42, 85] on div "Documentation" at bounding box center [50, 87] width 55 height 10
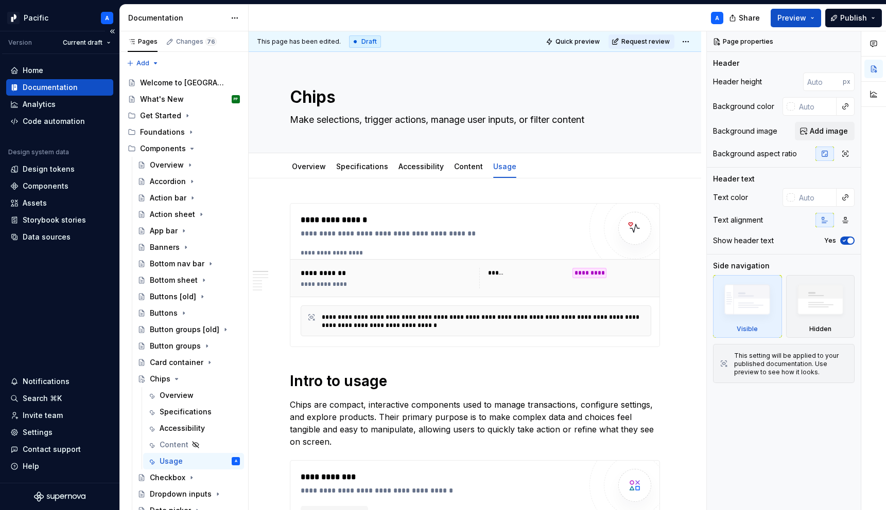
type textarea "*"
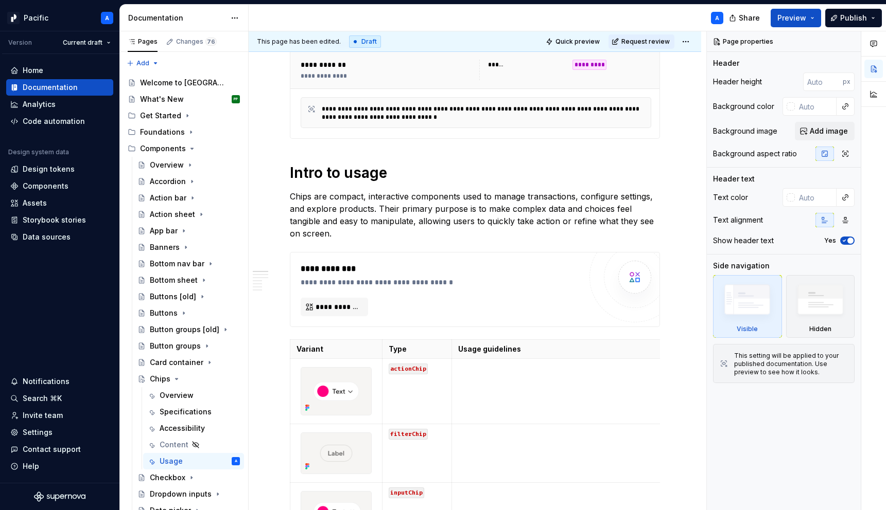
scroll to position [221, 0]
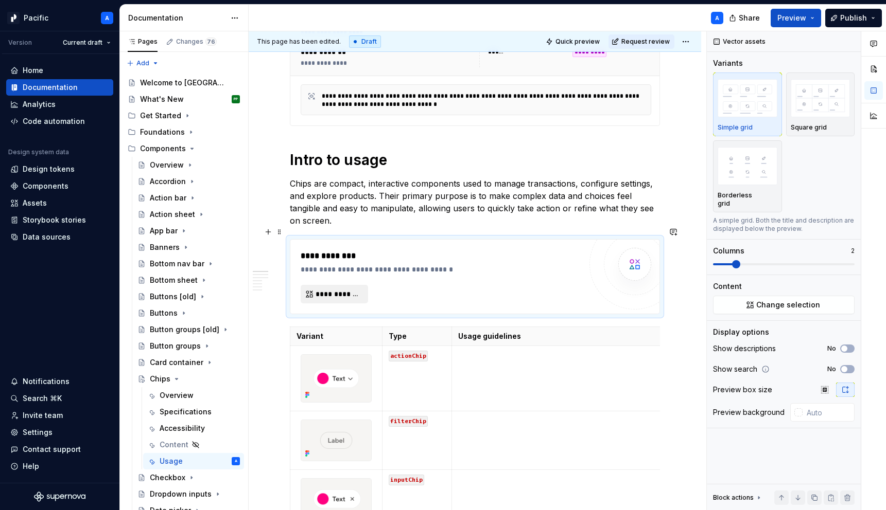
click at [334, 289] on span "**********" at bounding box center [338, 294] width 46 height 10
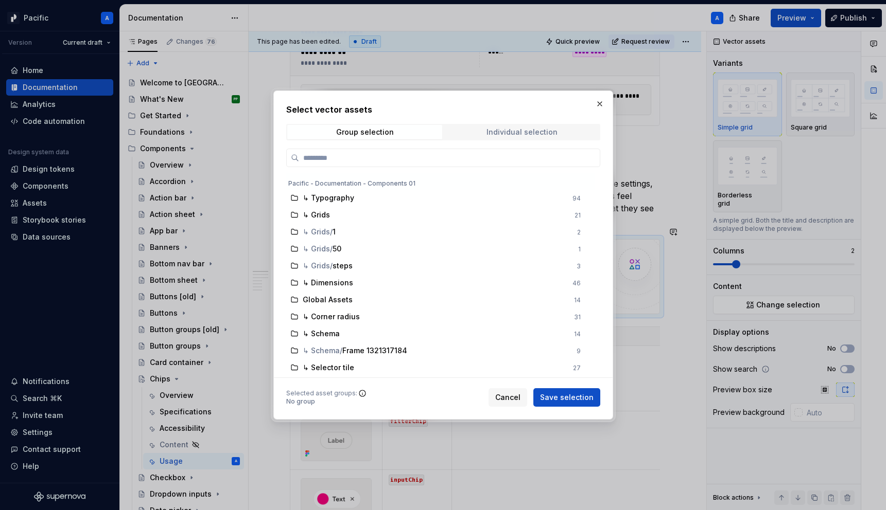
click at [466, 129] on span "Individual selection" at bounding box center [521, 132] width 155 height 14
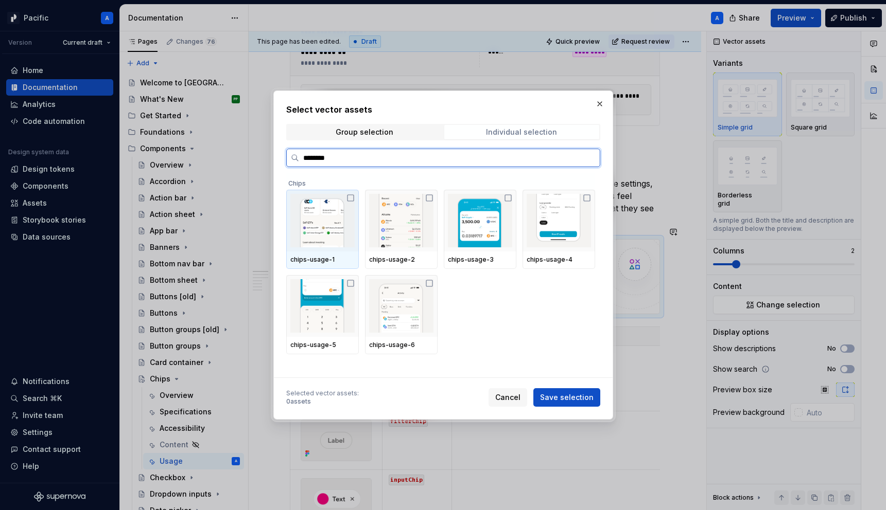
type input "*********"
click at [329, 231] on img at bounding box center [322, 221] width 64 height 54
click at [402, 236] on img at bounding box center [401, 221] width 64 height 54
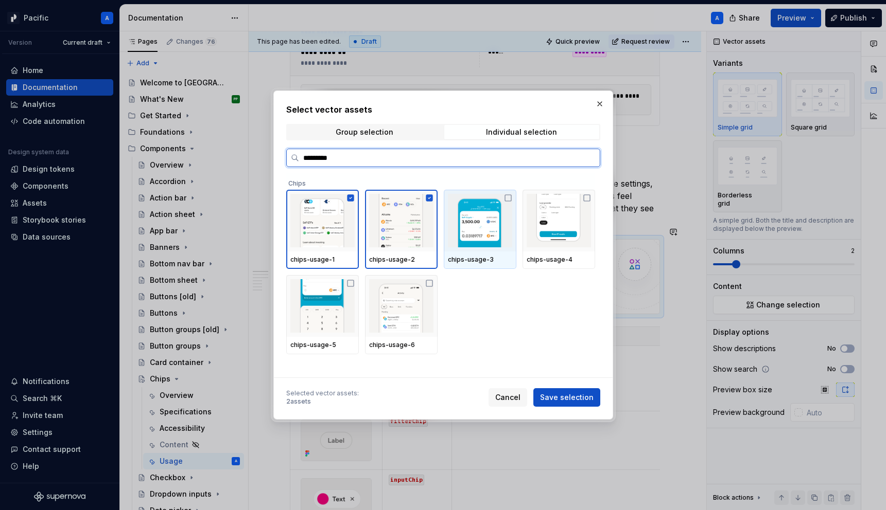
click at [479, 218] on img at bounding box center [480, 221] width 64 height 54
click at [549, 220] on img at bounding box center [558, 221] width 64 height 54
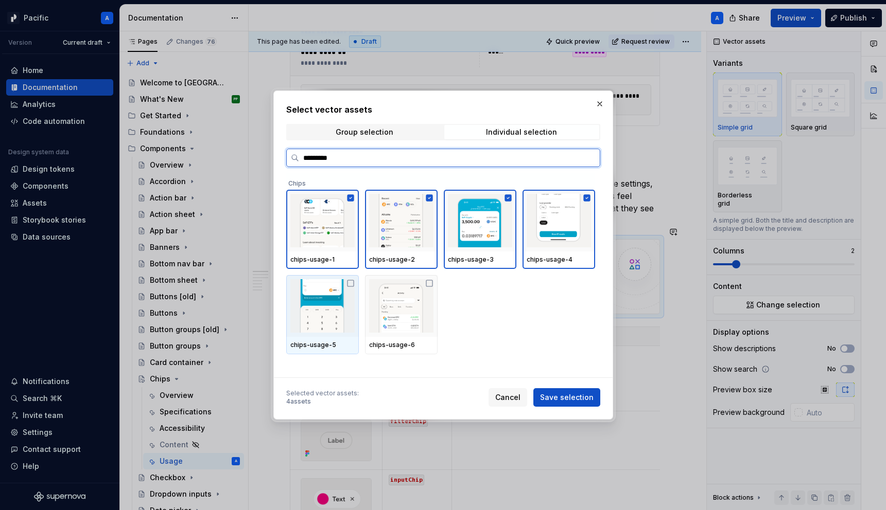
click at [296, 347] on div "chips-usage-5" at bounding box center [322, 345] width 64 height 8
click at [394, 339] on div "chips-usage-6" at bounding box center [401, 345] width 73 height 17
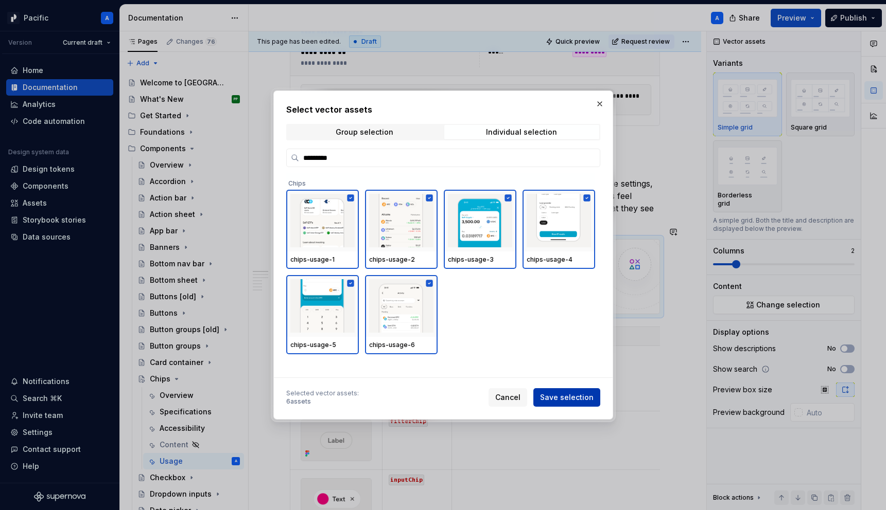
click at [558, 395] on span "Save selection" at bounding box center [567, 398] width 54 height 10
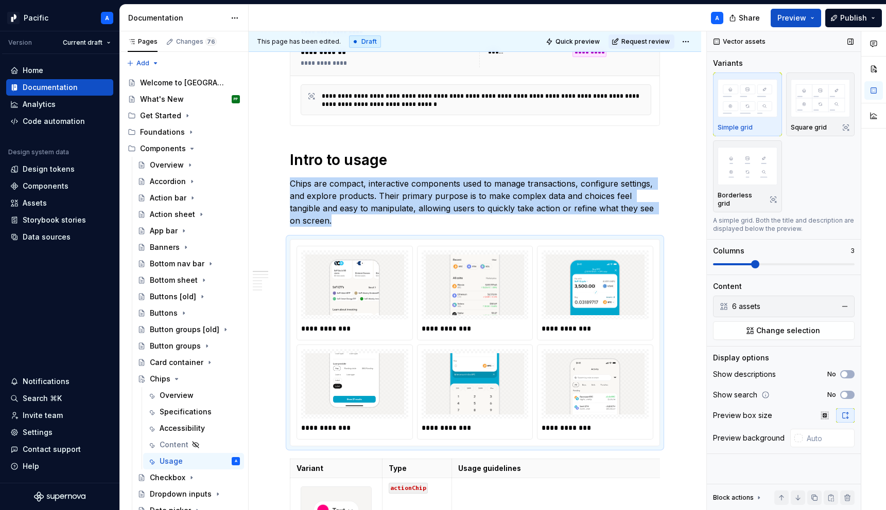
scroll to position [417, 0]
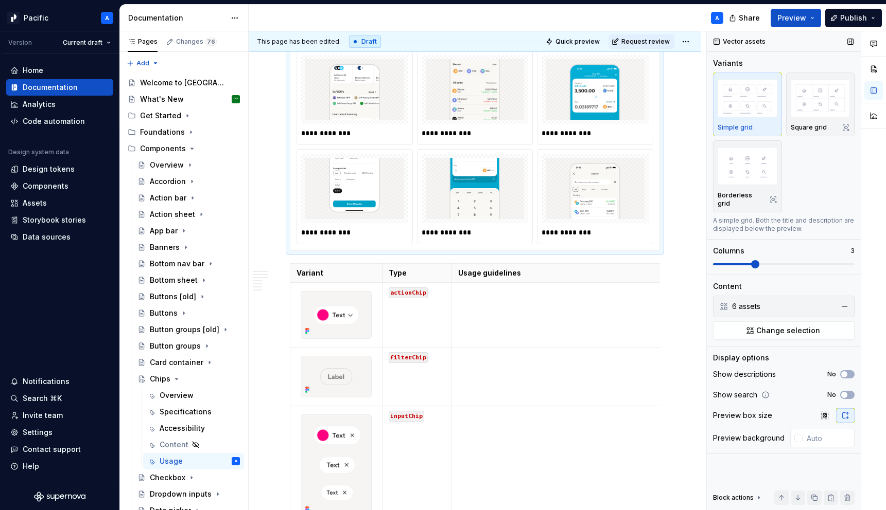
click at [750, 260] on span at bounding box center [784, 264] width 142 height 8
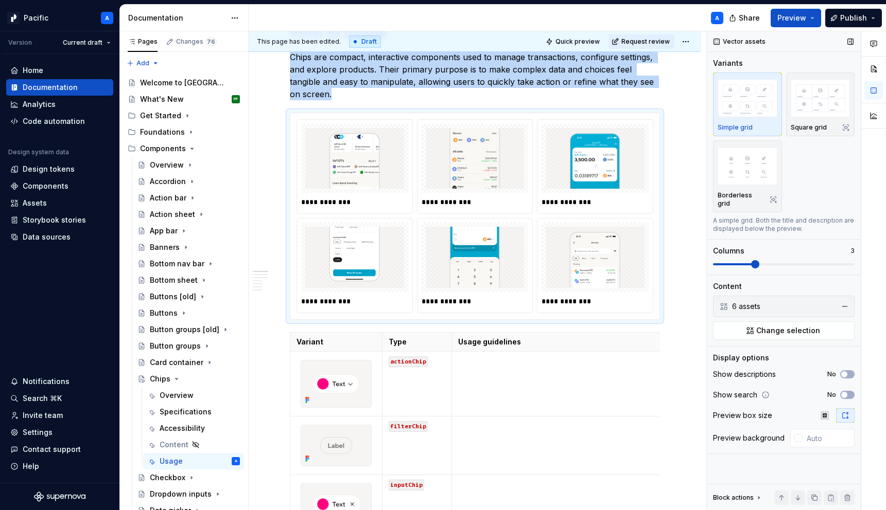
scroll to position [359, 0]
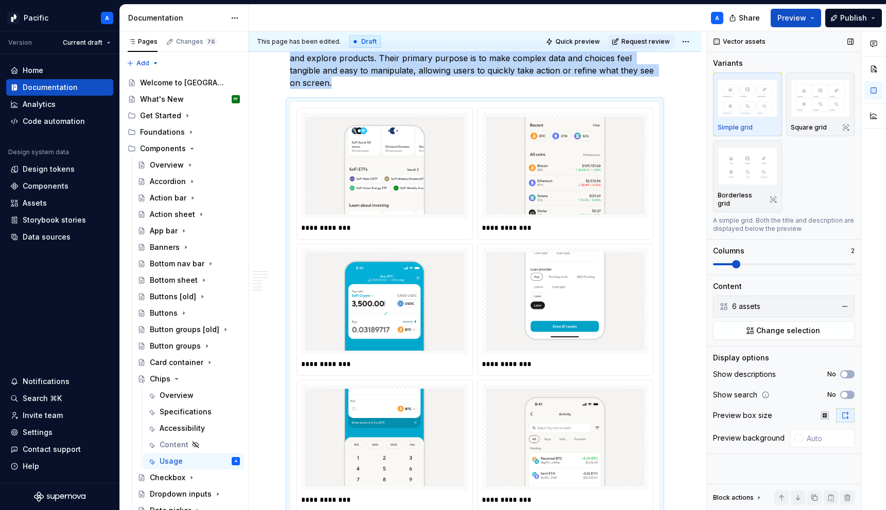
click at [736, 260] on span at bounding box center [736, 264] width 8 height 8
click at [343, 223] on p "**********" at bounding box center [386, 228] width 170 height 10
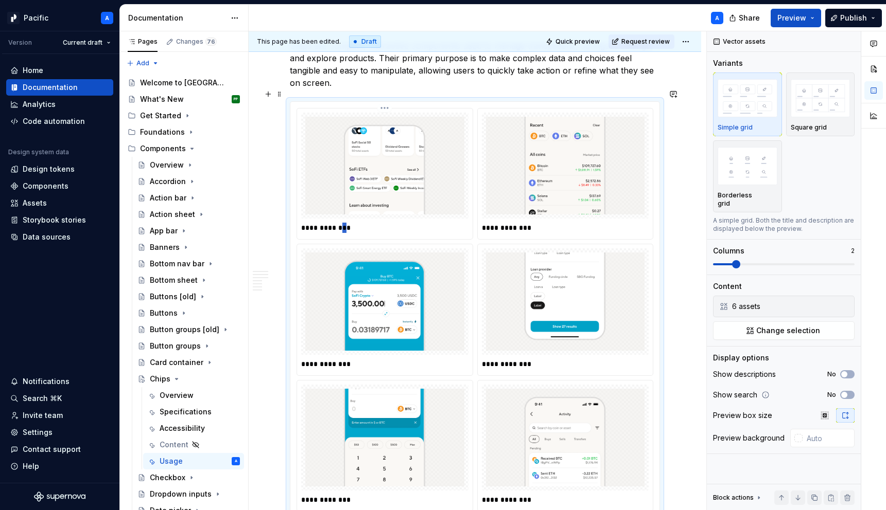
click at [343, 223] on p "**********" at bounding box center [386, 228] width 170 height 10
click at [552, 223] on p "**********" at bounding box center [567, 228] width 170 height 10
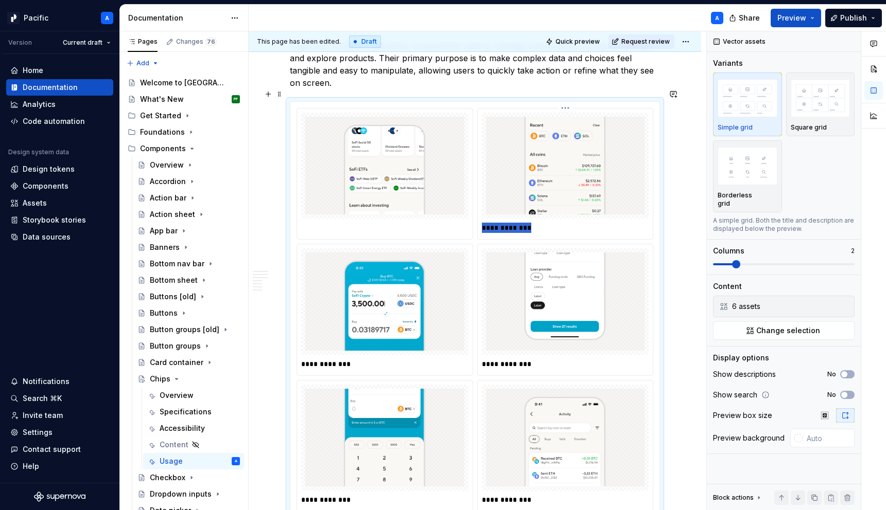
click at [552, 223] on p "**********" at bounding box center [567, 228] width 170 height 10
click at [334, 359] on p "**********" at bounding box center [386, 364] width 170 height 10
click at [327, 223] on p at bounding box center [386, 228] width 170 height 10
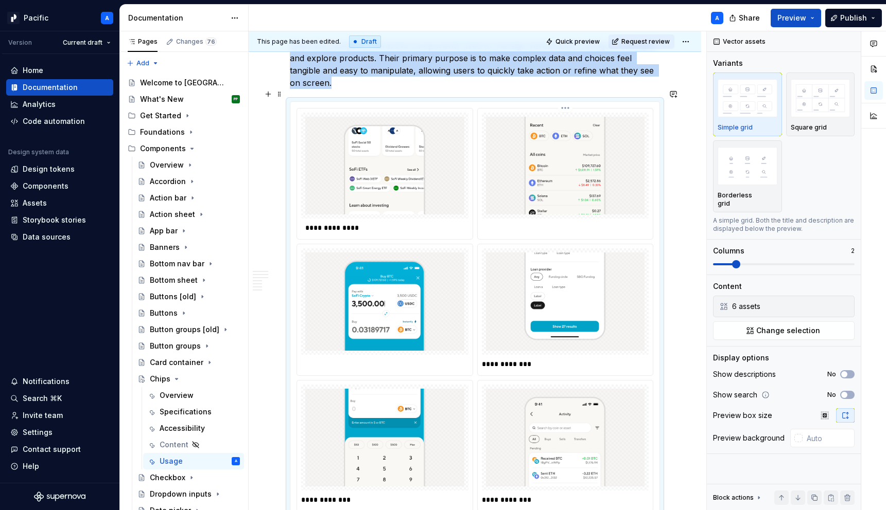
click at [595, 226] on div at bounding box center [565, 174] width 175 height 131
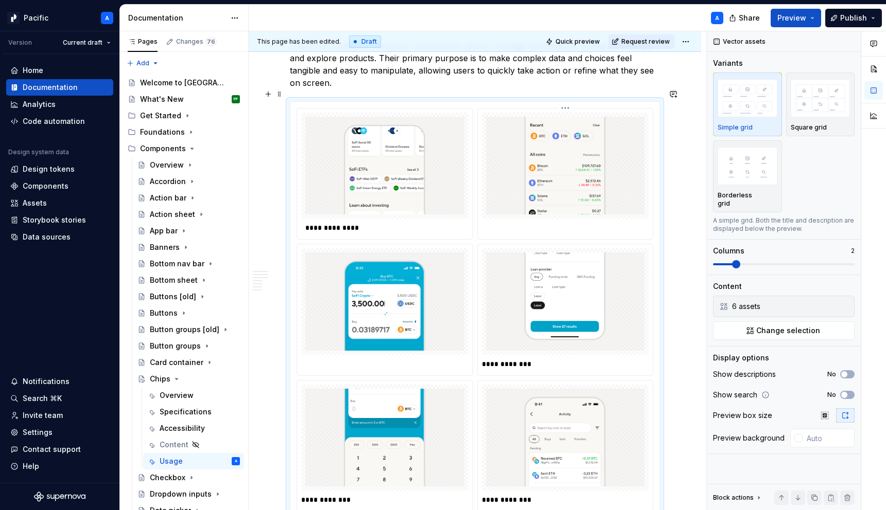
click at [510, 223] on p at bounding box center [567, 228] width 170 height 10
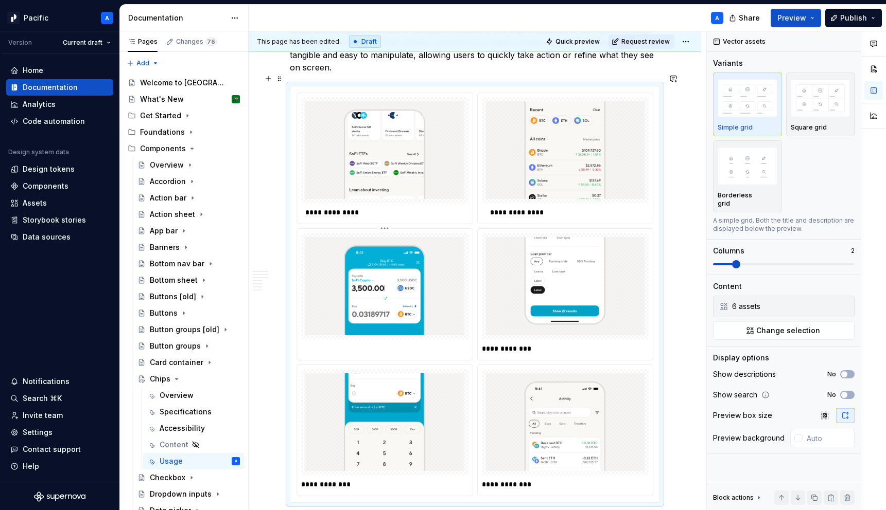
click at [344, 344] on p at bounding box center [386, 349] width 170 height 10
click at [507, 344] on p "**********" at bounding box center [567, 349] width 170 height 10
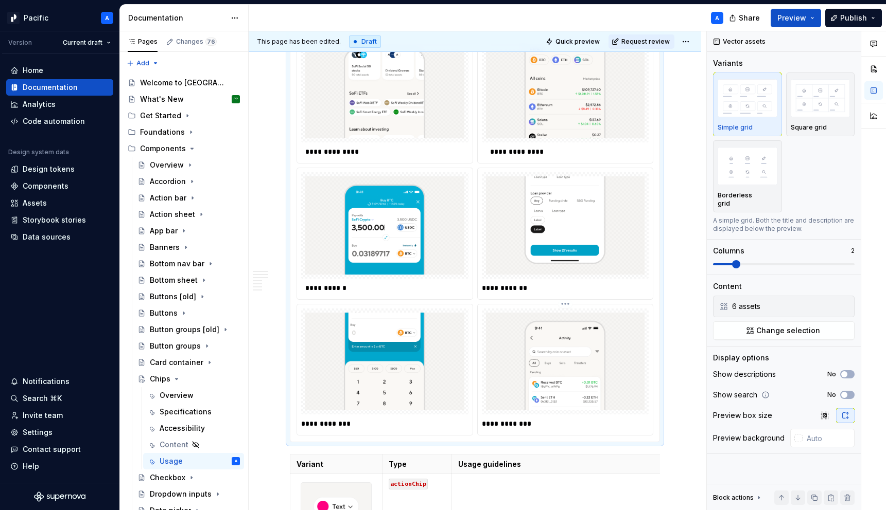
scroll to position [433, 0]
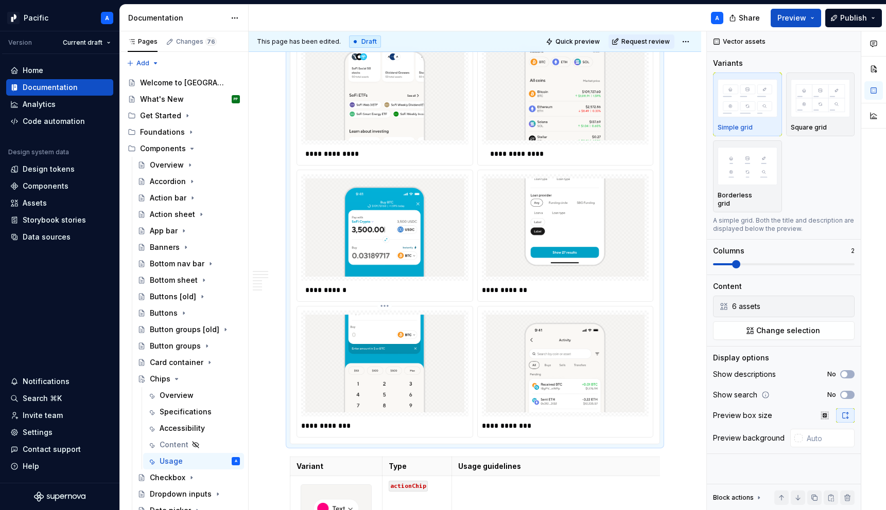
click at [338, 421] on p "**********" at bounding box center [386, 426] width 170 height 10
click at [541, 421] on p "**********" at bounding box center [567, 426] width 170 height 10
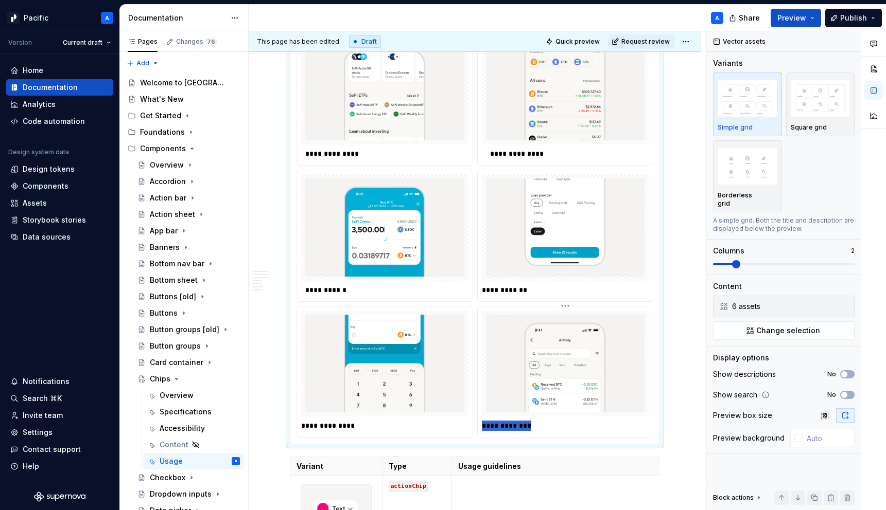
click at [541, 421] on p "**********" at bounding box center [567, 426] width 170 height 10
click at [362, 421] on p "**********" at bounding box center [386, 426] width 170 height 10
click at [556, 421] on p "**********" at bounding box center [567, 426] width 170 height 10
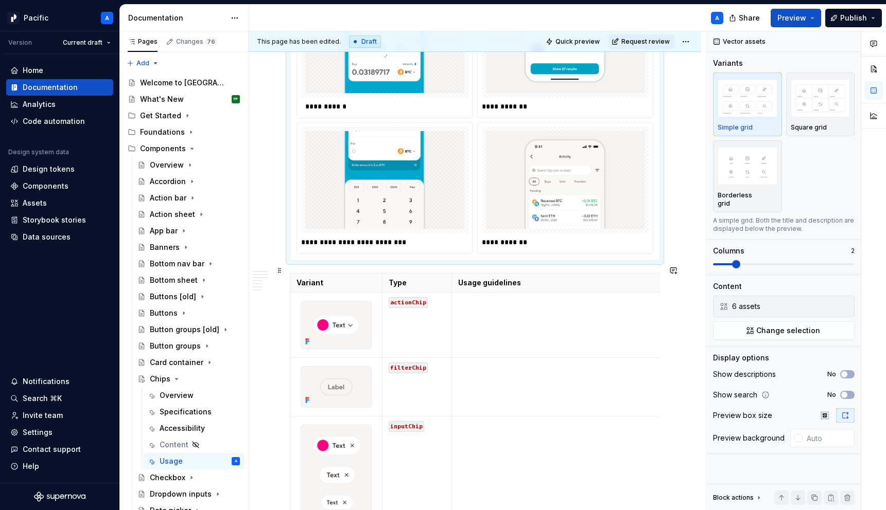
scroll to position [611, 0]
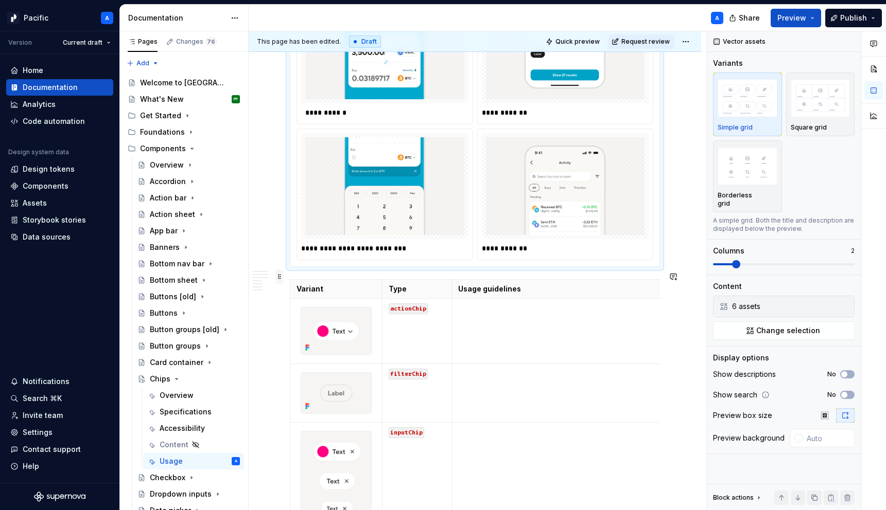
click at [280, 276] on span at bounding box center [279, 277] width 8 height 14
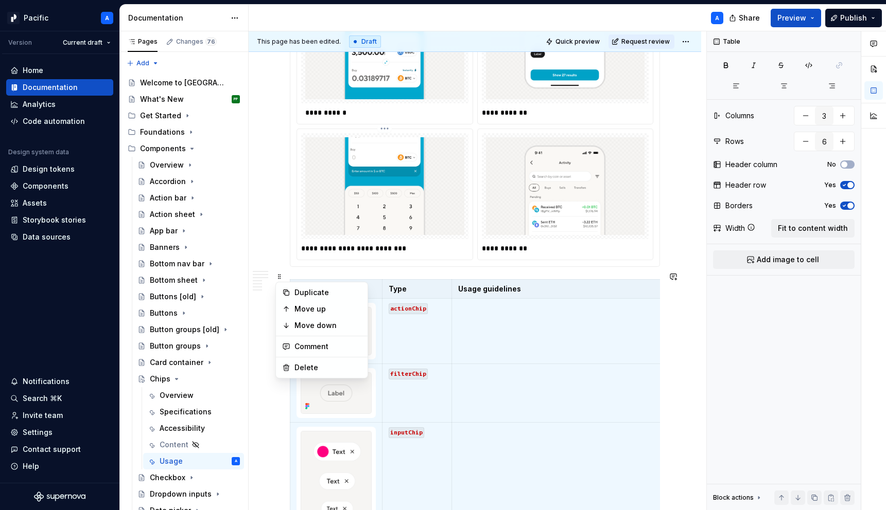
click at [324, 243] on p "**********" at bounding box center [386, 248] width 170 height 10
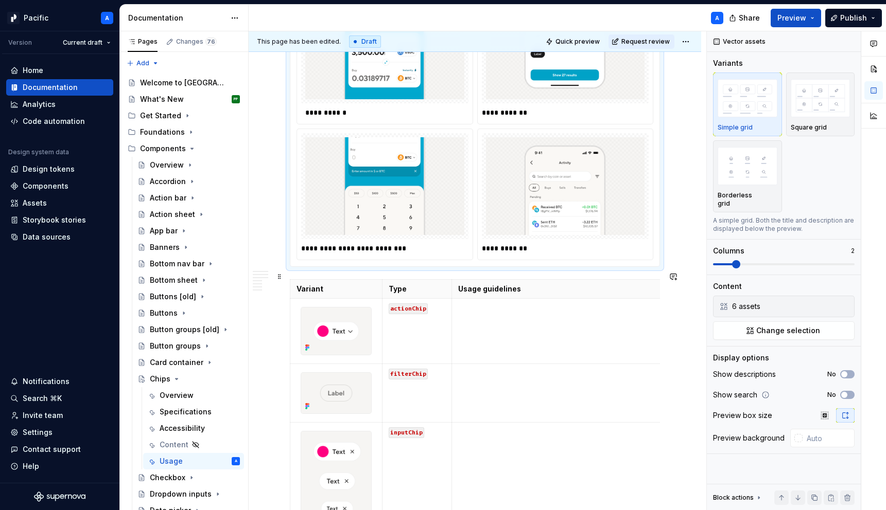
click at [319, 263] on div "**********" at bounding box center [475, 58] width 370 height 417
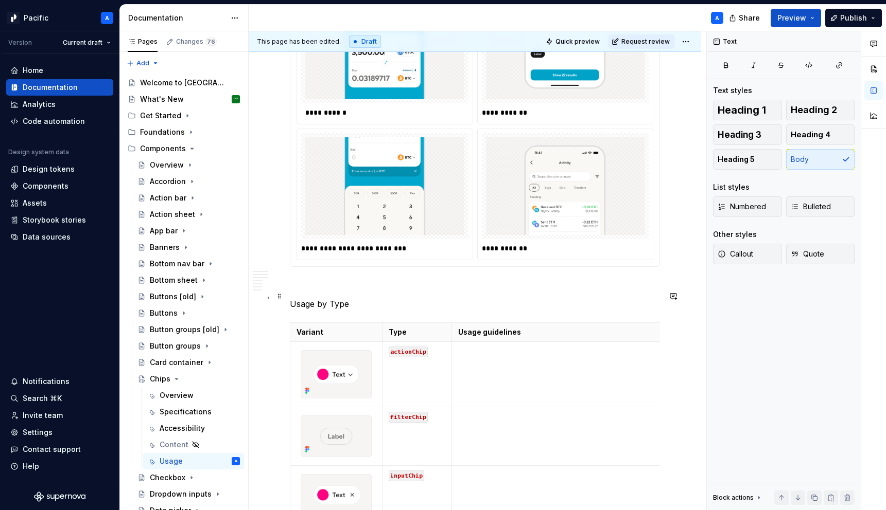
click at [320, 299] on p "Usage by Type" at bounding box center [475, 304] width 370 height 12
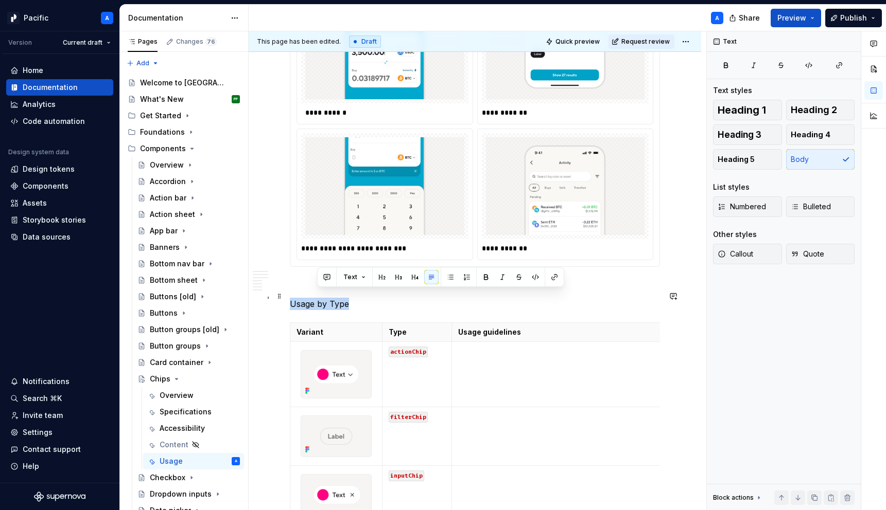
click at [320, 299] on p "Usage by Type" at bounding box center [475, 304] width 370 height 12
click at [368, 276] on button "button" at bounding box center [371, 277] width 14 height 14
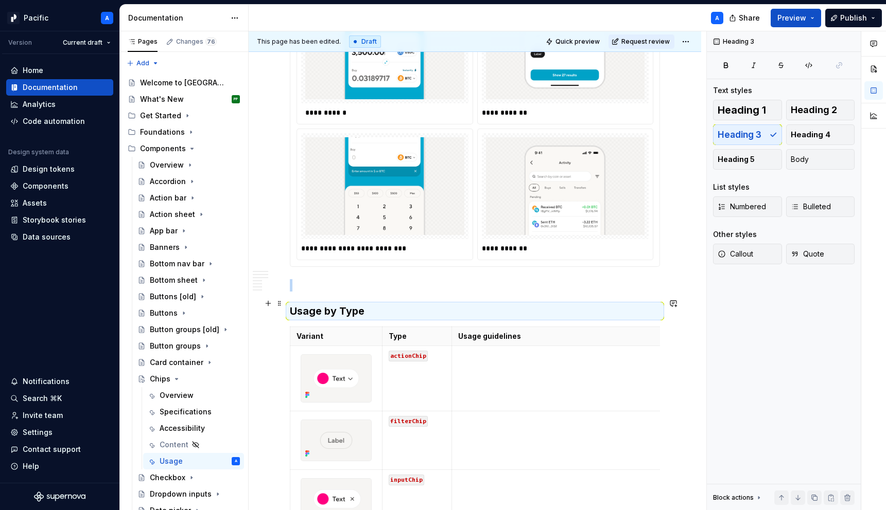
click at [388, 305] on h3 "Usage by Type" at bounding box center [475, 311] width 370 height 14
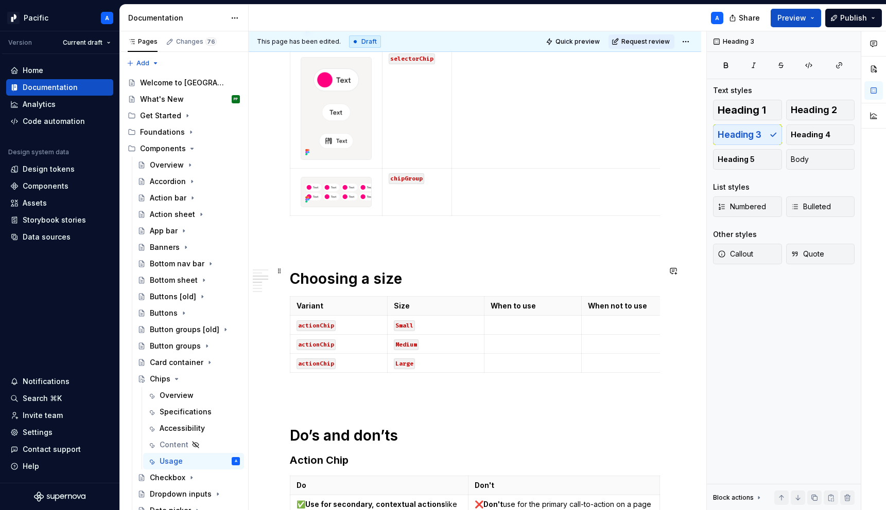
click at [378, 272] on h1 "Choosing a size" at bounding box center [475, 279] width 370 height 19
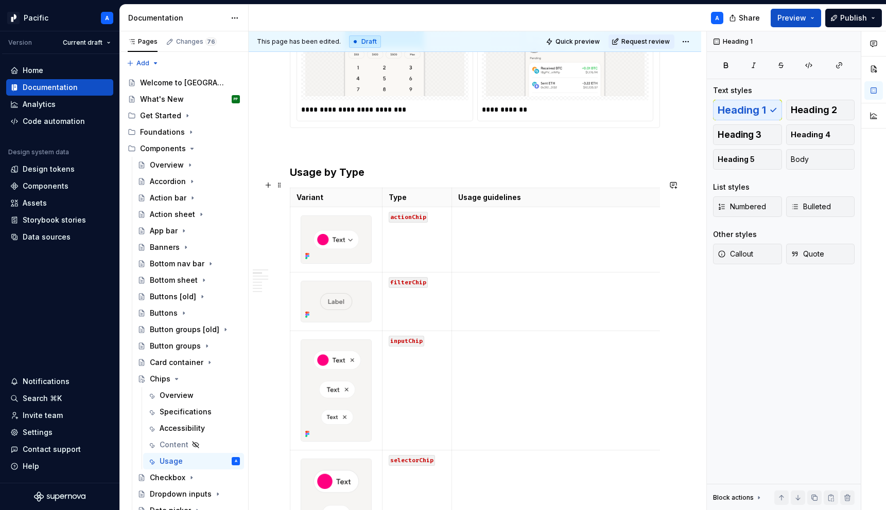
scroll to position [745, 0]
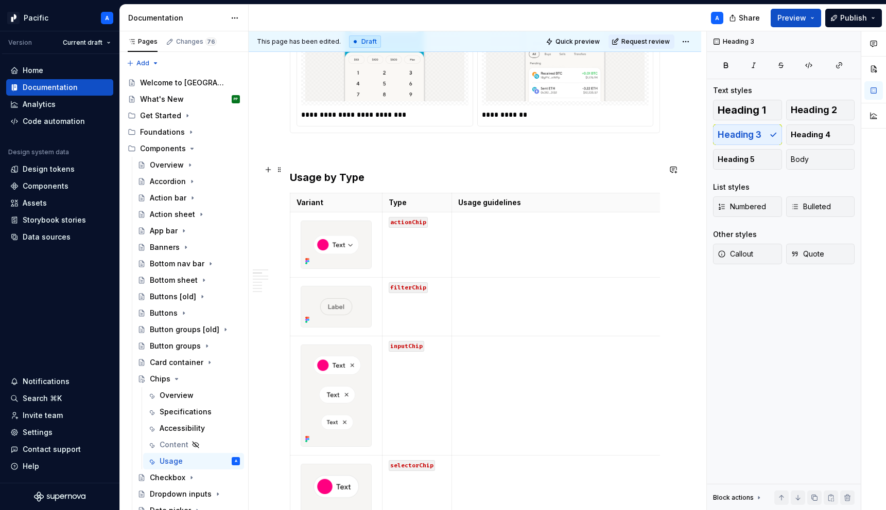
click at [344, 173] on h3 "Usage by Type" at bounding box center [475, 177] width 370 height 14
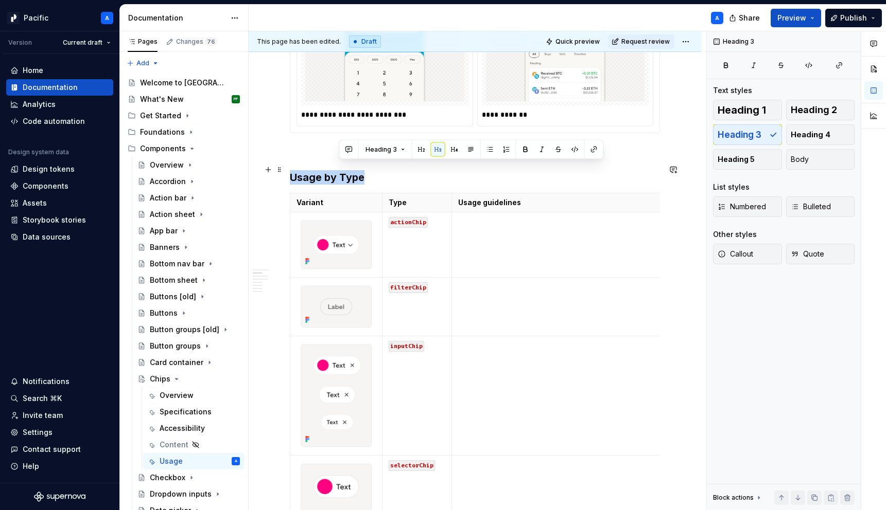
click at [344, 173] on h3 "Usage by Type" at bounding box center [475, 177] width 370 height 14
click at [748, 110] on span "Heading 1" at bounding box center [741, 110] width 48 height 10
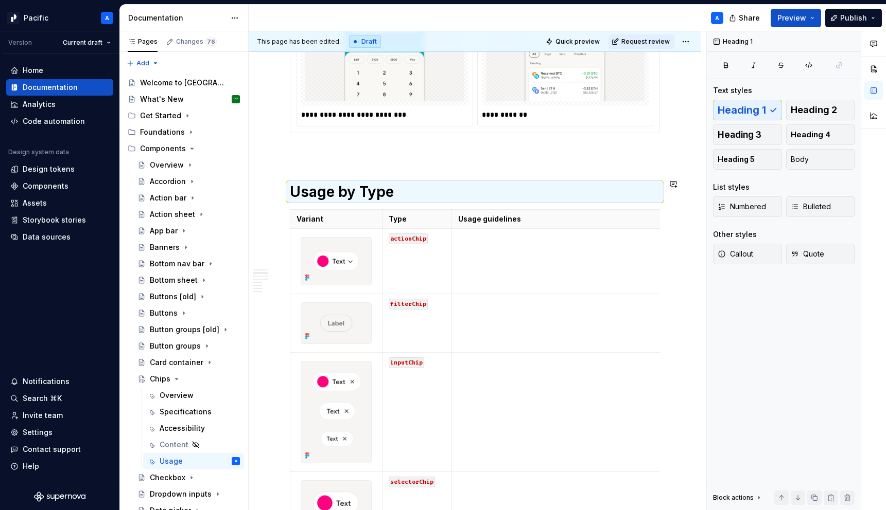
click at [389, 146] on p at bounding box center [475, 152] width 370 height 12
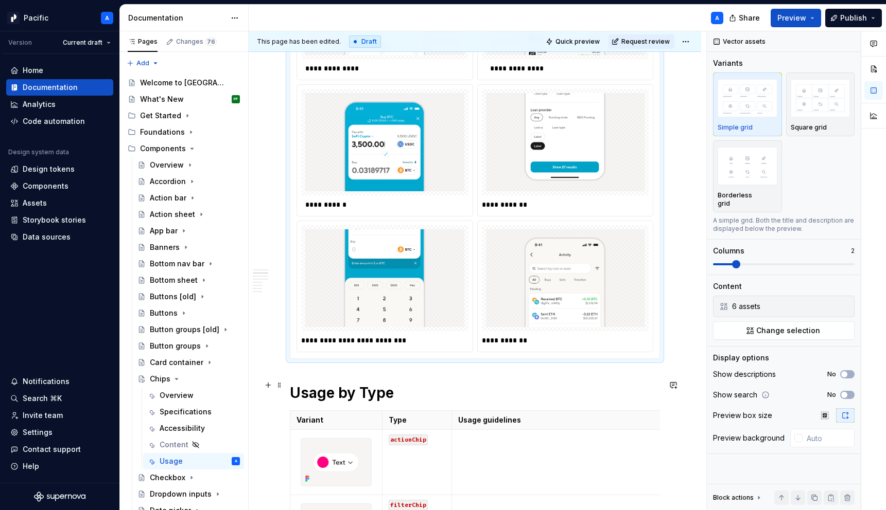
scroll to position [526, 0]
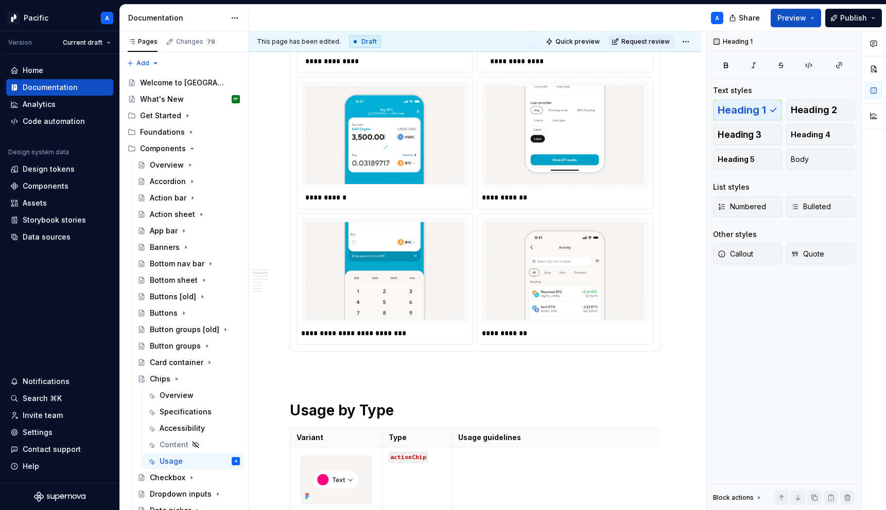
click at [347, 348] on div "**********" at bounding box center [475, 143] width 370 height 417
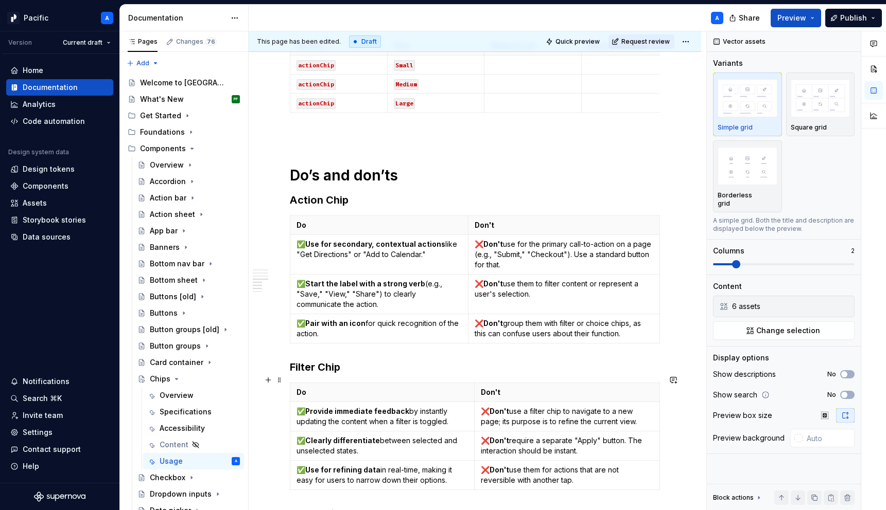
scroll to position [1365, 0]
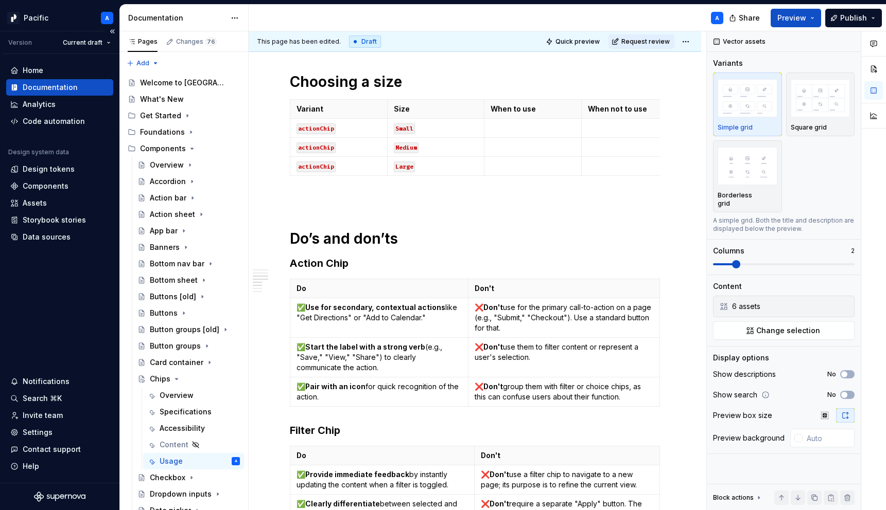
type textarea "*"
